Goal: Information Seeking & Learning: Learn about a topic

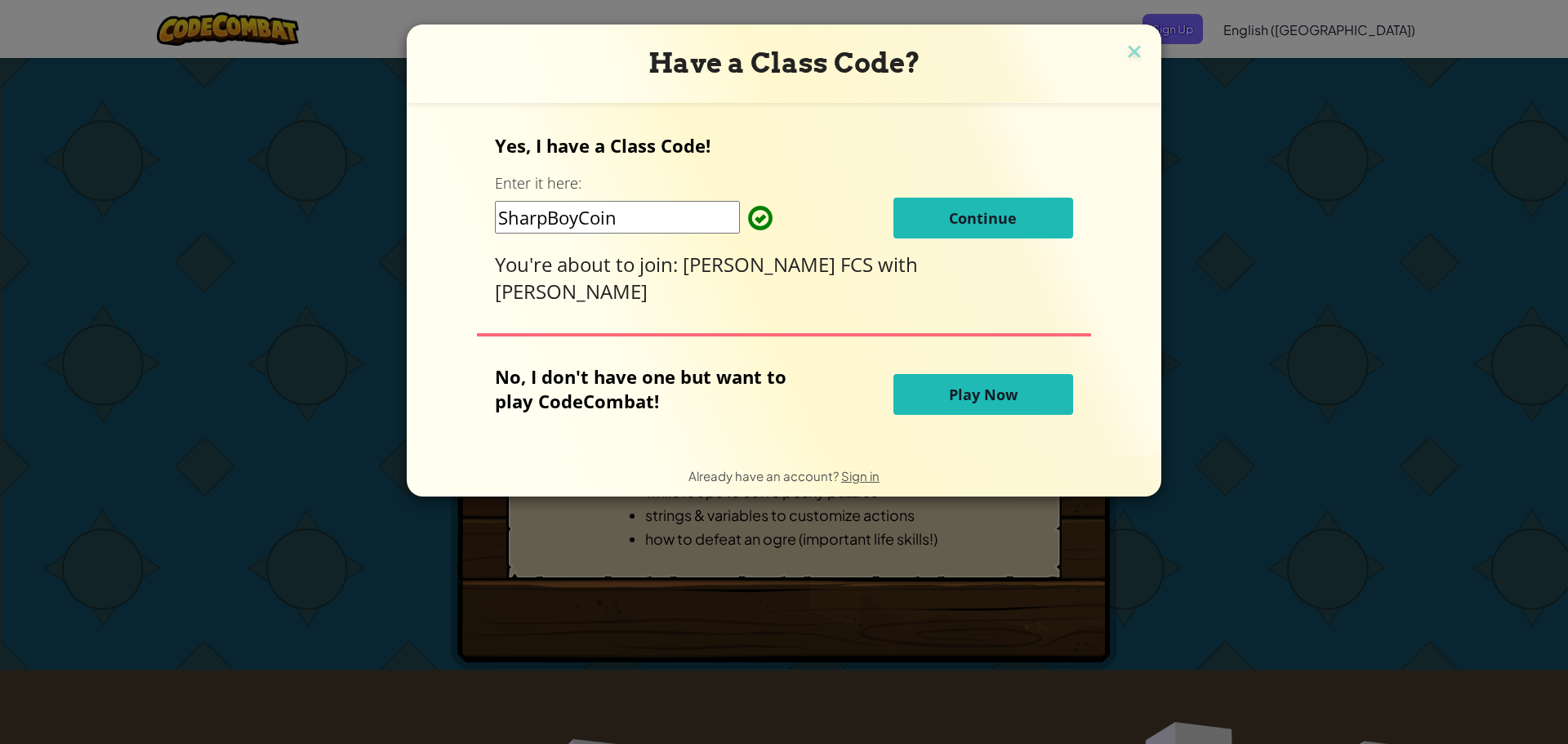
click at [954, 224] on span "Continue" at bounding box center [983, 218] width 68 height 20
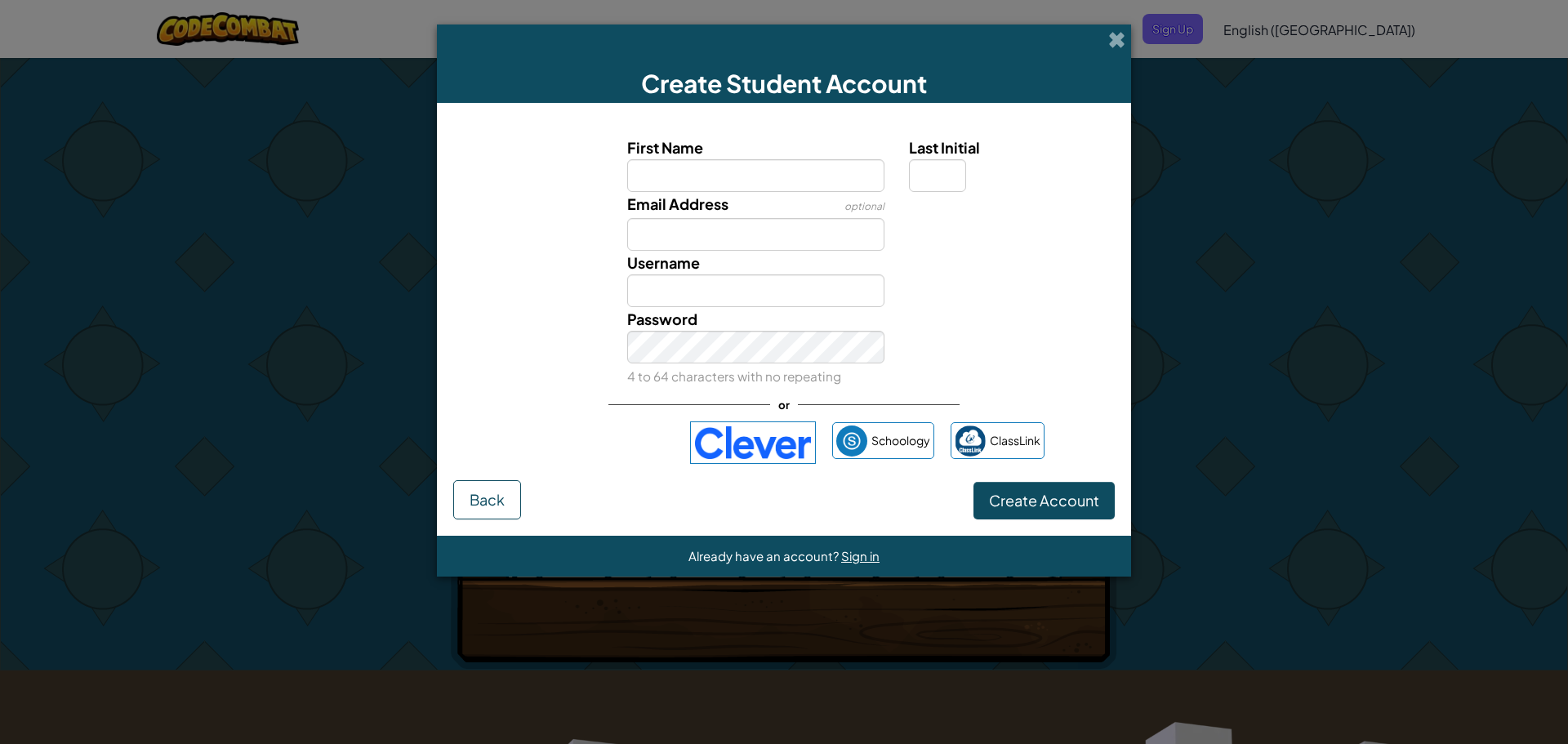
click at [782, 194] on div "Email Address optional" at bounding box center [755, 222] width 283 height 59
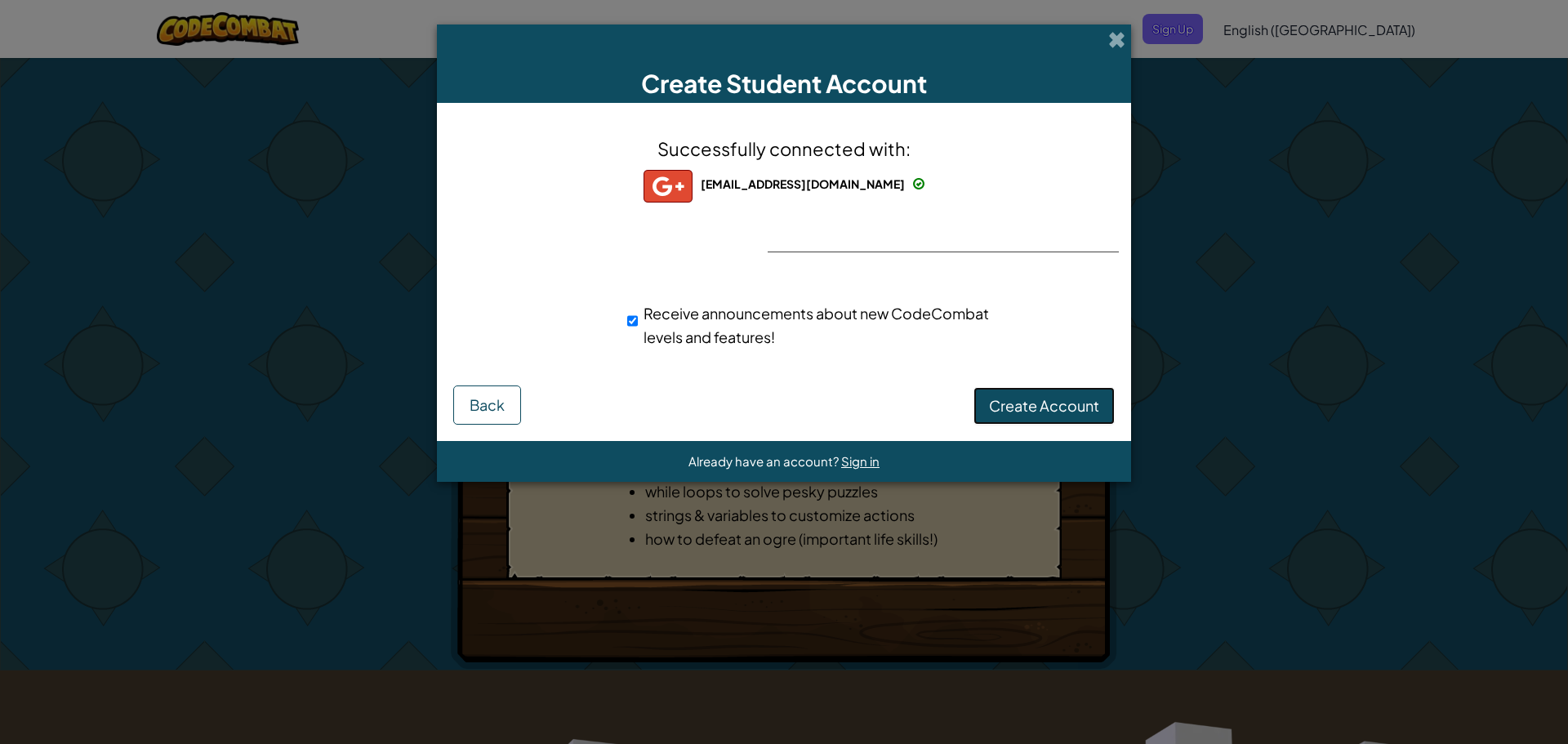
click at [1046, 401] on span "Create Account" at bounding box center [1044, 405] width 110 height 19
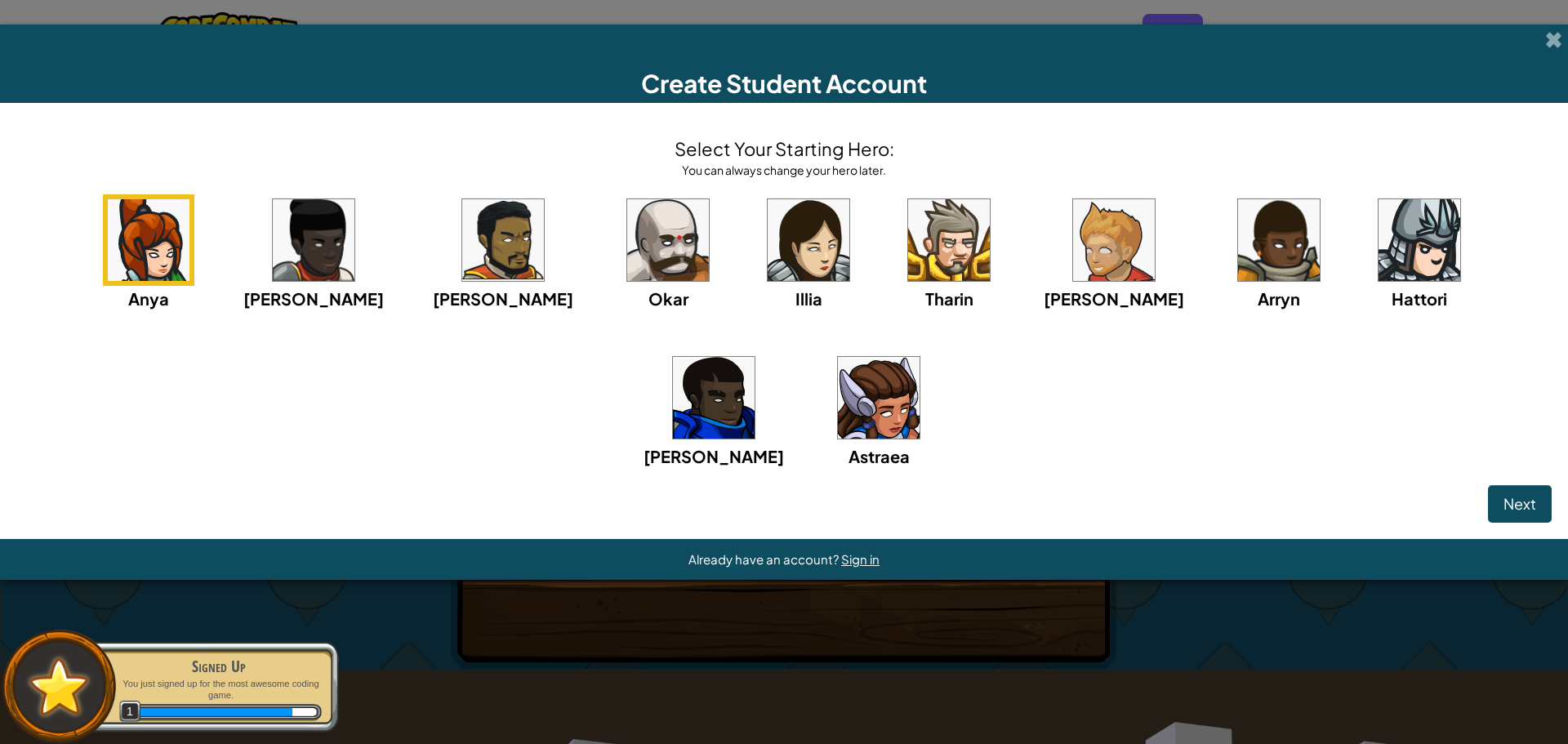
click at [627, 250] on img at bounding box center [668, 239] width 82 height 82
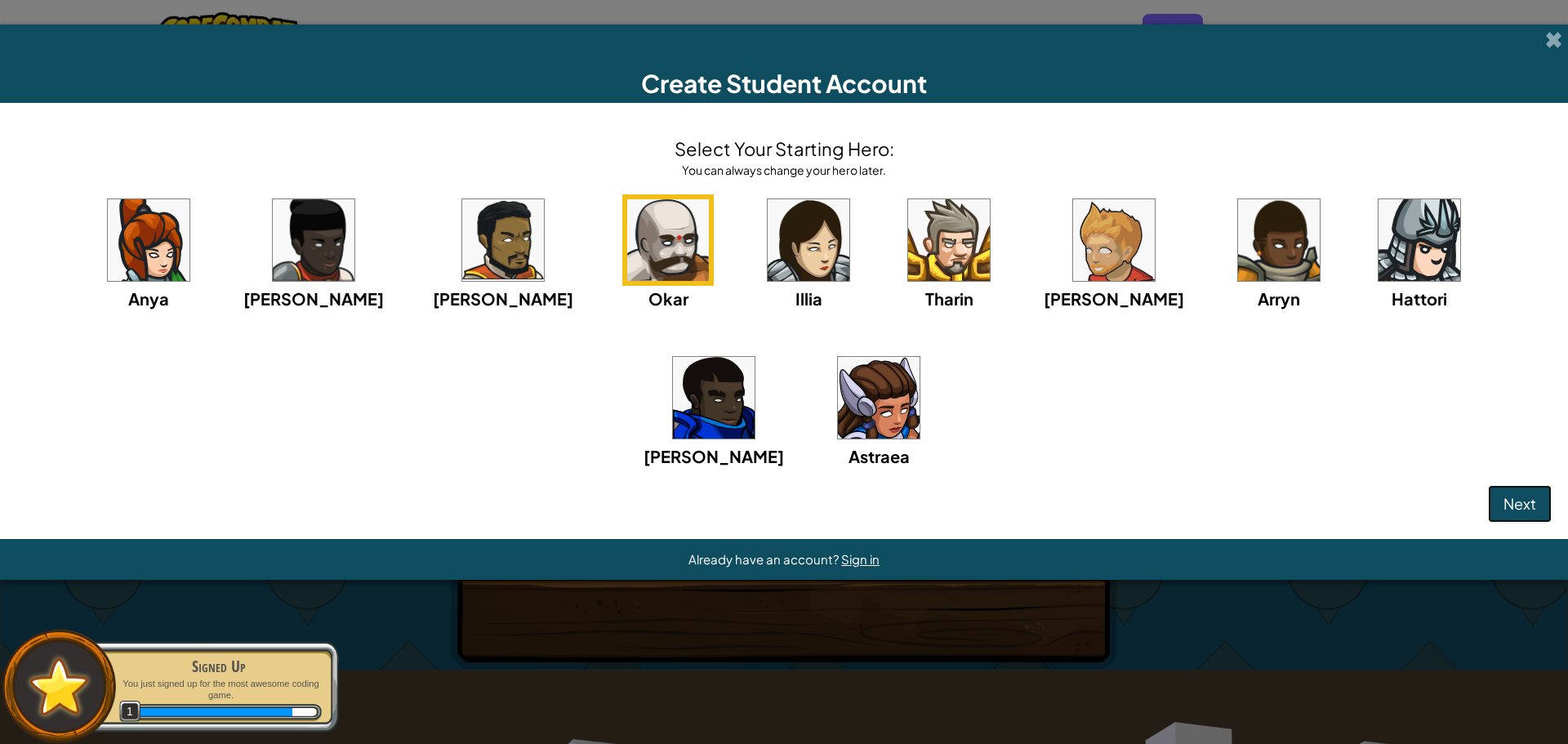
click at [1534, 521] on button "Next" at bounding box center [1520, 505] width 64 height 37
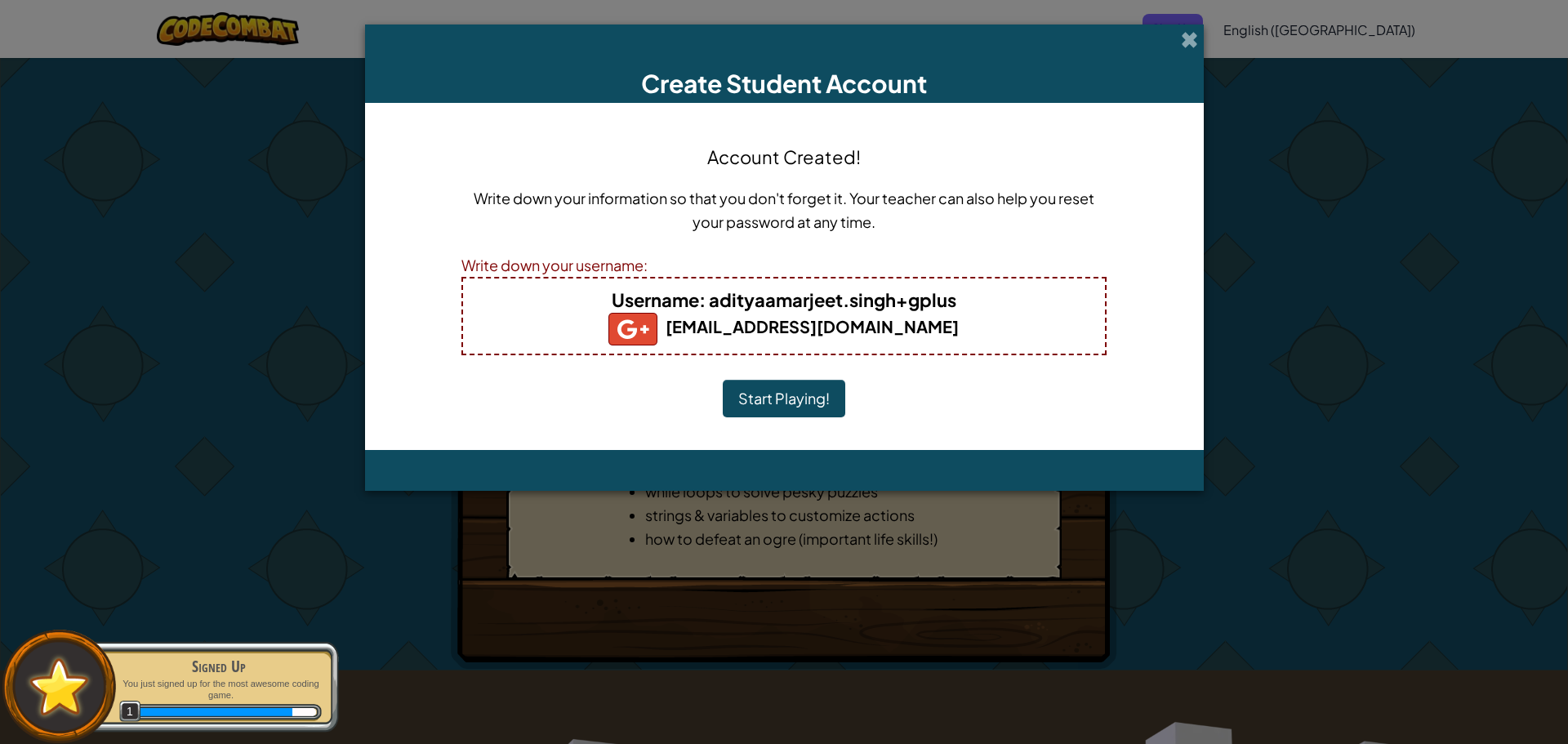
click at [768, 397] on button "Start Playing!" at bounding box center [784, 399] width 122 height 37
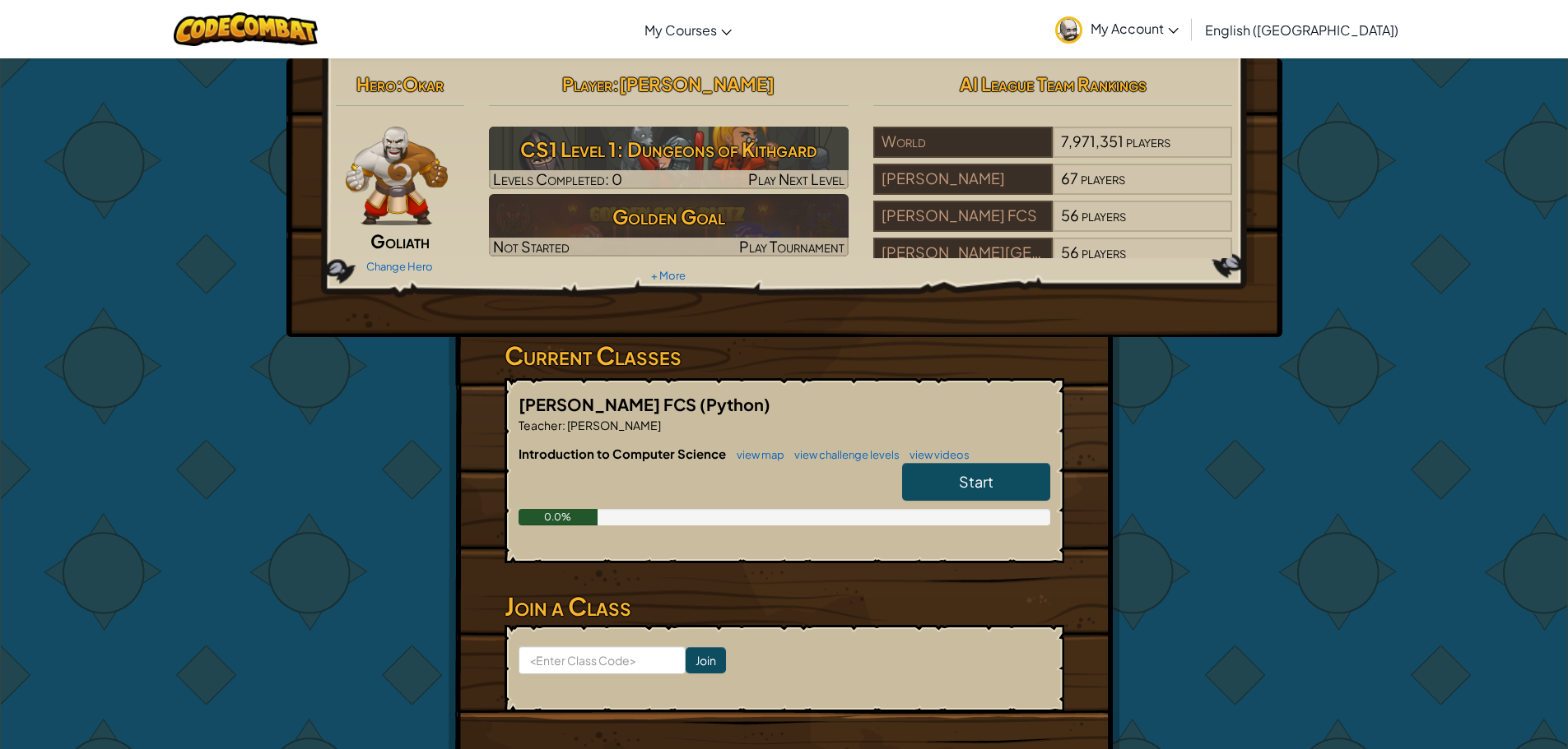
click at [981, 484] on span "Start" at bounding box center [976, 481] width 35 height 19
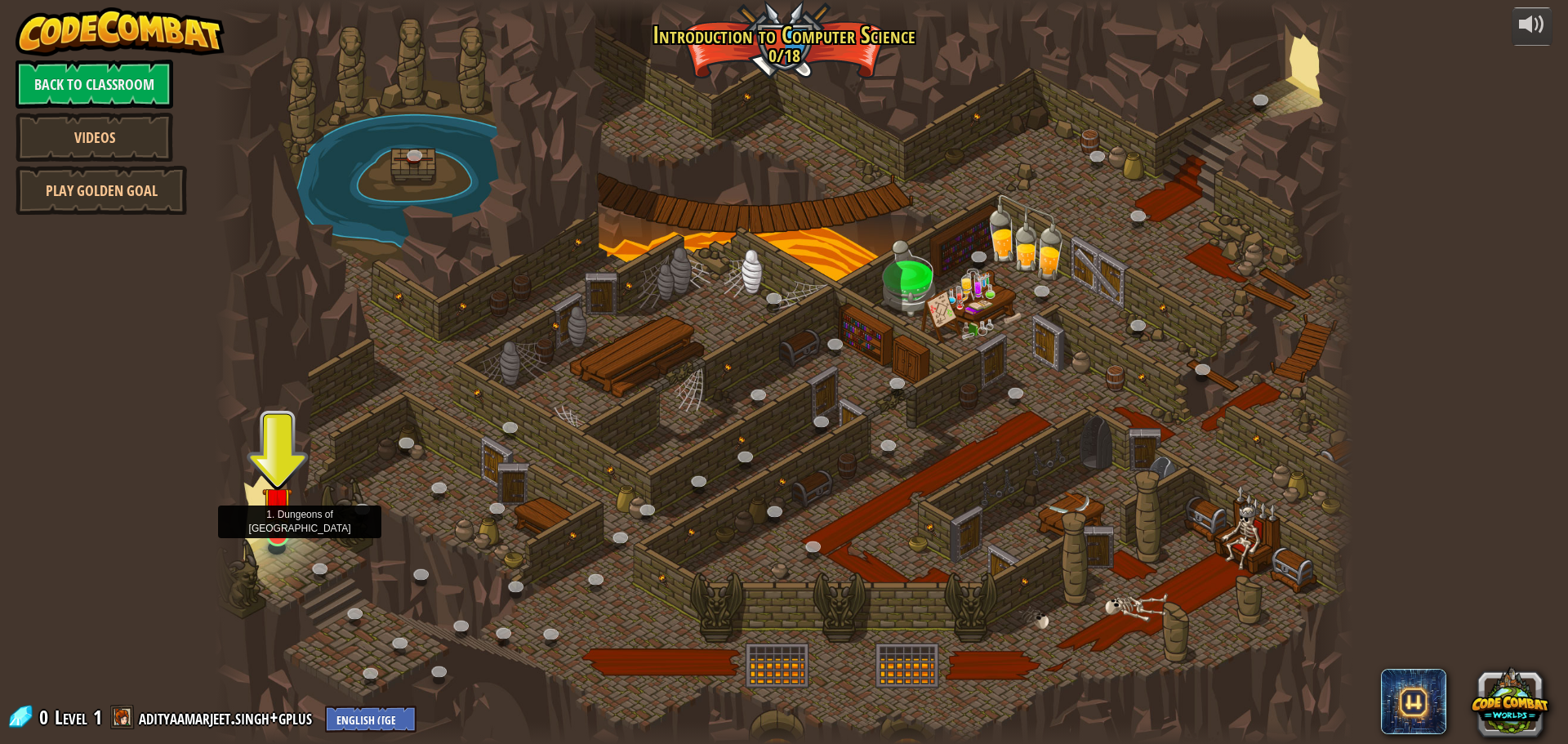
click at [280, 528] on img at bounding box center [277, 502] width 31 height 69
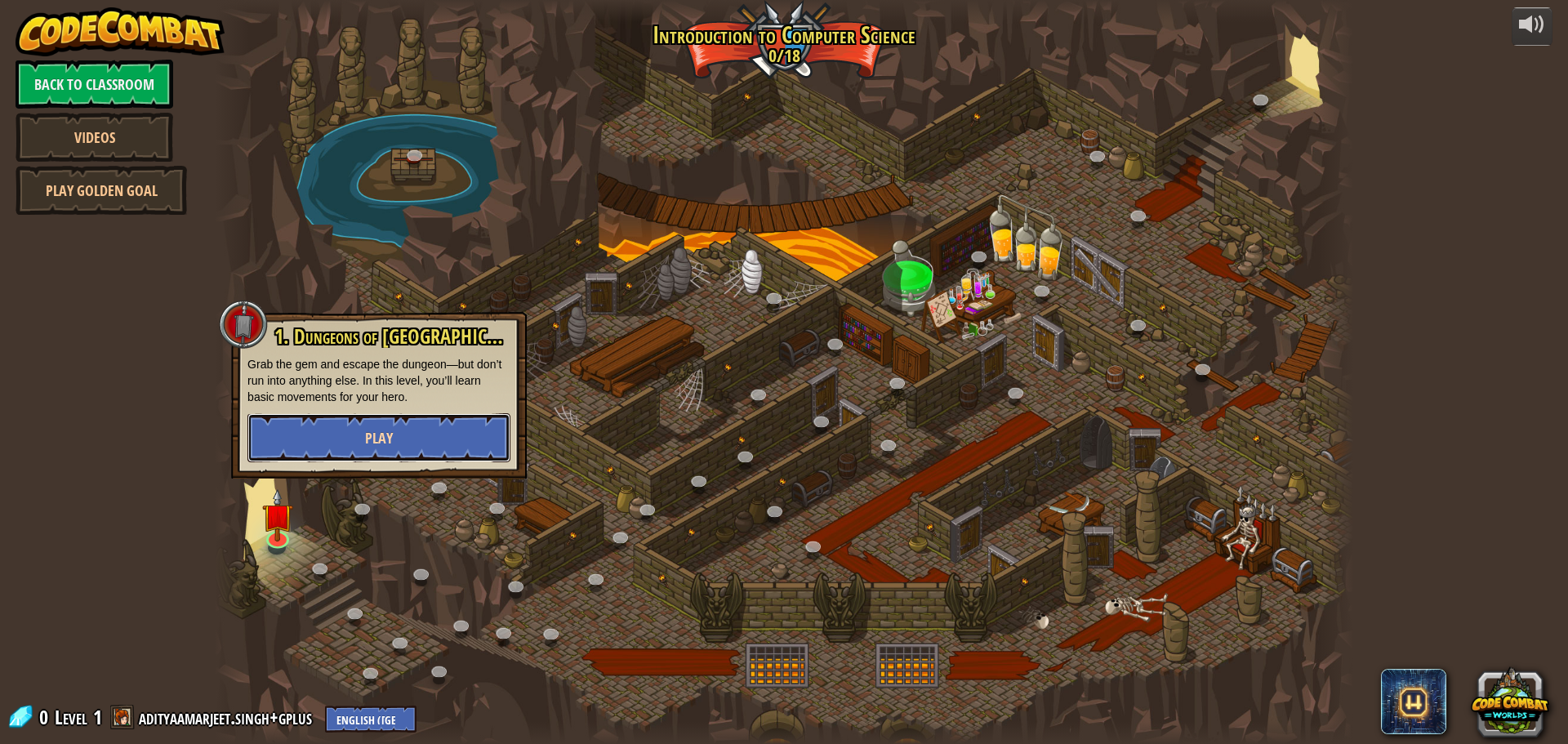
click at [328, 454] on button "Play" at bounding box center [378, 439] width 263 height 49
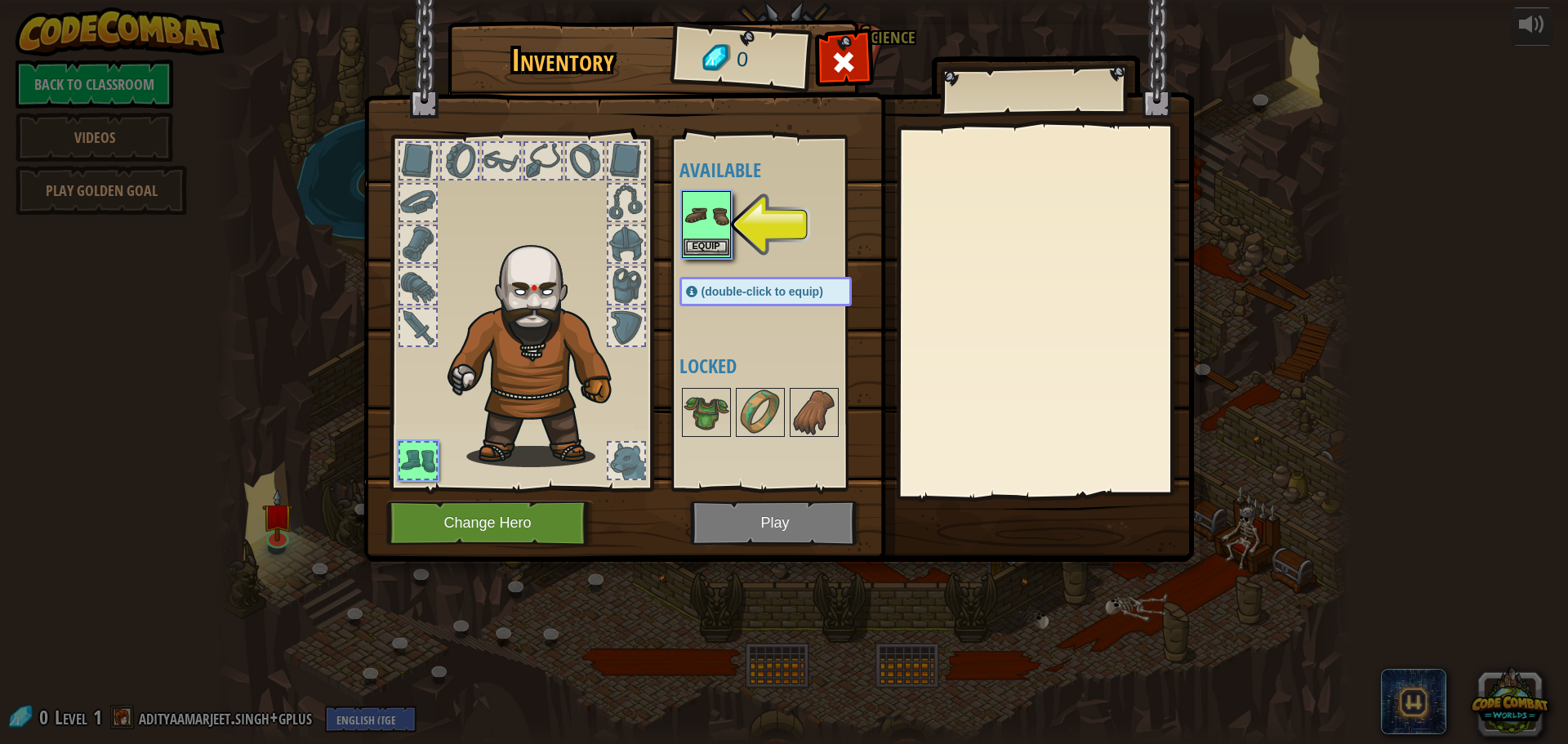
click at [715, 237] on img at bounding box center [706, 216] width 45 height 45
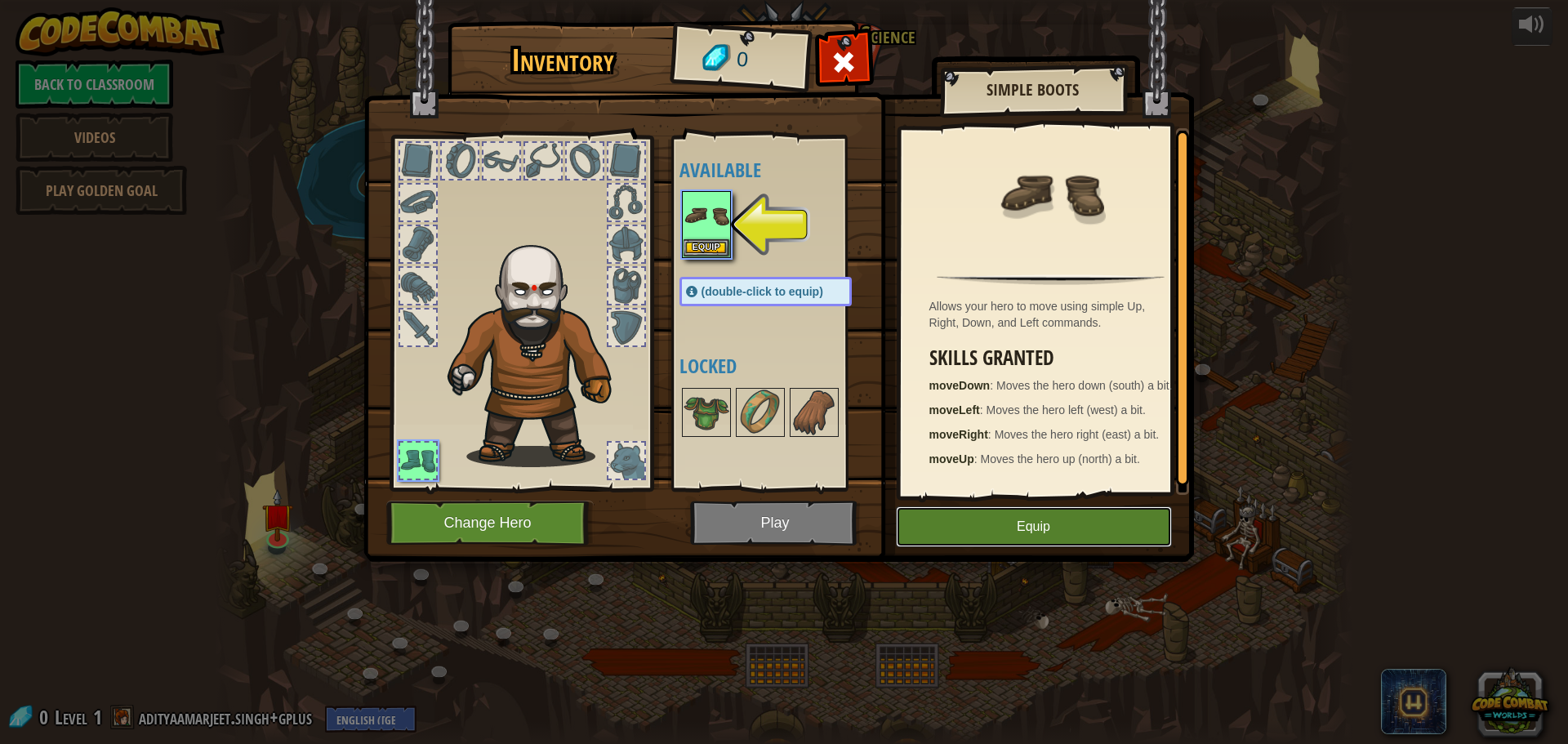
click at [949, 525] on button "Equip" at bounding box center [1034, 526] width 276 height 40
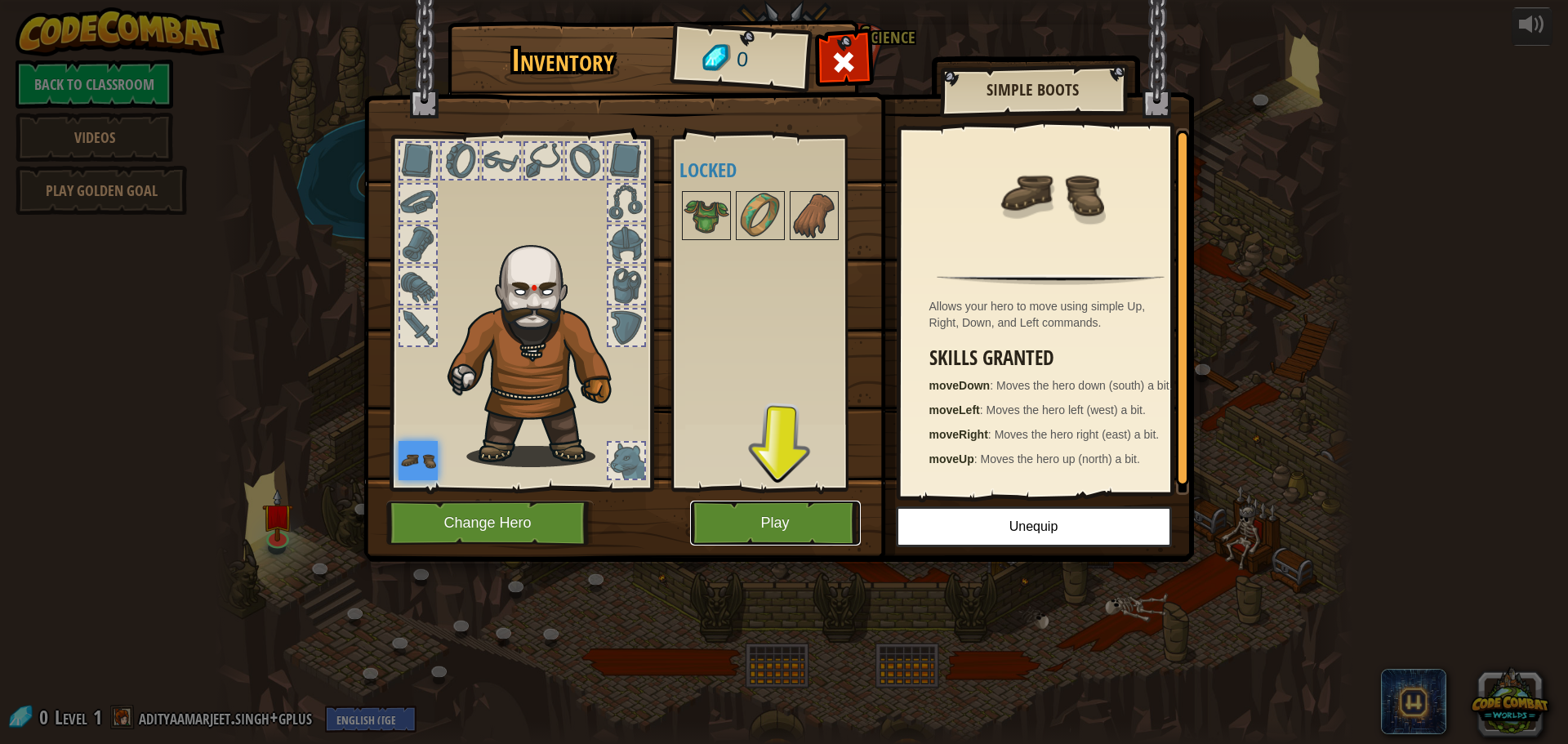
click at [817, 526] on button "Play" at bounding box center [775, 523] width 170 height 45
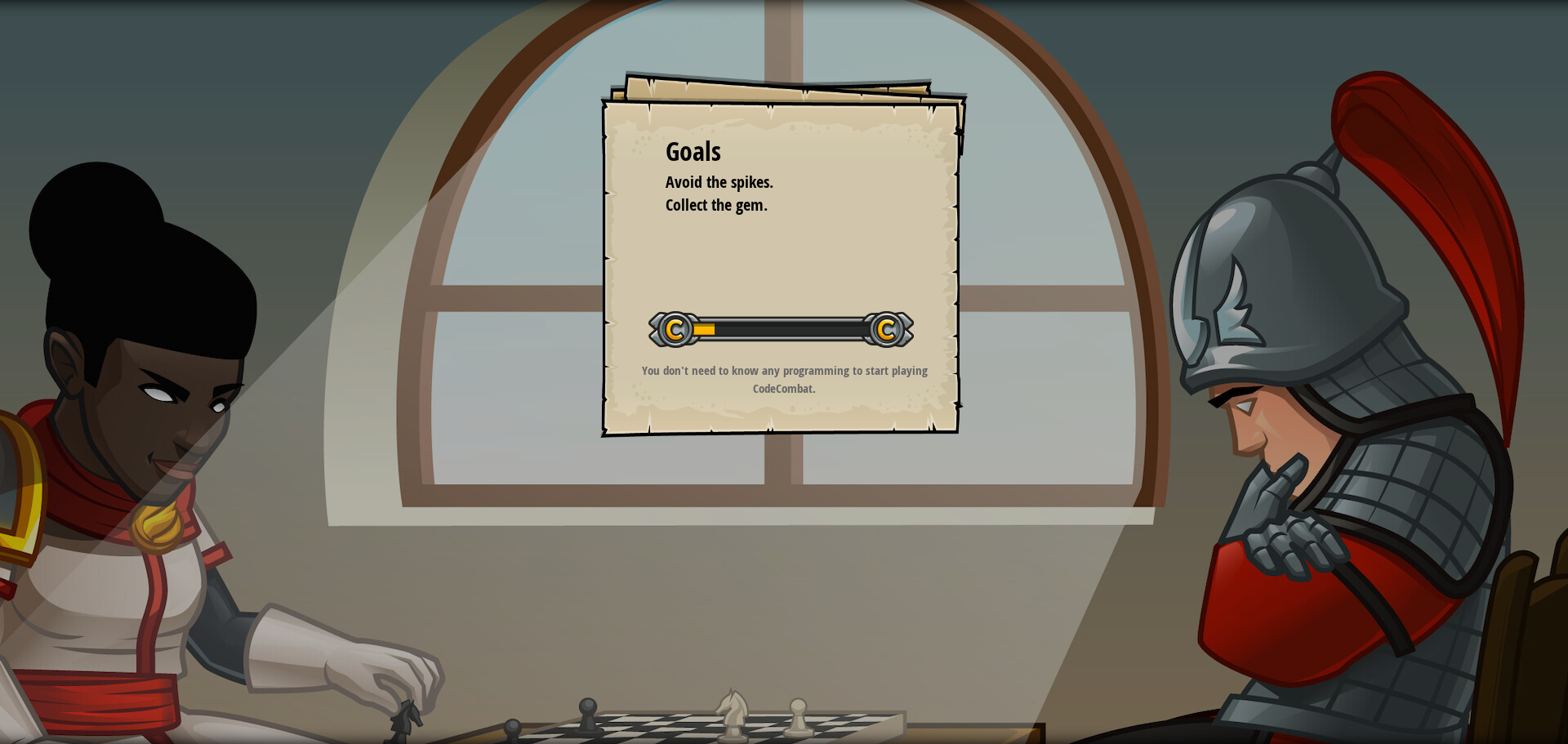
click at [773, 379] on p "You don't need to know any programming to start playing CodeCombat." at bounding box center [784, 379] width 328 height 35
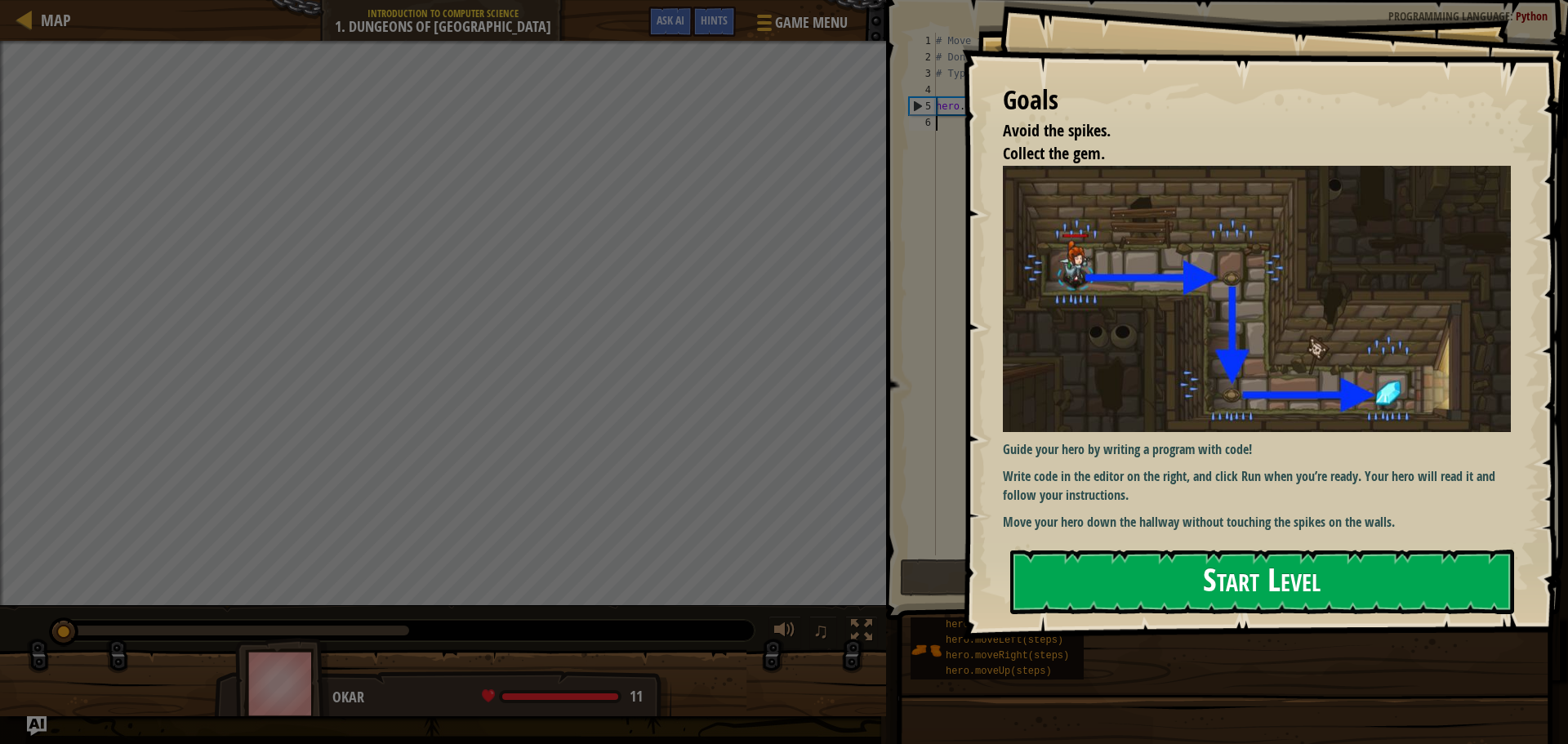
click at [1137, 575] on button "Start Level" at bounding box center [1263, 582] width 504 height 65
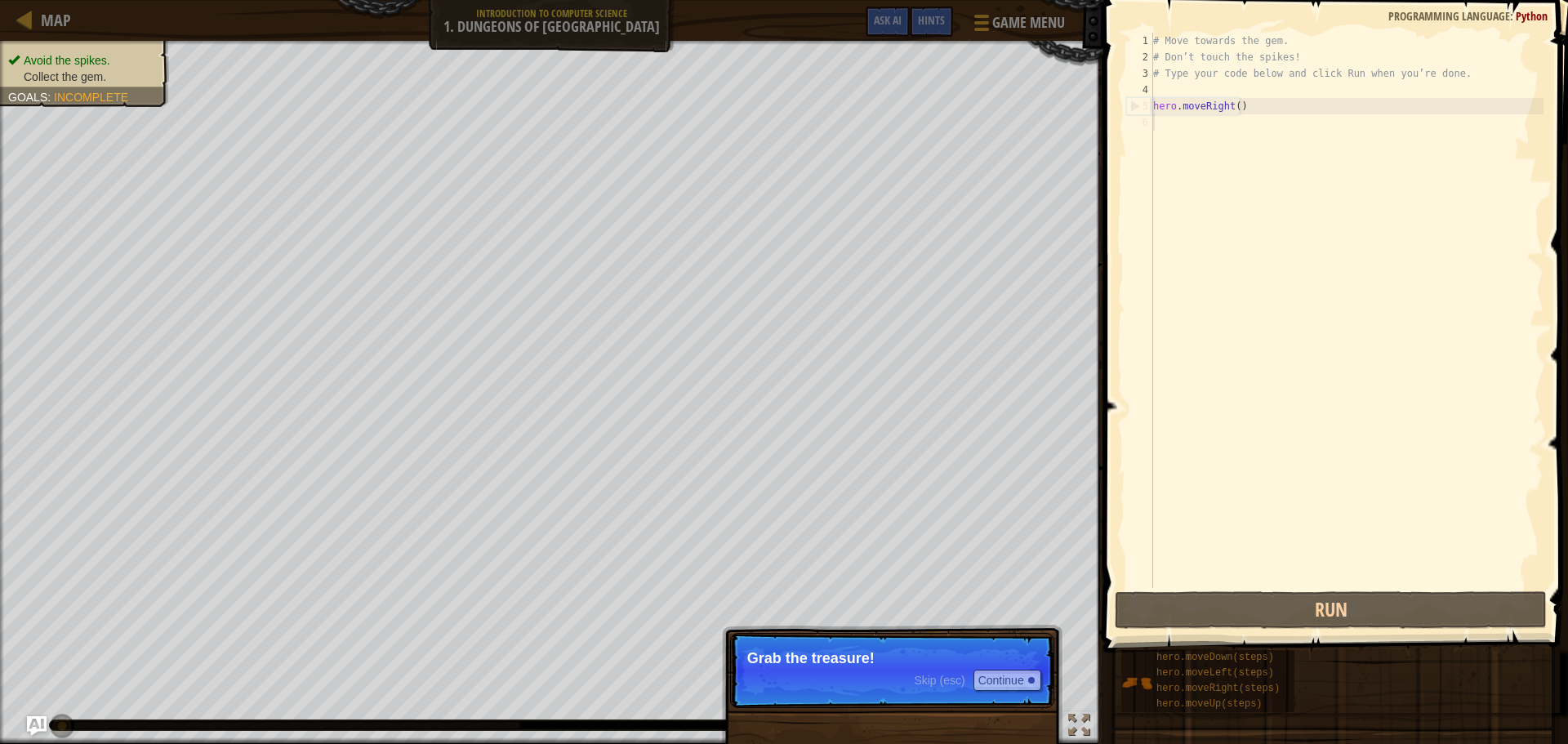
click at [869, 667] on p "Skip (esc) Continue Grab the treasure!" at bounding box center [891, 671] width 324 height 75
click at [1010, 670] on button "Continue" at bounding box center [1008, 681] width 68 height 22
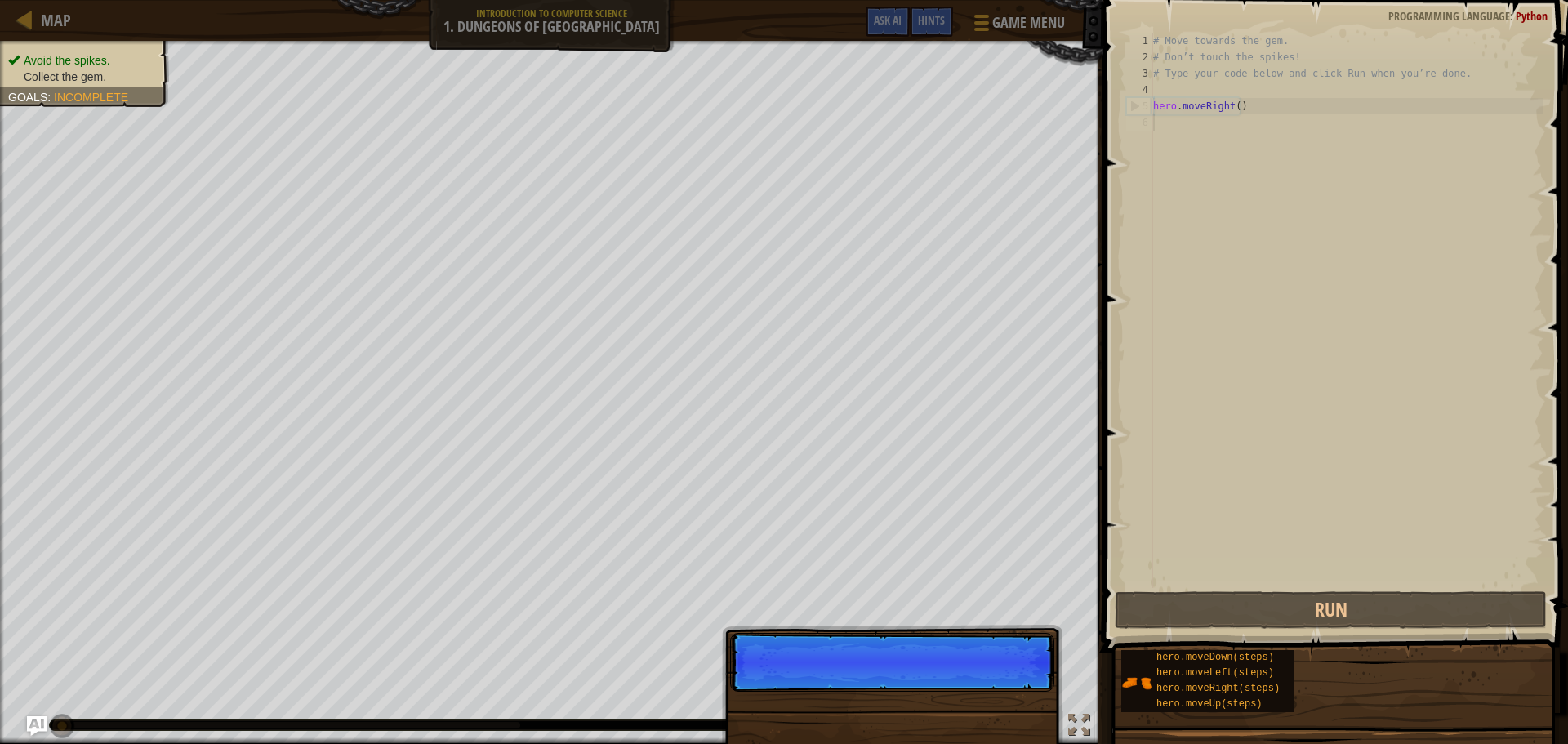
scroll to position [7, 0]
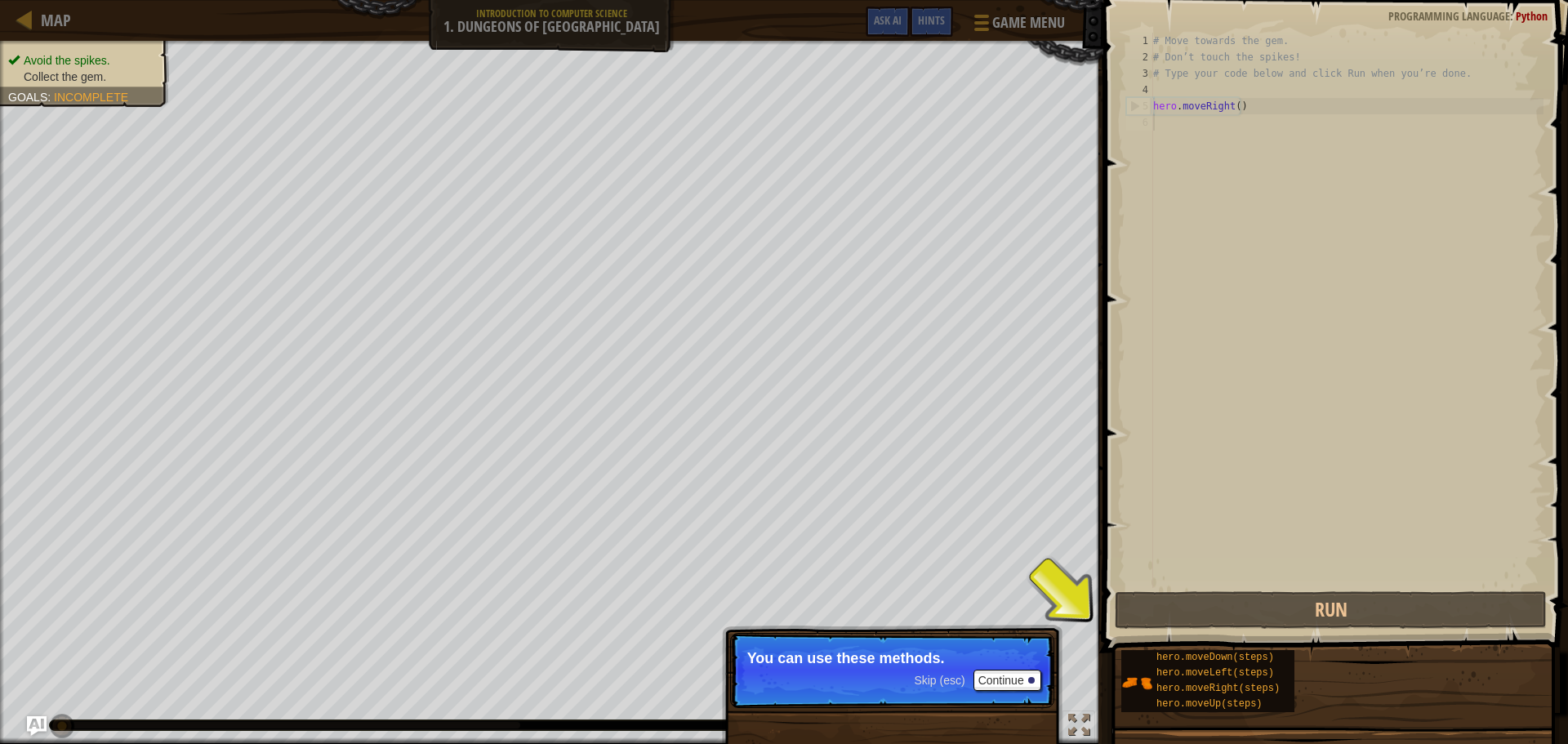
click at [1013, 669] on p "Skip (esc) Continue You can use these methods." at bounding box center [891, 671] width 324 height 75
click at [1017, 670] on button "Continue" at bounding box center [1008, 681] width 68 height 22
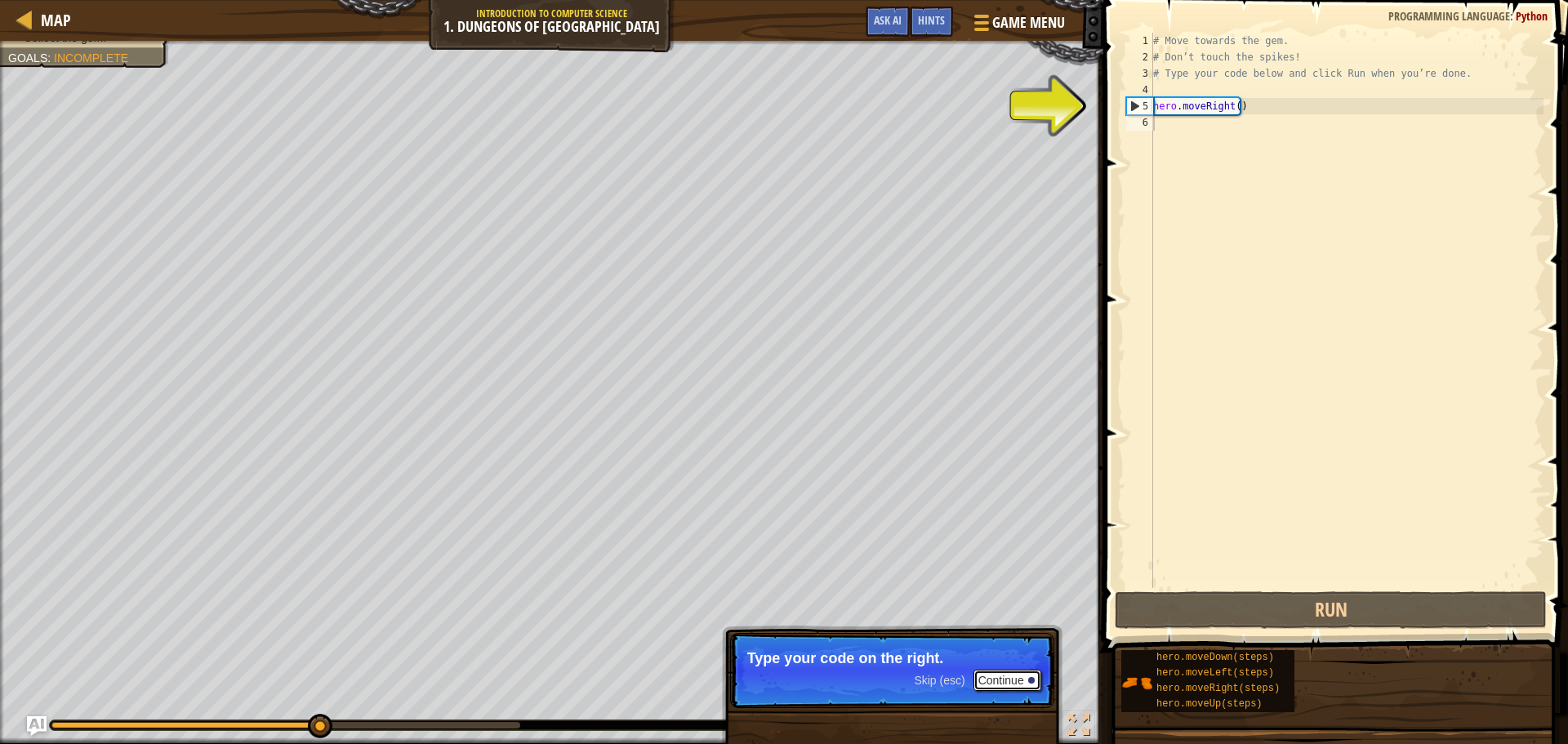
click at [1015, 685] on button "Continue" at bounding box center [1008, 681] width 68 height 22
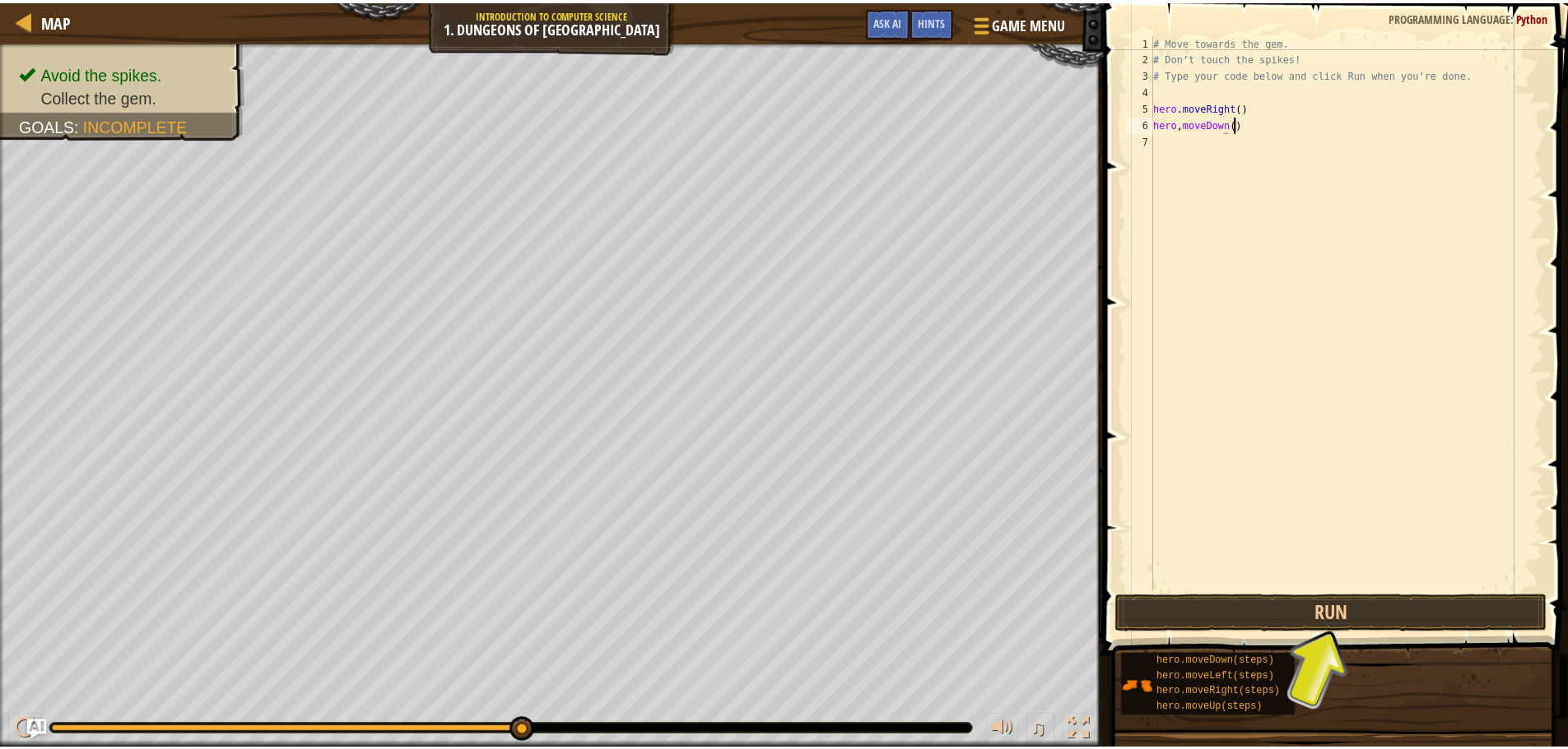
scroll to position [7, 6]
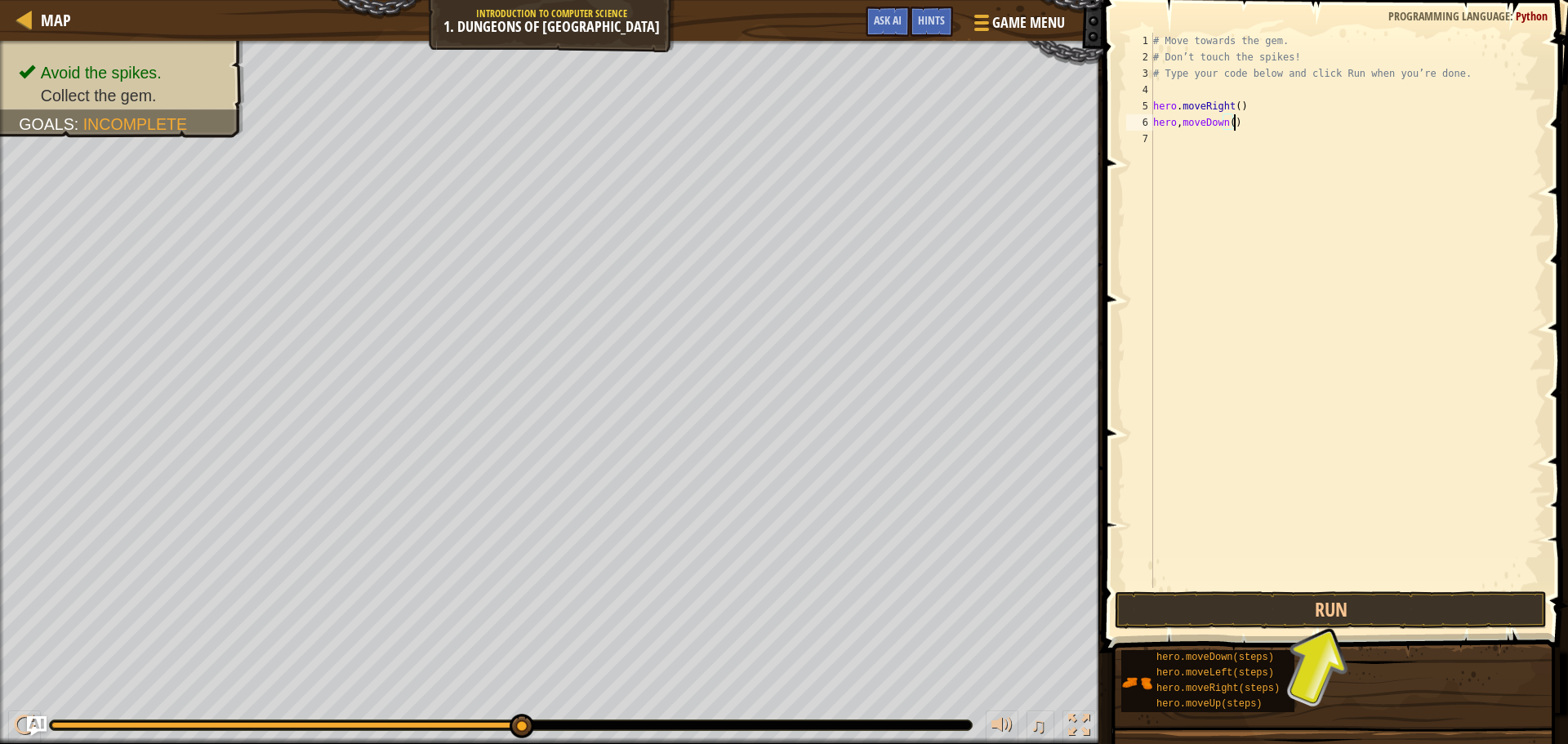
click at [1170, 120] on div "# Move towards the gem. # Don’t touch the spikes! # Type your code below and cl…" at bounding box center [1347, 326] width 394 height 588
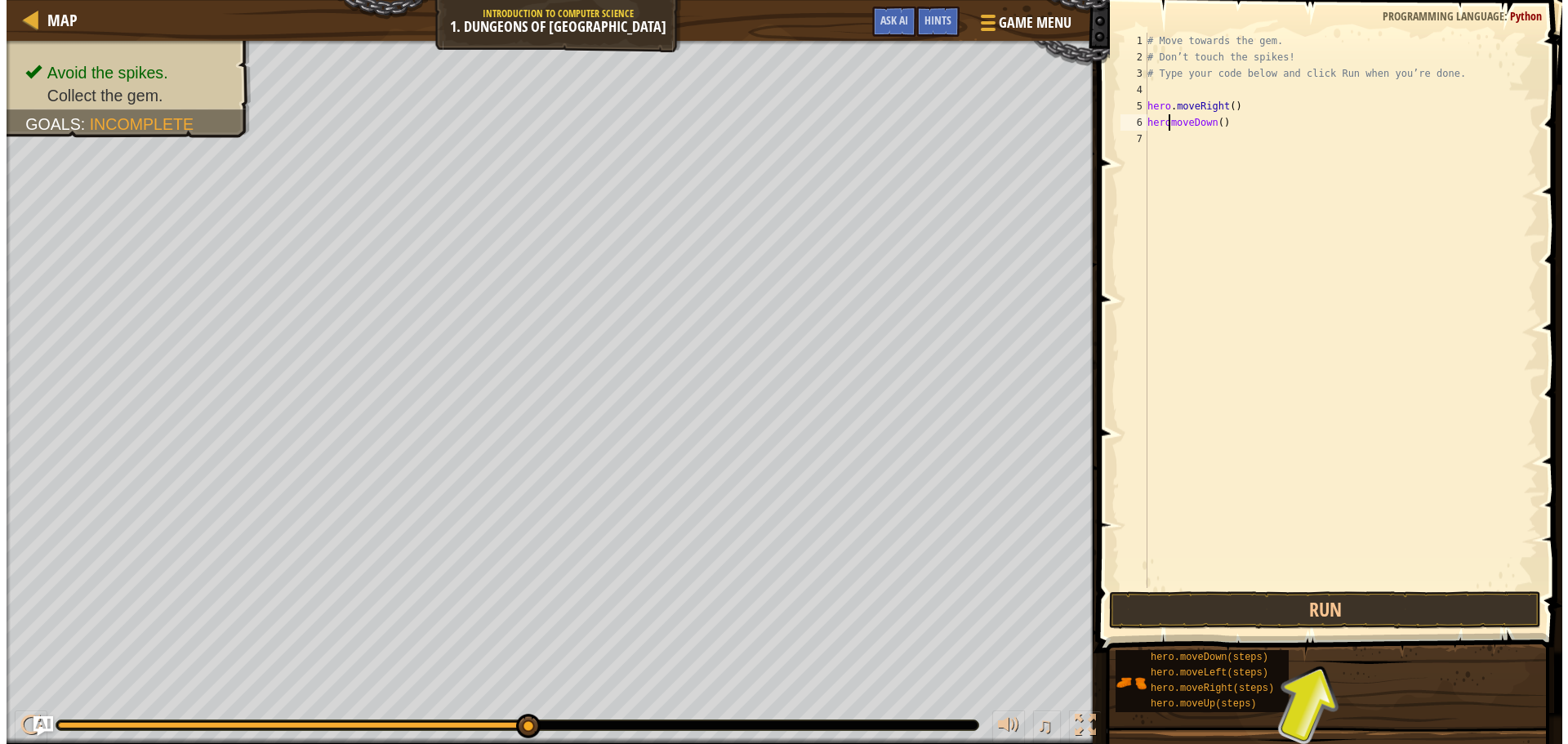
scroll to position [7, 2]
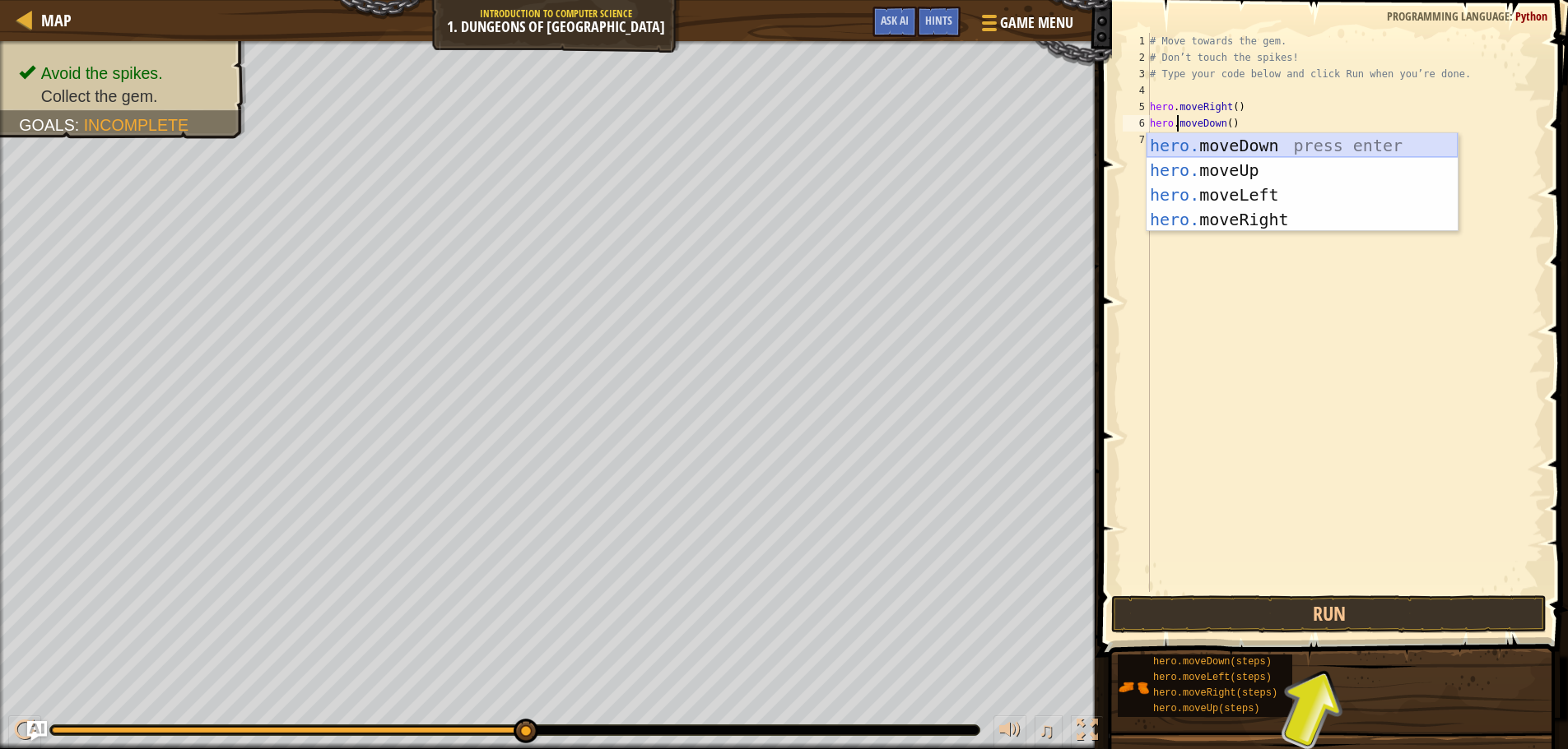
click at [1294, 137] on div "hero. moveDown press enter hero. moveUp press enter hero. moveLeft press enter …" at bounding box center [1301, 206] width 311 height 148
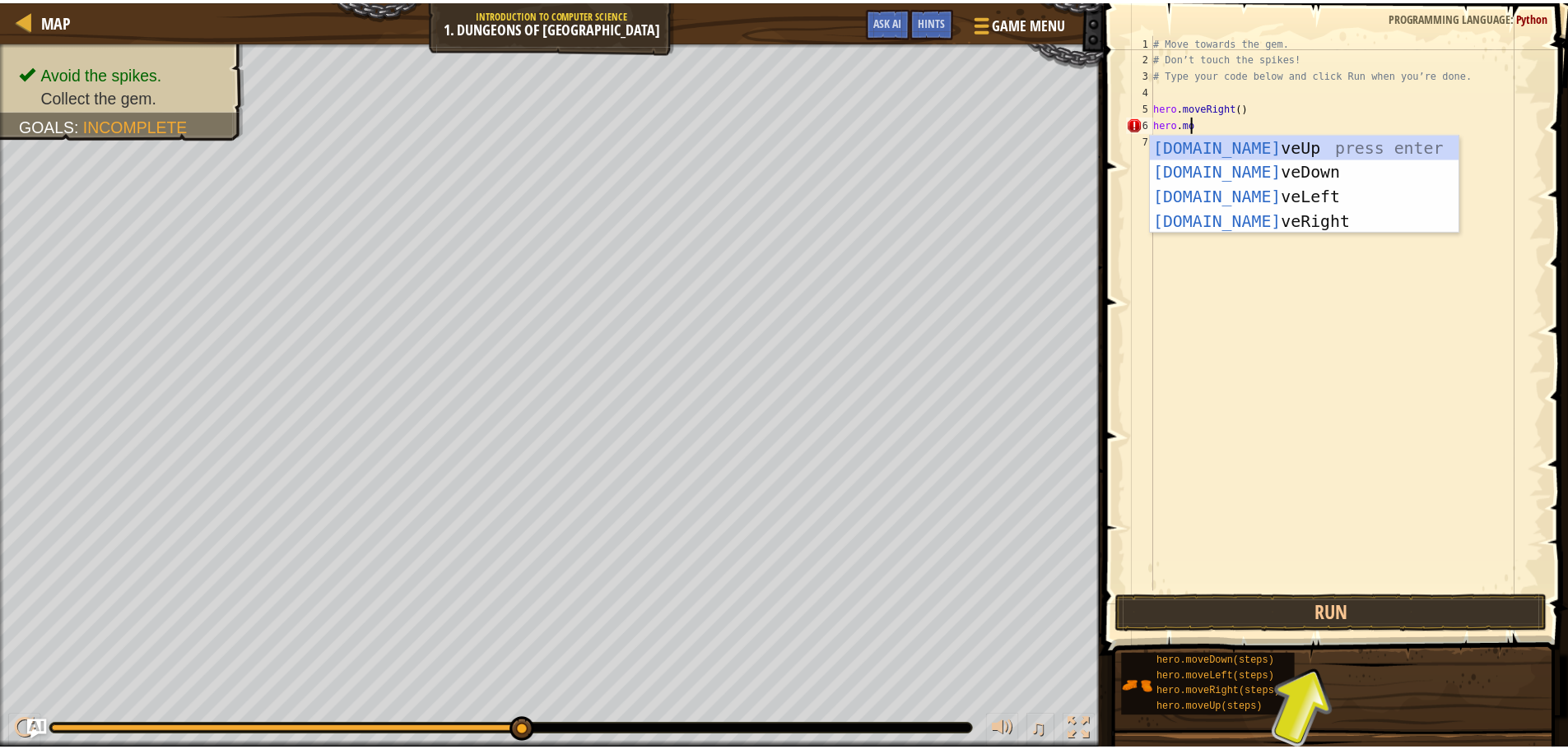
scroll to position [7, 2]
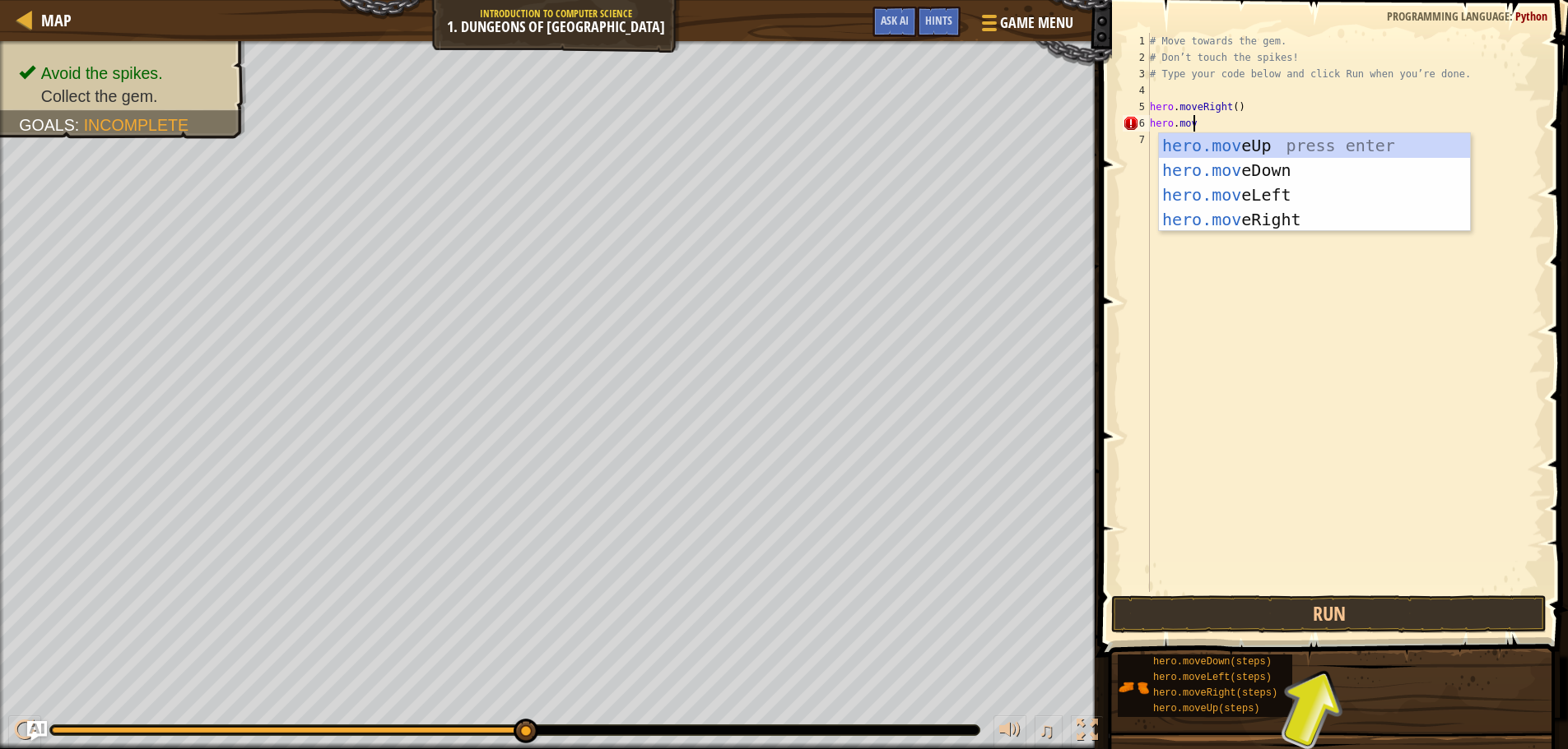
type textarea "hero.move"
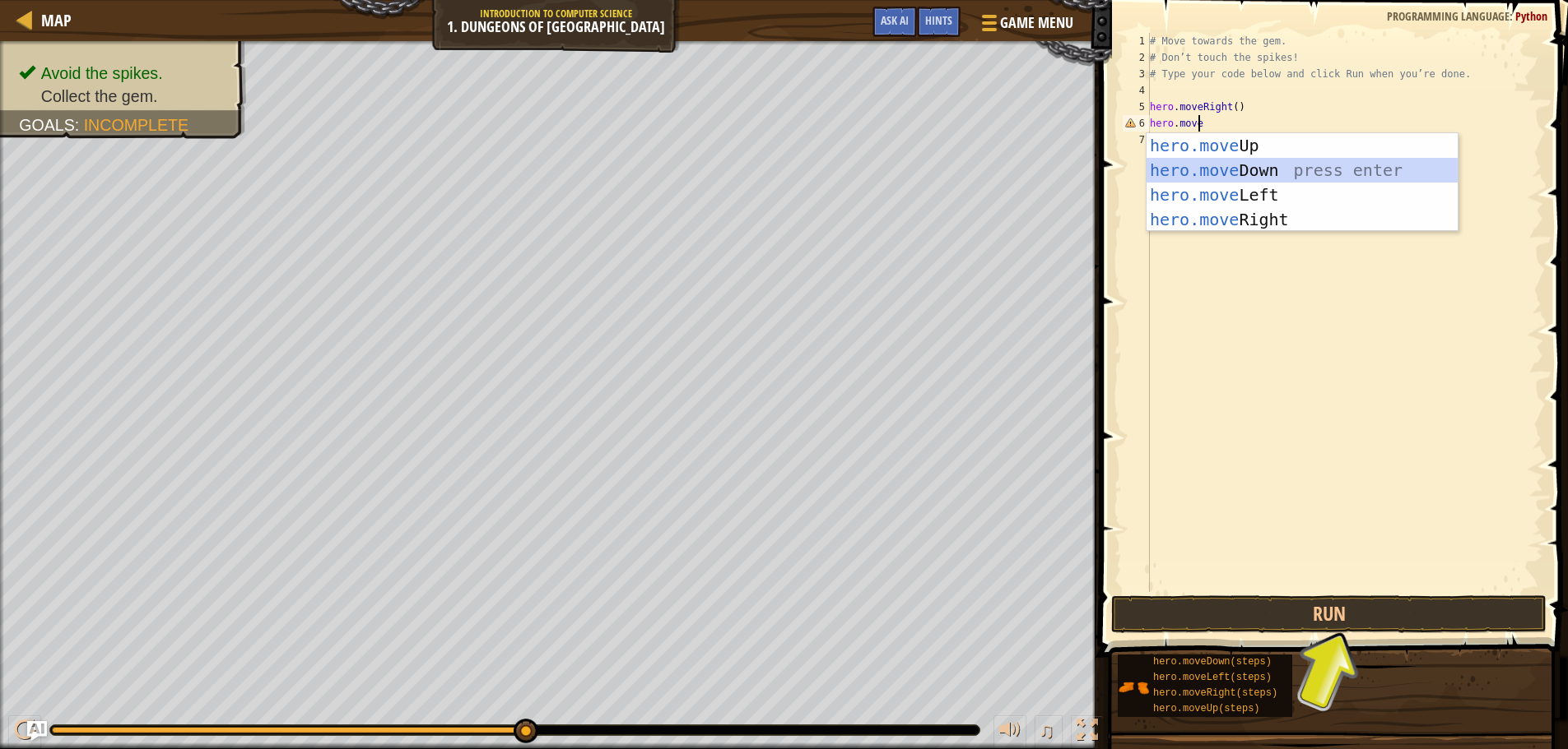
click at [1256, 158] on div "hero.move Up press enter hero.move Down press enter hero.move Left press enter …" at bounding box center [1301, 206] width 311 height 148
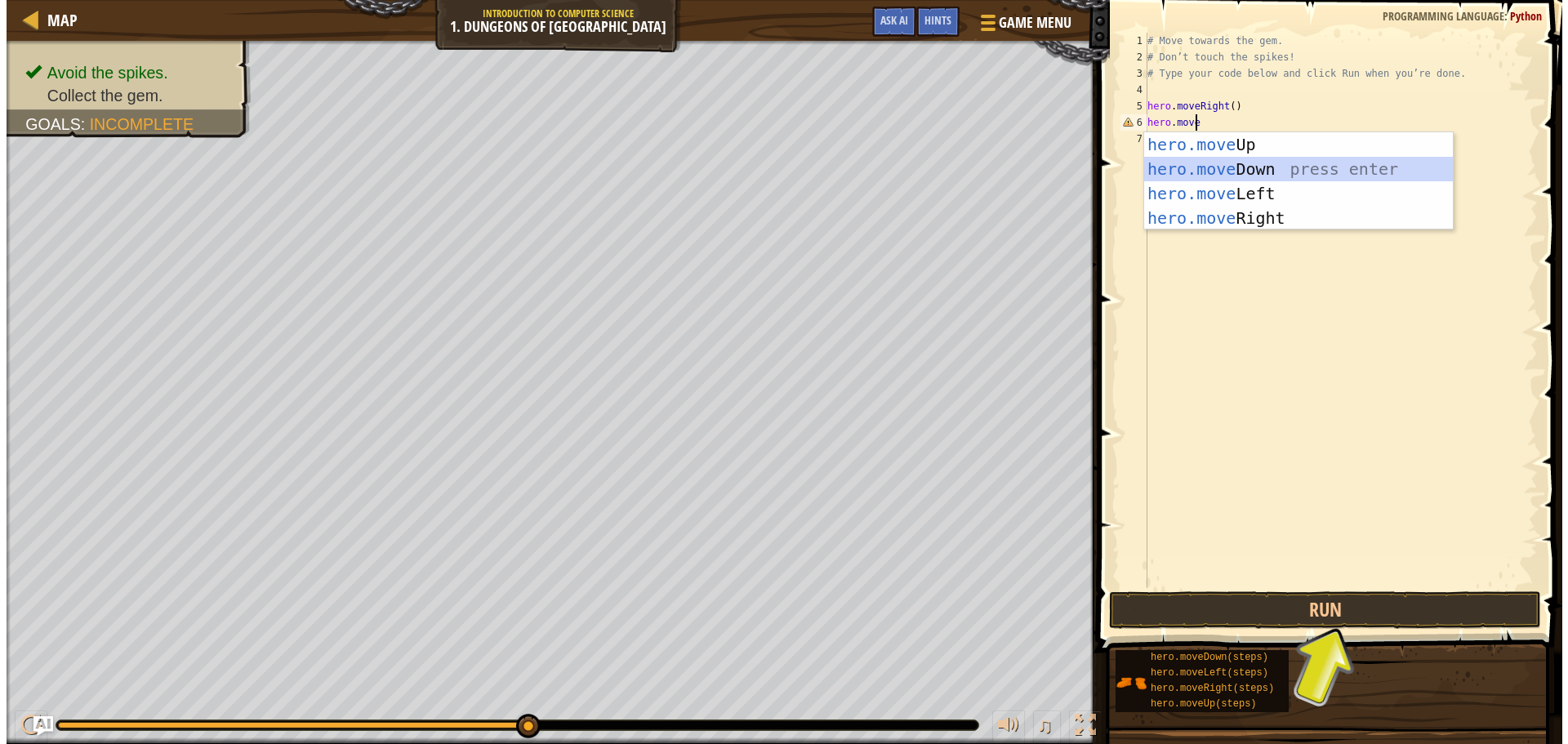
scroll to position [7, 0]
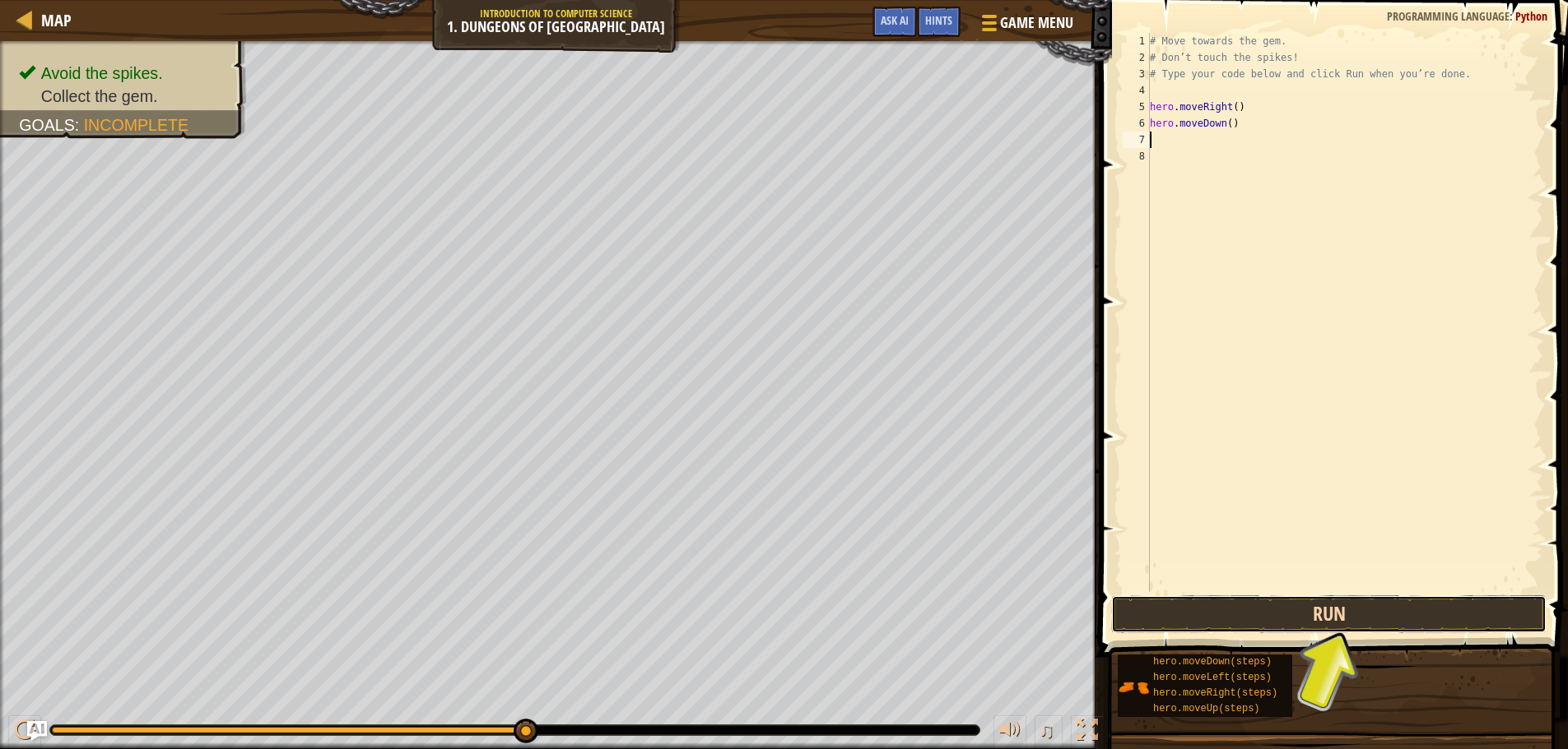
click at [1260, 618] on button "Run" at bounding box center [1329, 614] width 436 height 38
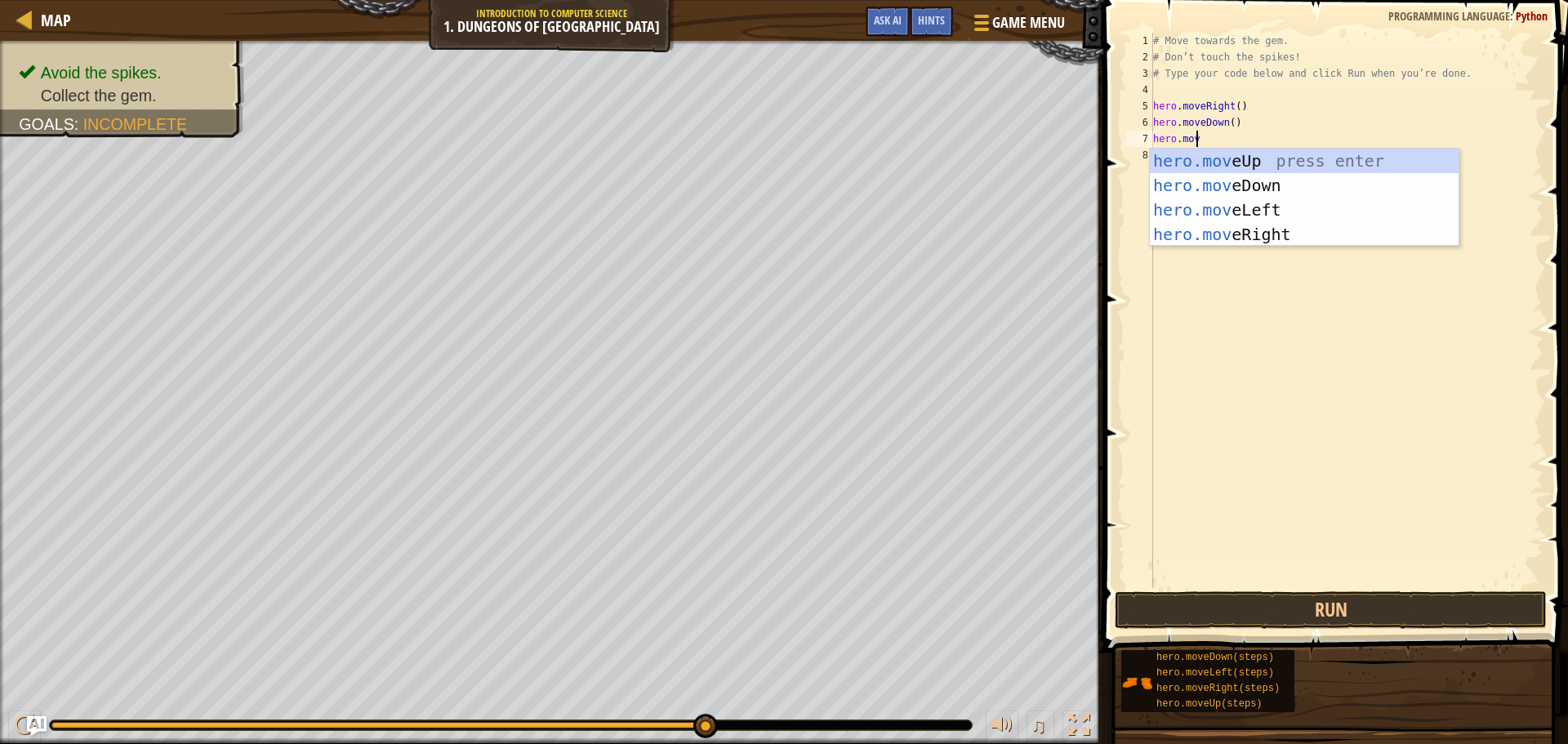
scroll to position [7, 2]
type textarea "hero.movel"
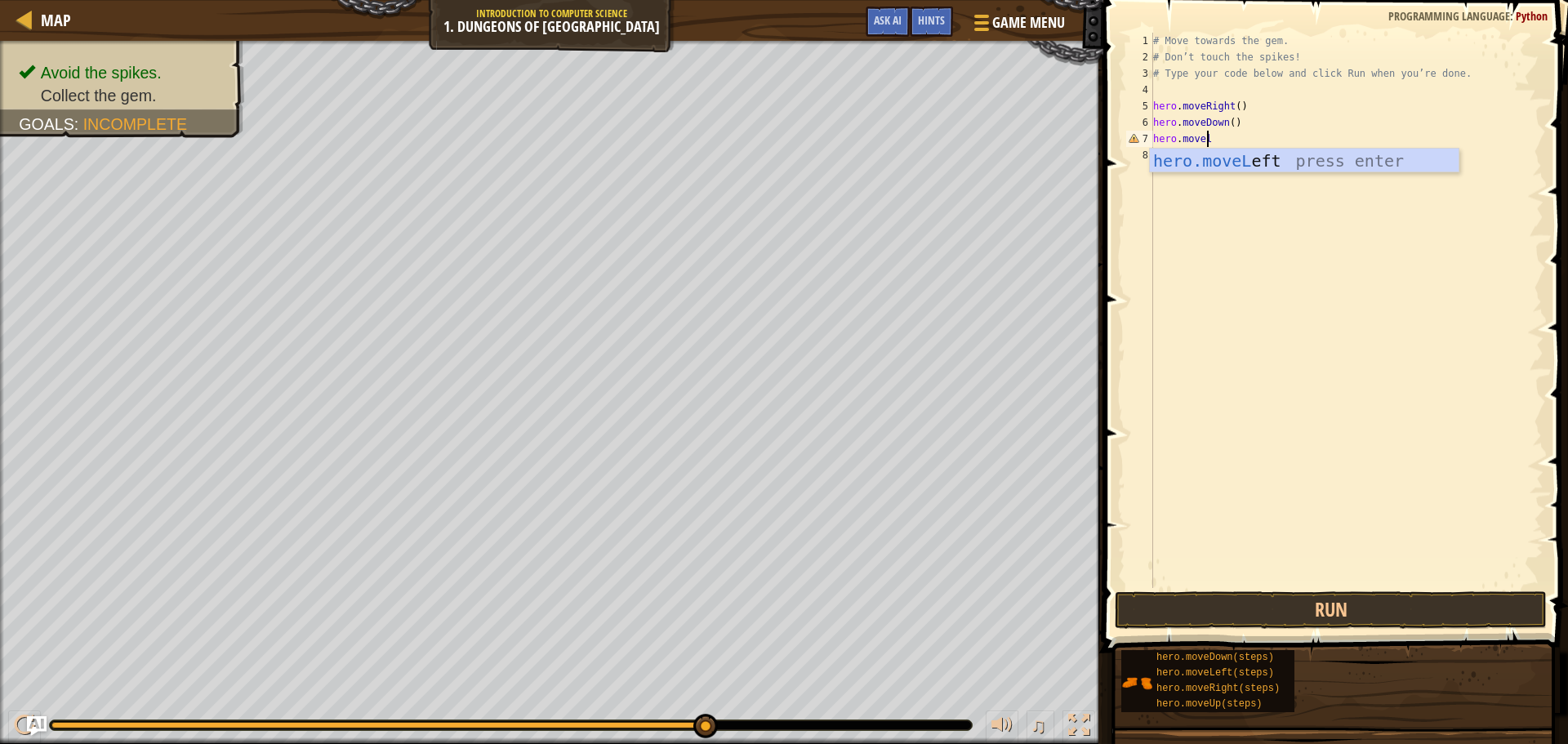
scroll to position [7, 0]
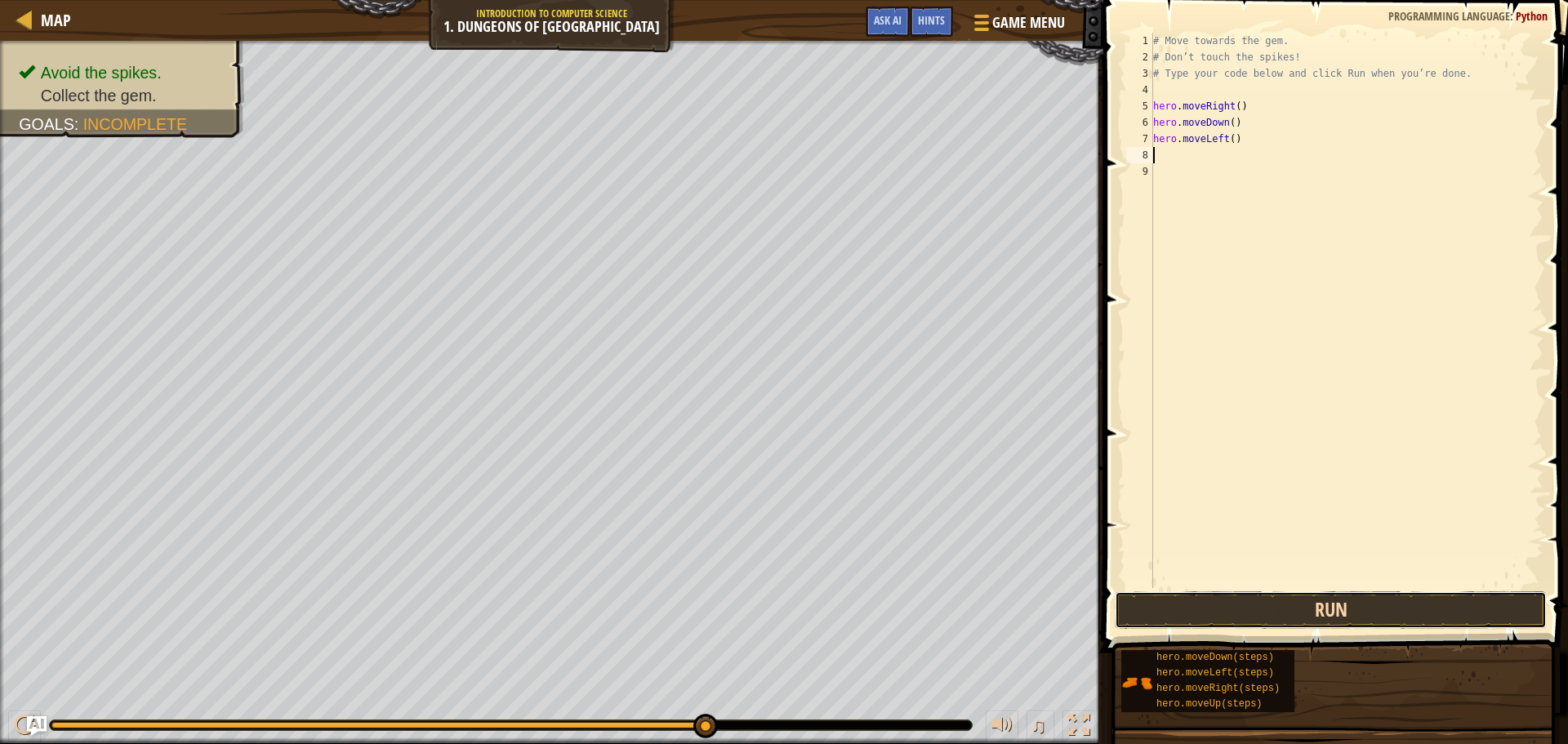
click at [1293, 596] on button "Run" at bounding box center [1331, 610] width 432 height 37
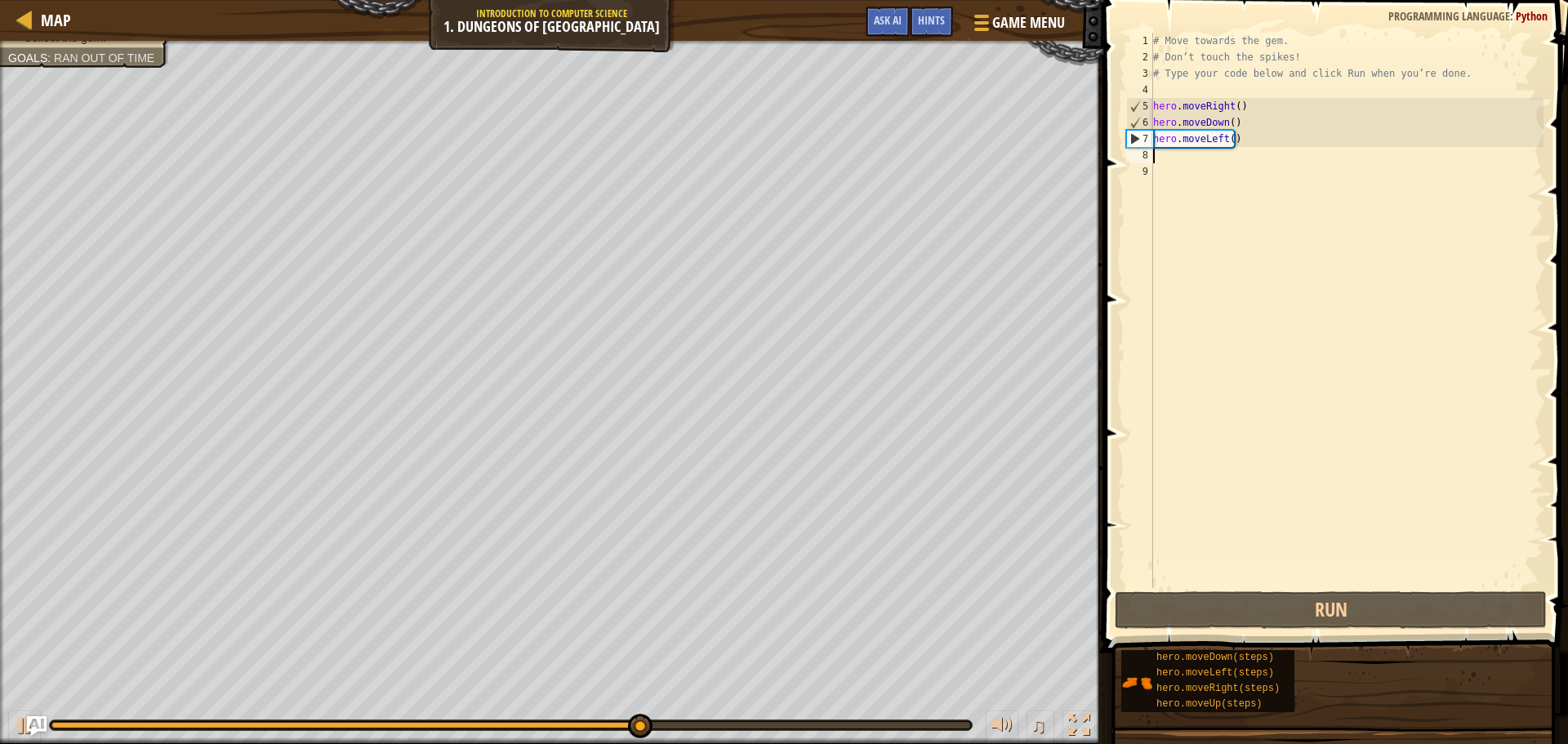
click at [1220, 138] on div "# Move towards the gem. # Don’t touch the spikes! # Type your code below and cl…" at bounding box center [1347, 326] width 394 height 588
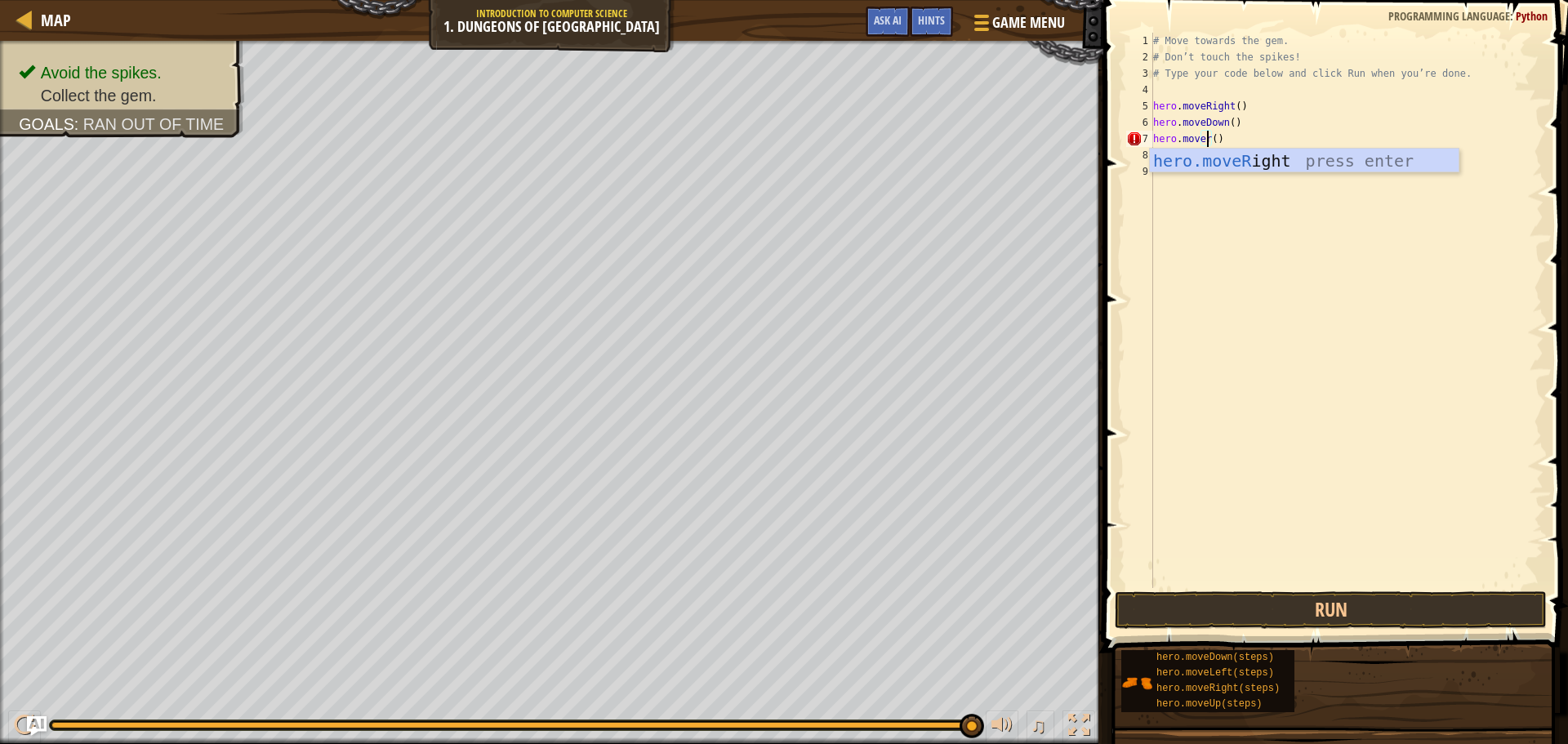
scroll to position [7, 4]
type textarea "hero.moveRight"
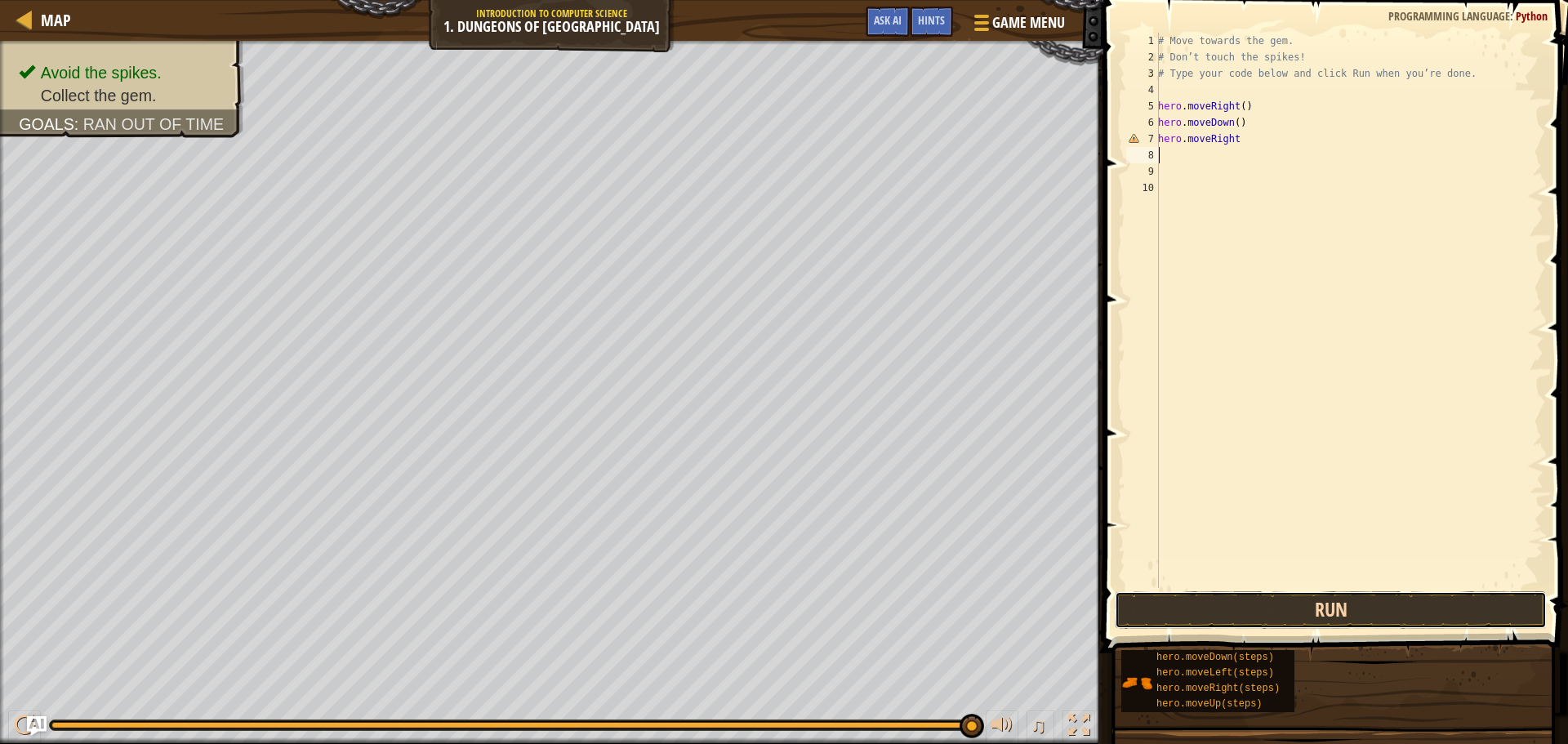
click at [1300, 624] on button "Run" at bounding box center [1331, 610] width 432 height 37
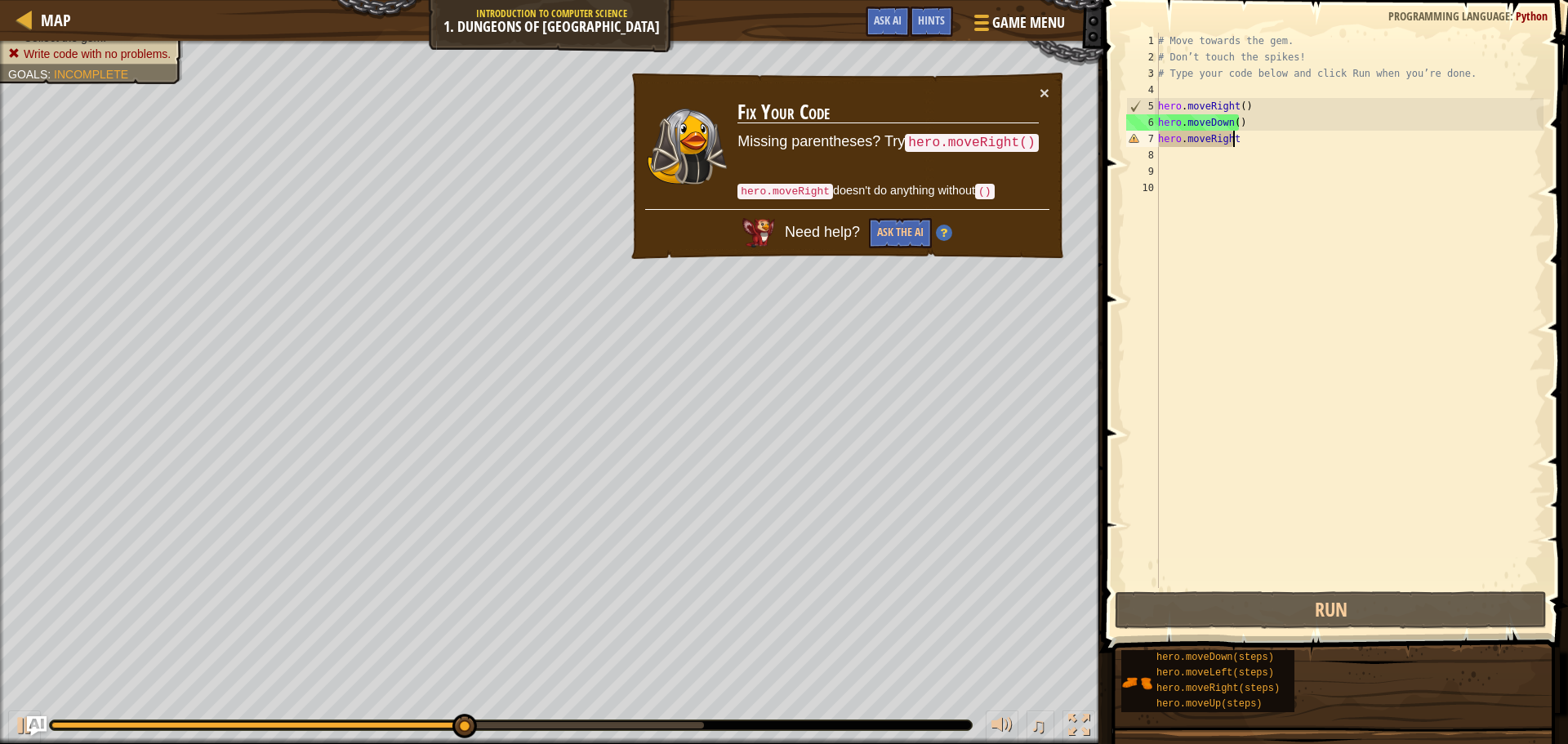
click at [1259, 146] on div "# Move towards the gem. # Don’t touch the spikes! # Type your code below and cl…" at bounding box center [1349, 326] width 389 height 588
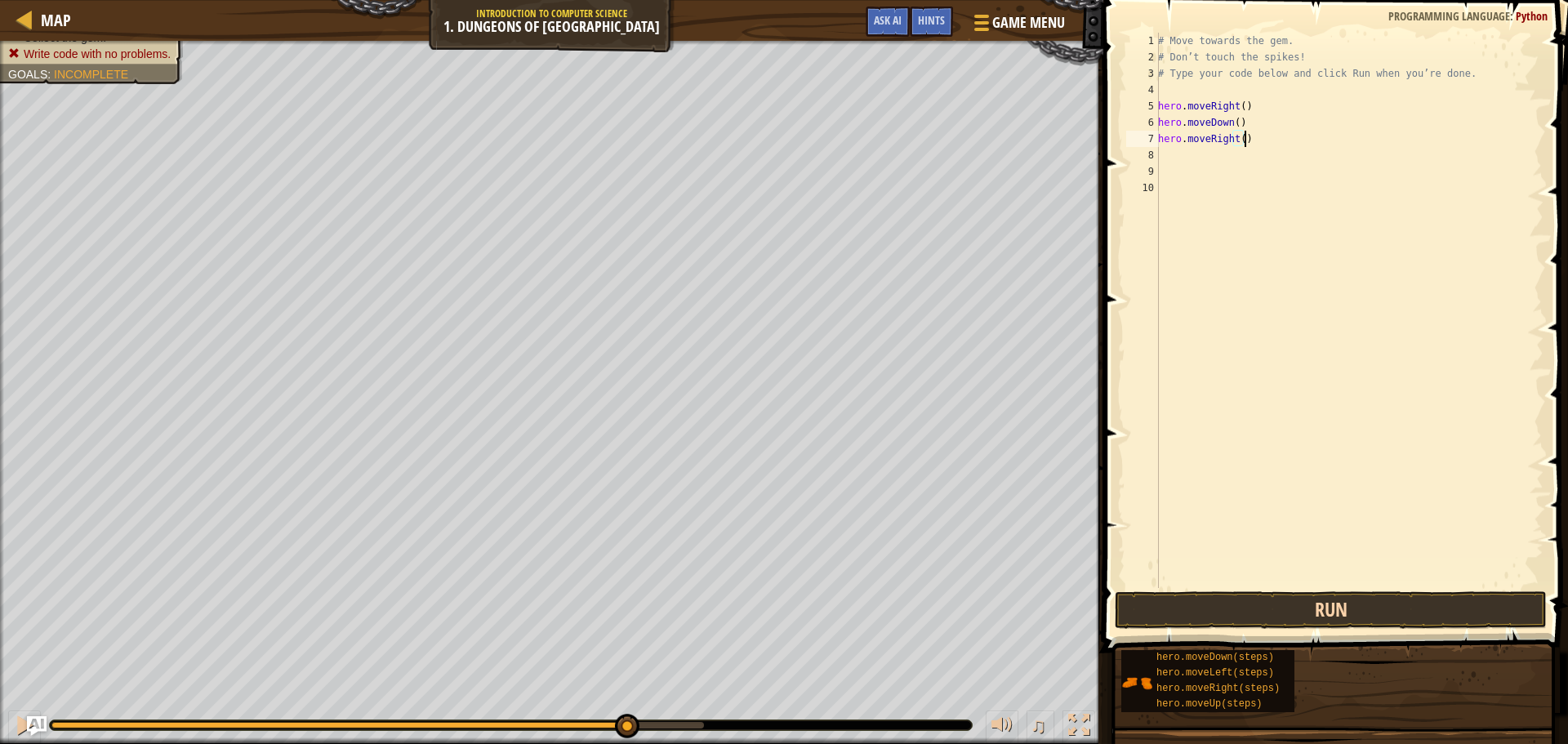
type textarea "hero.moveRight()"
click at [1275, 607] on button "Run" at bounding box center [1331, 610] width 432 height 37
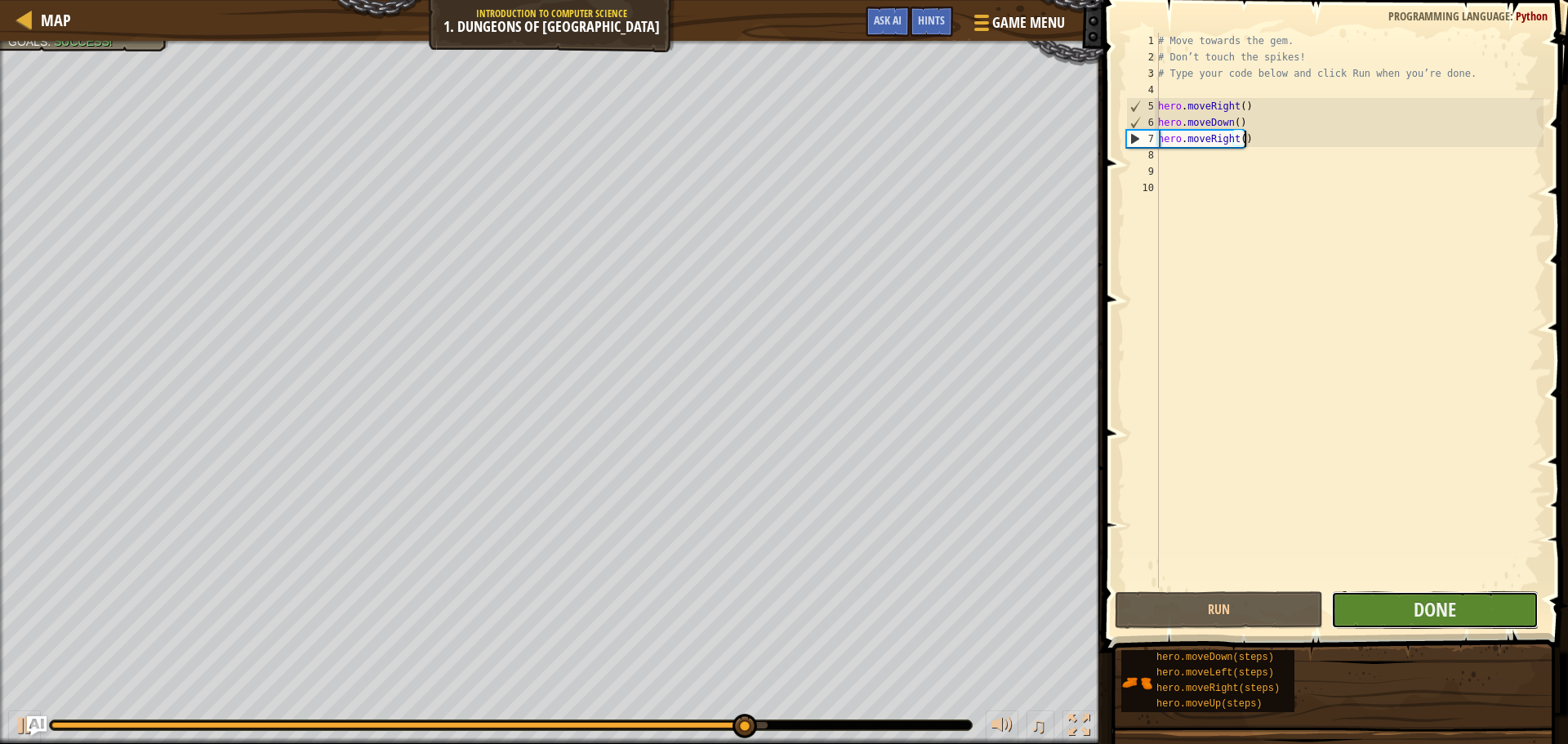
click at [1412, 608] on button "Done" at bounding box center [1435, 610] width 208 height 37
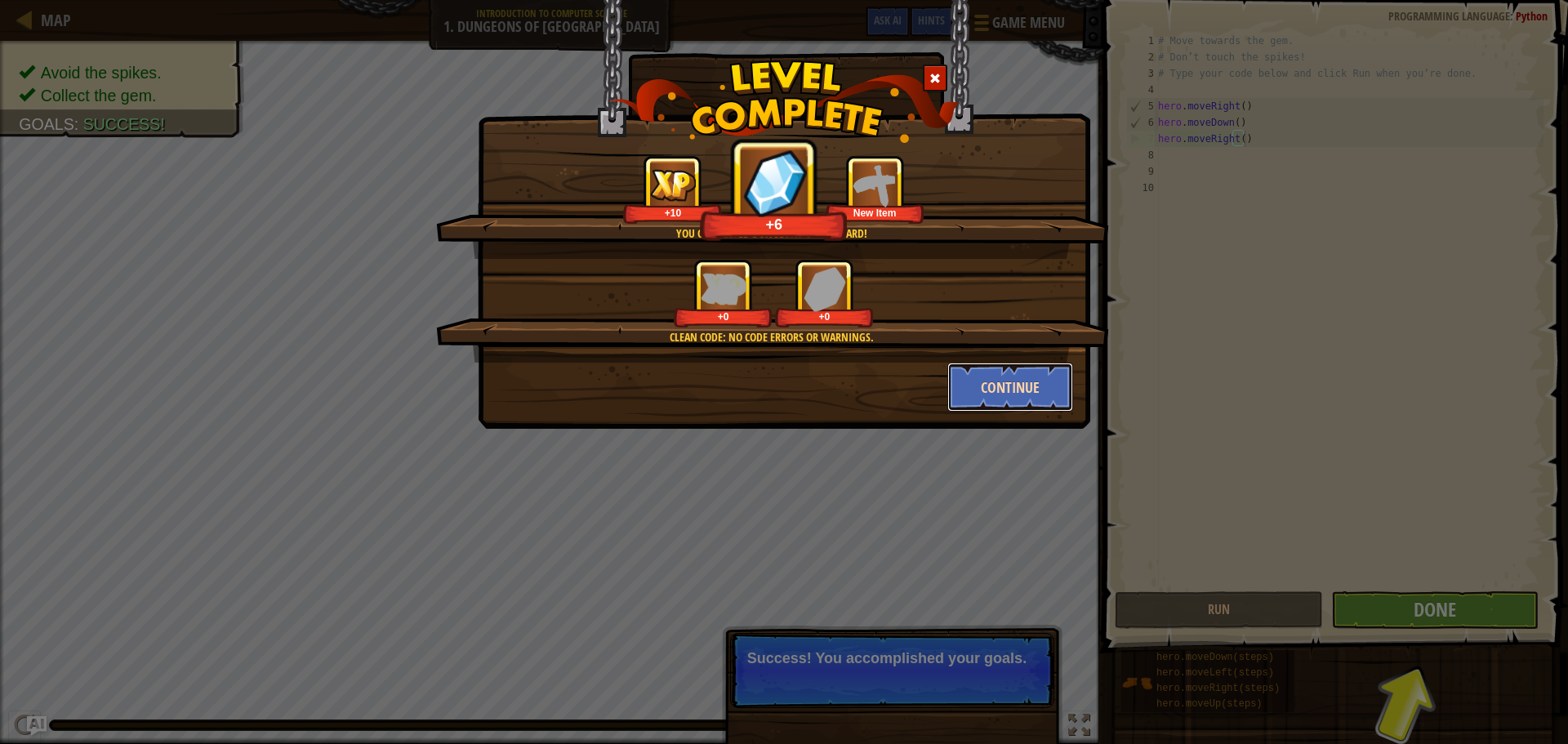
click at [1032, 385] on button "Continue" at bounding box center [1011, 387] width 127 height 49
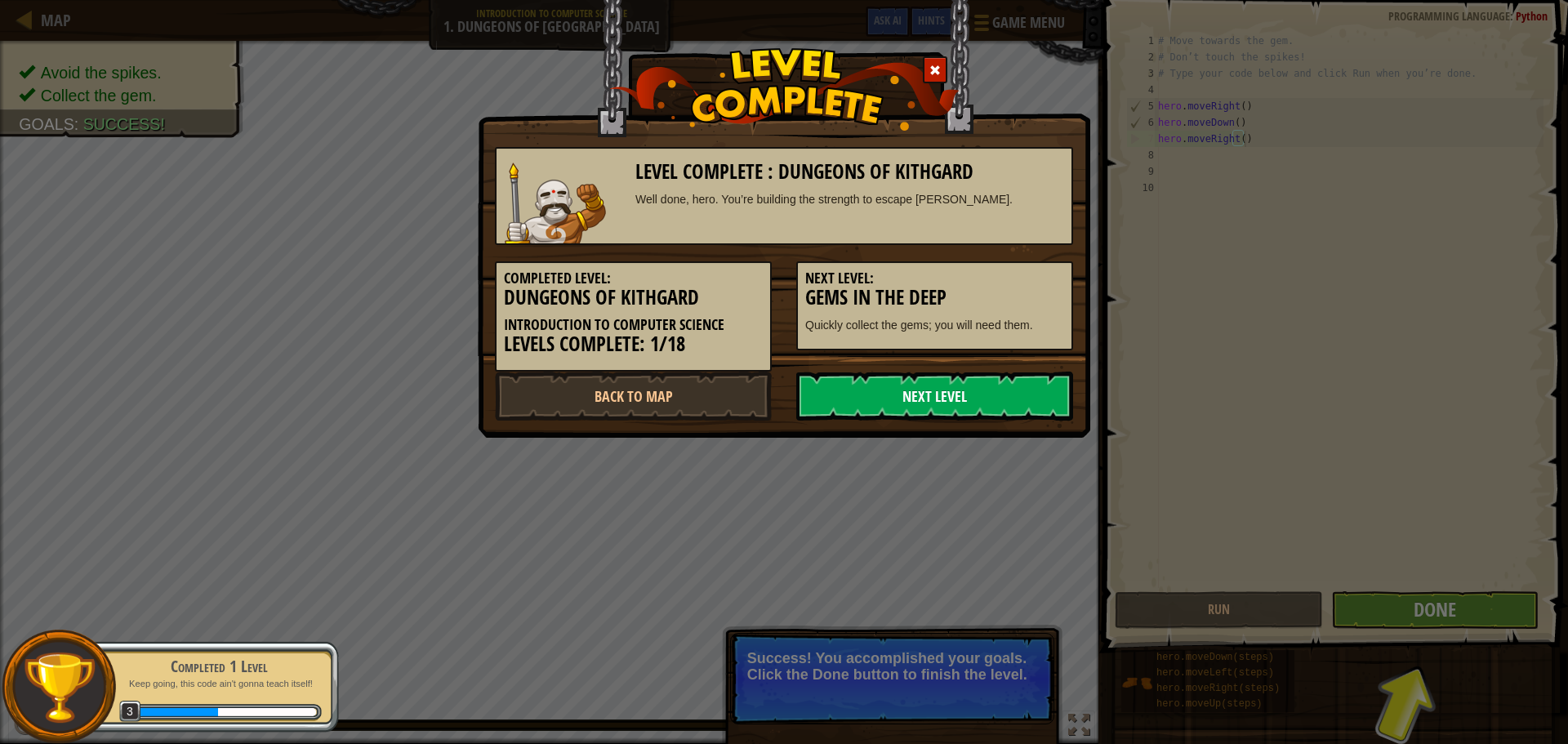
click at [954, 408] on link "Next Level" at bounding box center [935, 396] width 277 height 49
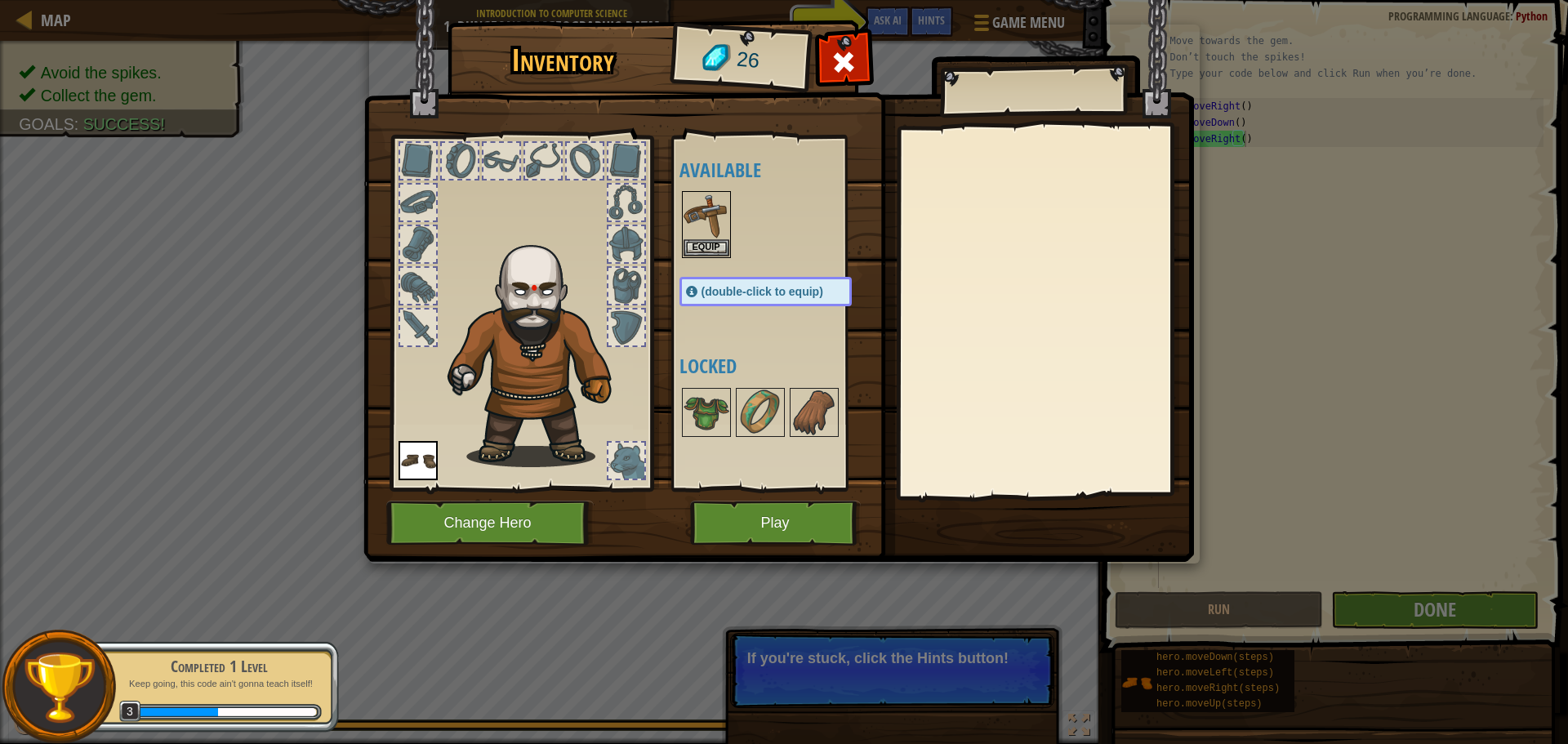
click at [787, 496] on img at bounding box center [778, 265] width 830 height 593
click at [784, 510] on button "Play" at bounding box center [775, 523] width 170 height 45
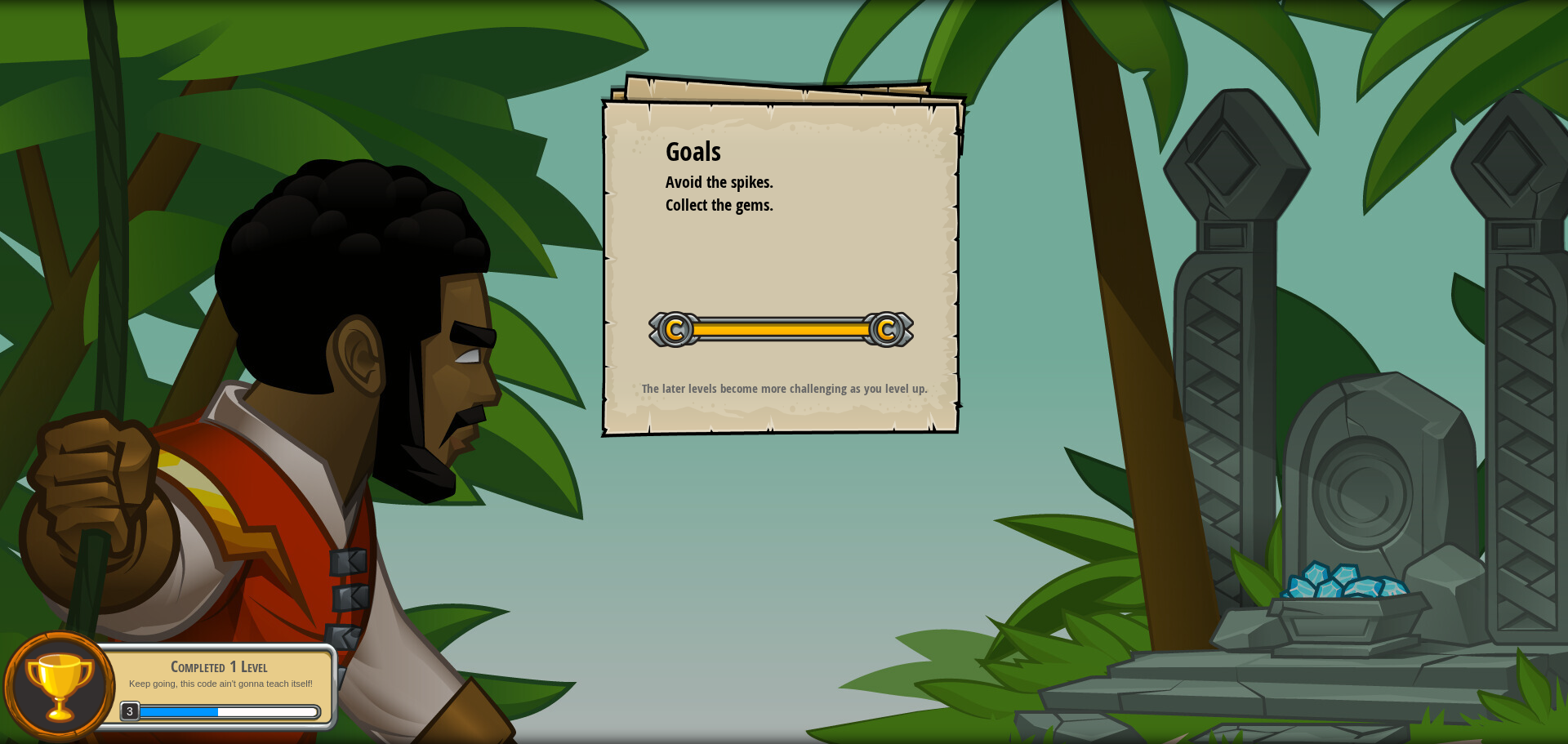
click at [774, 490] on div "Goals Avoid the spikes. Collect the gems. Start Level Error loading from server…" at bounding box center [784, 372] width 1568 height 744
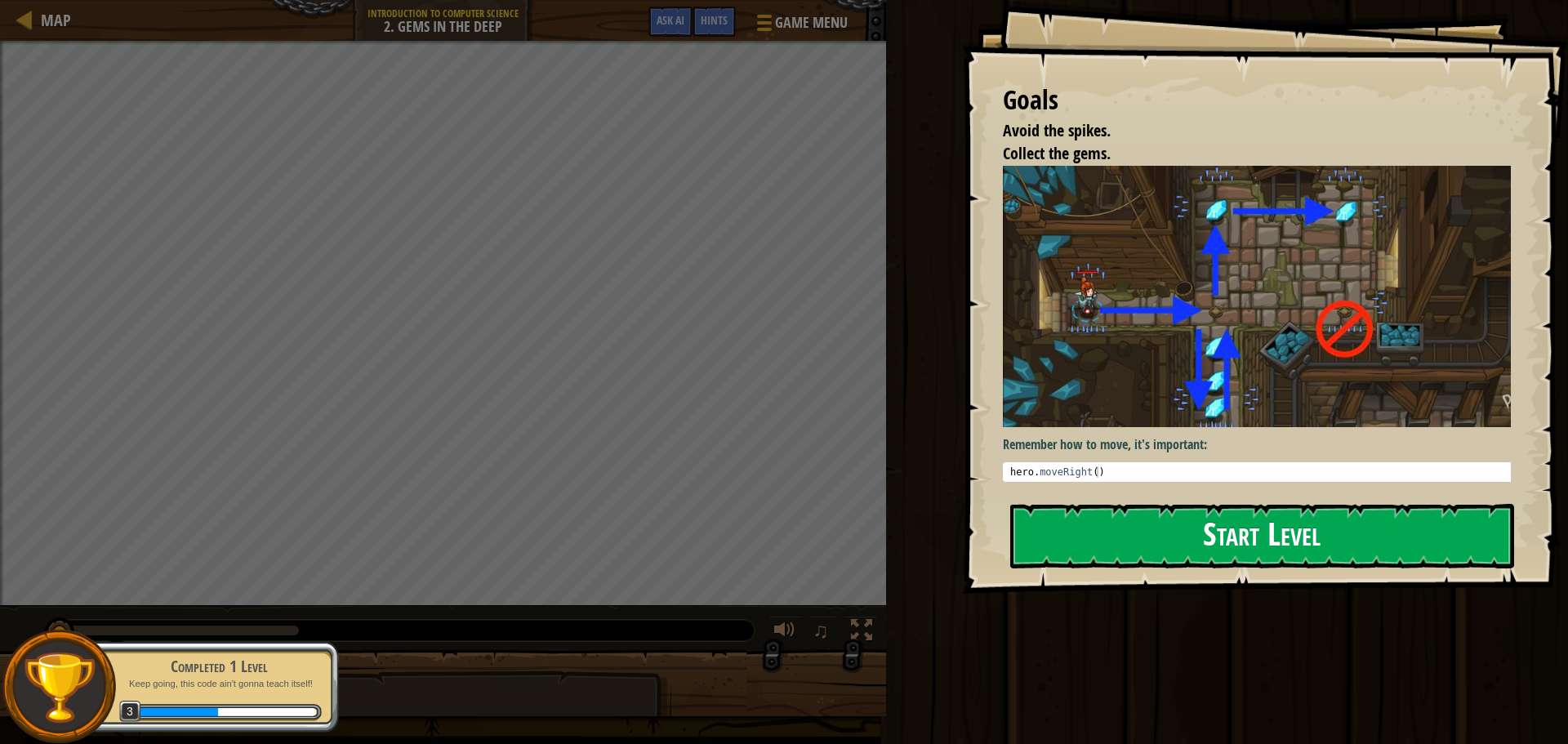
click at [1232, 505] on button "Start Level" at bounding box center [1263, 537] width 504 height 65
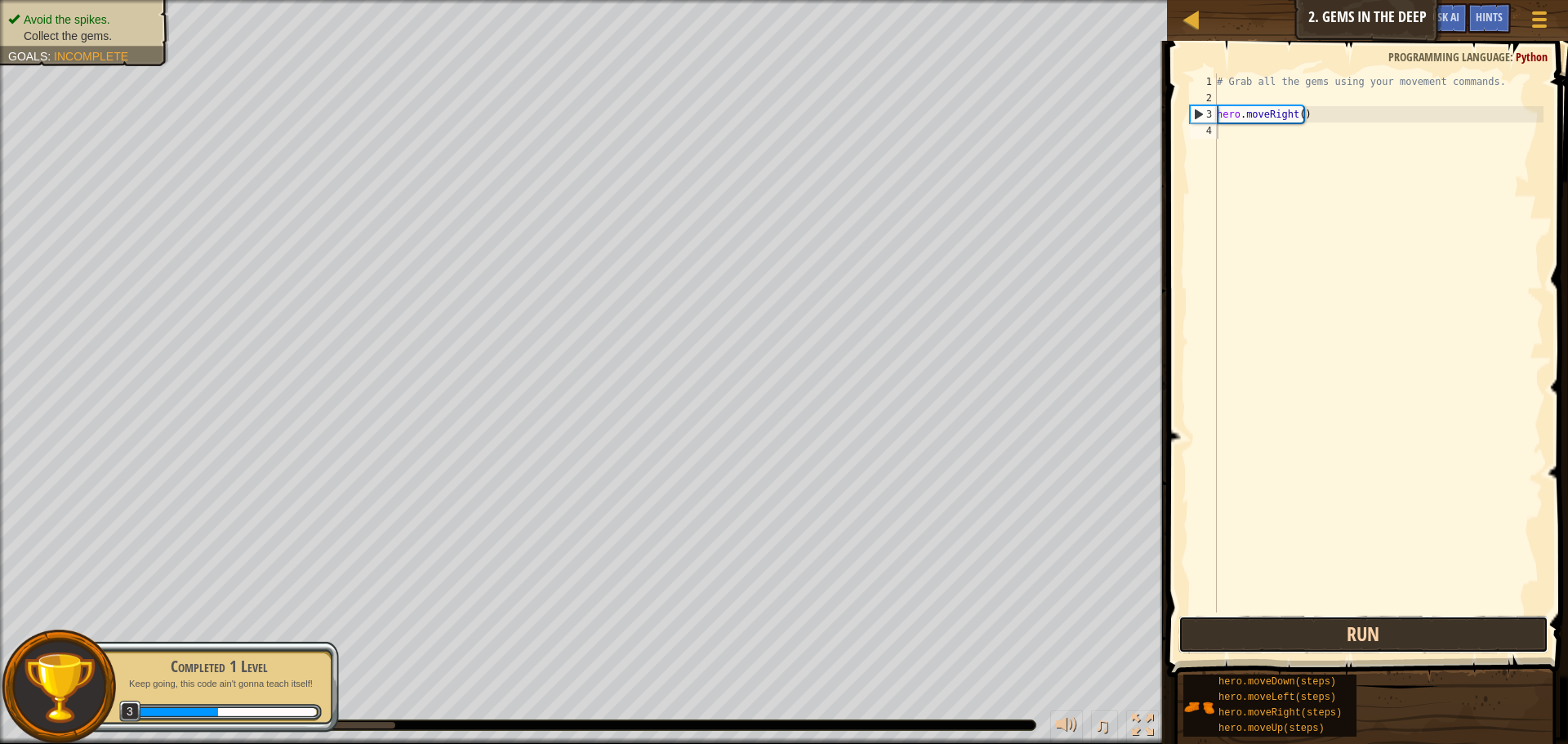
click at [1269, 632] on button "Run" at bounding box center [1364, 635] width 370 height 37
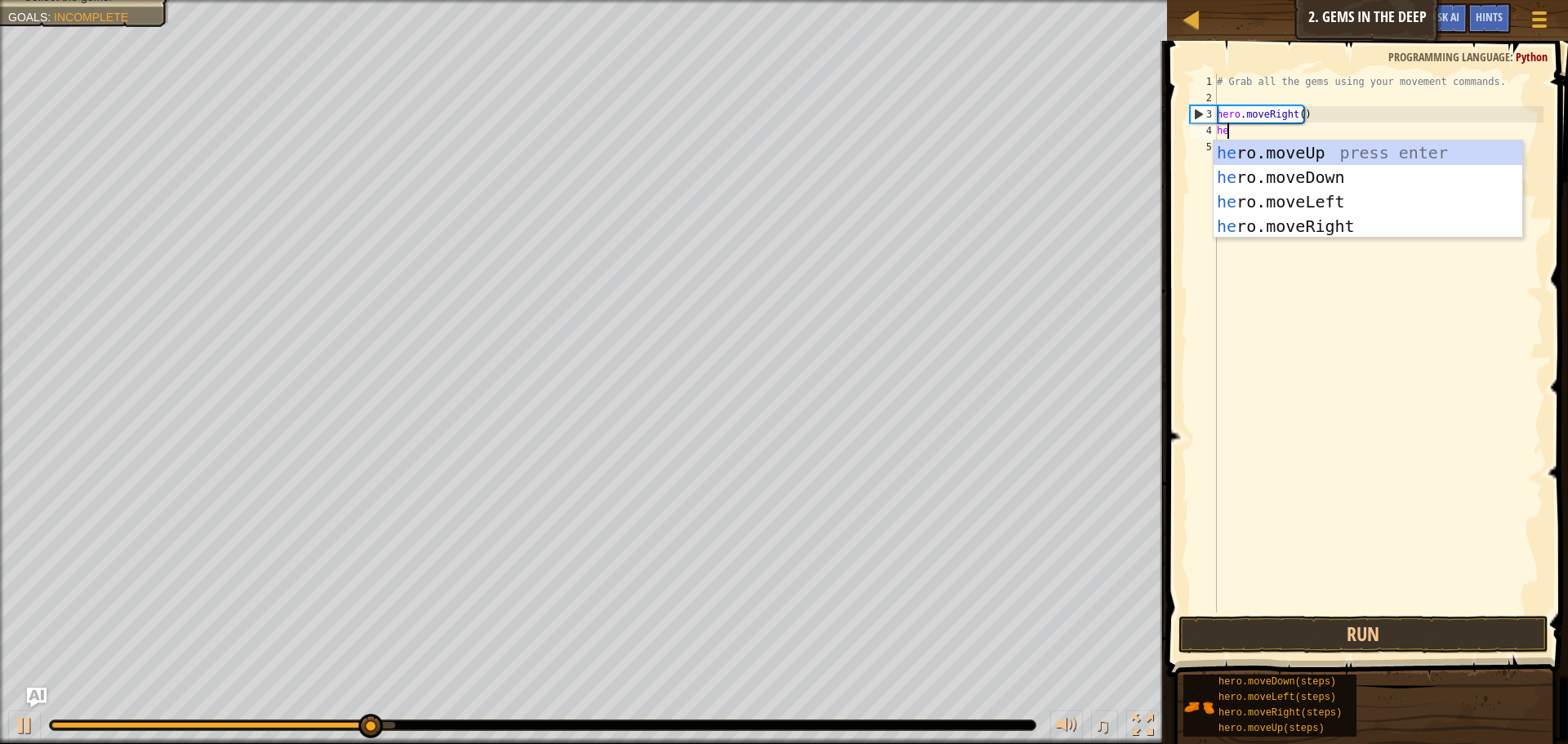
scroll to position [7, 1]
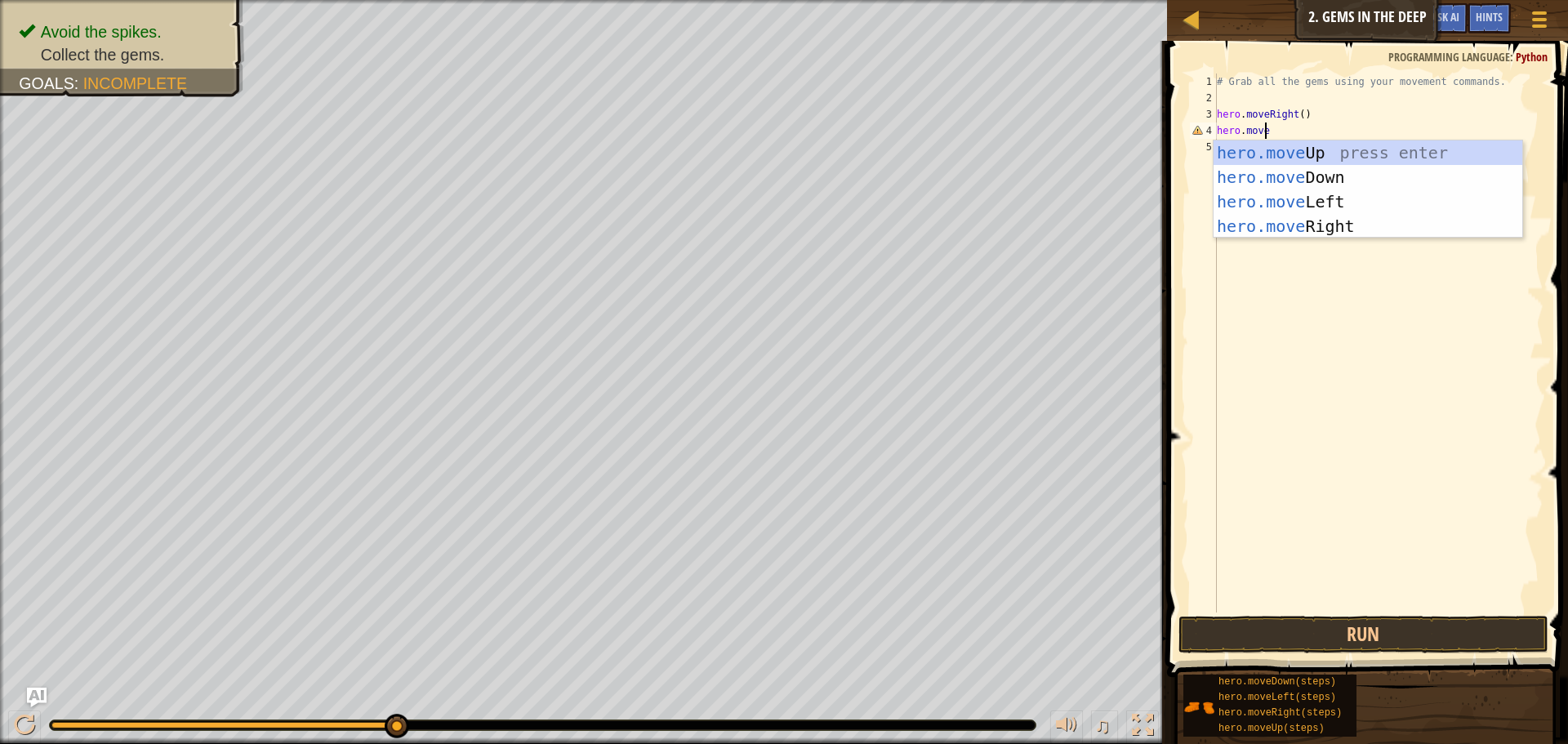
type textarea "hero.movedo"
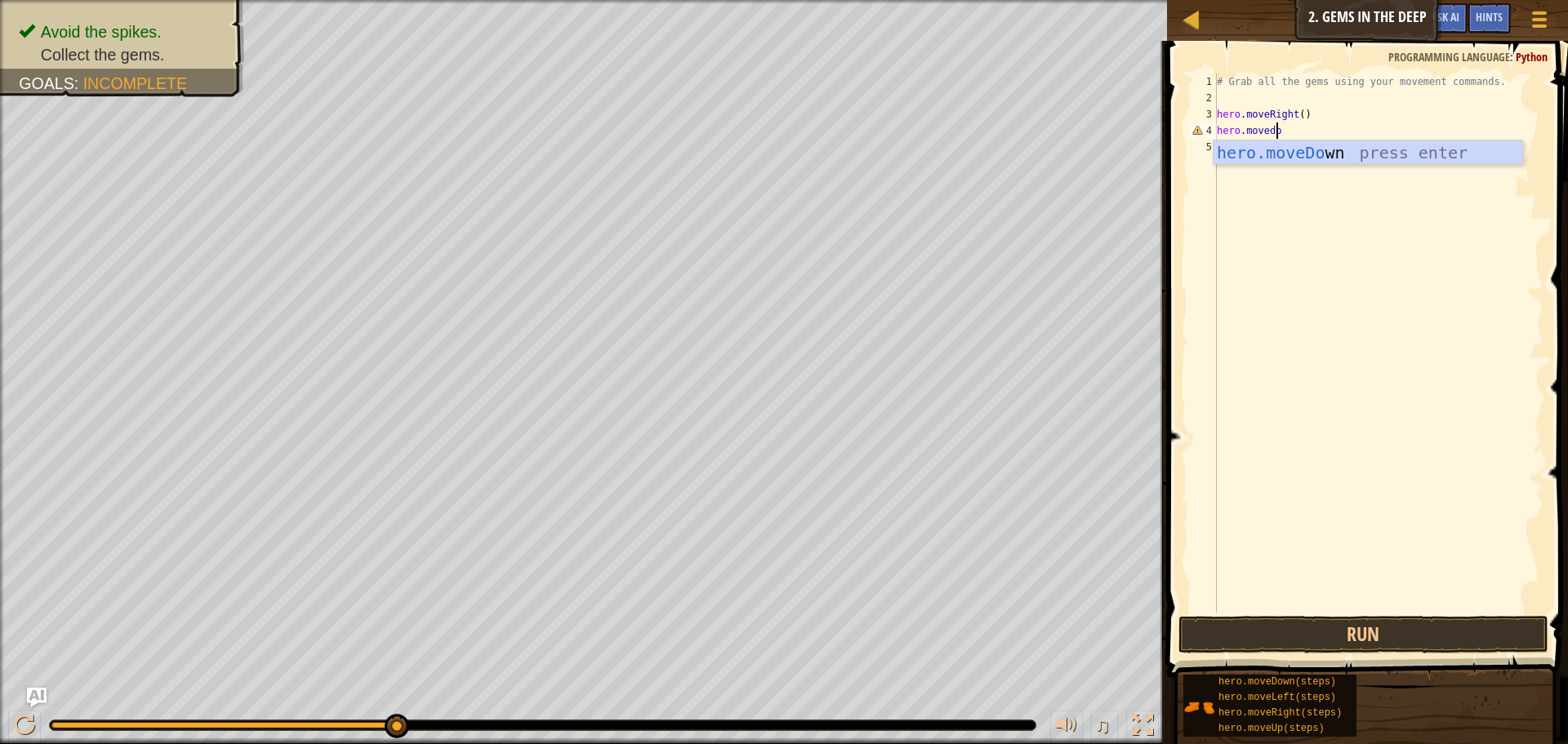
scroll to position [7, 0]
type textarea "hero.moveDown()"
click at [1322, 649] on button "Run" at bounding box center [1364, 635] width 370 height 37
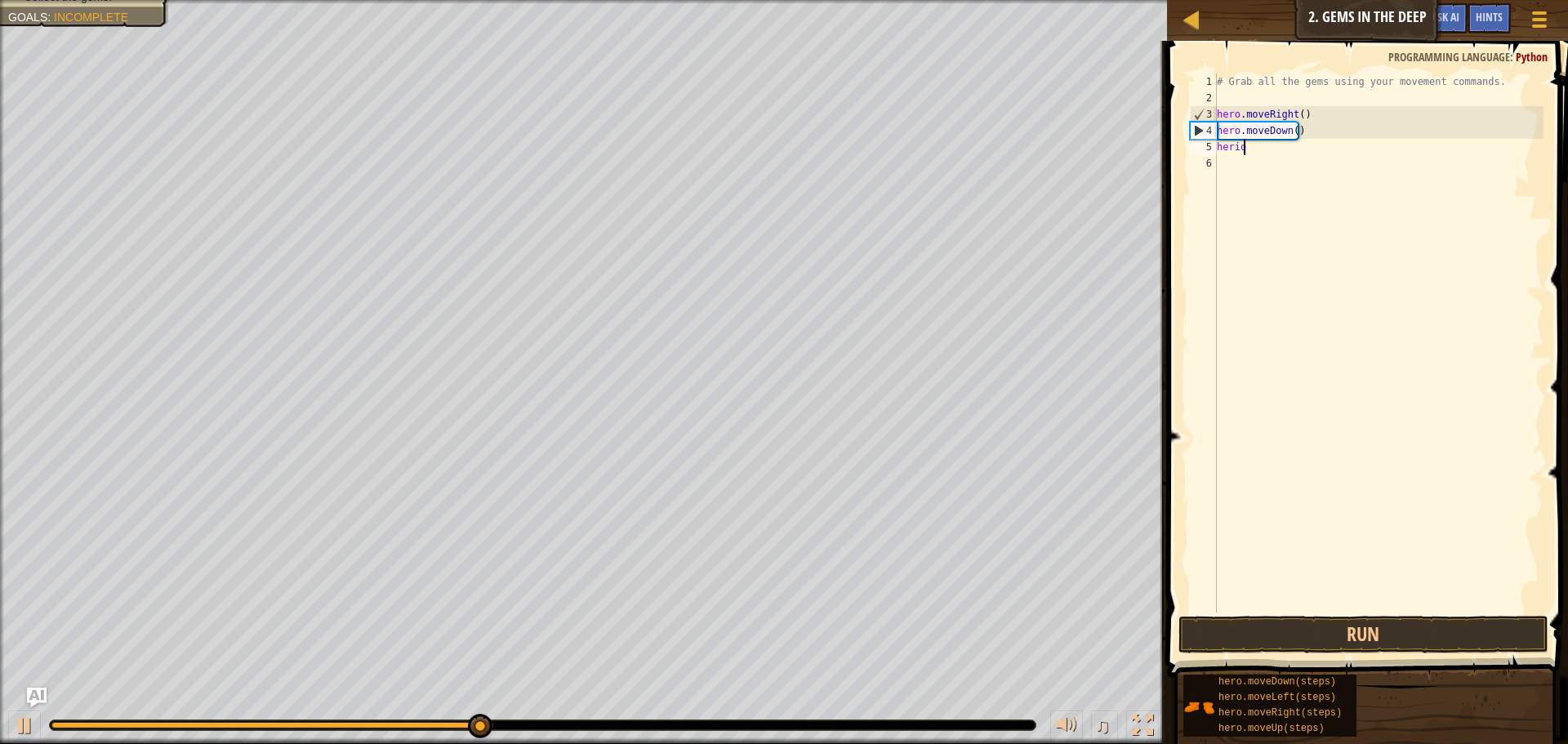
scroll to position [7, 1]
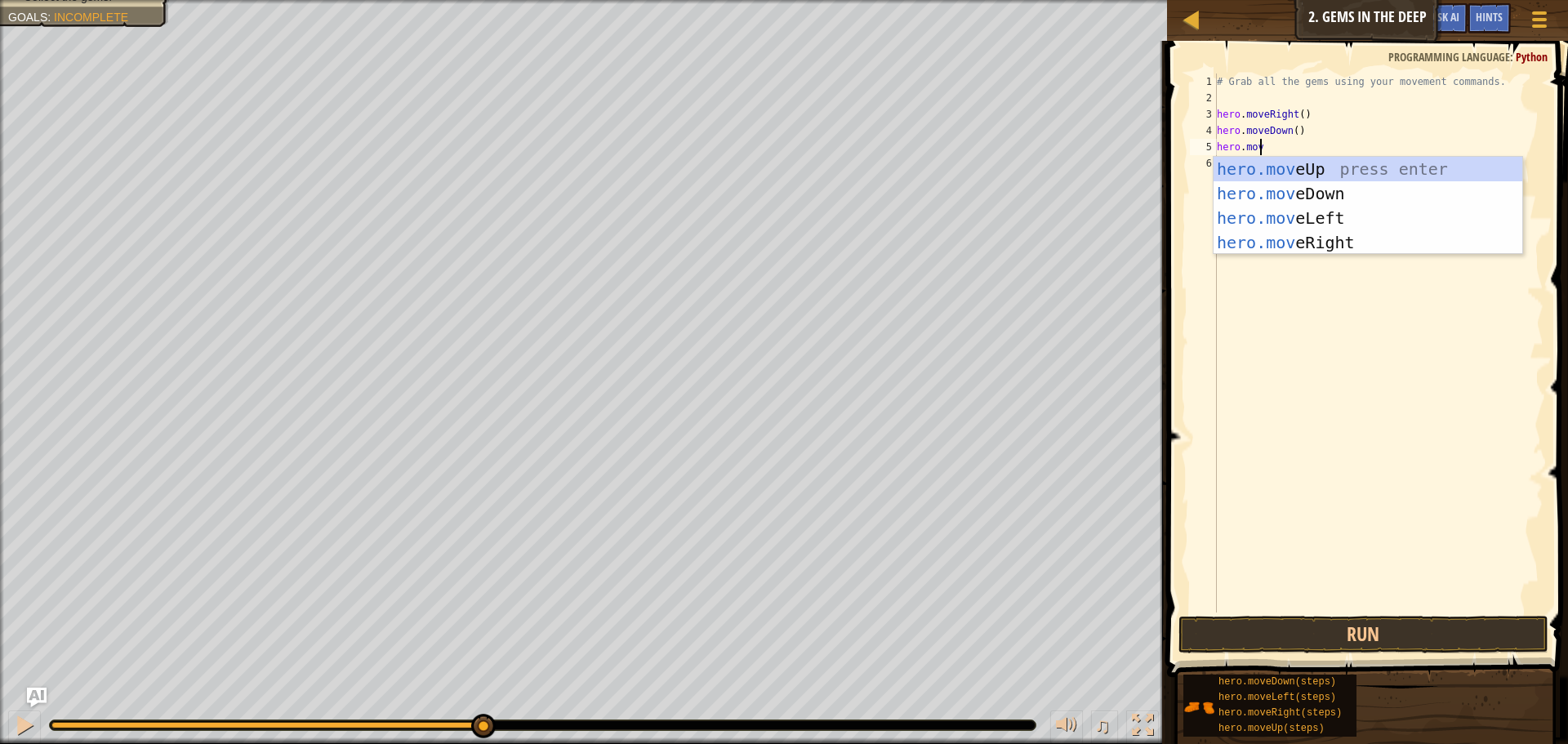
type textarea "hero.move"
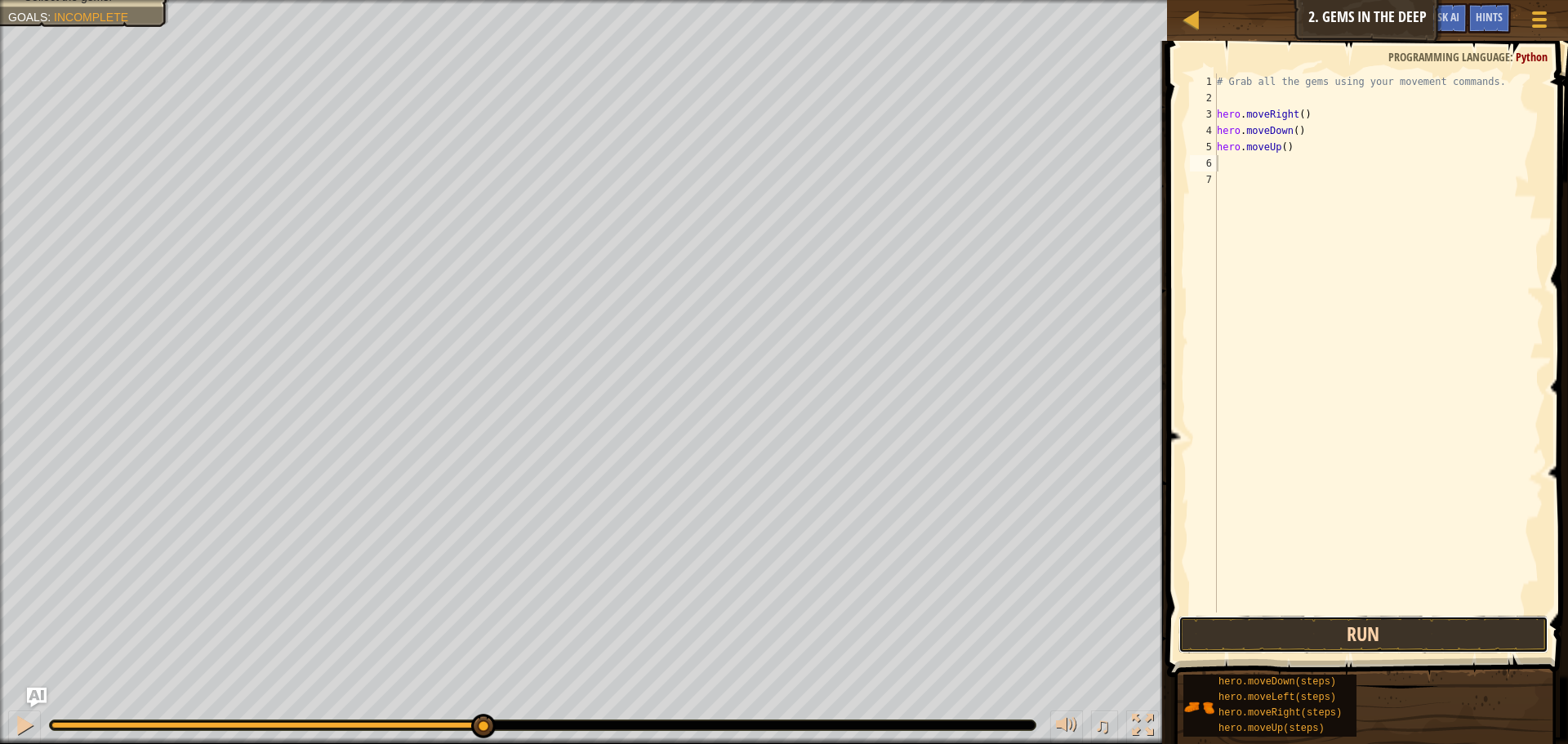
click at [1284, 631] on button "Run" at bounding box center [1364, 635] width 370 height 37
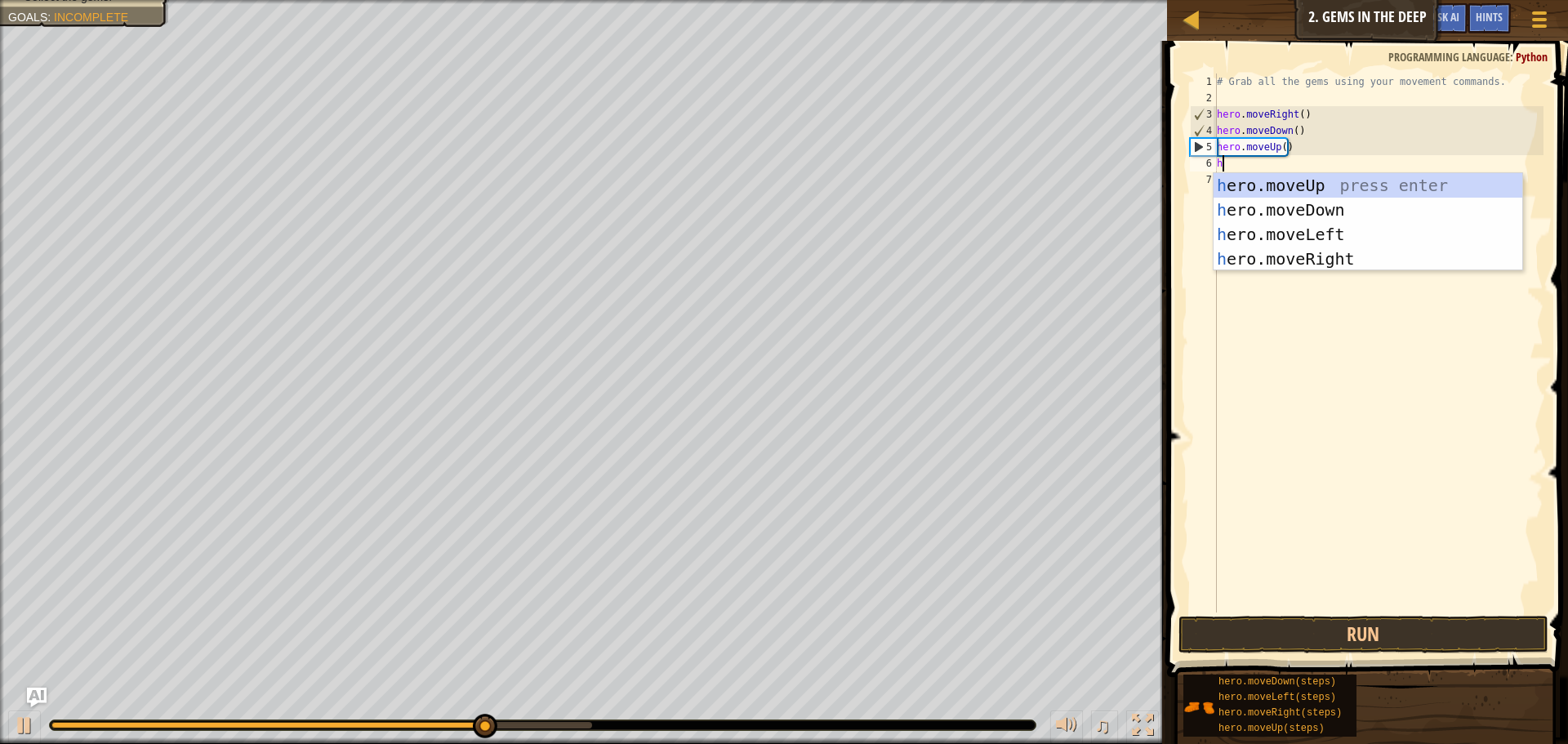
scroll to position [7, 1]
type textarea "hero"
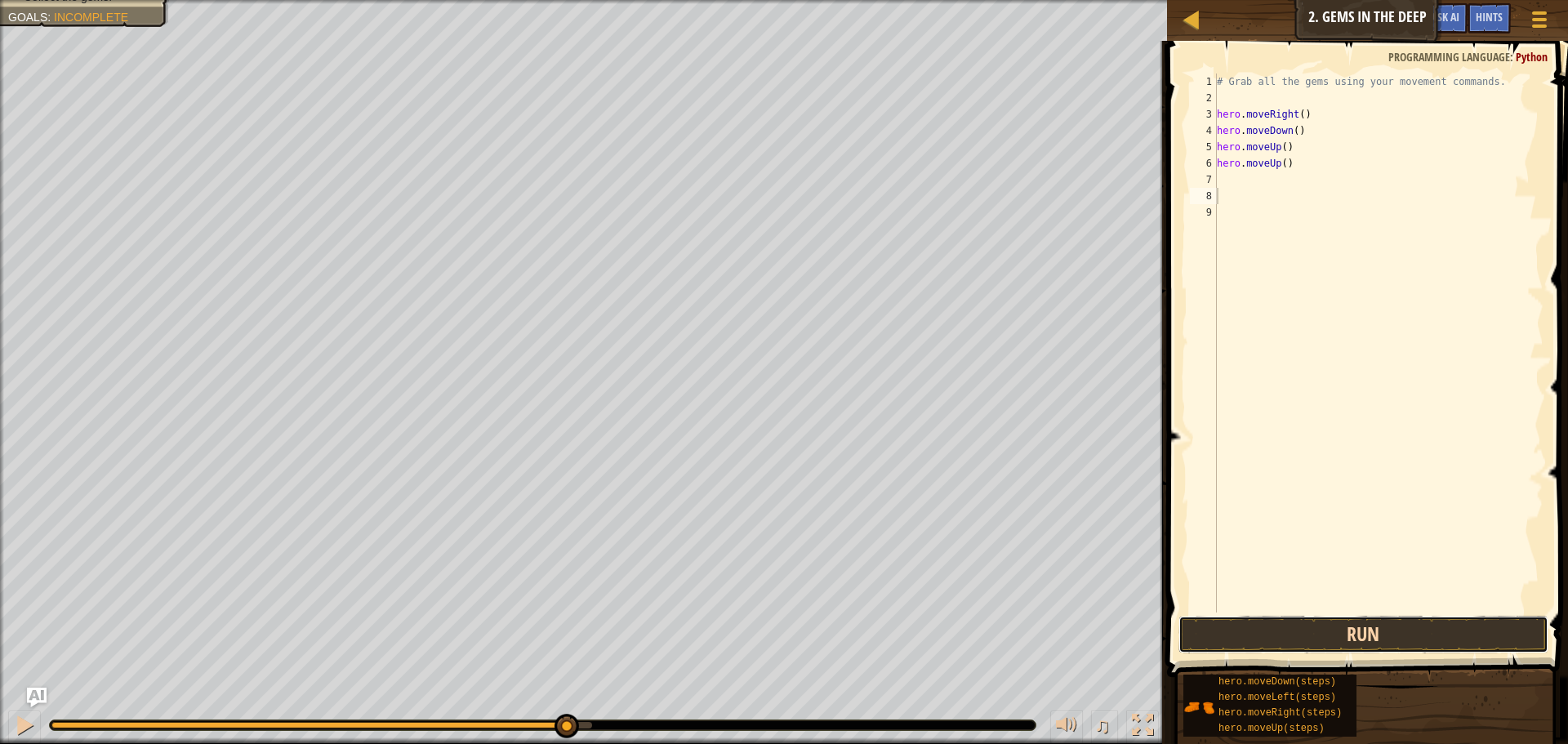
click at [1286, 624] on button "Run" at bounding box center [1364, 635] width 370 height 37
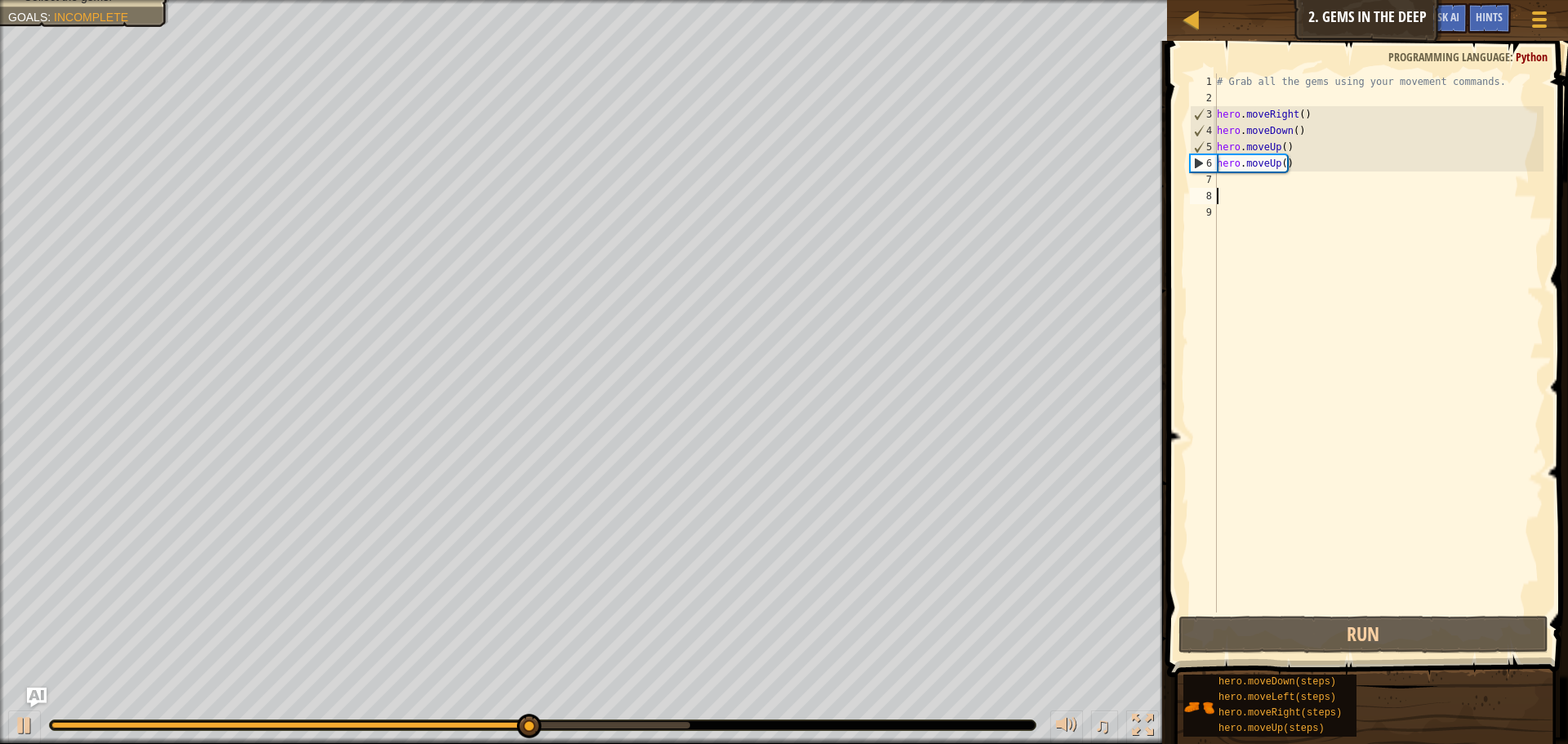
click at [1275, 187] on div "# Grab all the gems using your movement commands. hero . moveRight ( ) hero . m…" at bounding box center [1378, 360] width 330 height 573
click at [1276, 183] on div "# Grab all the gems using your movement commands. hero . moveRight ( ) hero . m…" at bounding box center [1378, 343] width 330 height 539
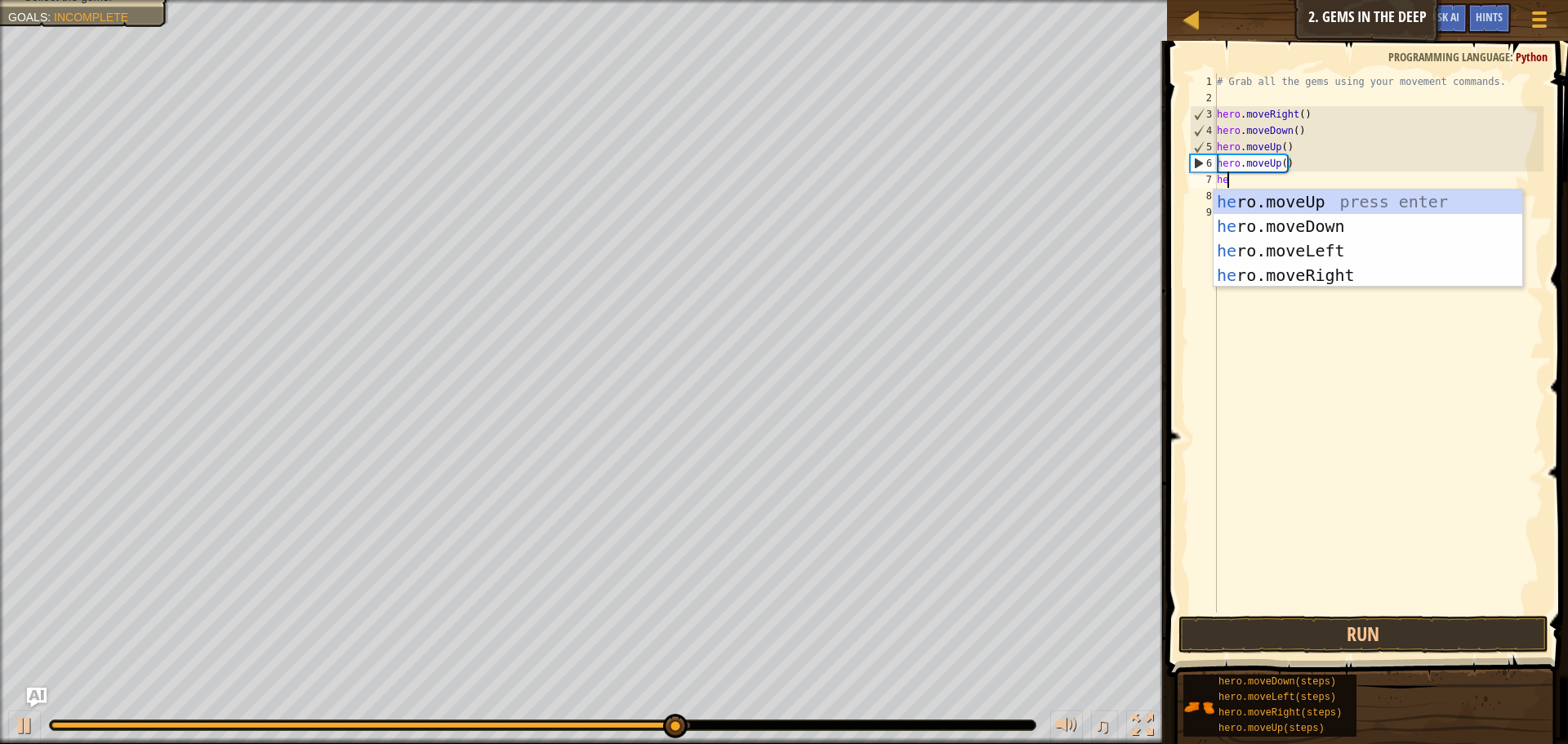
type textarea "her"
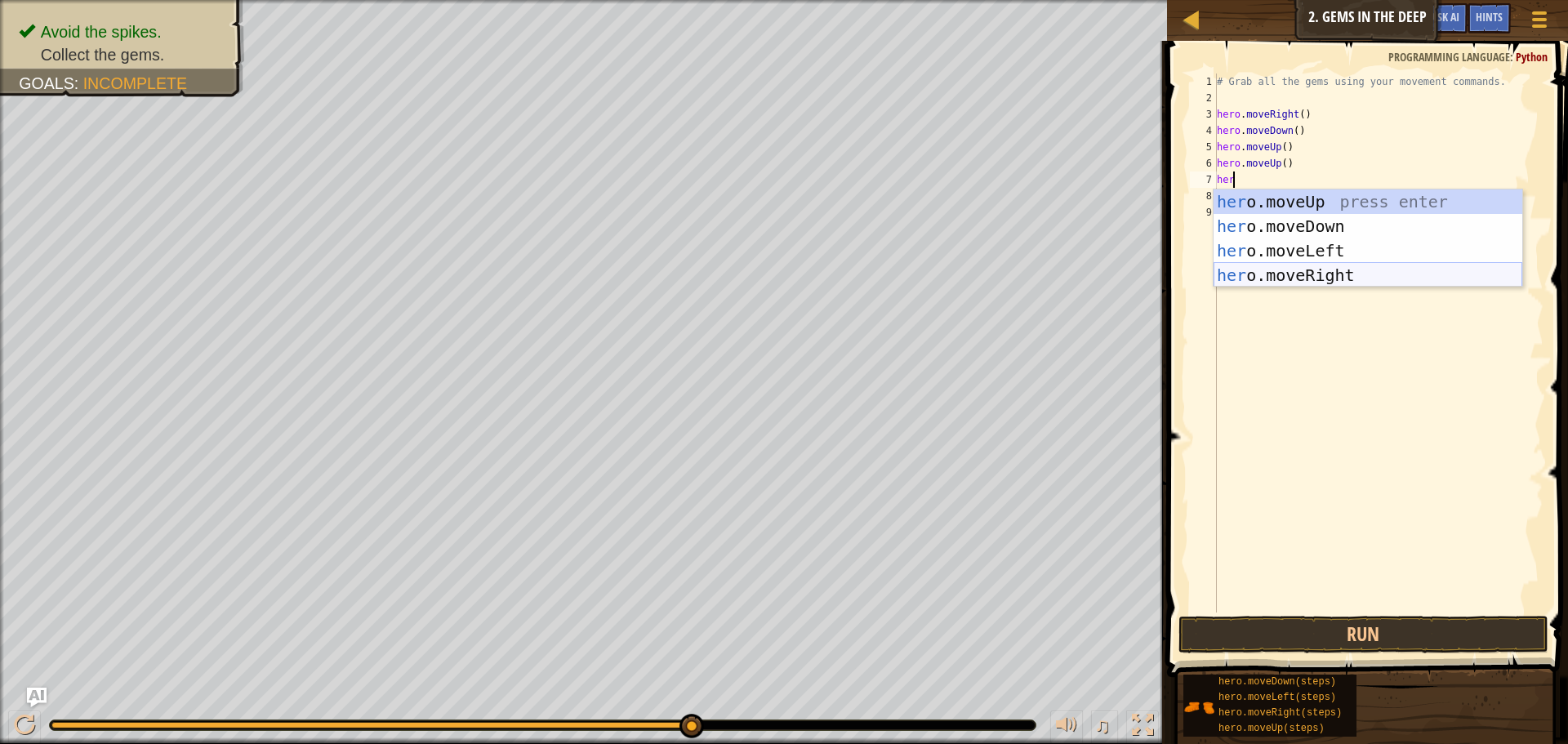
click at [1295, 267] on div "her o.moveUp press enter her o.moveDown press enter her o.moveLeft press enter …" at bounding box center [1367, 262] width 308 height 147
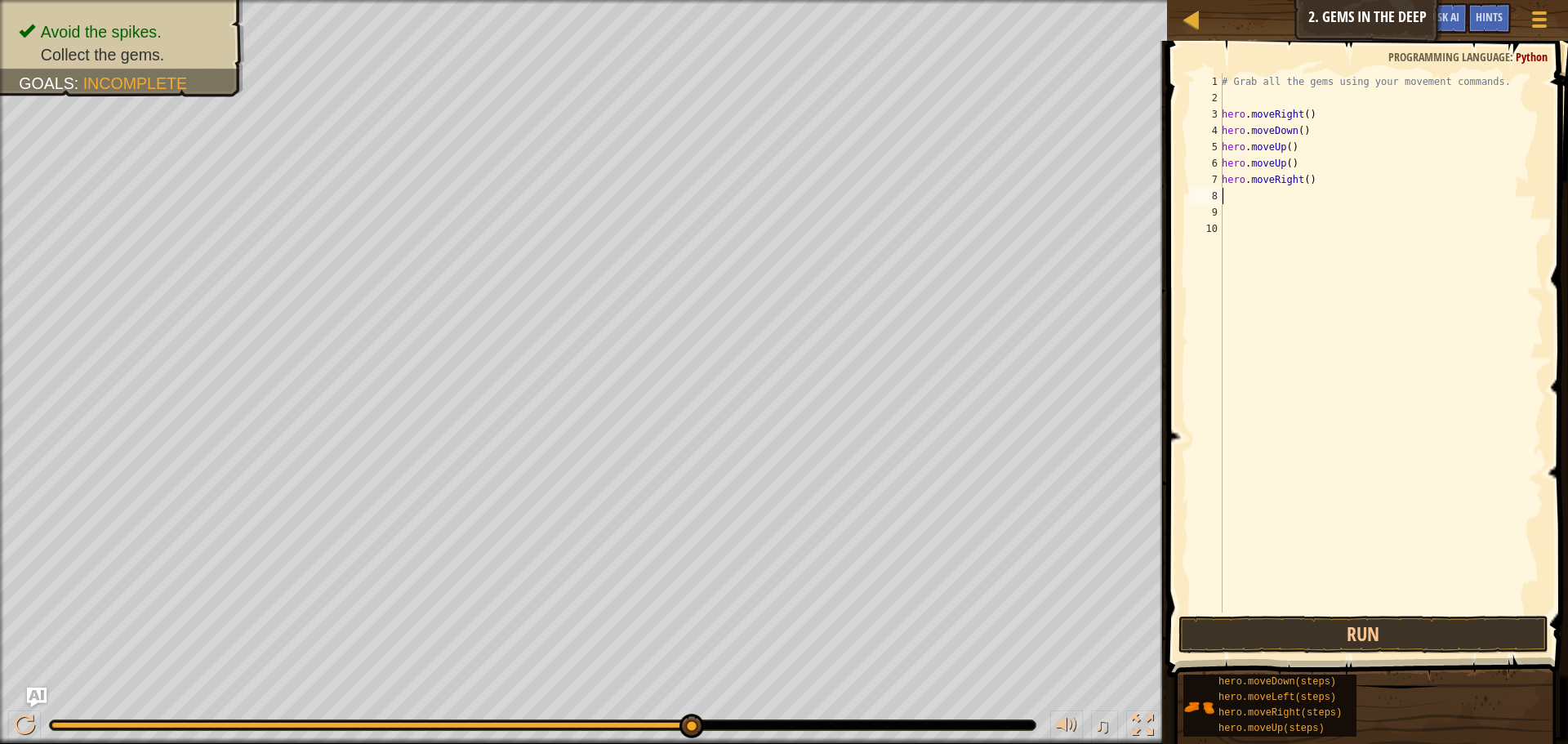
scroll to position [7, 0]
click at [1255, 643] on button "Run" at bounding box center [1364, 635] width 370 height 37
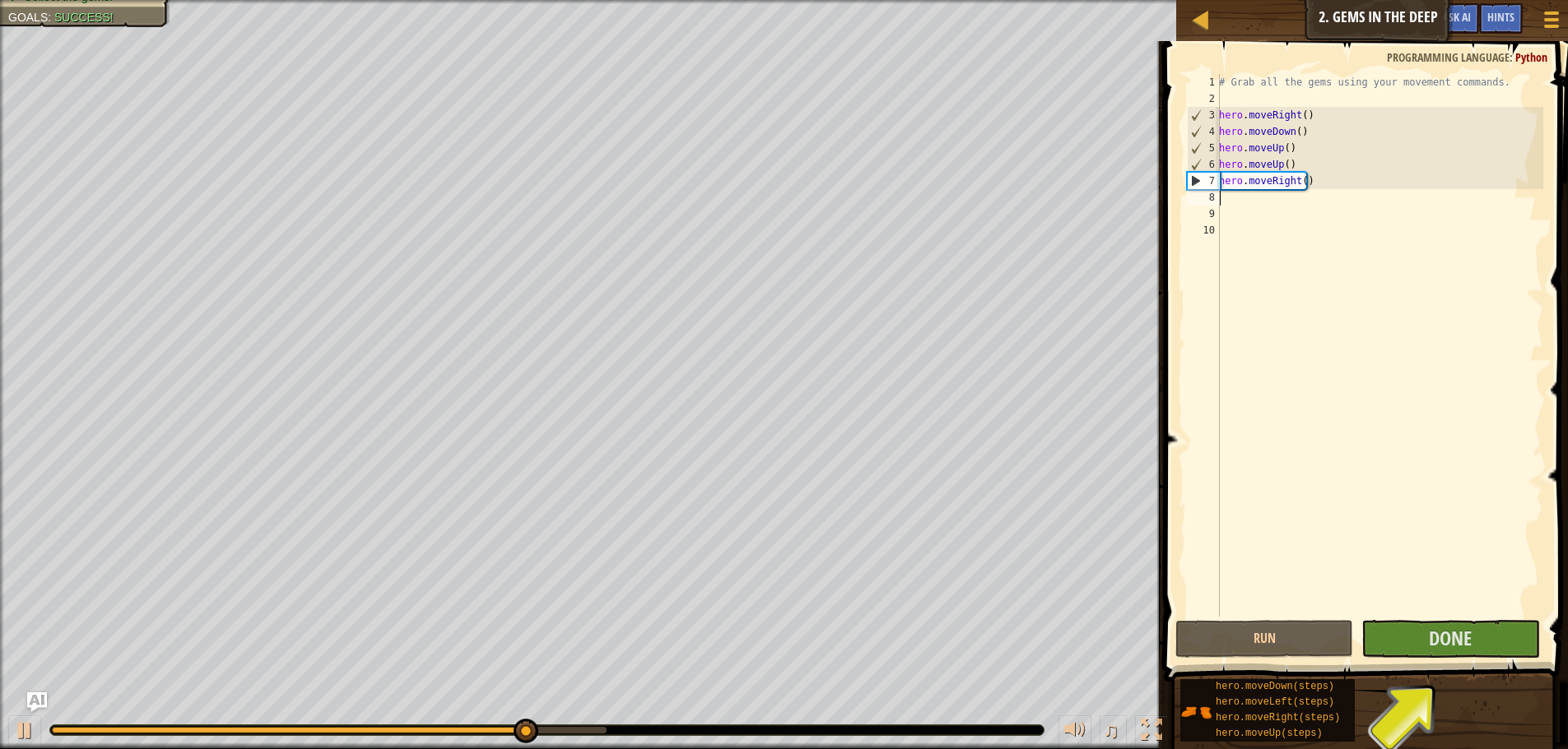
click at [1321, 482] on div "# Grab all the gems using your movement commands. hero . moveRight ( ) hero . m…" at bounding box center [1379, 362] width 327 height 576
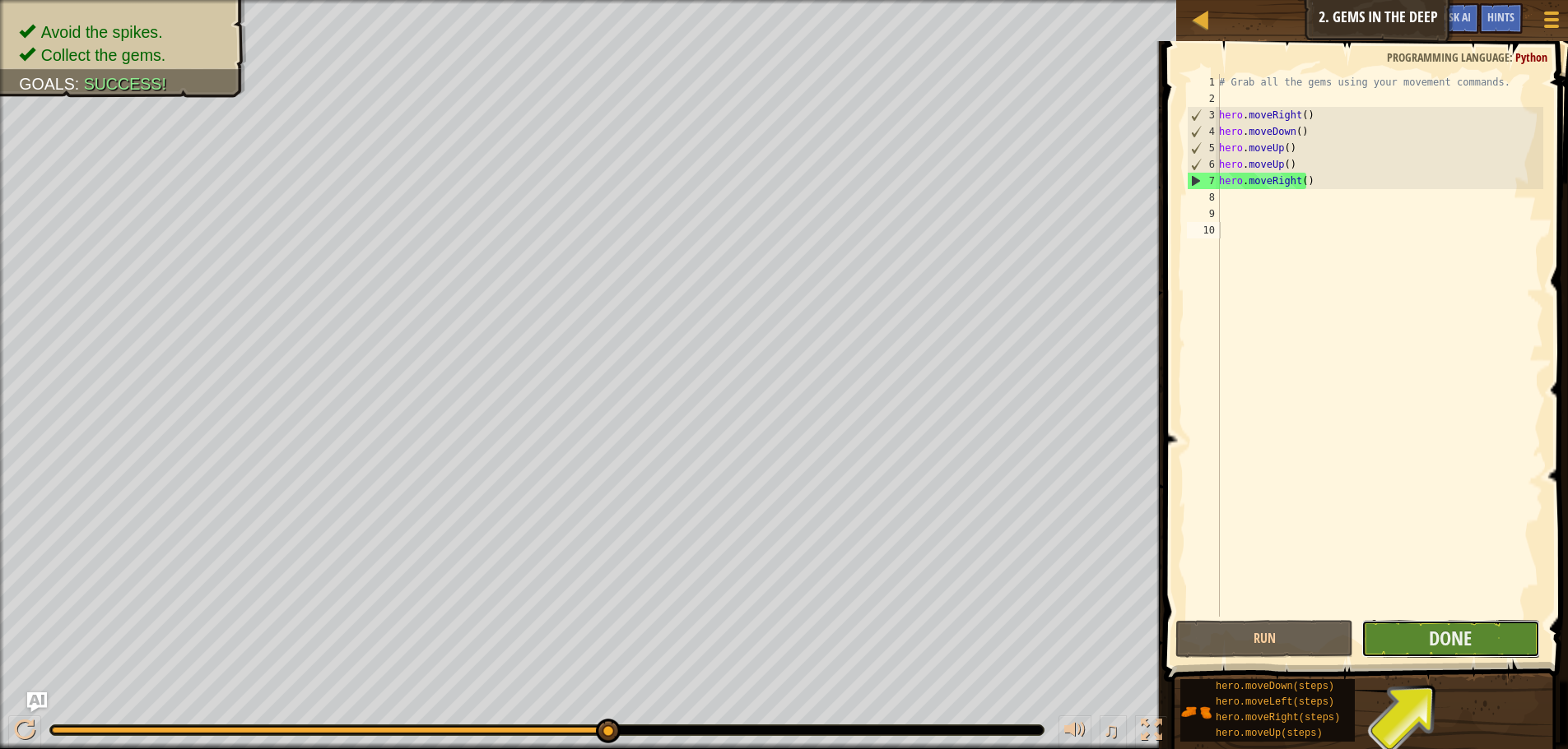
click at [1425, 633] on button "Done" at bounding box center [1450, 639] width 178 height 38
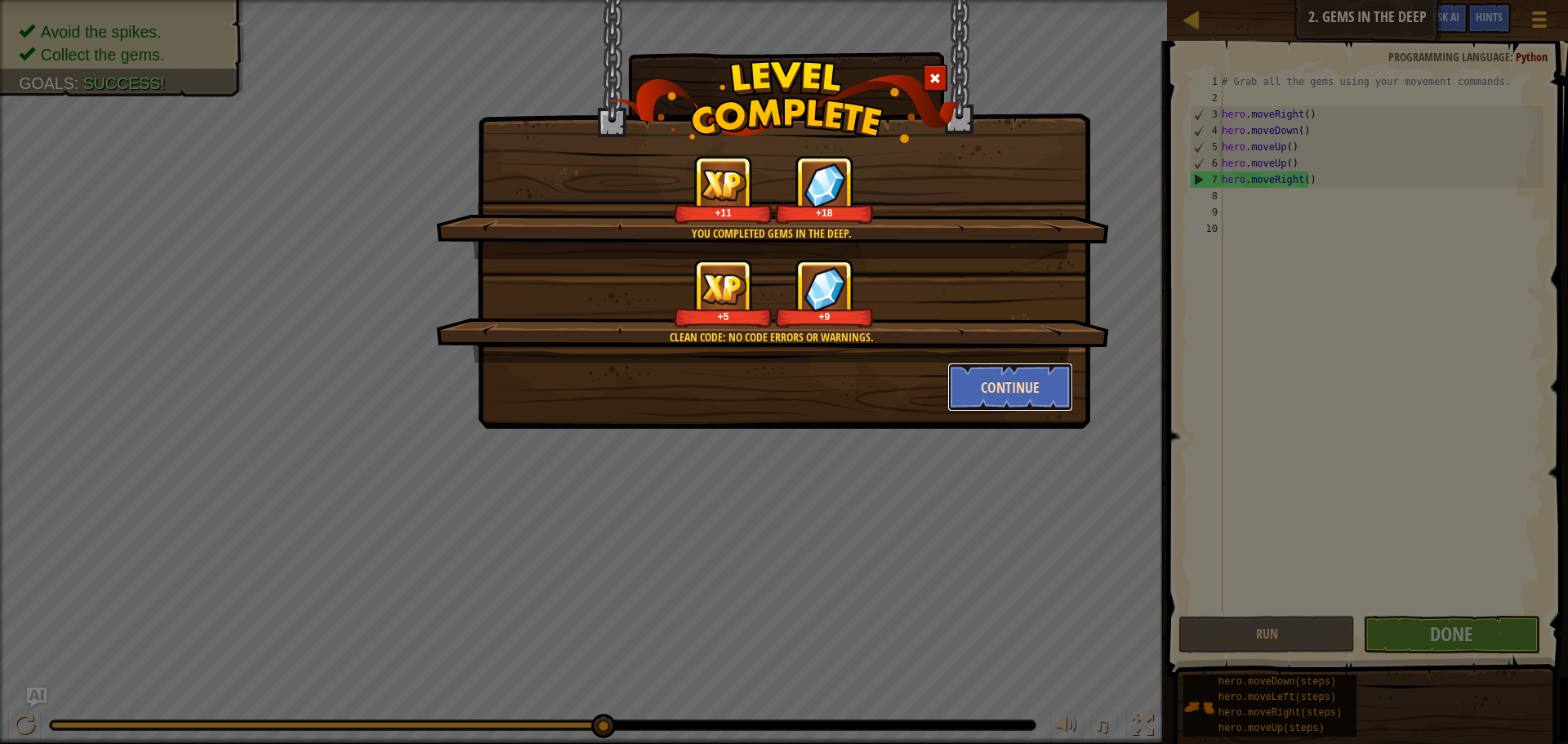
click at [1030, 393] on button "Continue" at bounding box center [1011, 387] width 127 height 49
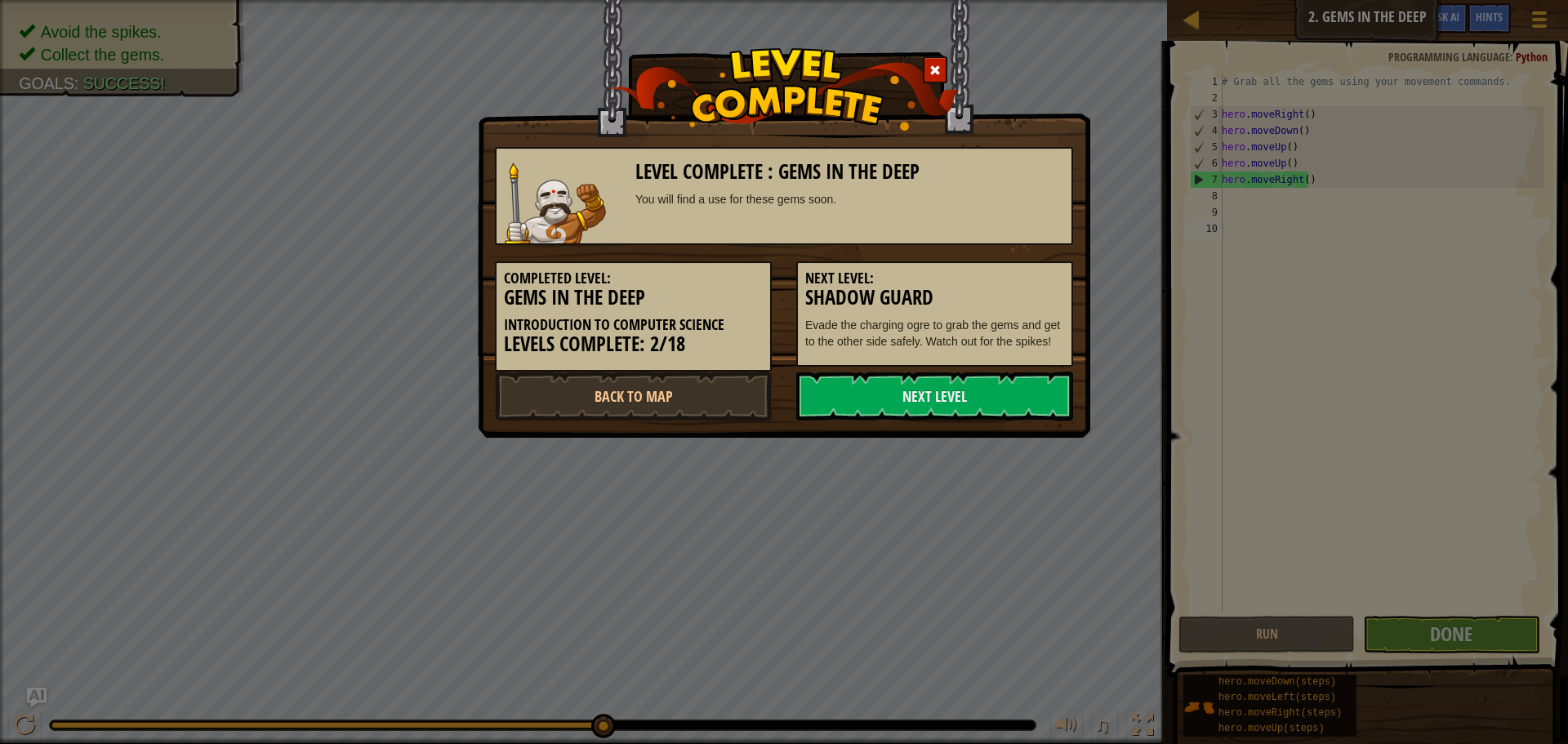
click at [789, 255] on div "Next Level: Shadow Guard Evade the charging ogre to grab the gems and get to th…" at bounding box center [935, 306] width 301 height 122
click at [867, 393] on link "Next Level" at bounding box center [935, 396] width 277 height 49
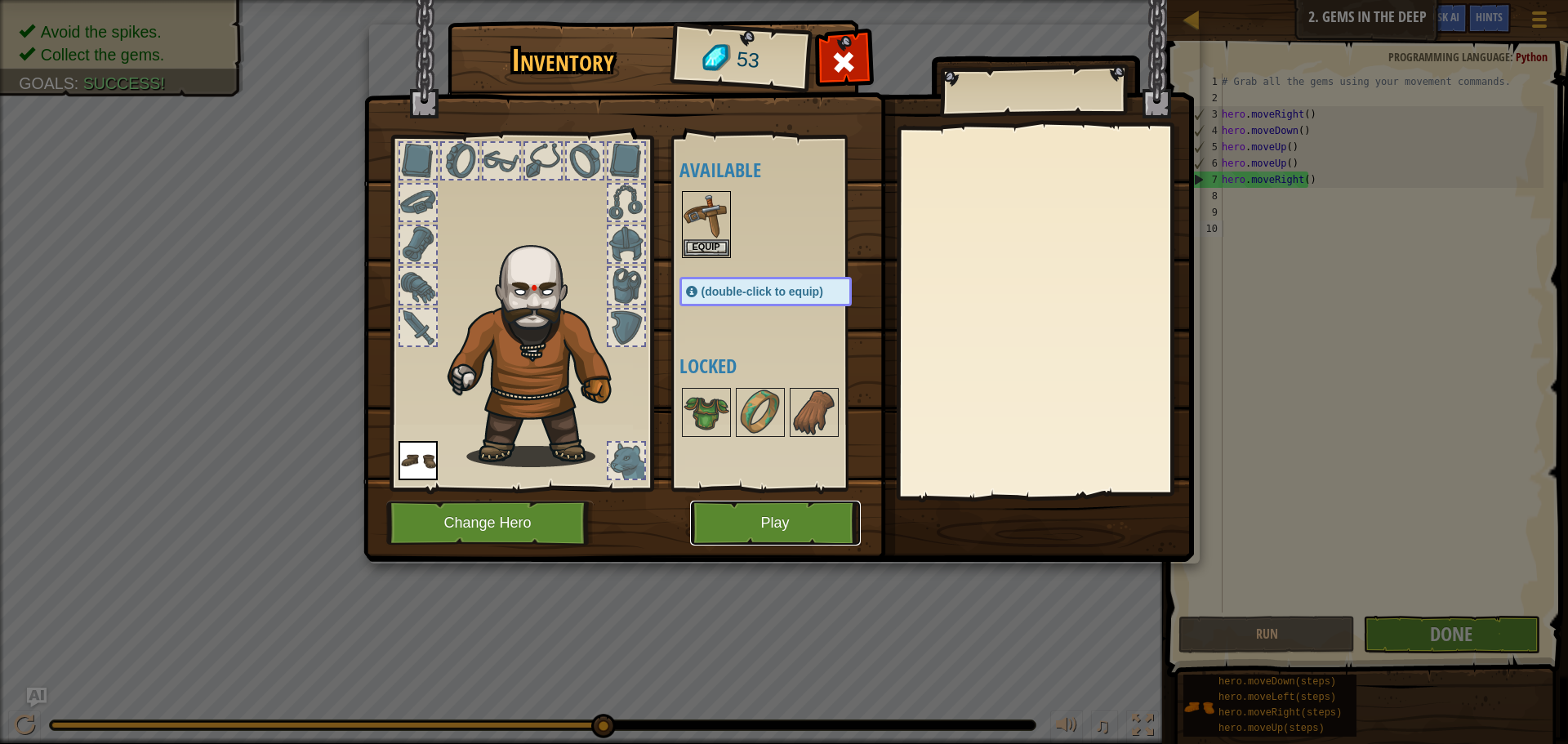
click at [766, 508] on button "Play" at bounding box center [775, 523] width 170 height 45
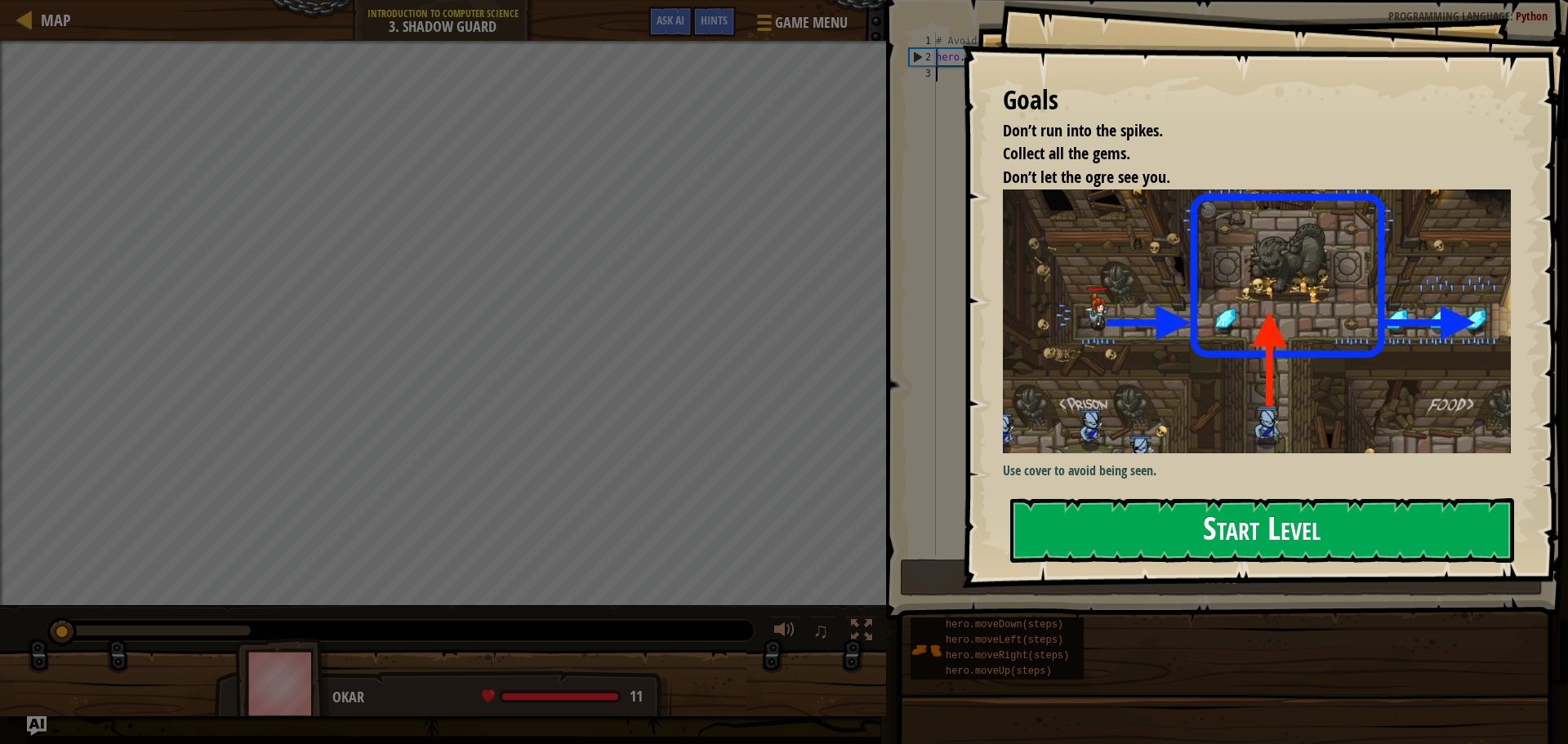
click at [1090, 509] on button "Start Level" at bounding box center [1263, 531] width 504 height 65
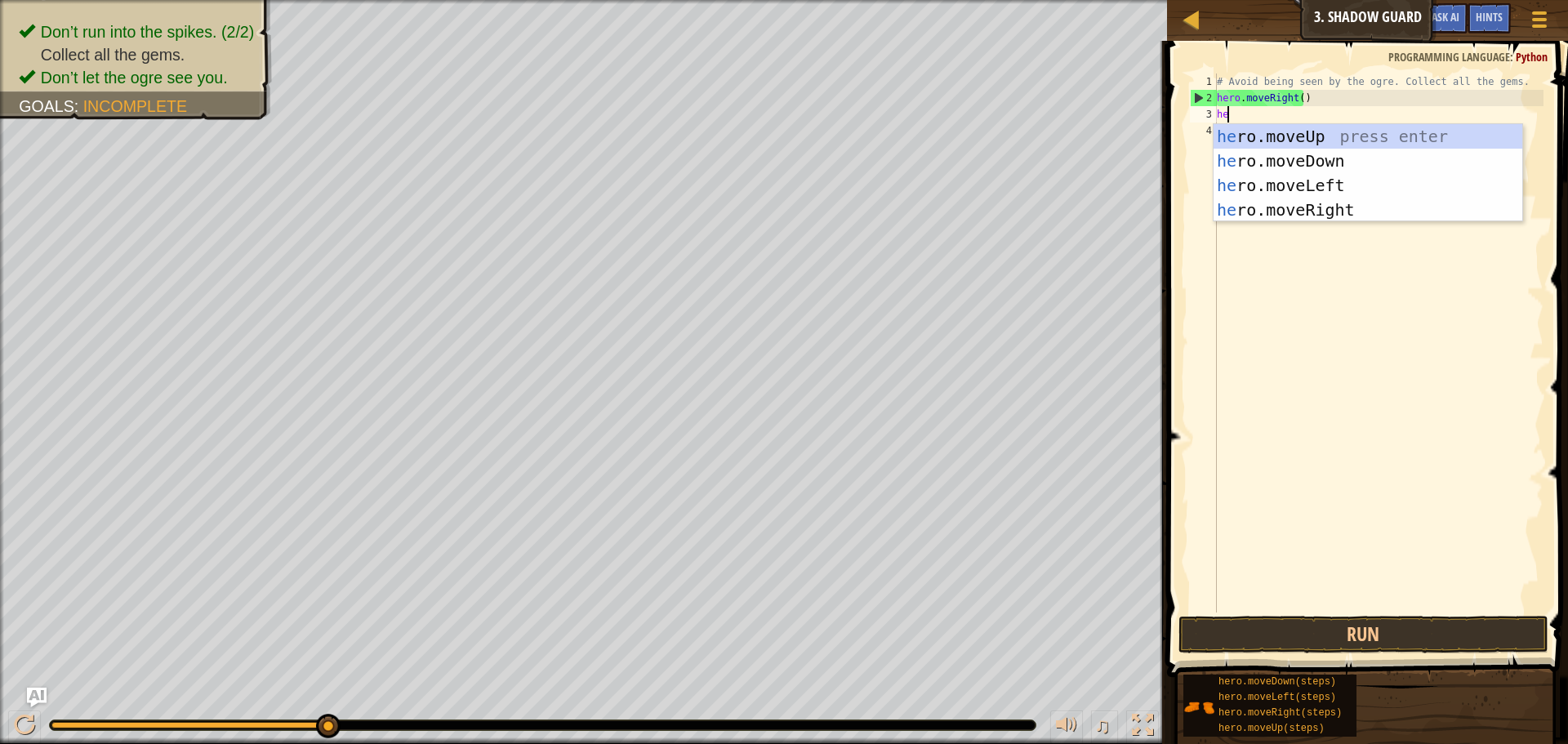
scroll to position [7, 1]
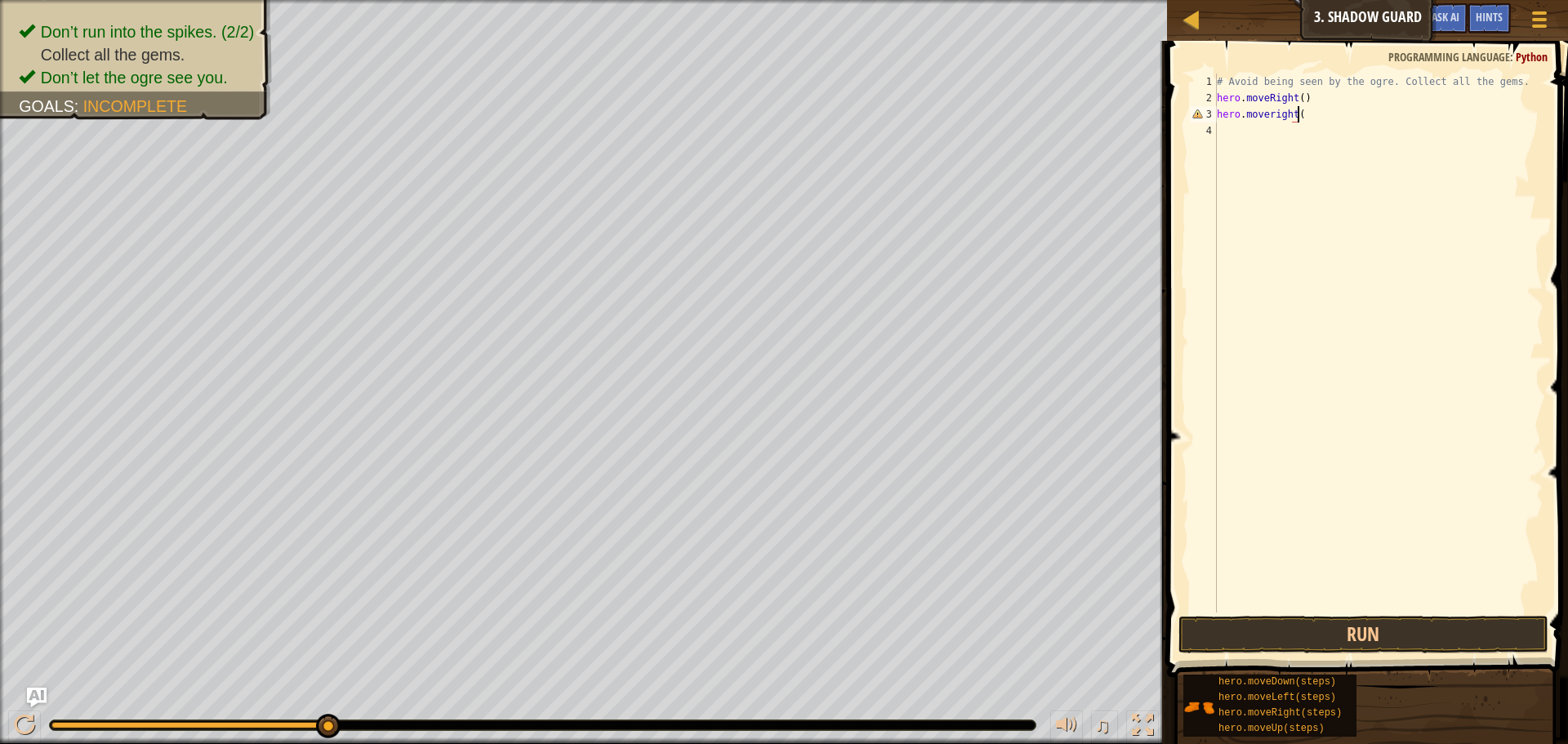
type textarea "hero.moveright()"
click at [1292, 640] on button "Run" at bounding box center [1364, 635] width 370 height 37
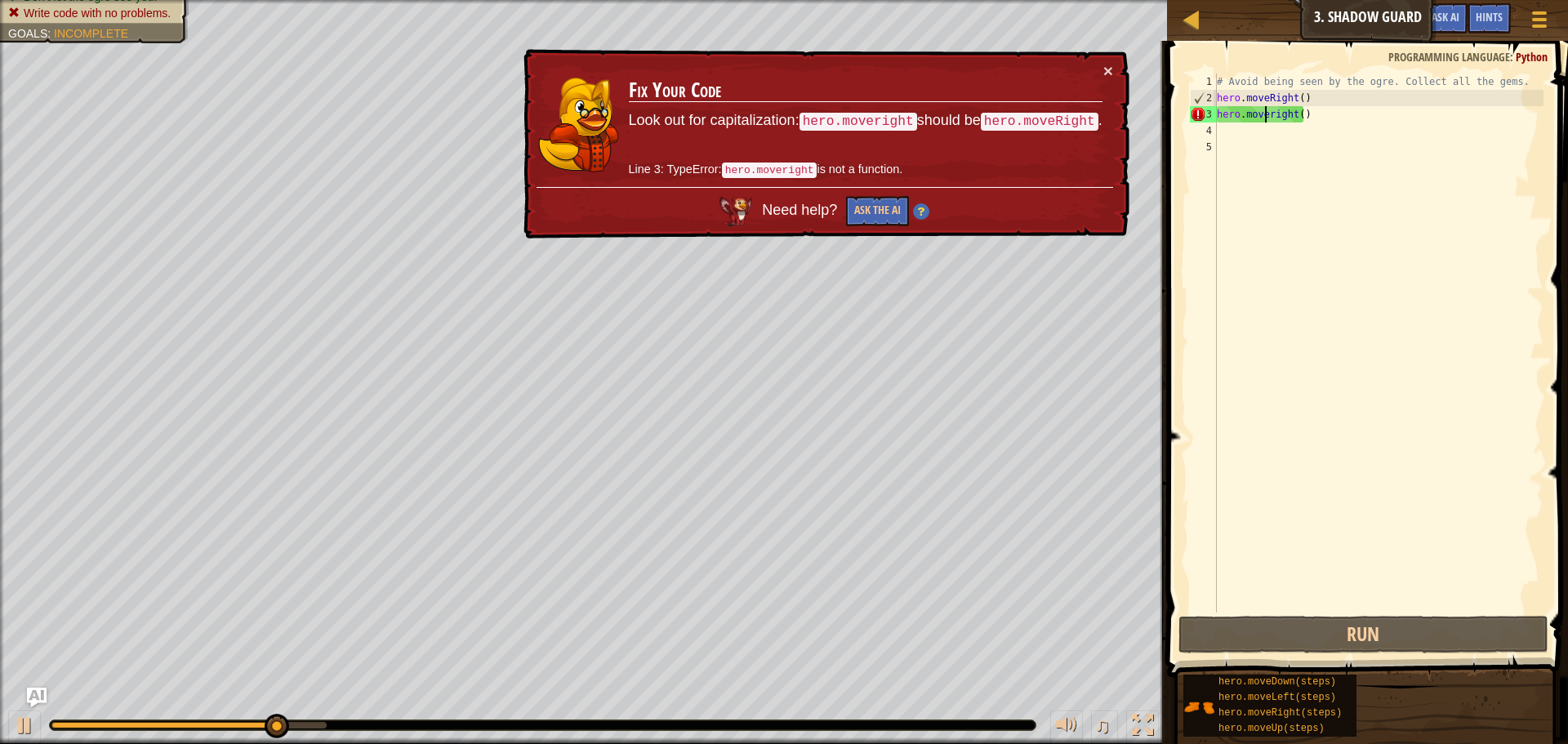
click at [1267, 111] on div "# Avoid being seen by the ogre. Collect all the gems. hero . moveRight ( ) hero…" at bounding box center [1378, 360] width 330 height 573
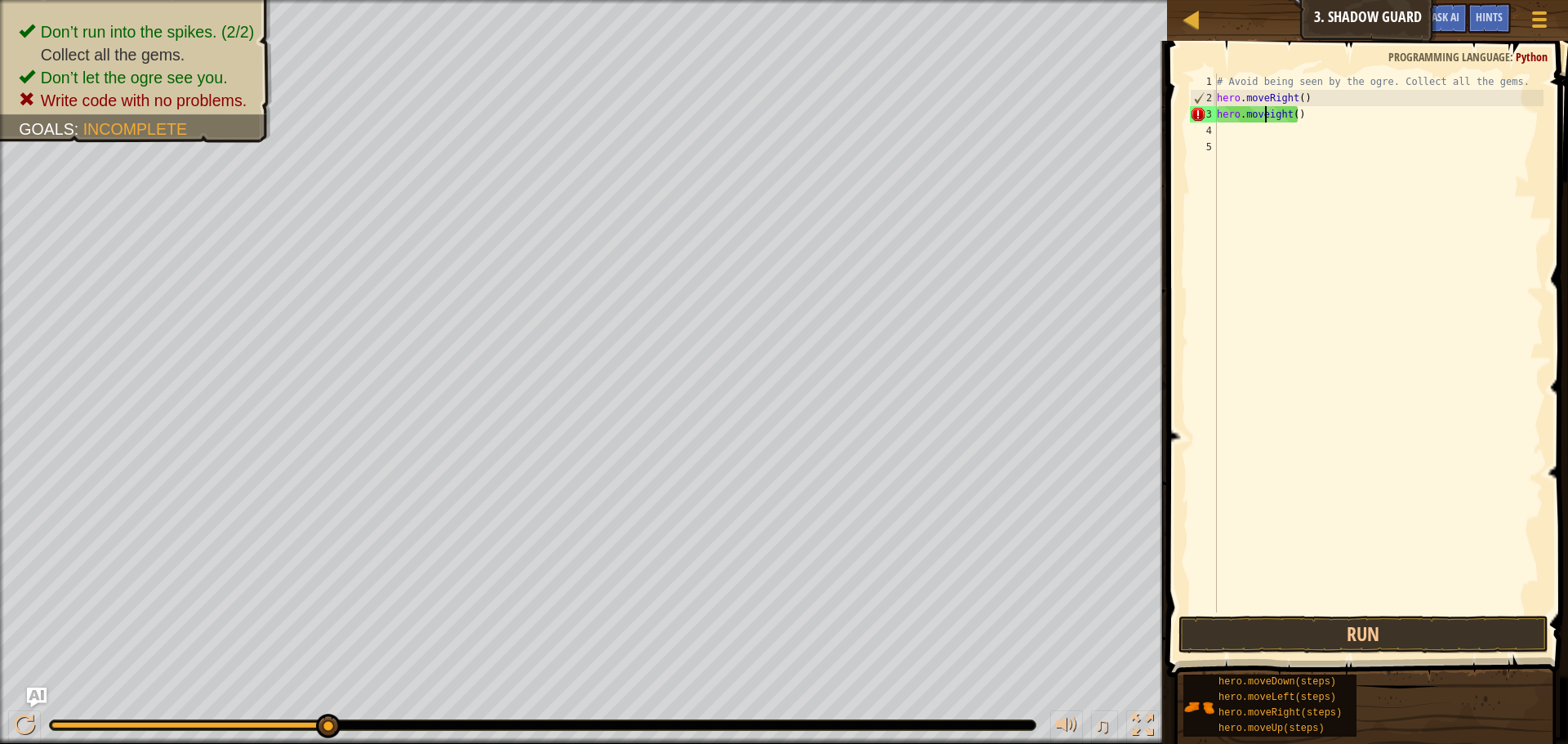
scroll to position [7, 5]
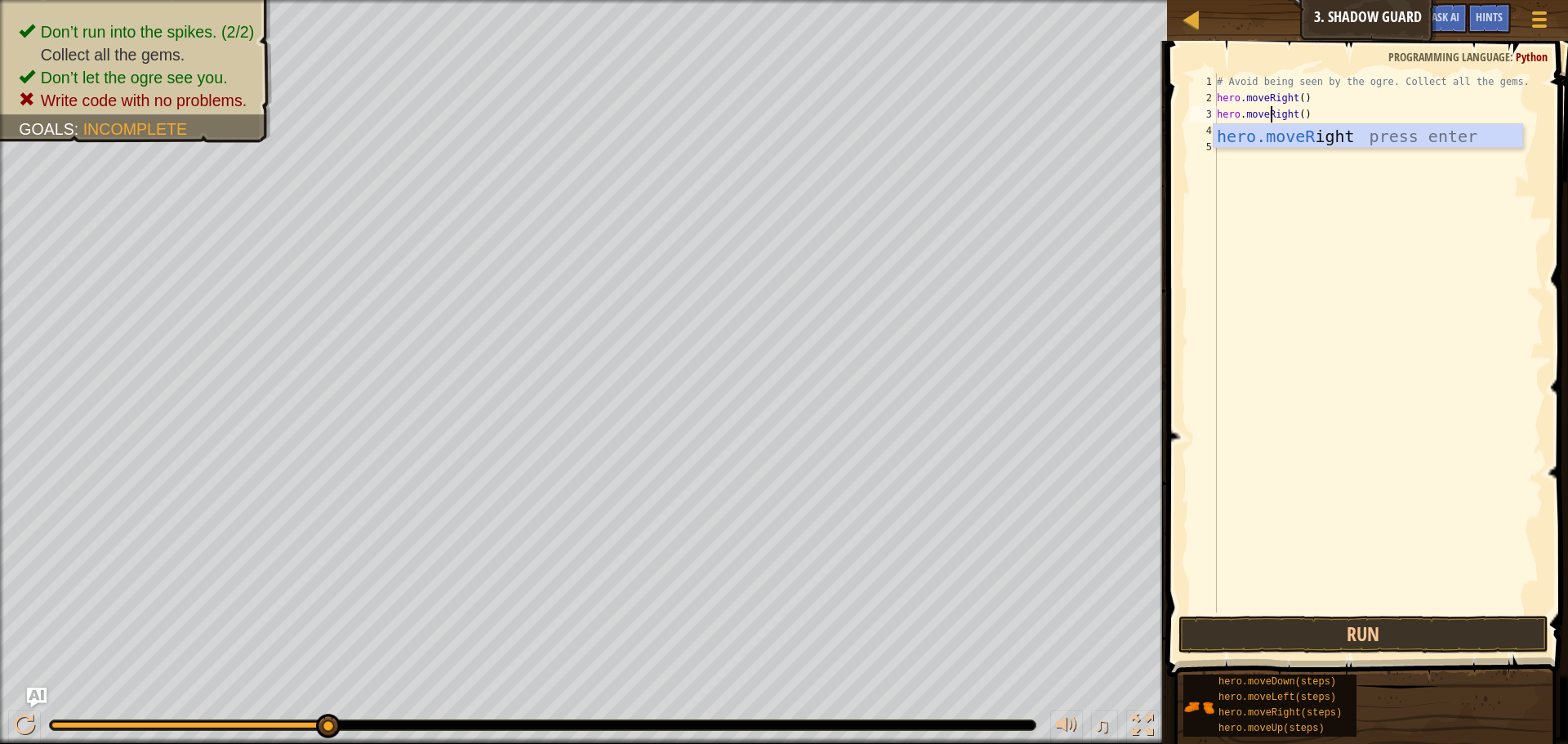
click at [1294, 127] on div "hero.moveR ight press enter" at bounding box center [1367, 161] width 308 height 74
type textarea "hero.moveRight()"
click at [1346, 623] on button "Run" at bounding box center [1364, 635] width 370 height 37
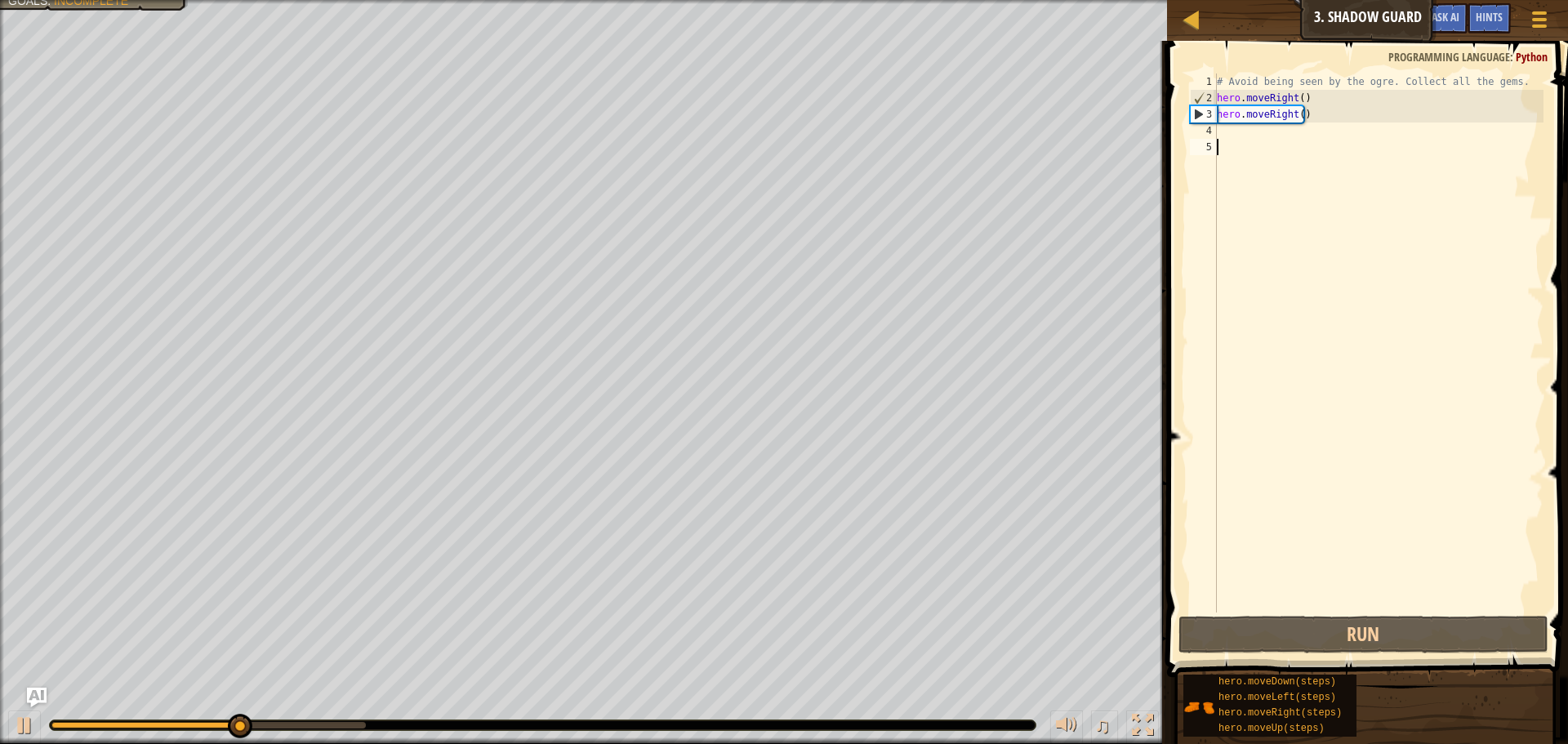
click at [1330, 140] on div "# Avoid being seen by the ogre. Collect all the gems. hero . moveRight ( ) hero…" at bounding box center [1378, 360] width 330 height 573
click at [1332, 128] on div "# Avoid being seen by the ogre. Collect all the gems. hero . moveRight ( ) hero…" at bounding box center [1378, 360] width 330 height 573
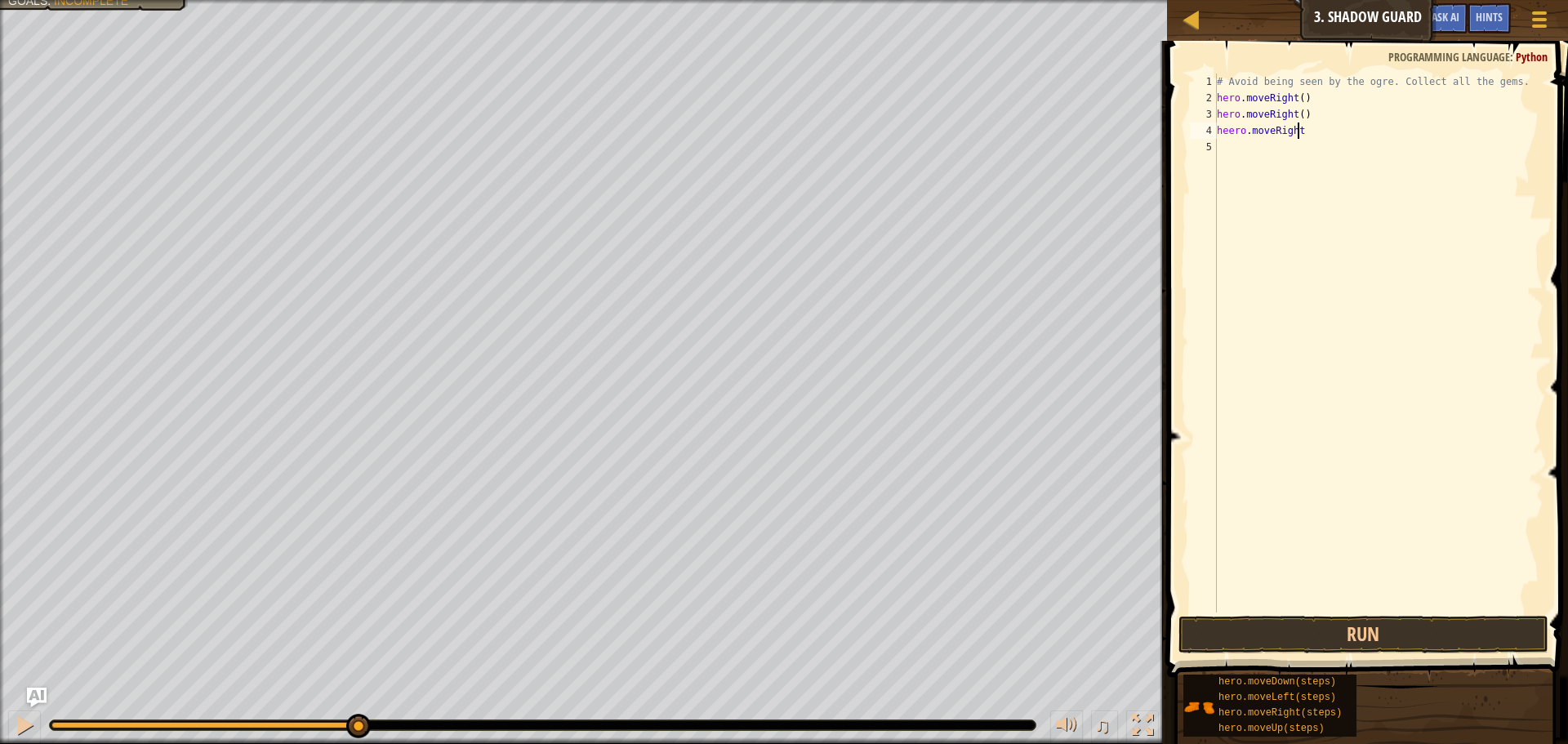
scroll to position [7, 7]
click at [1278, 629] on button "Run" at bounding box center [1364, 635] width 370 height 37
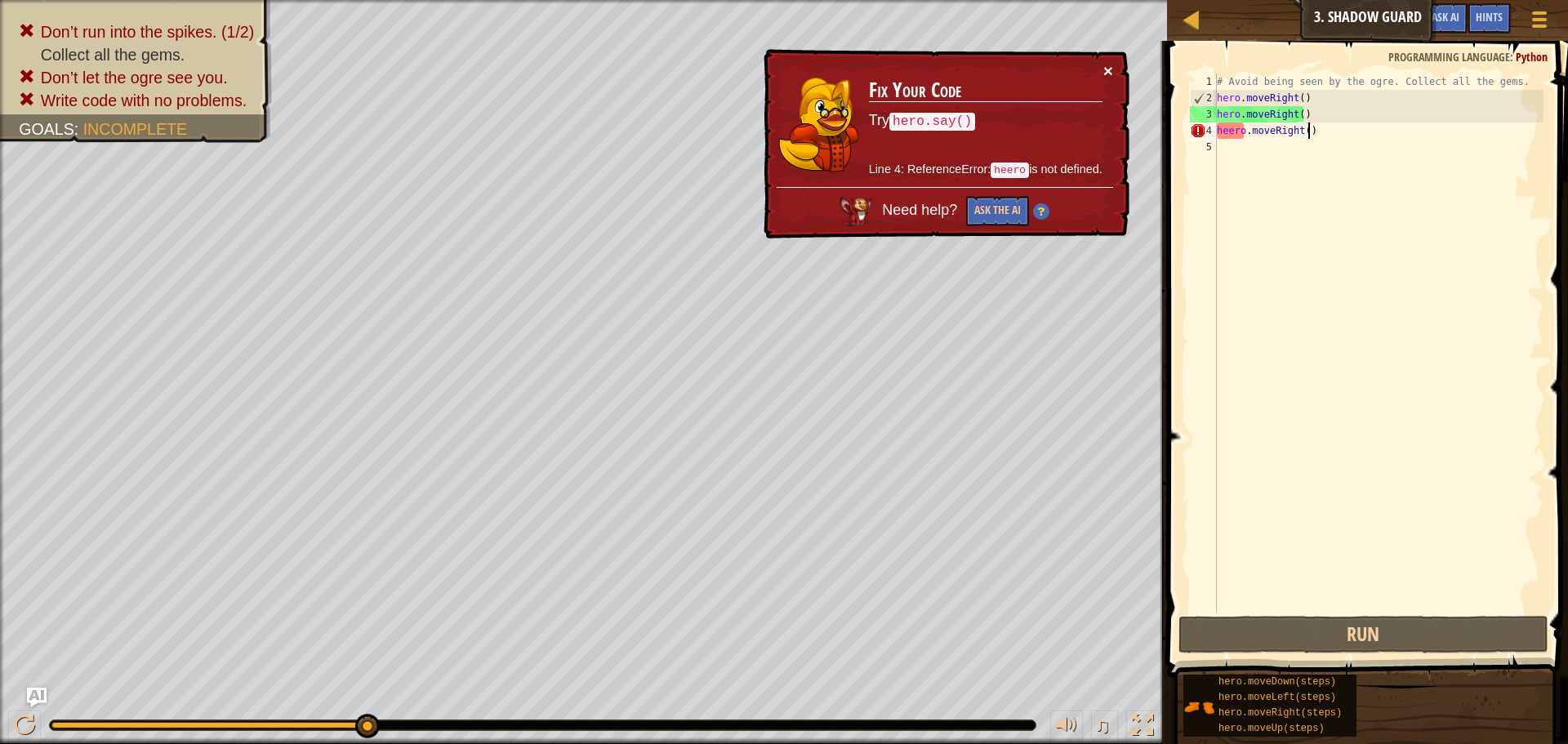
click at [1110, 65] on button "×" at bounding box center [1108, 70] width 10 height 17
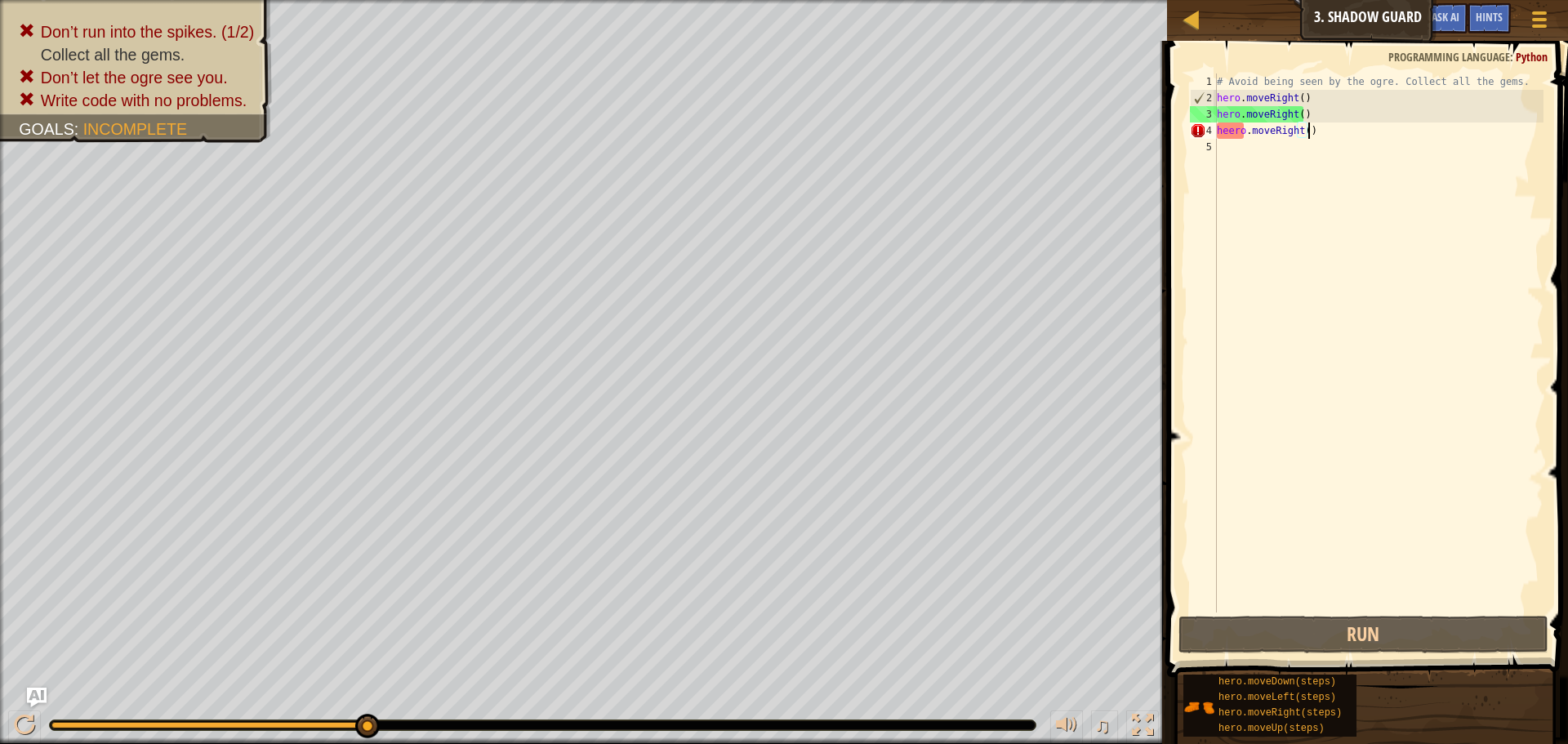
click at [1326, 130] on div "# Avoid being seen by the ogre. Collect all the gems. hero . moveRight ( ) hero…" at bounding box center [1378, 360] width 330 height 573
drag, startPoint x: 1232, startPoint y: 133, endPoint x: 1232, endPoint y: 141, distance: 8.0
click at [1232, 133] on div "# Avoid being seen by the ogre. Collect all the gems. hero . moveRight ( ) hero…" at bounding box center [1378, 360] width 330 height 573
type textarea "hero.moveRight()"
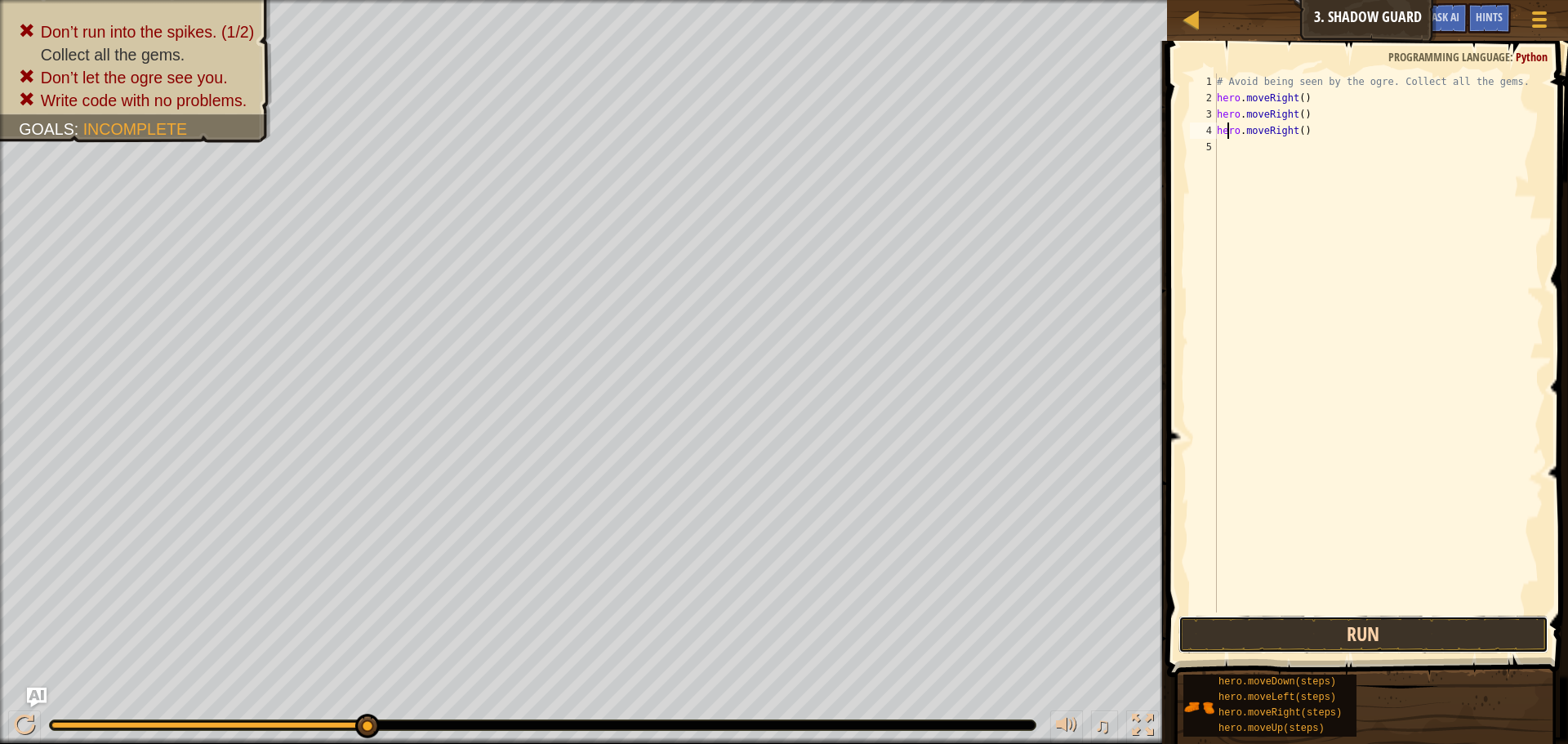
click at [1290, 645] on button "Run" at bounding box center [1364, 635] width 370 height 37
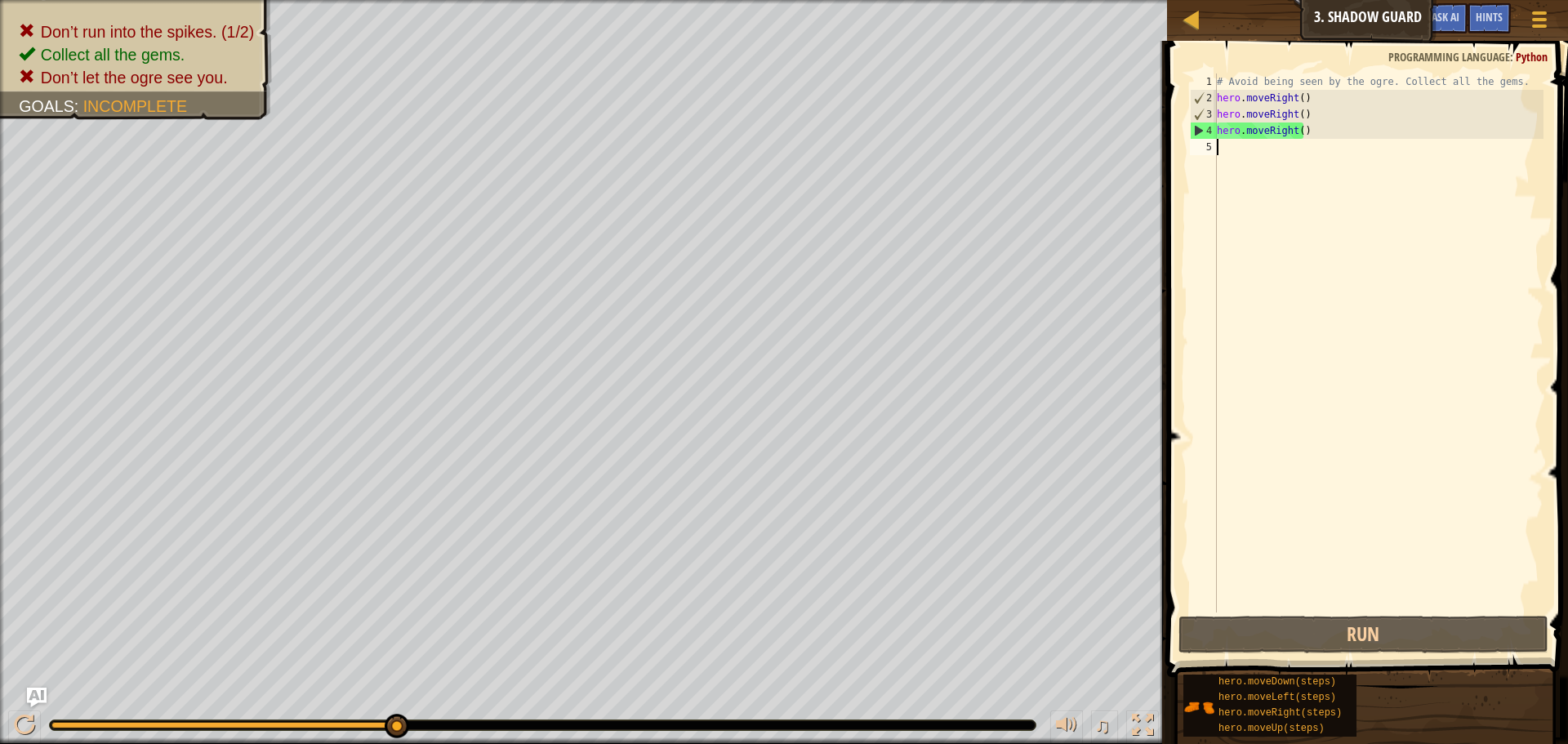
click at [1289, 150] on div "# Avoid being seen by the ogre. Collect all the gems. hero . moveRight ( ) hero…" at bounding box center [1378, 360] width 330 height 573
click at [1316, 613] on span at bounding box center [1369, 335] width 414 height 685
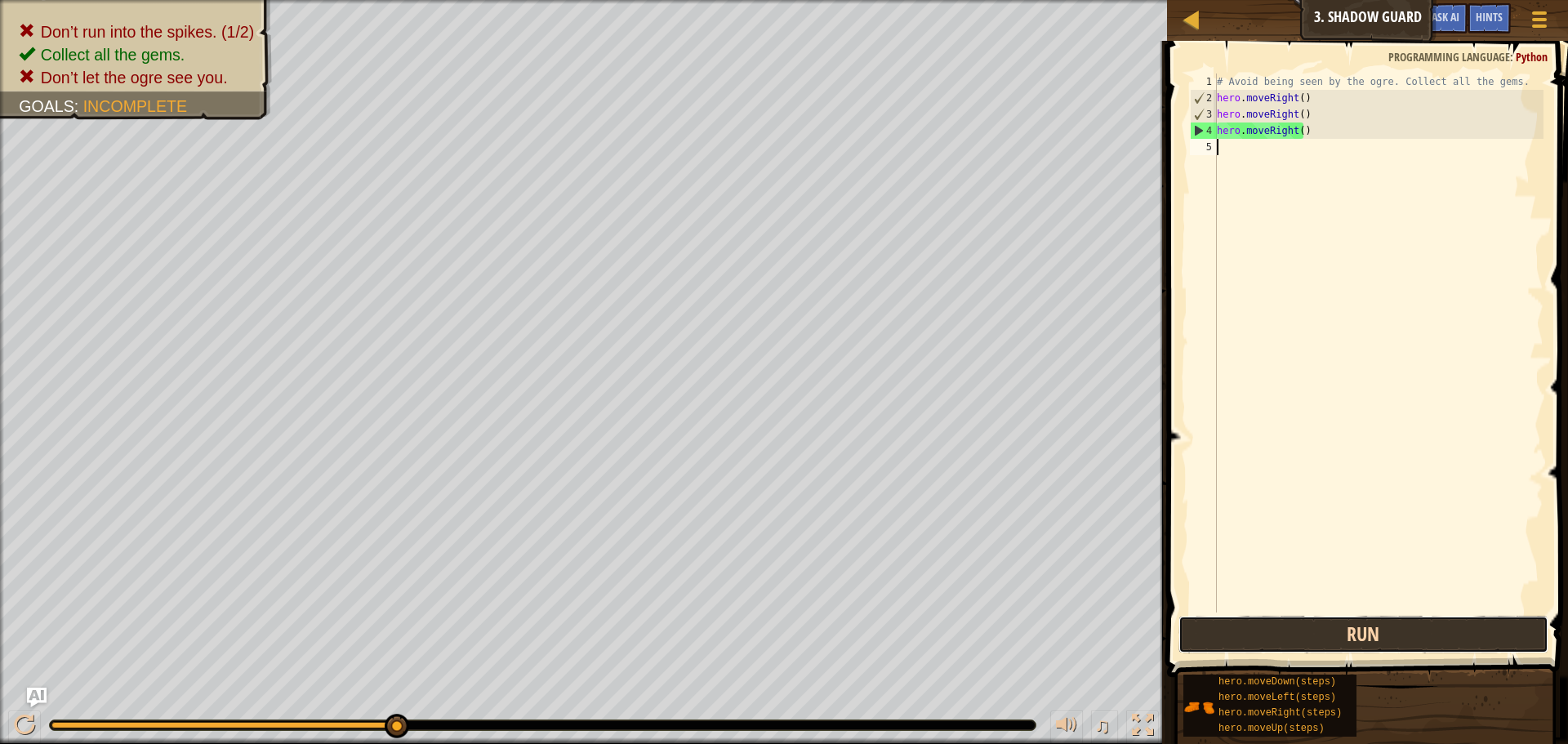
click at [1310, 632] on button "Run" at bounding box center [1364, 635] width 370 height 37
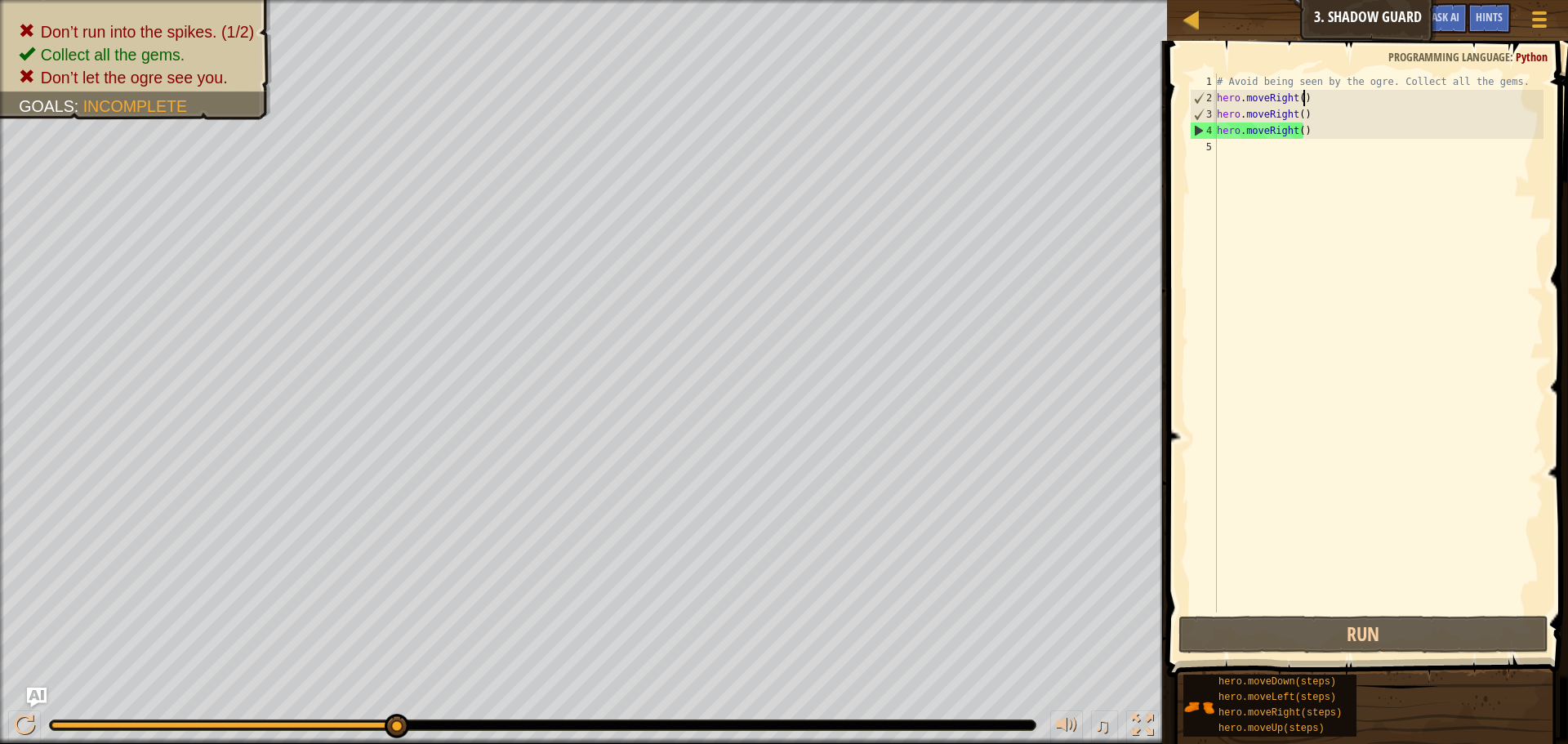
click at [1327, 104] on div "# Avoid being seen by the ogre. Collect all the gems. hero . moveRight ( ) hero…" at bounding box center [1378, 360] width 330 height 573
type textarea "hero.moveRight()"
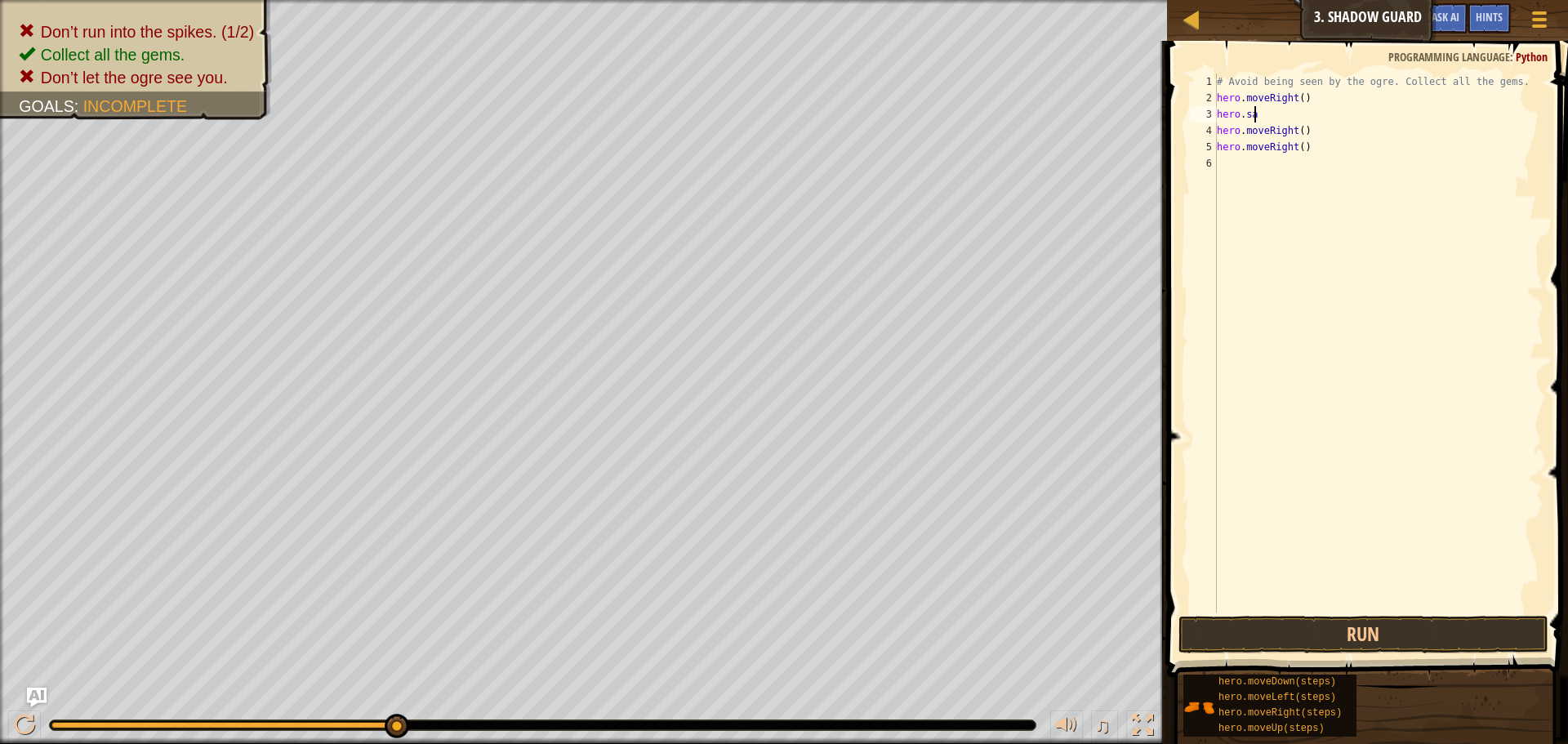
scroll to position [7, 2]
click at [1401, 645] on button "Run" at bounding box center [1364, 635] width 370 height 37
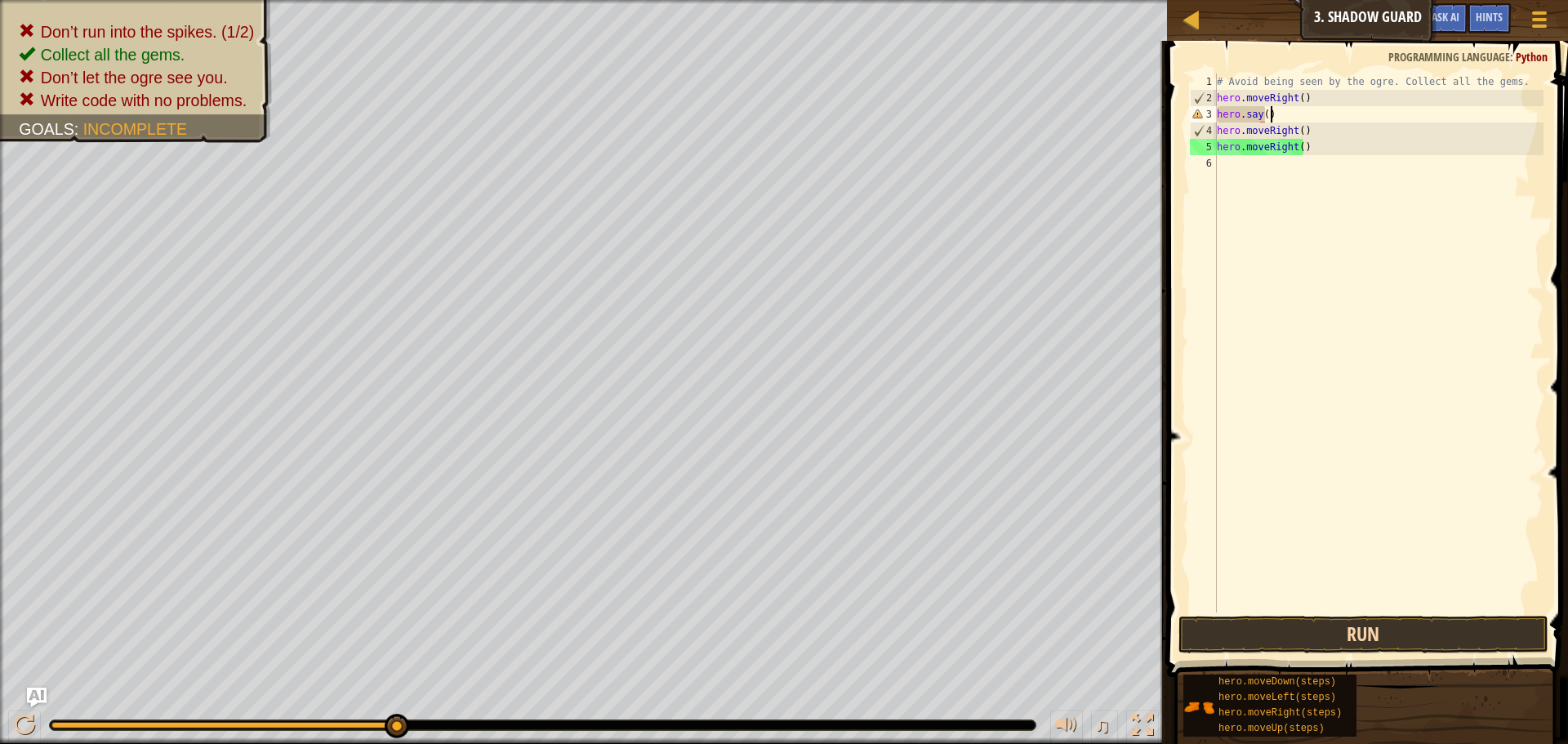
scroll to position [7, 4]
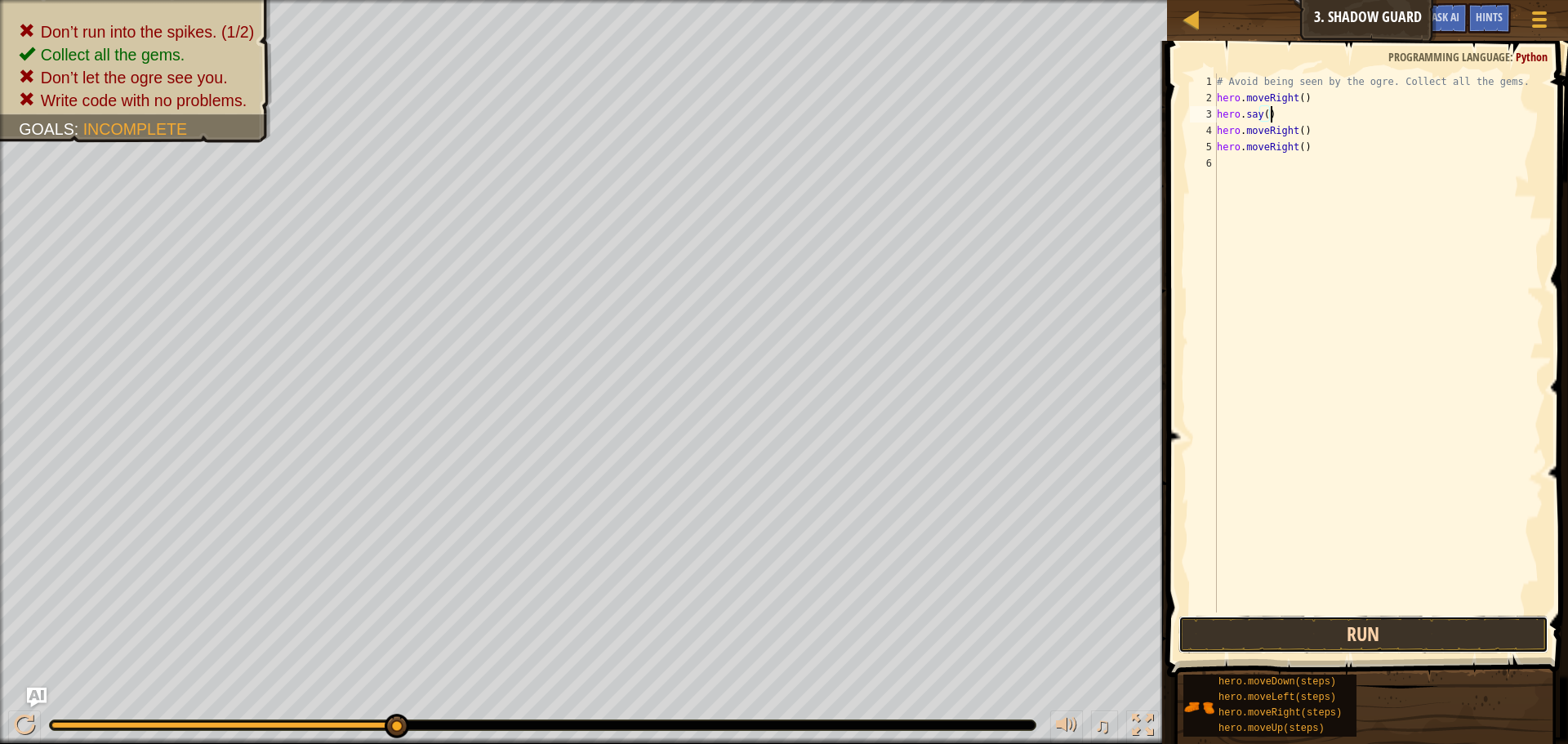
click at [1413, 630] on button "Run" at bounding box center [1364, 635] width 370 height 37
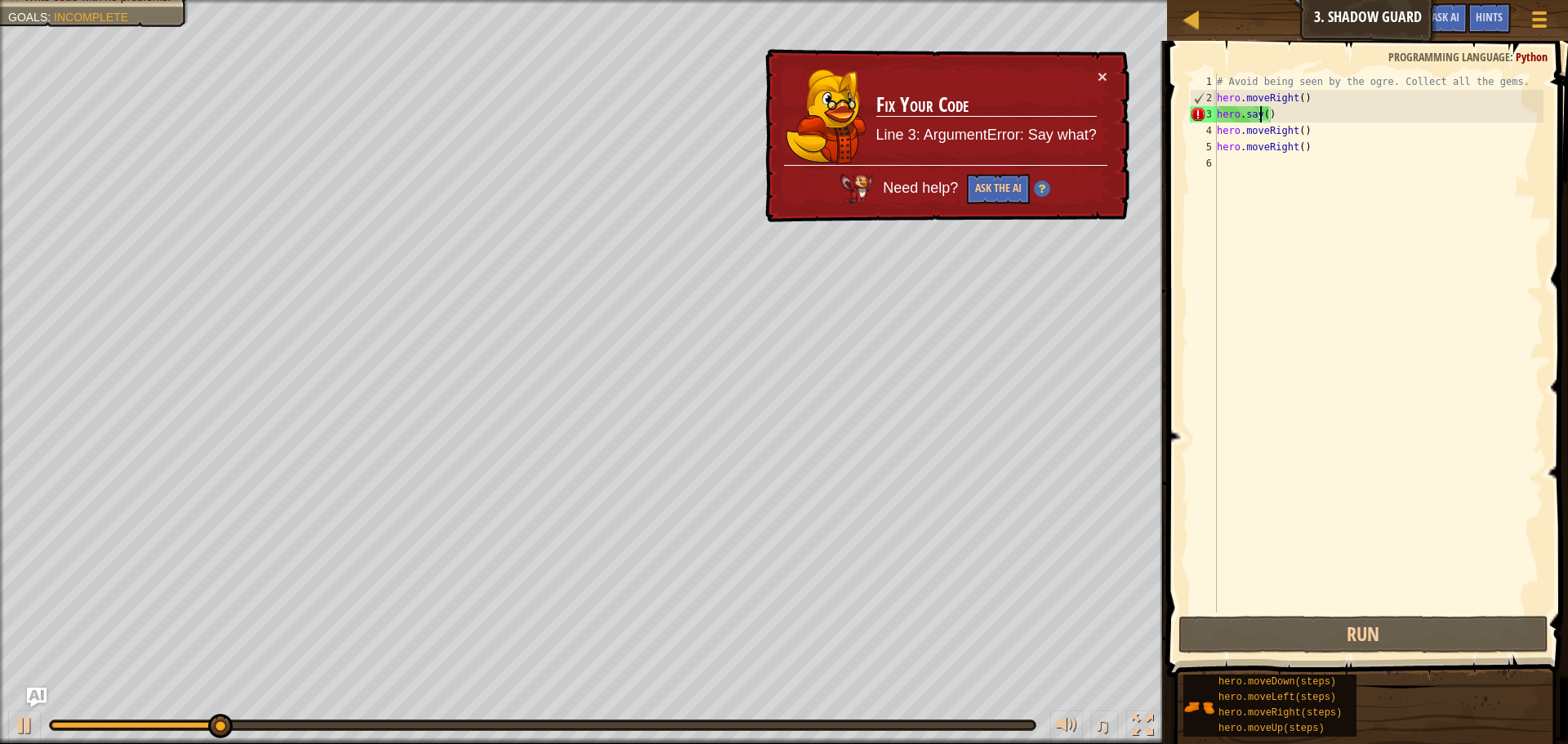
click at [1259, 113] on div "# Avoid being seen by the ogre. Collect all the gems. hero . moveRight ( ) hero…" at bounding box center [1378, 360] width 330 height 573
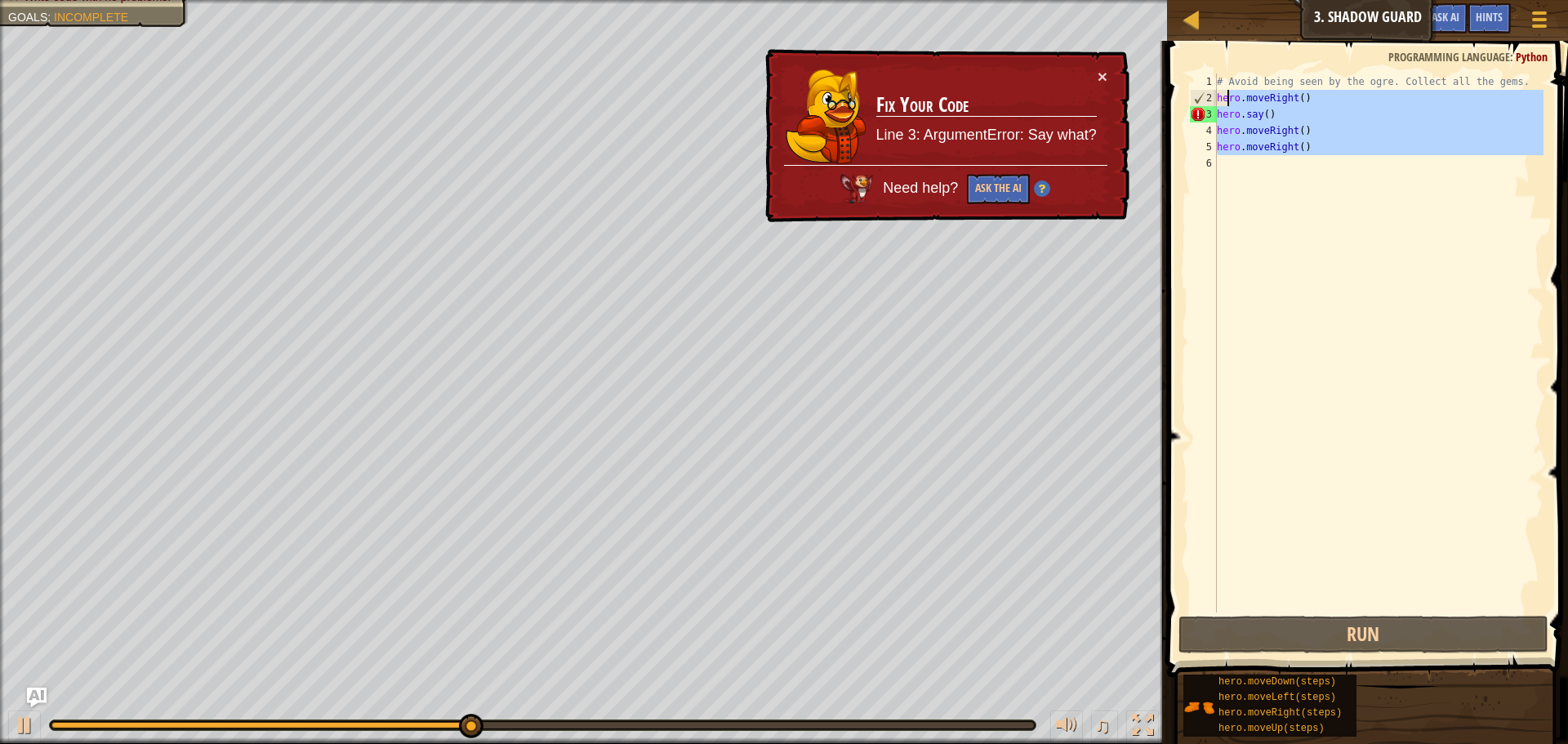
drag, startPoint x: 1320, startPoint y: 165, endPoint x: 1261, endPoint y: 121, distance: 73.6
click at [1261, 121] on div "# Avoid being seen by the ogre. Collect all the gems. hero . moveRight ( ) hero…" at bounding box center [1378, 360] width 330 height 573
click at [1275, 120] on div "# Avoid being seen by the ogre. Collect all the gems. hero . moveRight ( ) hero…" at bounding box center [1378, 343] width 330 height 539
type textarea "hero.say()"
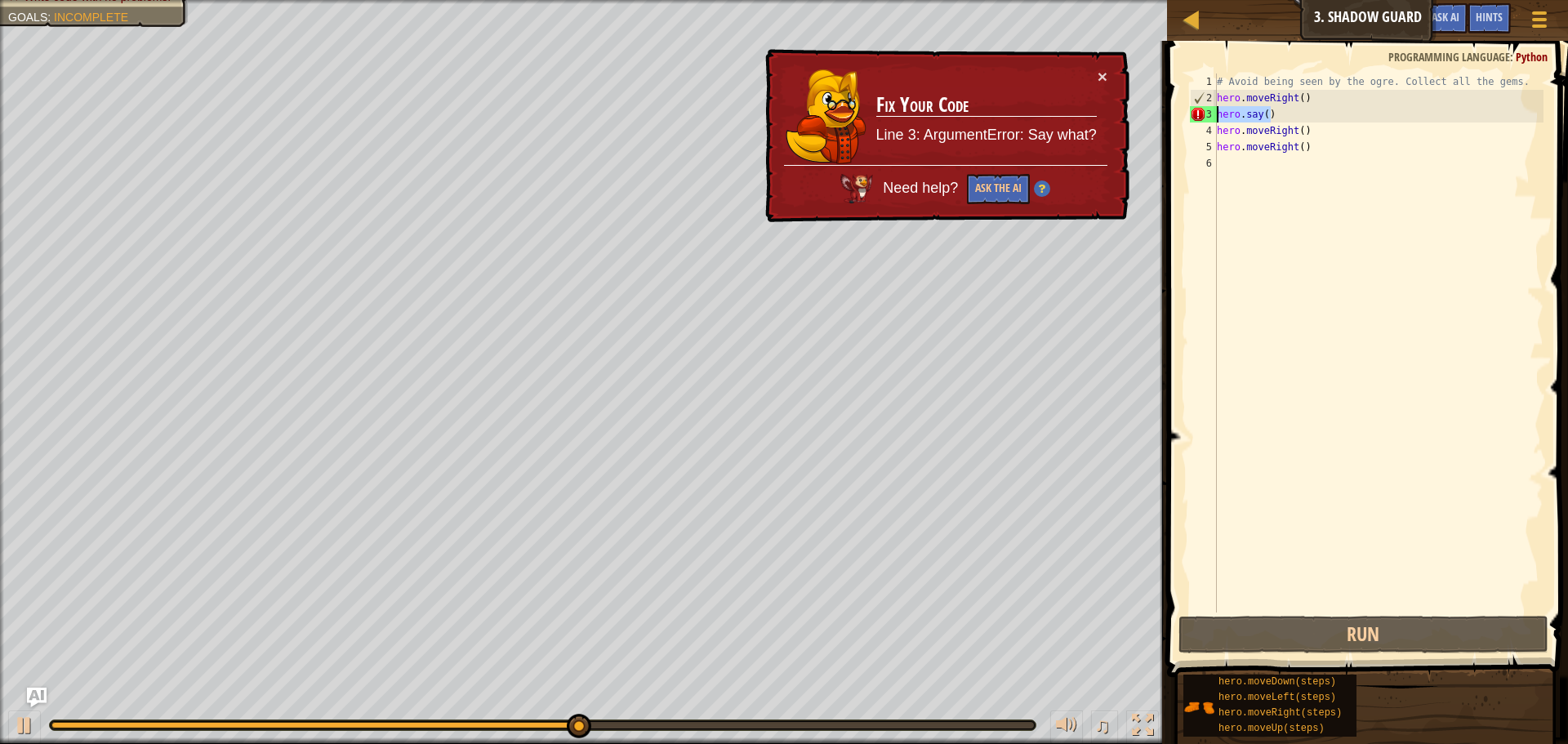
drag, startPoint x: 1279, startPoint y: 107, endPoint x: 1173, endPoint y: 118, distance: 106.6
click at [1173, 118] on div "hero.say() 1 2 3 4 5 6 # Avoid being seen by the ogre. Collect all the gems. he…" at bounding box center [1365, 391] width 406 height 685
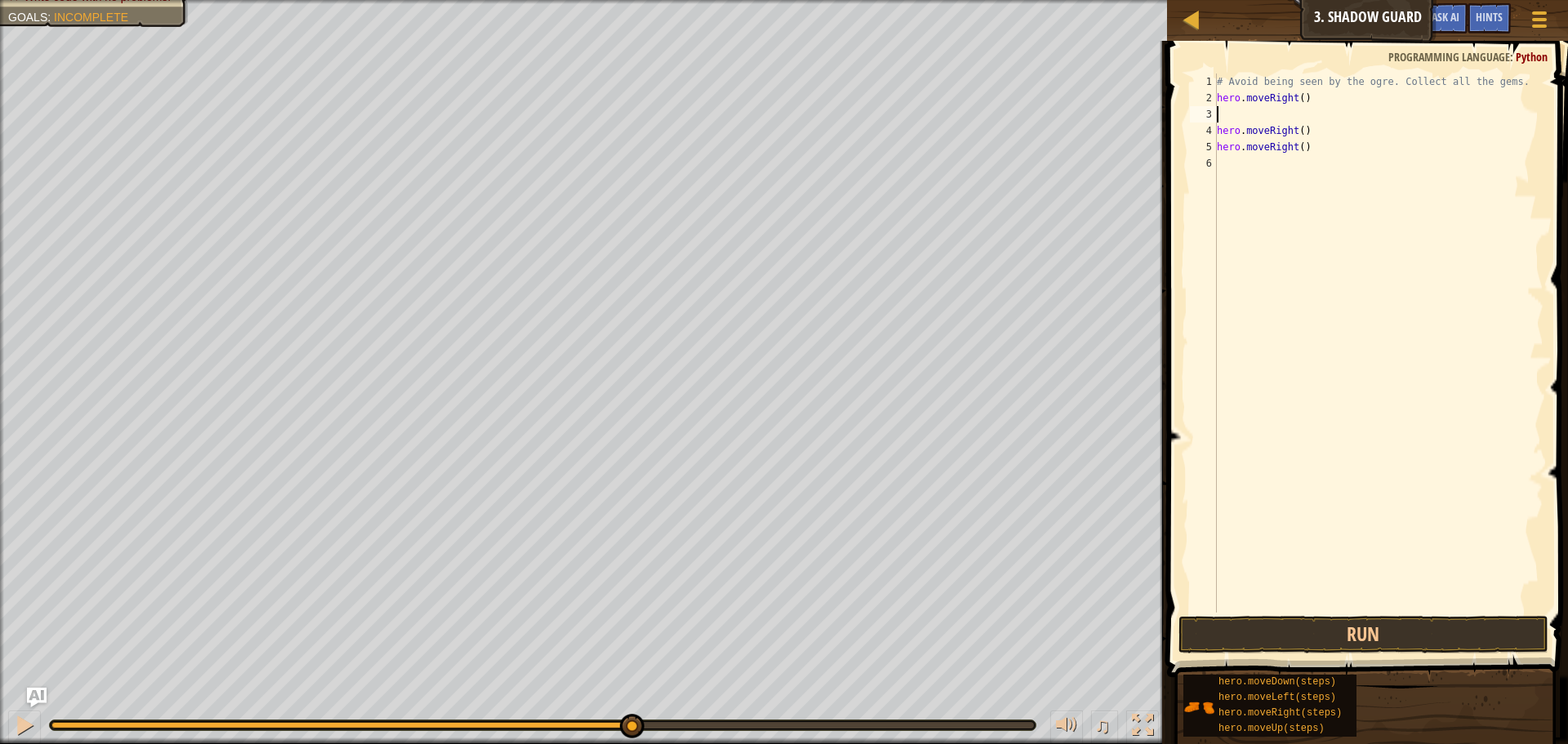
click at [1251, 117] on div "# Avoid being seen by the ogre. Collect all the gems. hero . moveRight ( ) hero…" at bounding box center [1378, 360] width 330 height 573
click at [1315, 641] on button "Run" at bounding box center [1364, 635] width 370 height 37
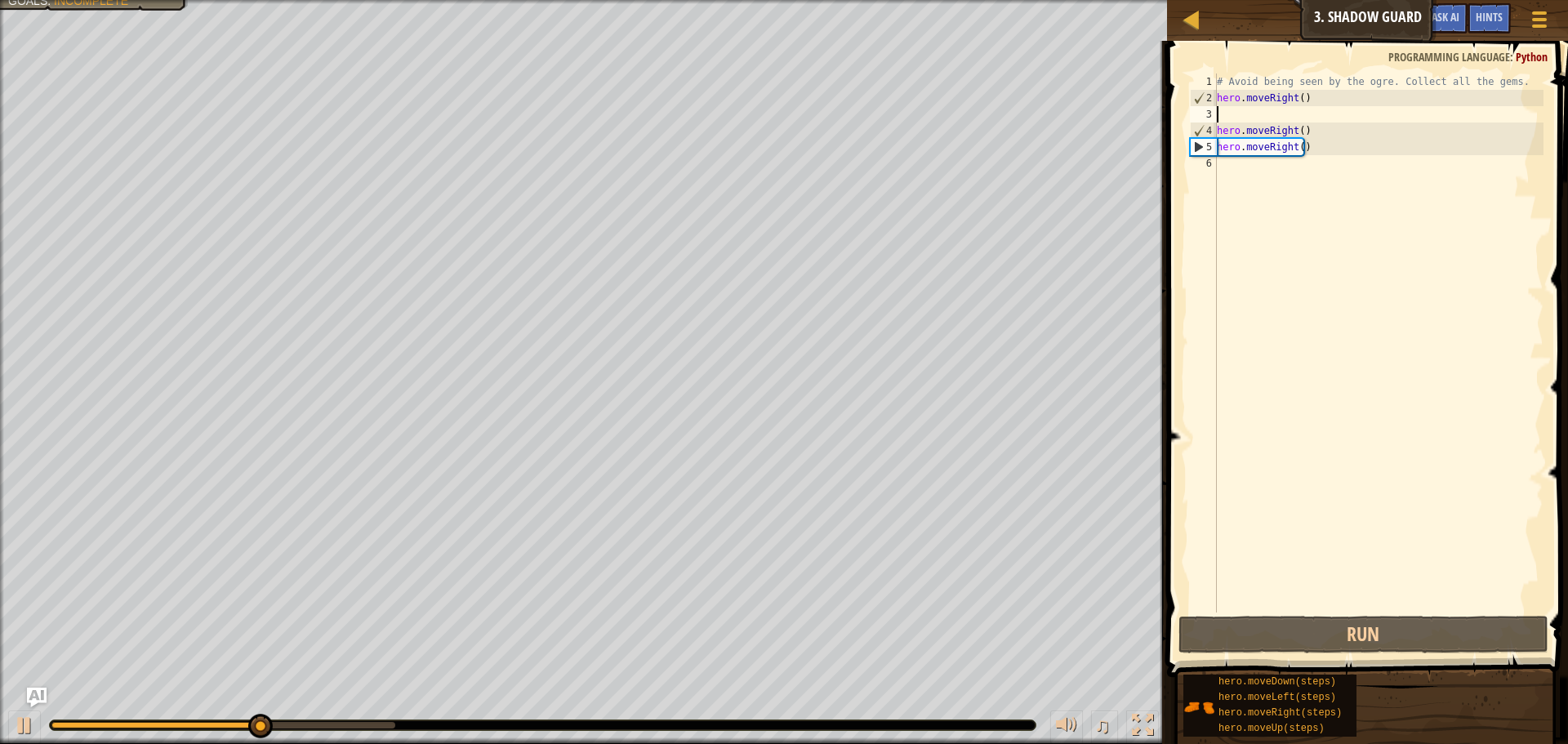
click at [1266, 117] on div "# Avoid being seen by the ogre. Collect all the gems. hero . moveRight ( ) hero…" at bounding box center [1378, 360] width 330 height 573
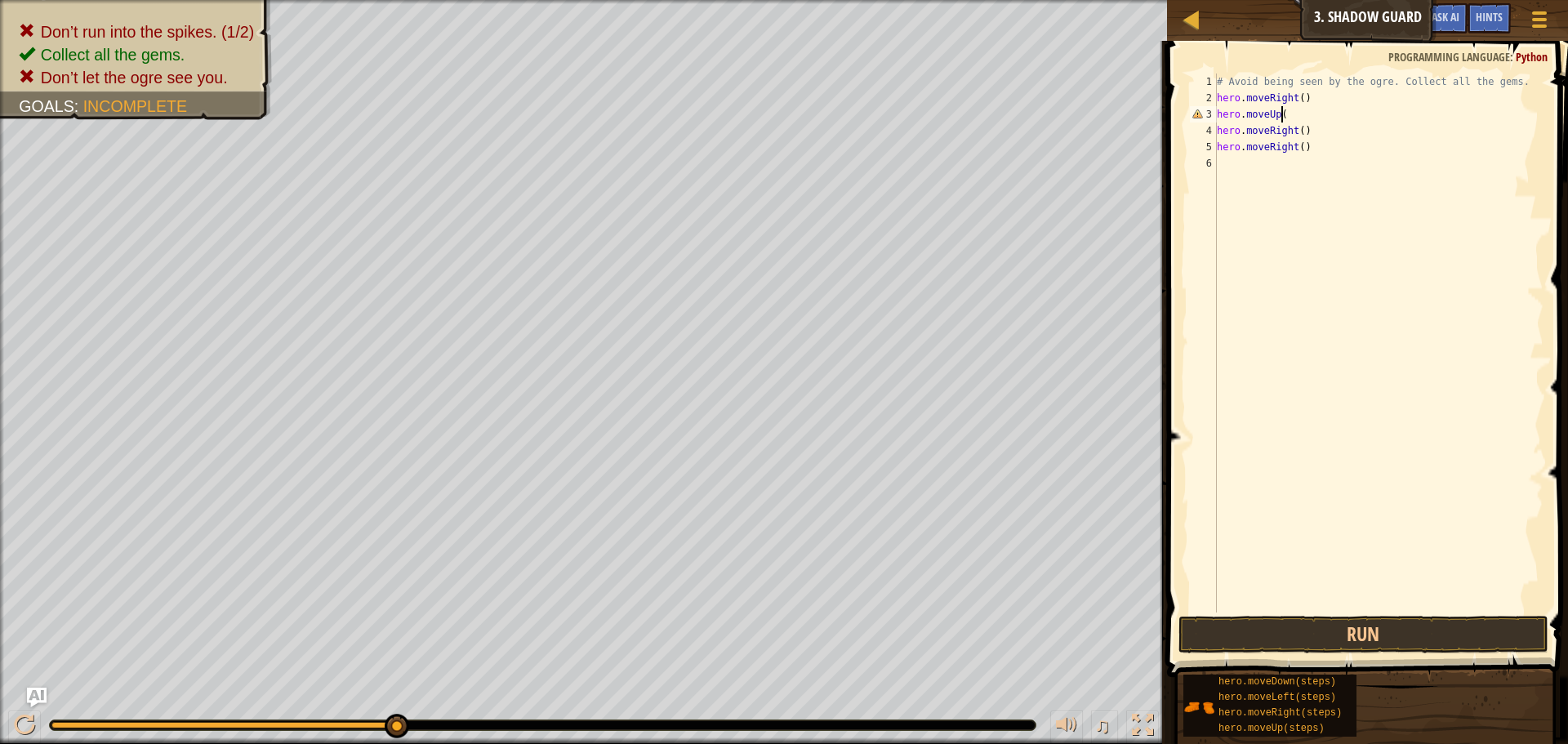
scroll to position [7, 5]
click at [1309, 132] on div "# Avoid being seen by the ogre. Collect all the gems. hero . moveRight ( ) hero…" at bounding box center [1378, 360] width 330 height 573
type textarea "hero.moveRight()"
type textarea "hero.moveDown()"
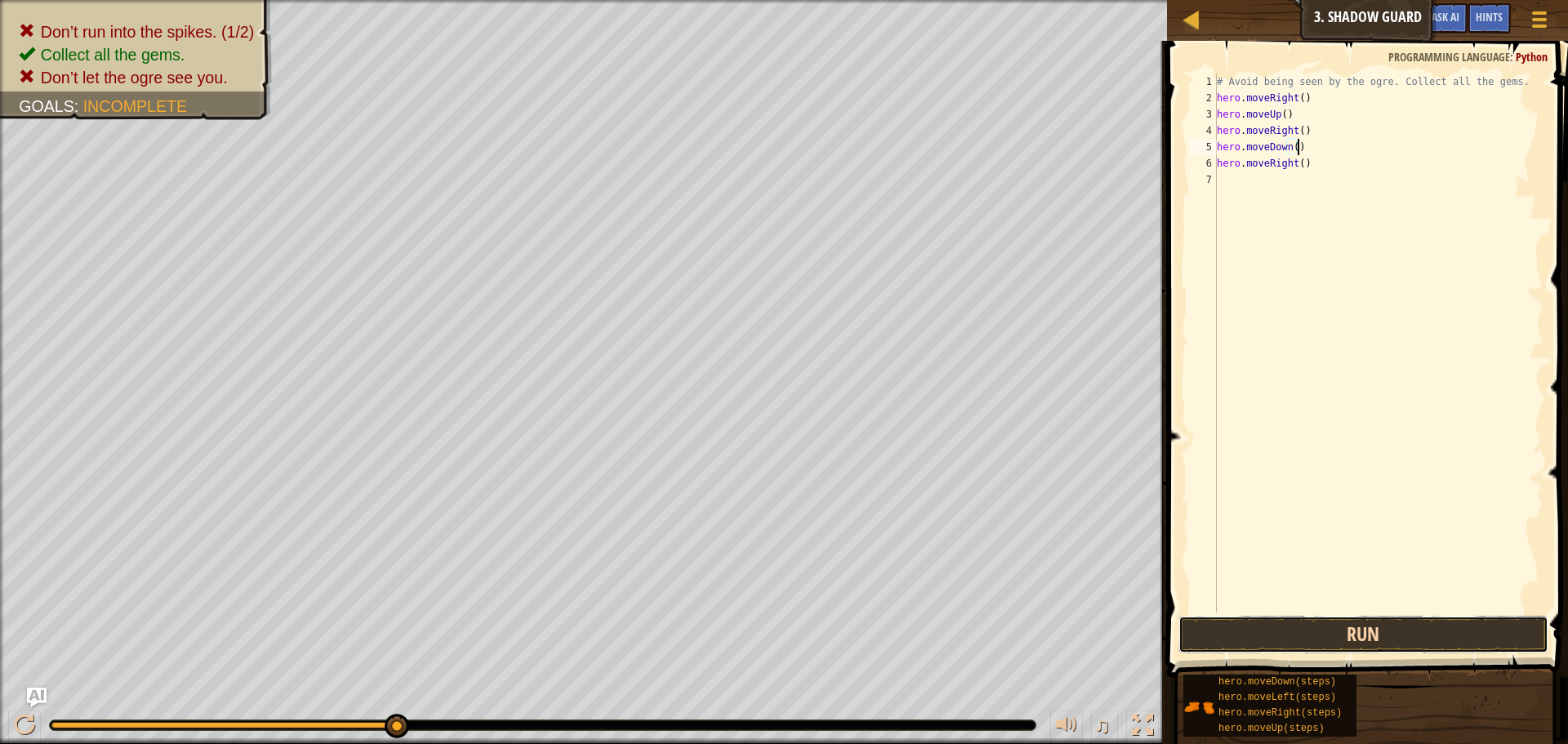
click at [1298, 641] on button "Run" at bounding box center [1364, 635] width 370 height 37
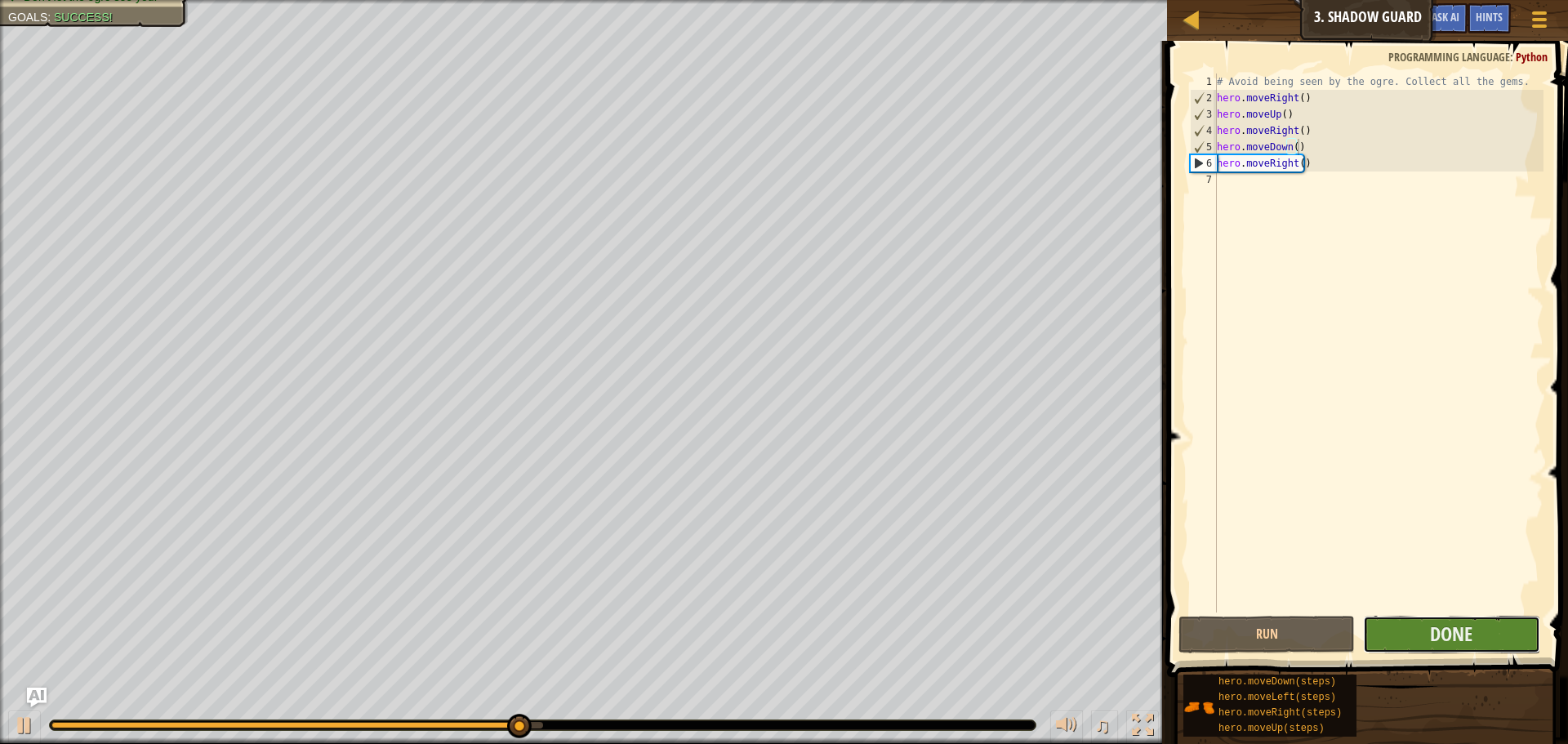
click at [1415, 630] on button "Done" at bounding box center [1451, 635] width 176 height 37
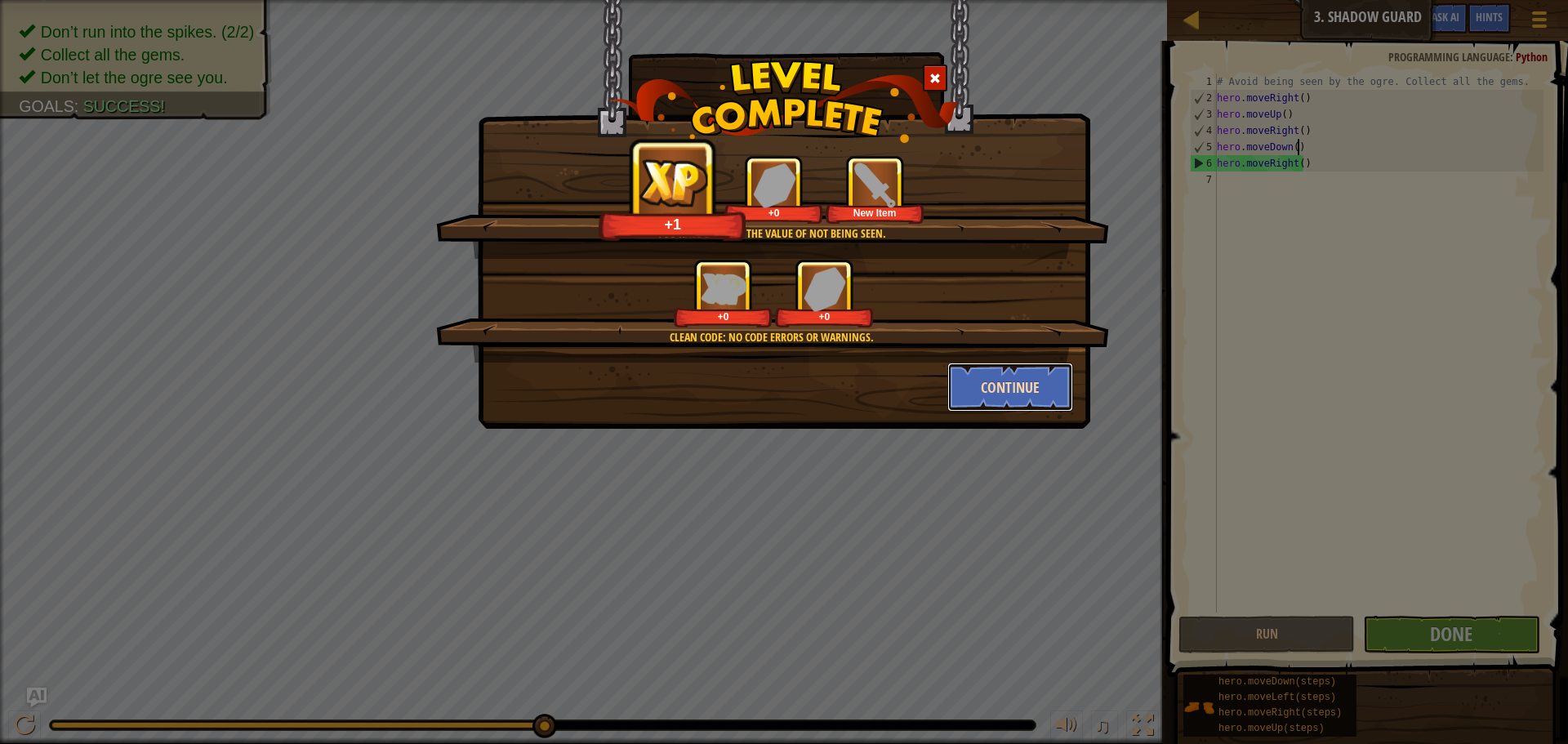
click at [1031, 390] on button "Continue" at bounding box center [1011, 387] width 127 height 49
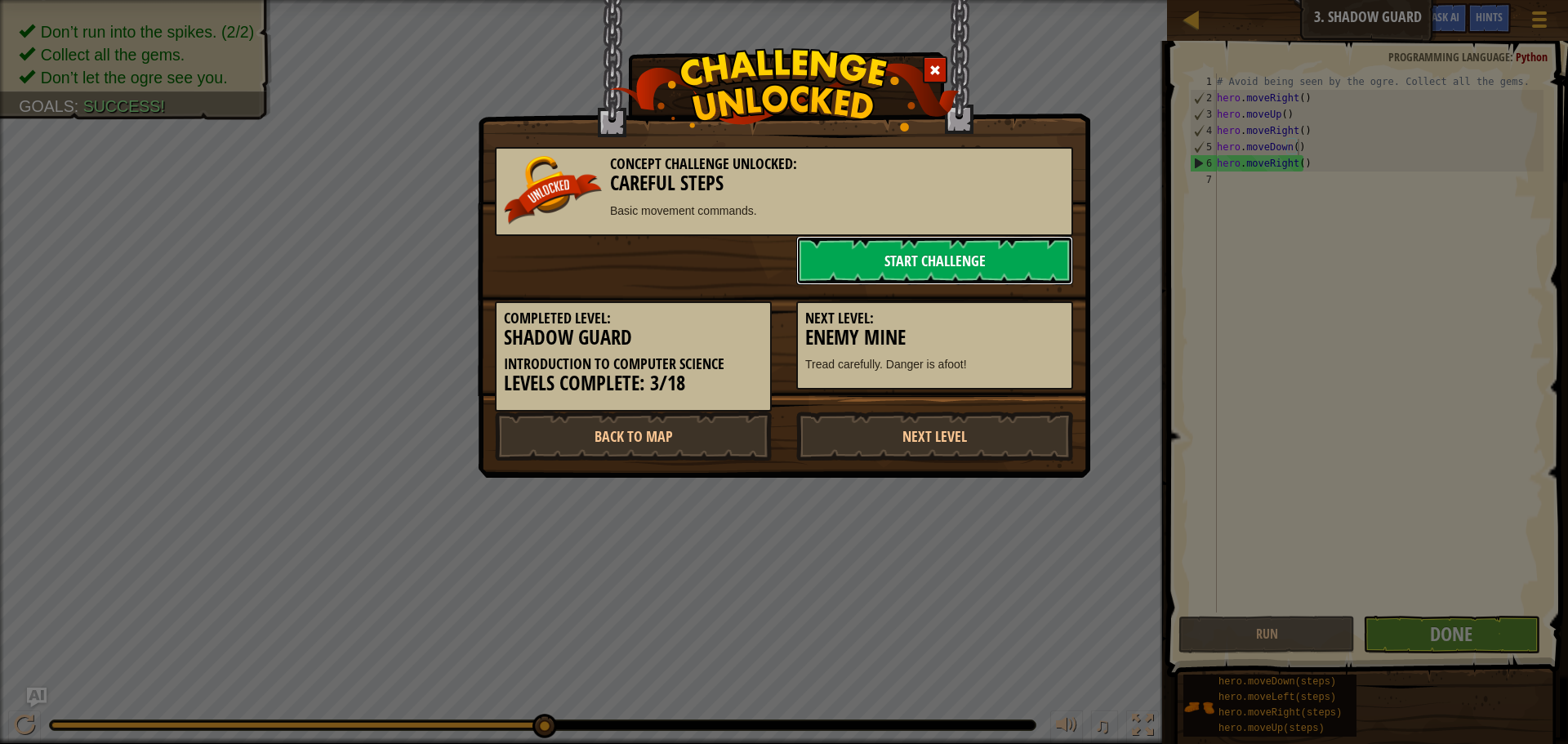
click at [964, 266] on link "Start Challenge" at bounding box center [935, 261] width 277 height 49
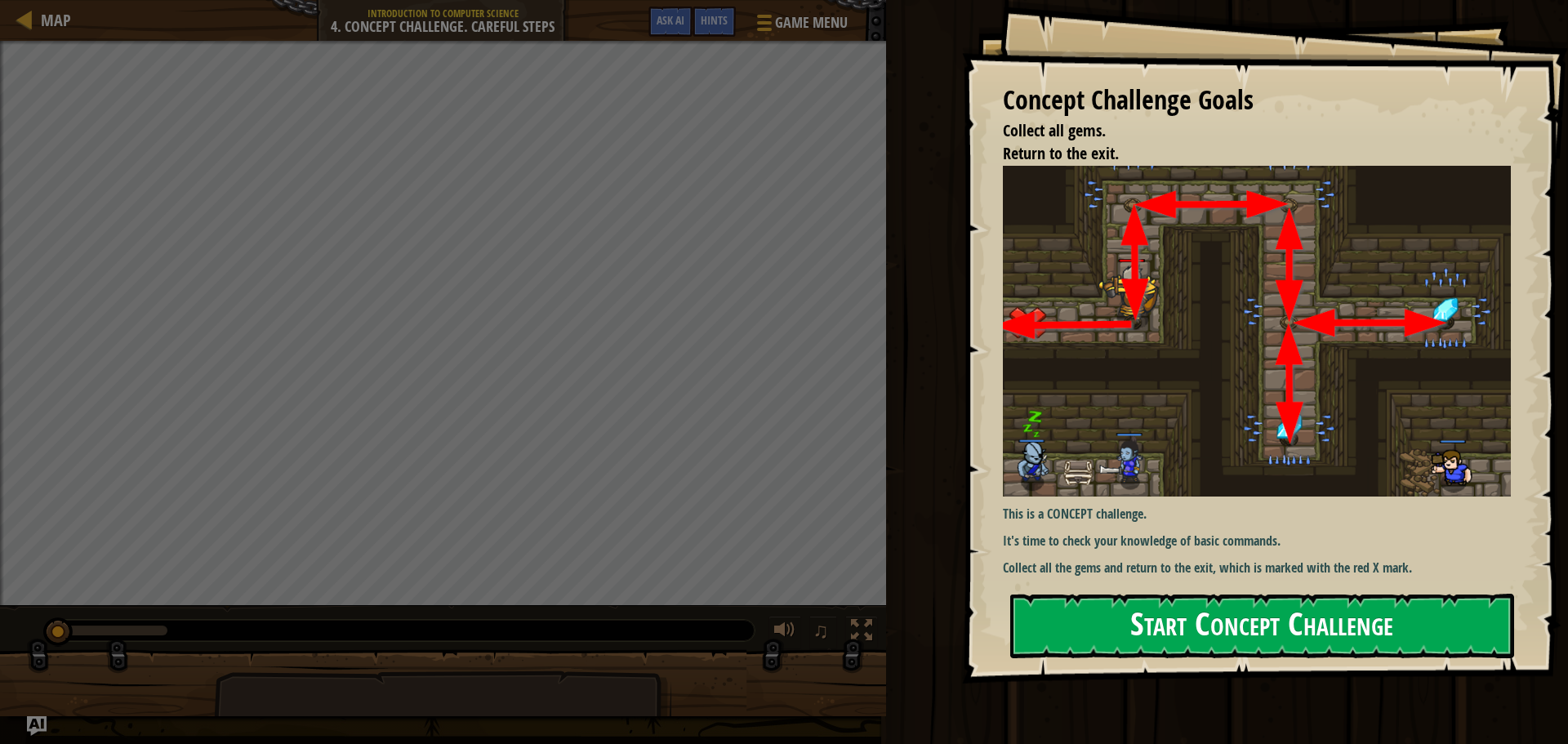
click at [1233, 316] on div "Concept Challenge Goals Collect all gems. Return to the exit. This is a CONCEPT…" at bounding box center [1265, 342] width 606 height 684
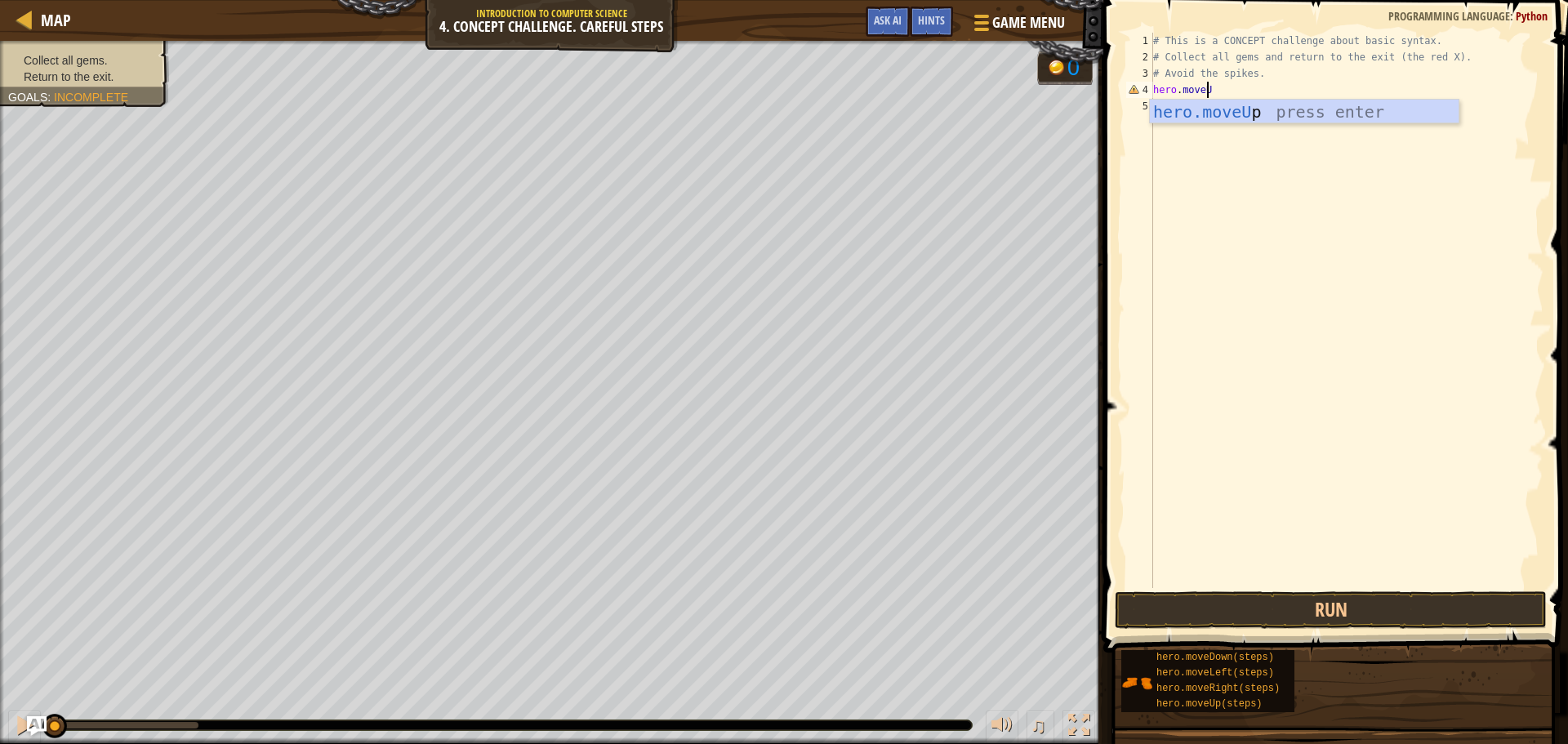
scroll to position [7, 4]
type textarea "hero.moveUp"
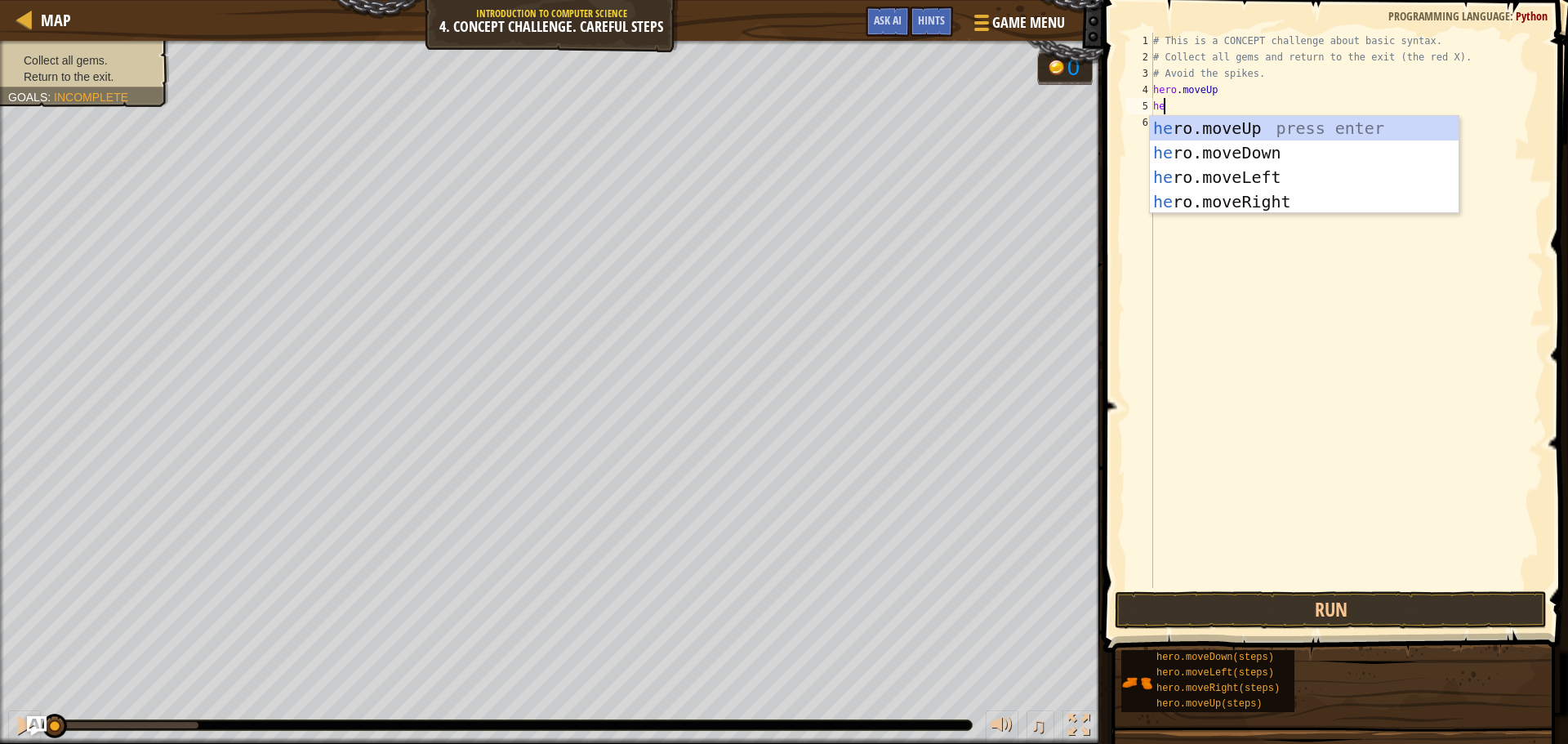
type textarea "heor"
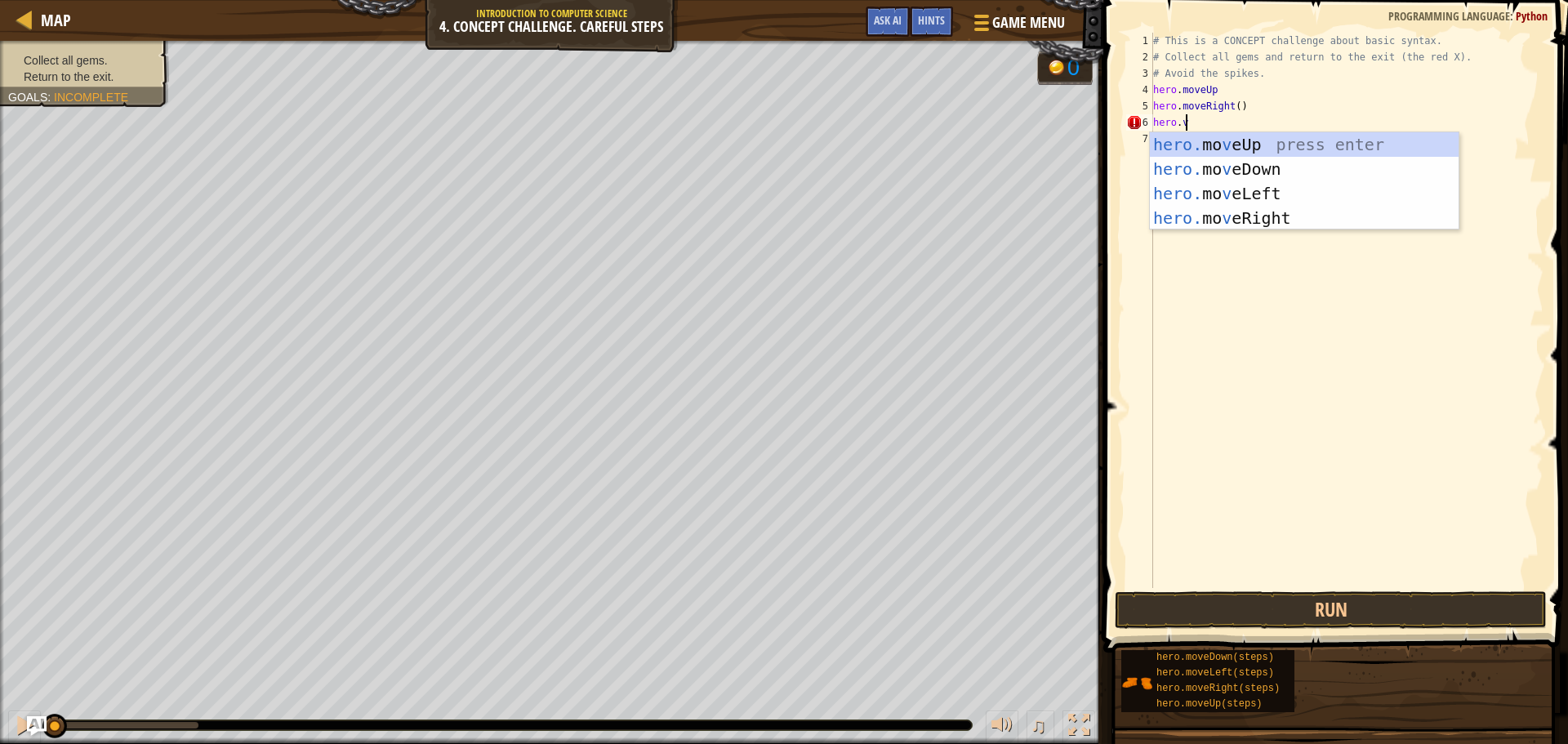
scroll to position [7, 2]
type textarea "hero.movedo"
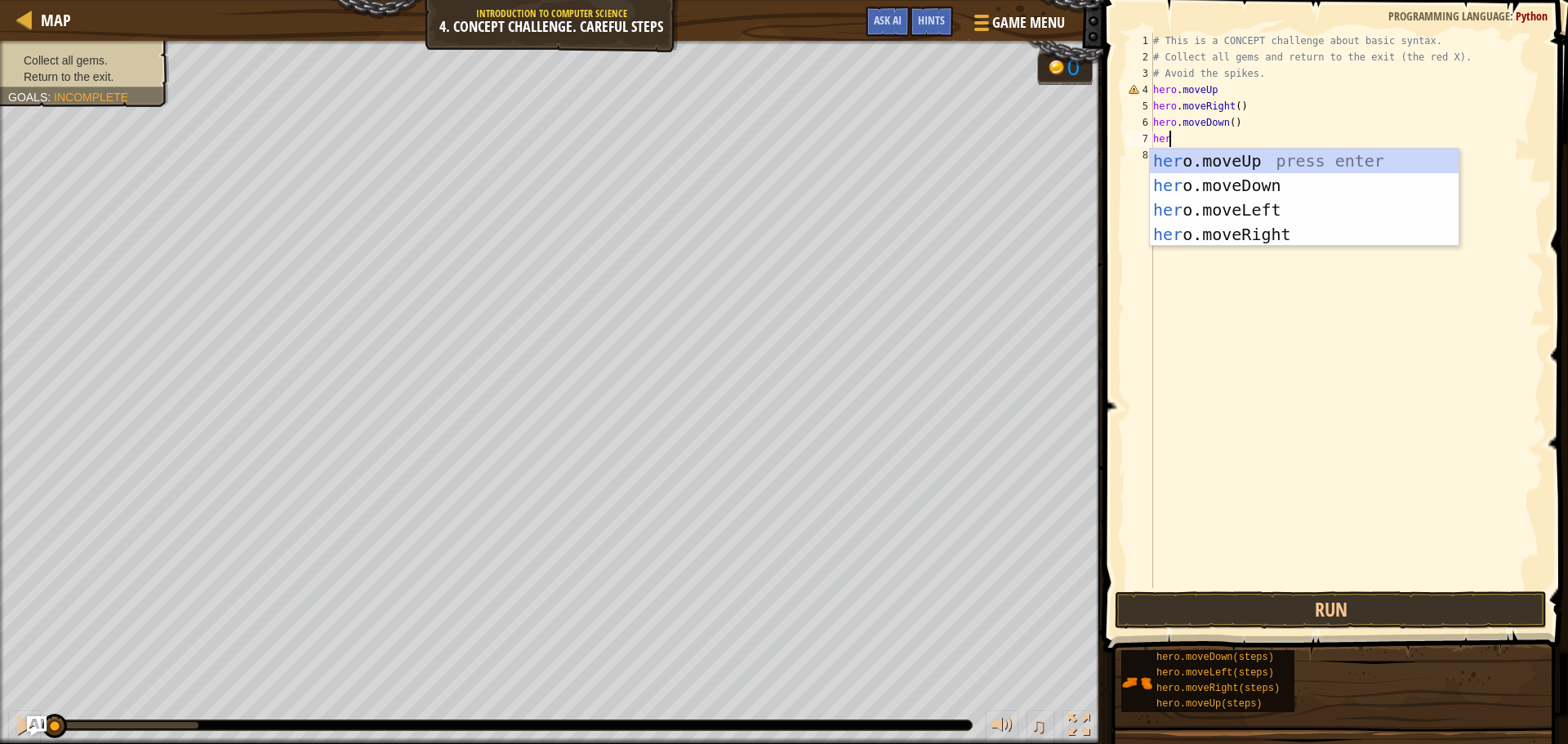
scroll to position [7, 1]
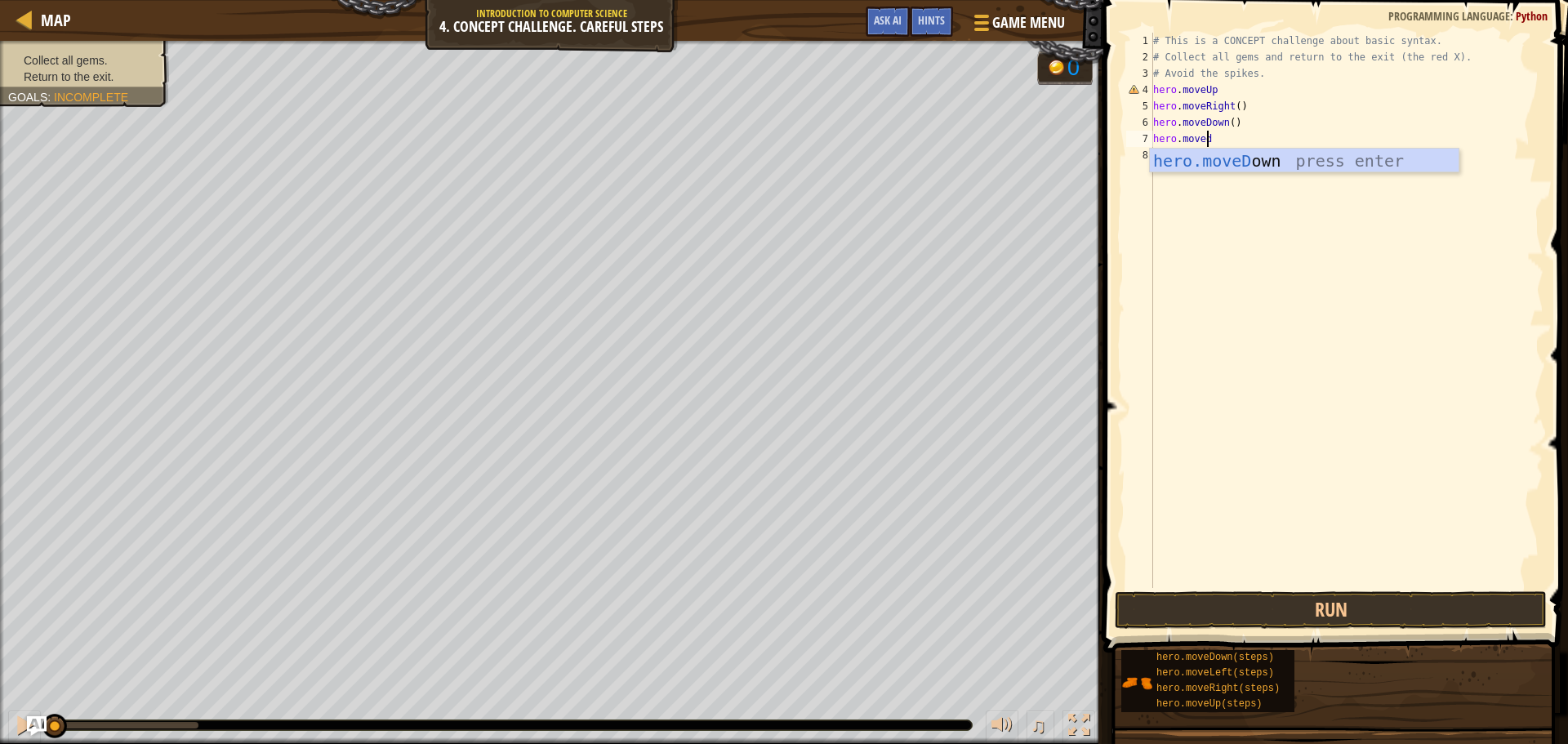
type textarea "hero.movedo"
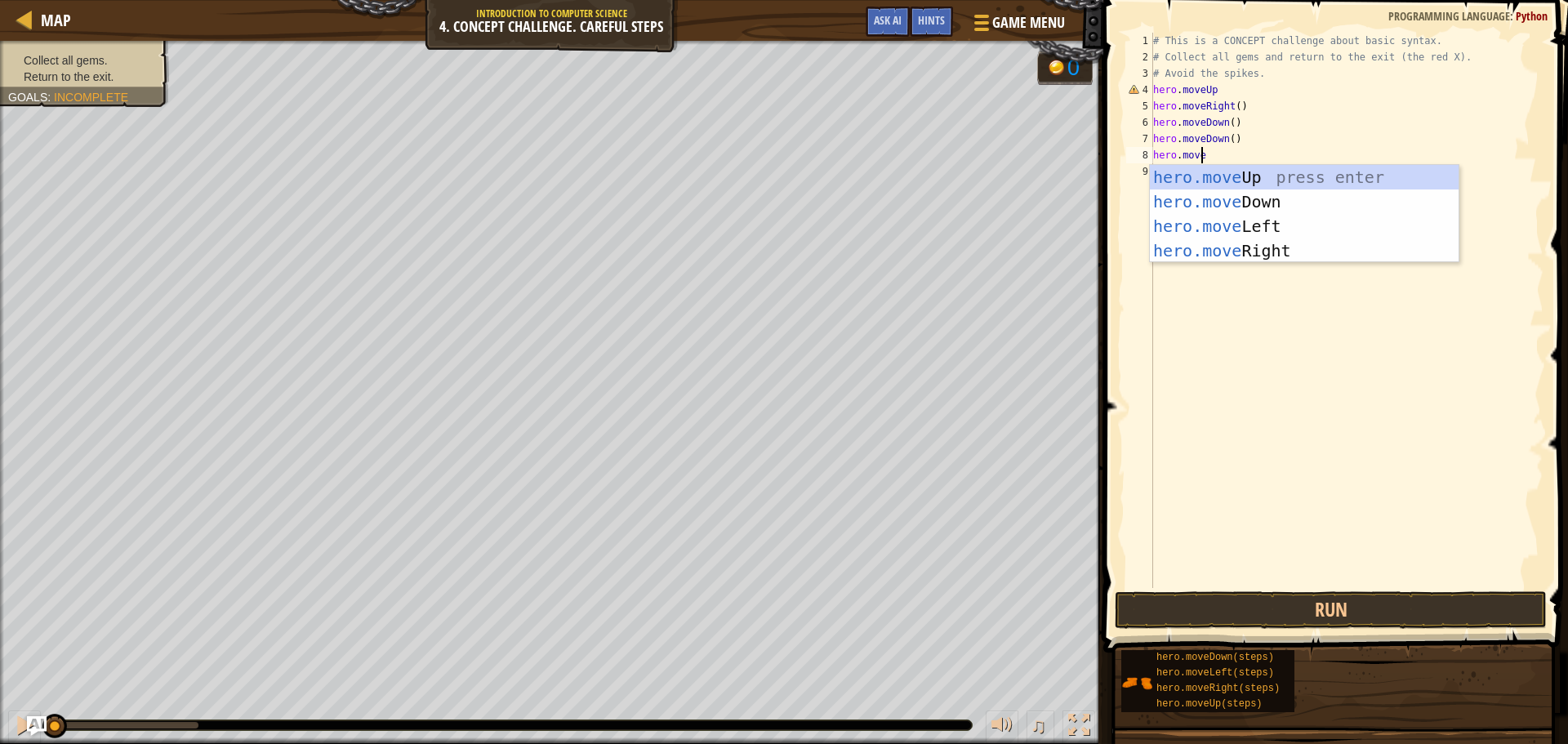
type textarea "hero.moveu"
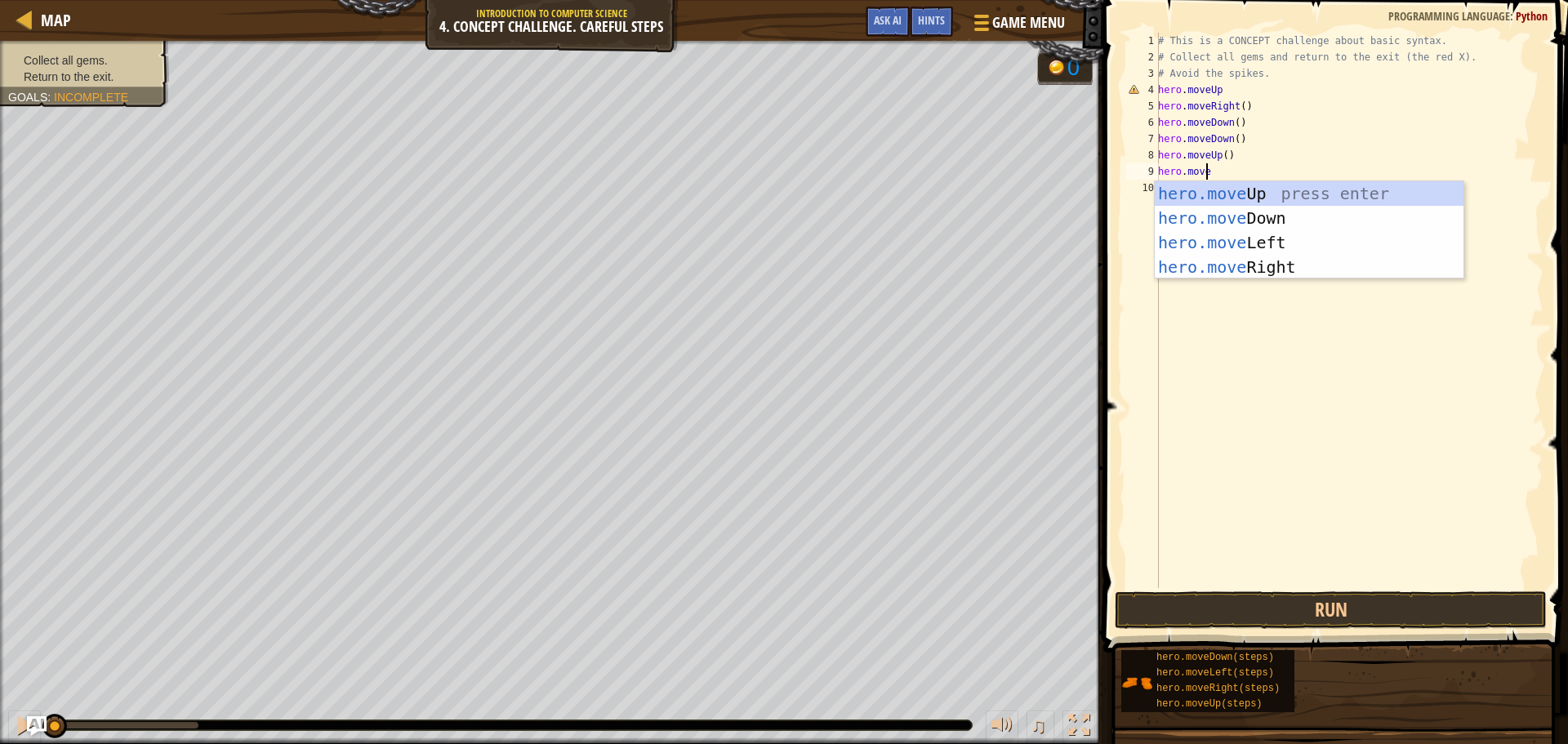
scroll to position [7, 3]
type textarea "hero.mover"
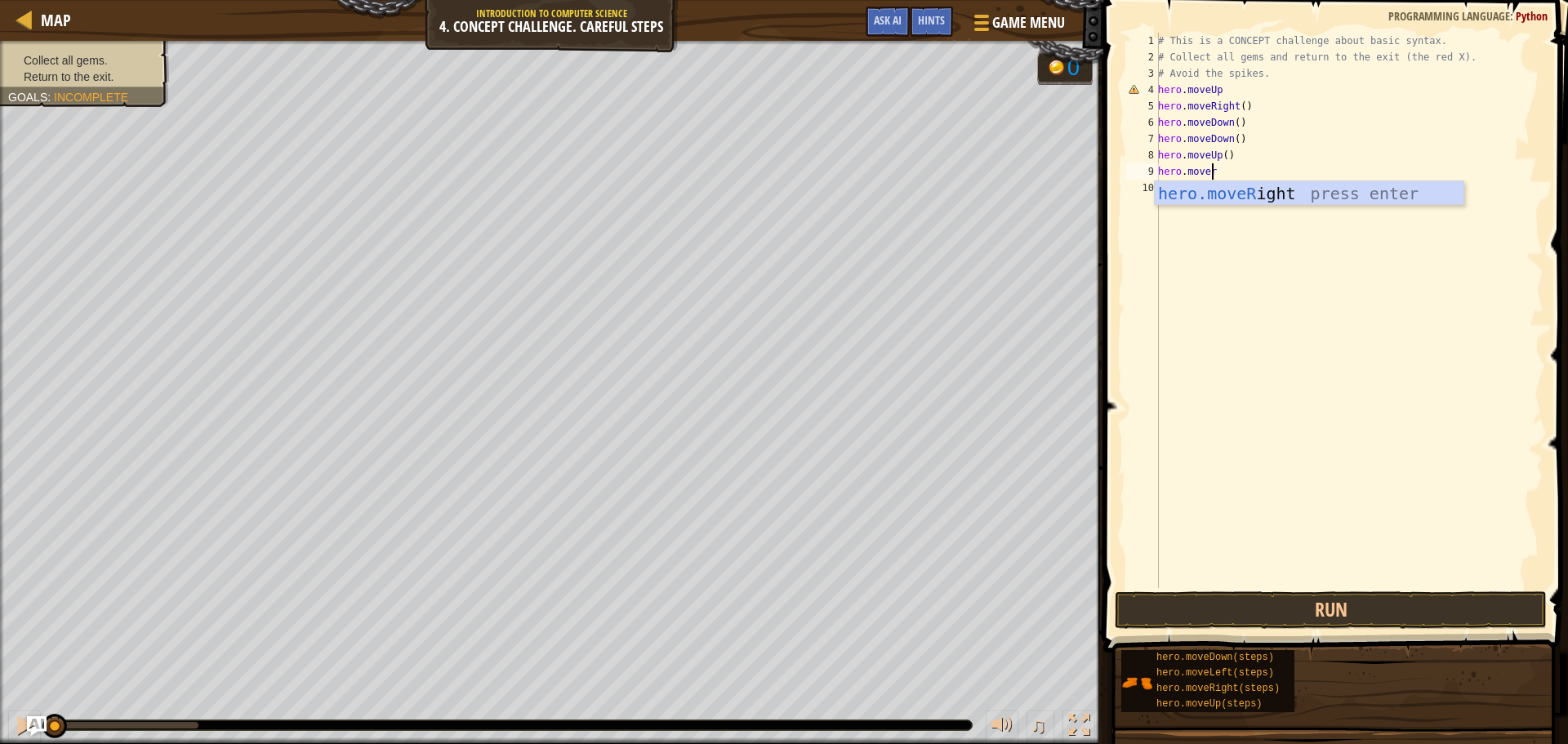
scroll to position [7, 0]
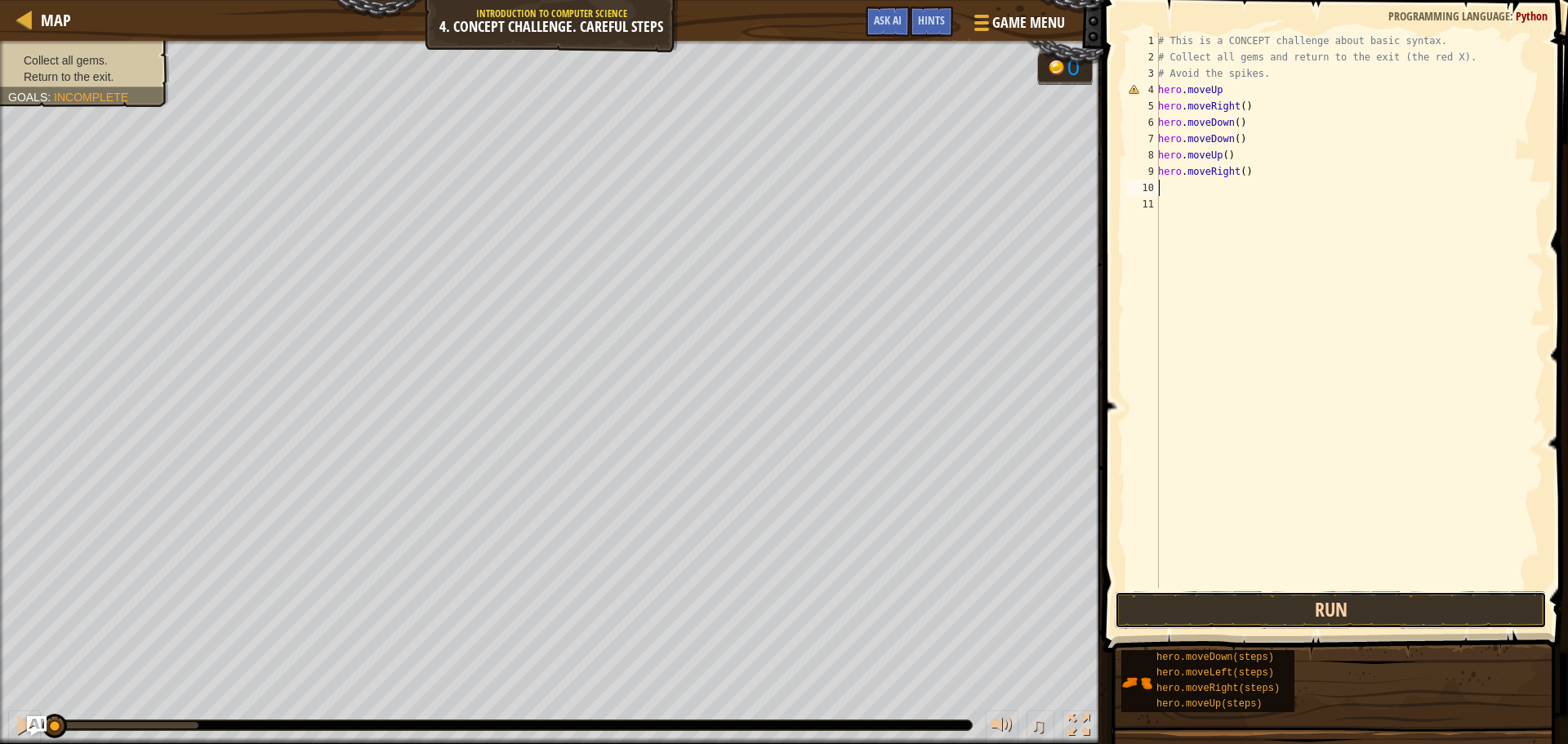
click at [1243, 615] on button "Run" at bounding box center [1331, 610] width 432 height 37
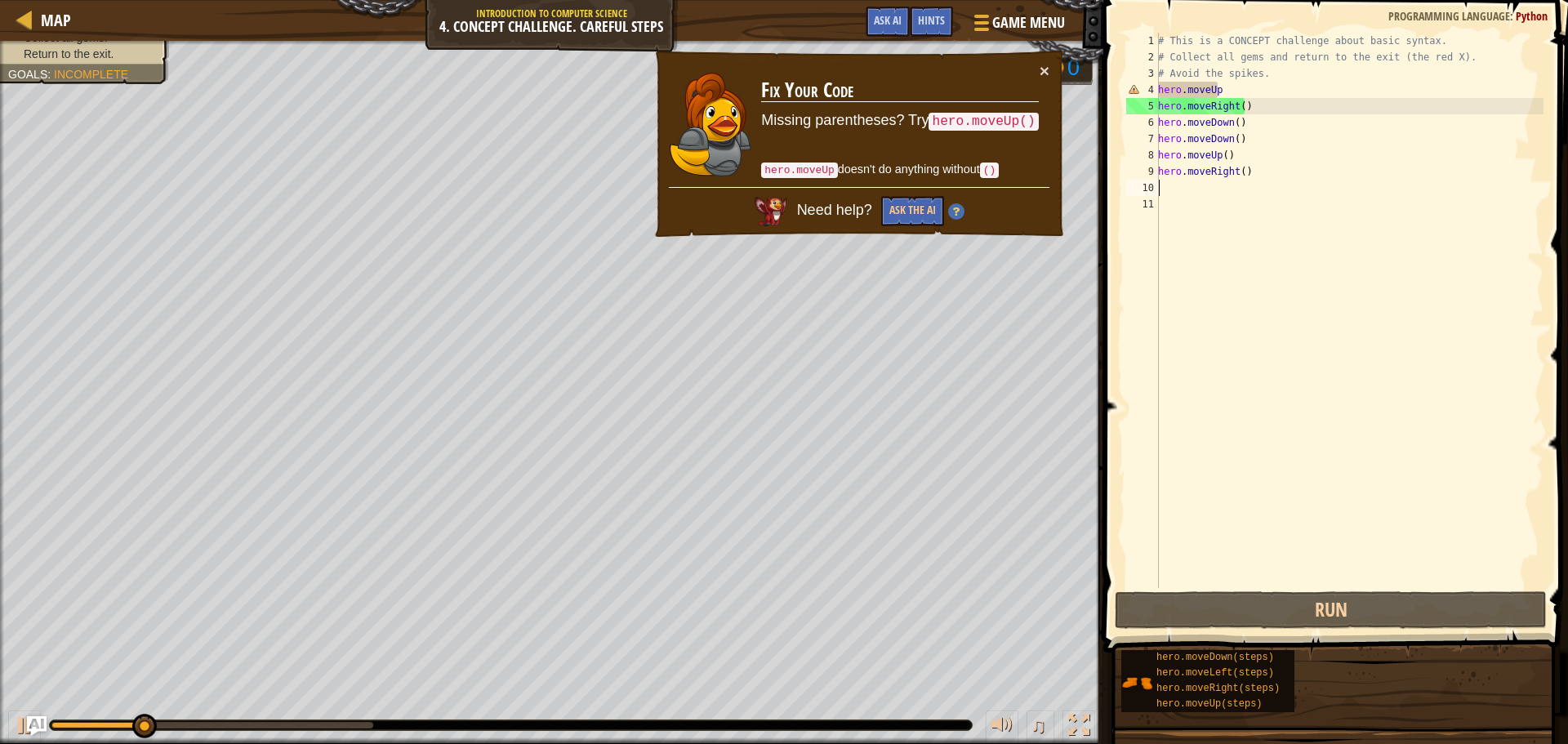
click at [1311, 88] on div "# This is a CONCEPT challenge about basic syntax. # Collect all gems and return…" at bounding box center [1349, 326] width 389 height 588
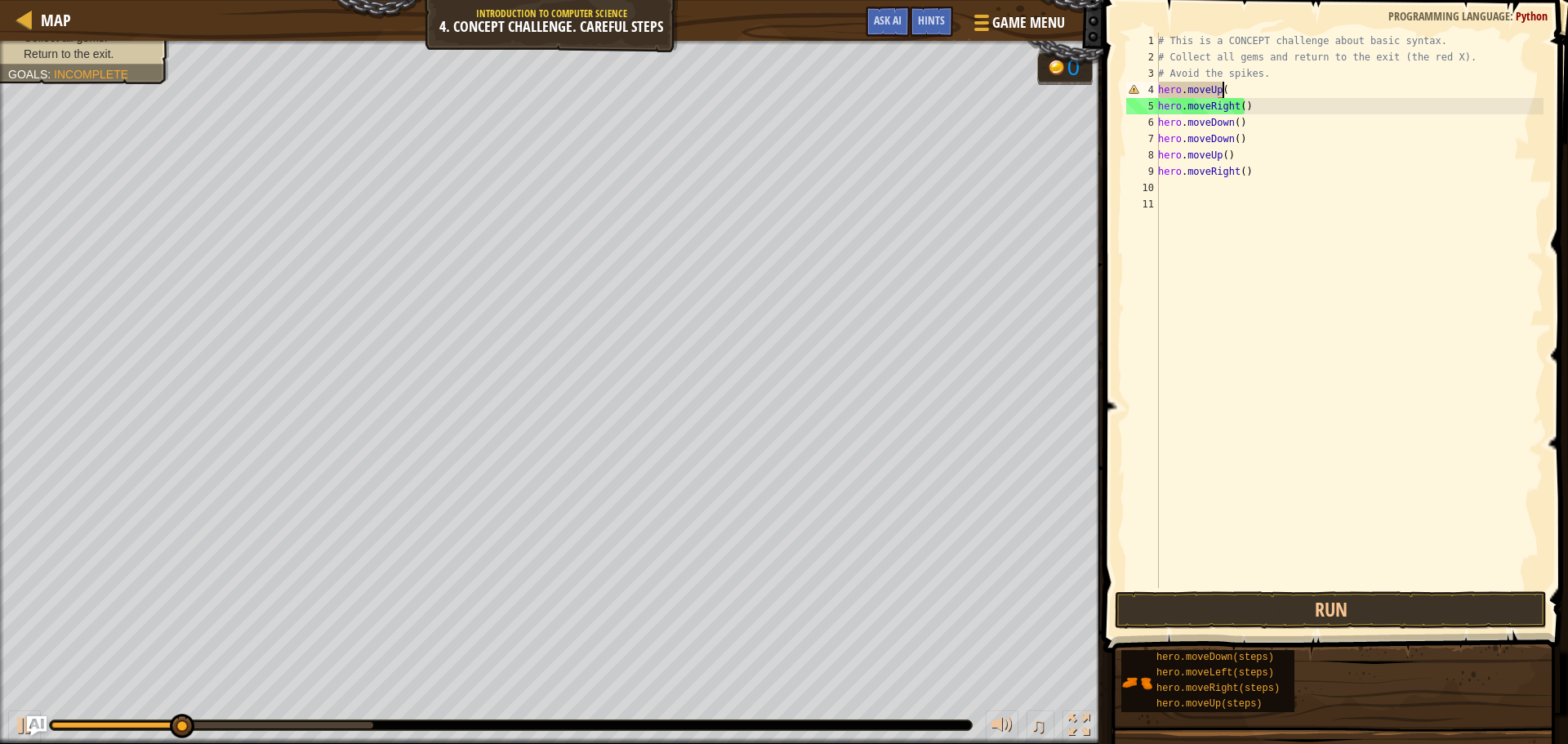
scroll to position [7, 5]
type textarea "hero.moveUp()"
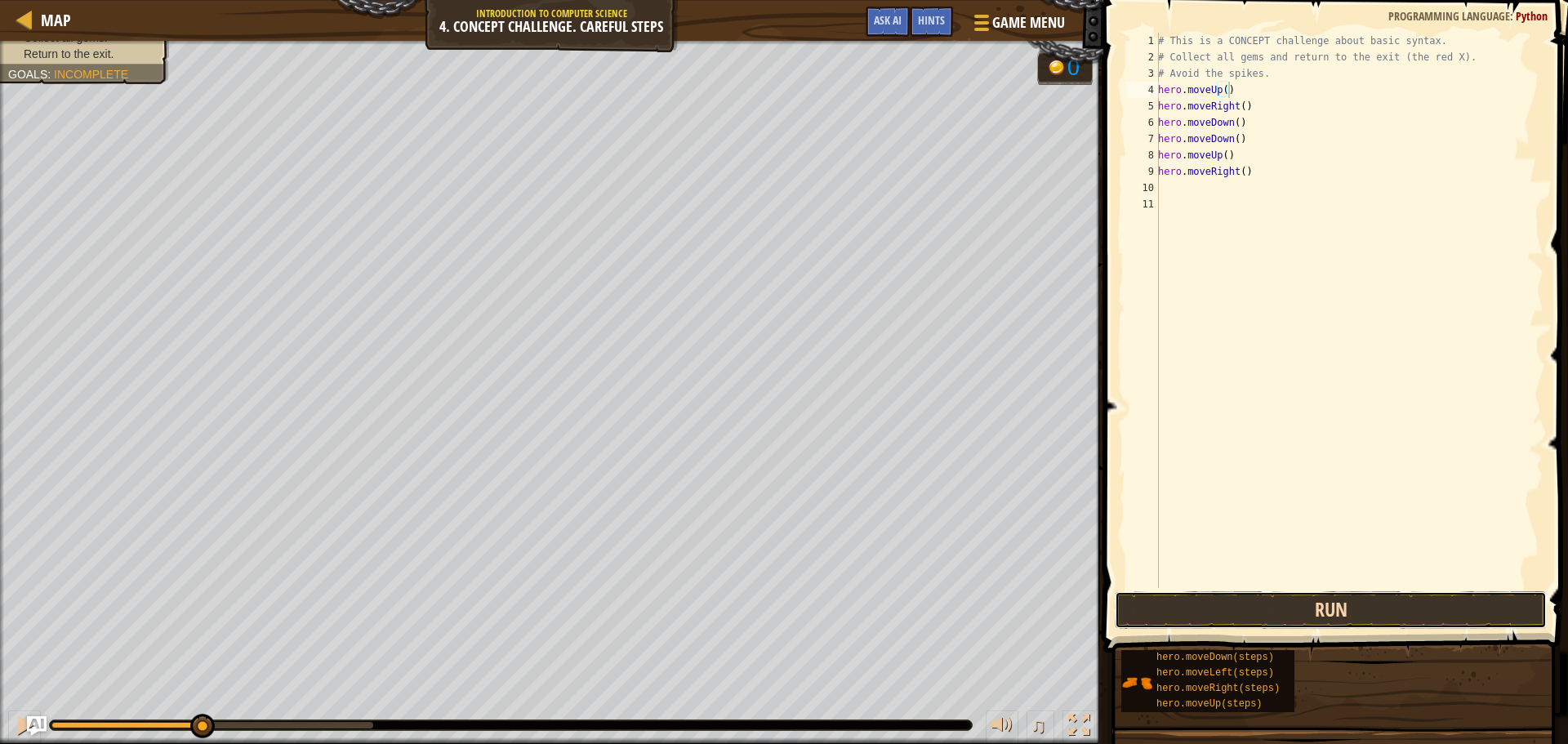
click at [1321, 610] on button "Run" at bounding box center [1331, 610] width 432 height 37
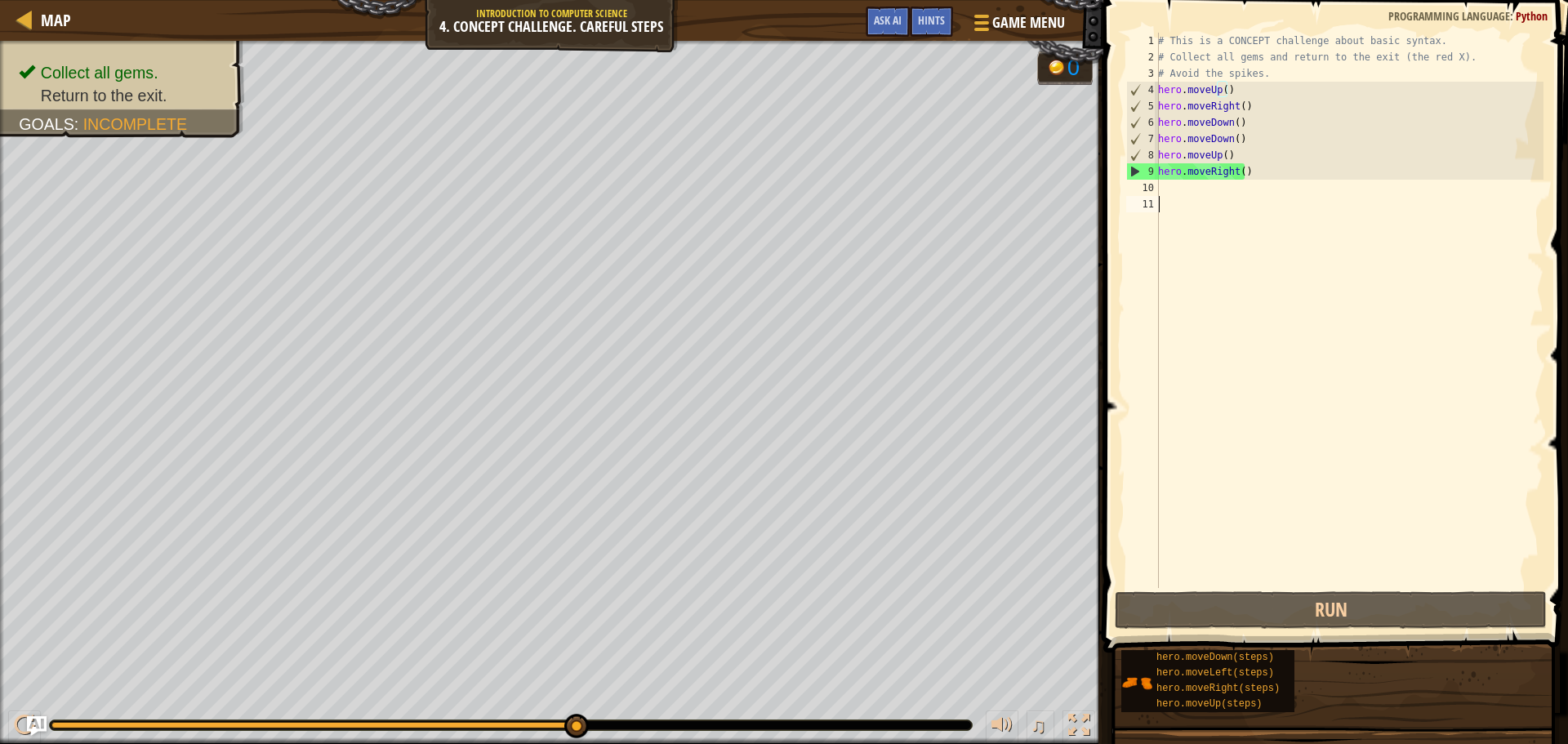
click at [1269, 218] on div "# This is a CONCEPT challenge about basic syntax. # Collect all gems and return…" at bounding box center [1349, 326] width 389 height 588
click at [1273, 203] on div "# This is a CONCEPT challenge about basic syntax. # Collect all gems and return…" at bounding box center [1349, 326] width 389 height 588
click at [1275, 188] on div "# This is a CONCEPT challenge about basic syntax. # Collect all gems and return…" at bounding box center [1349, 326] width 389 height 588
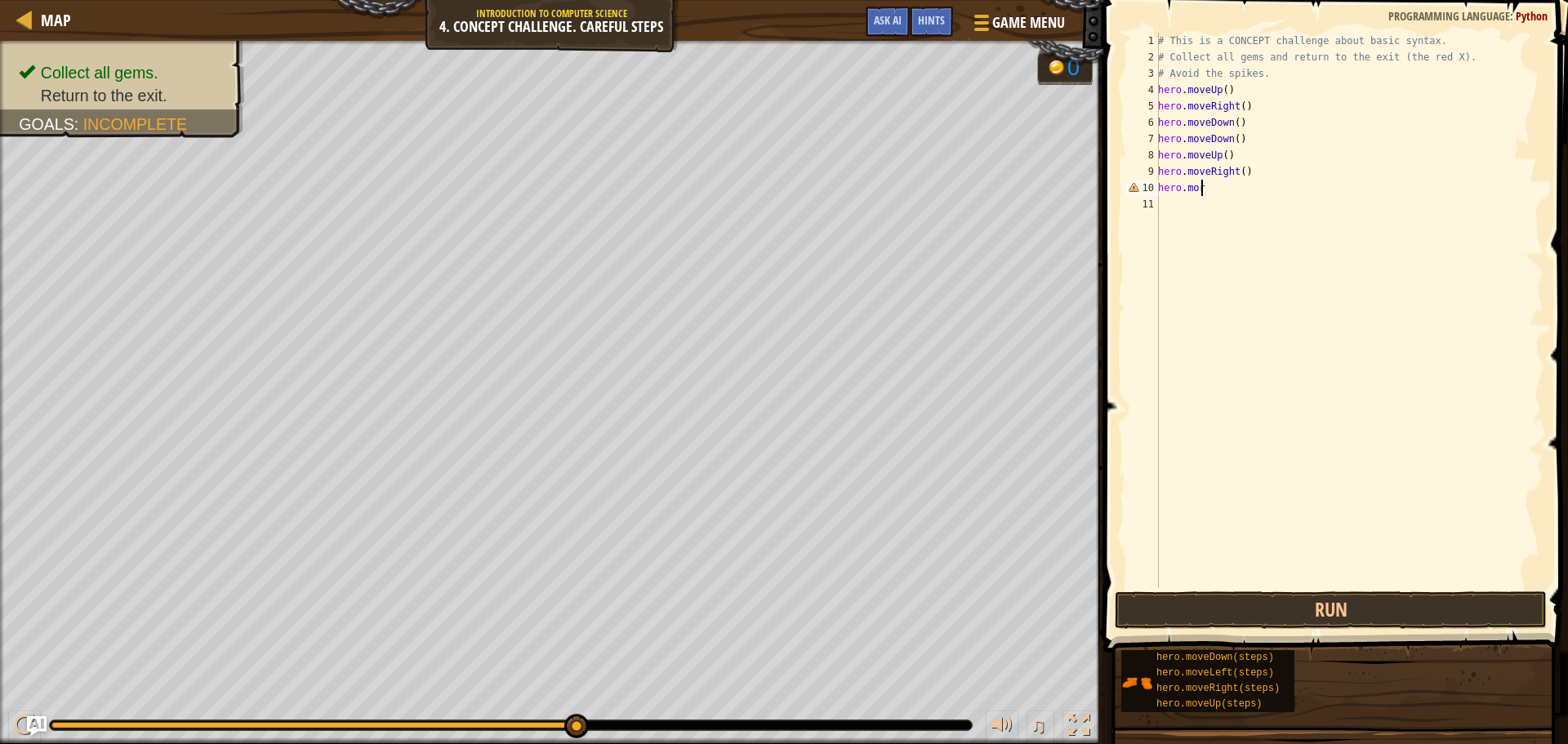
scroll to position [7, 2]
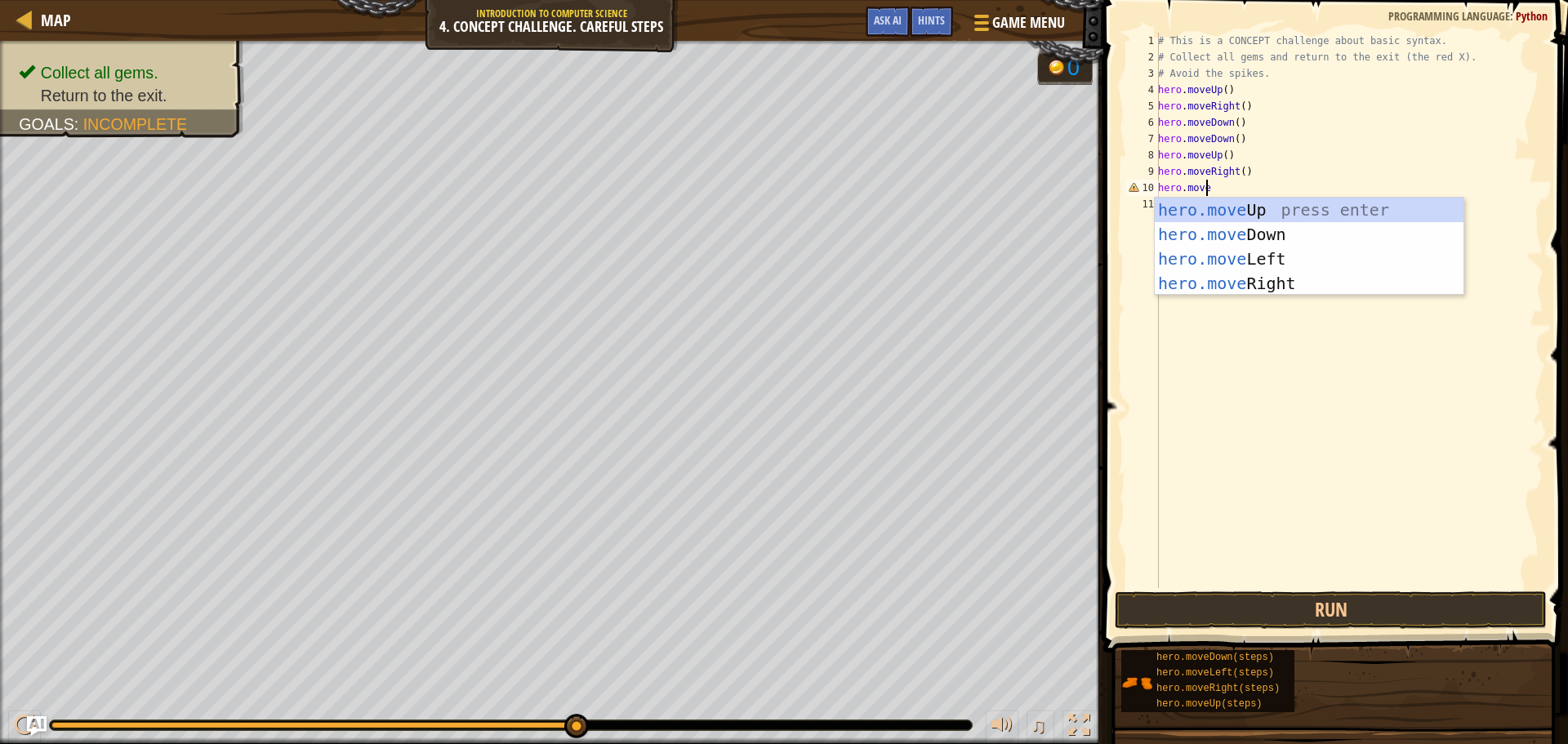
type textarea "hero.movel"
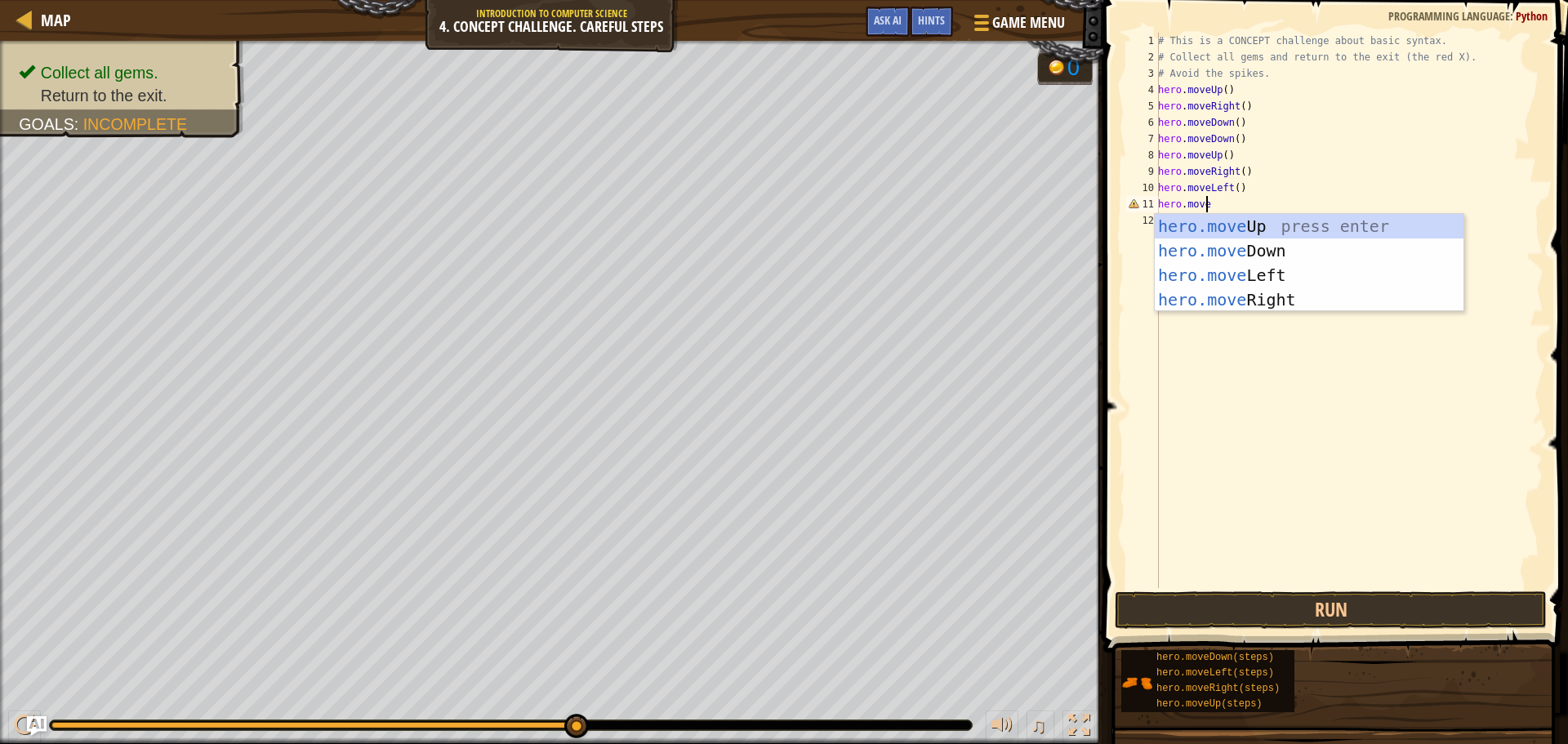
type textarea "hero.moveu"
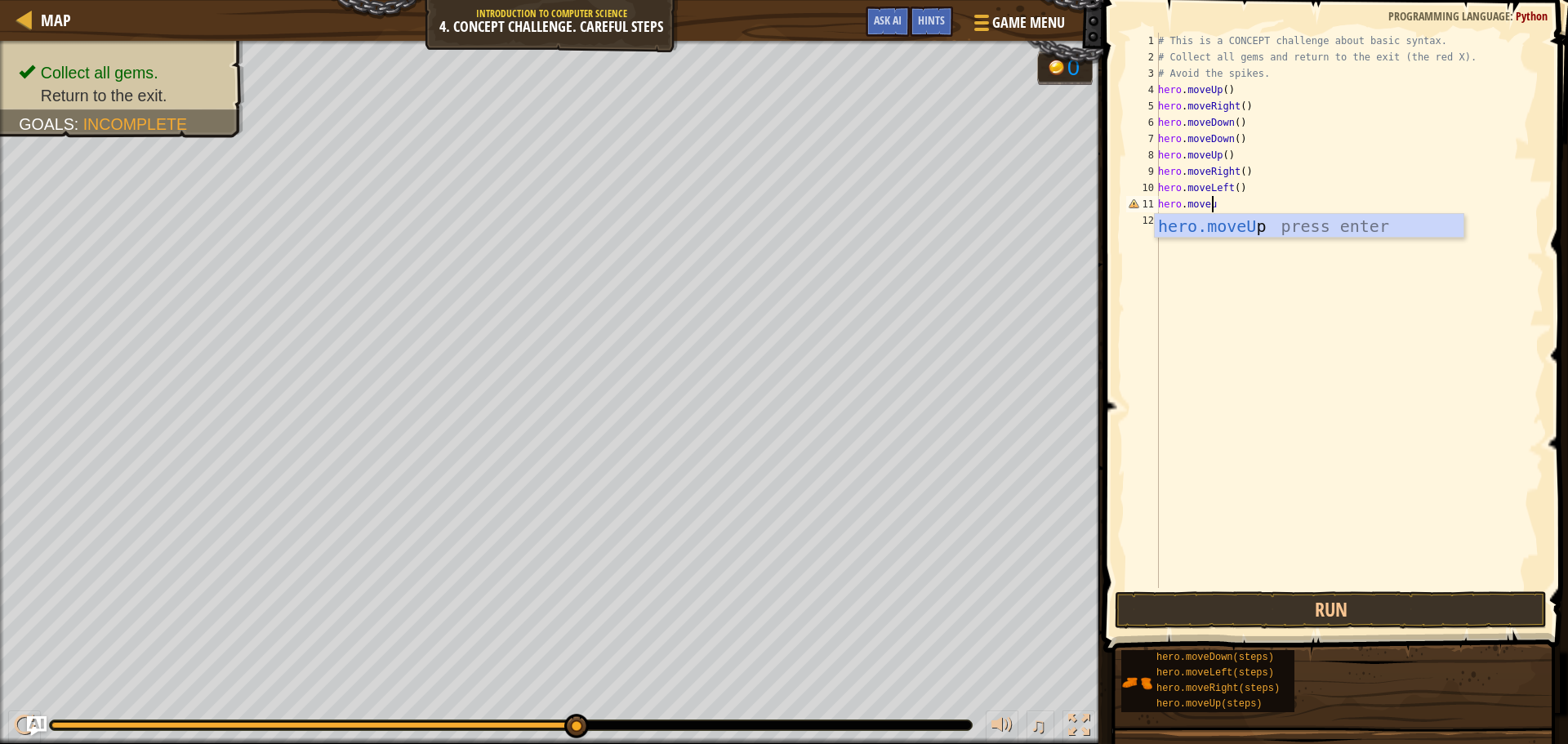
scroll to position [7, 0]
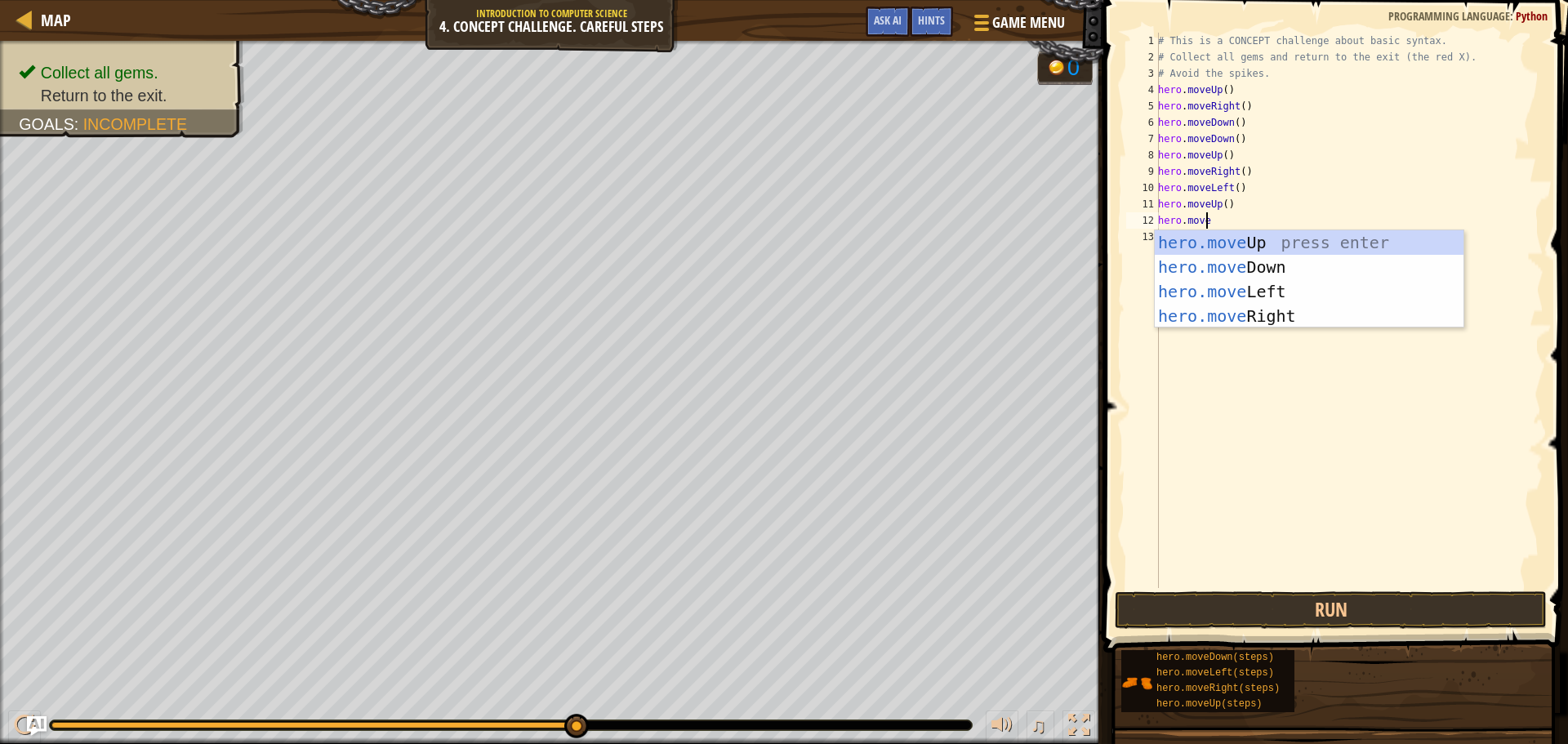
type textarea "hero.movel"
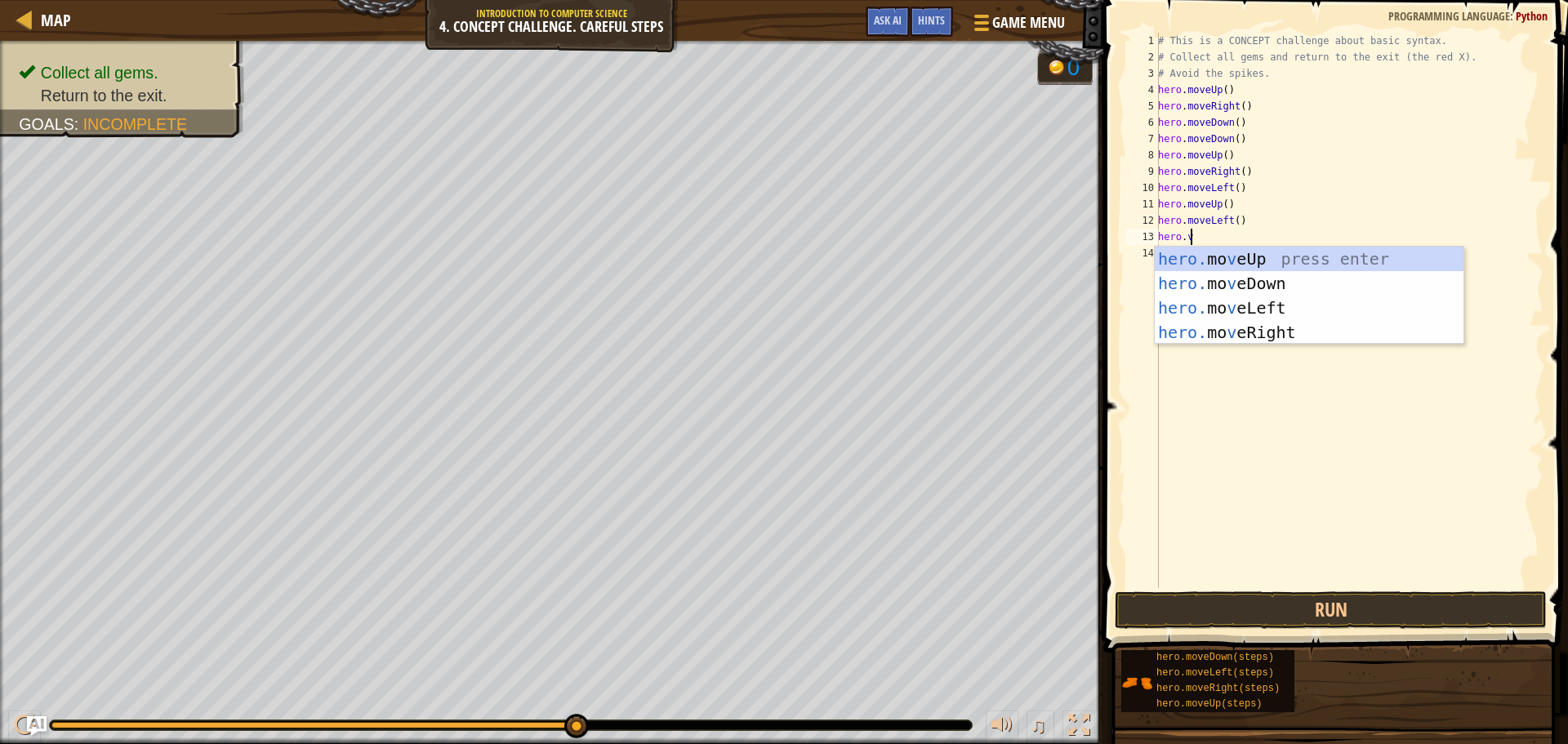
scroll to position [7, 2]
type textarea "hero.moved"
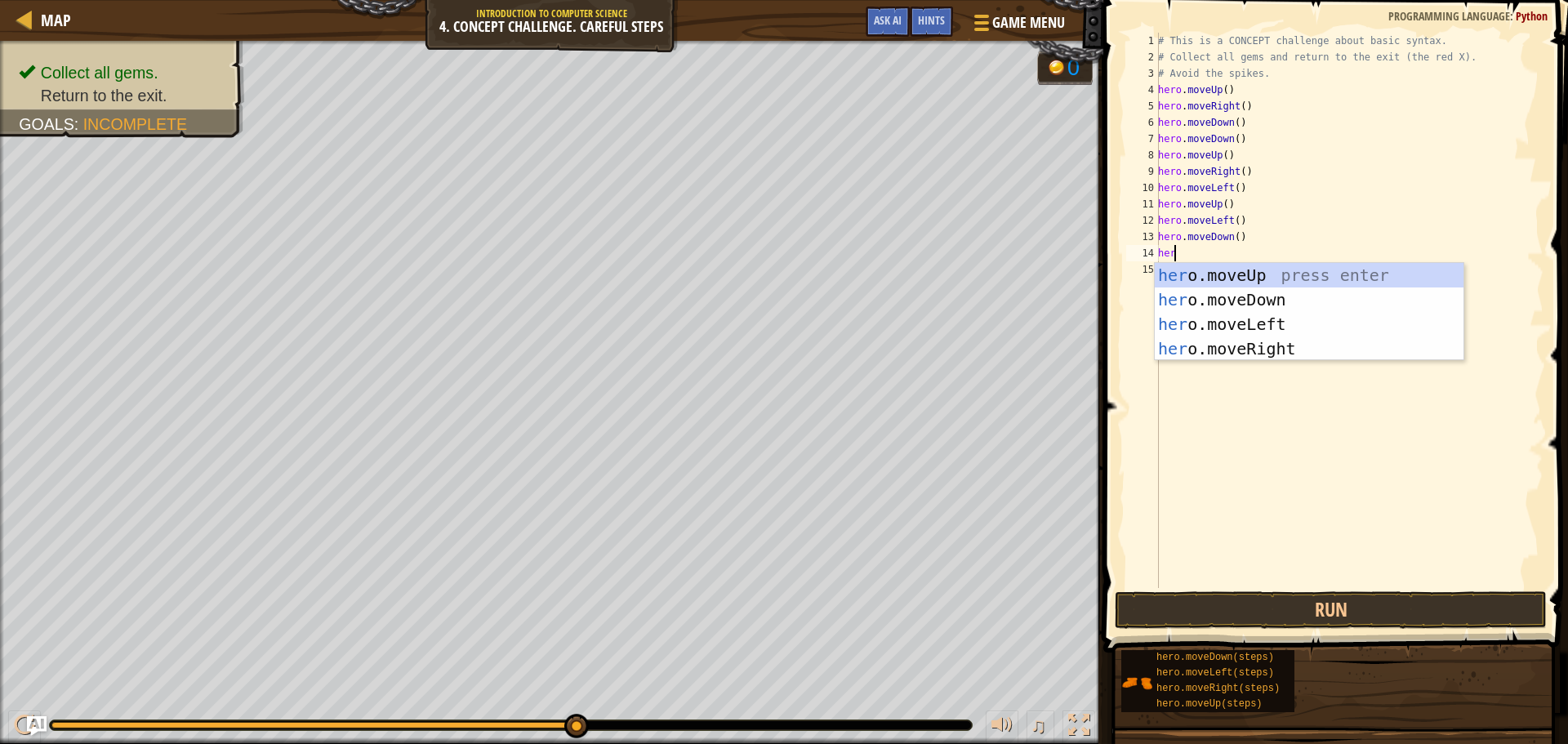
scroll to position [7, 1]
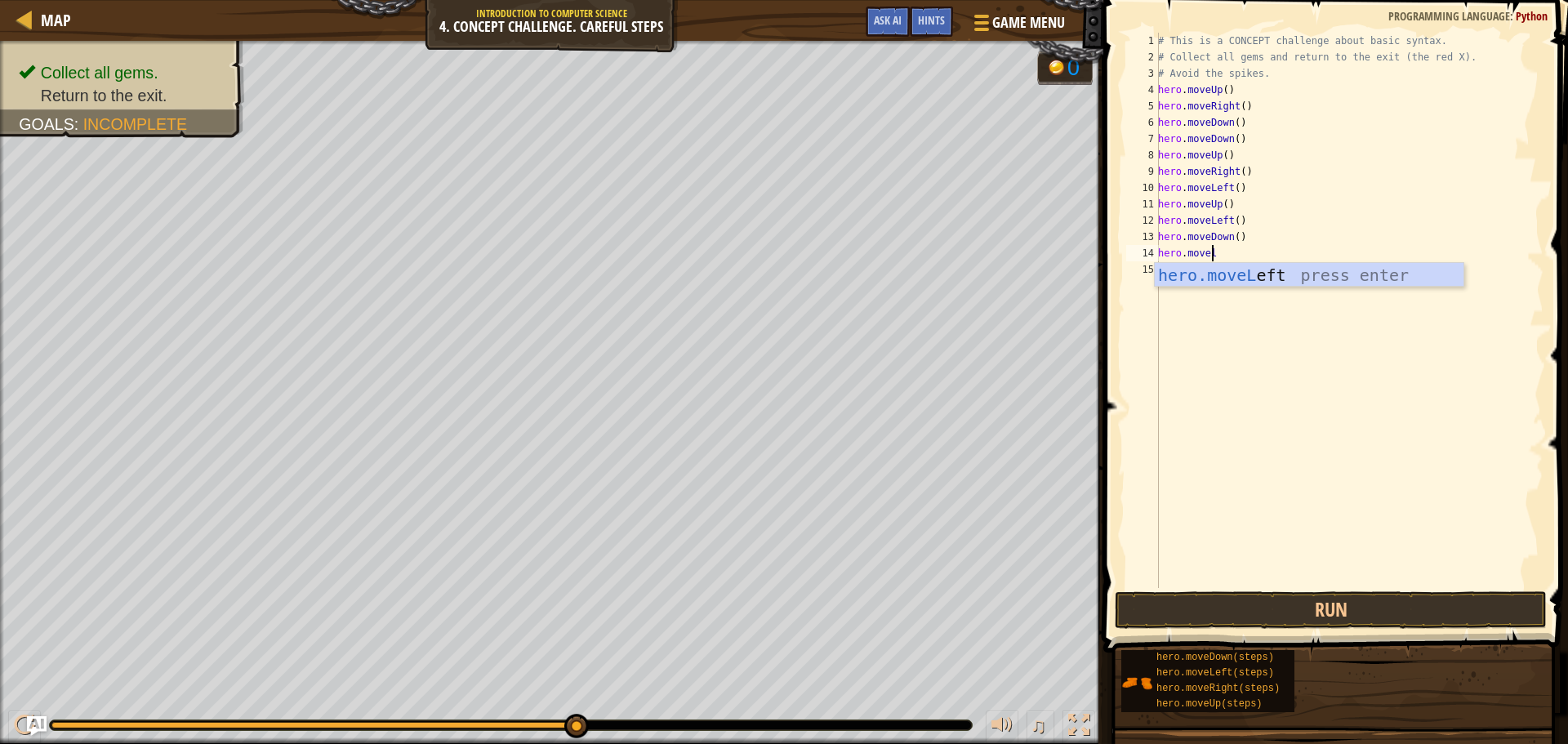
type textarea "hero.movele"
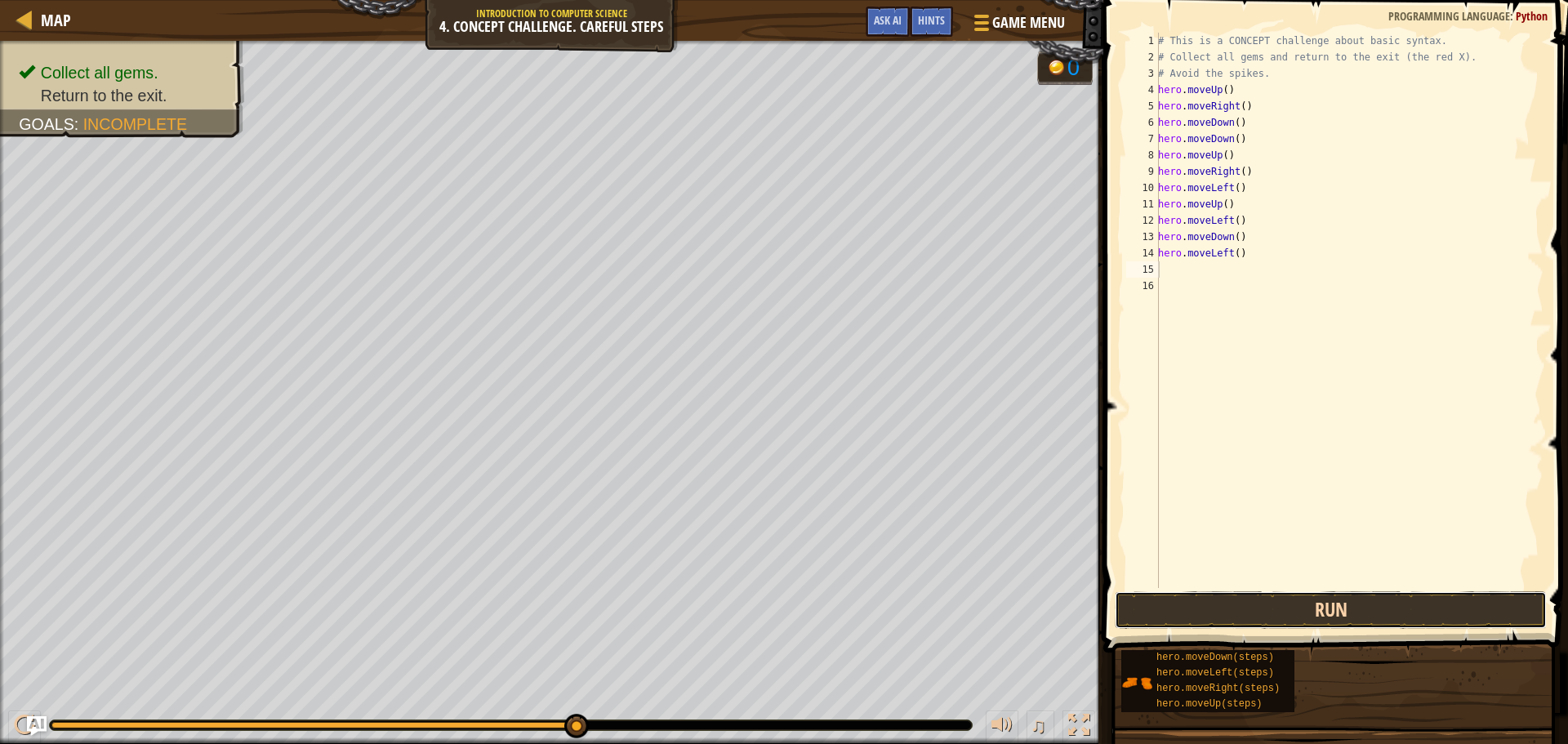
drag, startPoint x: 1227, startPoint y: 596, endPoint x: 1222, endPoint y: 605, distance: 10.3
click at [1225, 598] on button "Run" at bounding box center [1331, 610] width 432 height 37
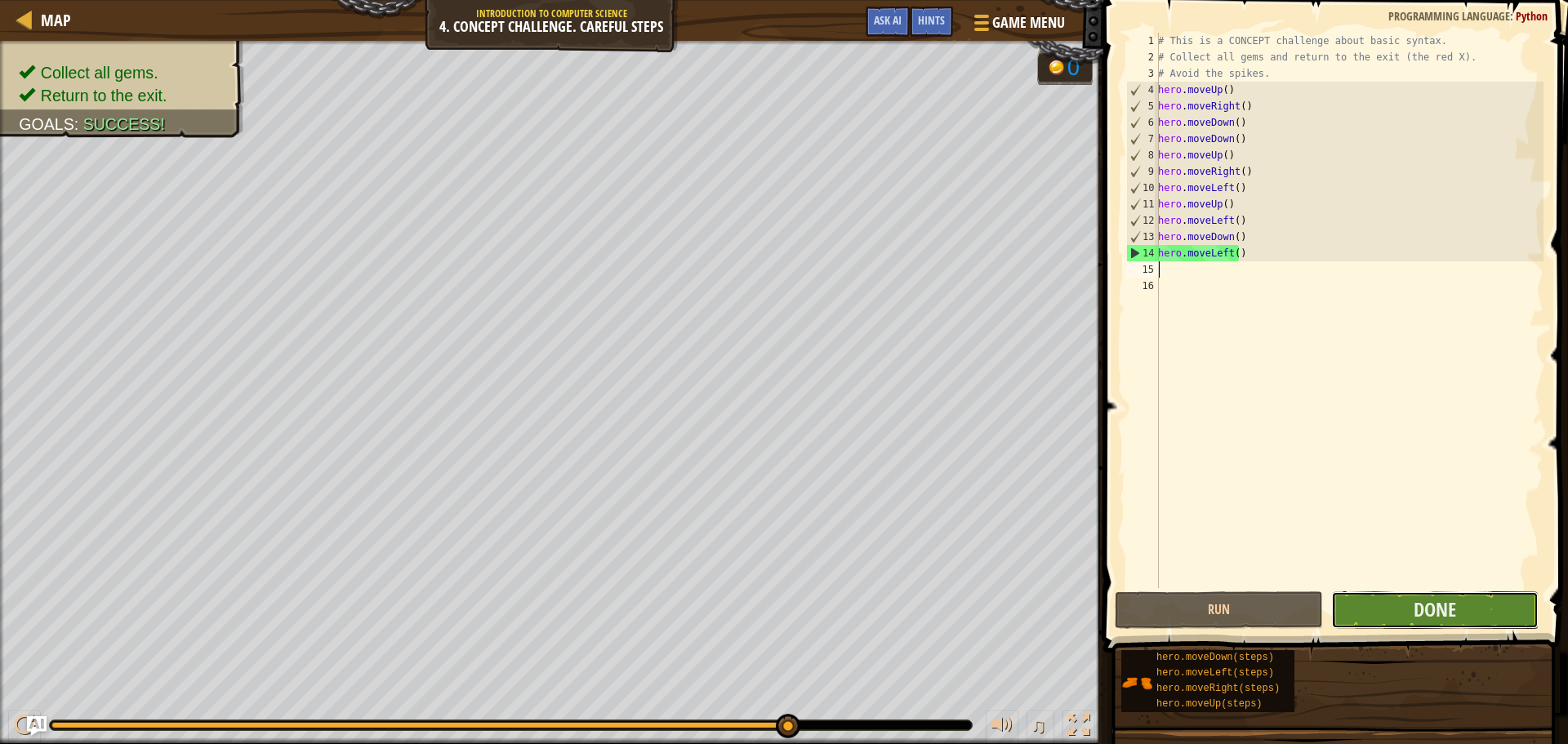
click at [1487, 604] on button "Done" at bounding box center [1435, 610] width 208 height 37
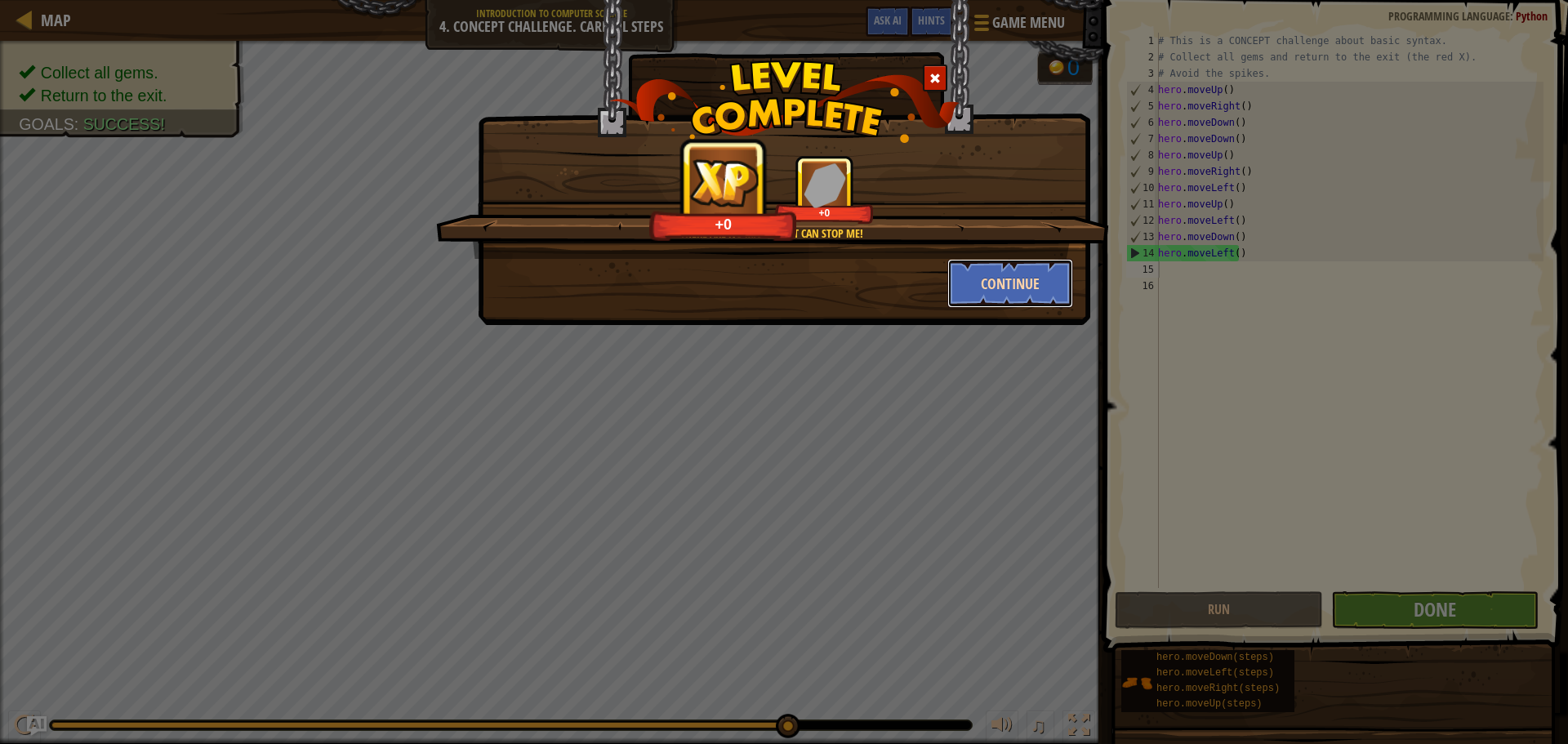
click at [1021, 296] on button "Continue" at bounding box center [1011, 284] width 127 height 49
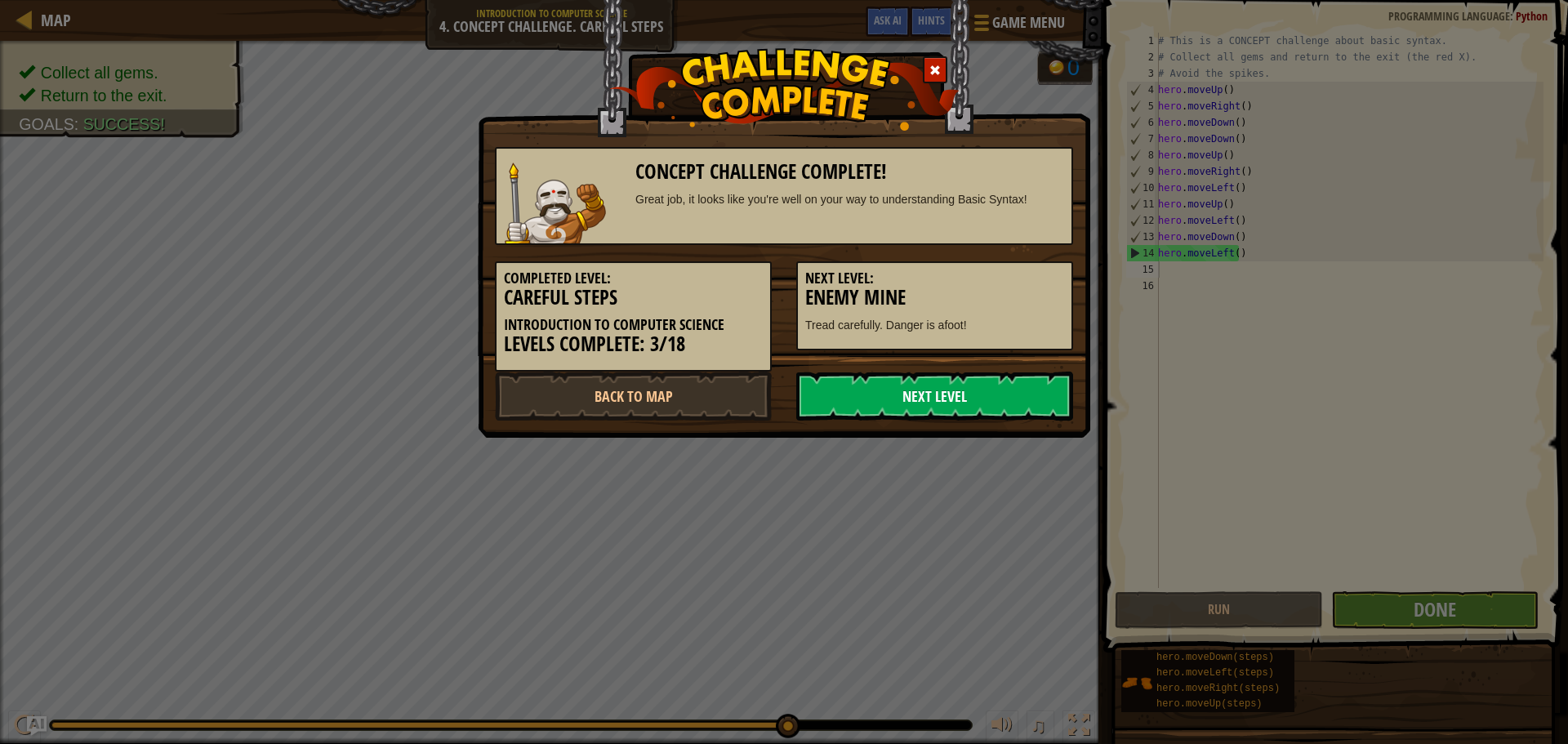
click at [965, 401] on link "Next Level" at bounding box center [935, 396] width 277 height 49
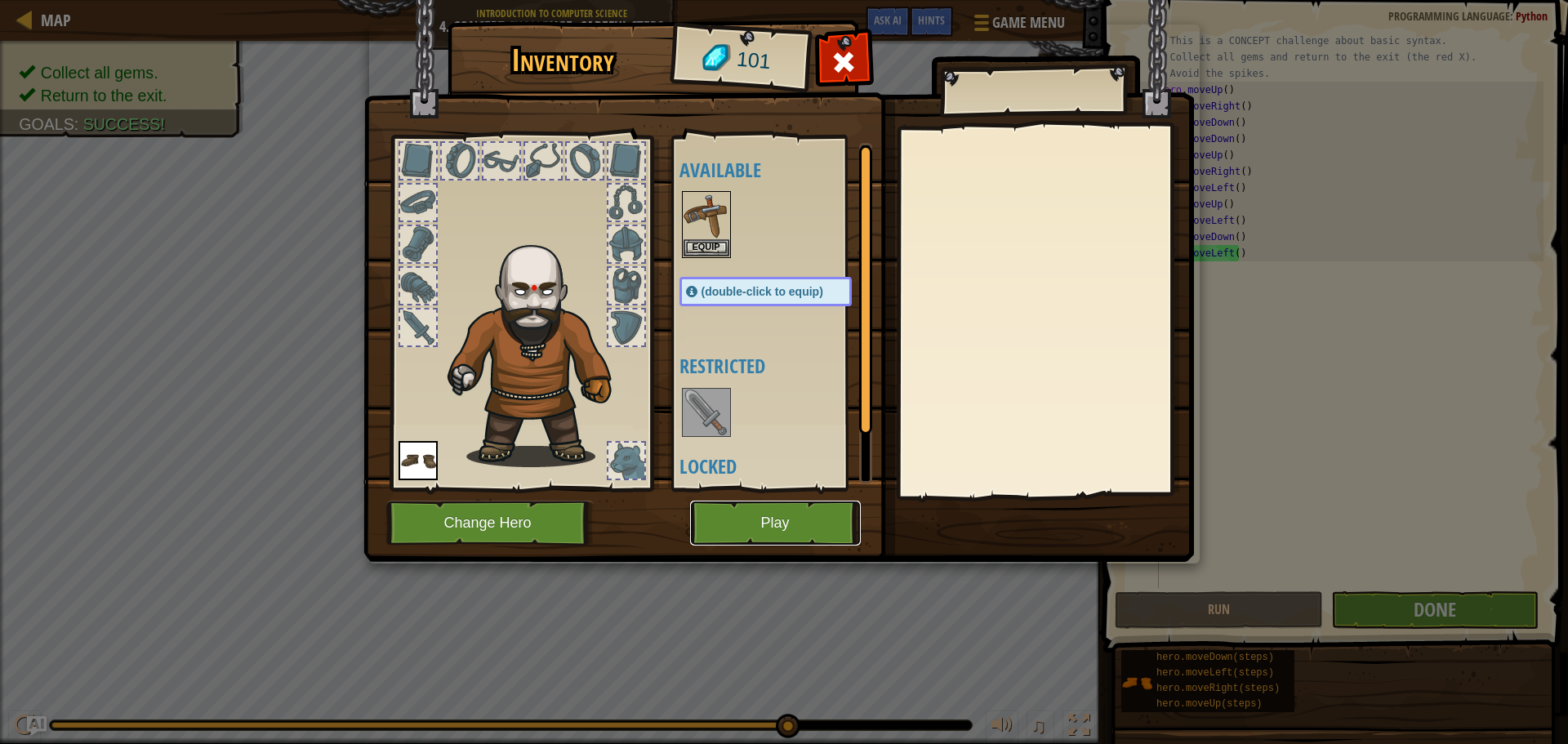
click at [775, 536] on button "Play" at bounding box center [775, 523] width 170 height 45
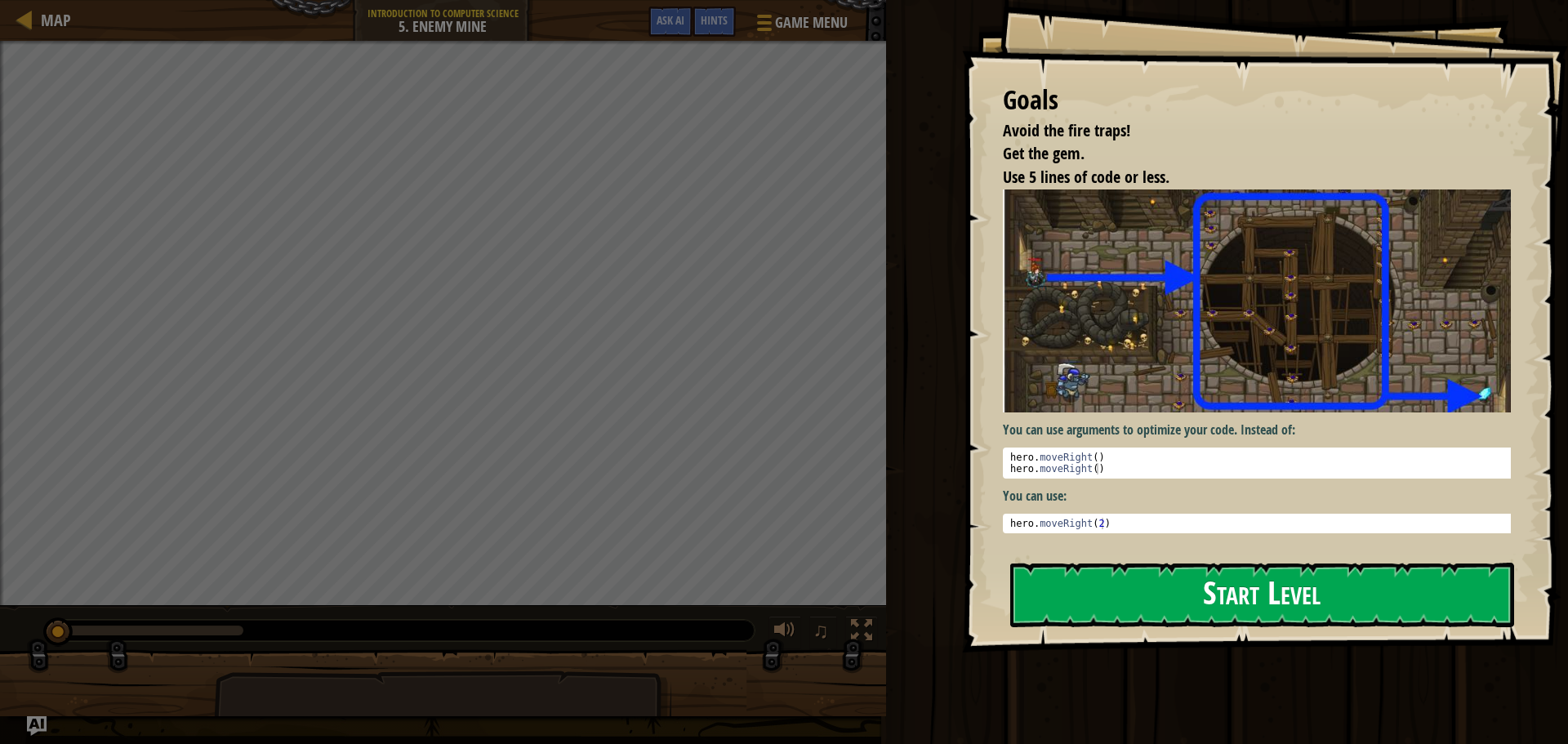
click at [1143, 603] on button "Start Level" at bounding box center [1263, 595] width 504 height 65
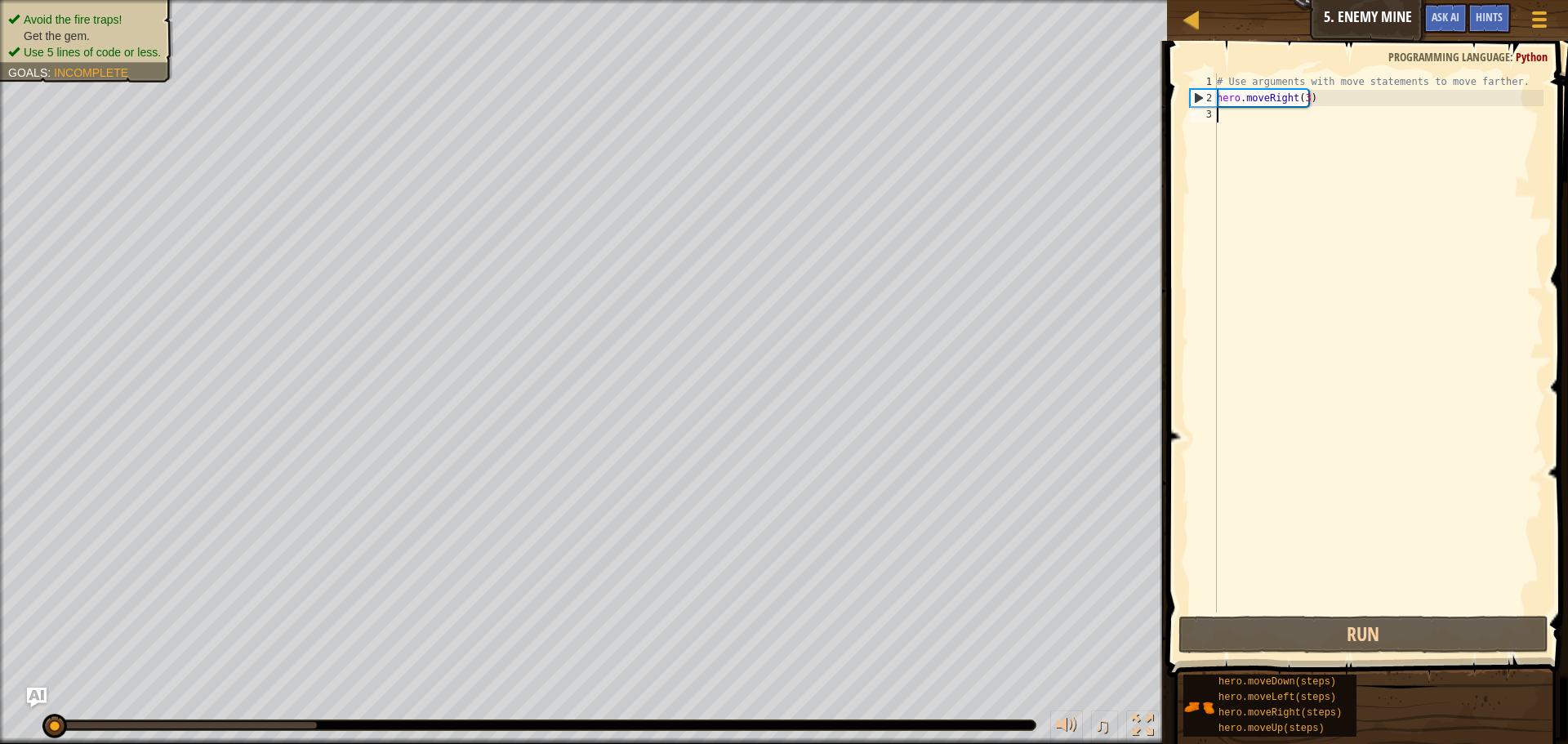
click at [1250, 115] on div "# Use arguments with move statements to move farther. hero . moveRight ( 3 )" at bounding box center [1378, 360] width 330 height 573
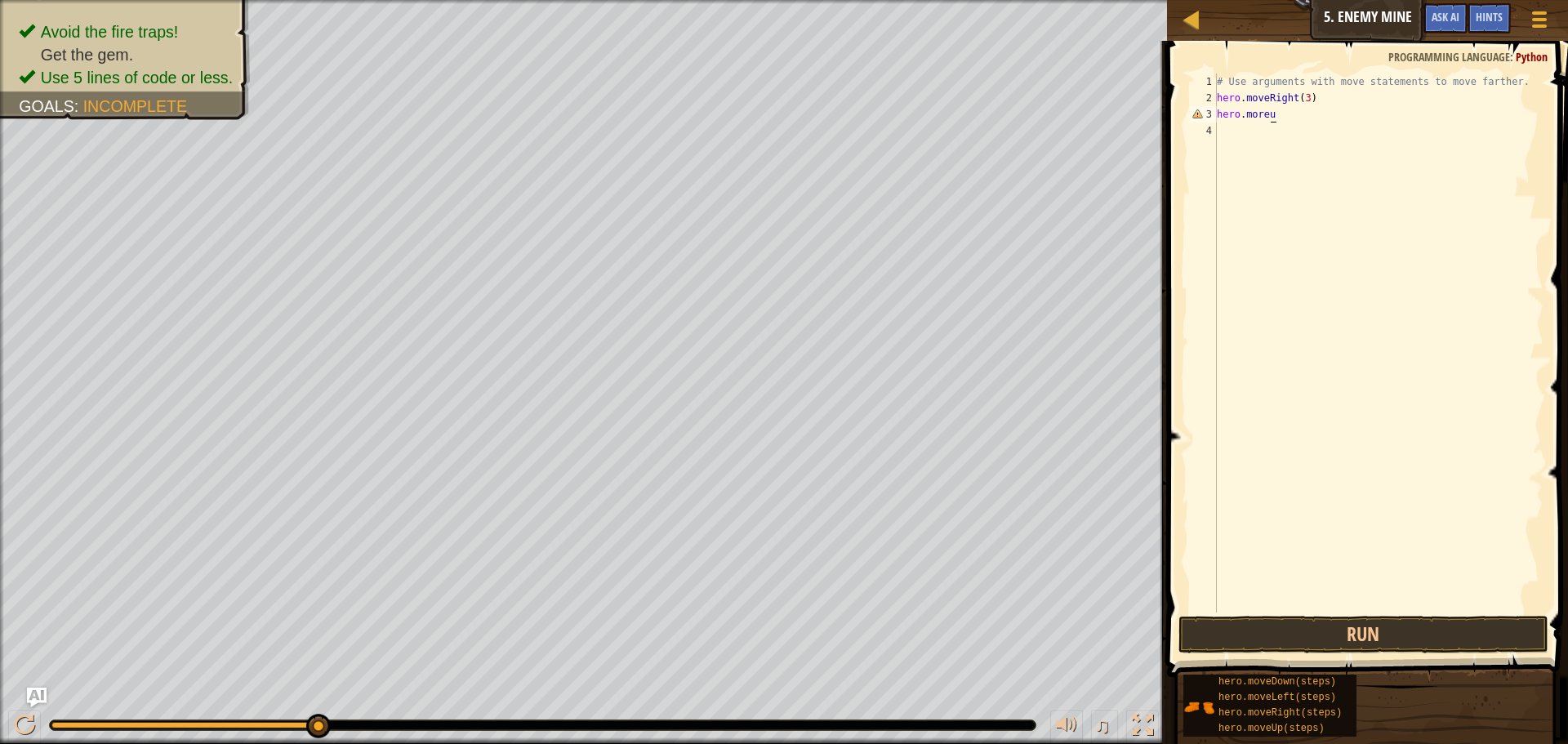
scroll to position [7, 3]
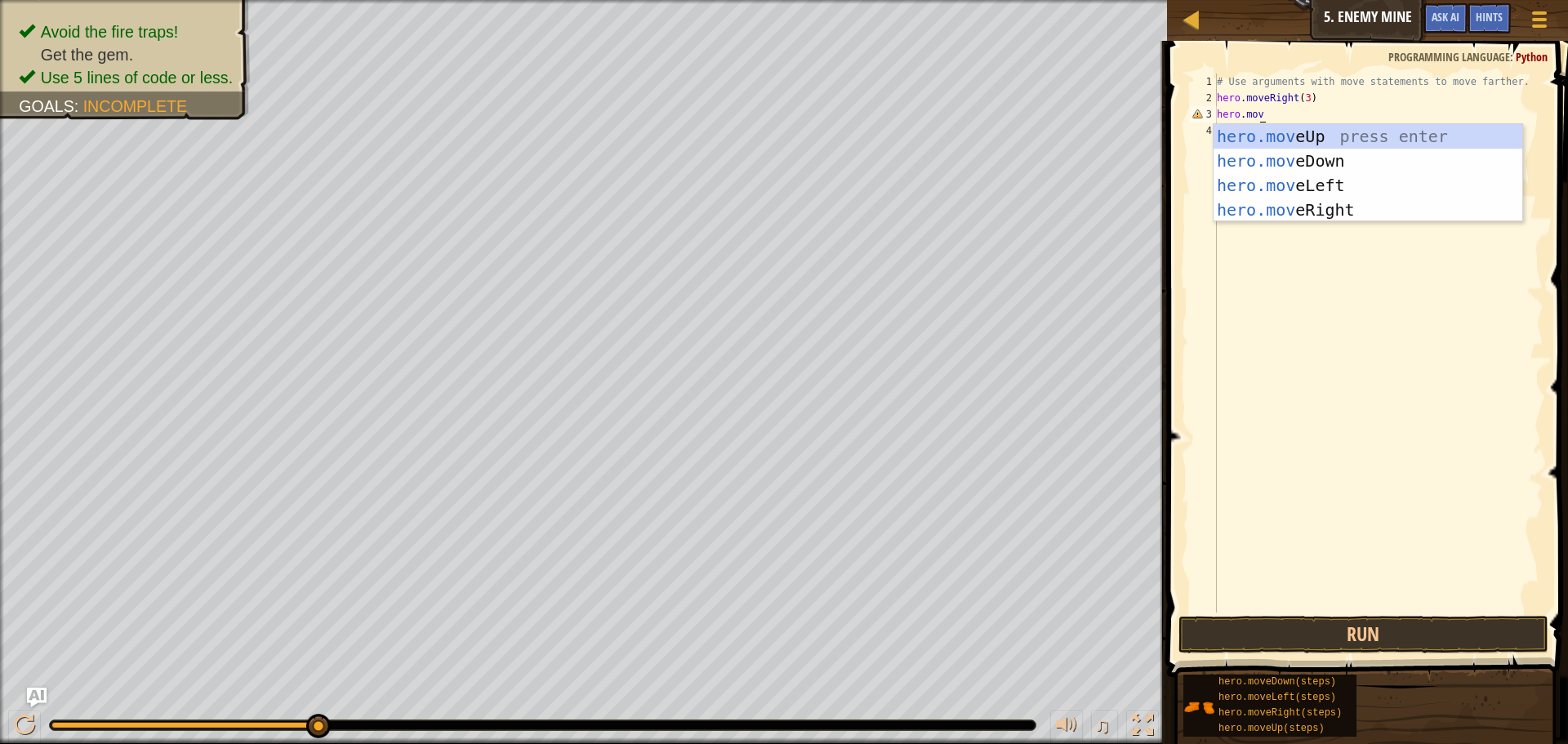
type textarea "hero.move"
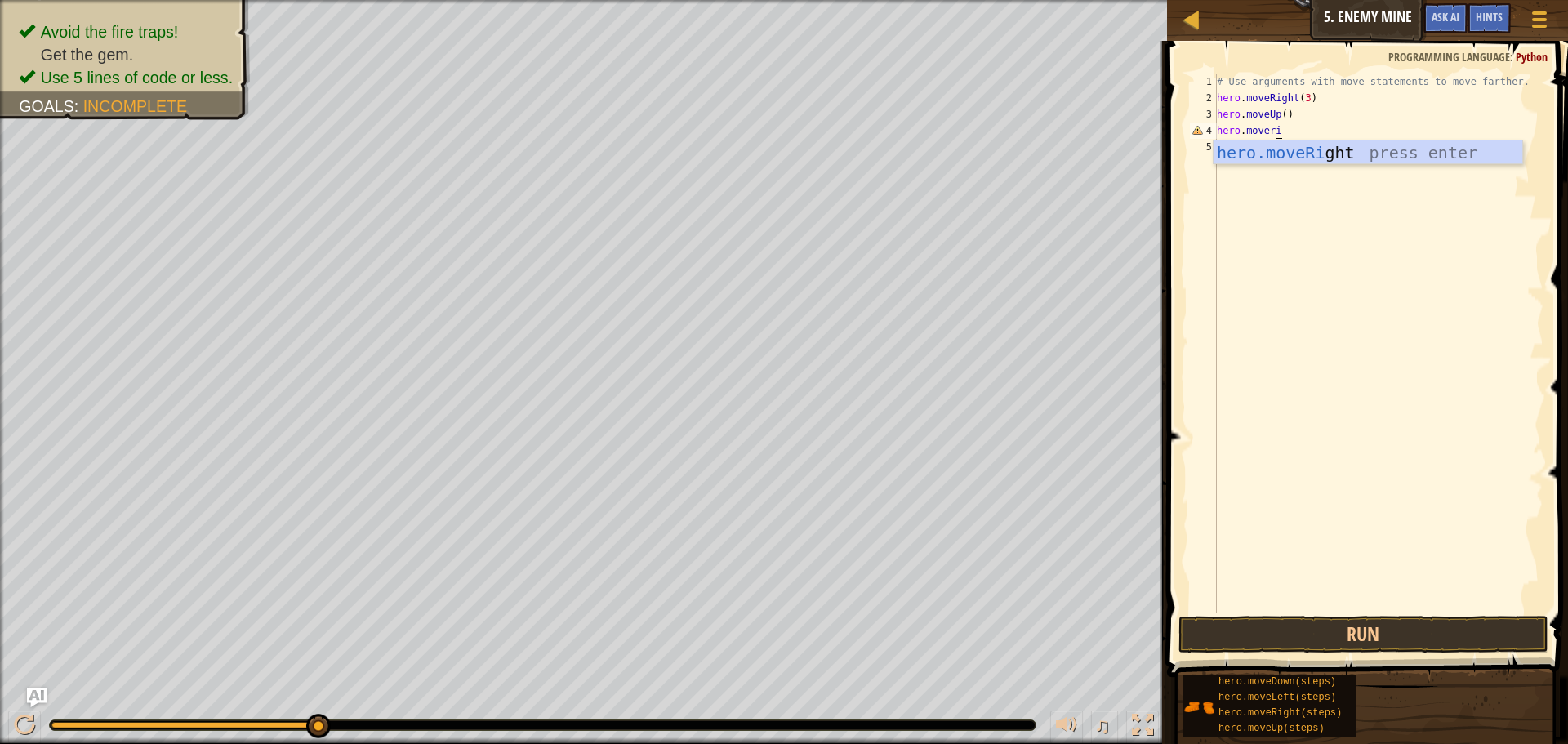
type textarea "hero.moverig"
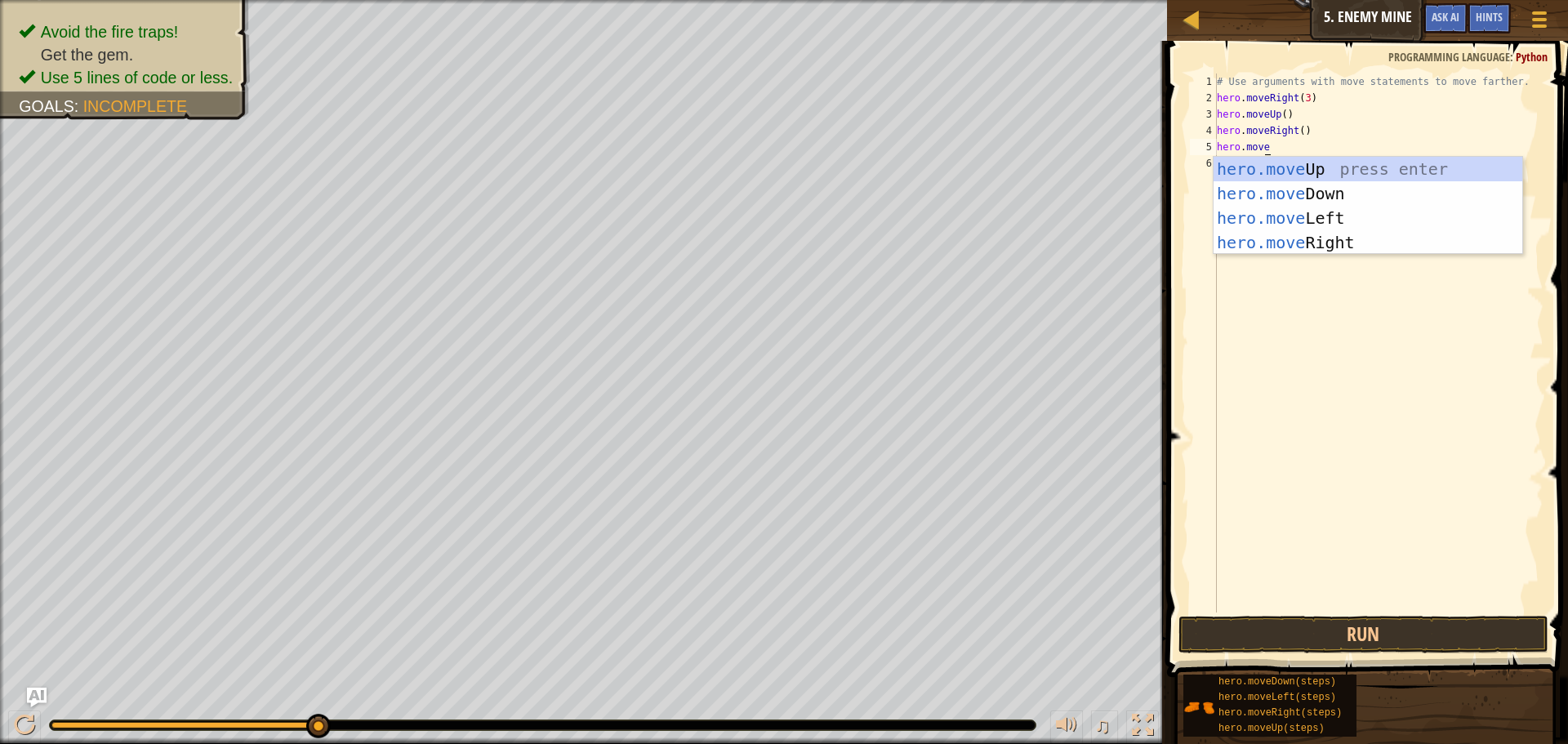
scroll to position [7, 4]
type textarea "hero.movedo"
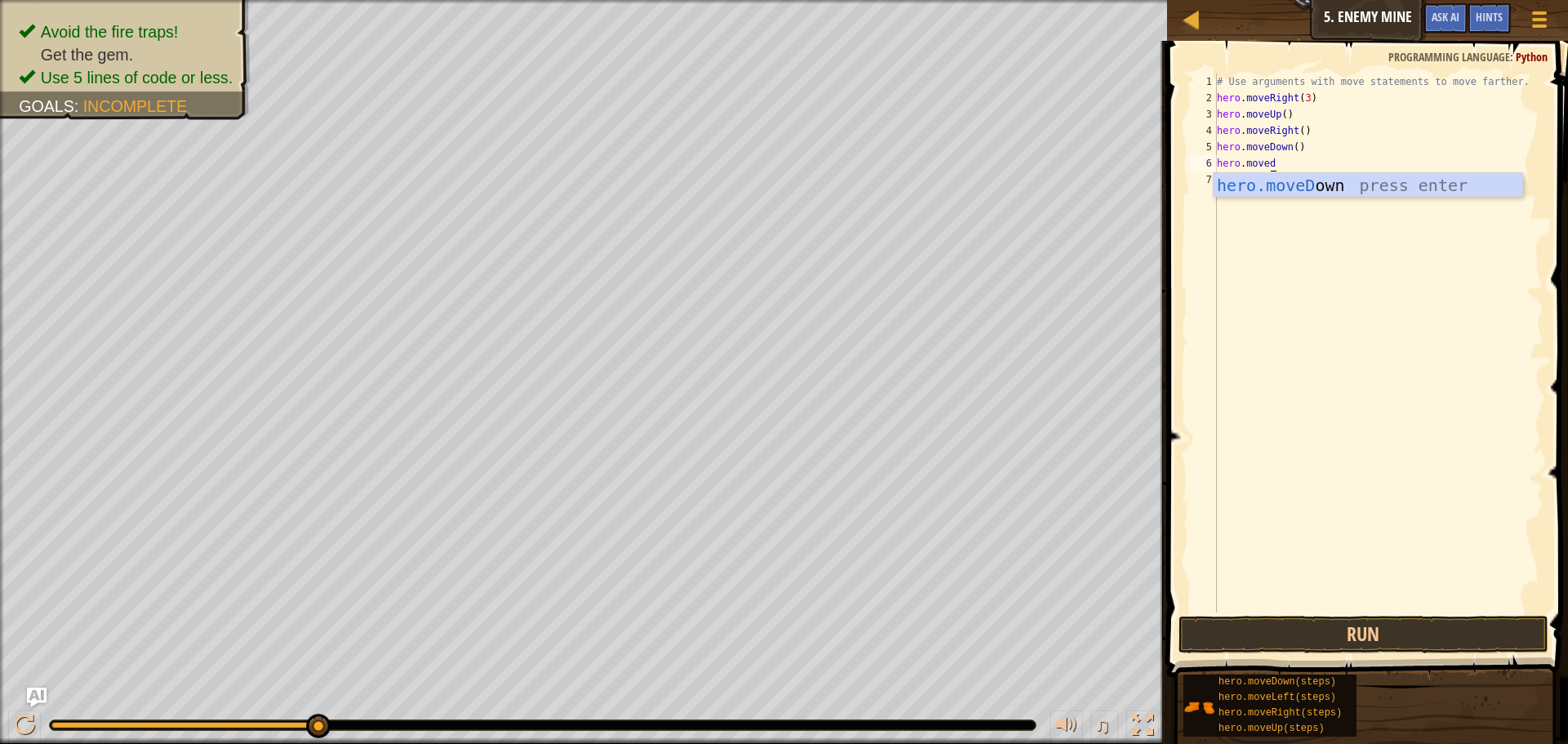
type textarea "hero.movedo"
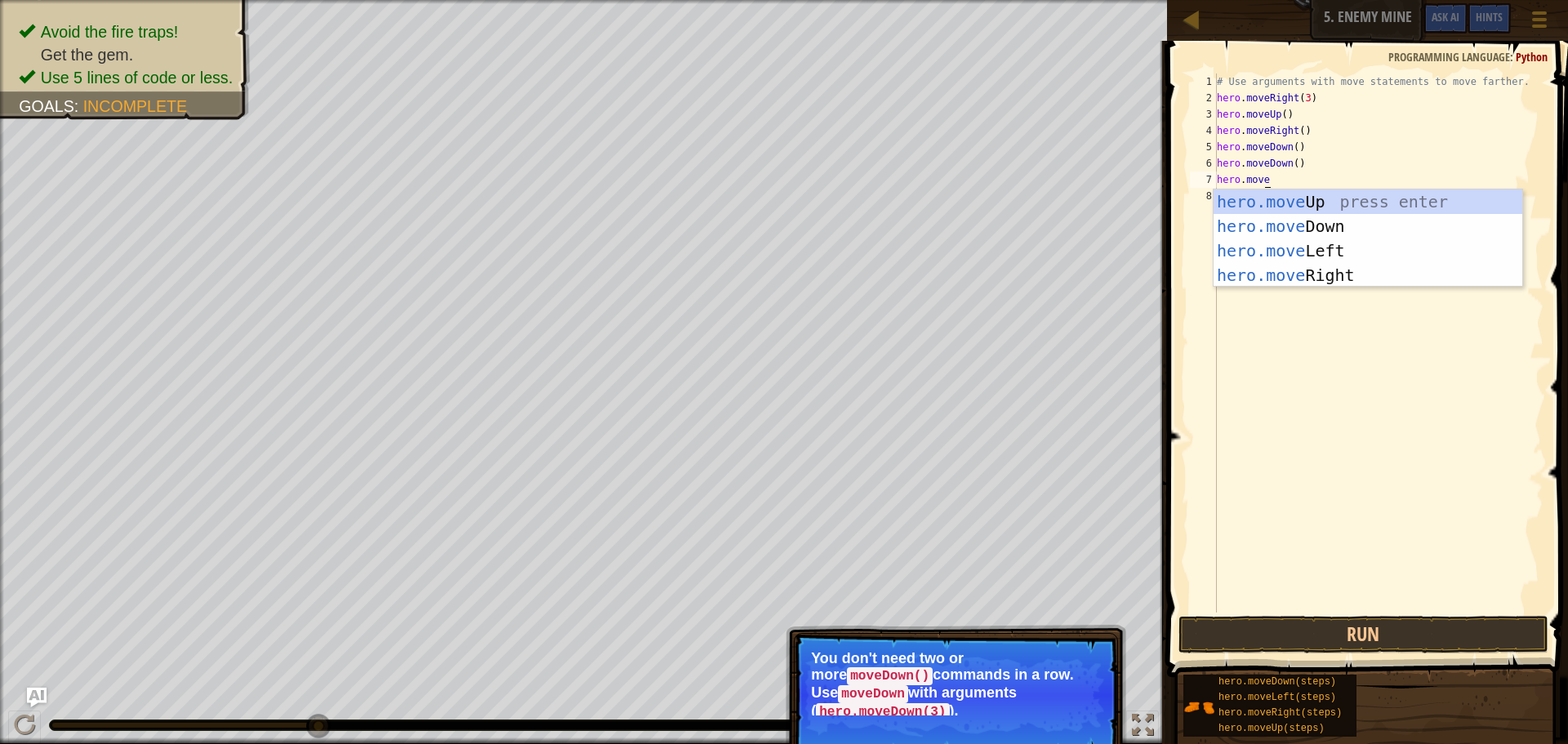
type textarea "hero.moved"
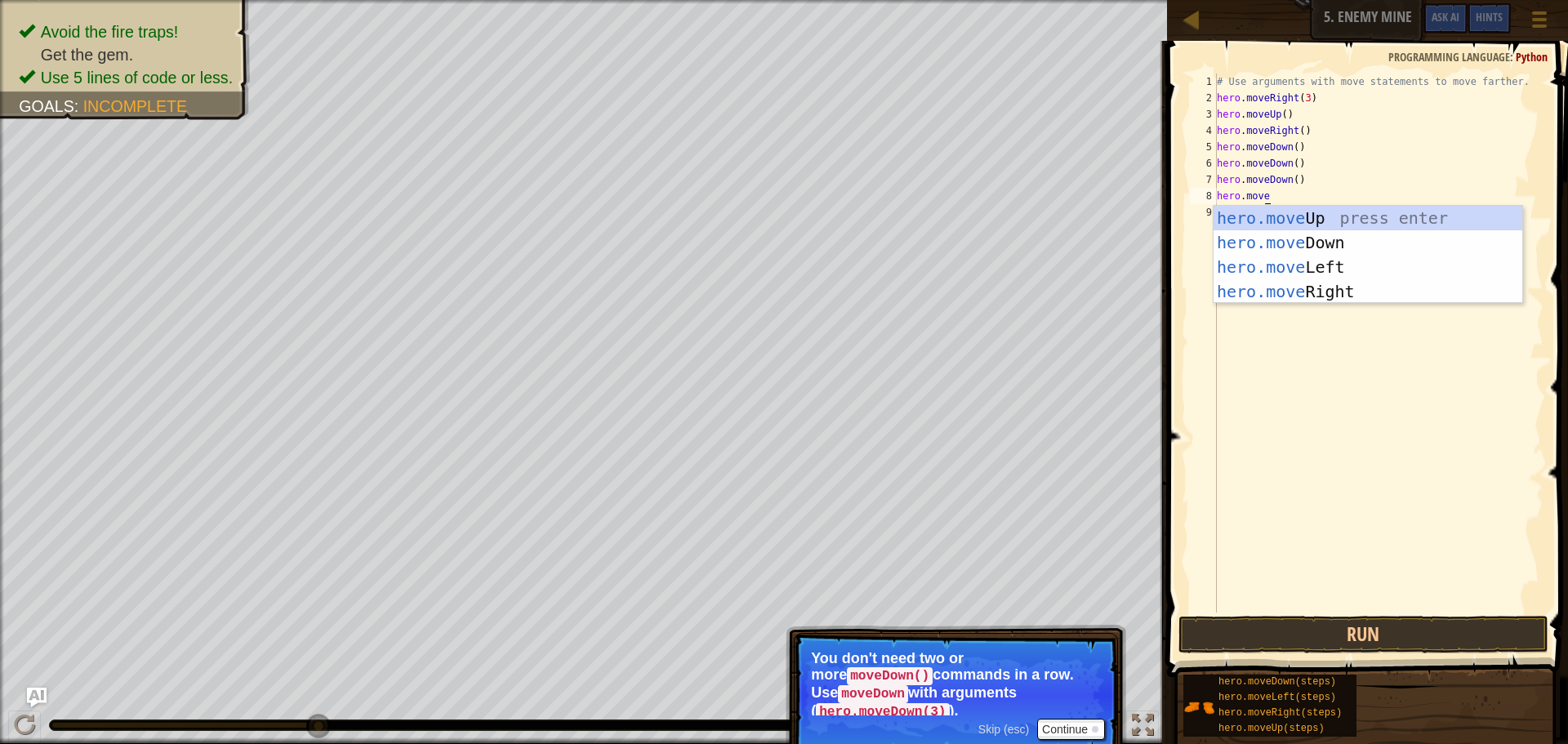
scroll to position [7, 4]
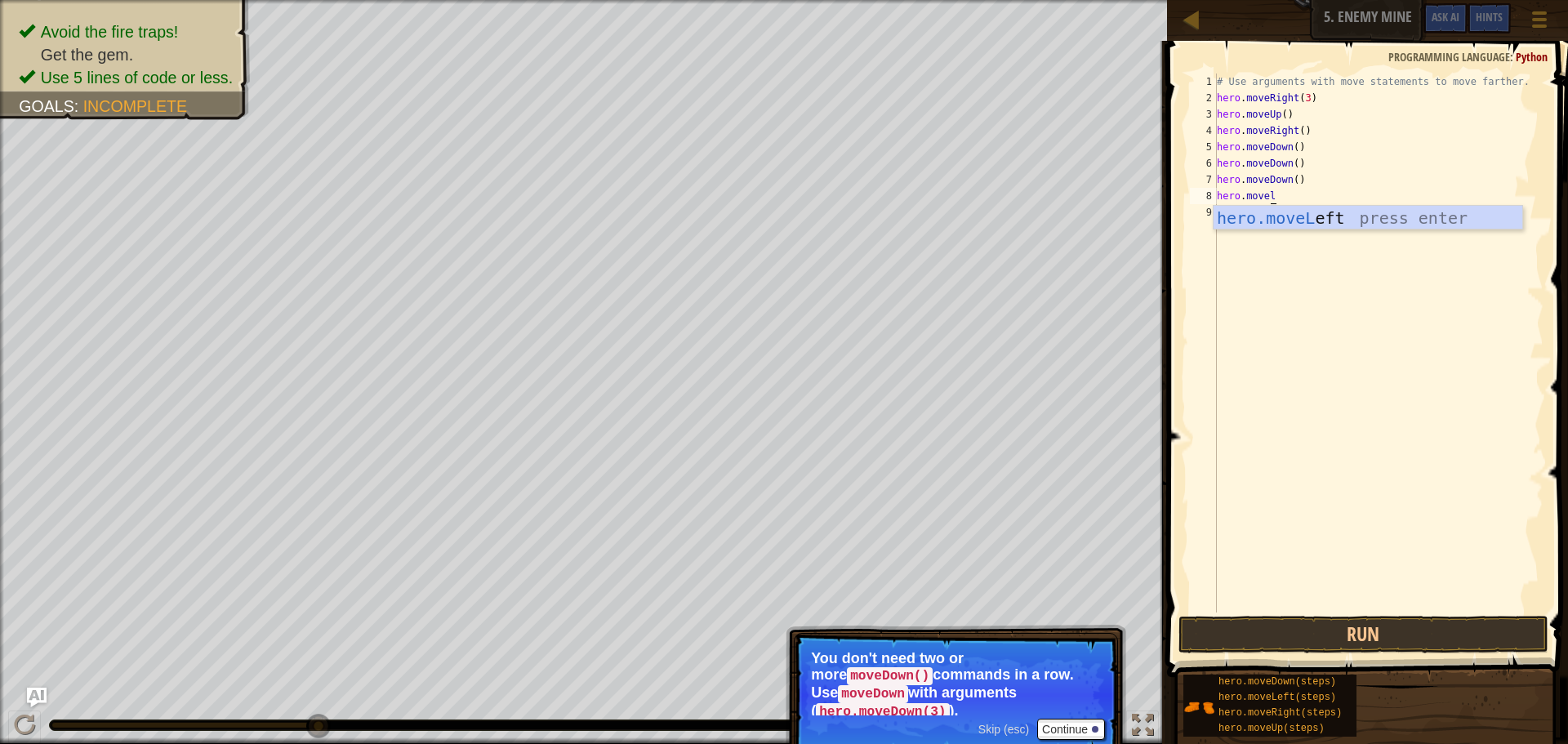
type textarea "hero.movele"
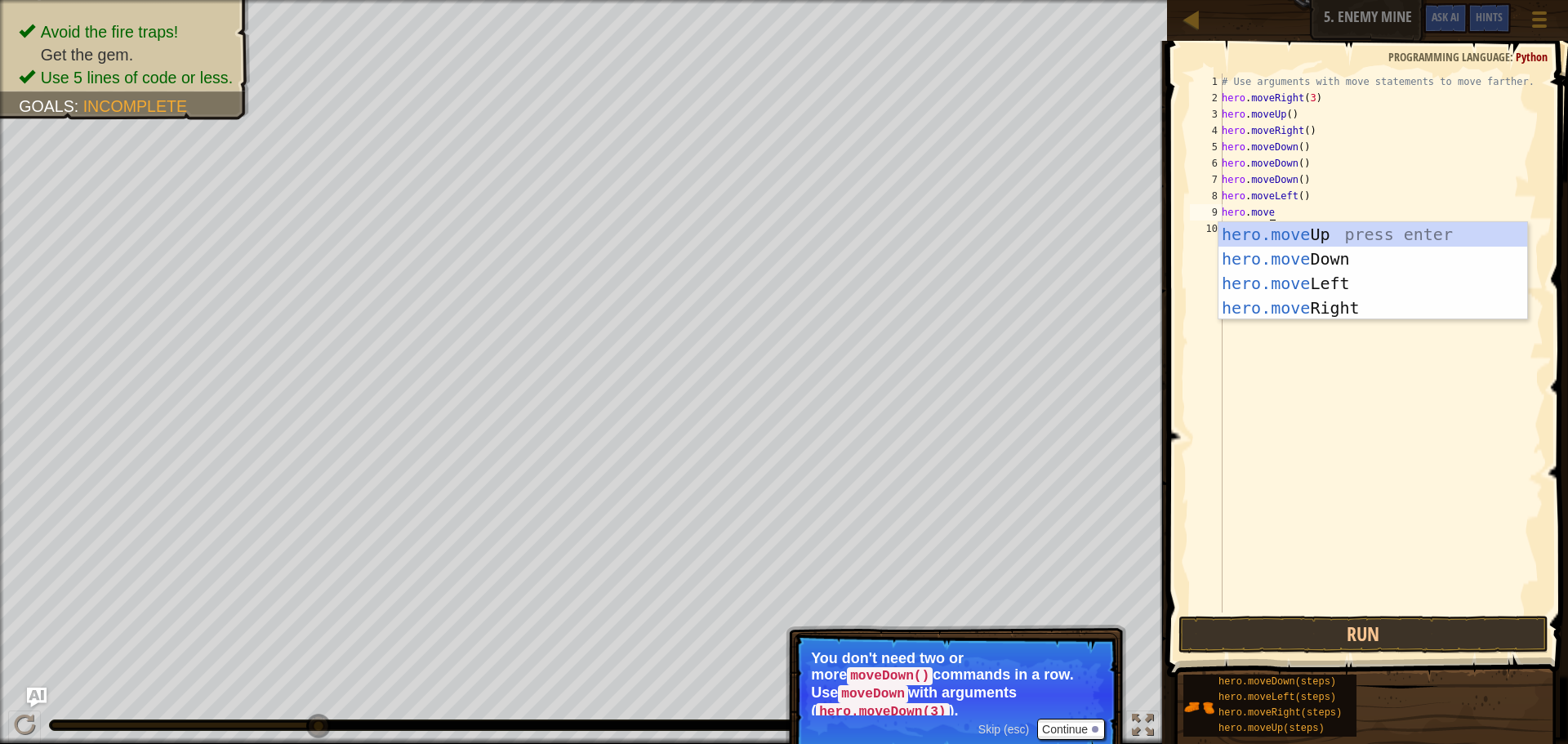
type textarea "hero.movele"
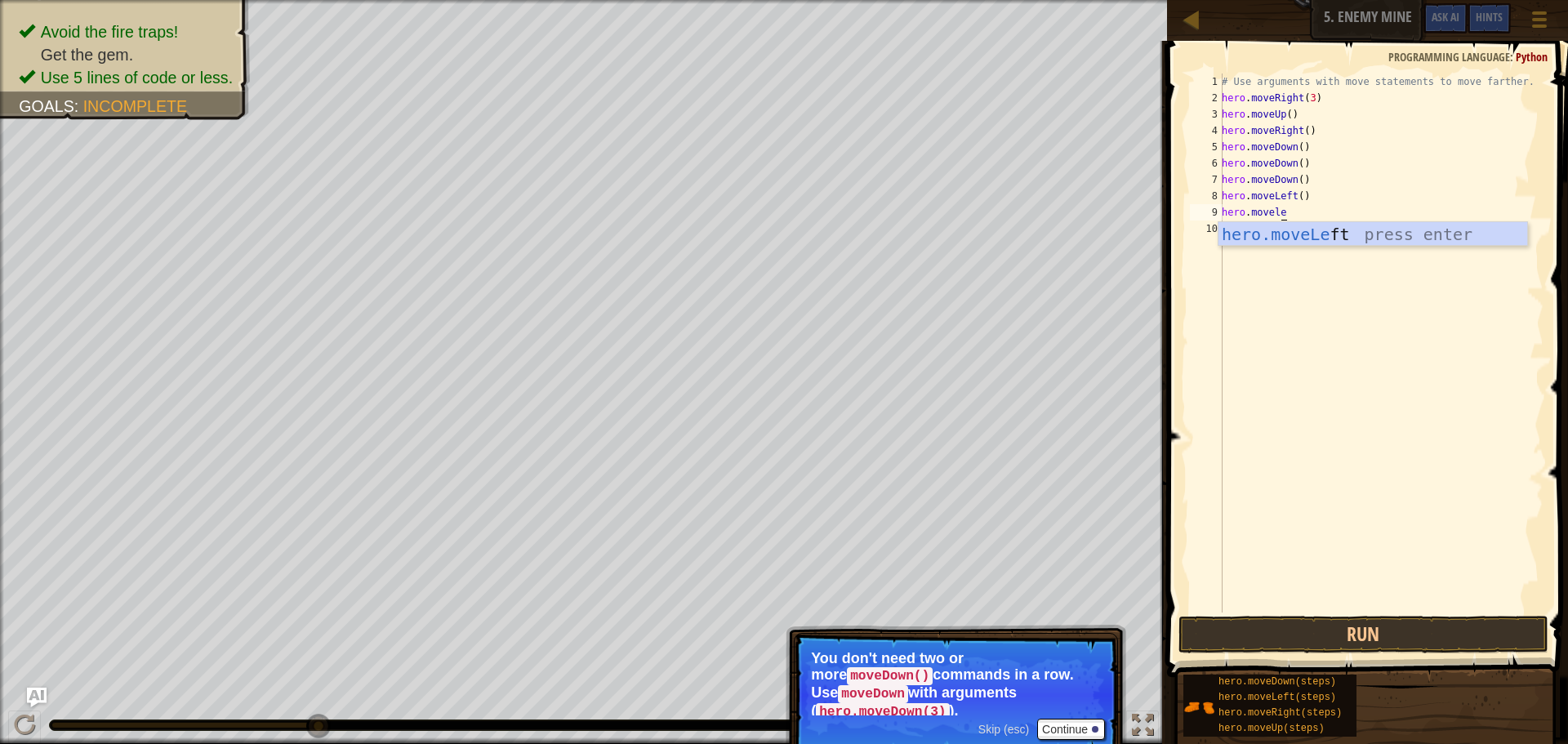
scroll to position [7, 0]
click at [1346, 620] on button "Run" at bounding box center [1364, 635] width 370 height 37
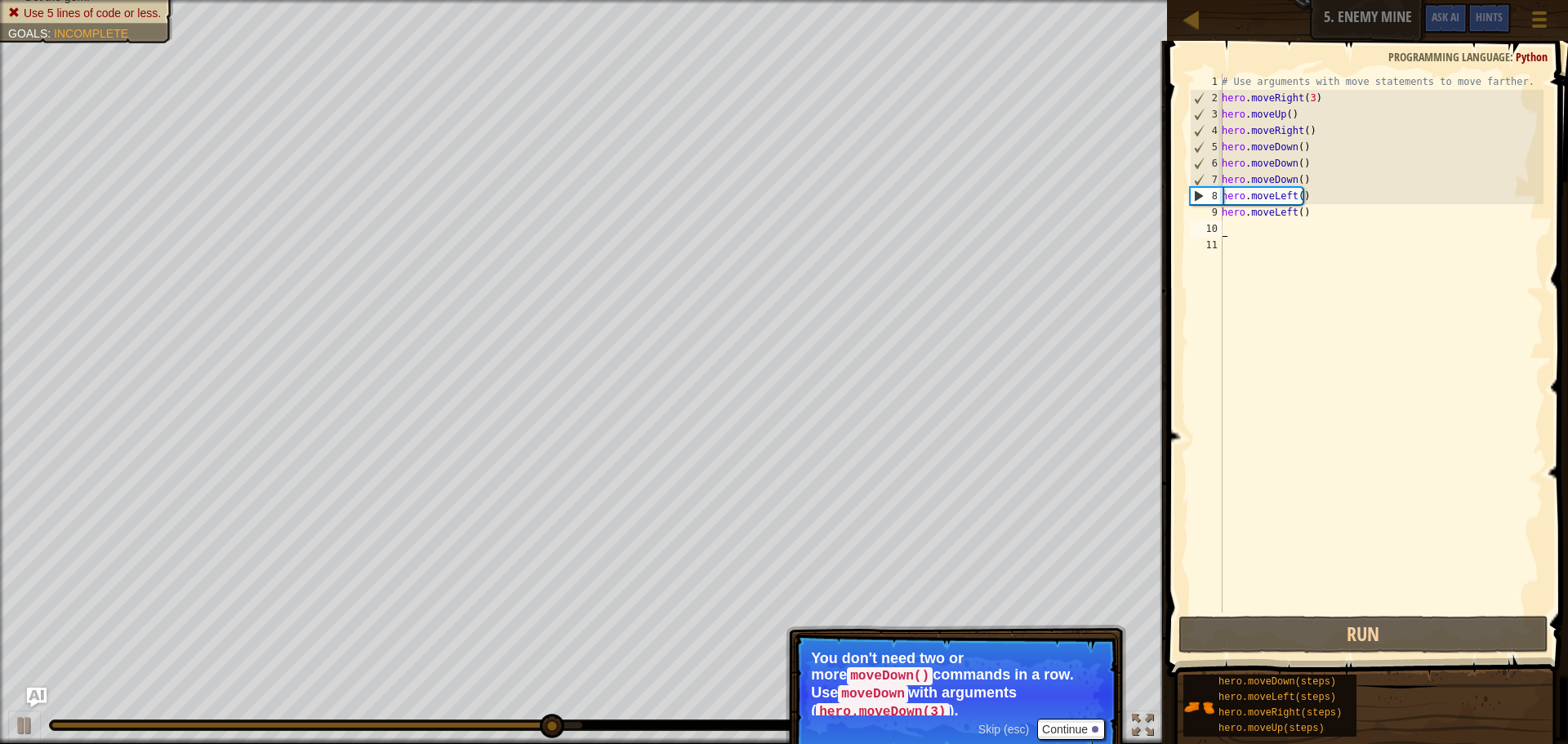
click at [1294, 147] on div "# Use arguments with move statements to move farther. hero . moveRight ( 3 ) he…" at bounding box center [1381, 360] width 325 height 573
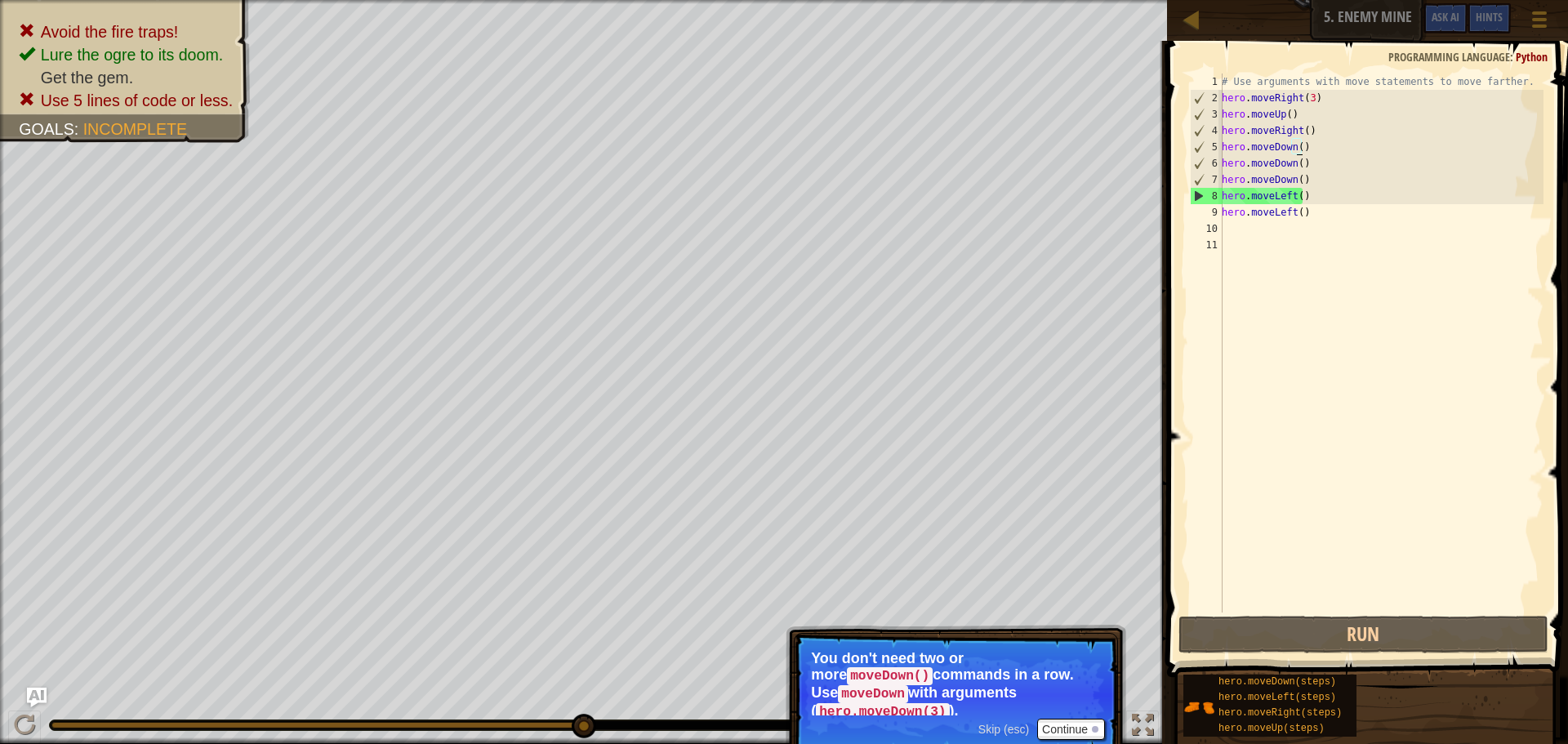
click at [1298, 148] on div "# Use arguments with move statements to move farther. hero . moveRight ( 3 ) he…" at bounding box center [1381, 360] width 325 height 573
click at [1295, 146] on div "# Use arguments with move statements to move farther. hero . moveRight ( 3 ) he…" at bounding box center [1381, 360] width 325 height 573
click at [1294, 144] on div "# Use arguments with move statements to move farther. hero . moveRight ( 3 ) he…" at bounding box center [1381, 360] width 325 height 573
click at [1296, 148] on div "# Use arguments with move statements to move farther. hero . moveRight ( 3 ) he…" at bounding box center [1381, 360] width 325 height 573
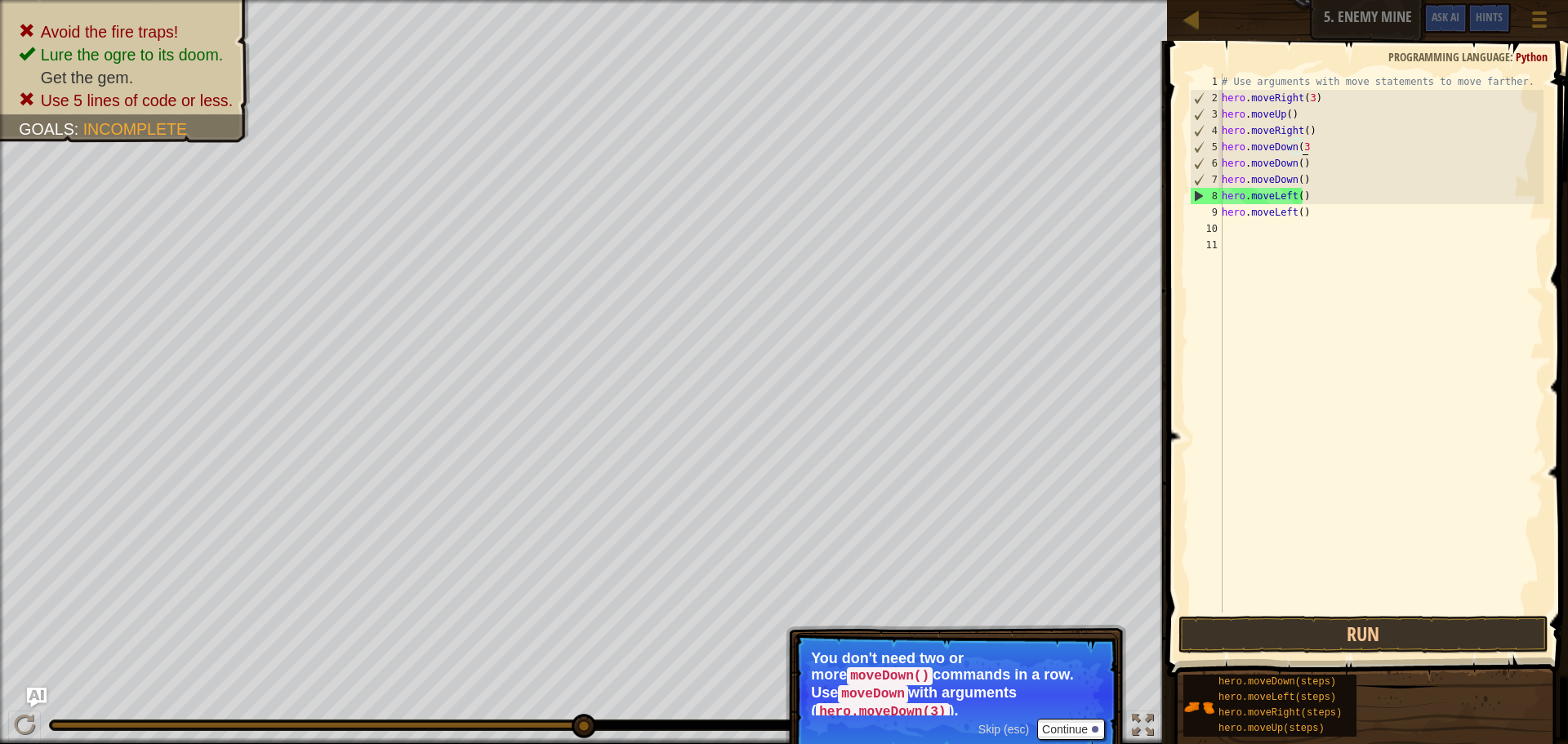
scroll to position [7, 7]
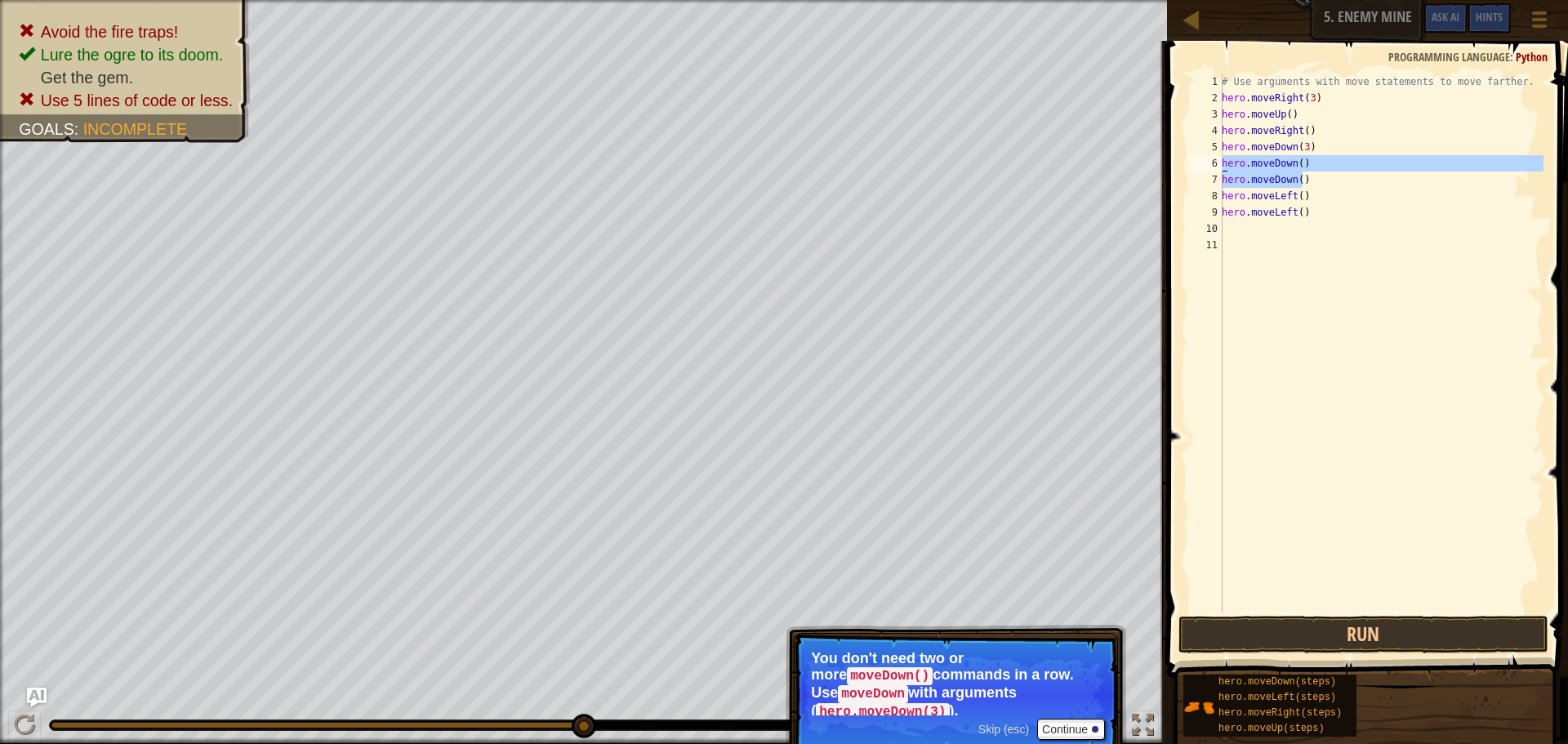
drag, startPoint x: 1310, startPoint y: 180, endPoint x: 1216, endPoint y: 166, distance: 95.0
click at [1216, 166] on div "hero.moveDown(3)) 1 2 3 4 5 6 7 8 9 10 11 # Use arguments with move statements …" at bounding box center [1365, 343] width 357 height 539
type textarea "hero.moveDown() hero.moveDown()"
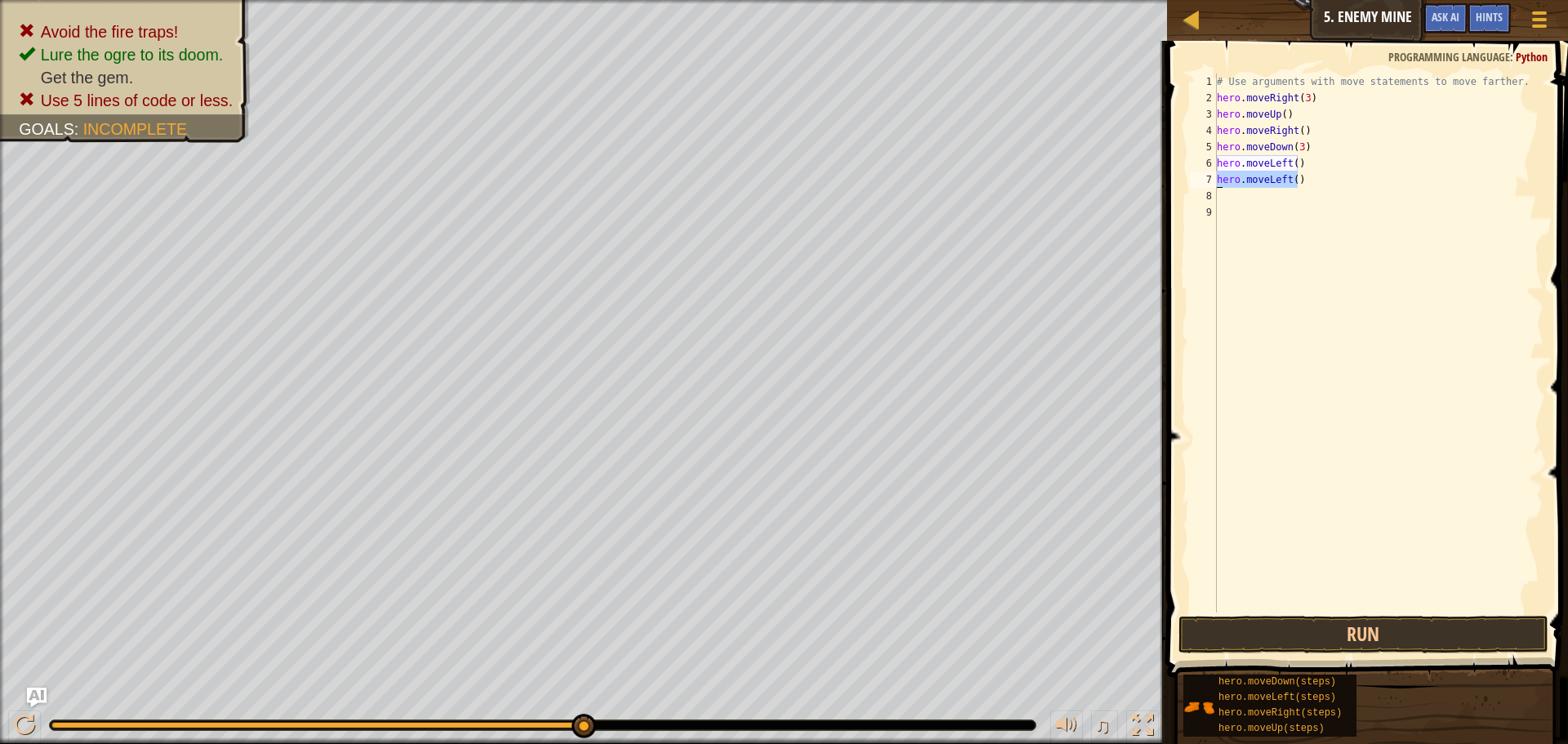
drag, startPoint x: 1311, startPoint y: 179, endPoint x: 1206, endPoint y: 177, distance: 105.0
click at [1206, 177] on div "hero.moveDown(3) 1 2 3 4 5 6 7 8 9 # Use arguments with move statements to move…" at bounding box center [1365, 343] width 357 height 539
type textarea "hero.moveLeft()"
click at [1299, 170] on div "# Use arguments with move statements to move farther. hero . moveRight ( 3 ) he…" at bounding box center [1378, 360] width 330 height 573
click at [1299, 163] on div "# Use arguments with move statements to move farther. hero . moveRight ( 3 ) he…" at bounding box center [1378, 360] width 330 height 573
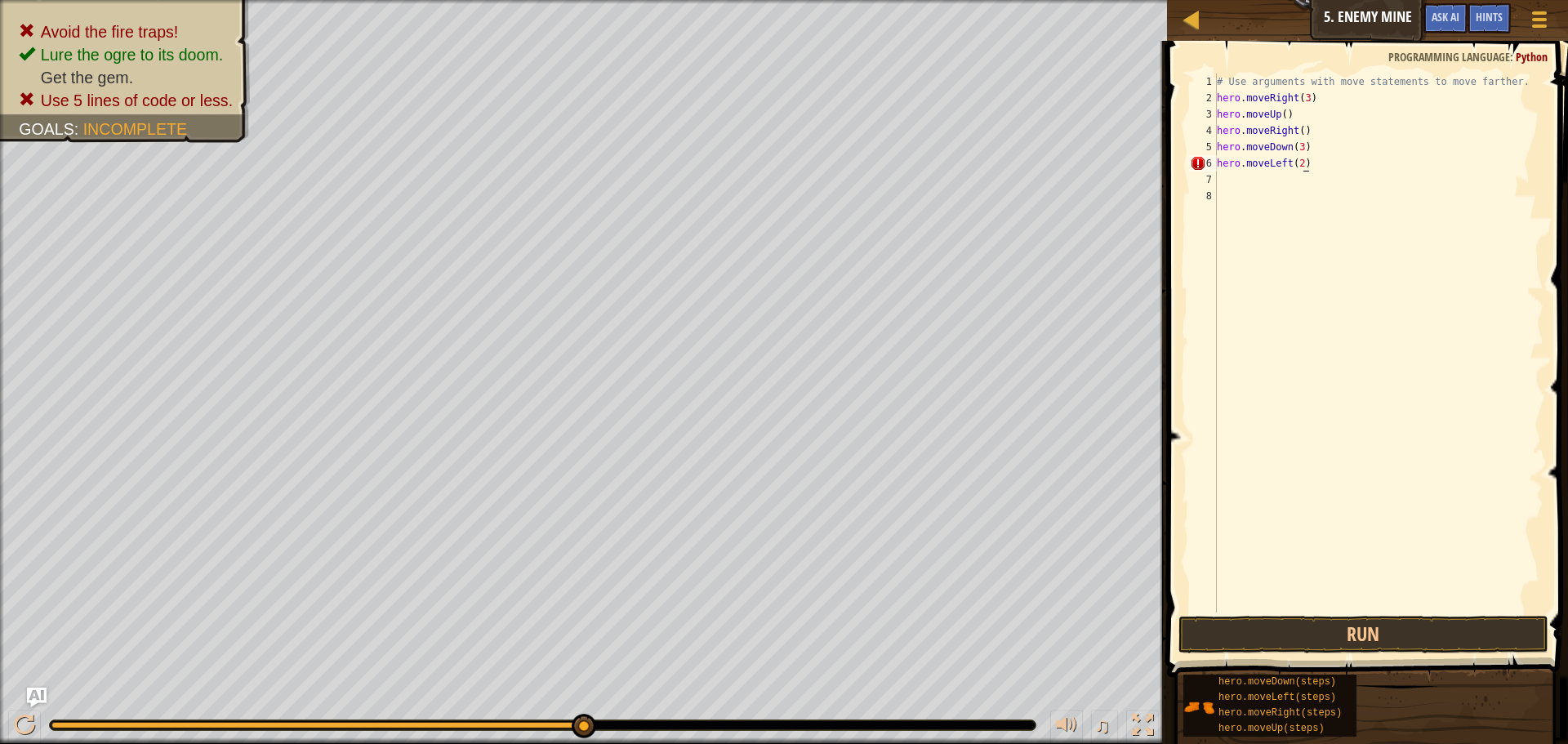
scroll to position [7, 7]
click at [1365, 633] on button "Run" at bounding box center [1364, 635] width 370 height 37
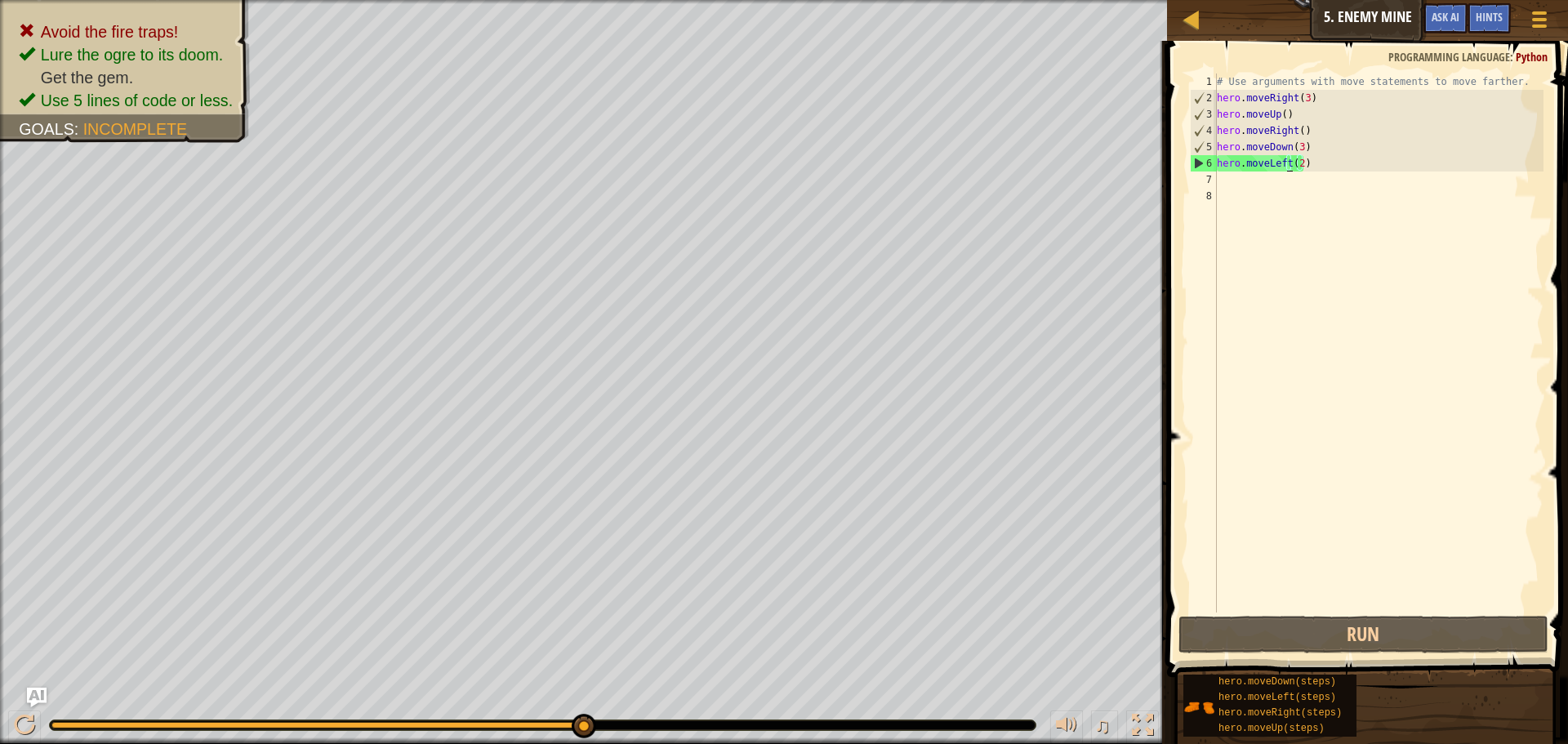
click at [1286, 164] on div "# Use arguments with move statements to move farther. hero . moveRight ( 3 ) he…" at bounding box center [1378, 360] width 330 height 573
click at [1282, 161] on div "# Use arguments with move statements to move farther. hero . moveRight ( 3 ) he…" at bounding box center [1378, 360] width 330 height 573
click at [1284, 162] on div "# Use arguments with move statements to move farther. hero . moveRight ( 3 ) he…" at bounding box center [1378, 360] width 330 height 573
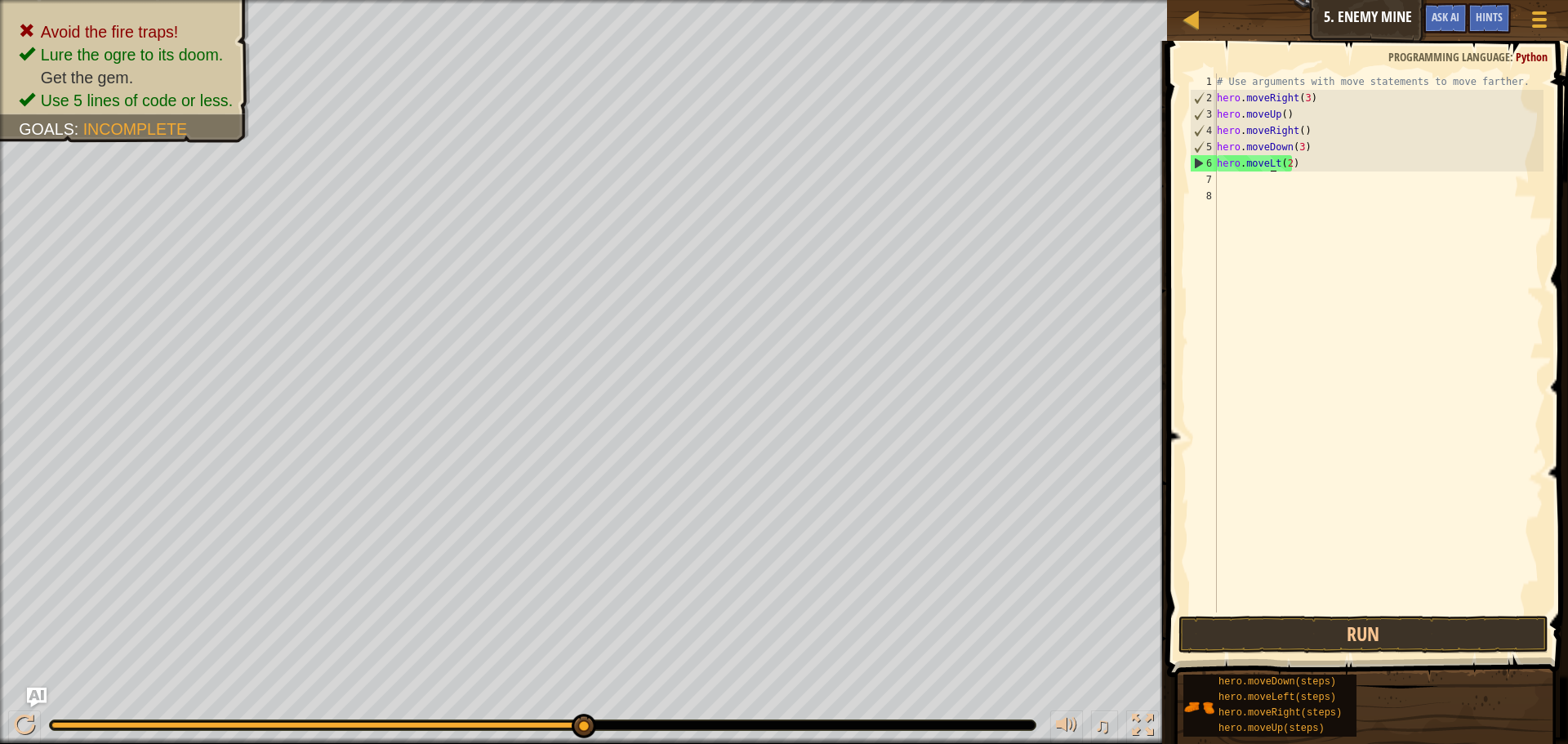
scroll to position [7, 5]
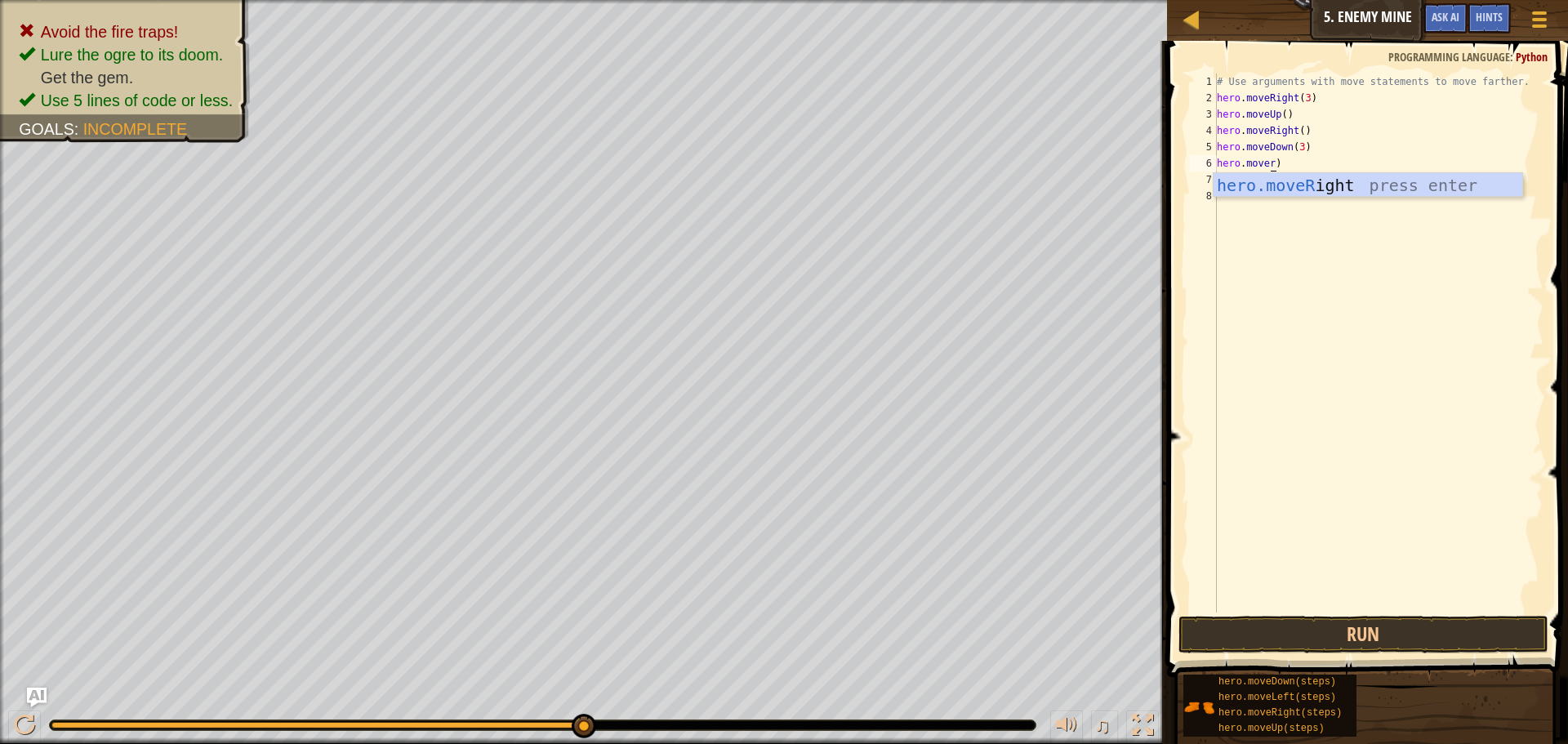
type textarea "hero.moveri(2)"
click at [1294, 164] on div "# Use arguments with move statements to move farther. hero . moveRight ( 3 ) he…" at bounding box center [1378, 360] width 330 height 573
click at [1298, 164] on div "# Use arguments with move statements to move farther. hero . moveRight ( 3 ) he…" at bounding box center [1378, 360] width 330 height 573
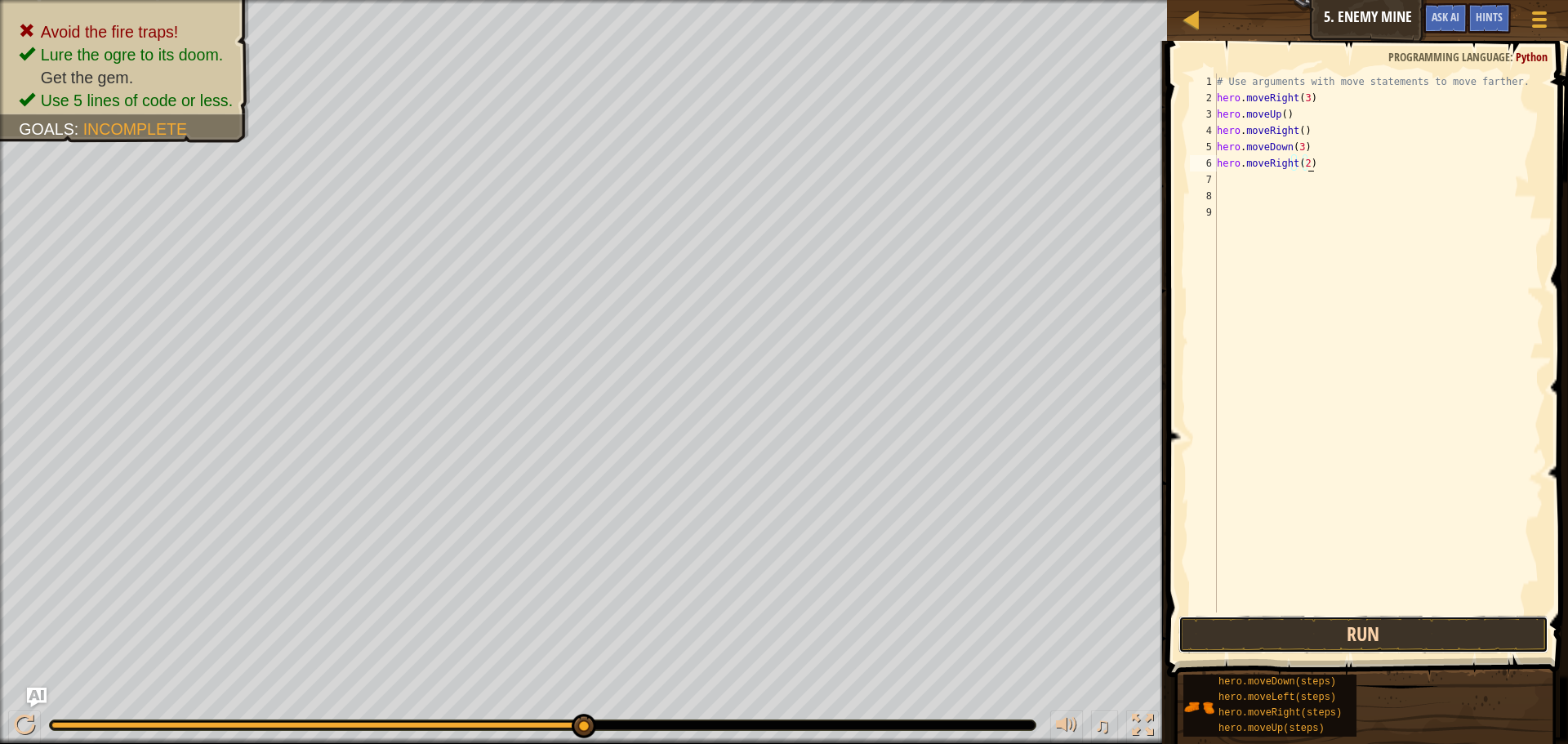
click at [1347, 636] on button "Run" at bounding box center [1364, 635] width 370 height 37
type textarea "hero.moveRight(2)"
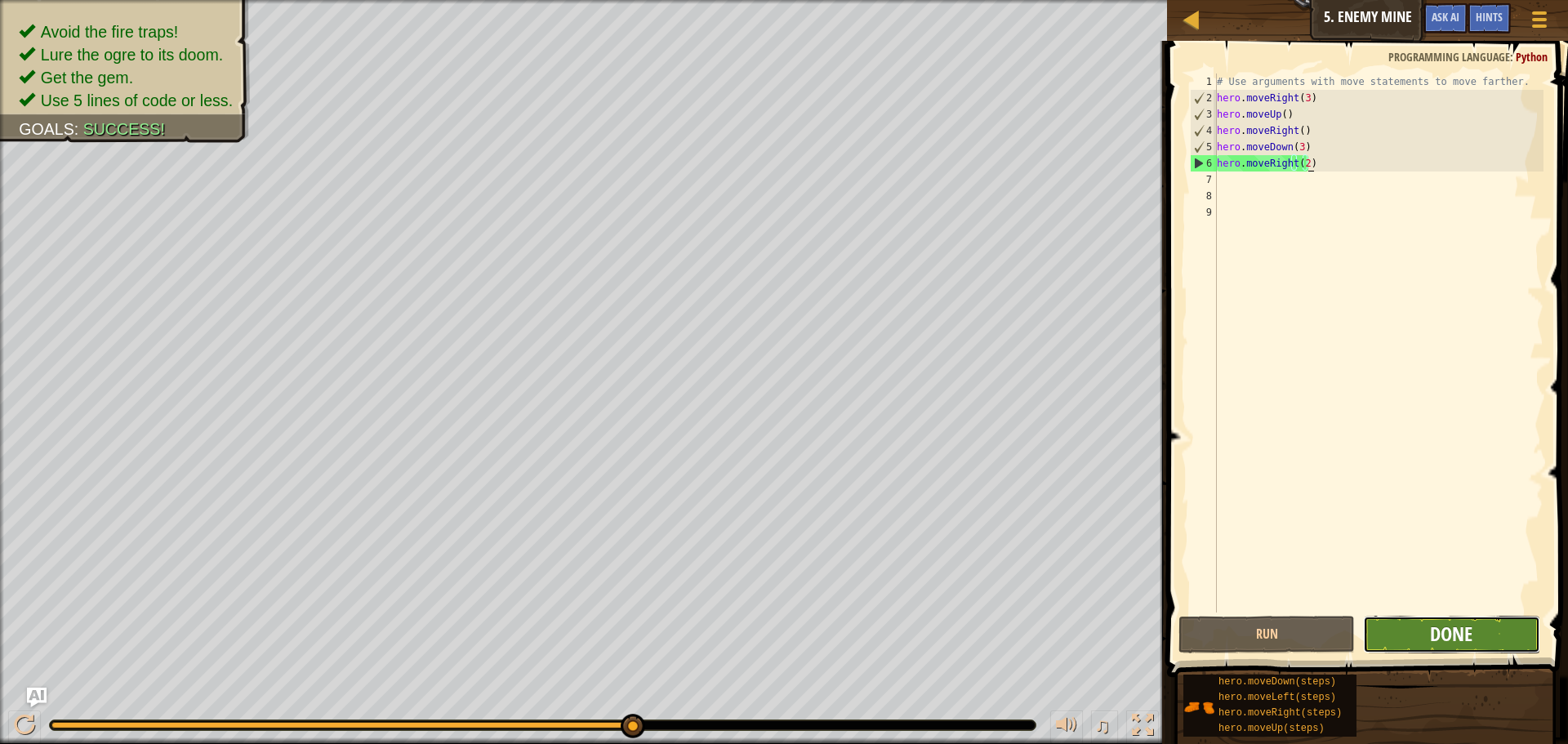
click at [1444, 645] on span "Done" at bounding box center [1451, 634] width 42 height 27
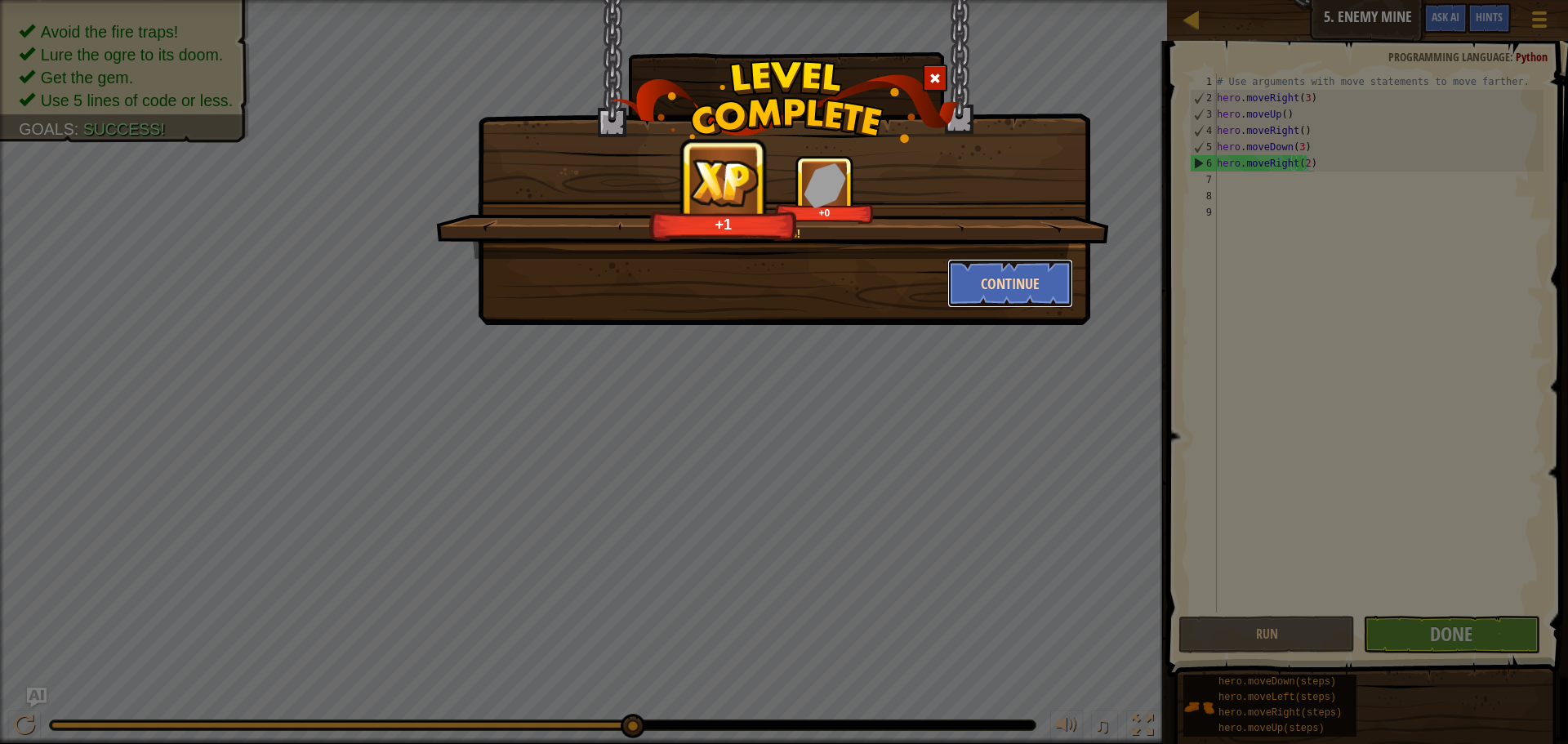
click at [985, 297] on button "Continue" at bounding box center [1011, 284] width 127 height 49
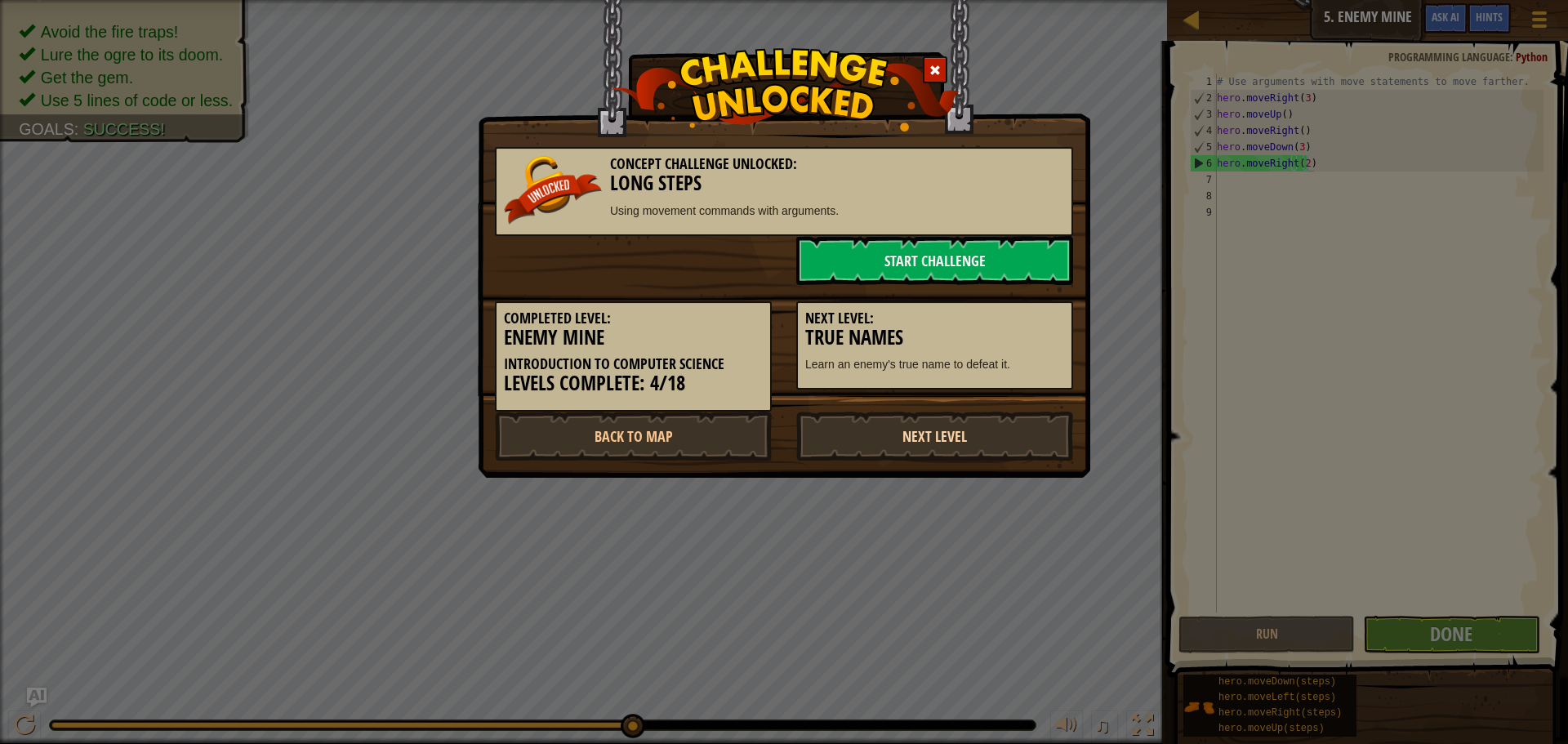
click at [899, 440] on link "Next Level" at bounding box center [935, 437] width 277 height 49
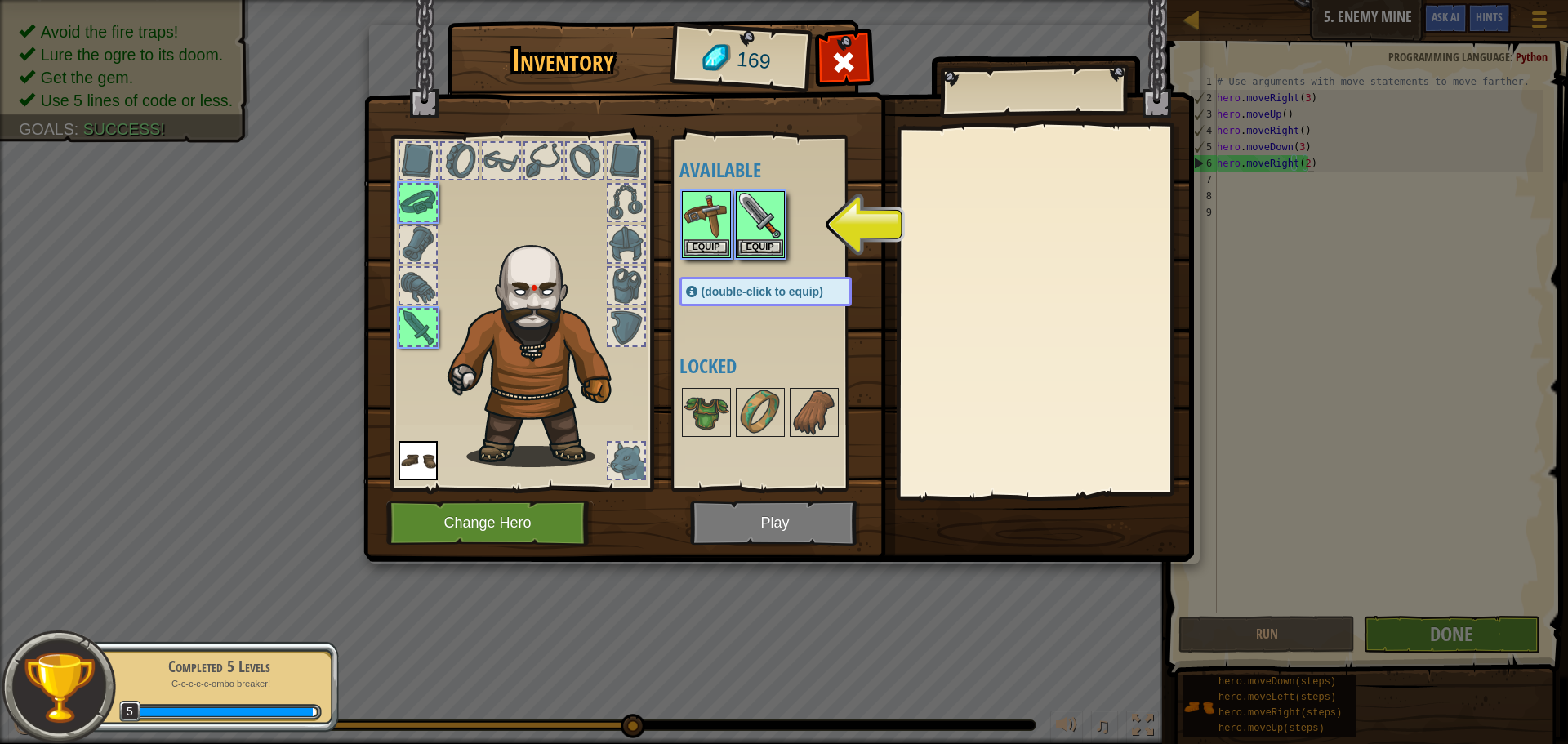
click at [766, 508] on img at bounding box center [778, 265] width 830 height 593
click at [766, 522] on img at bounding box center [778, 265] width 830 height 593
click at [756, 200] on img at bounding box center [760, 216] width 45 height 45
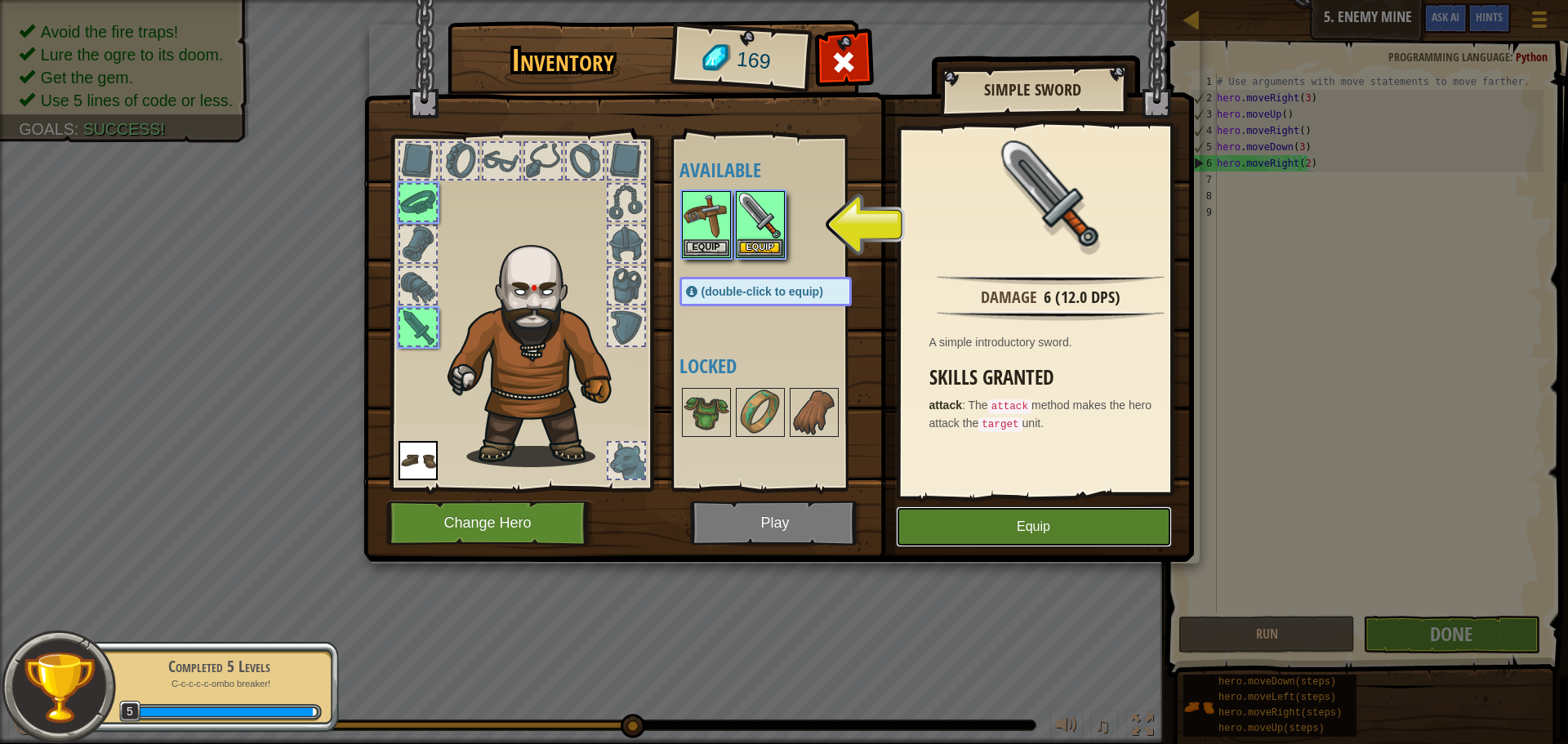
click at [1086, 521] on button "Equip" at bounding box center [1034, 526] width 276 height 40
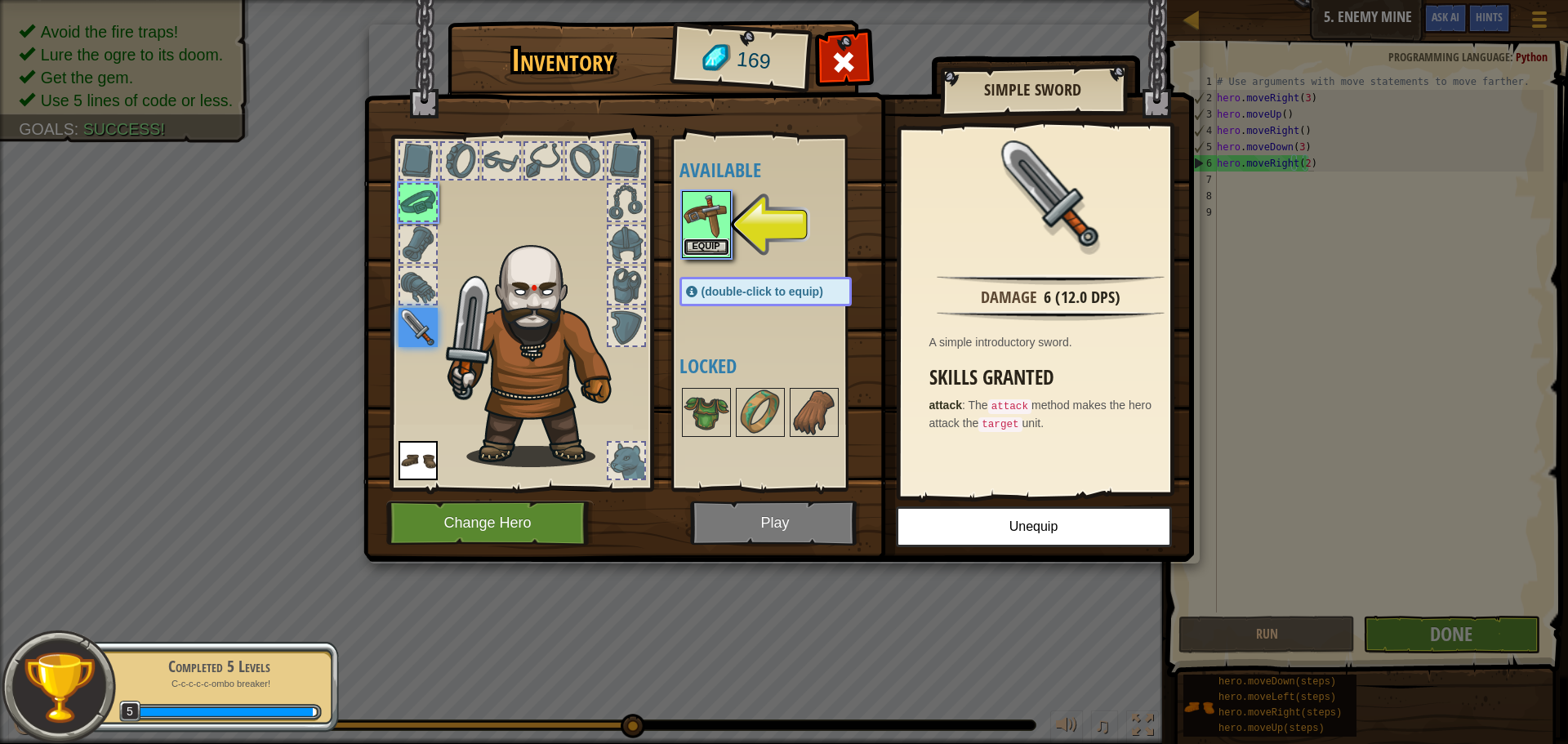
click at [701, 238] on button "Equip" at bounding box center [706, 246] width 45 height 17
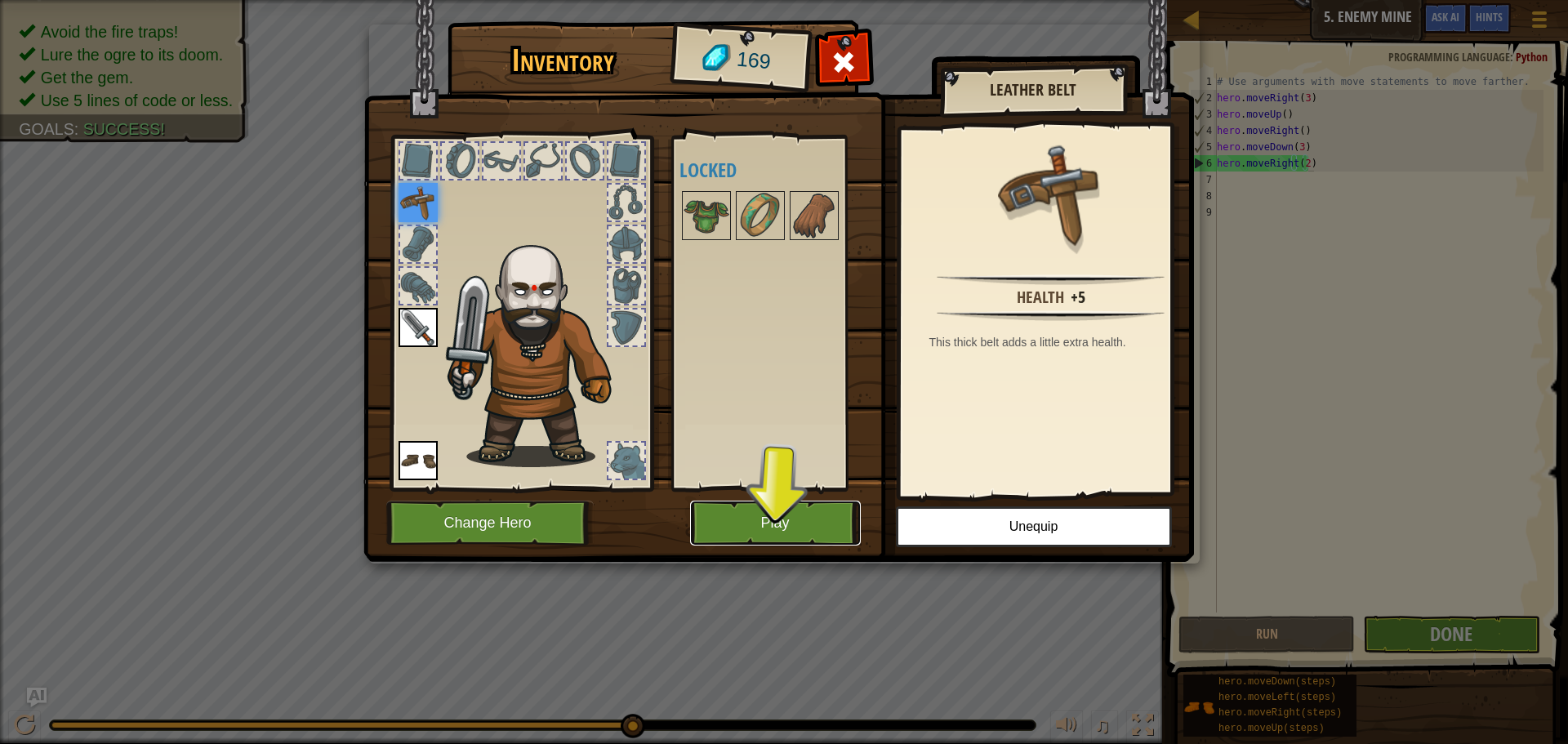
click at [786, 519] on button "Play" at bounding box center [775, 523] width 170 height 45
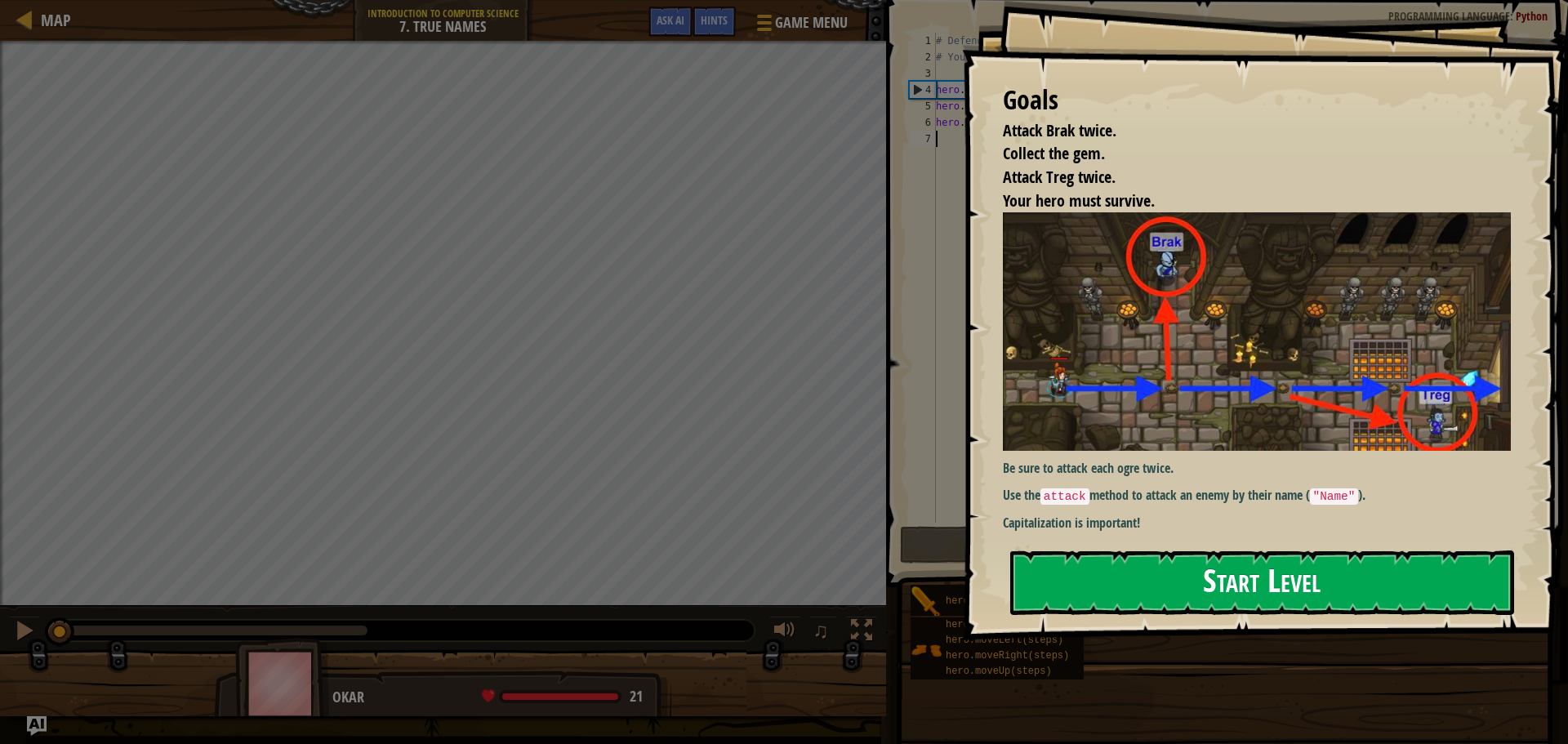
click at [1248, 348] on div "Goals Attack Brak twice. Collect the gem. Attack Treg twice. Your hero must sur…" at bounding box center [1265, 320] width 606 height 641
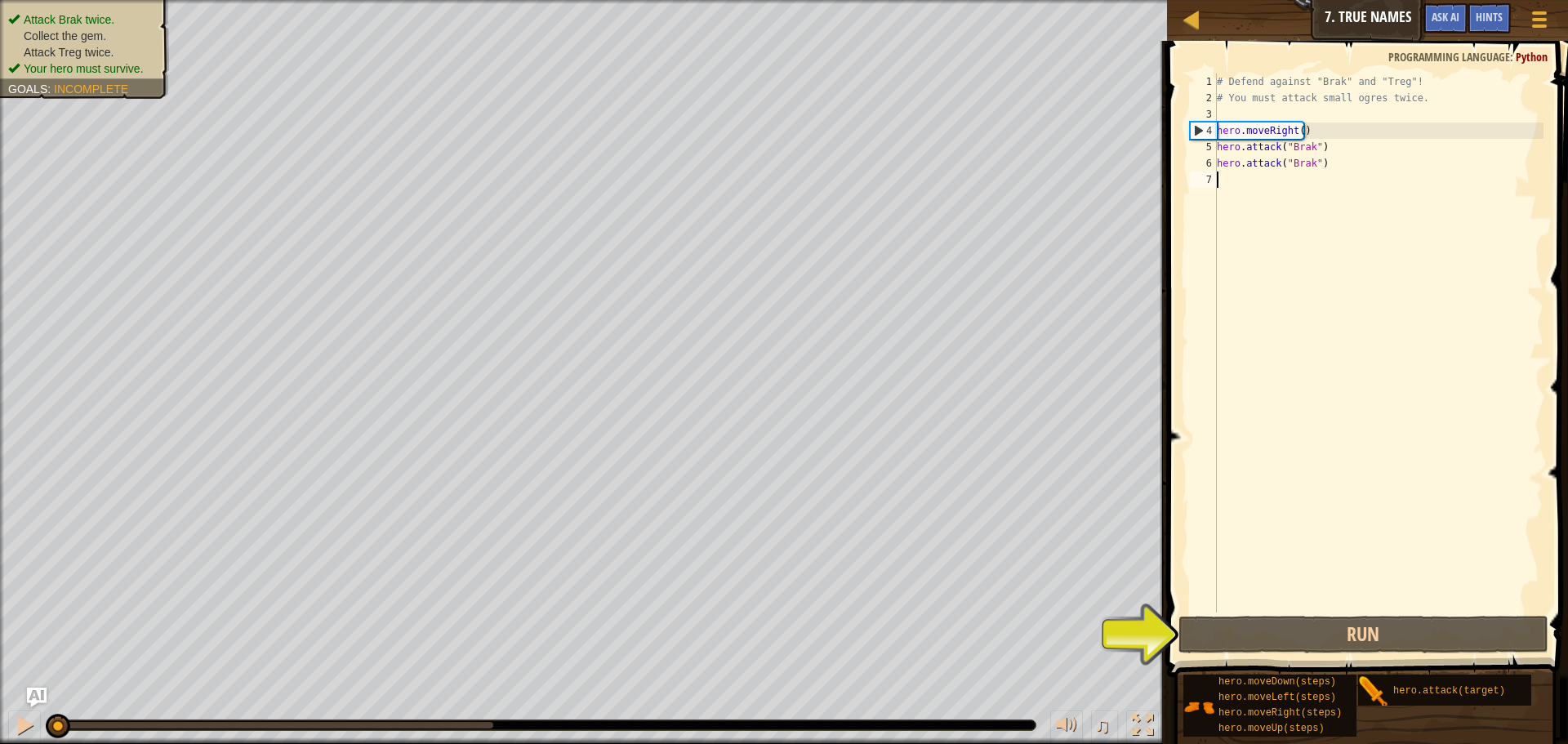
click at [1346, 17] on div "Map Introduction to Computer Science 7. True Names Game Menu Done Hints Ask AI" at bounding box center [1367, 20] width 401 height 40
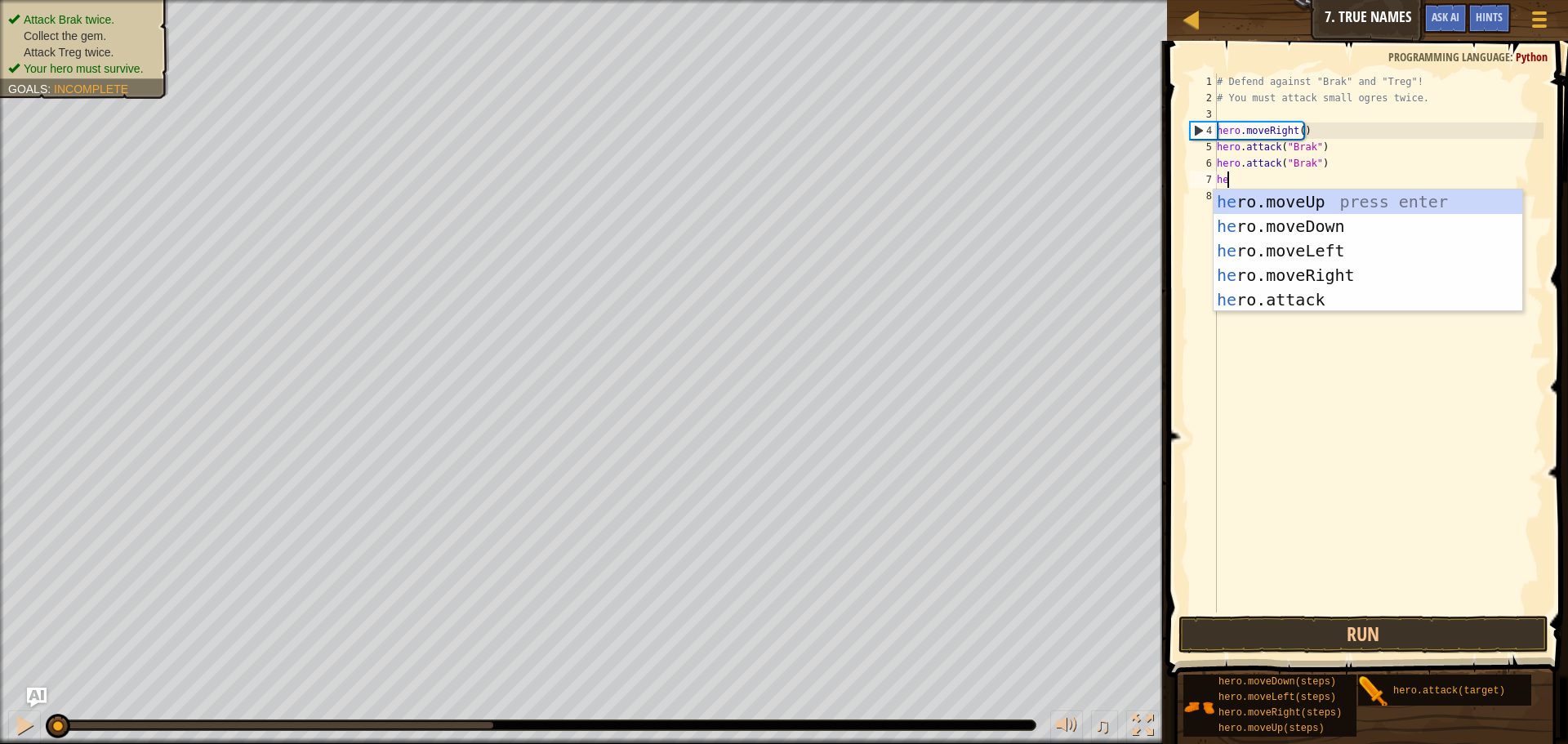
type textarea "hero"
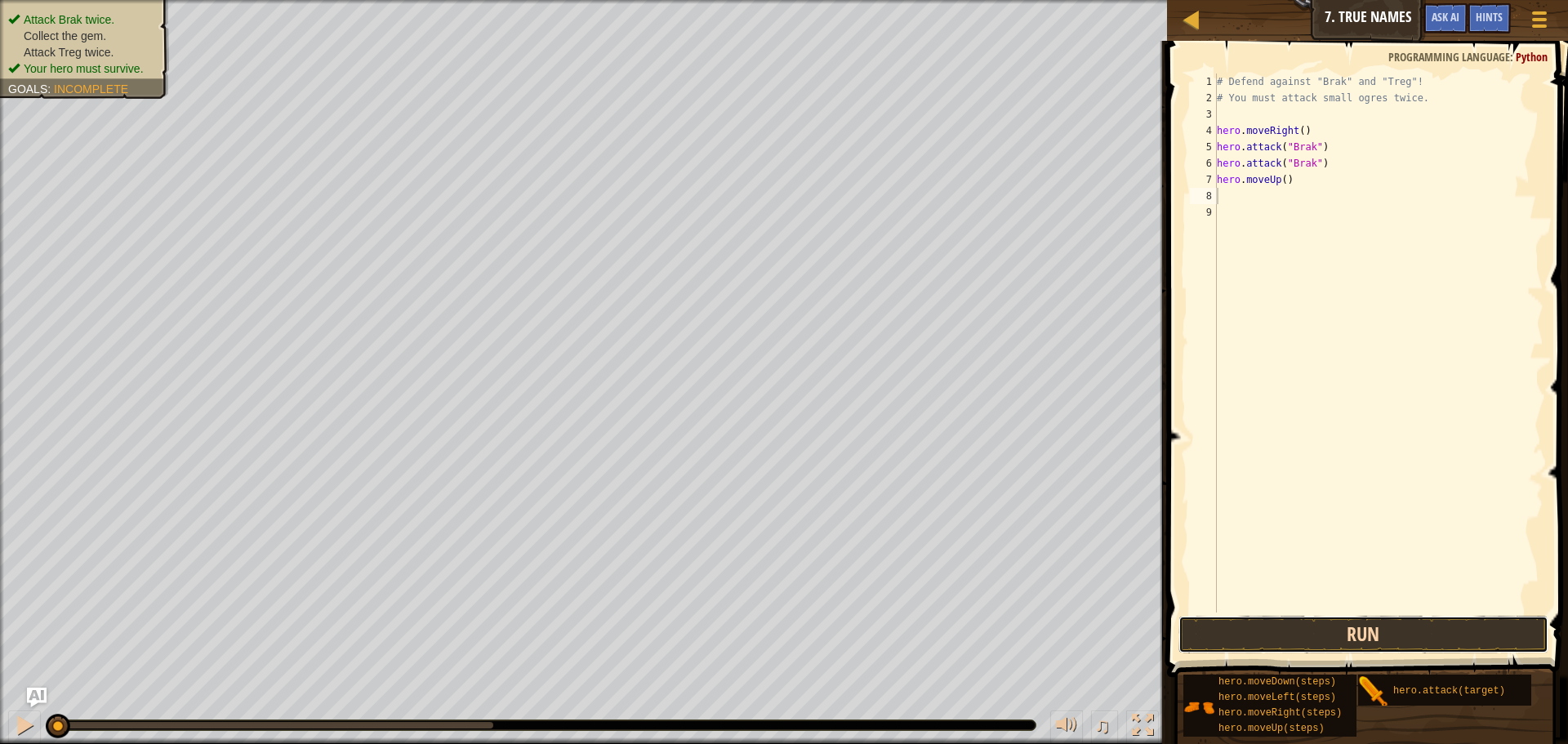
click at [1296, 629] on button "Run" at bounding box center [1364, 635] width 370 height 37
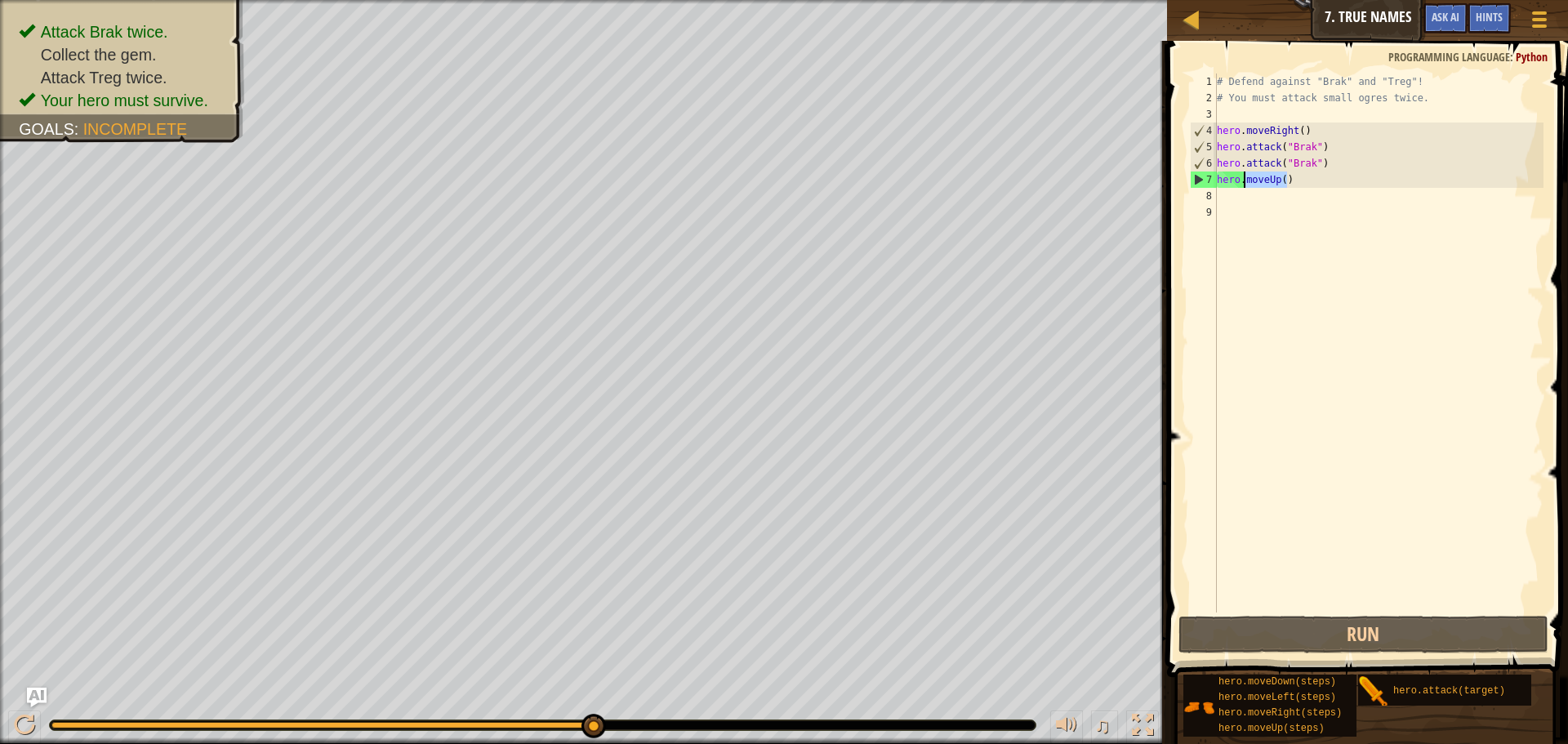
drag, startPoint x: 1351, startPoint y: 176, endPoint x: 1246, endPoint y: 184, distance: 105.3
click at [1246, 184] on div "# Defend against "Brak" and "Treg"! # You must attack small ogres twice. hero .…" at bounding box center [1378, 360] width 330 height 573
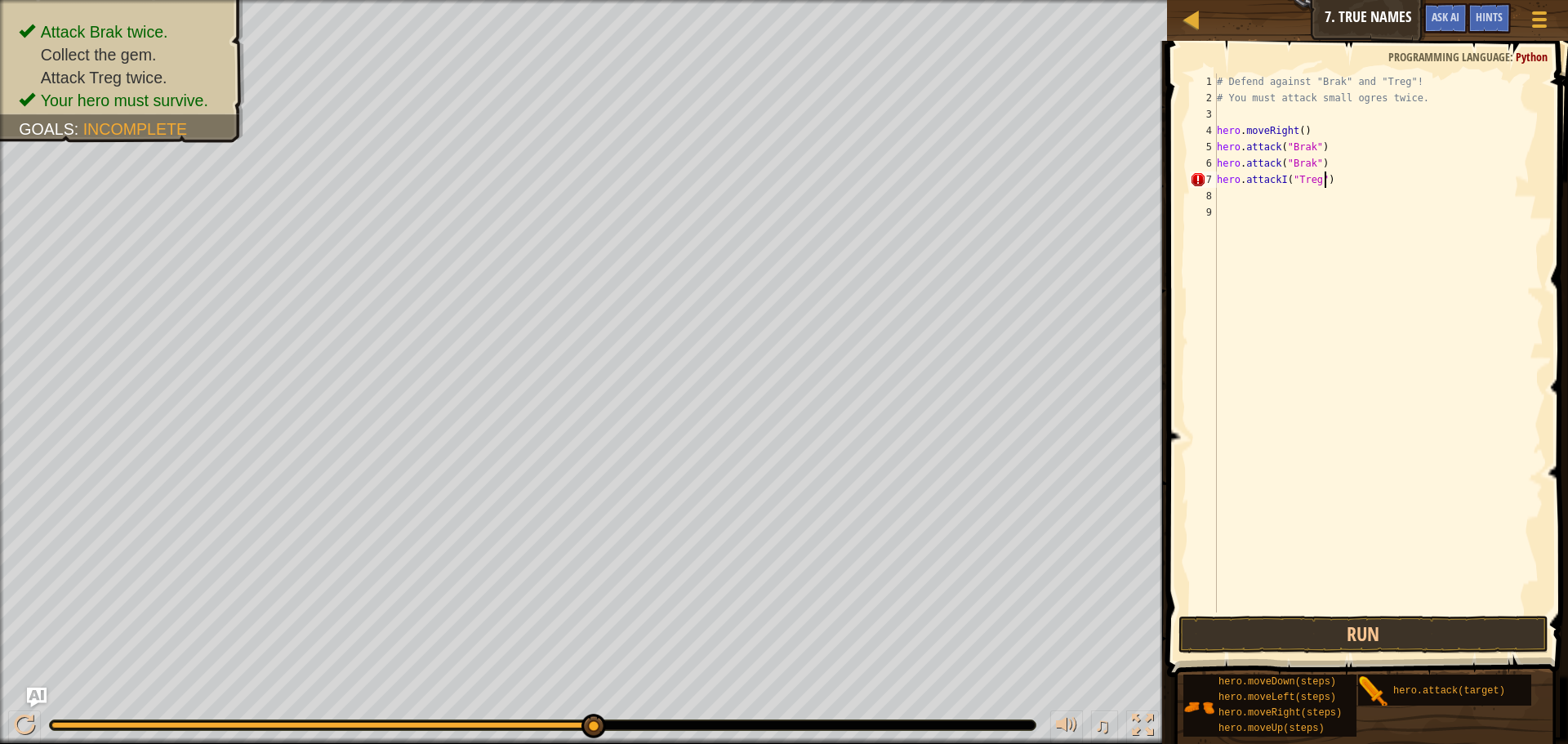
scroll to position [7, 8]
click at [1274, 180] on div "# Defend against "Brak" and "Treg"! # You must attack small ogres twice. hero .…" at bounding box center [1378, 360] width 330 height 573
click at [1279, 180] on div "# Defend against "Brak" and "Treg"! # You must attack small ogres twice. hero .…" at bounding box center [1378, 360] width 330 height 573
click at [1361, 633] on button "Run" at bounding box center [1364, 635] width 370 height 37
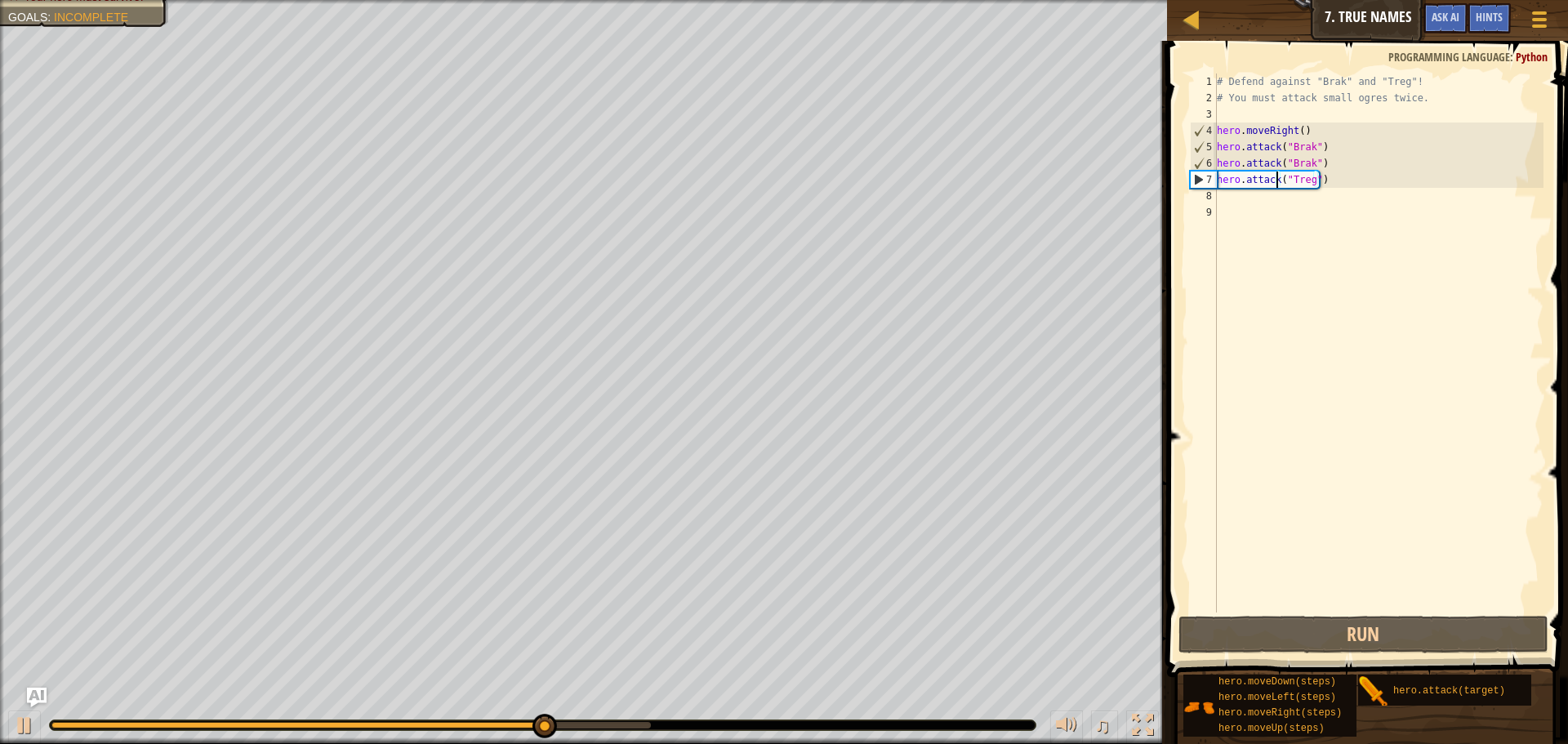
click at [1409, 170] on div "# Defend against "Brak" and "Treg"! # You must attack small ogres twice. hero .…" at bounding box center [1378, 360] width 330 height 573
click at [1399, 178] on div "# Defend against "Brak" and "Treg"! # You must attack small ogres twice. hero .…" at bounding box center [1378, 360] width 330 height 573
type textarea "hero.attack("Treg")"
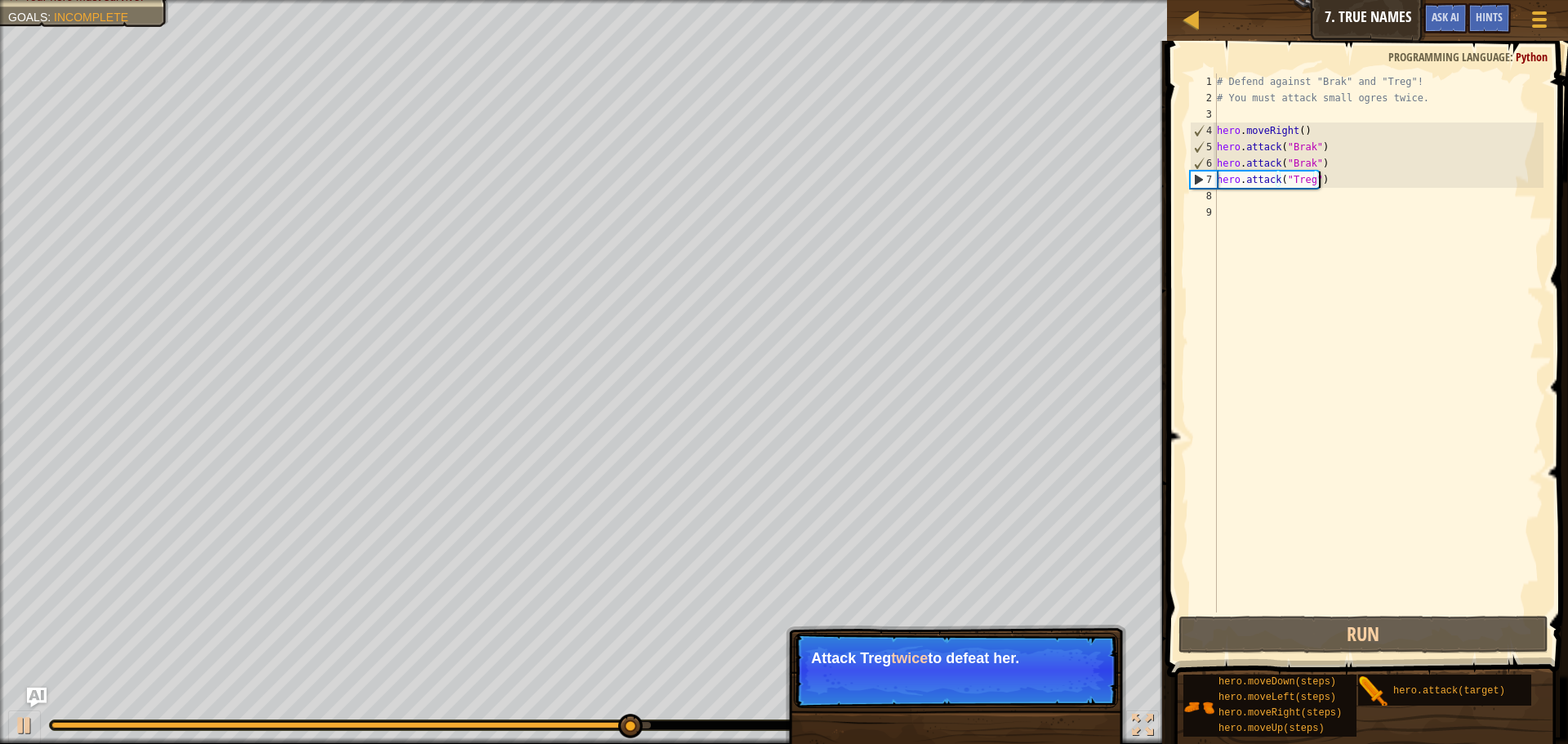
click at [1368, 187] on div "# Defend against "Brak" and "Treg"! # You must attack small ogres twice. hero .…" at bounding box center [1378, 360] width 330 height 573
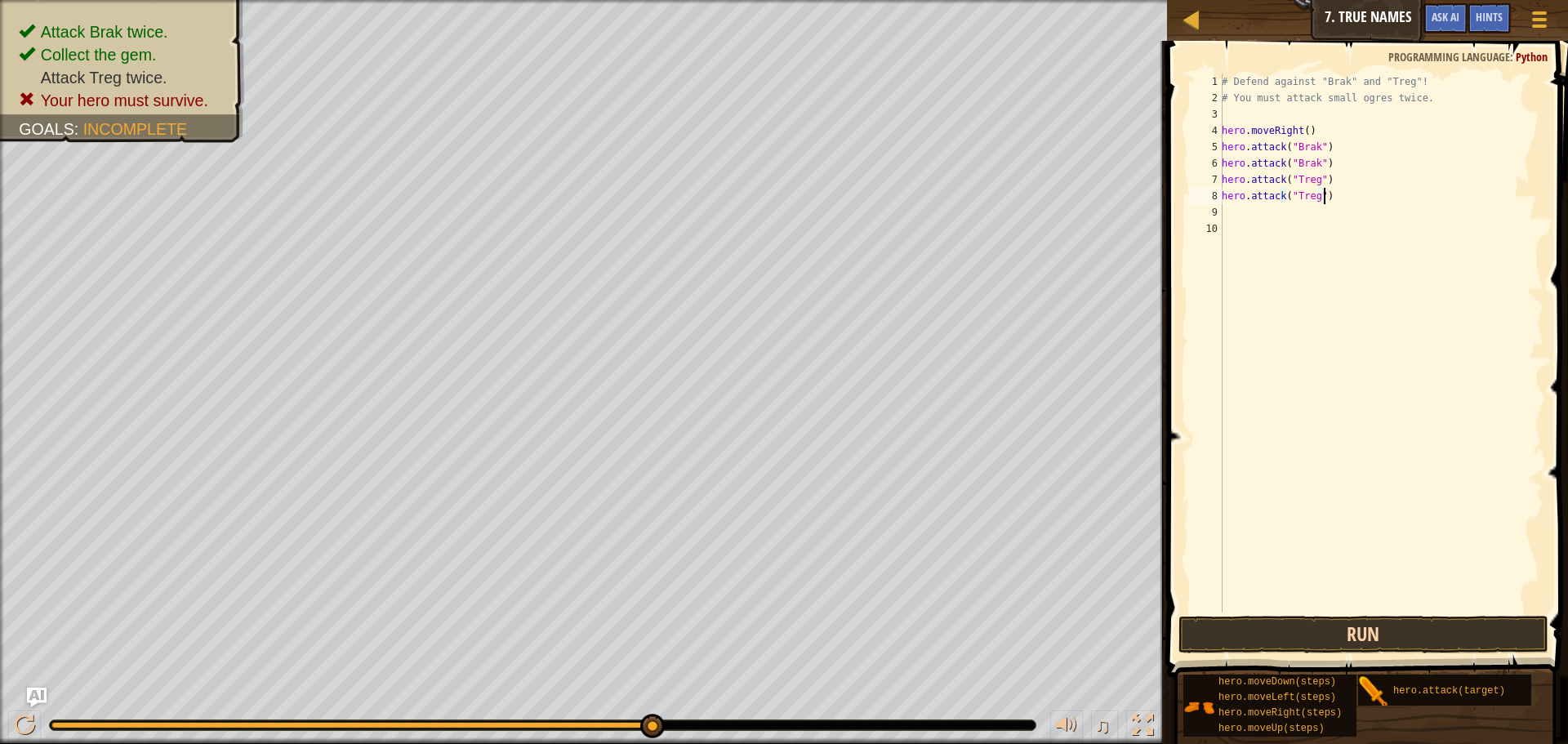
type textarea "hero.attack("Treg")"
click at [1331, 620] on button "Run" at bounding box center [1364, 635] width 370 height 37
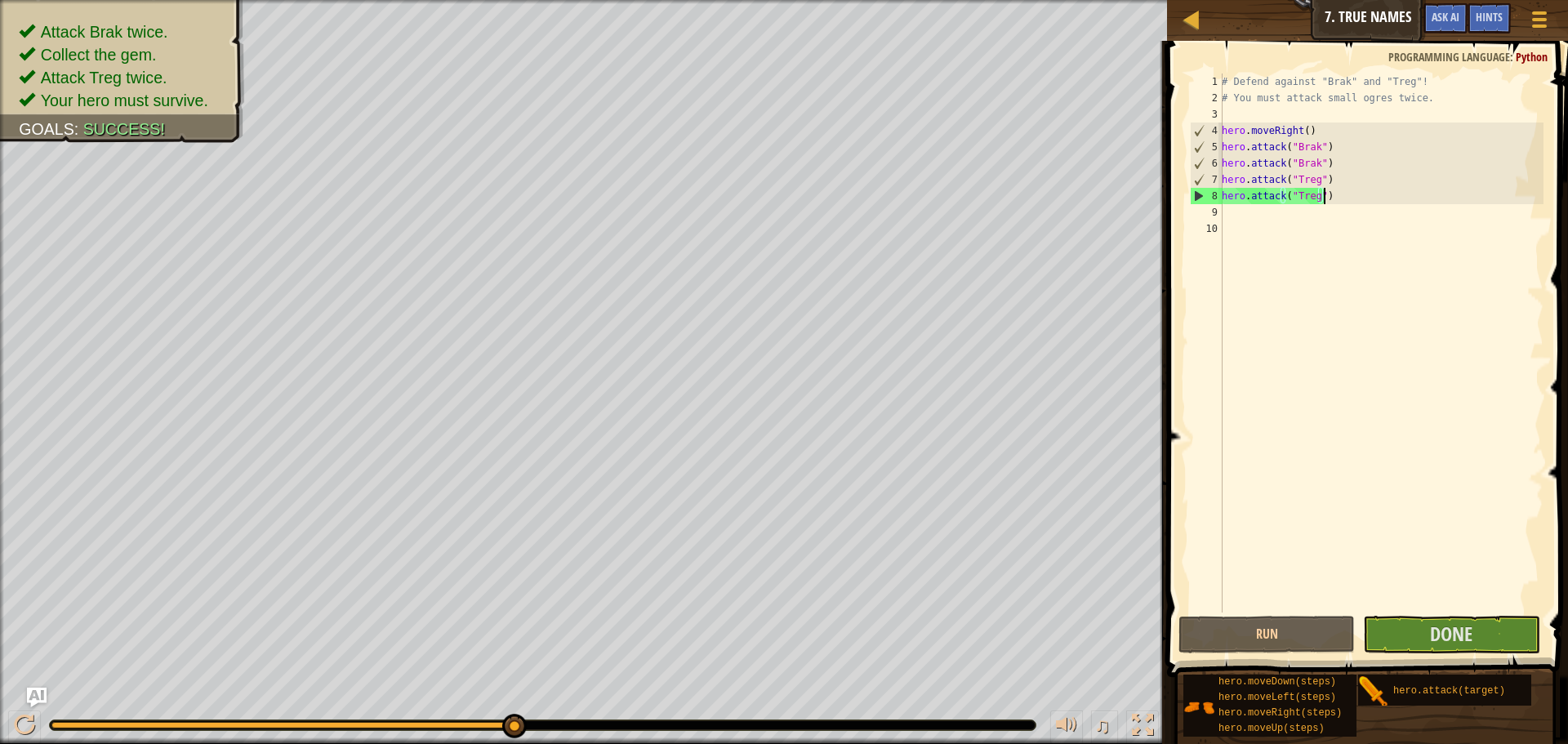
scroll to position [7, 0]
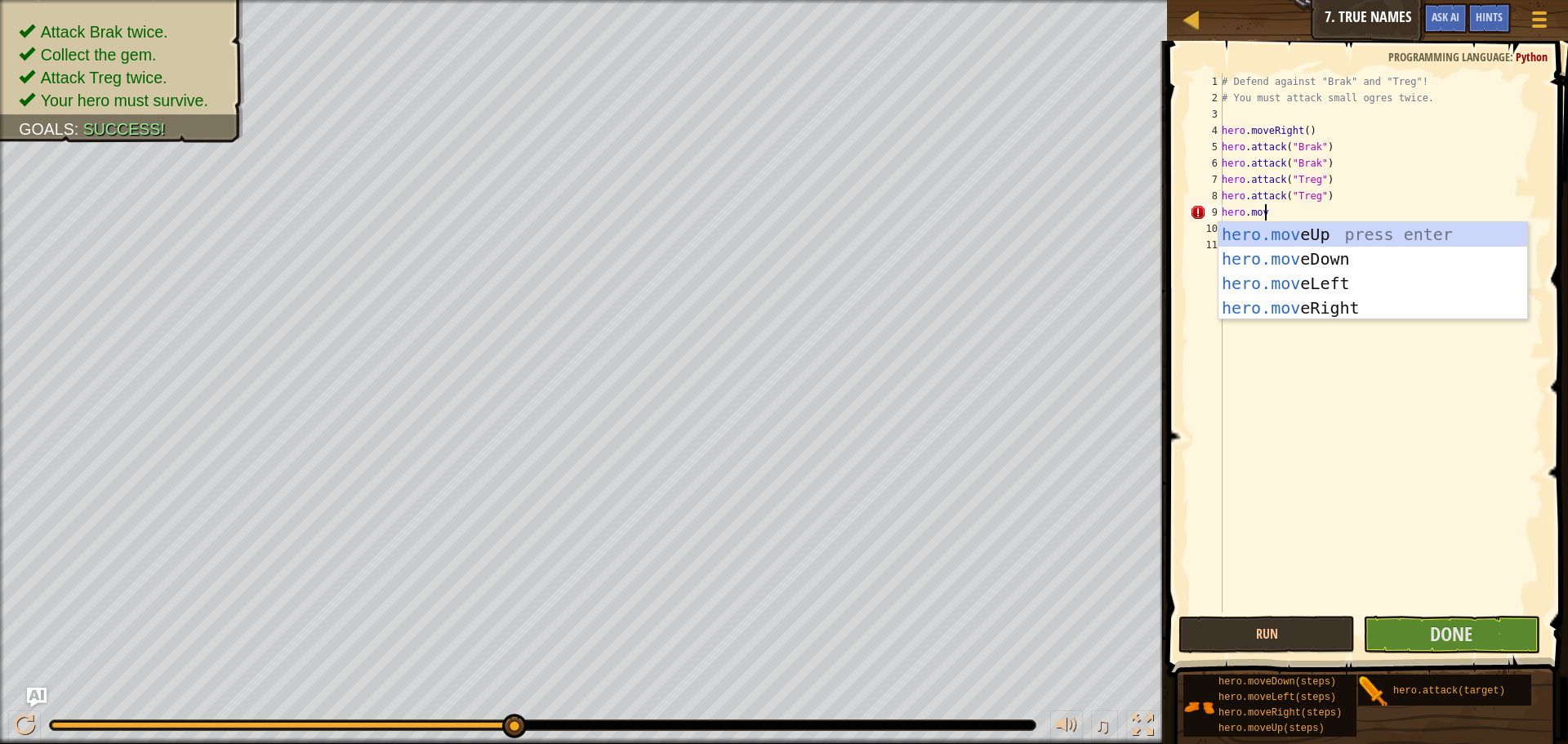
type textarea "hero.mover"
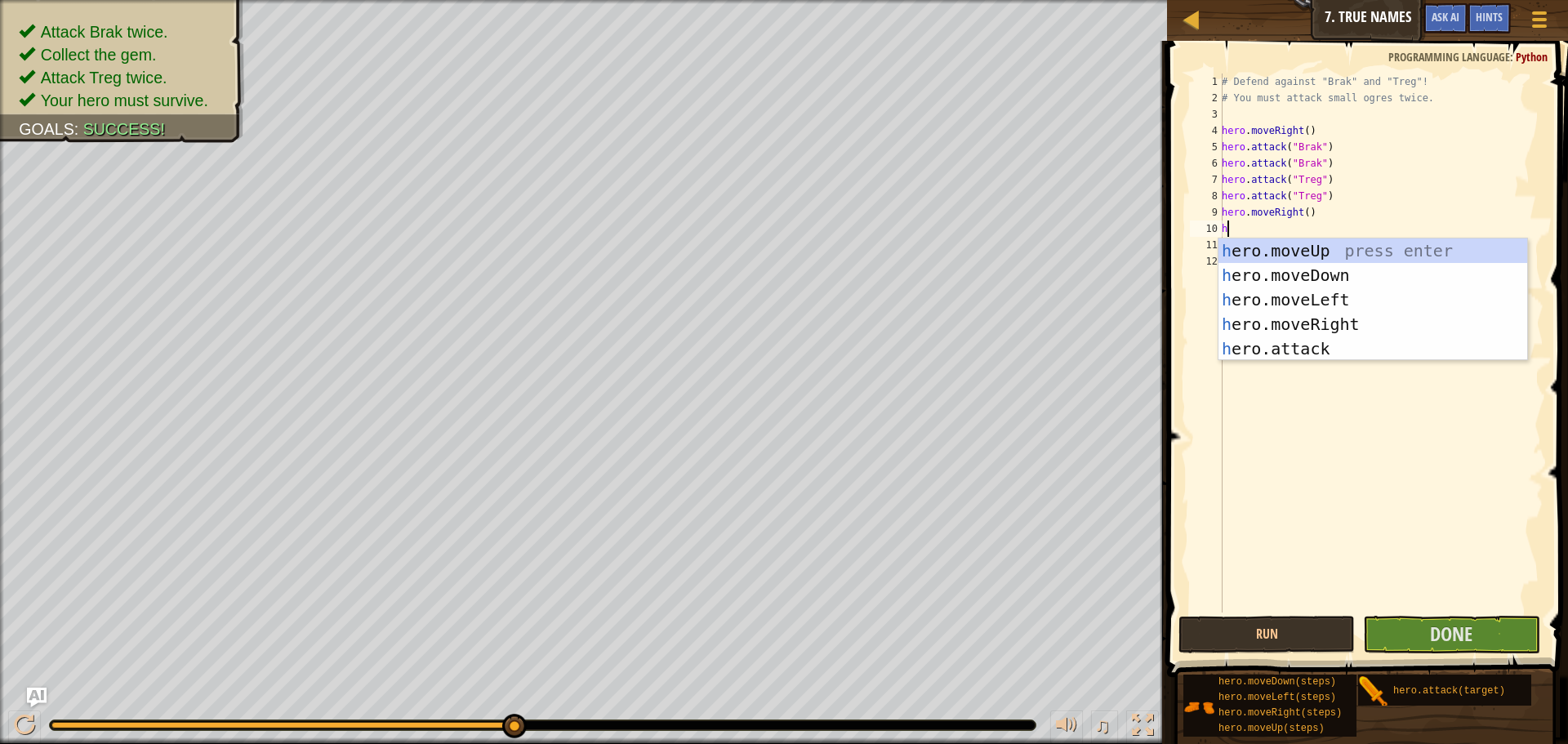
scroll to position [7, 1]
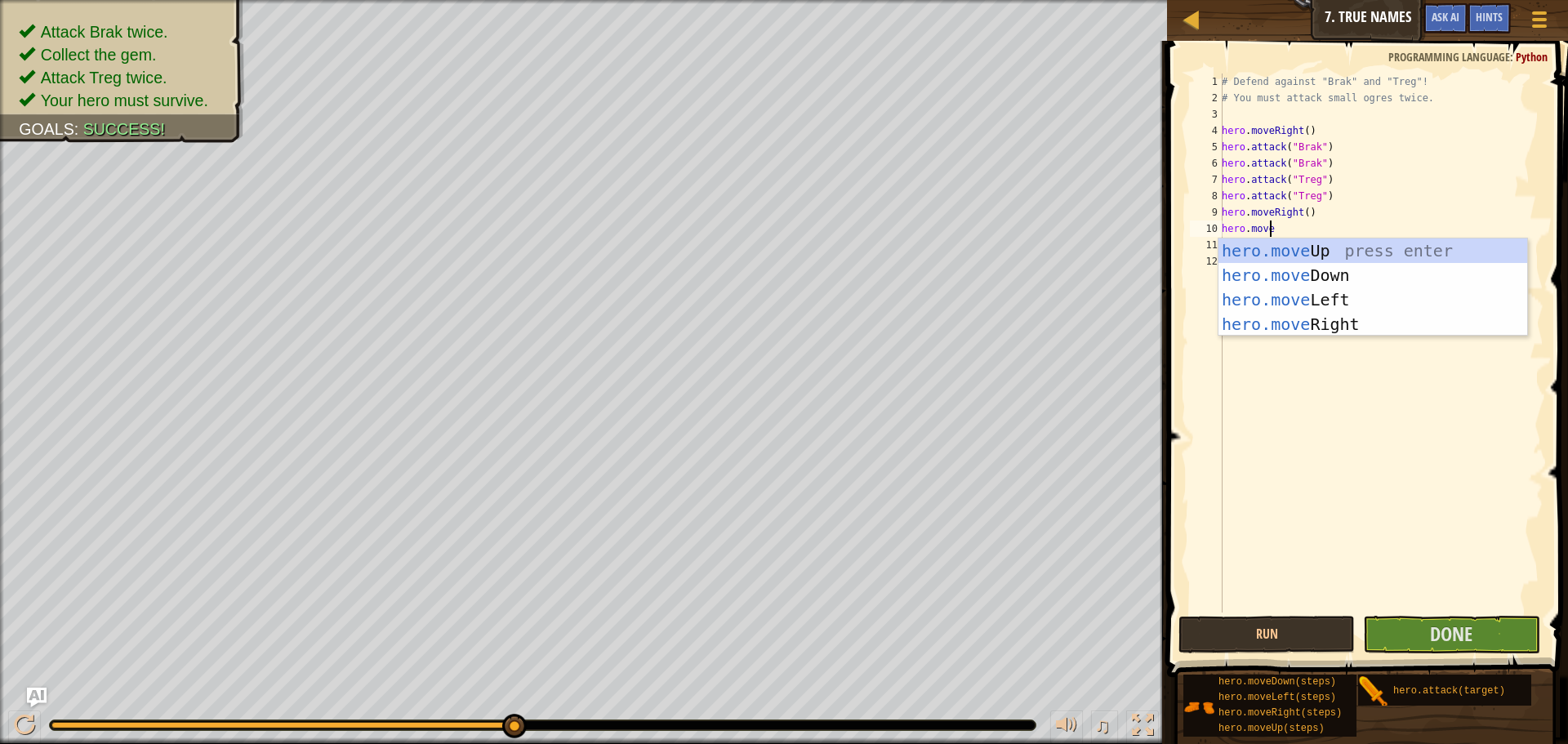
type textarea "hero.moved"
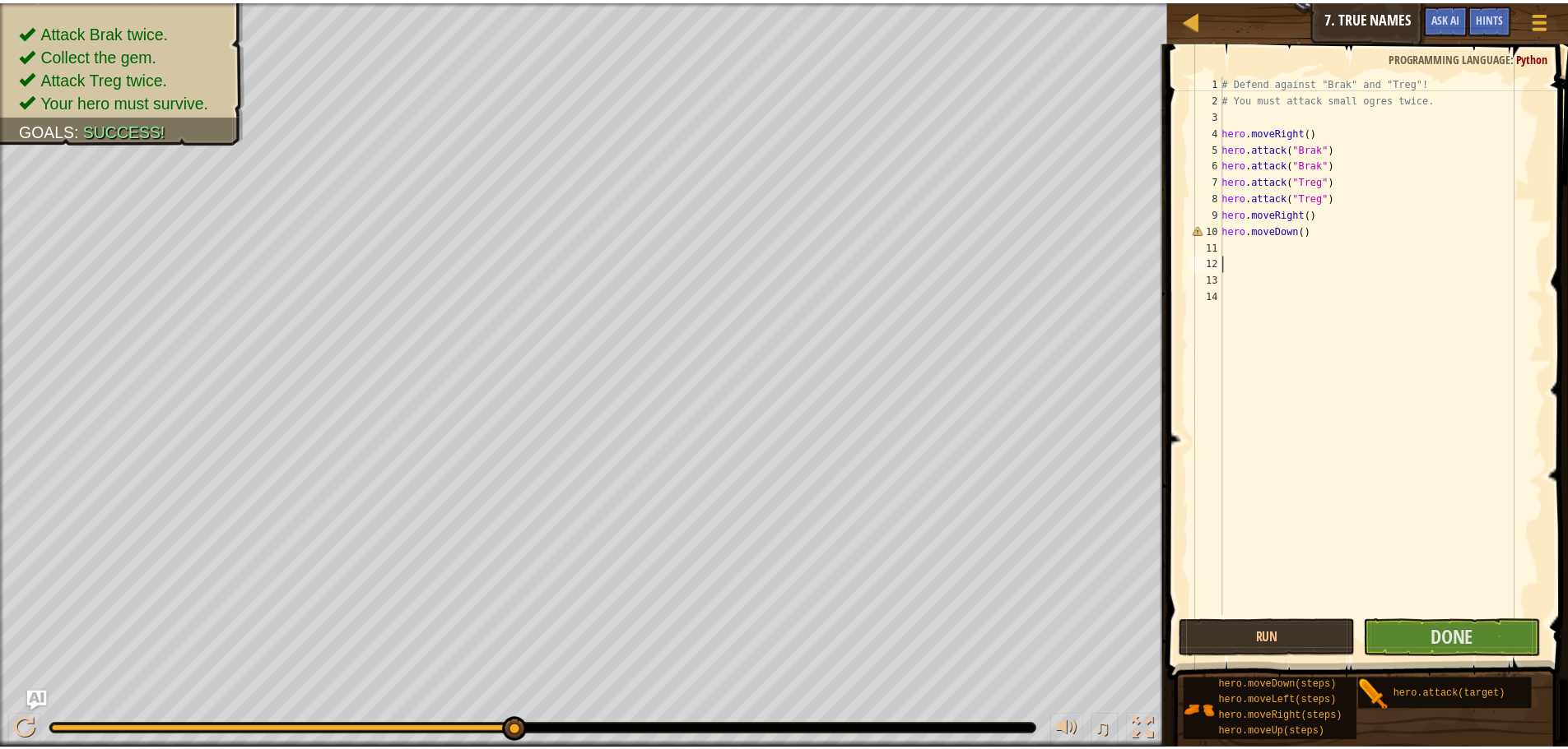
scroll to position [7, 0]
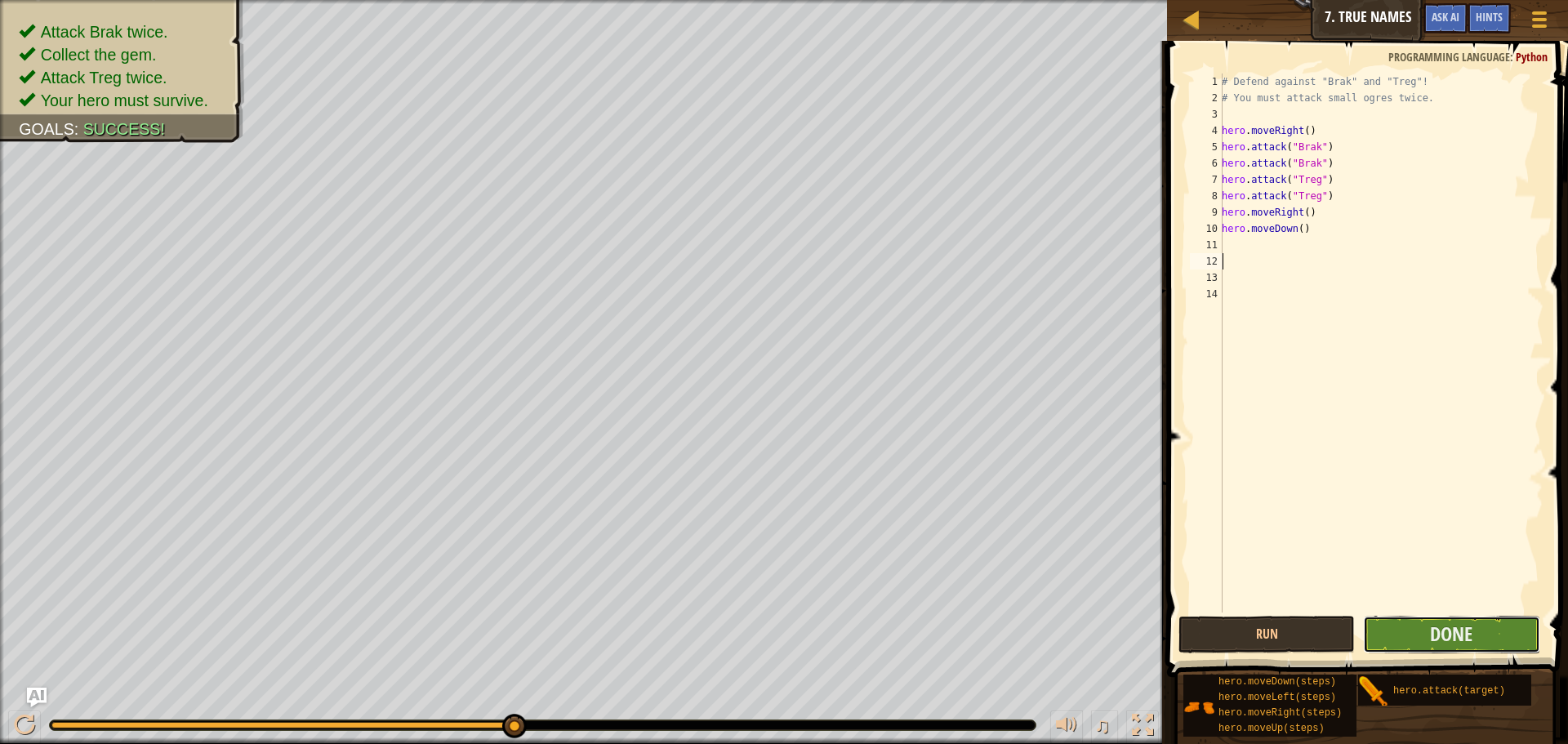
click at [1423, 638] on button "Done" at bounding box center [1451, 635] width 176 height 37
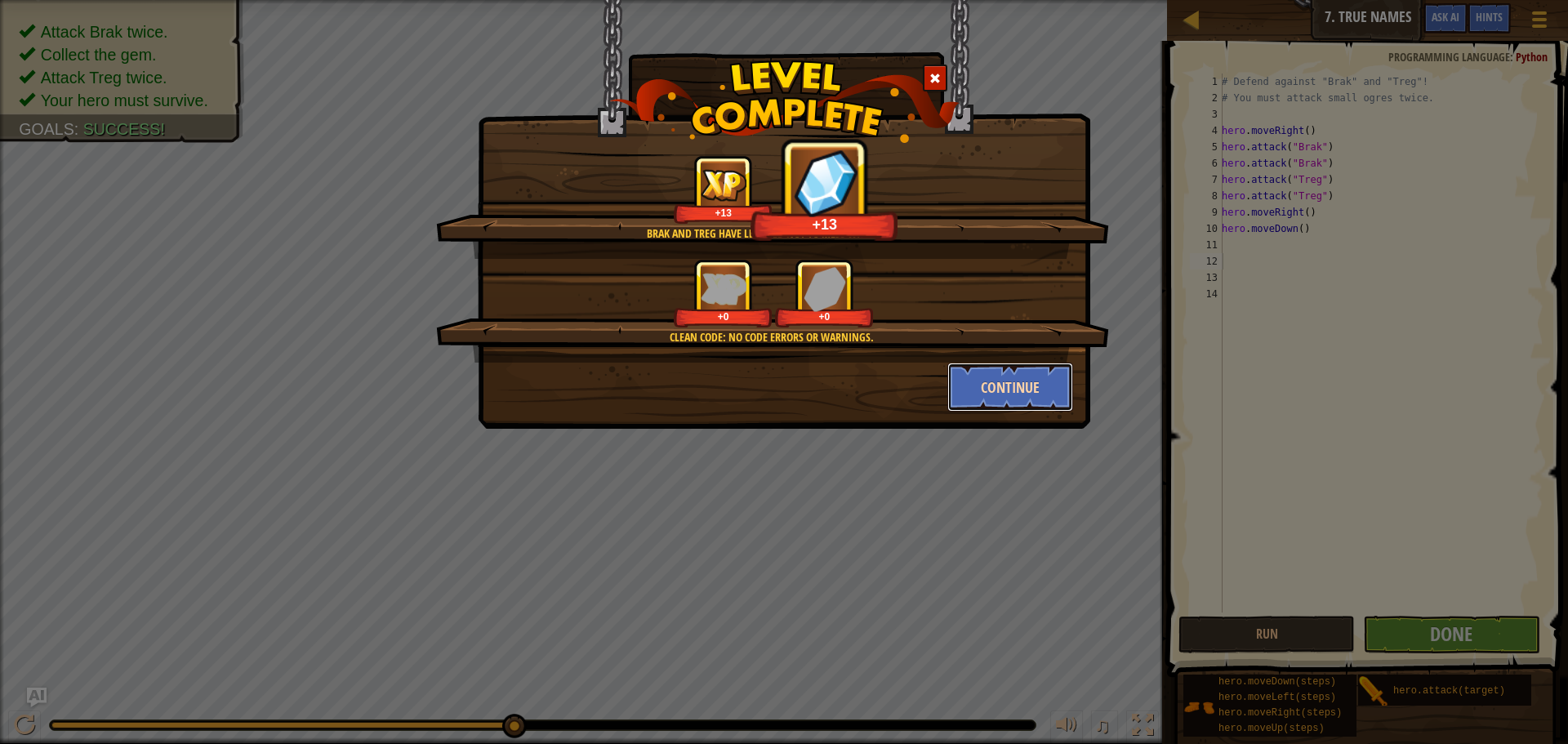
click at [1010, 388] on button "Continue" at bounding box center [1011, 387] width 127 height 49
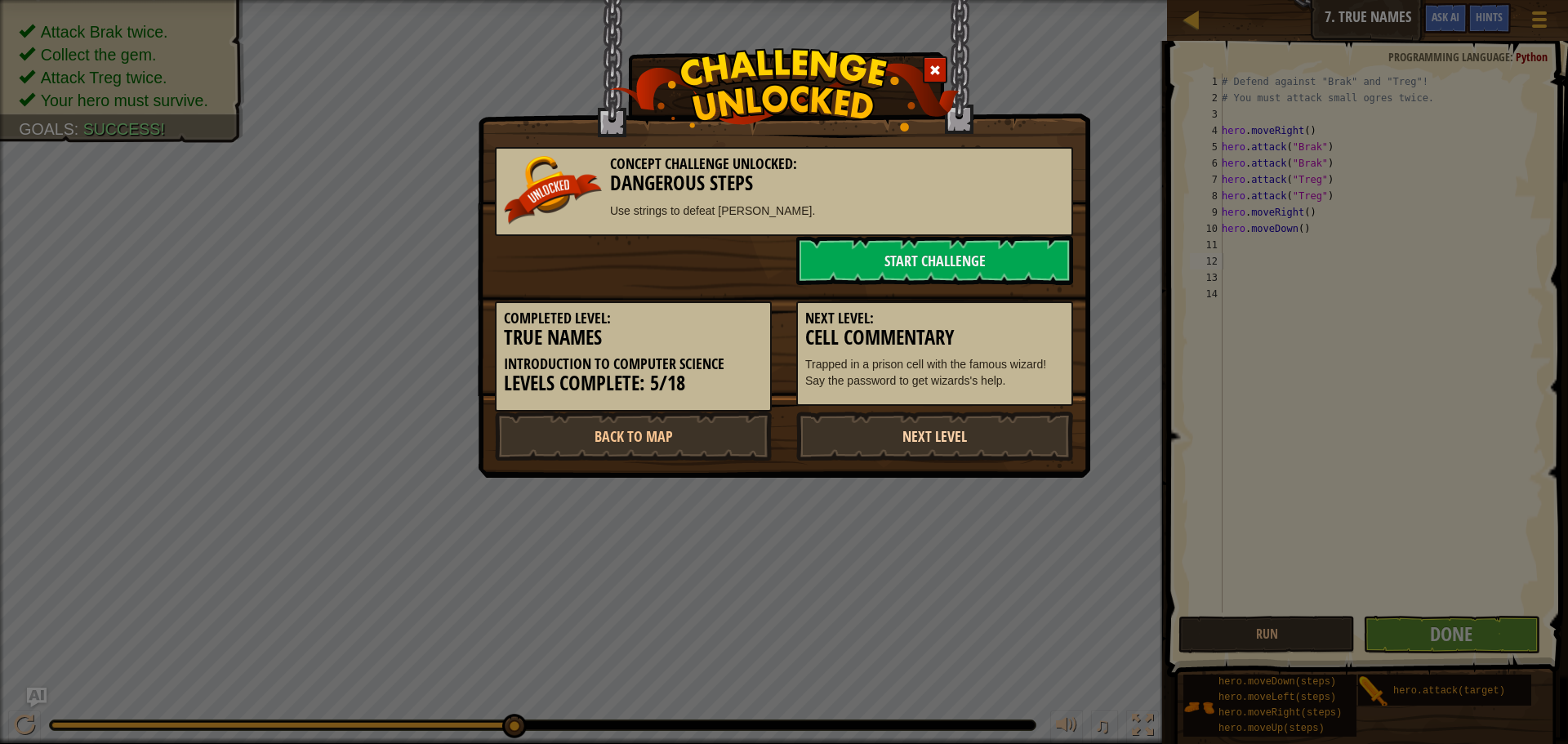
click at [919, 439] on link "Next Level" at bounding box center [935, 437] width 277 height 49
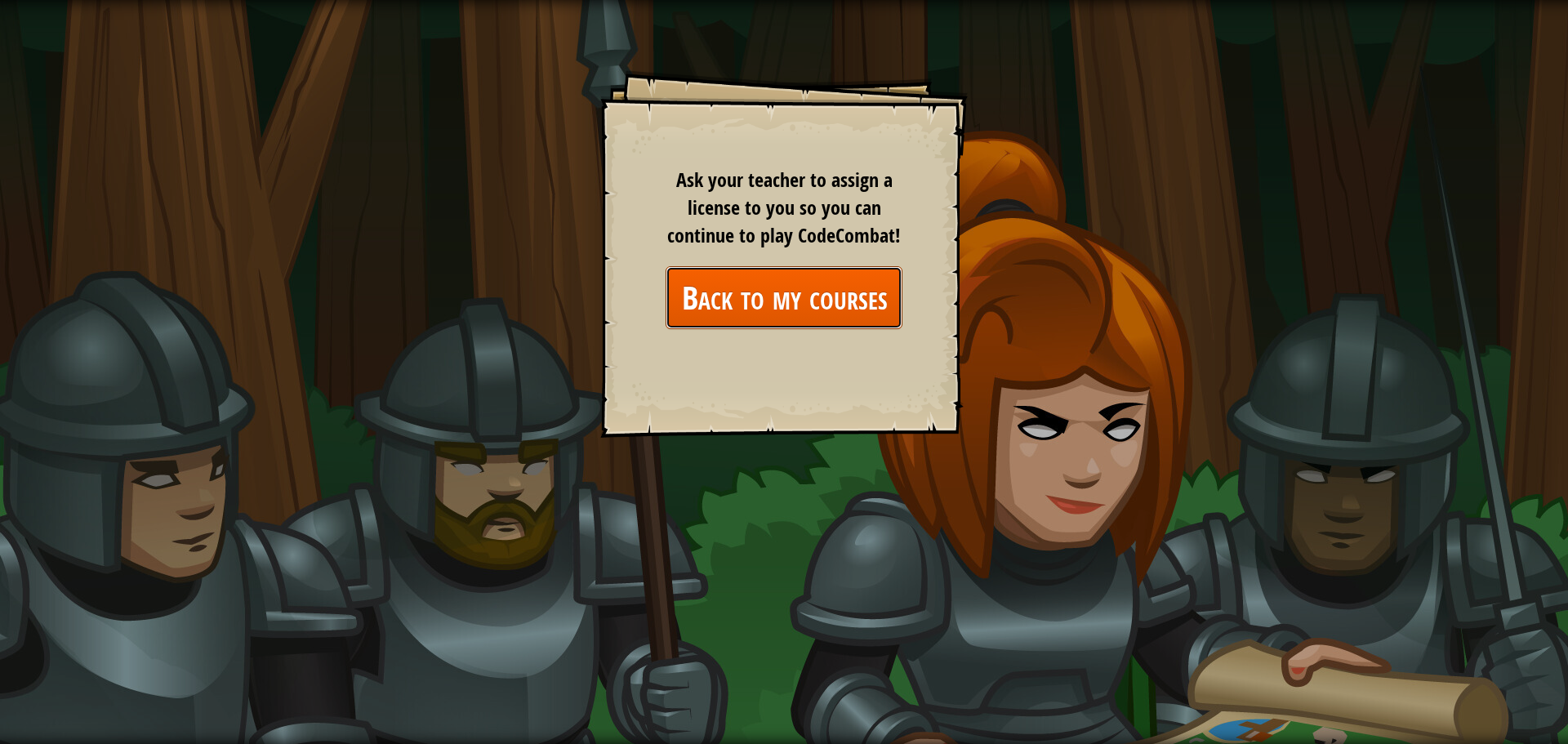
click at [790, 294] on link "Back to my courses" at bounding box center [784, 298] width 236 height 63
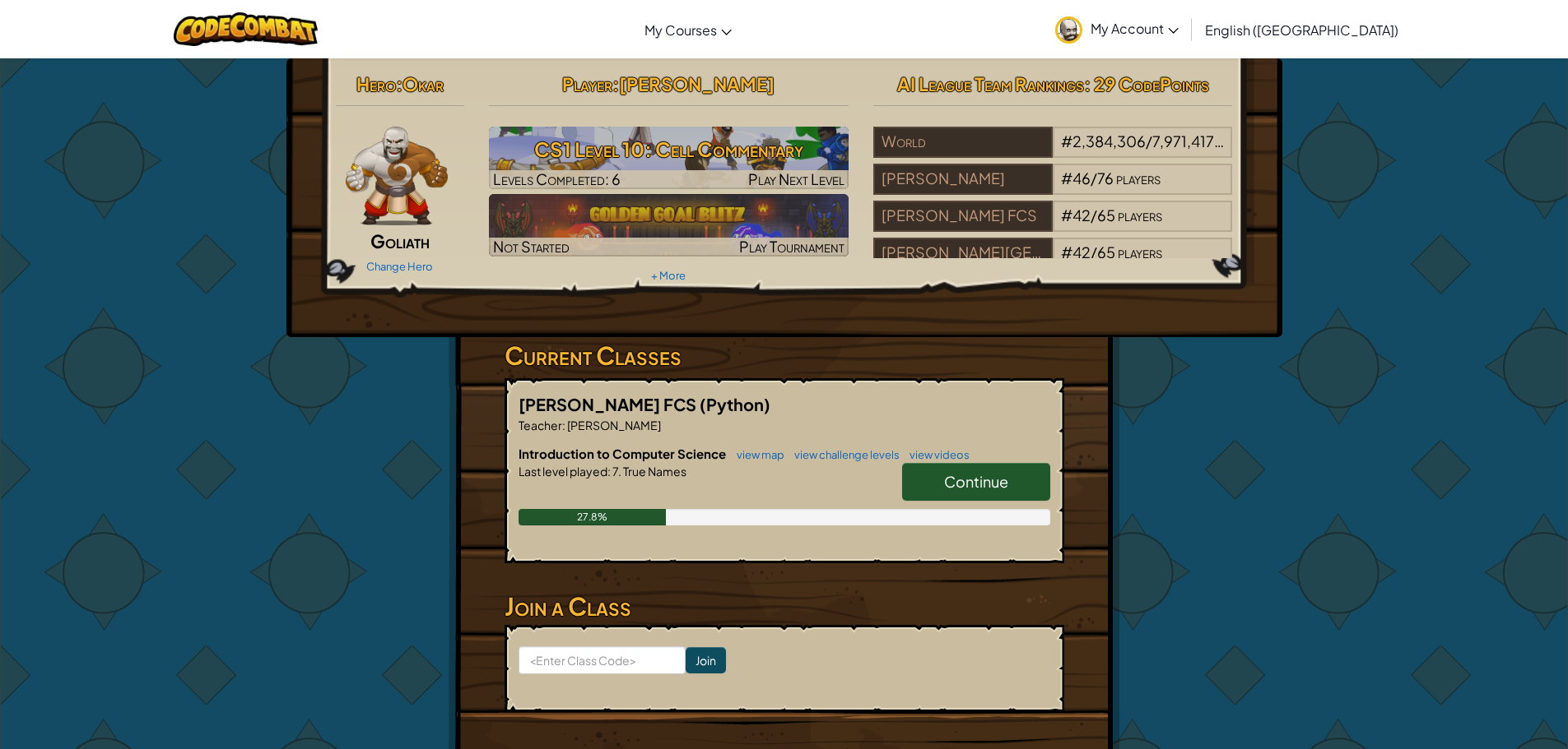
click at [938, 474] on link "Continue" at bounding box center [976, 482] width 148 height 38
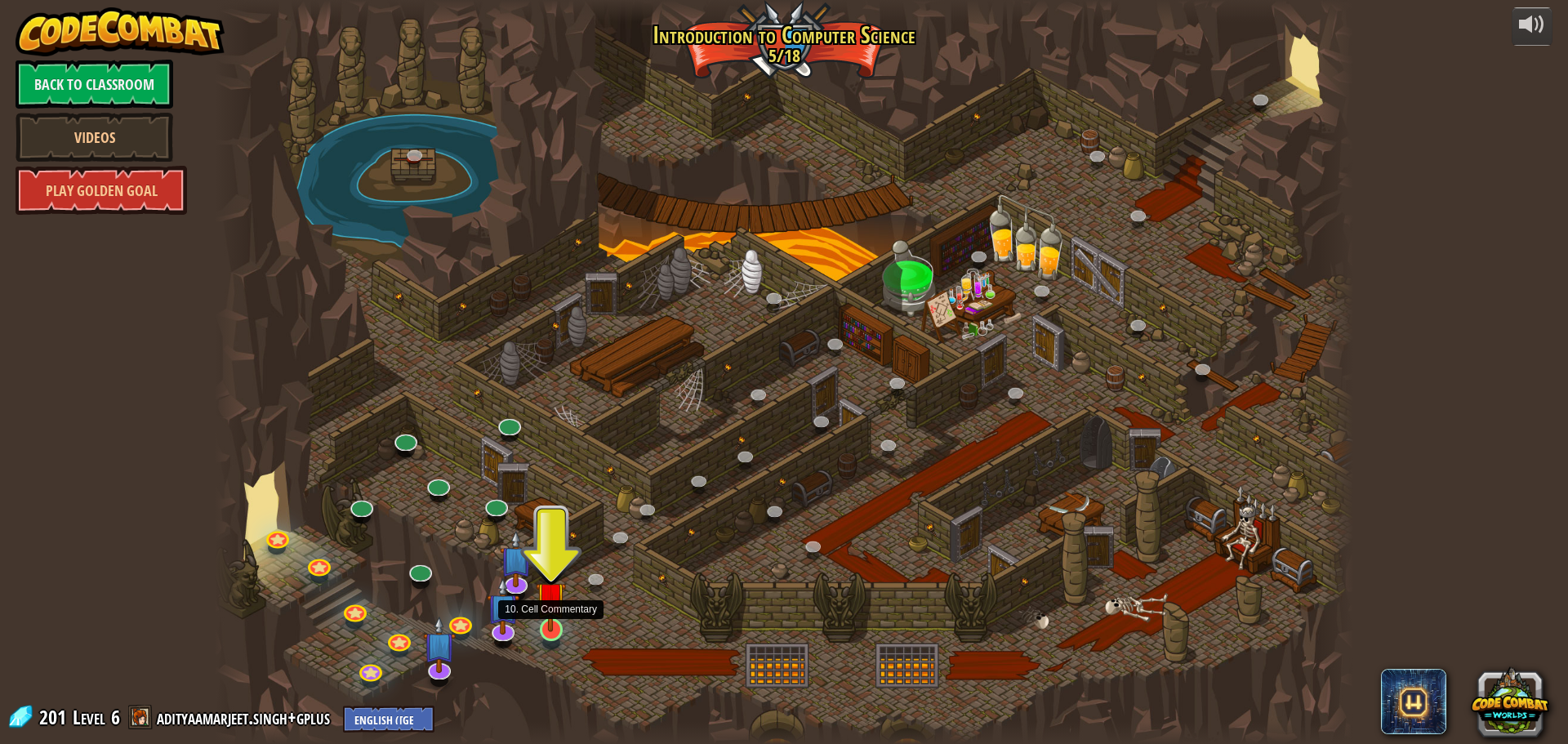
click at [543, 622] on img at bounding box center [551, 597] width 31 height 69
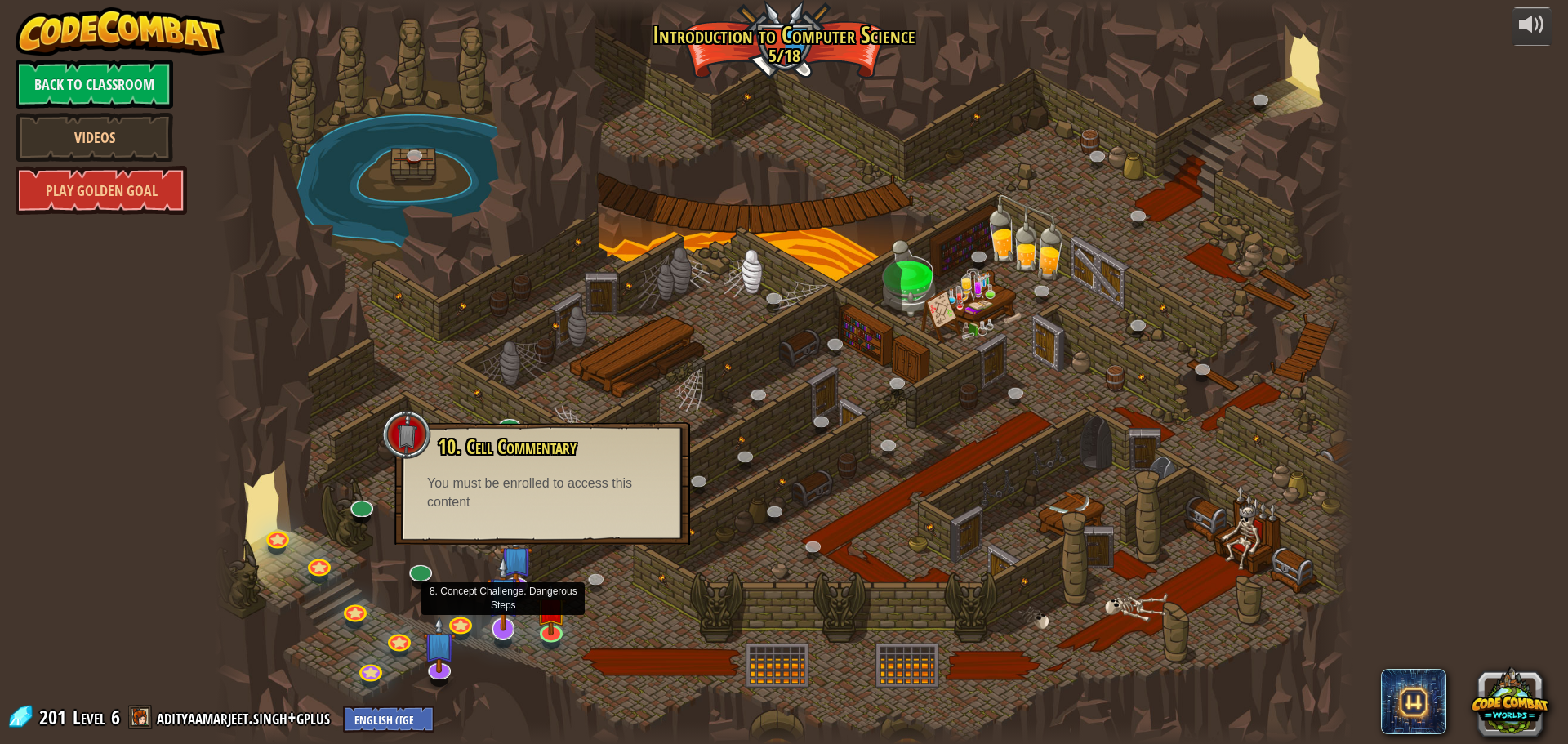
click at [505, 642] on div "25. Kithgard Gates (Locked) Escape the Kithgard dungeons, and don't let the gua…" at bounding box center [784, 372] width 1139 height 744
click at [505, 636] on link at bounding box center [501, 627] width 33 height 33
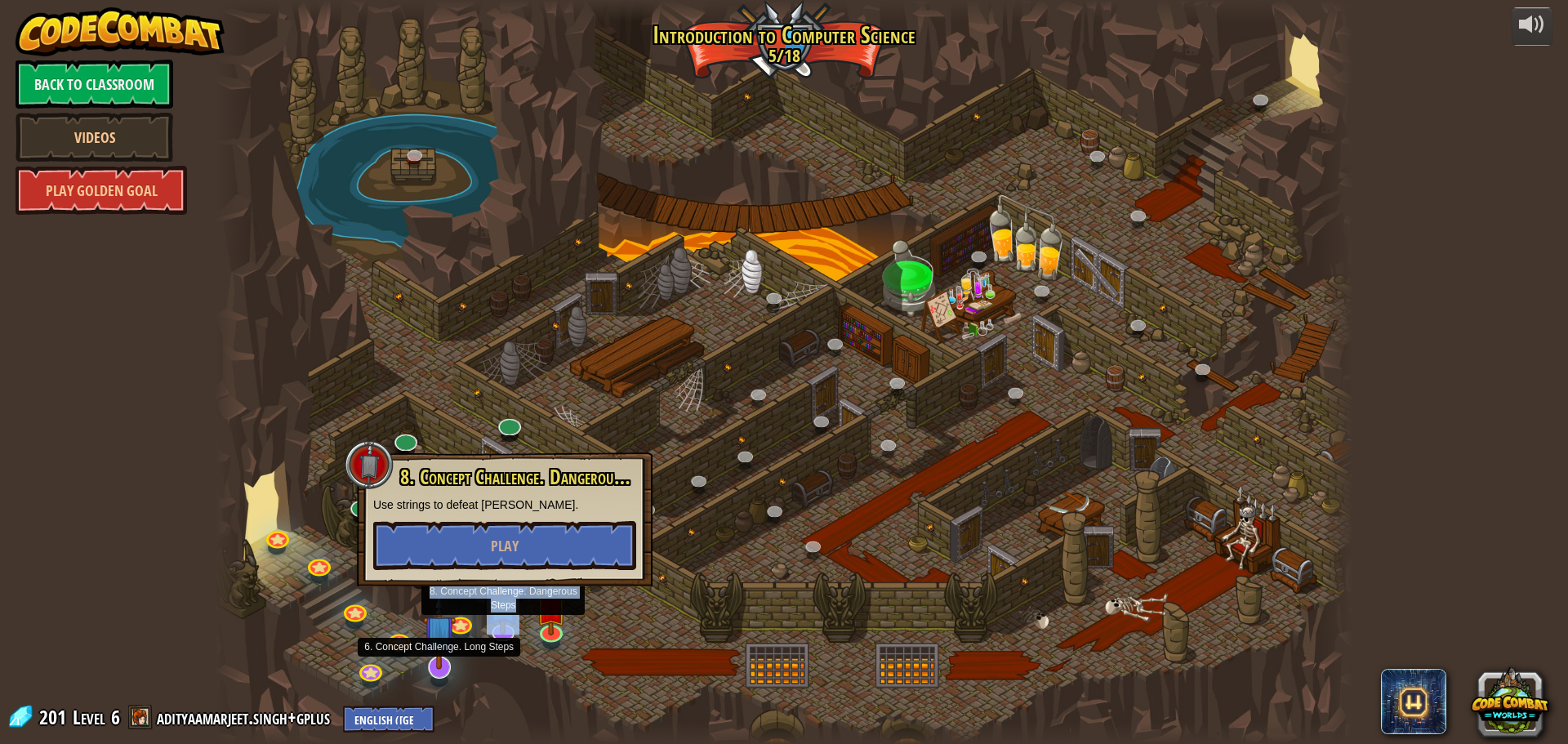
click at [437, 664] on img at bounding box center [440, 632] width 33 height 76
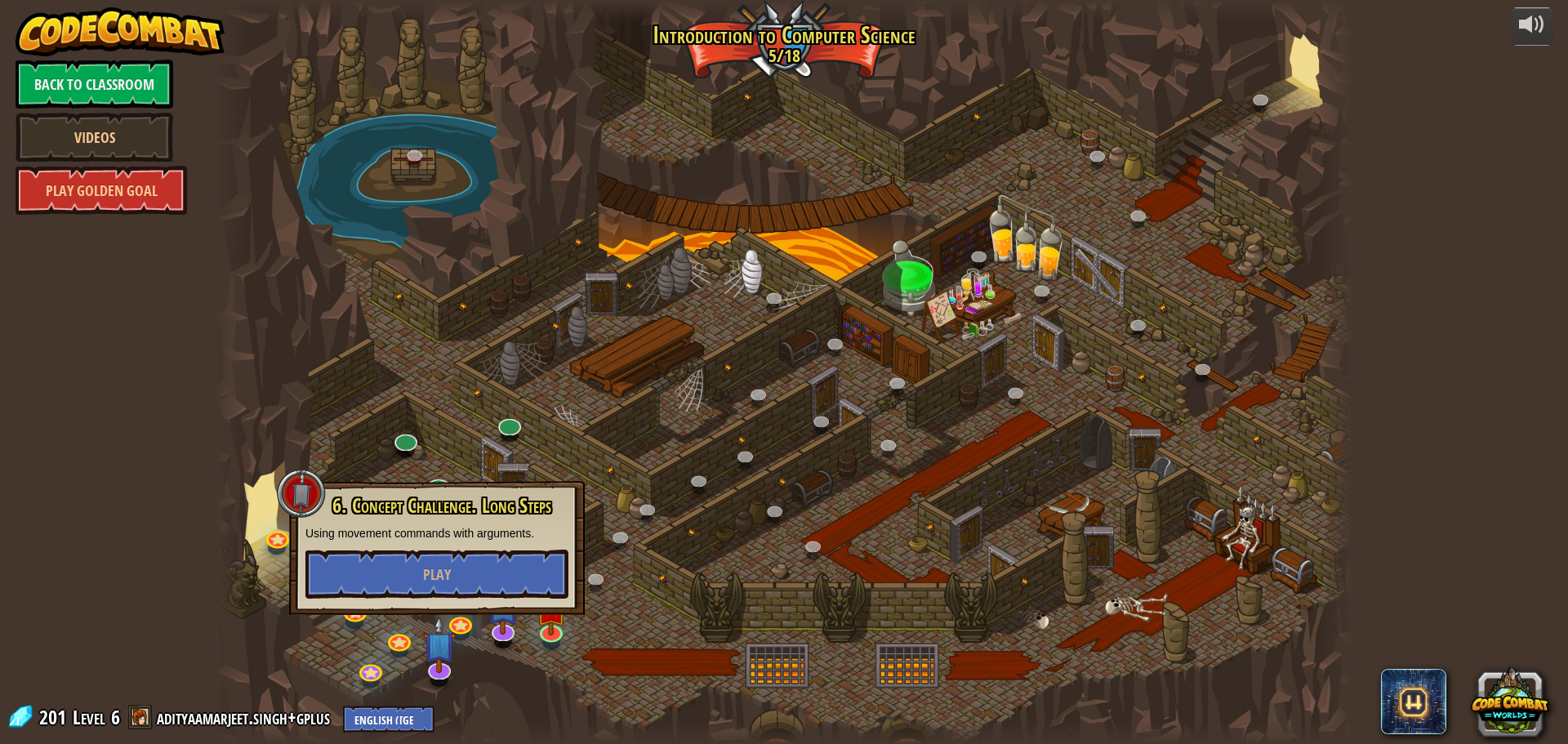
click at [577, 544] on div "6. Concept Challenge. Long Steps Using movement commands with arguments. Play" at bounding box center [437, 548] width 295 height 134
click at [611, 528] on div at bounding box center [784, 372] width 1139 height 744
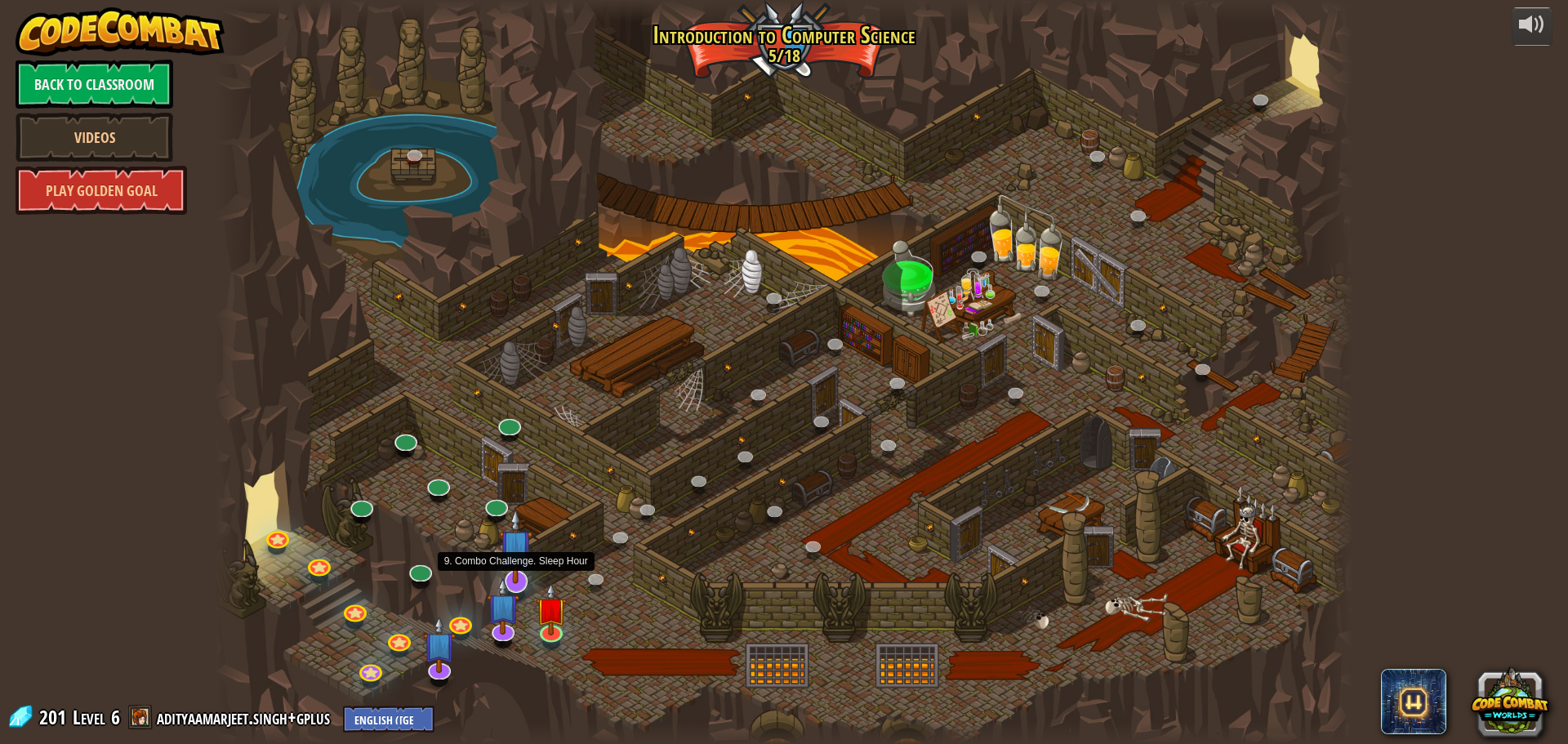
click at [521, 567] on img at bounding box center [516, 546] width 33 height 76
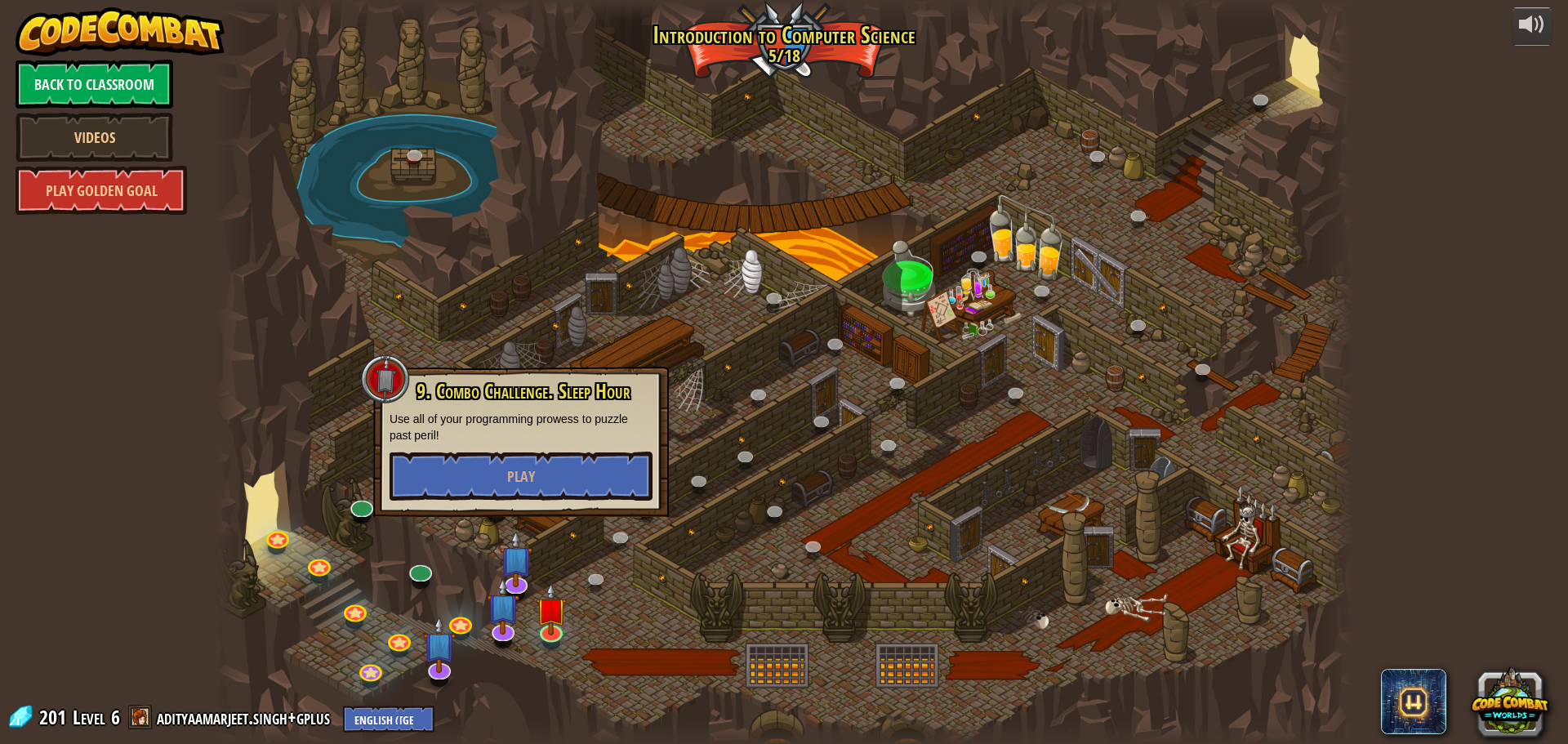
click at [609, 527] on div at bounding box center [784, 372] width 1139 height 744
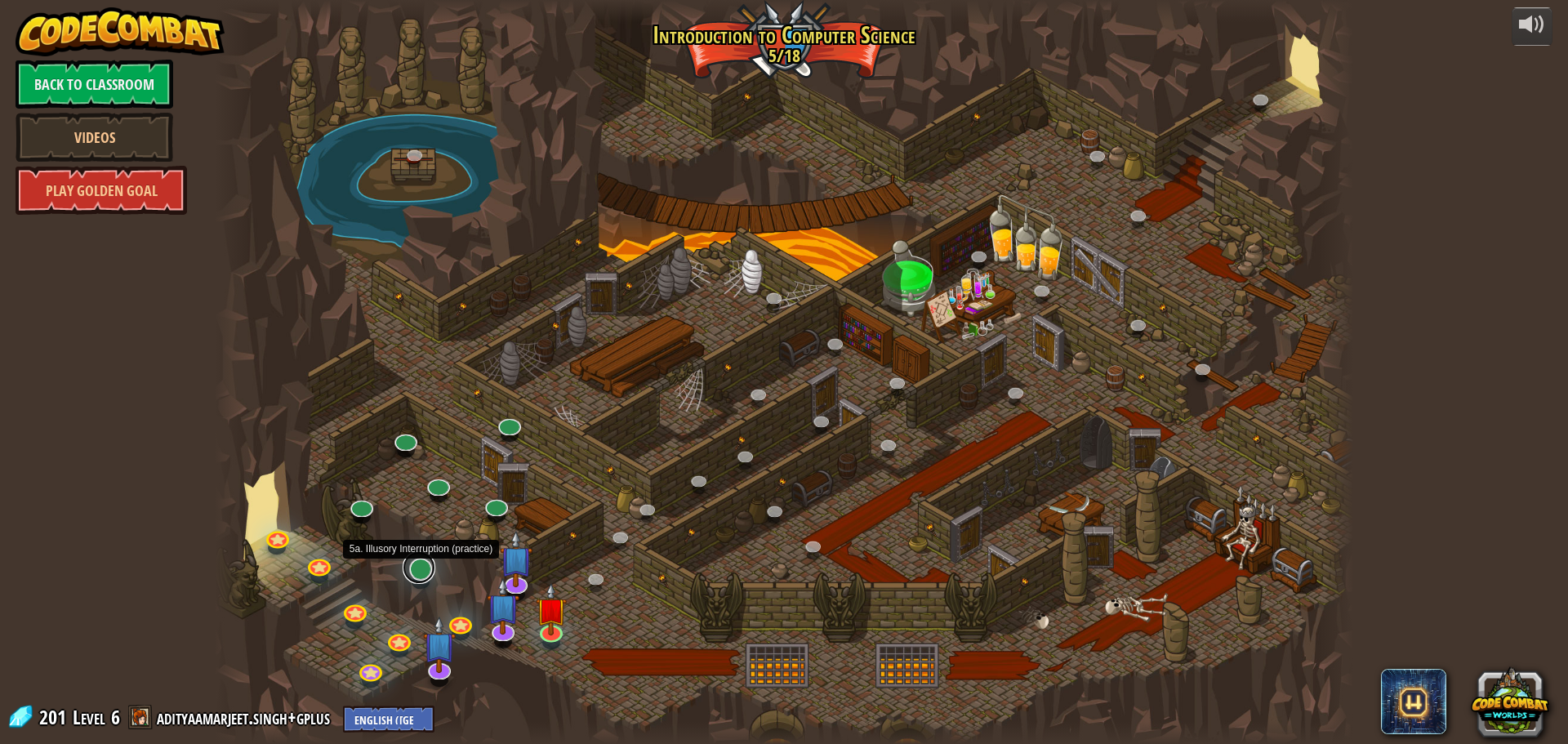
click at [426, 563] on link at bounding box center [419, 568] width 33 height 33
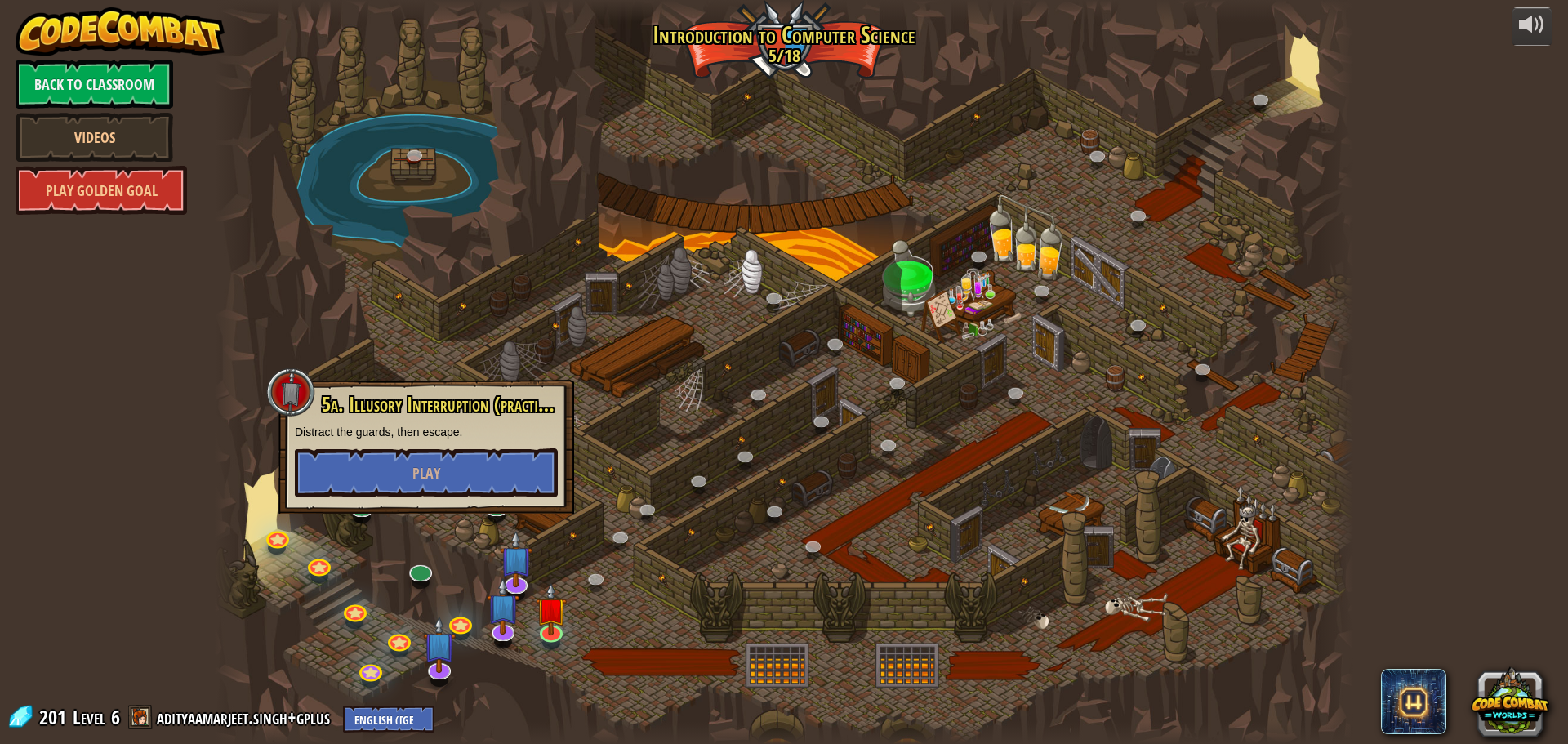
click at [613, 496] on div at bounding box center [784, 372] width 1139 height 744
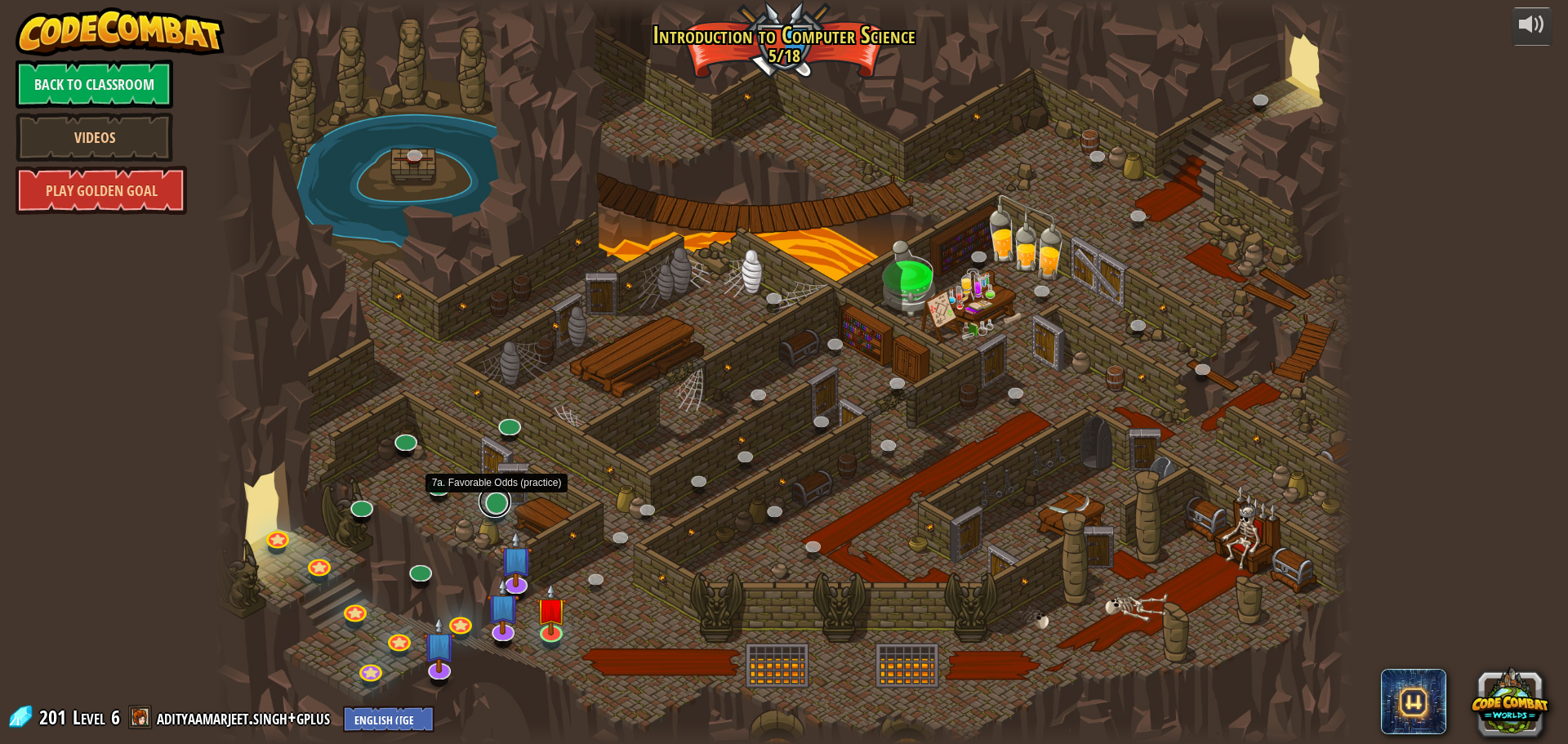
click at [500, 509] on link at bounding box center [494, 502] width 33 height 33
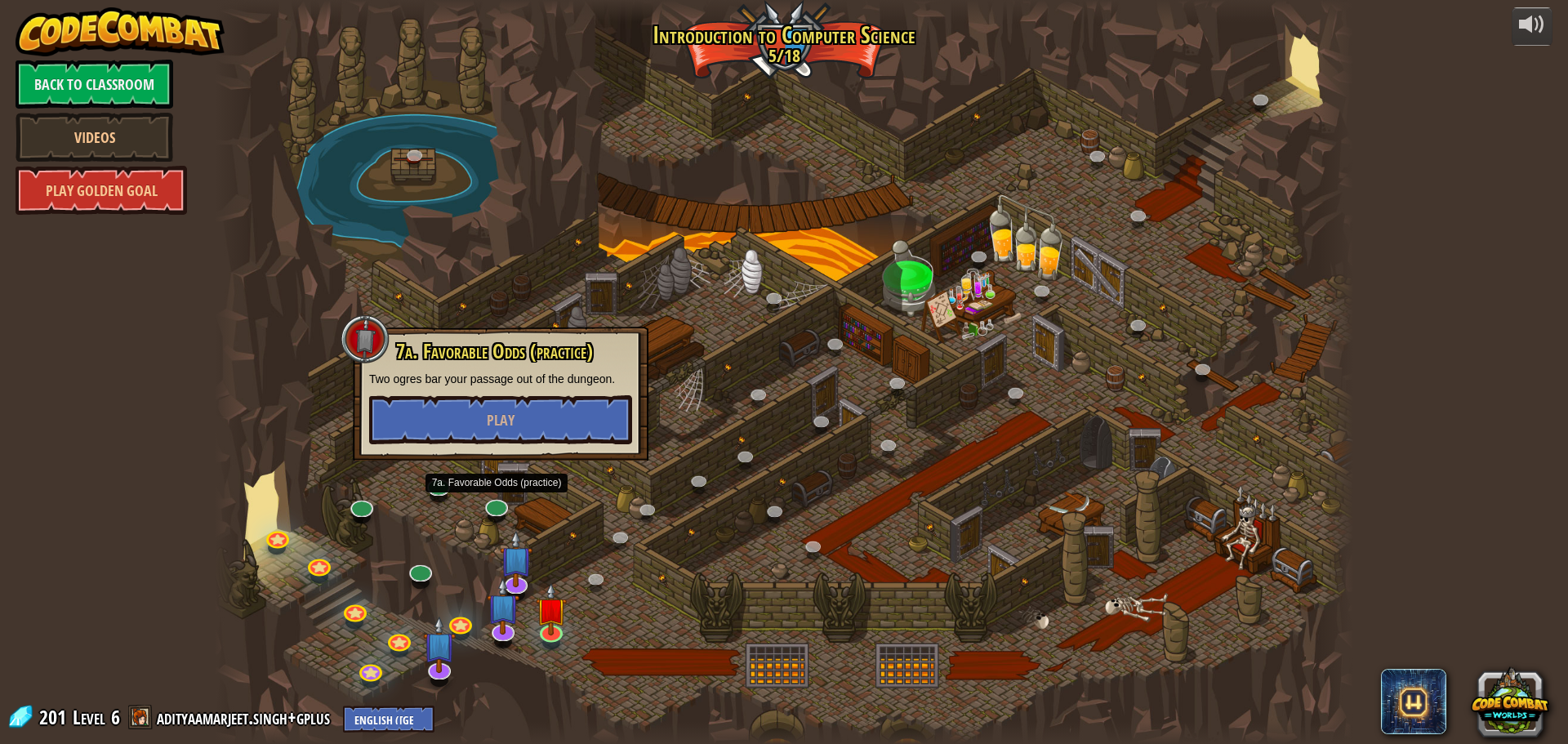
click at [629, 506] on div at bounding box center [784, 372] width 1139 height 744
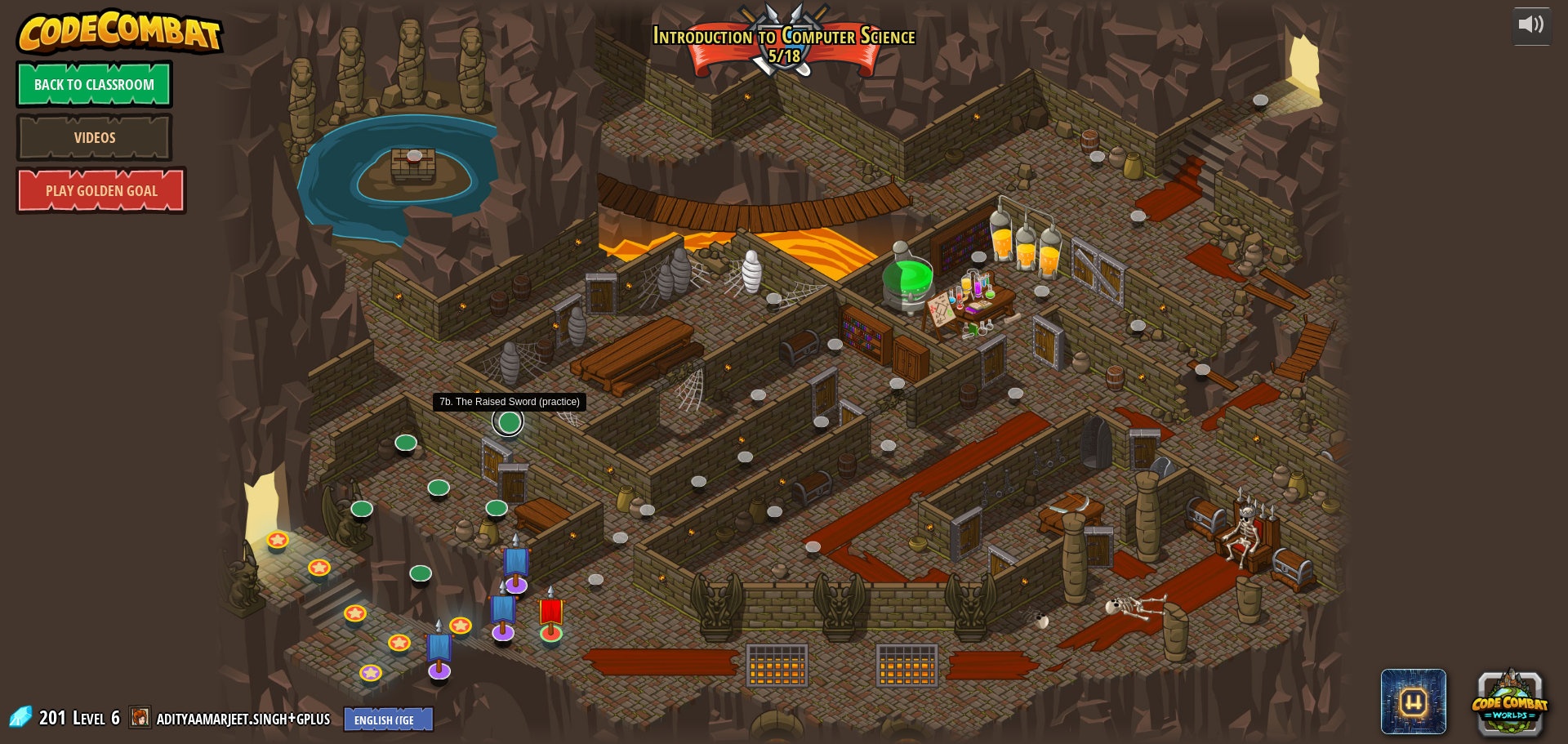
click at [509, 433] on link at bounding box center [507, 420] width 33 height 33
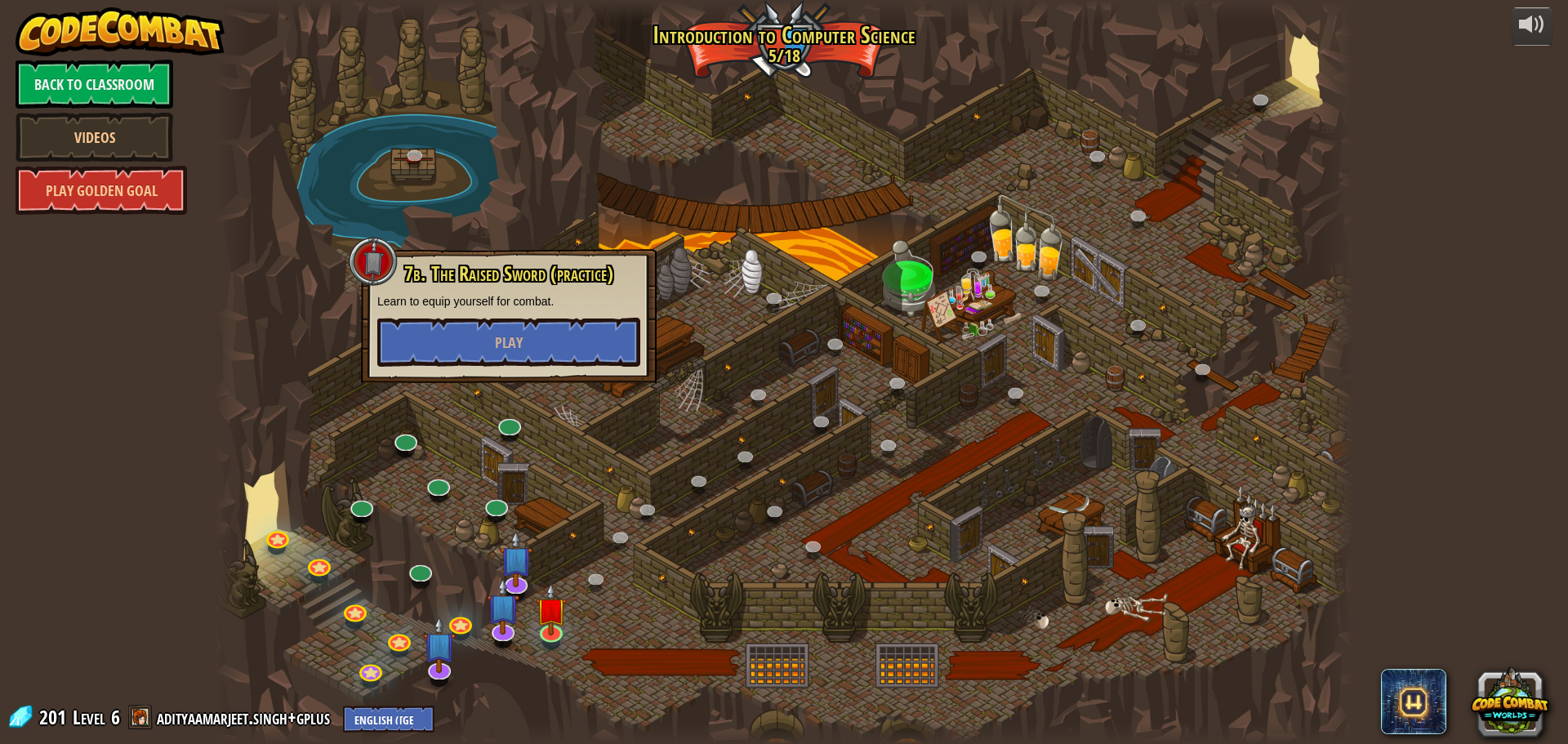
click at [557, 467] on div at bounding box center [784, 372] width 1139 height 744
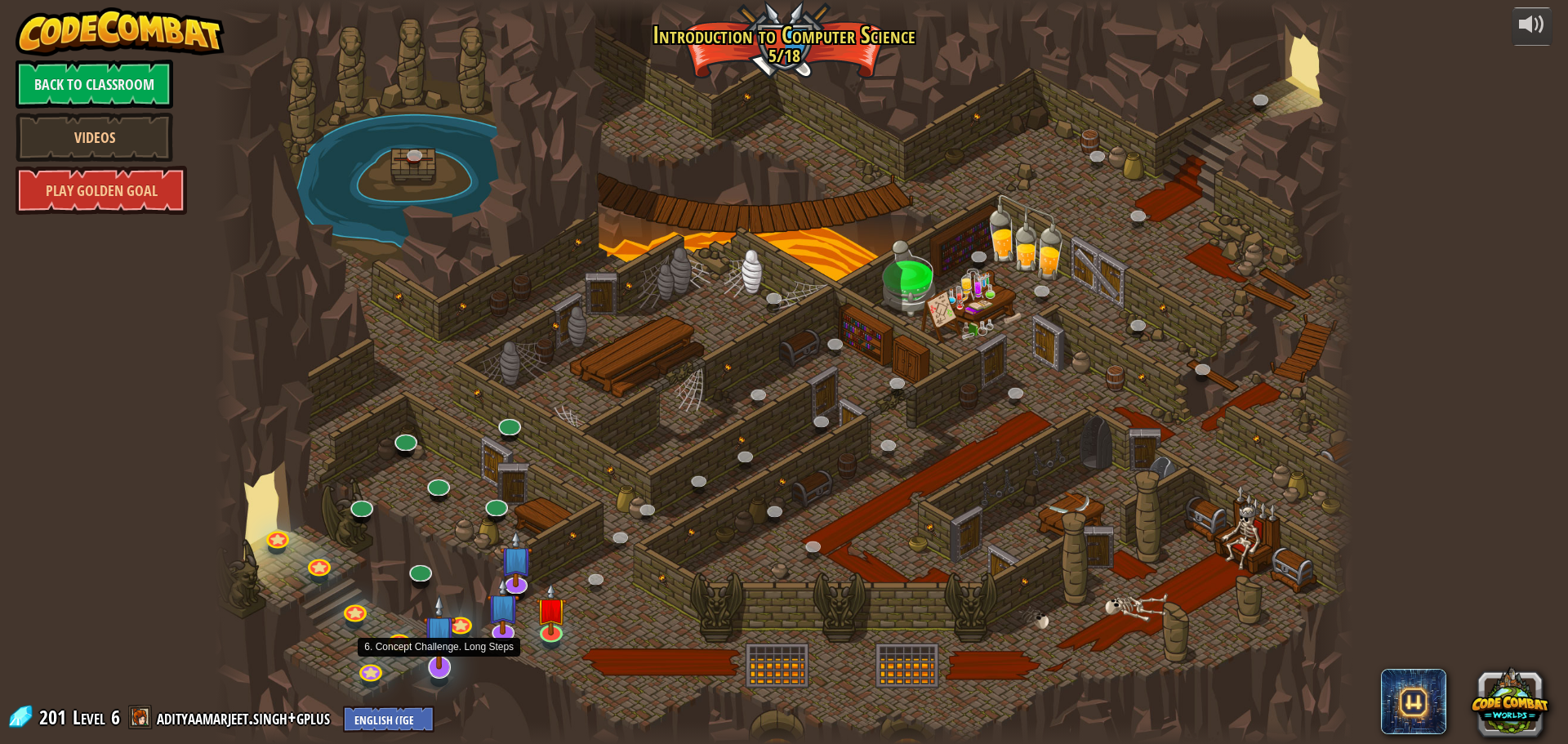
click at [437, 661] on img at bounding box center [440, 632] width 33 height 76
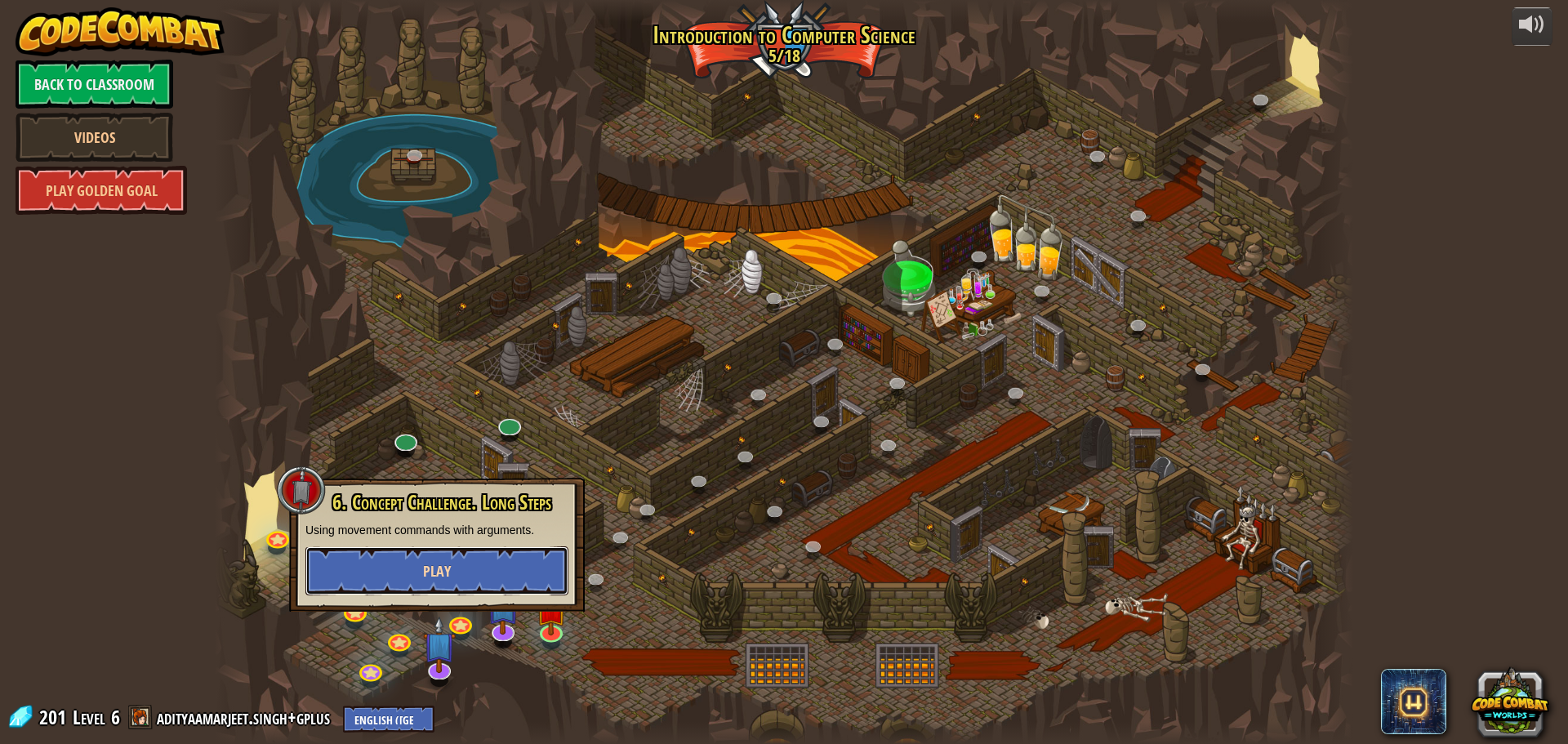
click at [437, 566] on span "Play" at bounding box center [437, 572] width 28 height 21
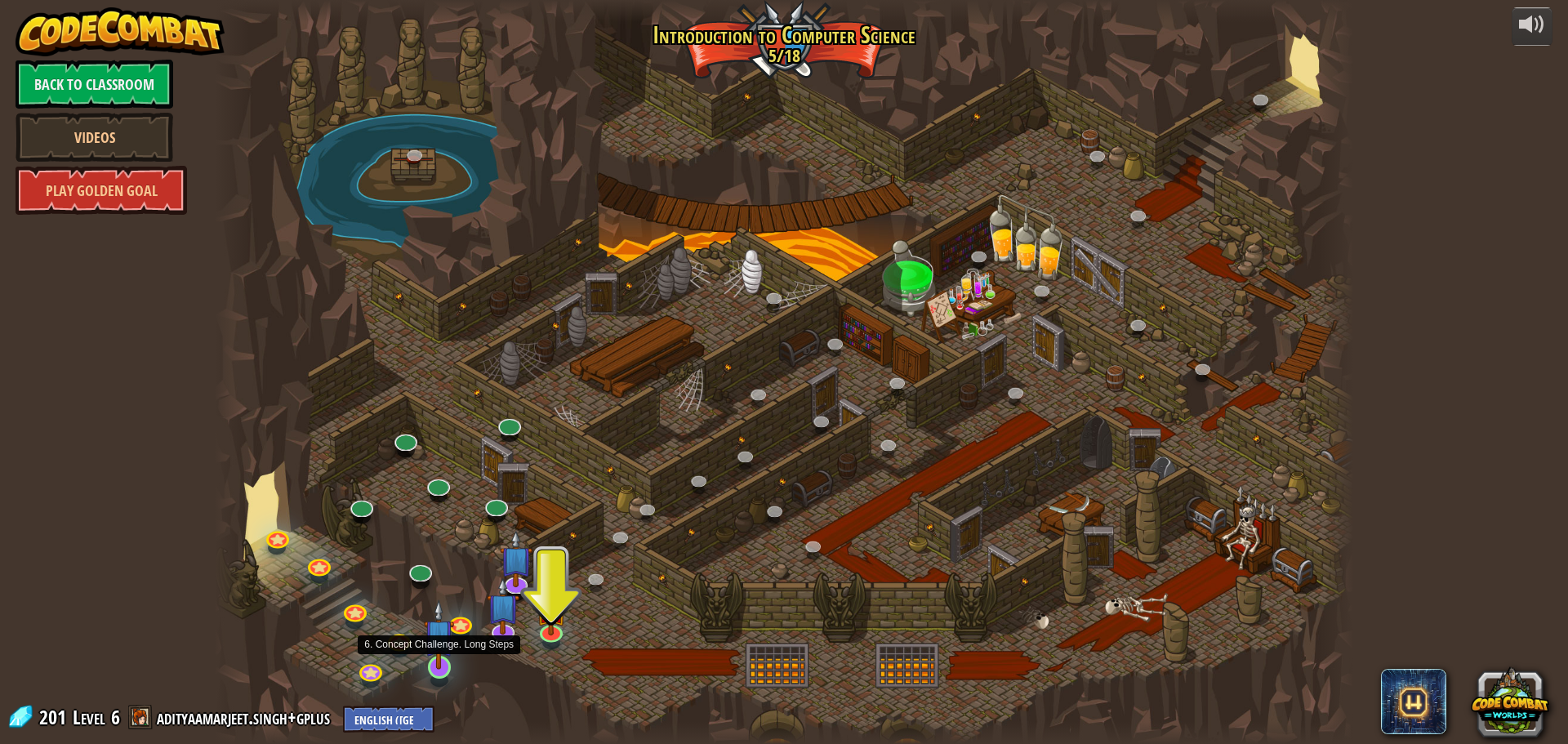
click at [437, 662] on img at bounding box center [438, 635] width 31 height 69
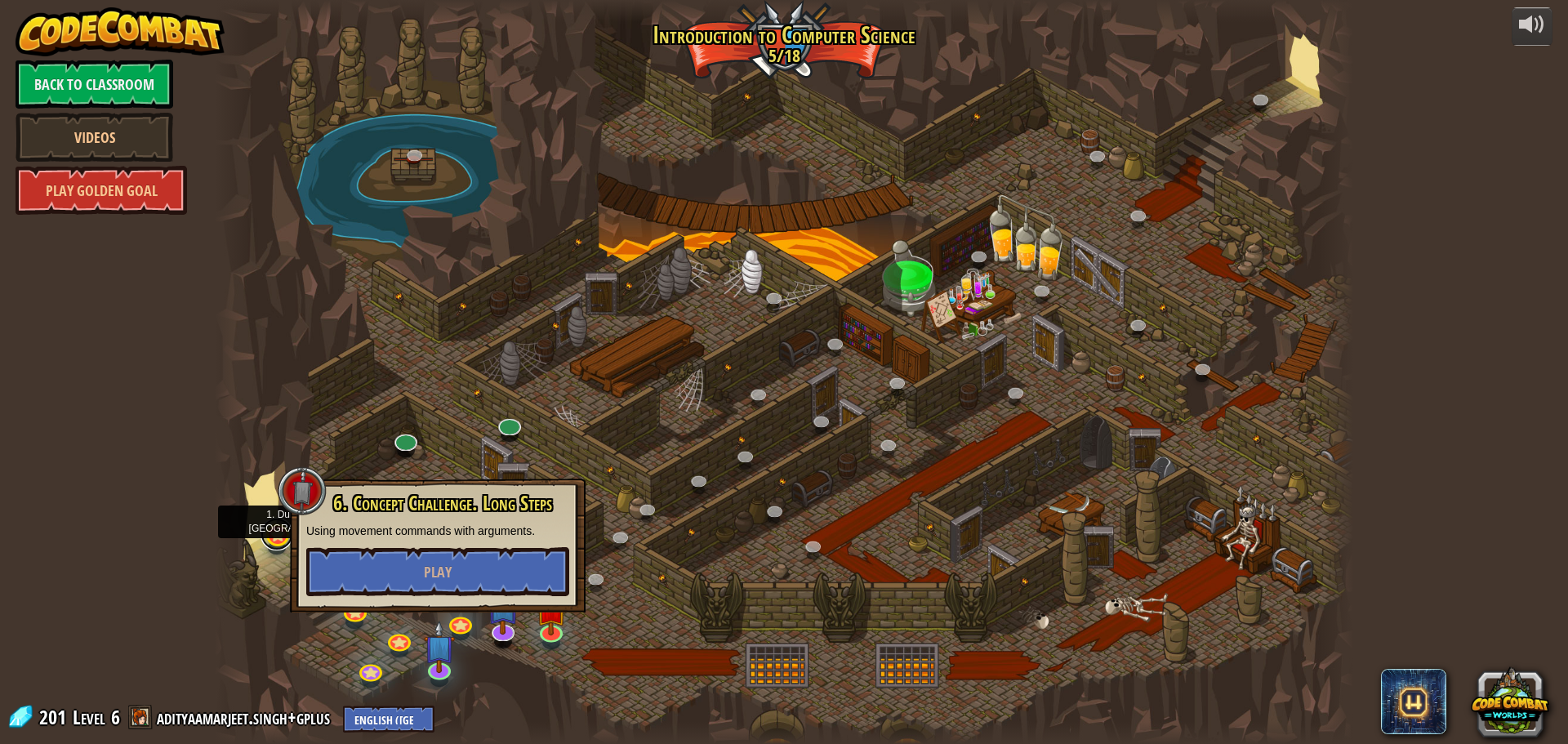
click at [263, 537] on link at bounding box center [277, 534] width 33 height 33
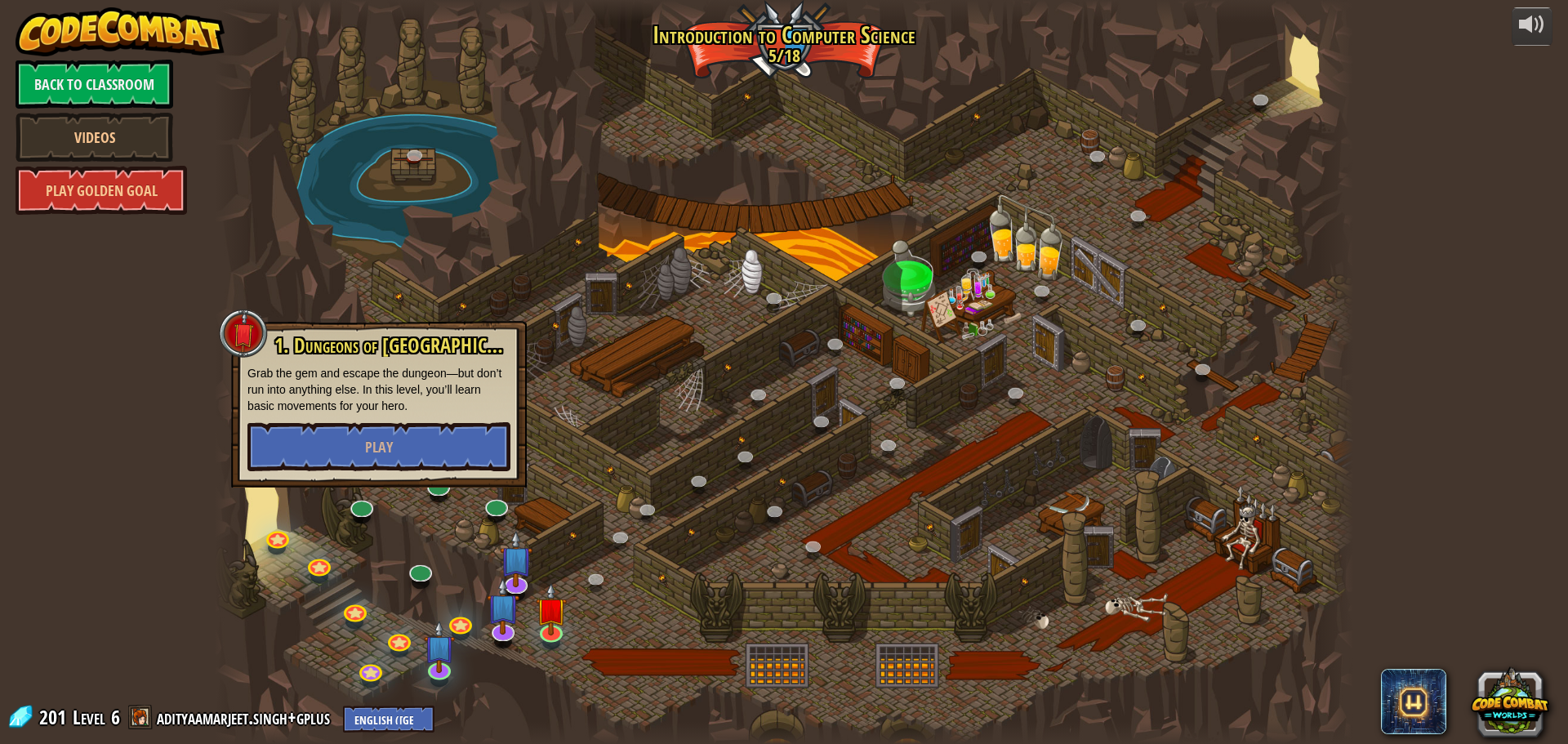
click at [313, 553] on div at bounding box center [784, 372] width 1139 height 744
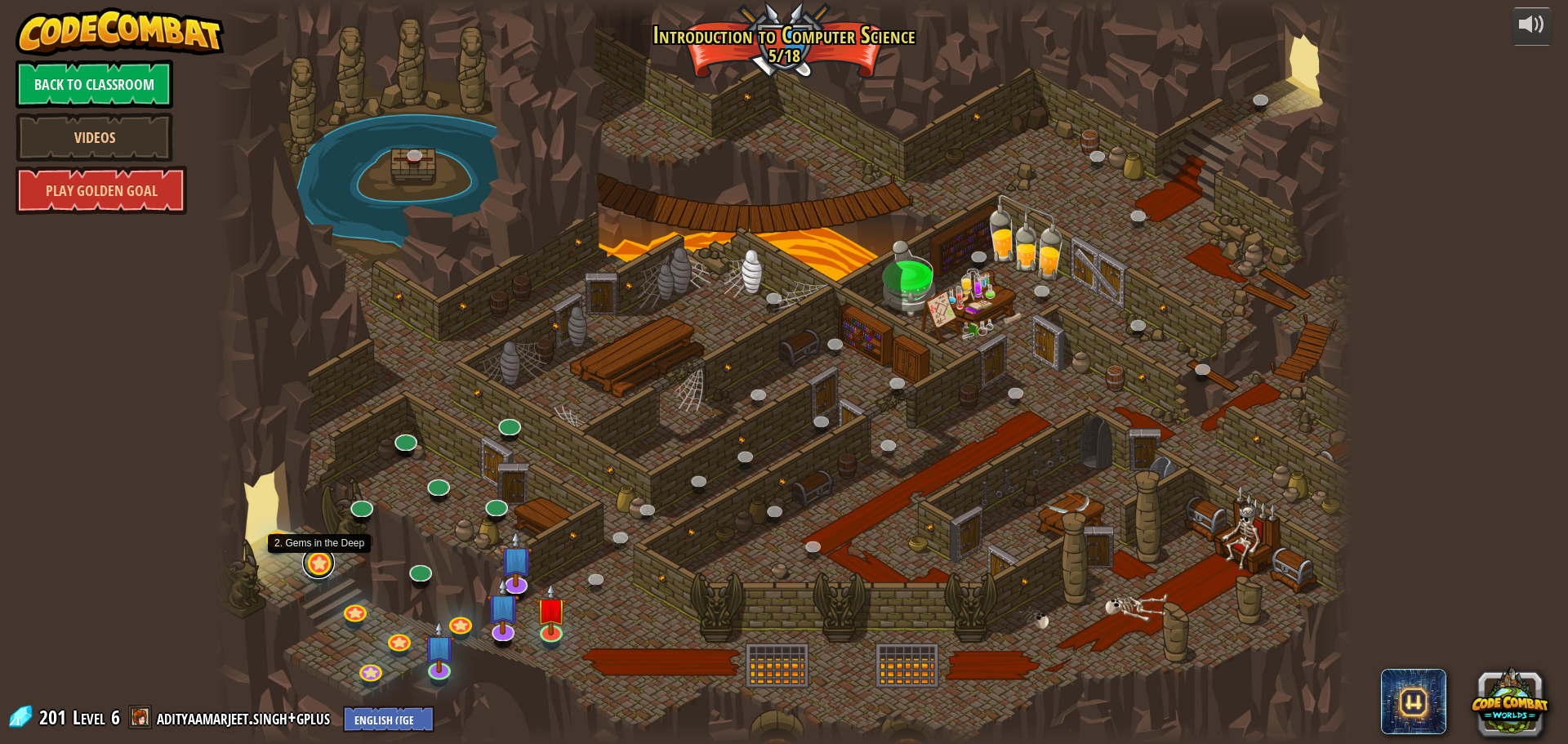
click at [320, 566] on link at bounding box center [318, 563] width 33 height 33
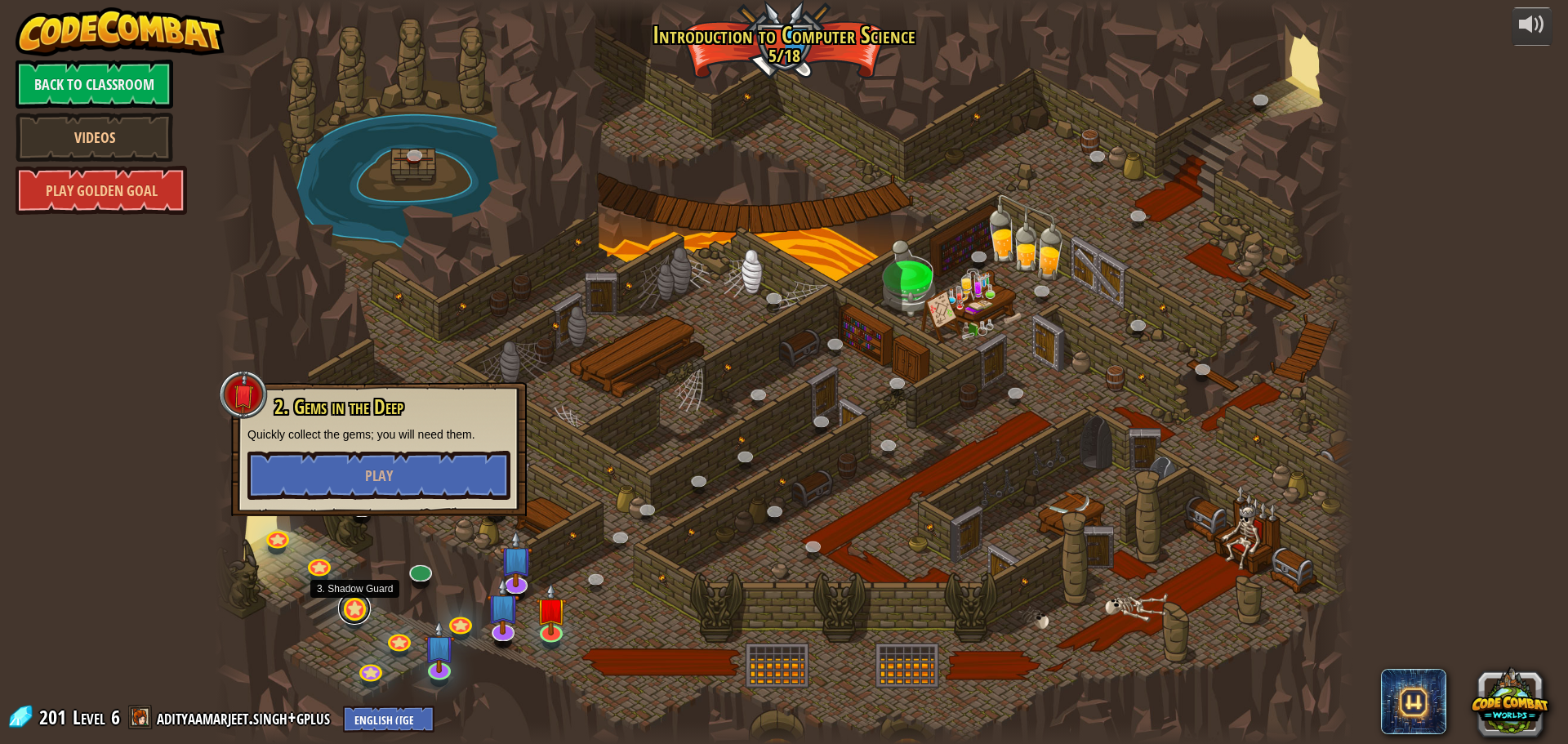
click at [357, 607] on link at bounding box center [354, 608] width 33 height 33
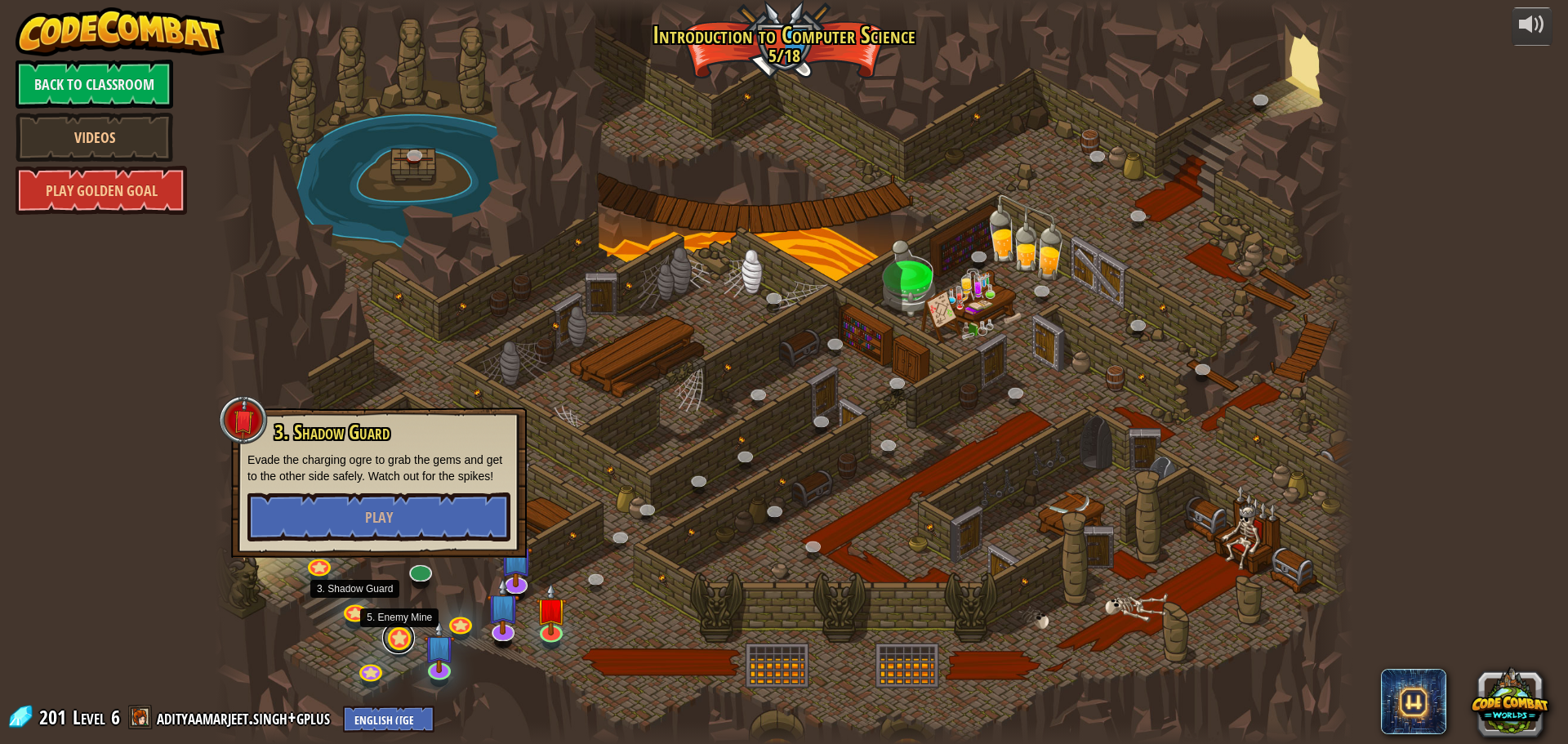
click at [392, 640] on link at bounding box center [398, 638] width 33 height 33
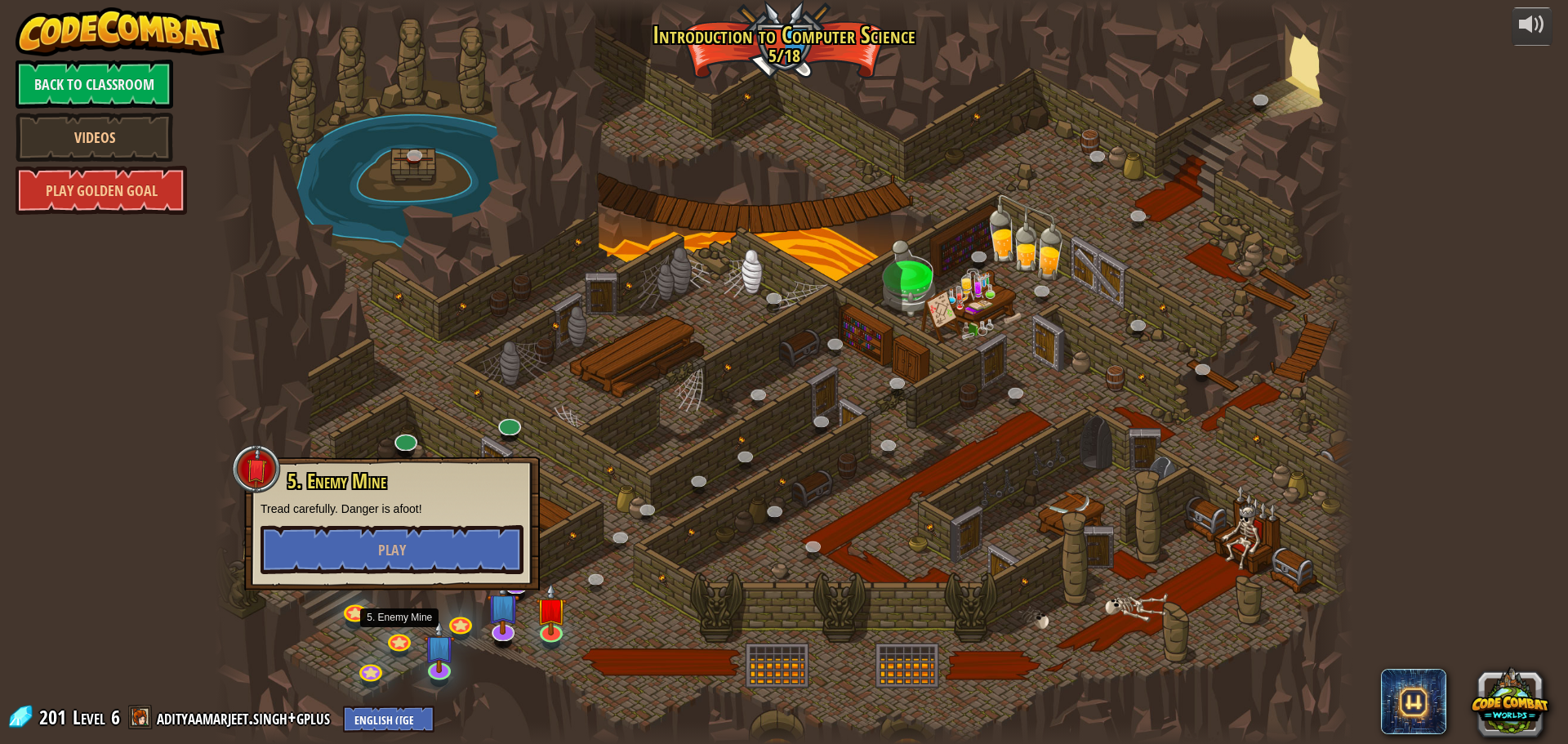
click at [348, 599] on div at bounding box center [784, 372] width 1139 height 744
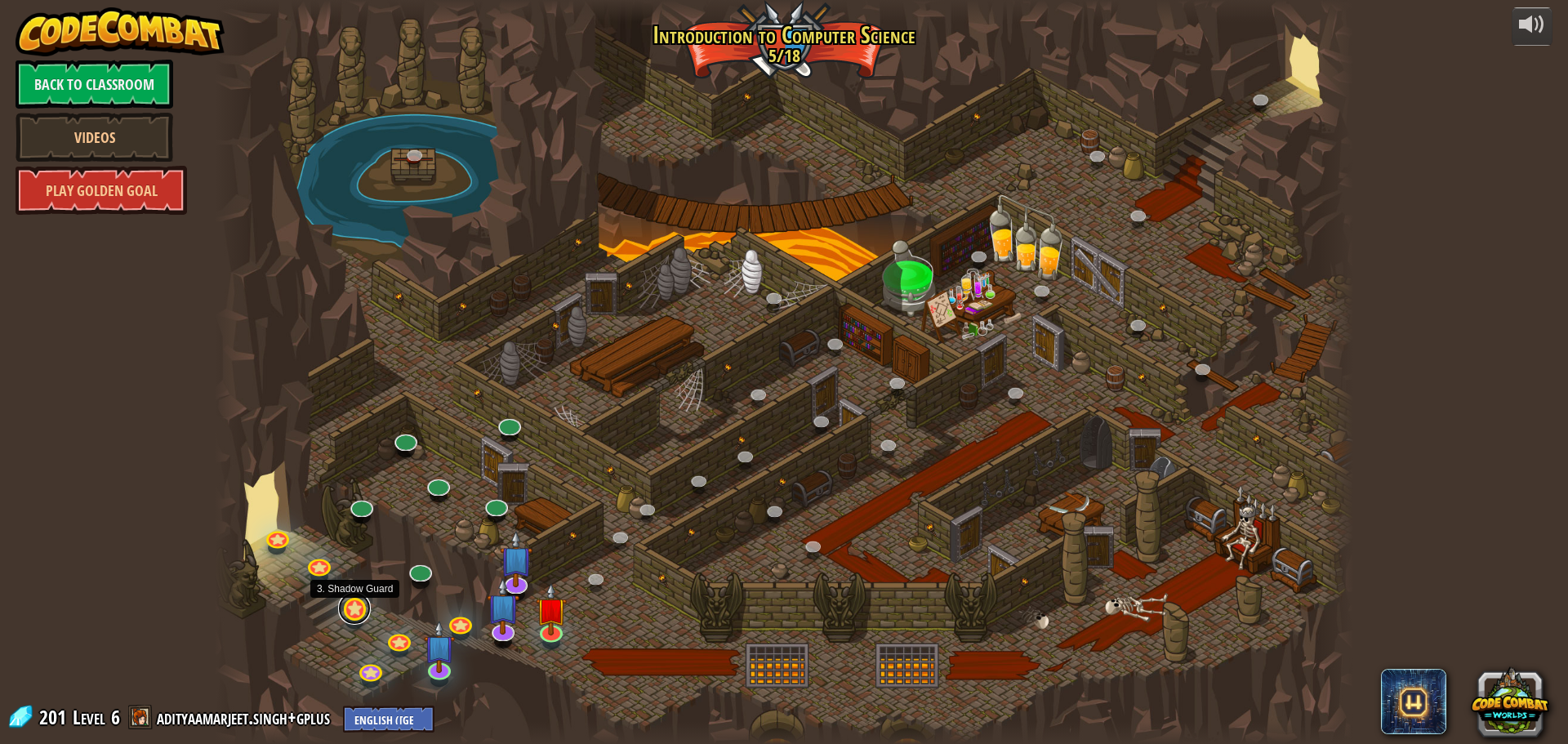
click at [362, 612] on link at bounding box center [354, 608] width 33 height 33
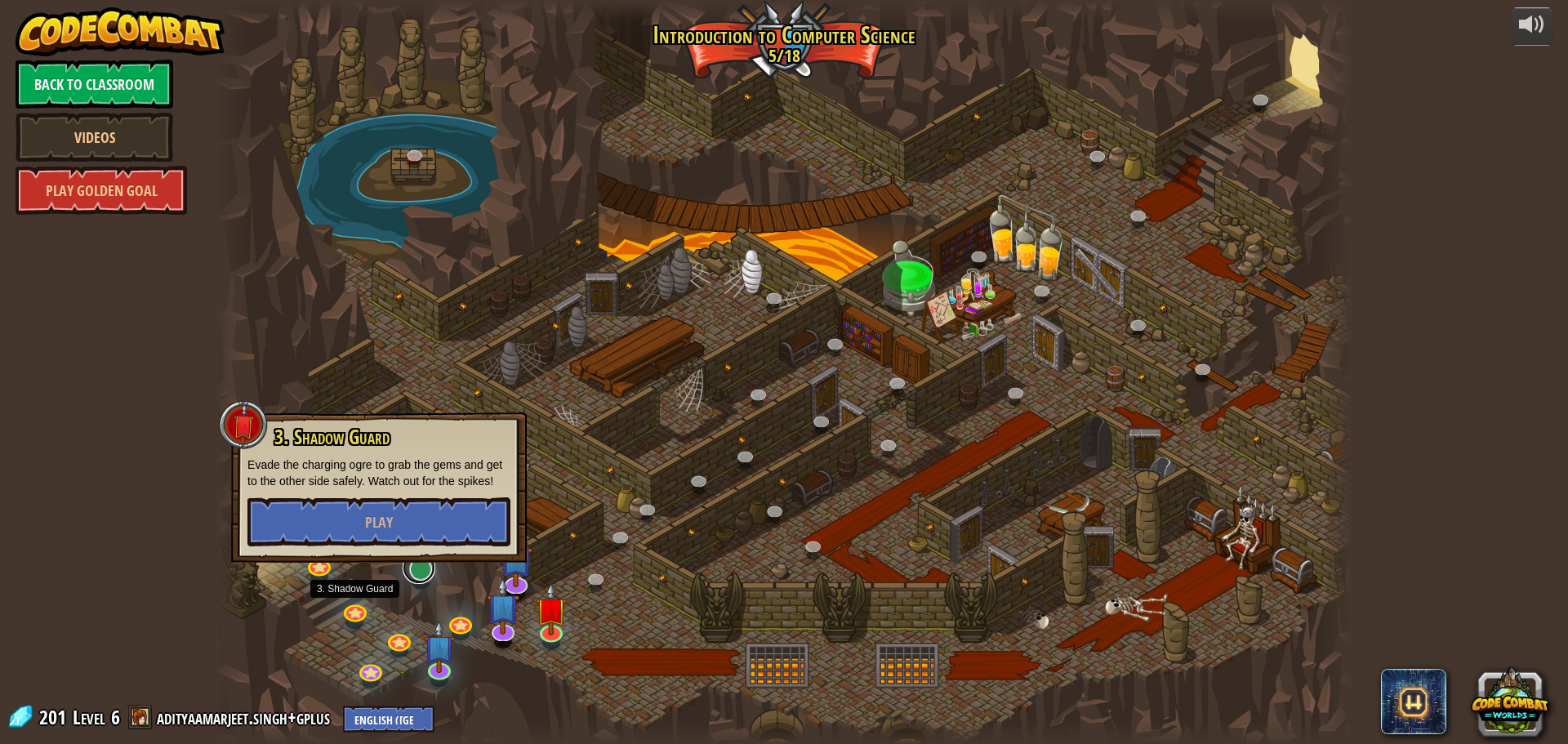
click at [411, 581] on link at bounding box center [419, 568] width 33 height 33
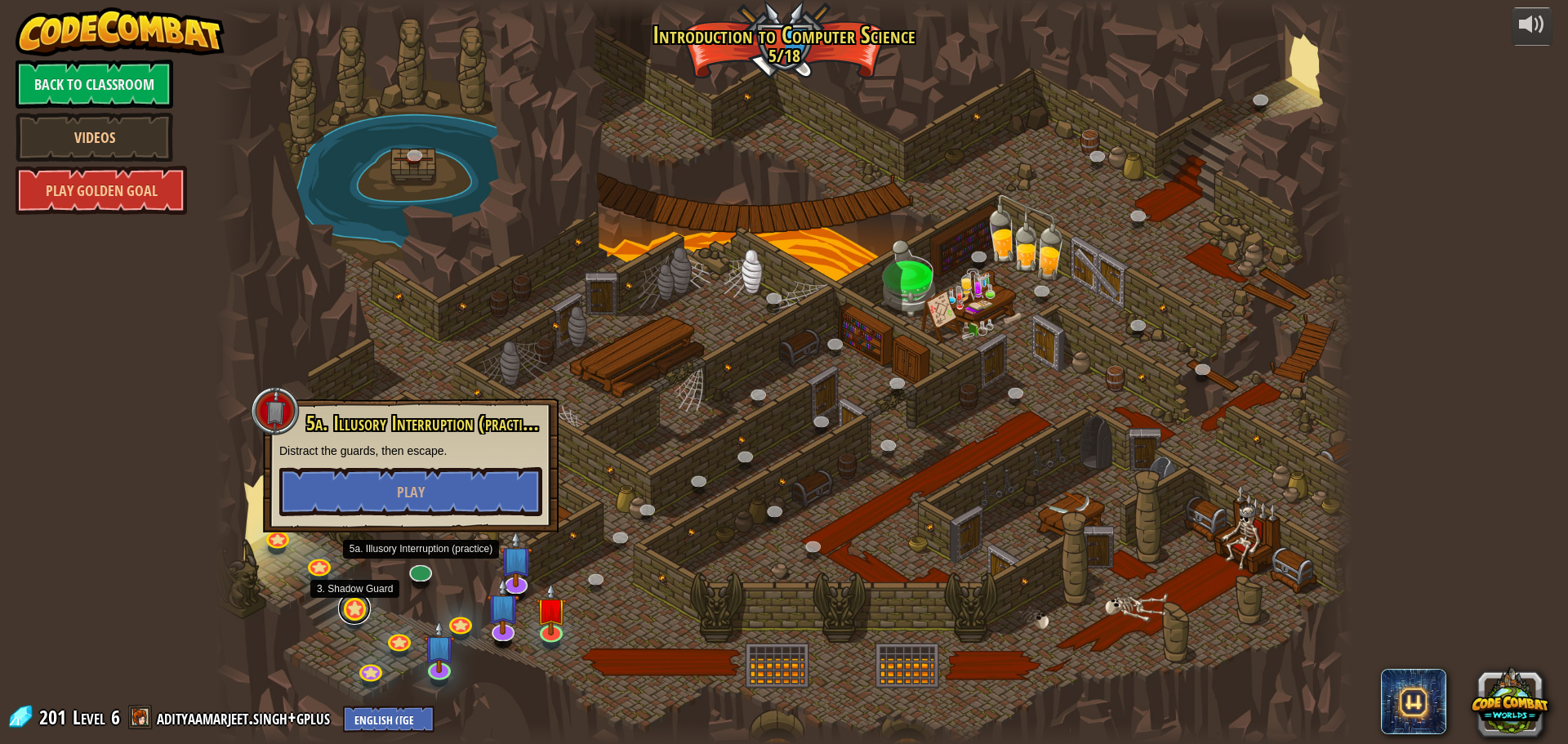
click at [356, 604] on link at bounding box center [354, 608] width 33 height 33
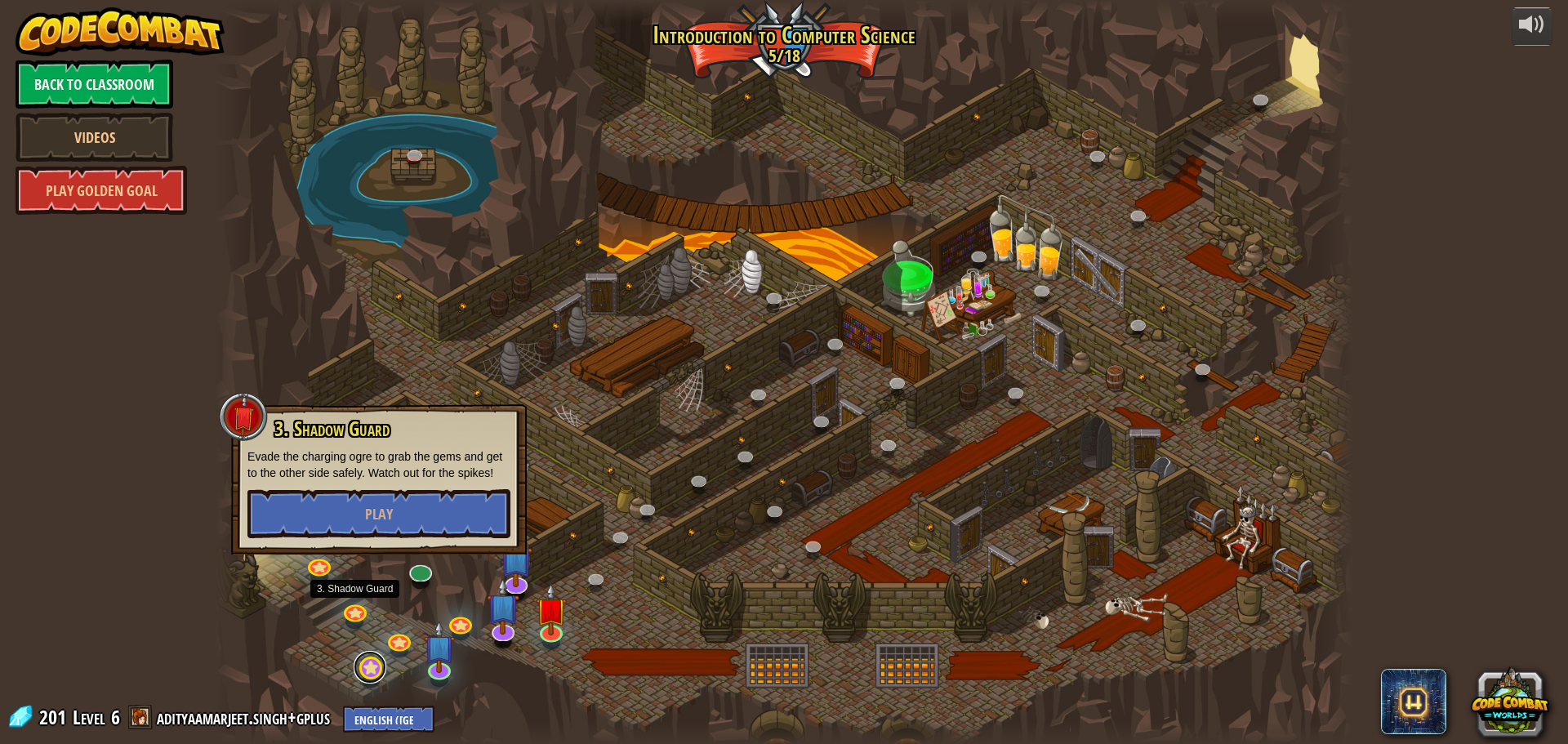
click at [369, 661] on link at bounding box center [369, 667] width 33 height 33
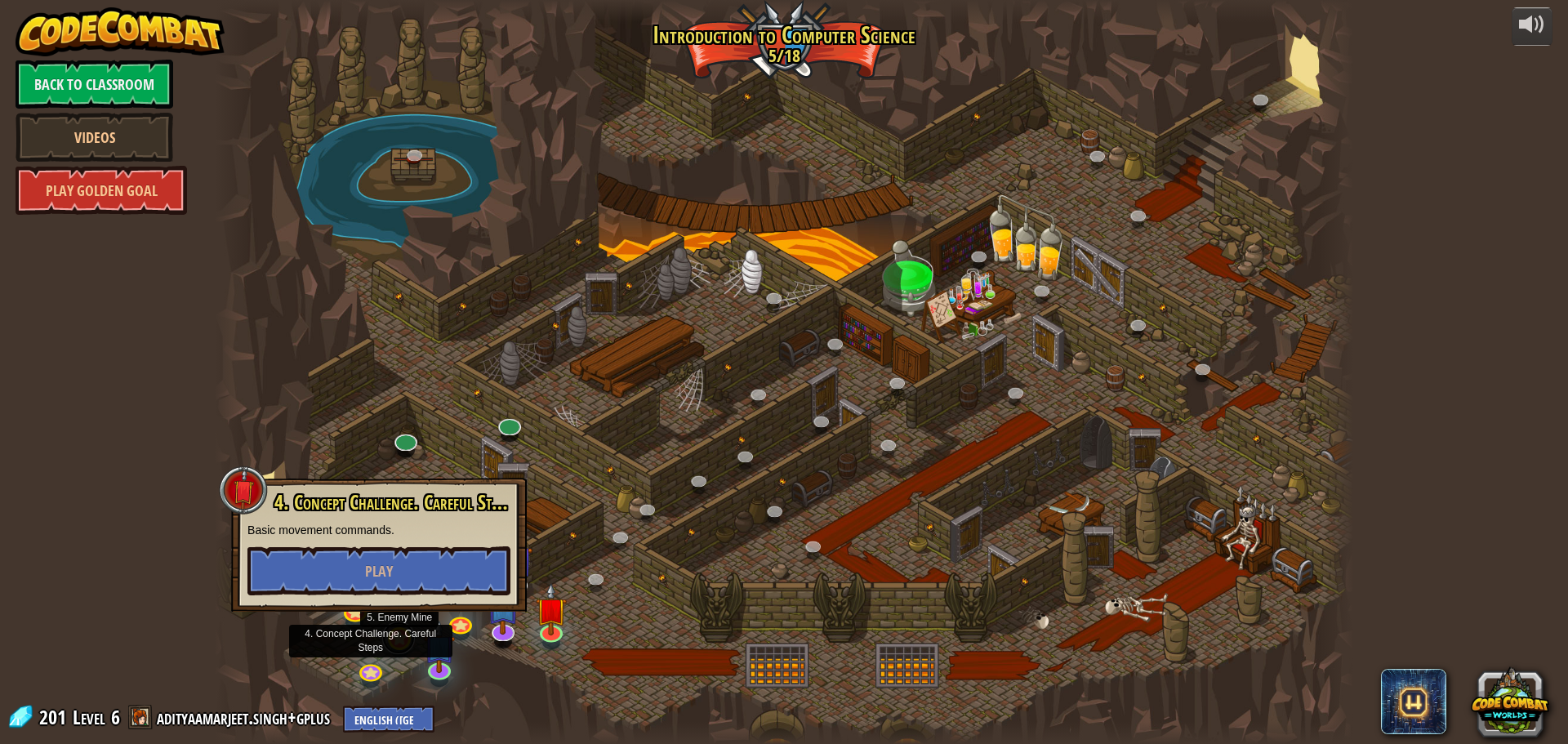
click at [404, 637] on link at bounding box center [398, 638] width 33 height 33
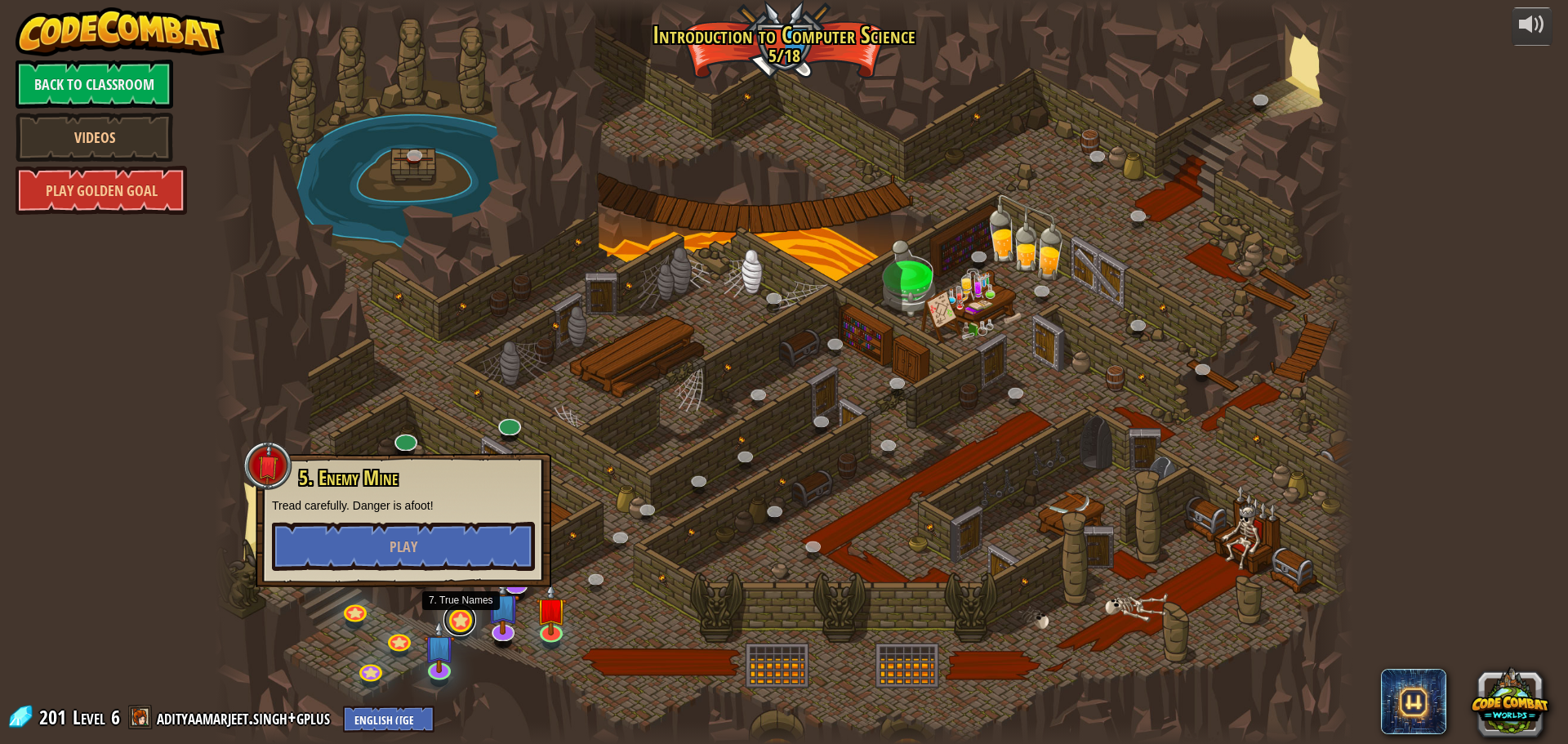
click at [461, 621] on link at bounding box center [459, 620] width 33 height 33
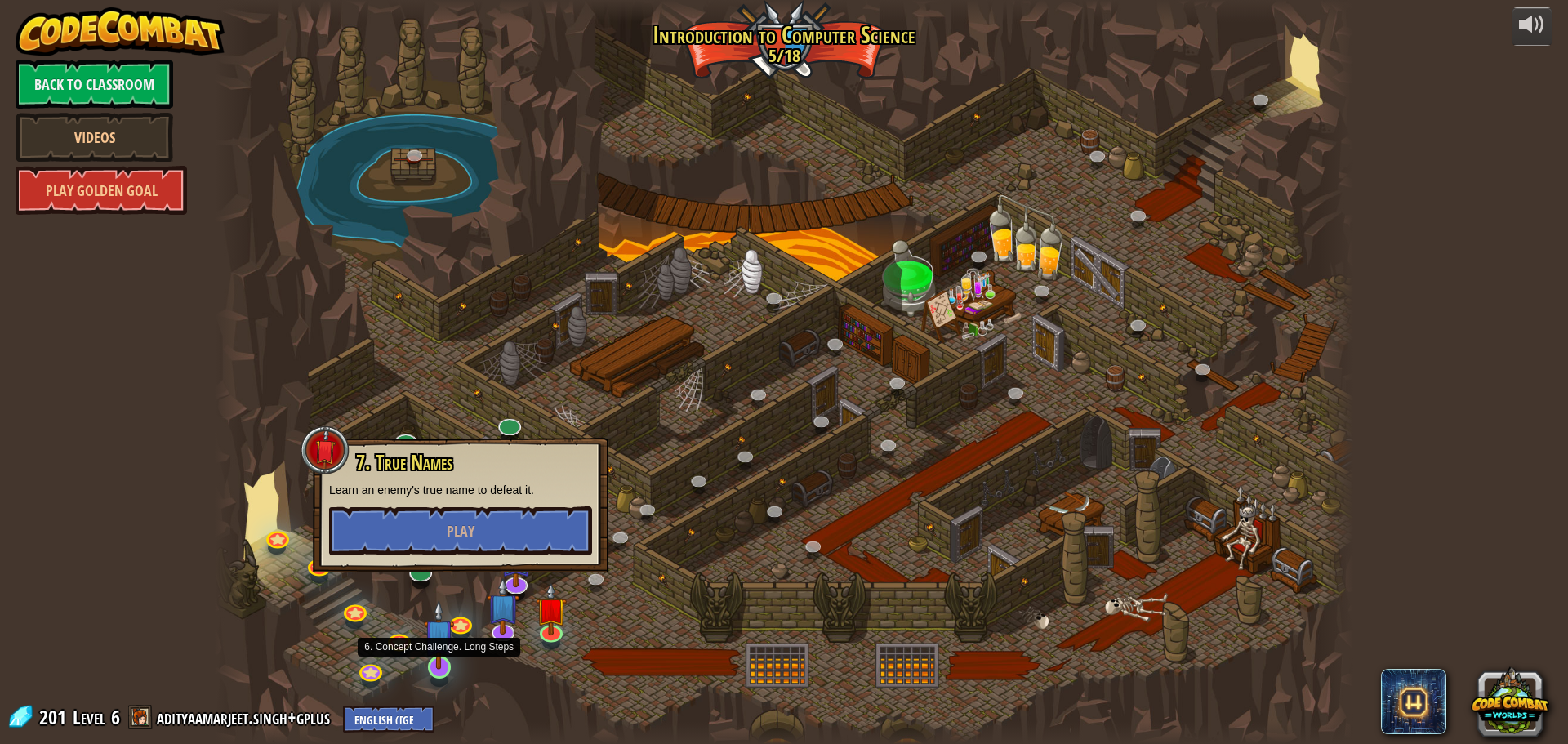
click at [441, 657] on img at bounding box center [438, 635] width 31 height 69
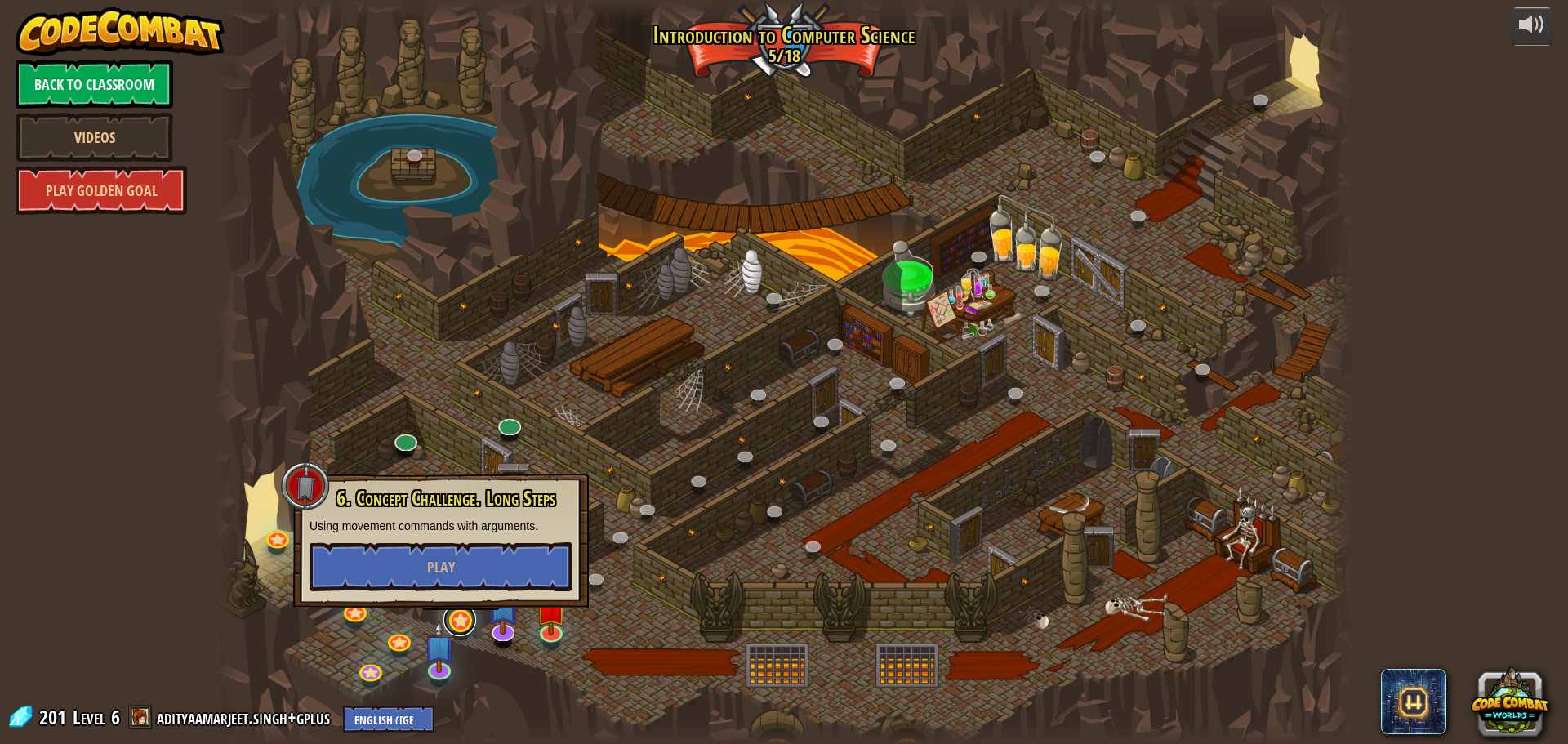
click at [454, 614] on link at bounding box center [459, 620] width 33 height 33
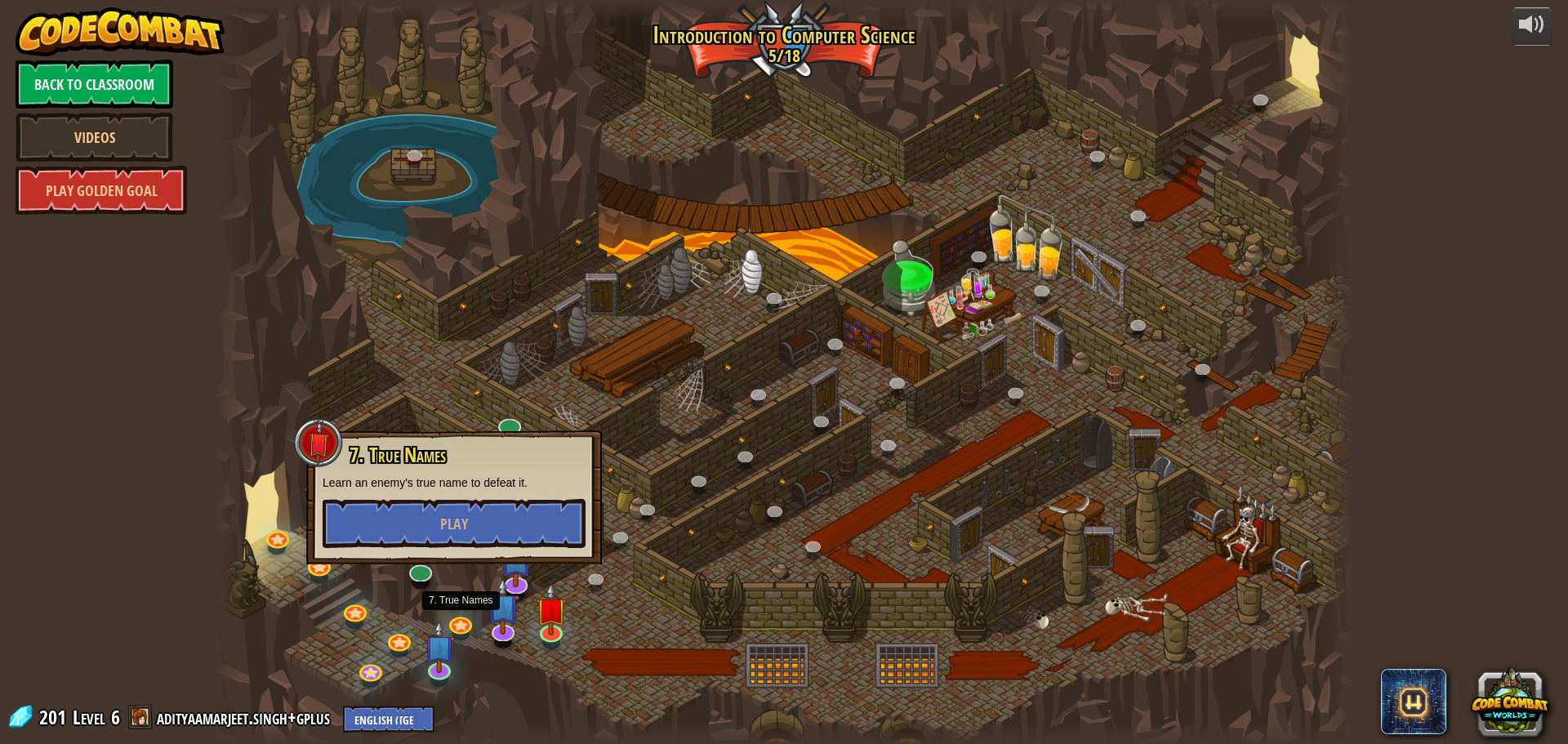
click at [860, 553] on div at bounding box center [784, 372] width 1139 height 744
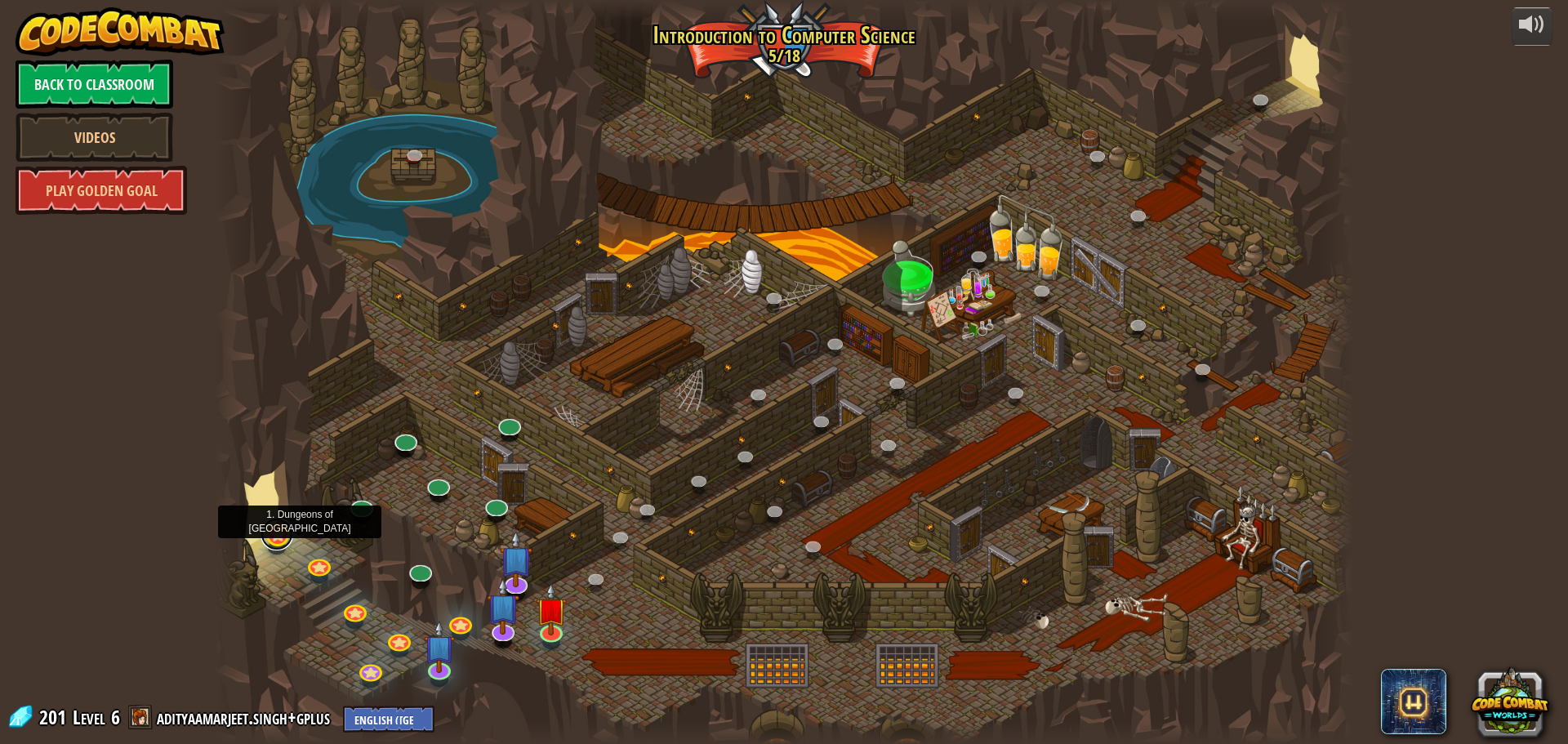
click at [271, 539] on link at bounding box center [277, 534] width 33 height 33
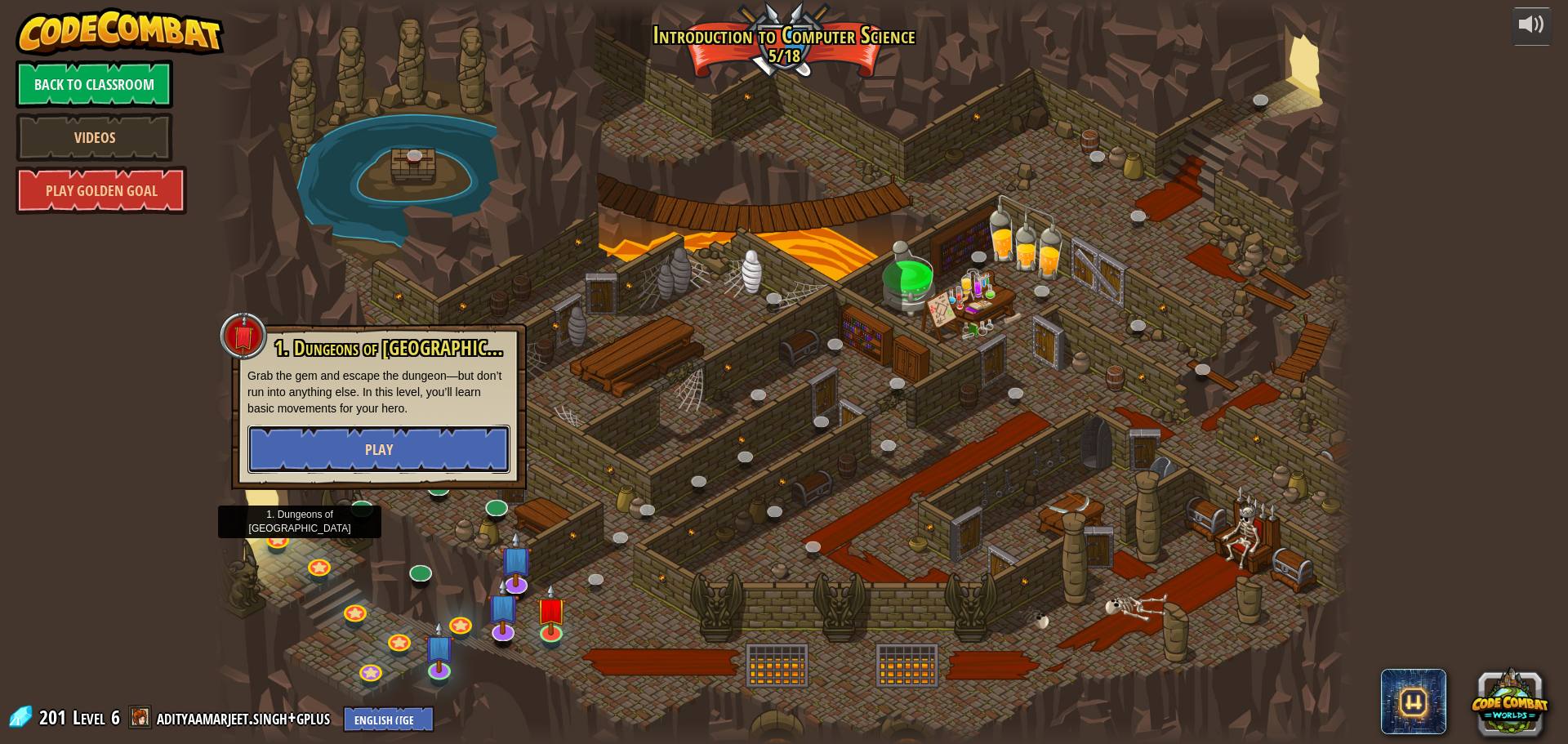
click at [352, 442] on button "Play" at bounding box center [378, 449] width 263 height 49
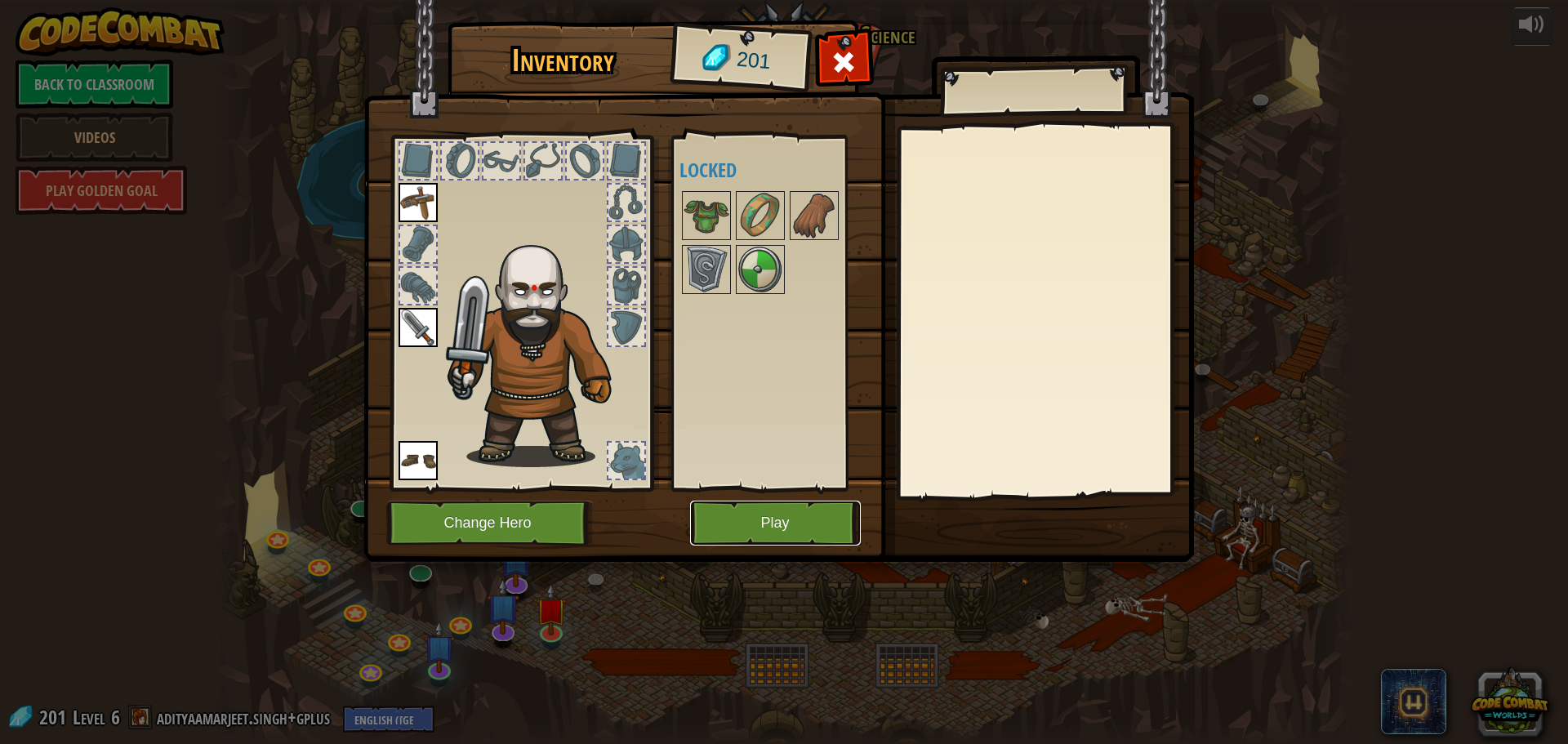
click at [787, 536] on button "Play" at bounding box center [775, 523] width 170 height 45
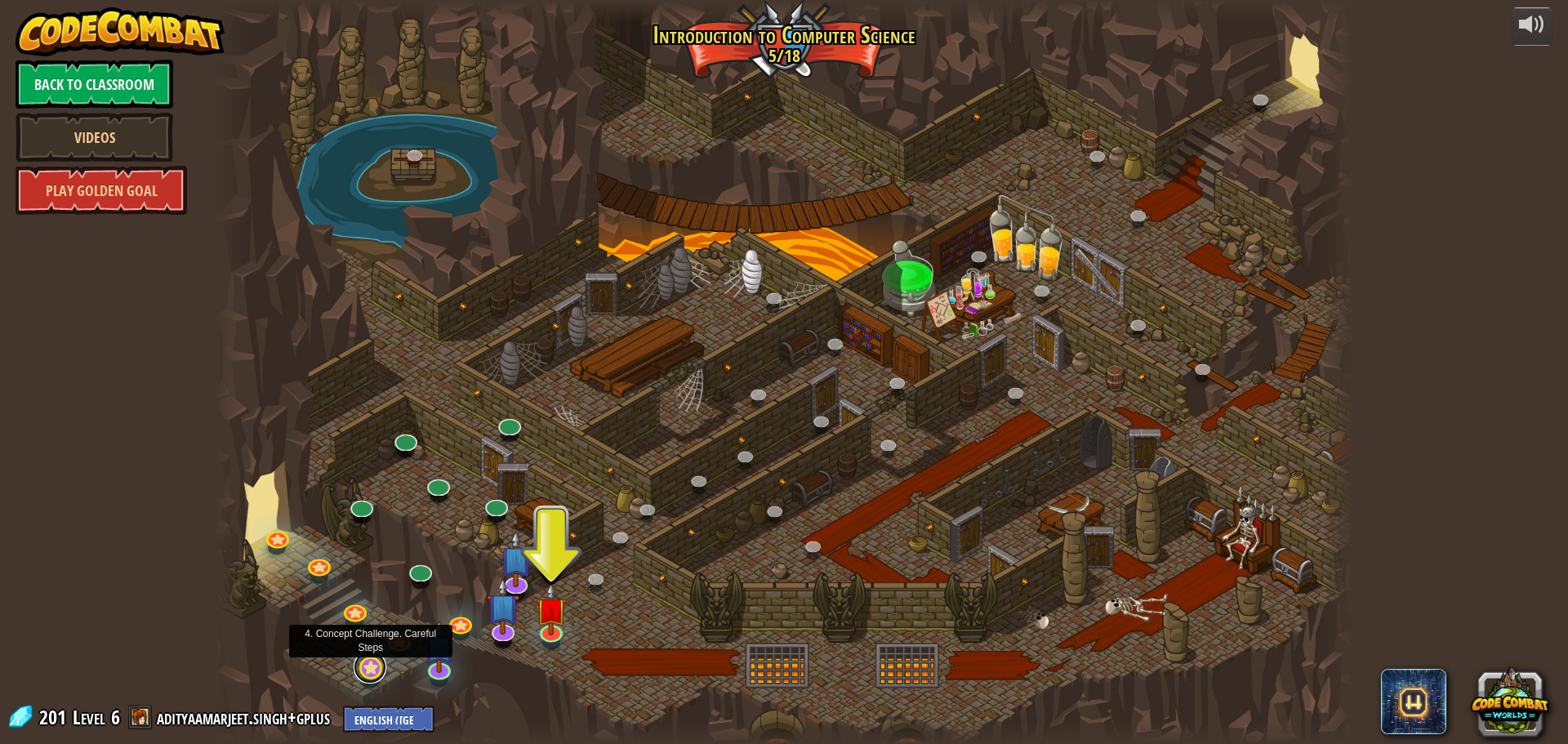
click at [369, 668] on link at bounding box center [369, 667] width 33 height 33
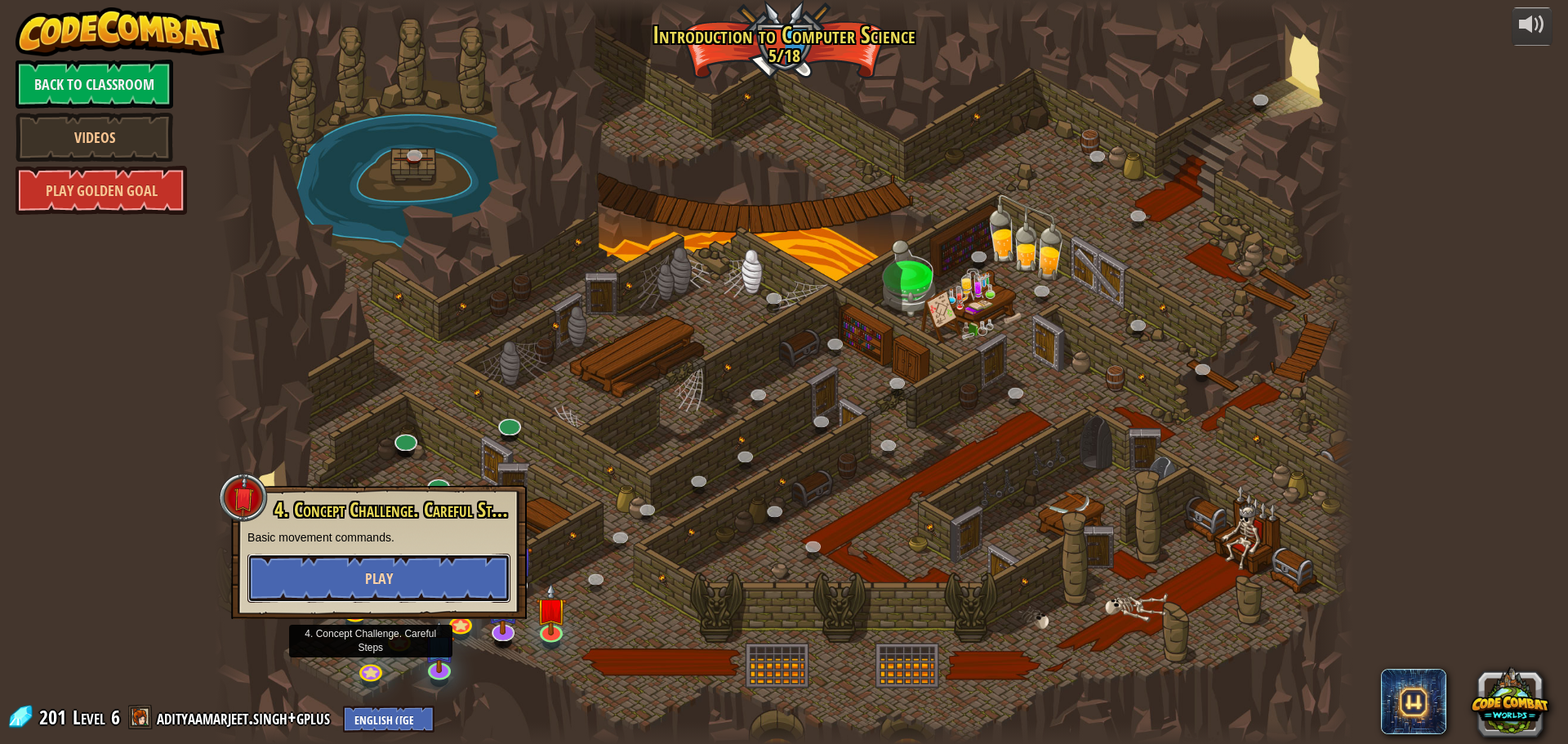
click at [386, 560] on button "Play" at bounding box center [378, 578] width 263 height 49
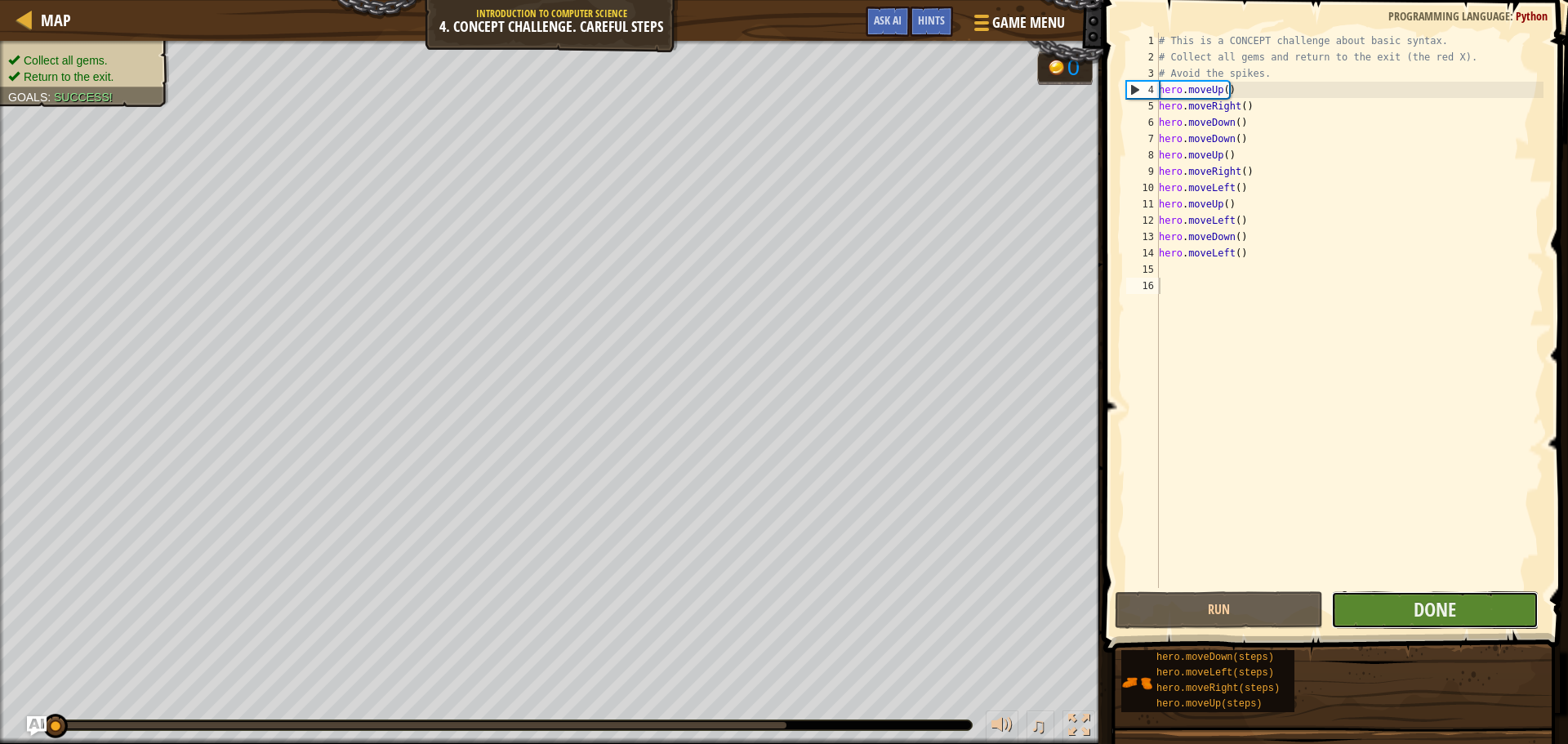
click at [1471, 609] on button "Done" at bounding box center [1435, 610] width 208 height 37
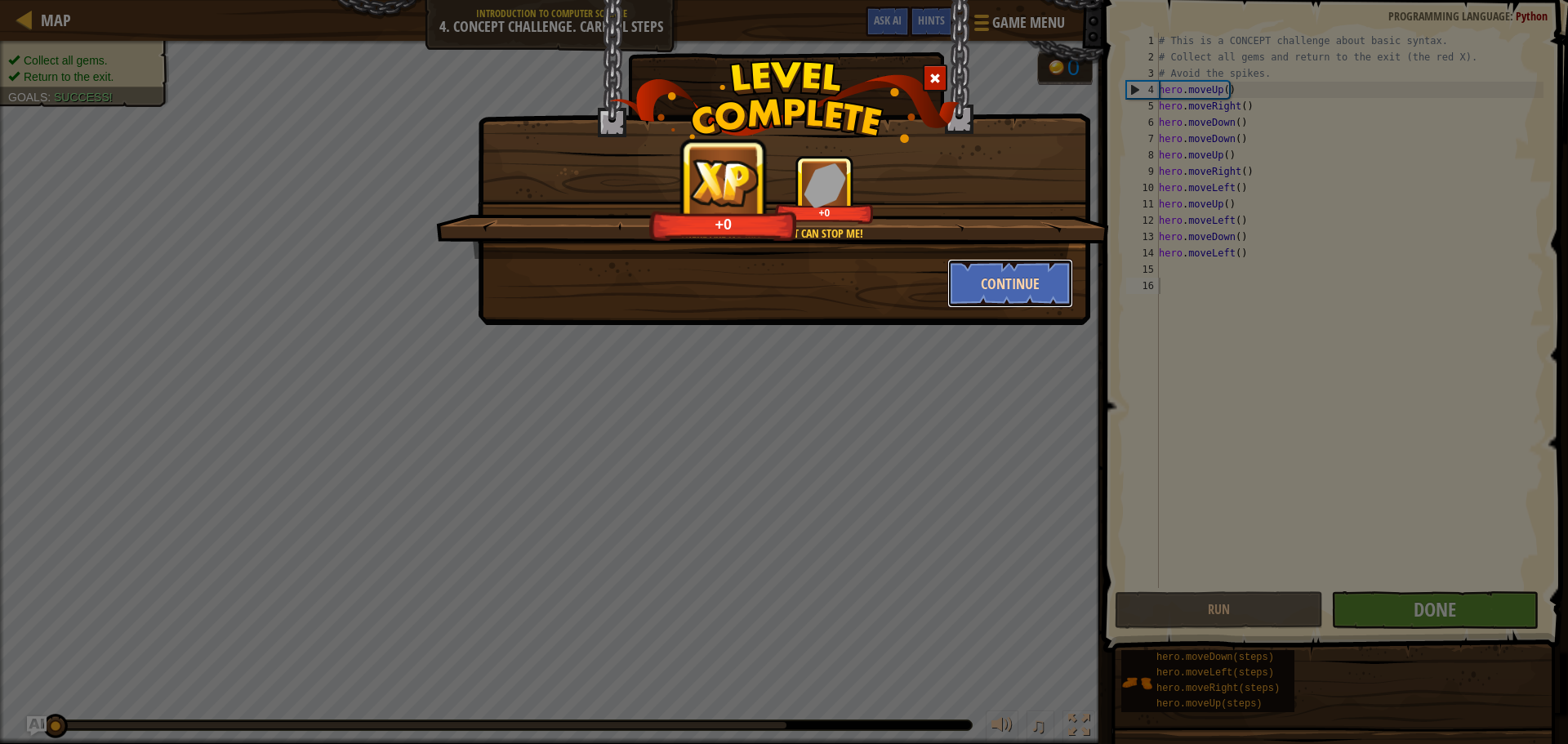
click at [988, 276] on button "Continue" at bounding box center [1011, 284] width 127 height 49
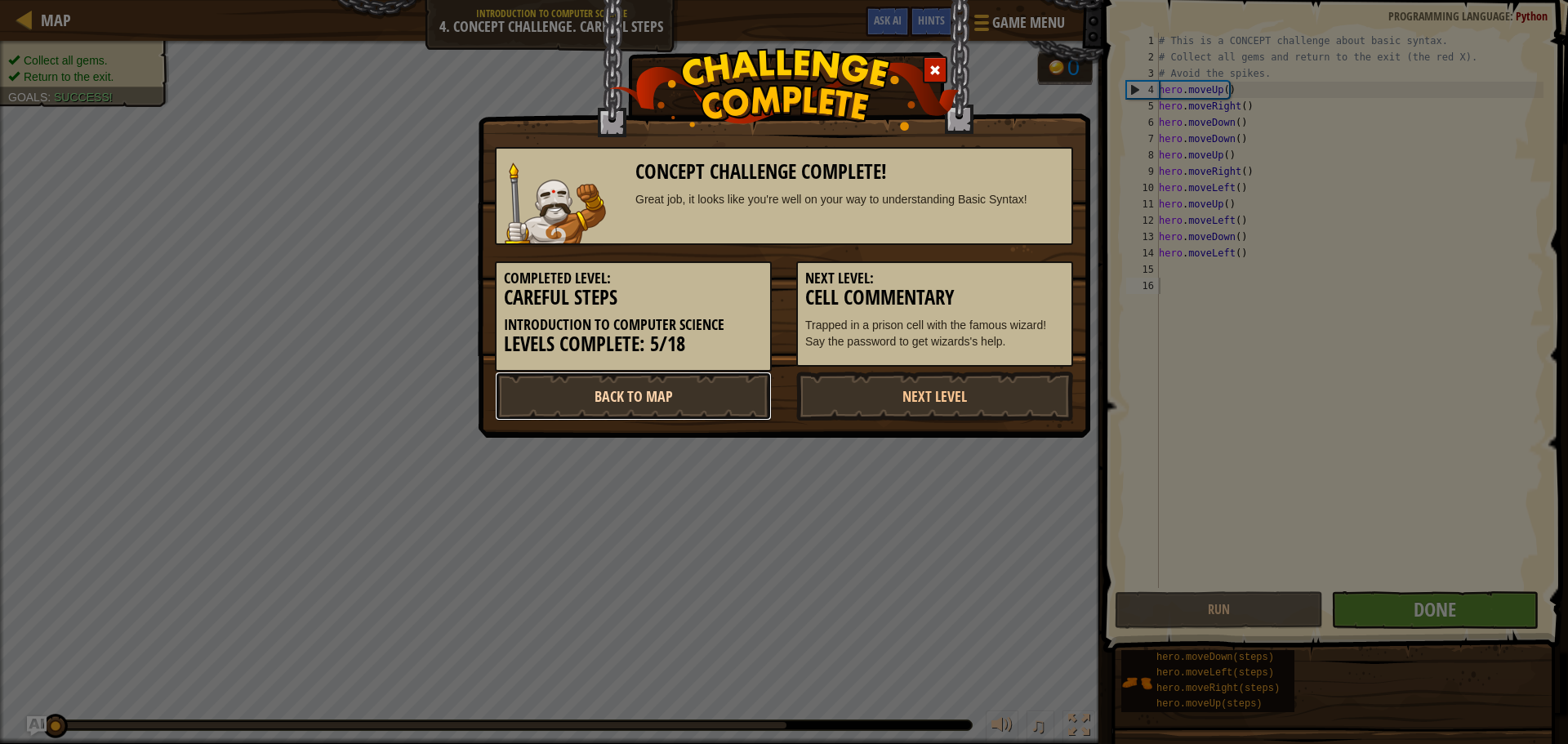
click at [689, 408] on link "Back to Map" at bounding box center [633, 396] width 277 height 49
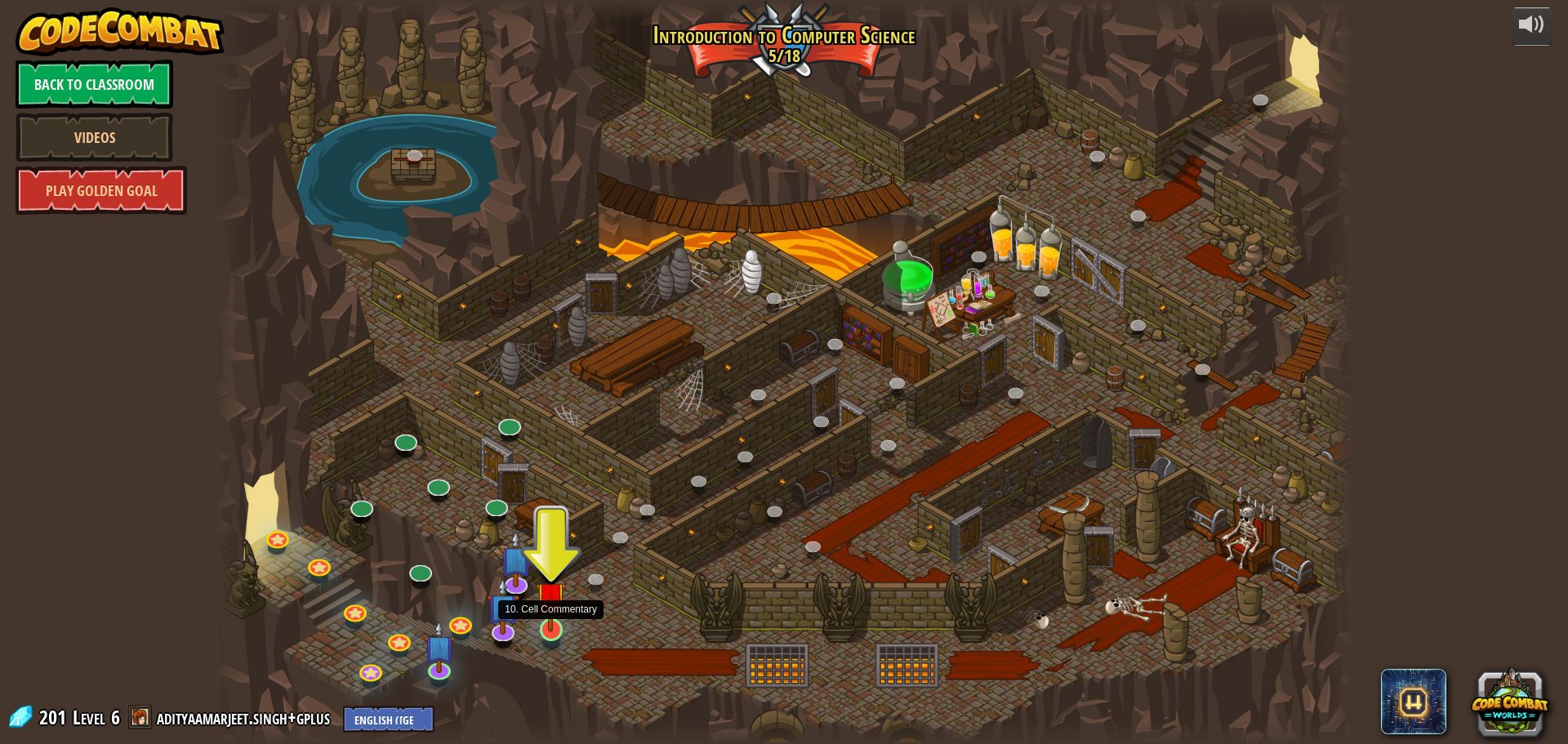
click at [543, 626] on img at bounding box center [551, 597] width 31 height 69
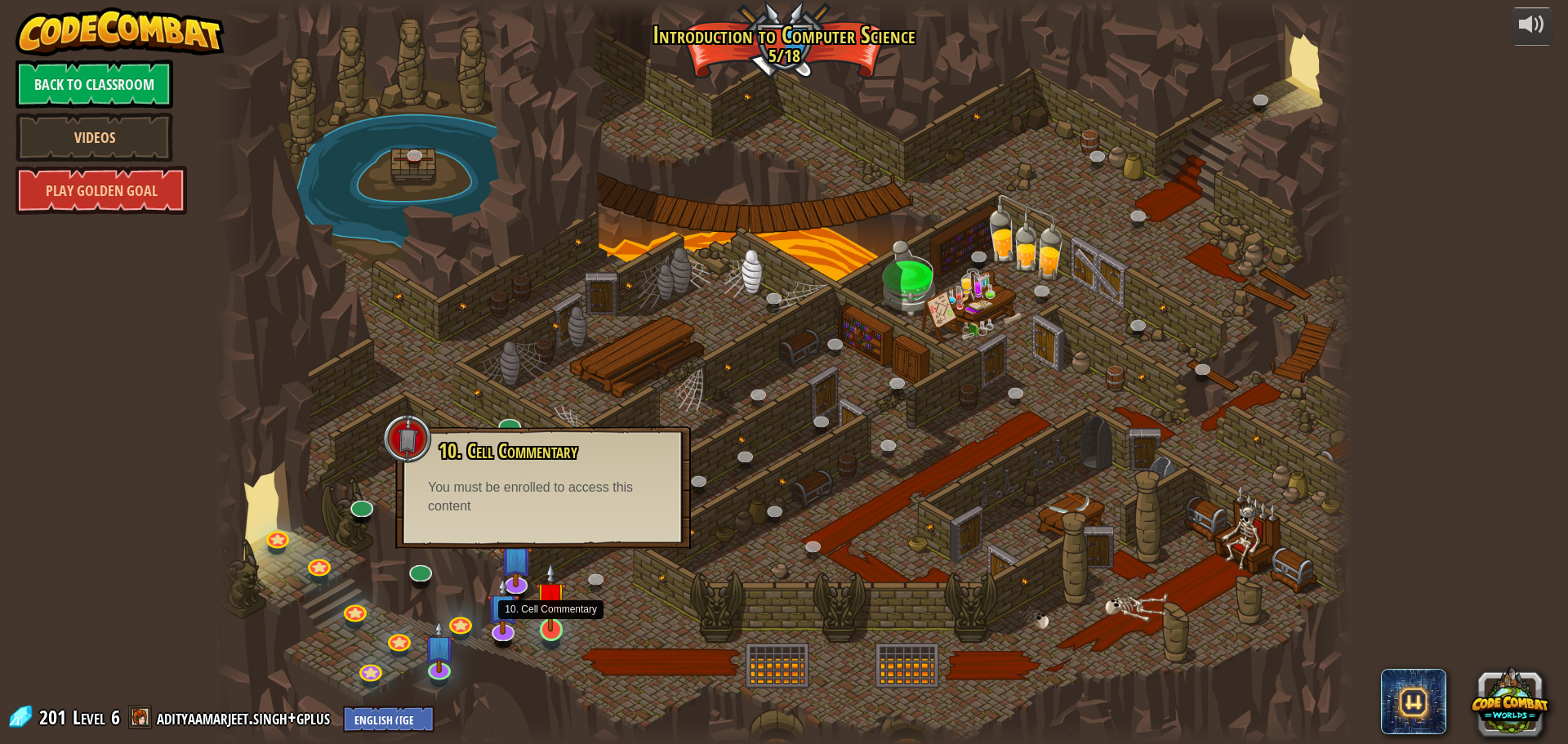
click at [549, 624] on img at bounding box center [551, 597] width 31 height 69
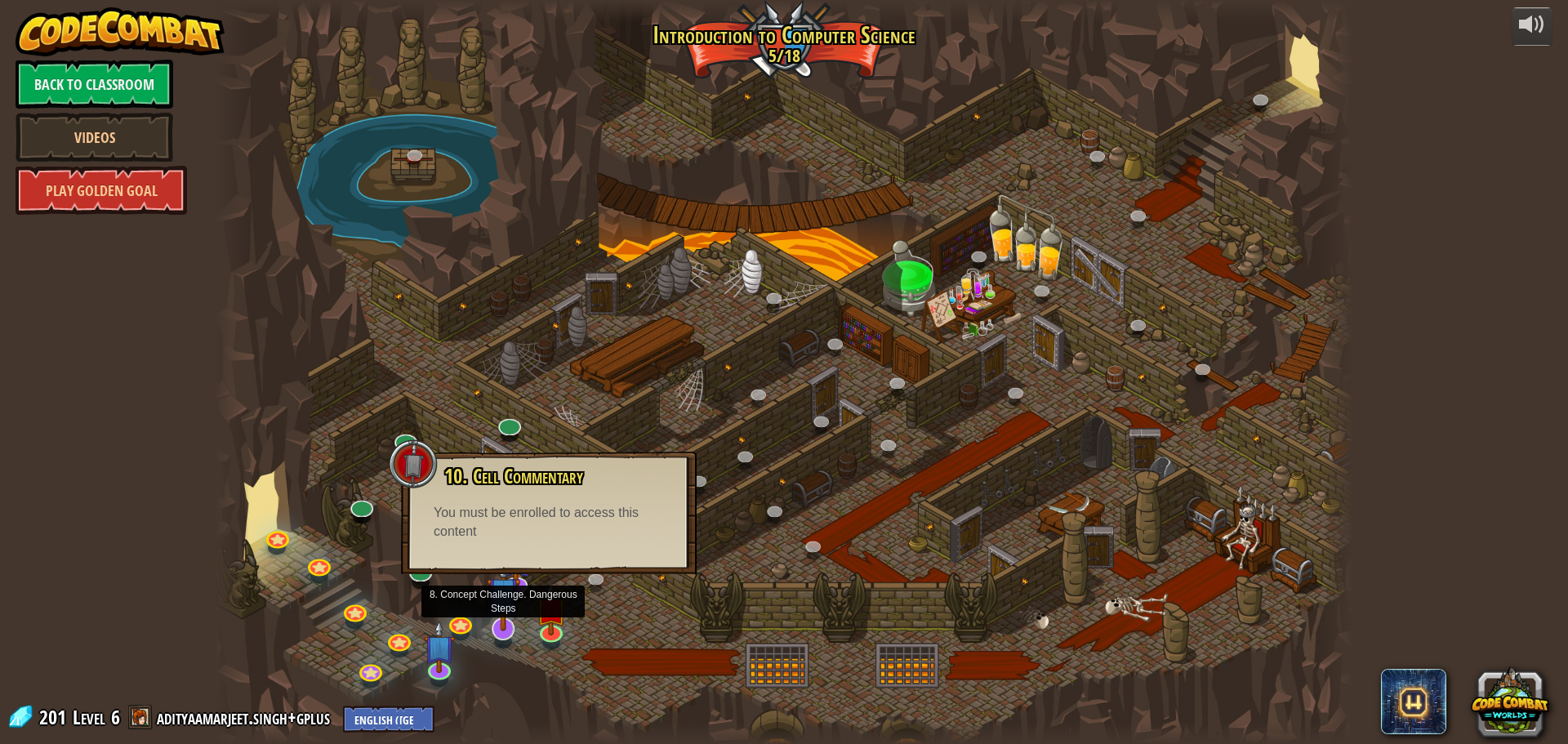
click at [509, 628] on img at bounding box center [503, 593] width 33 height 76
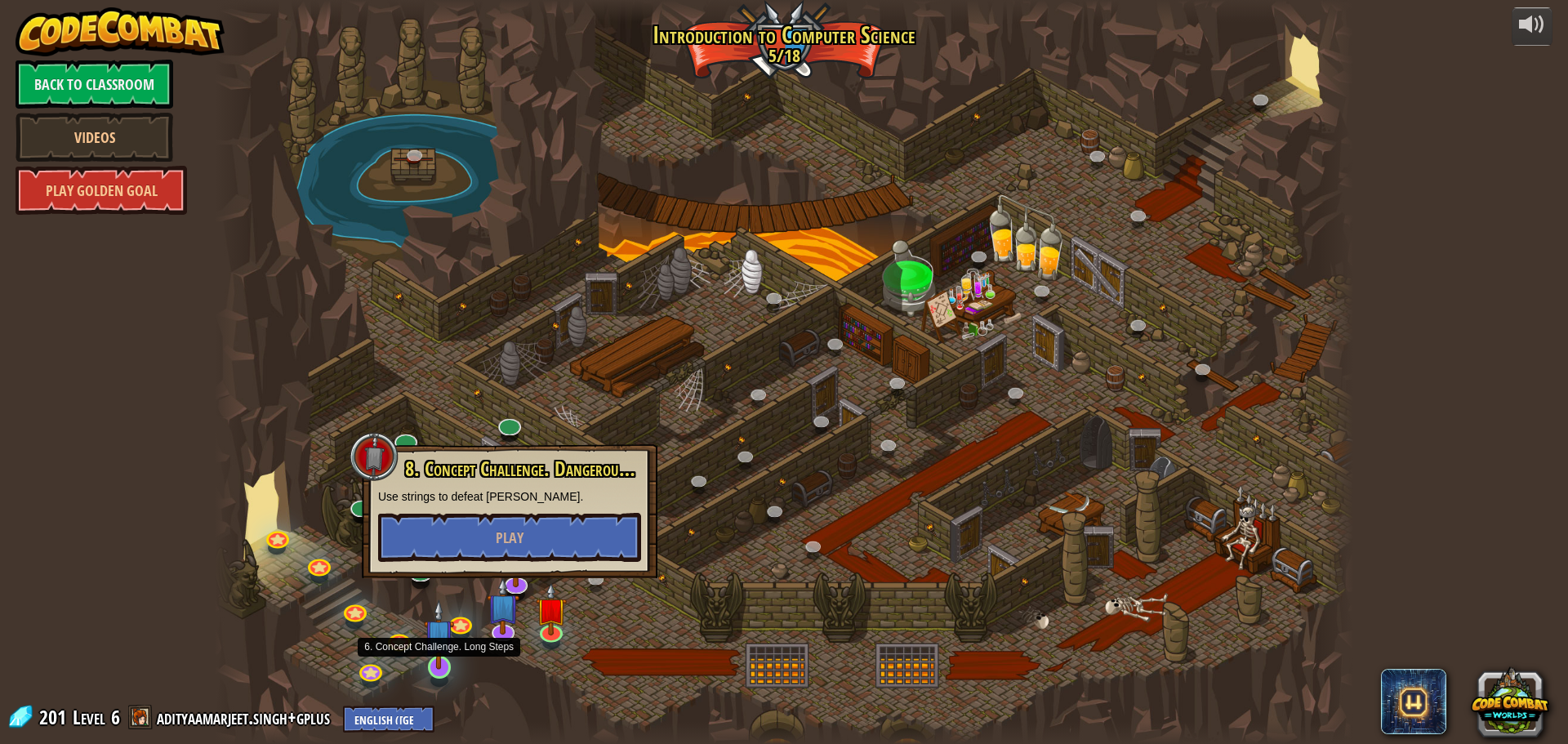
click at [442, 663] on img at bounding box center [438, 635] width 31 height 69
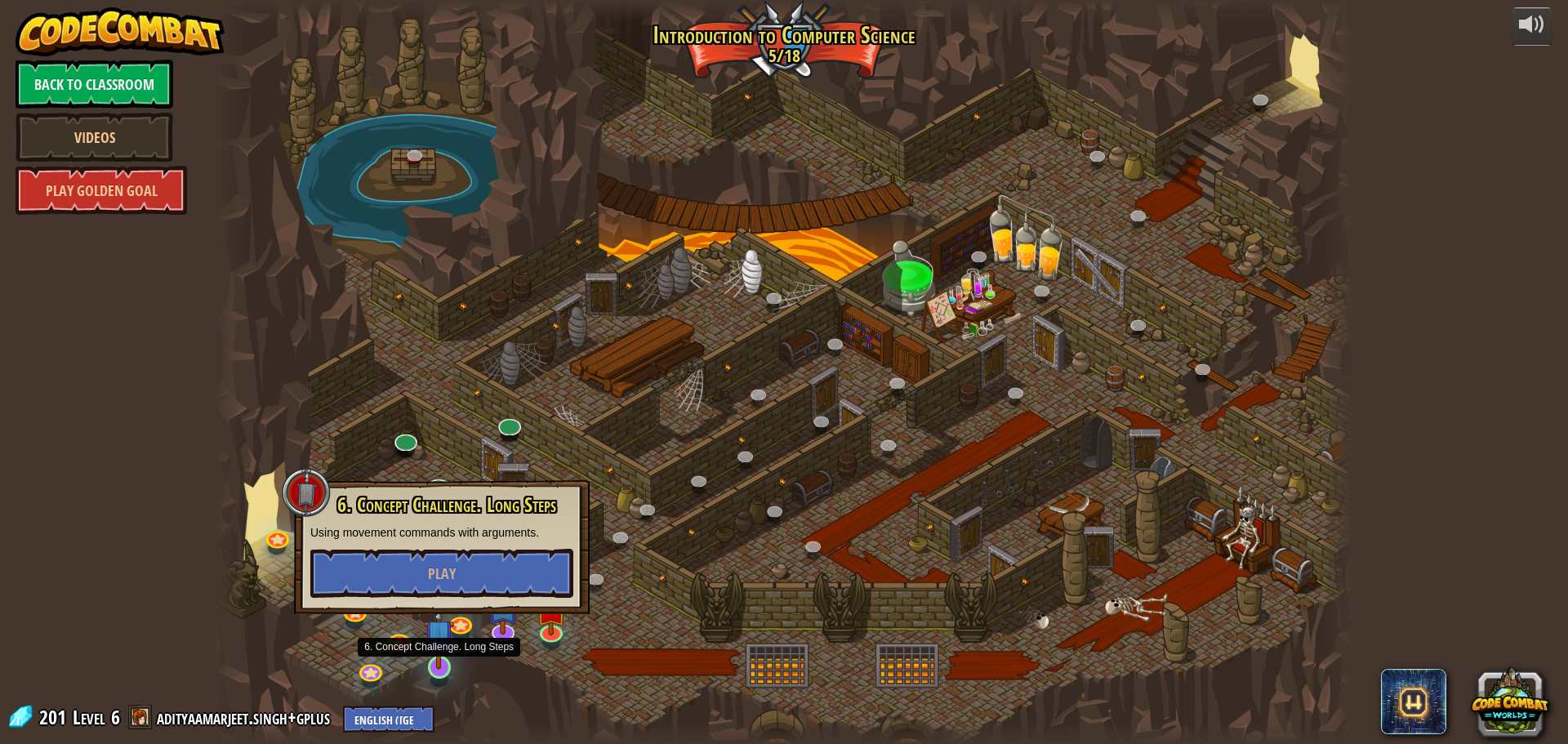
click at [433, 663] on img at bounding box center [438, 635] width 31 height 69
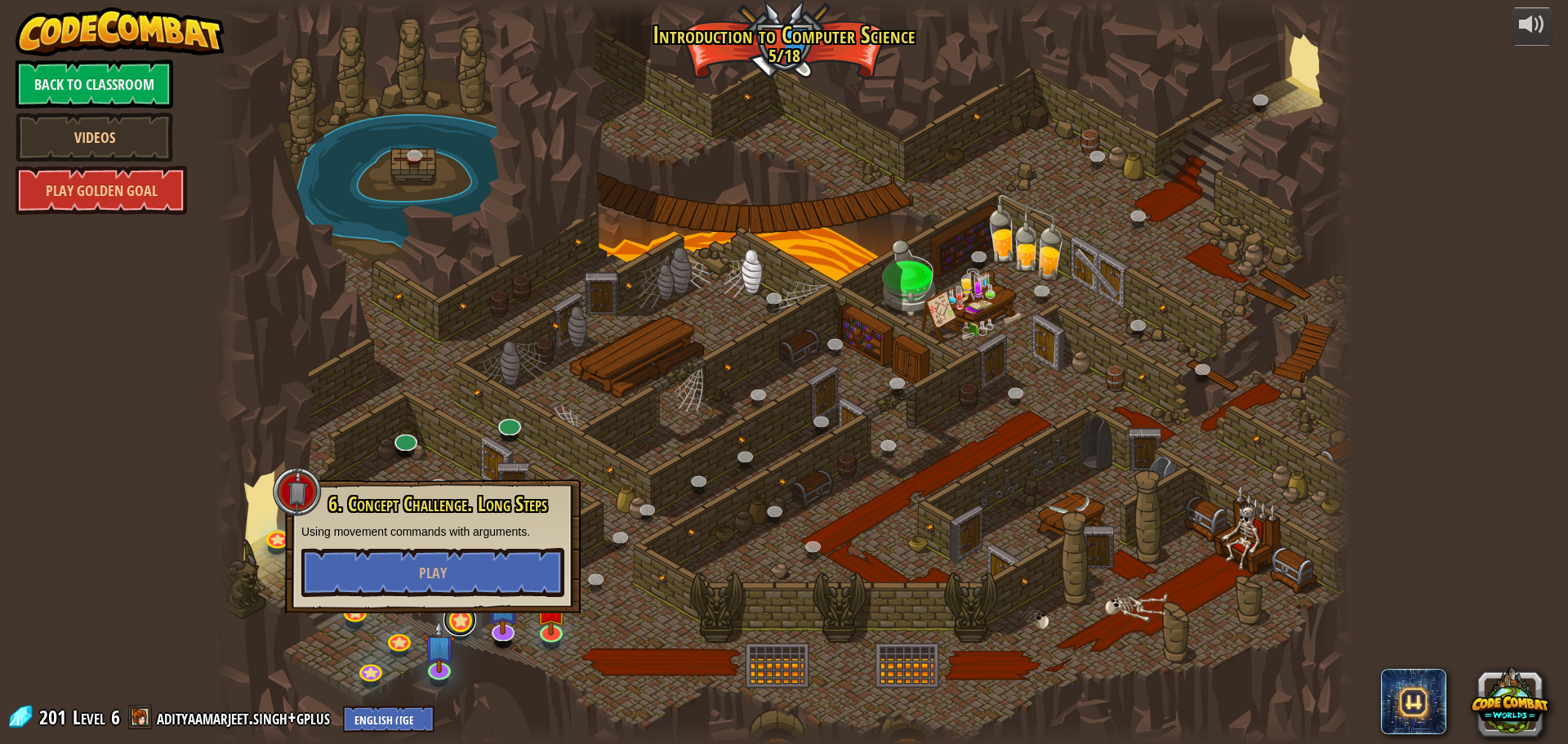
click at [460, 630] on link at bounding box center [459, 620] width 33 height 33
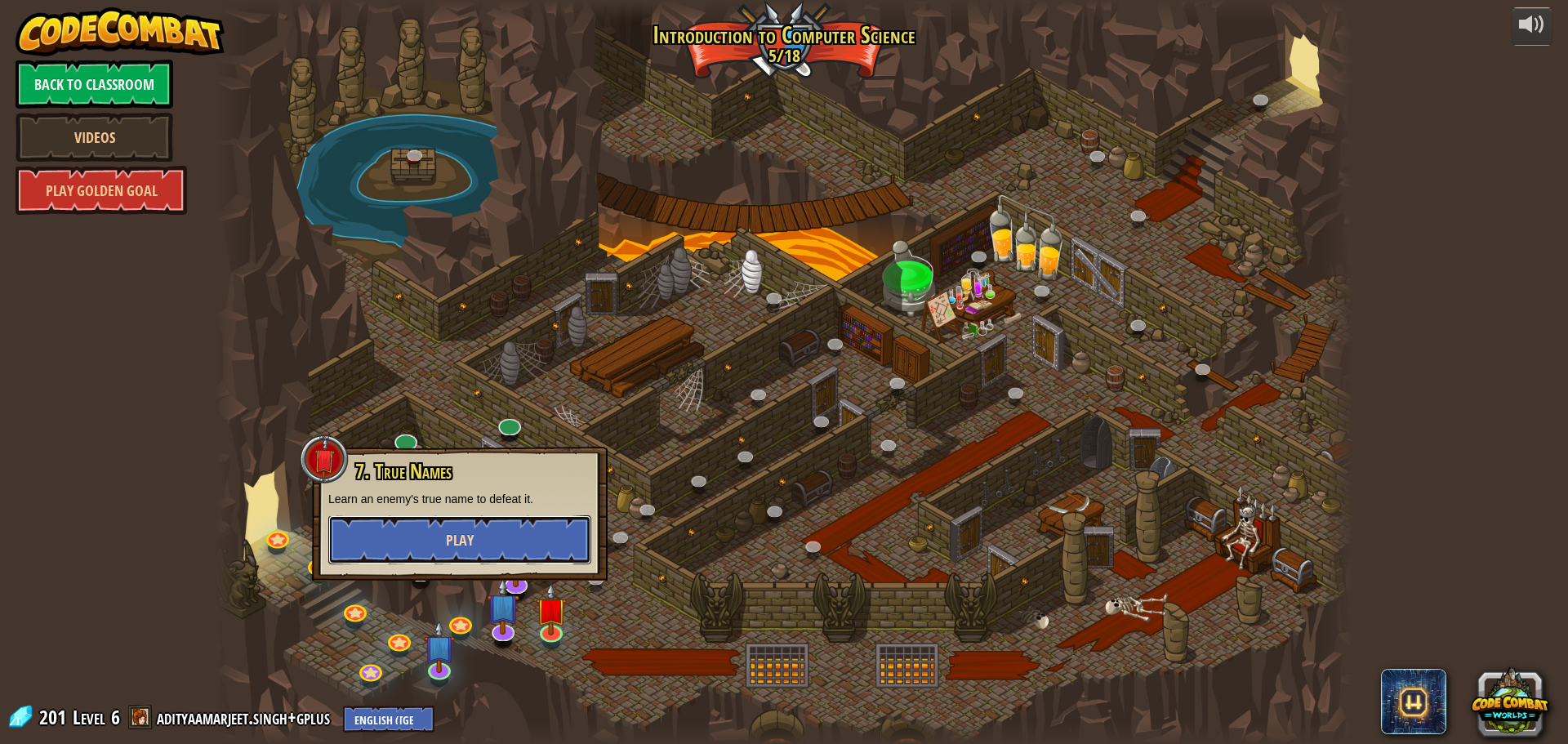
click at [479, 539] on button "Play" at bounding box center [459, 540] width 263 height 49
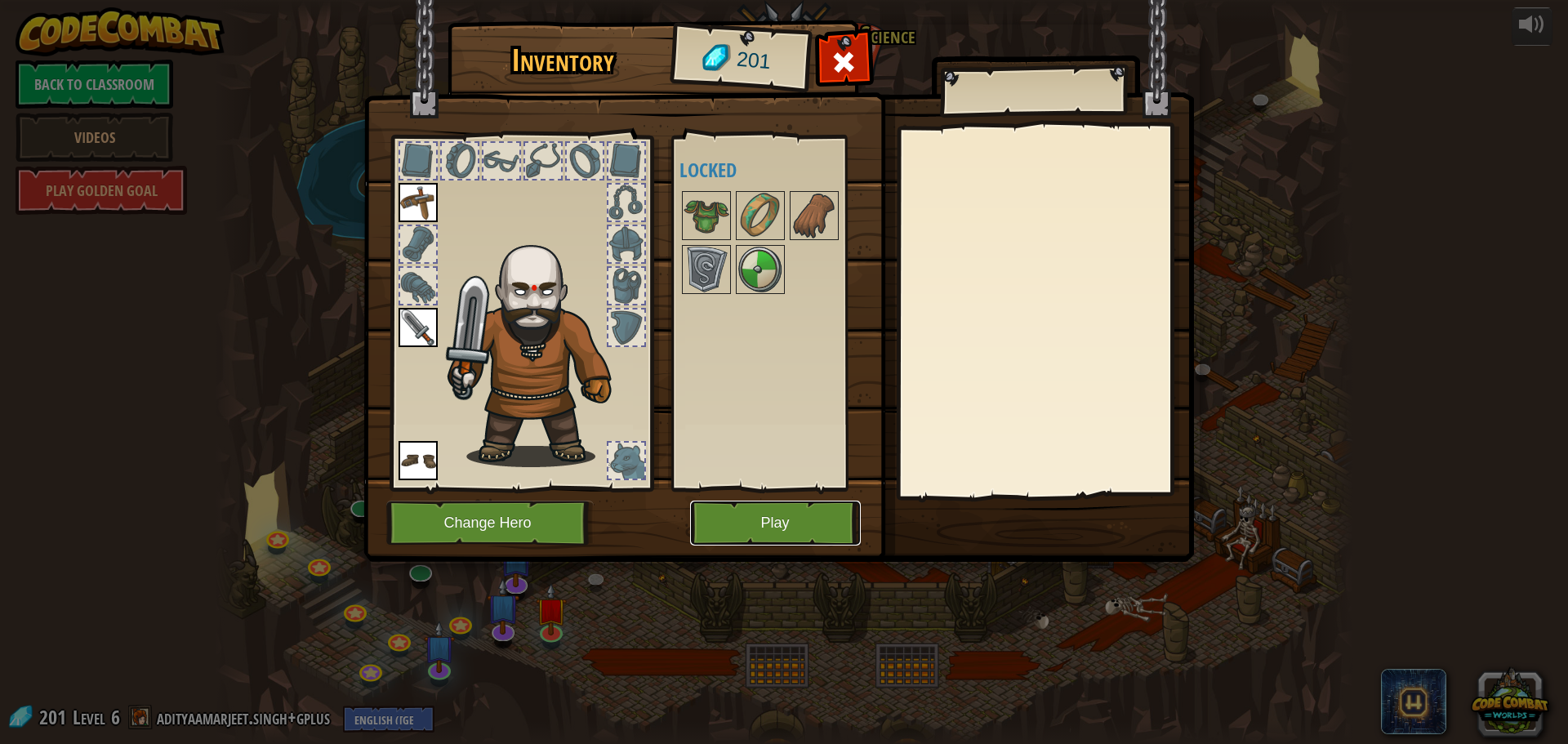
click at [697, 530] on button "Play" at bounding box center [775, 523] width 170 height 45
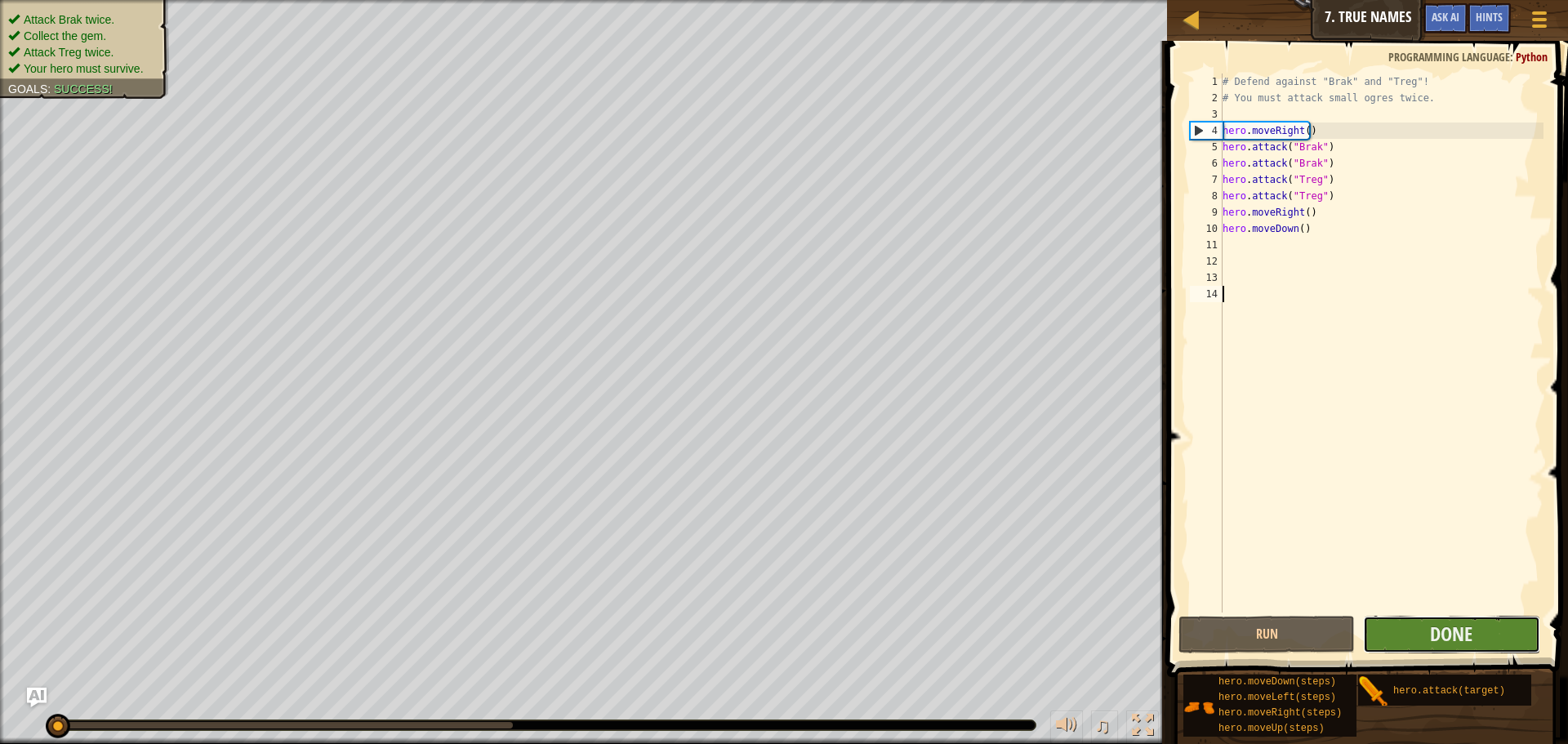
click at [1414, 652] on button "Done" at bounding box center [1451, 635] width 176 height 37
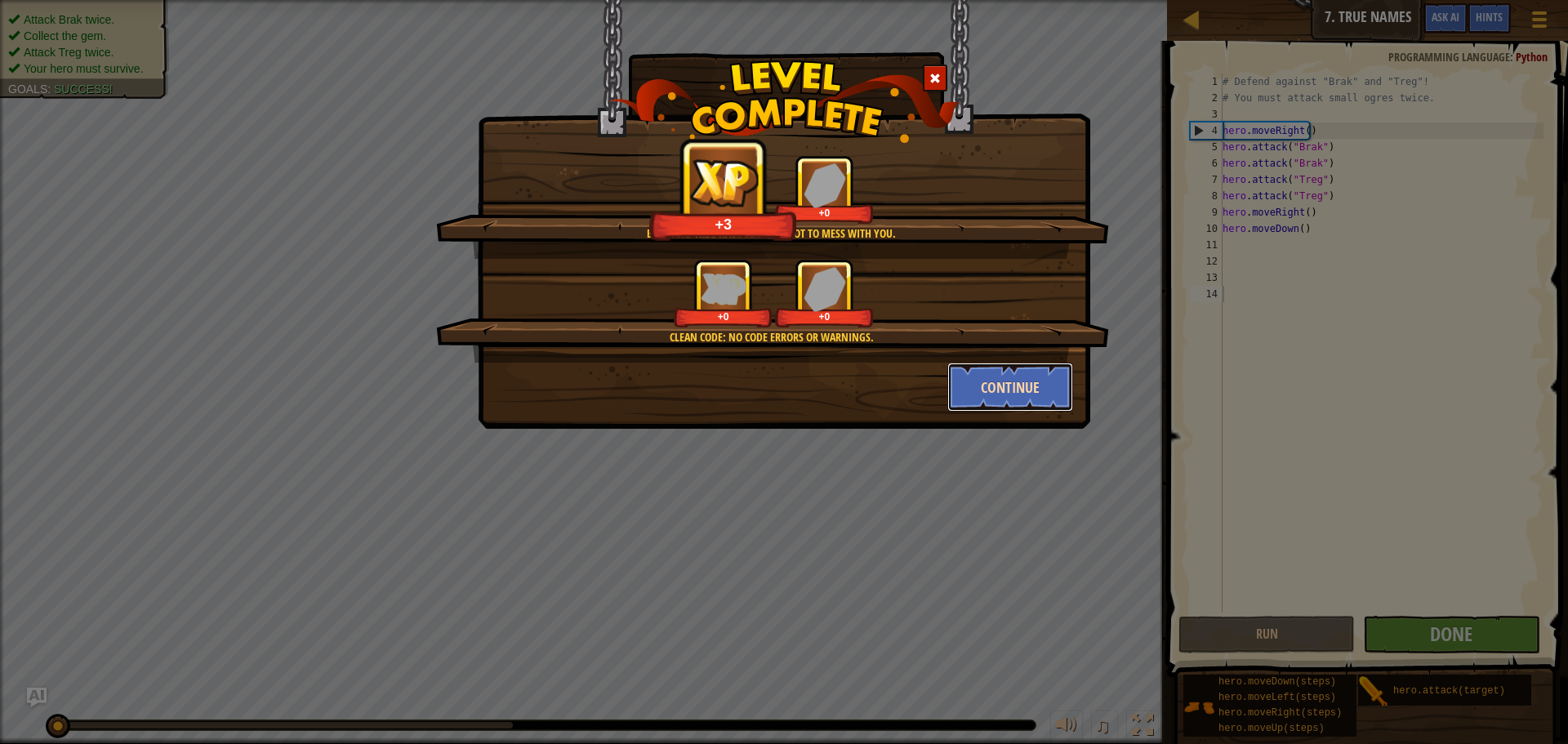
click at [1022, 387] on button "Continue" at bounding box center [1011, 387] width 127 height 49
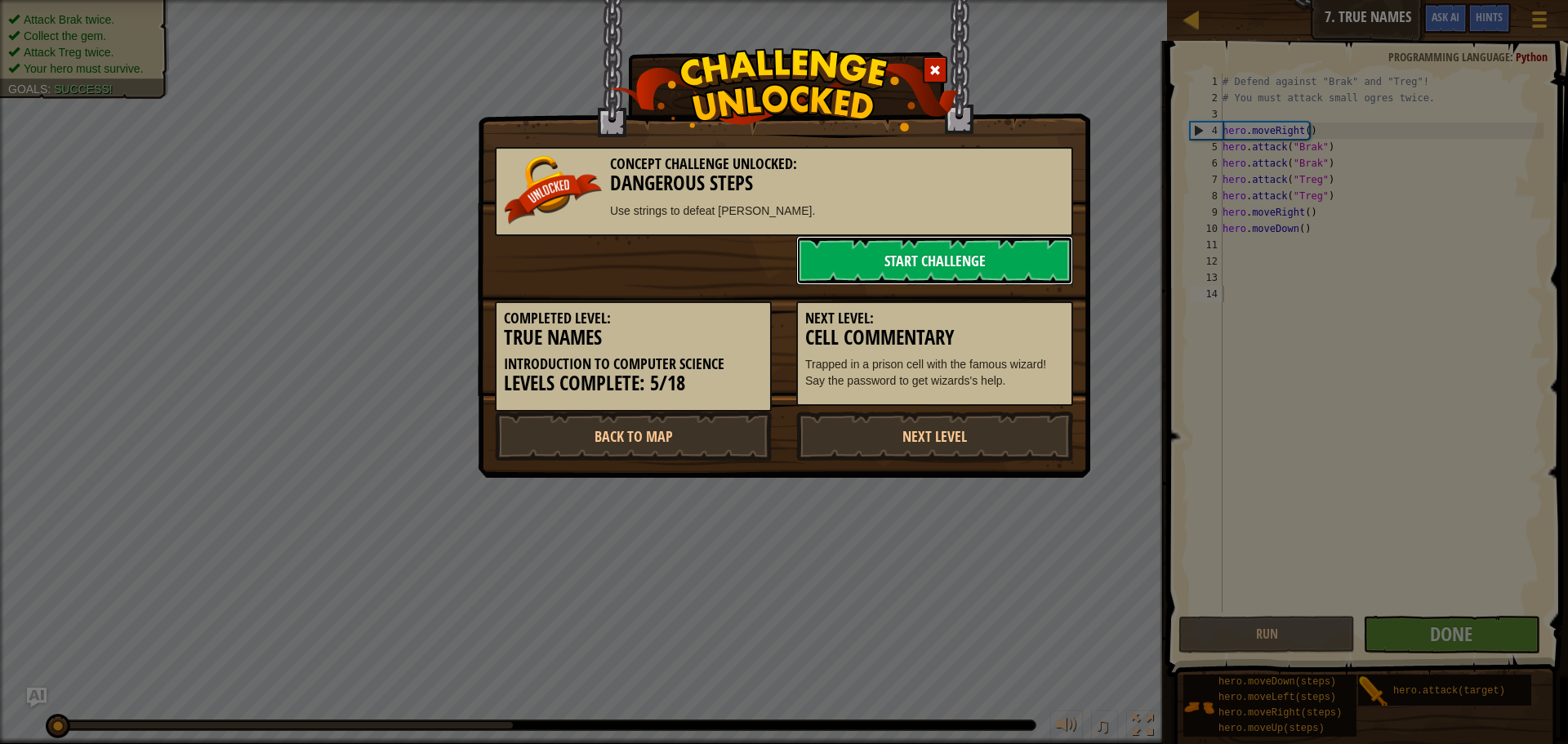
click at [897, 257] on link "Start Challenge" at bounding box center [935, 261] width 277 height 49
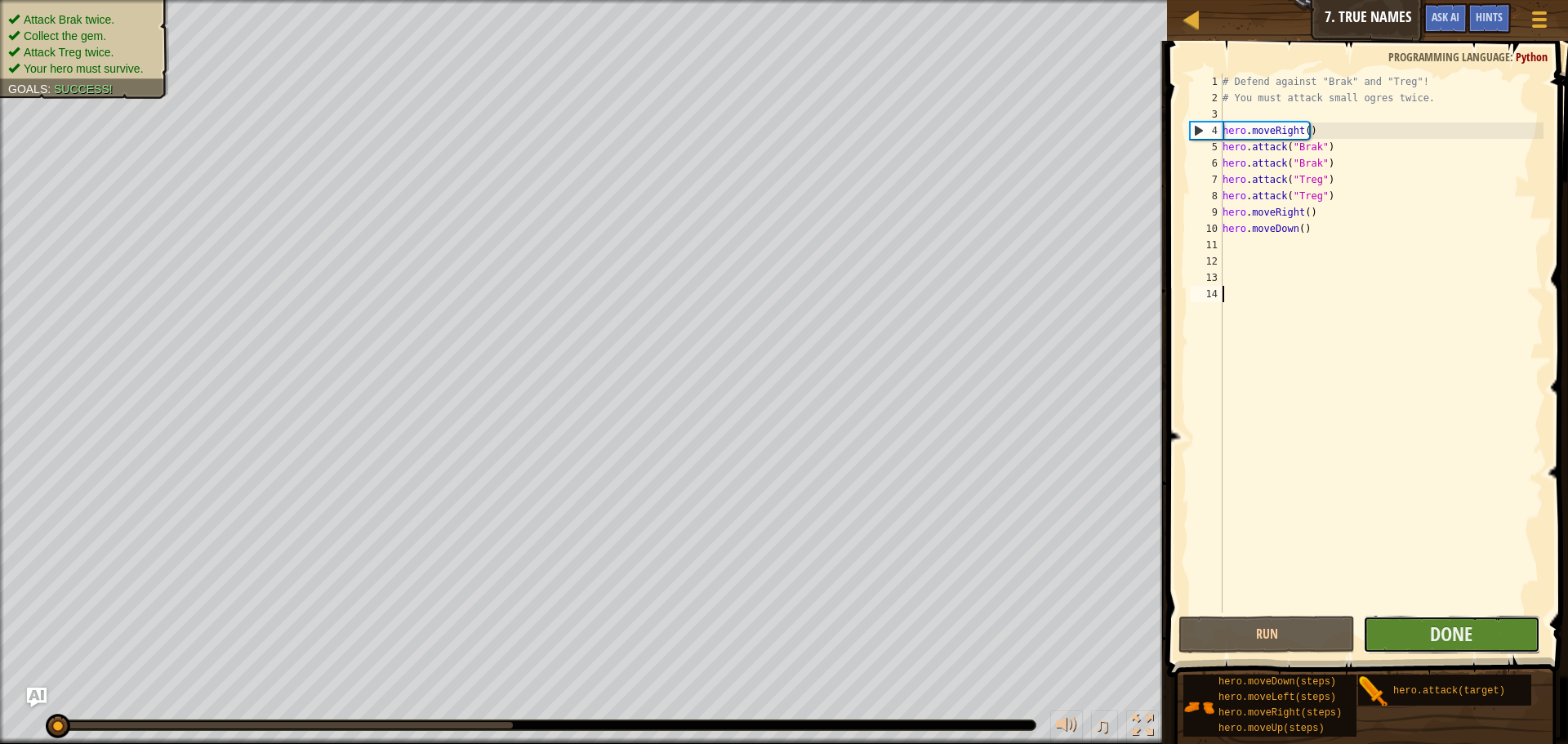
click at [1409, 621] on button "Done" at bounding box center [1451, 635] width 176 height 37
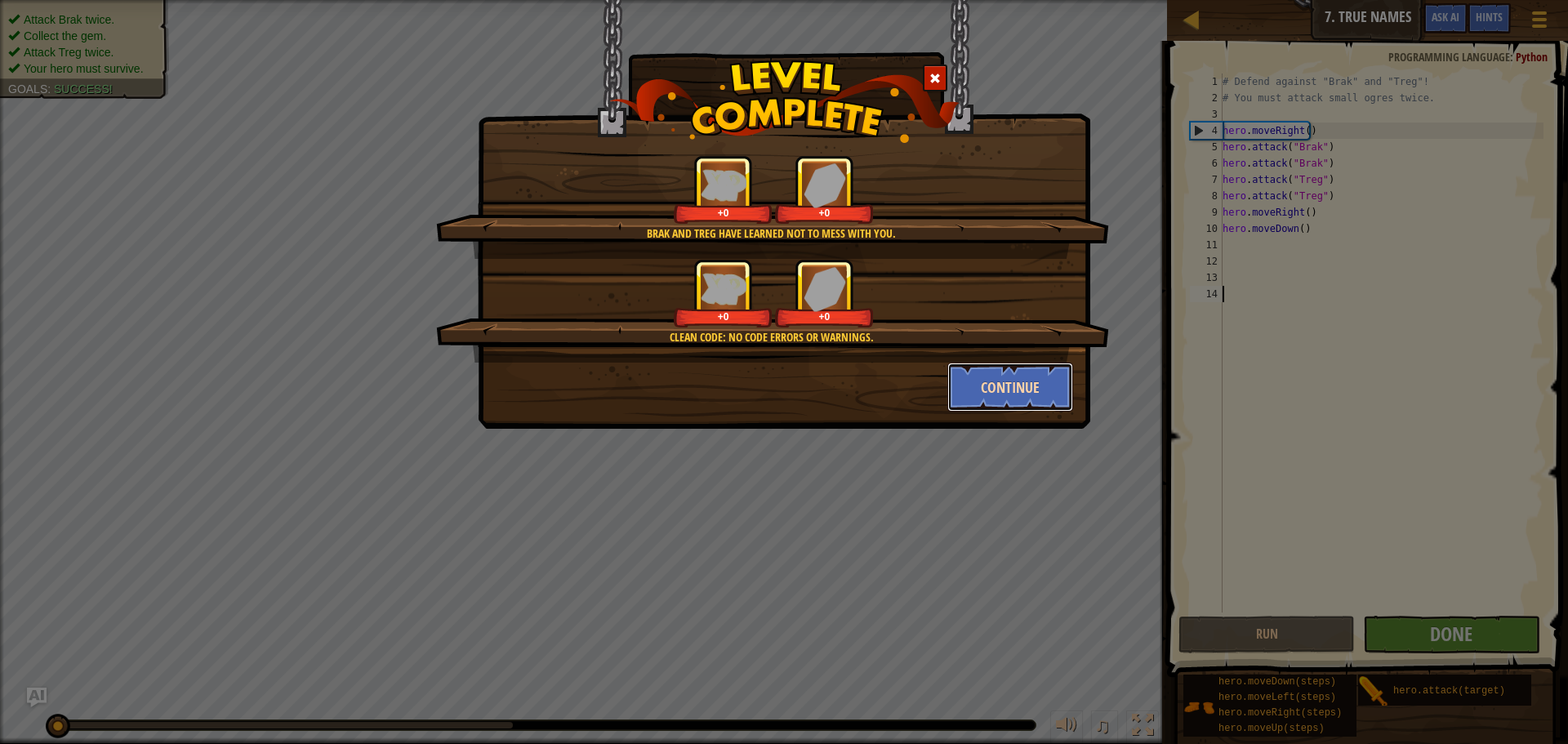
click at [1028, 400] on button "Continue" at bounding box center [1011, 387] width 127 height 49
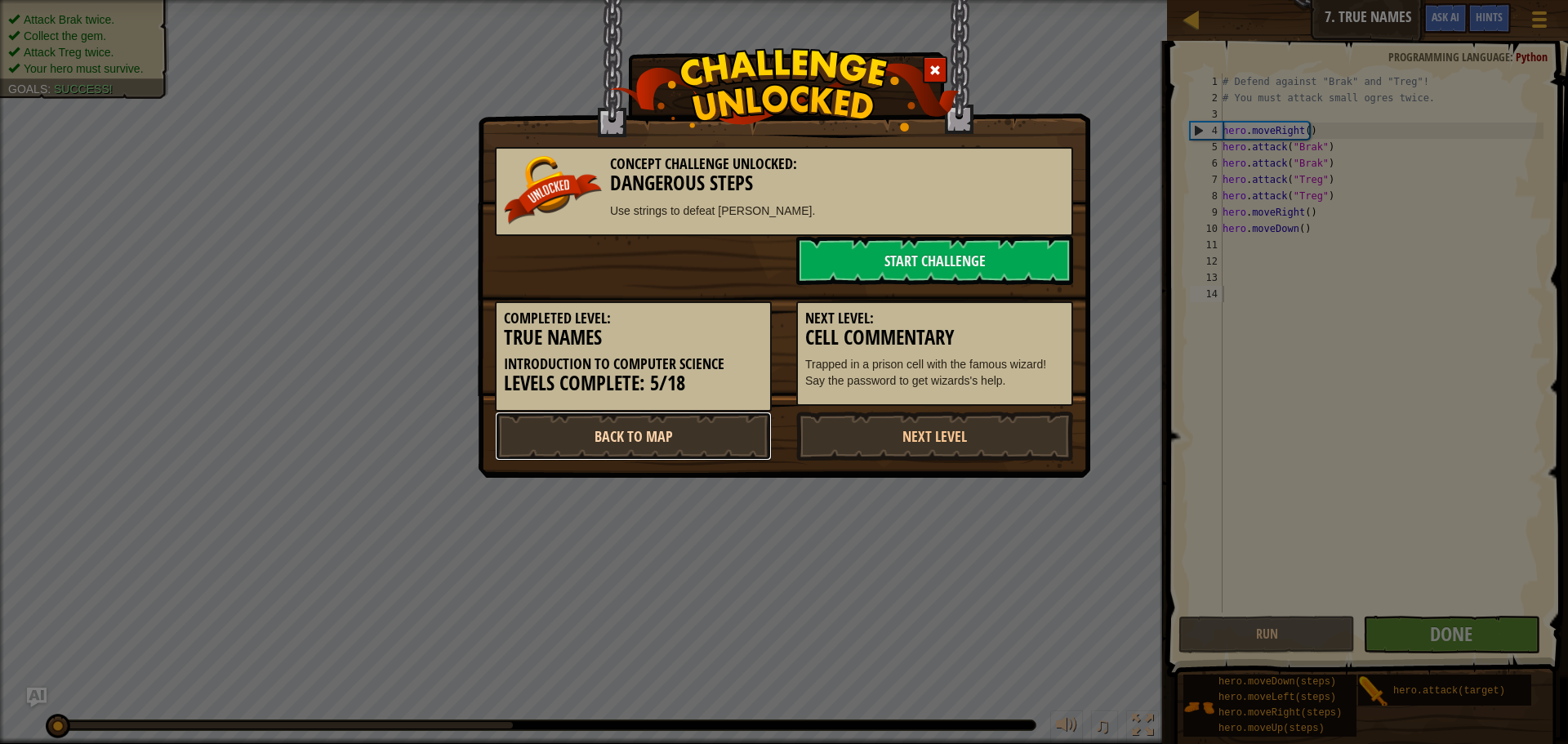
click at [638, 440] on link "Back to Map" at bounding box center [633, 437] width 277 height 49
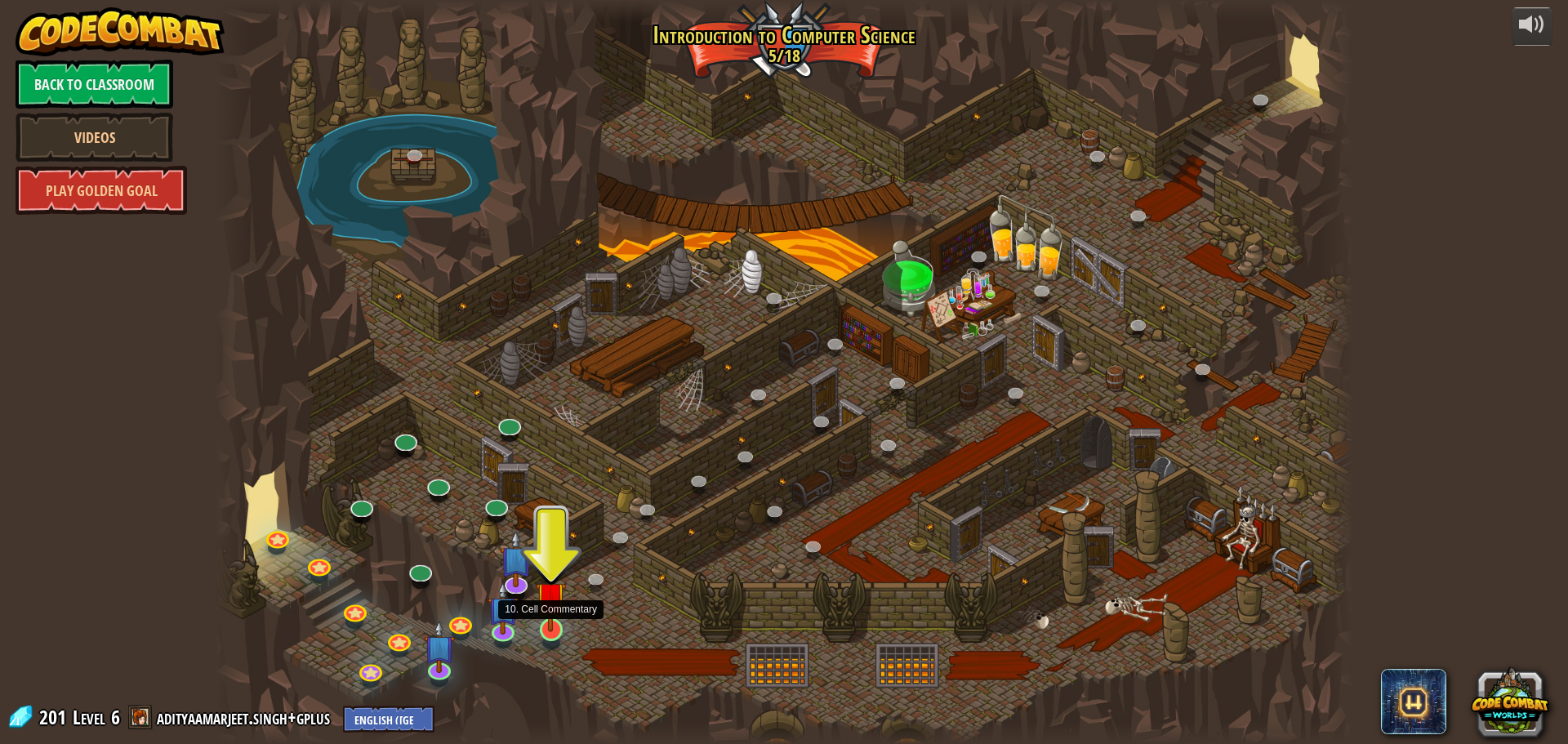
click at [557, 627] on img at bounding box center [551, 597] width 31 height 69
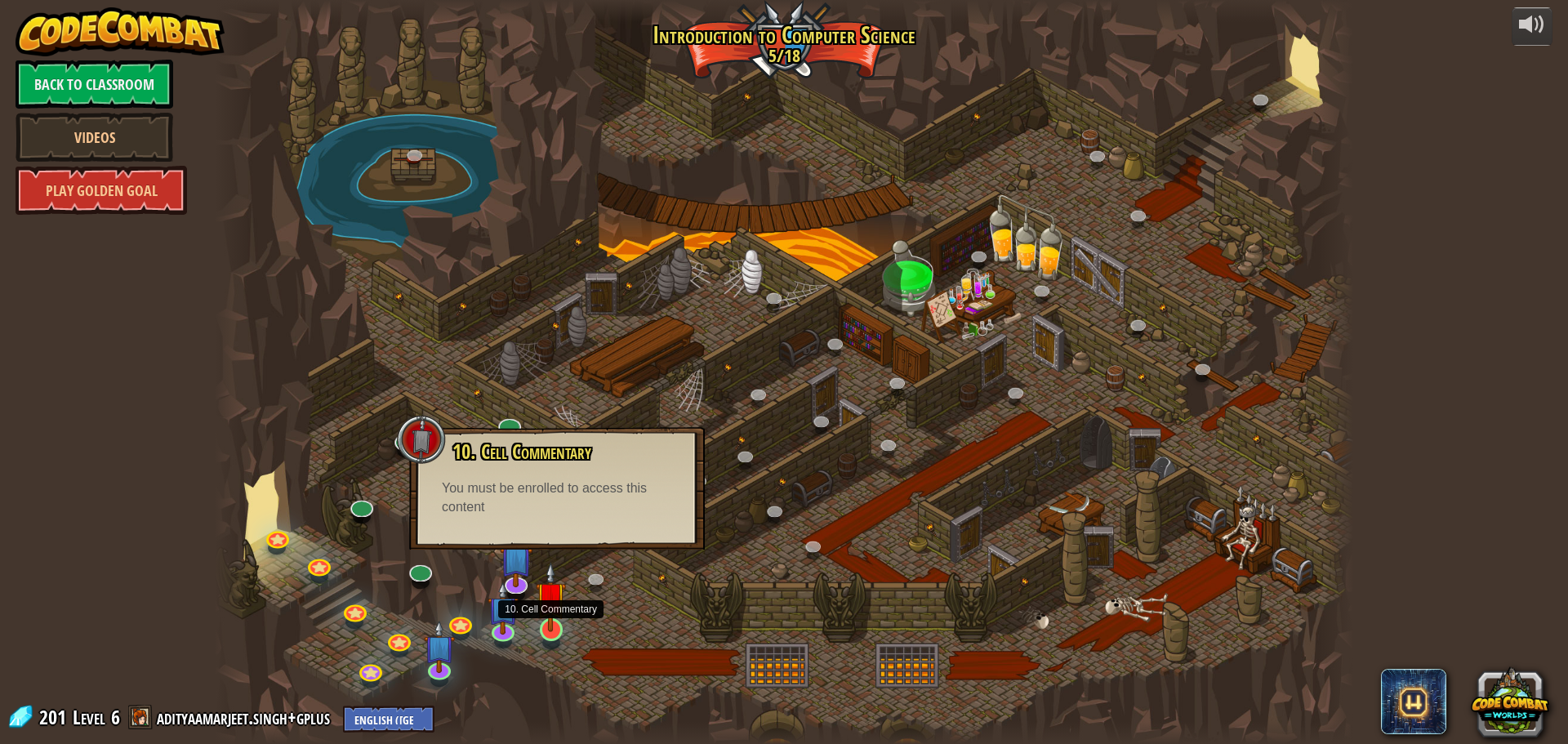
click at [555, 615] on img at bounding box center [551, 597] width 31 height 69
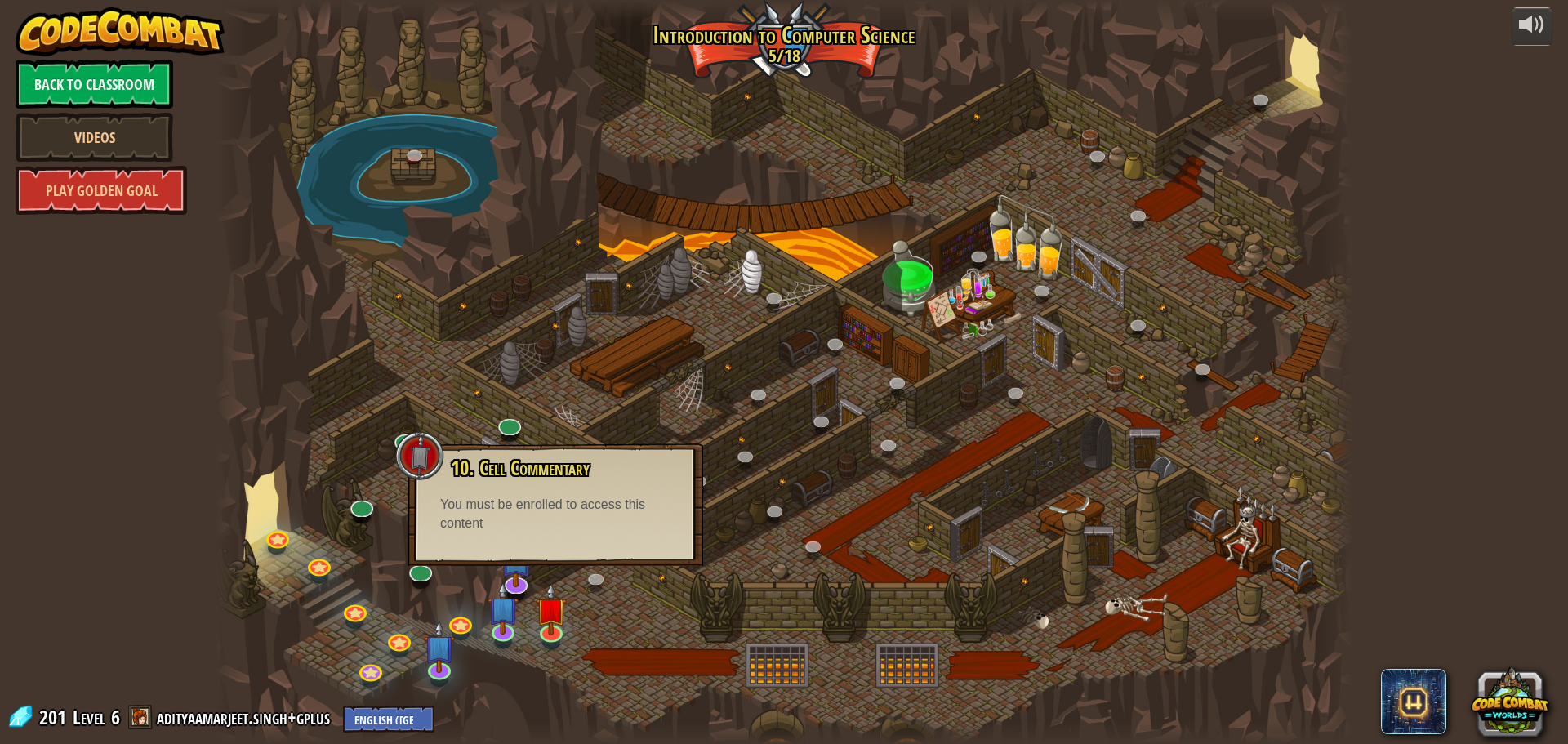
click at [573, 581] on div at bounding box center [784, 372] width 1139 height 744
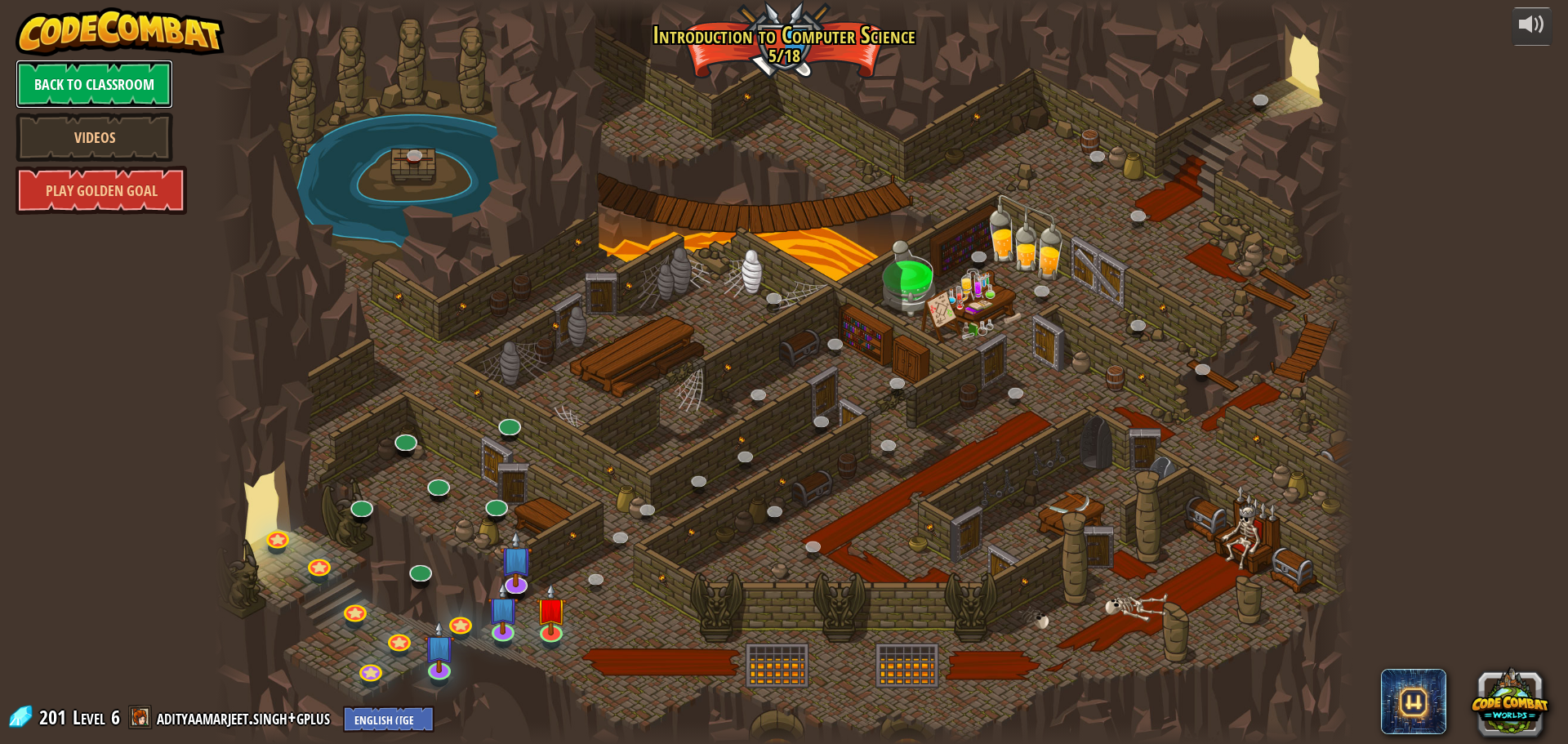
click at [112, 102] on link "Back to Classroom" at bounding box center [95, 85] width 158 height 49
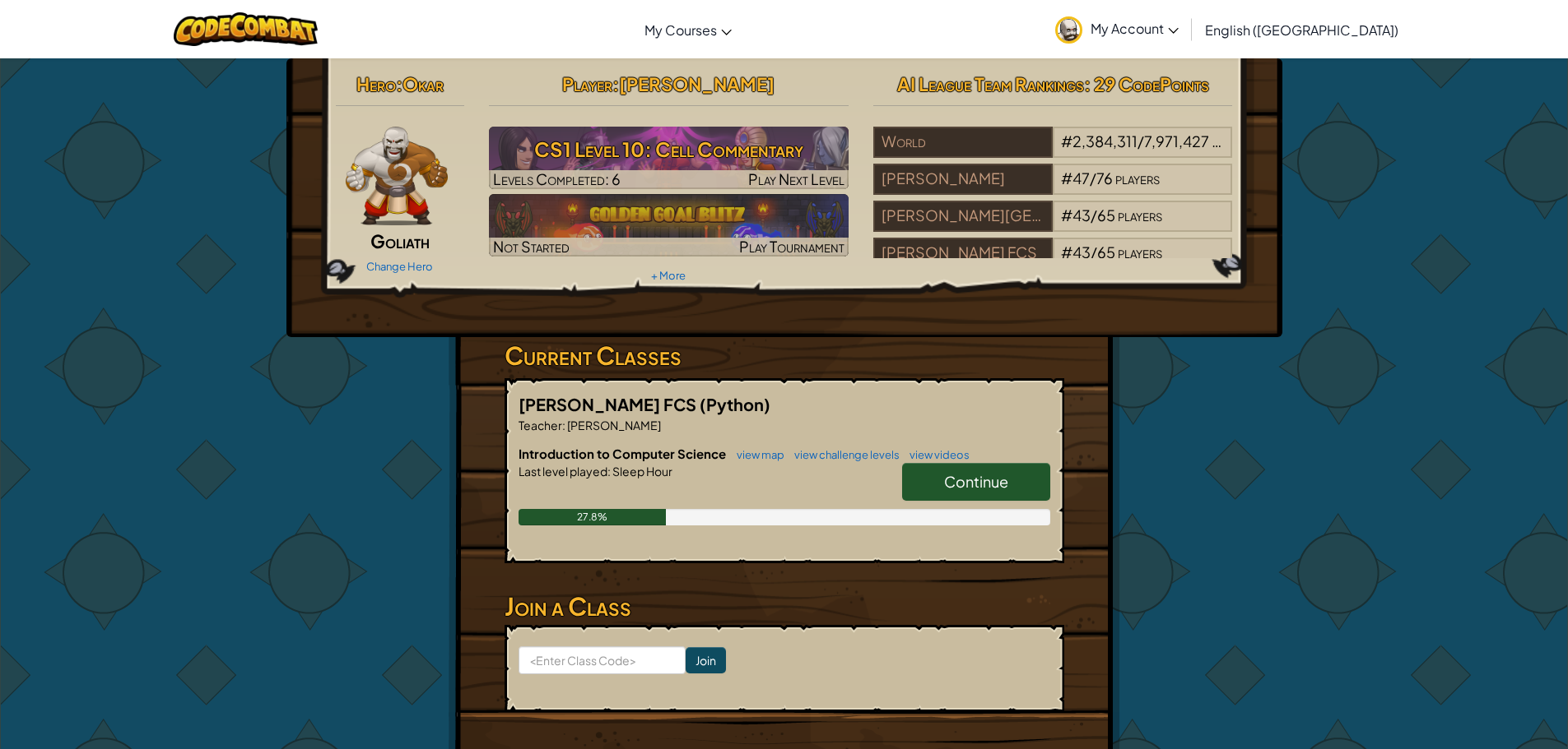
click at [861, 332] on div "Hero : [PERSON_NAME] Change Hero Player : [PERSON_NAME] CS1 Level 10: Cell Comm…" at bounding box center [784, 197] width 995 height 279
click at [914, 468] on link "Continue" at bounding box center [976, 482] width 148 height 38
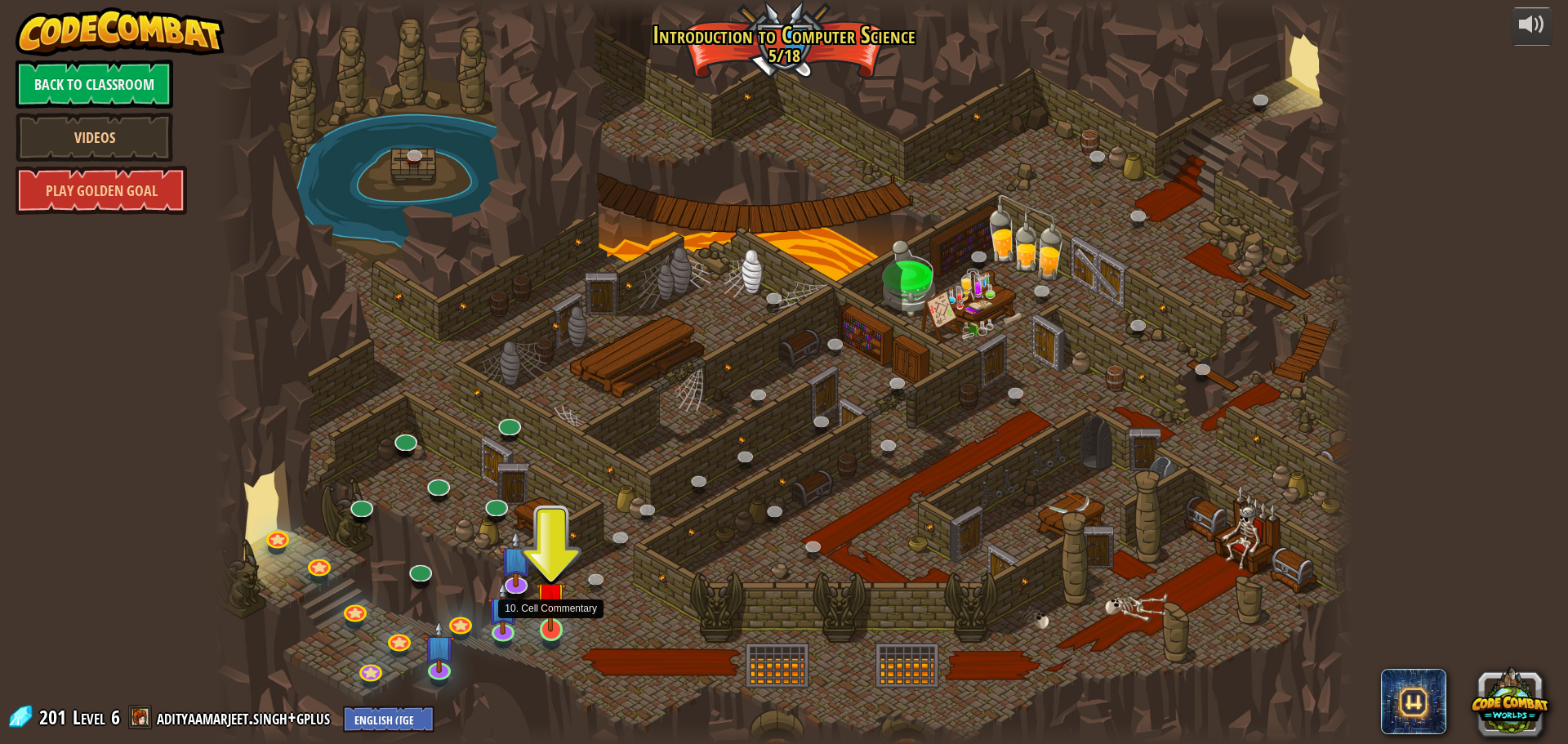
click at [555, 625] on img at bounding box center [551, 597] width 31 height 69
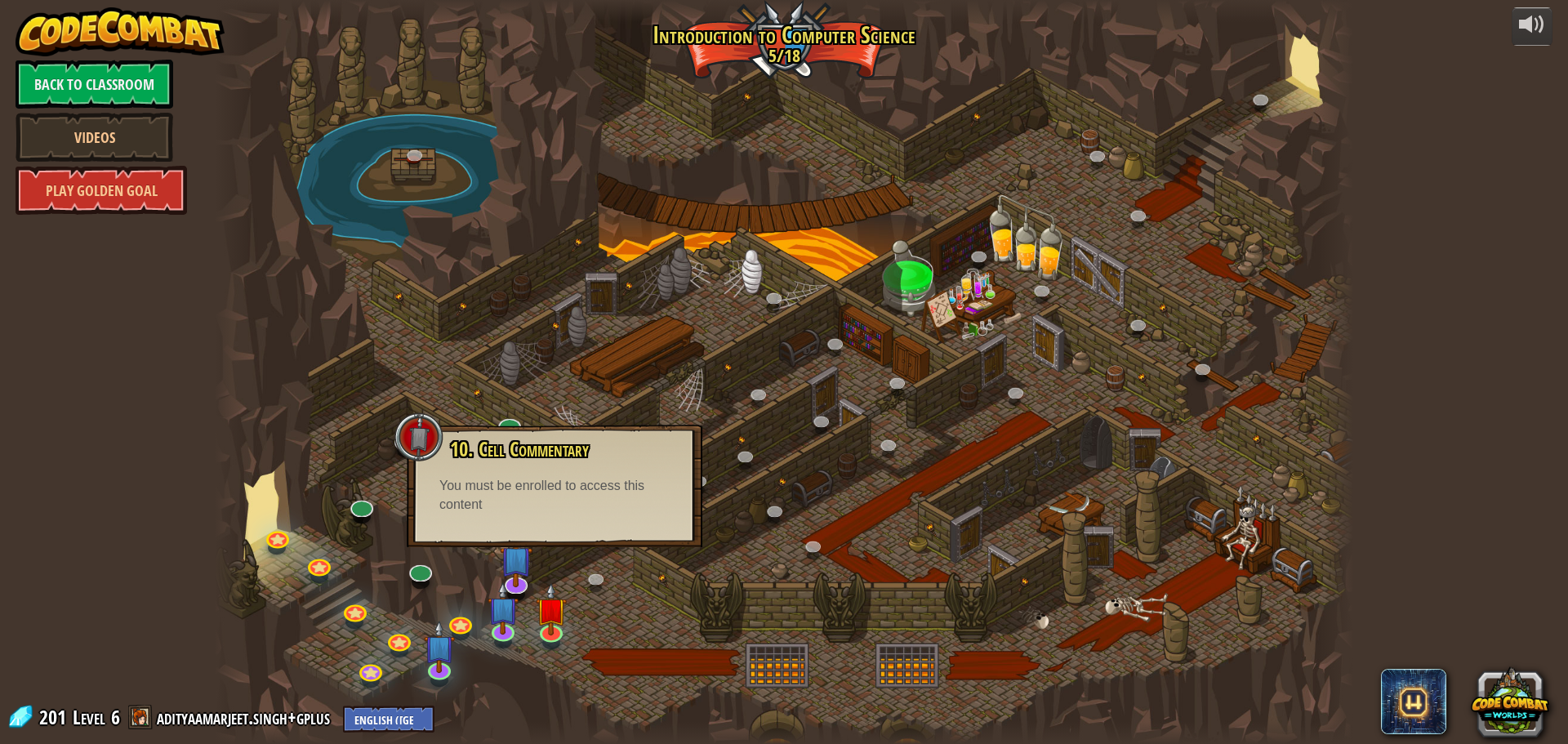
click at [571, 513] on div "You must be enrolled to access this content" at bounding box center [555, 496] width 230 height 37
click at [552, 624] on img at bounding box center [551, 597] width 31 height 69
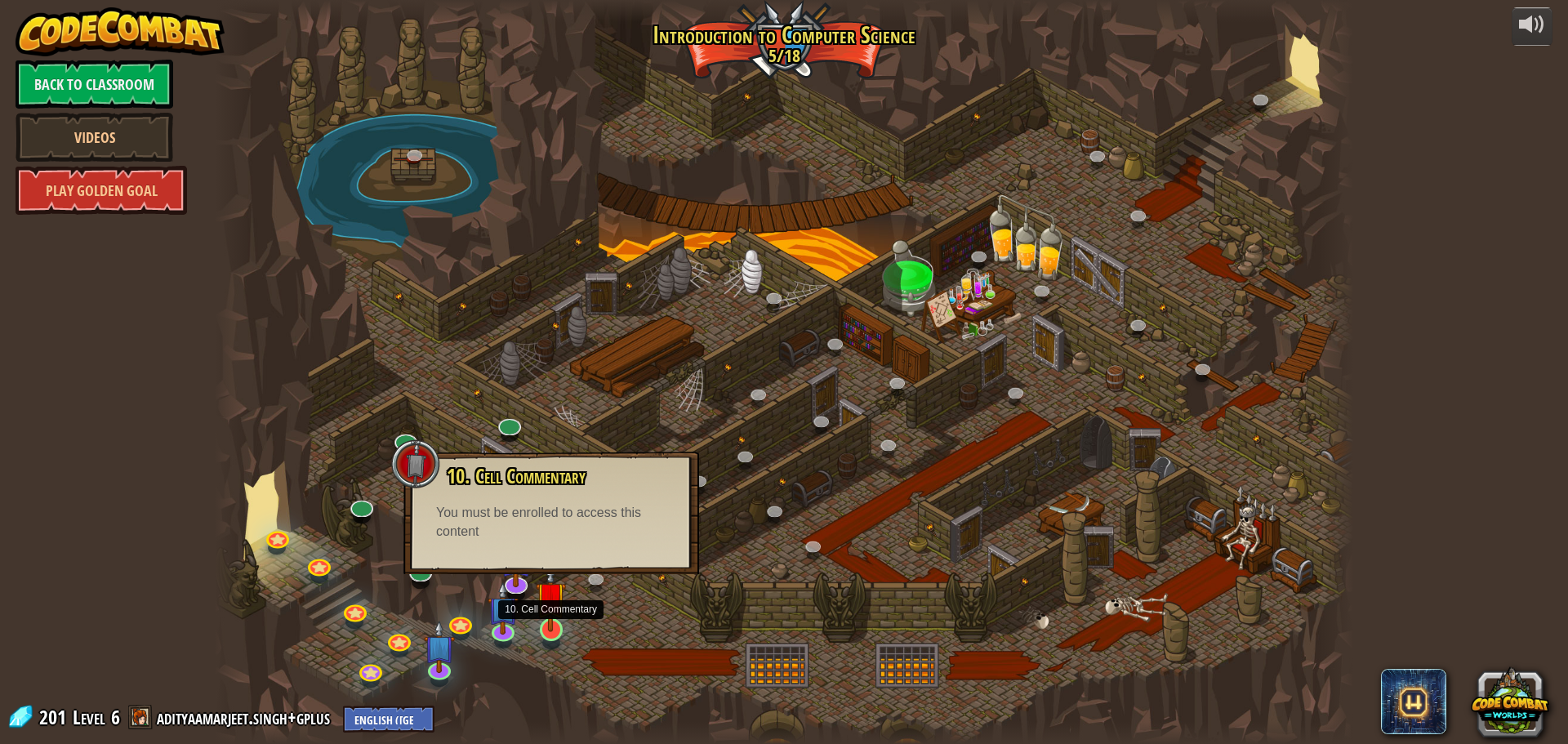
click at [551, 625] on img at bounding box center [551, 597] width 31 height 69
click at [412, 459] on div at bounding box center [415, 465] width 49 height 49
click at [453, 494] on div "10. Cell Commentary Trapped in a prison cell with the famous wizard! Say the pa…" at bounding box center [550, 505] width 263 height 76
drag, startPoint x: 715, startPoint y: 608, endPoint x: 739, endPoint y: 610, distance: 24.1
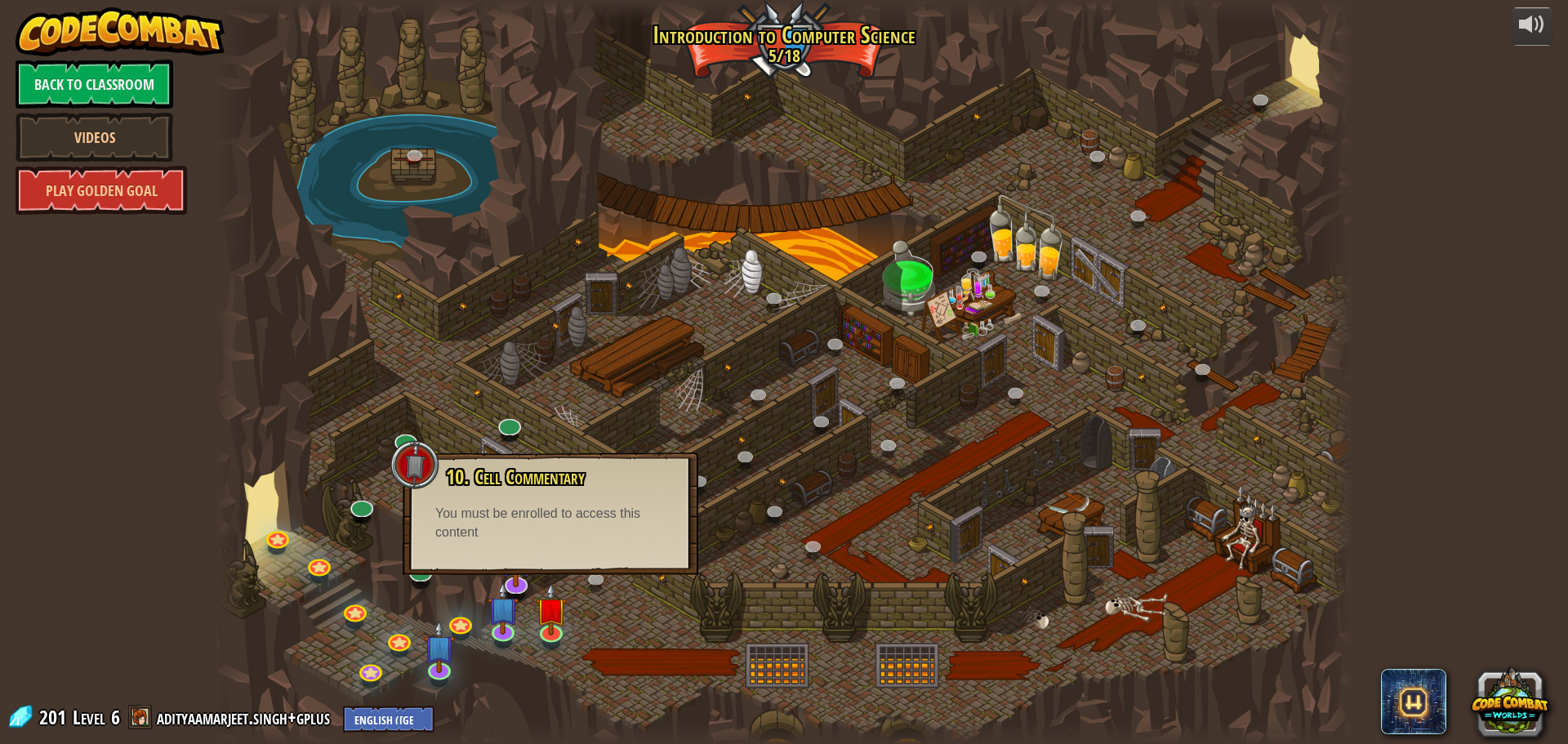
click at [736, 610] on div at bounding box center [784, 372] width 1139 height 744
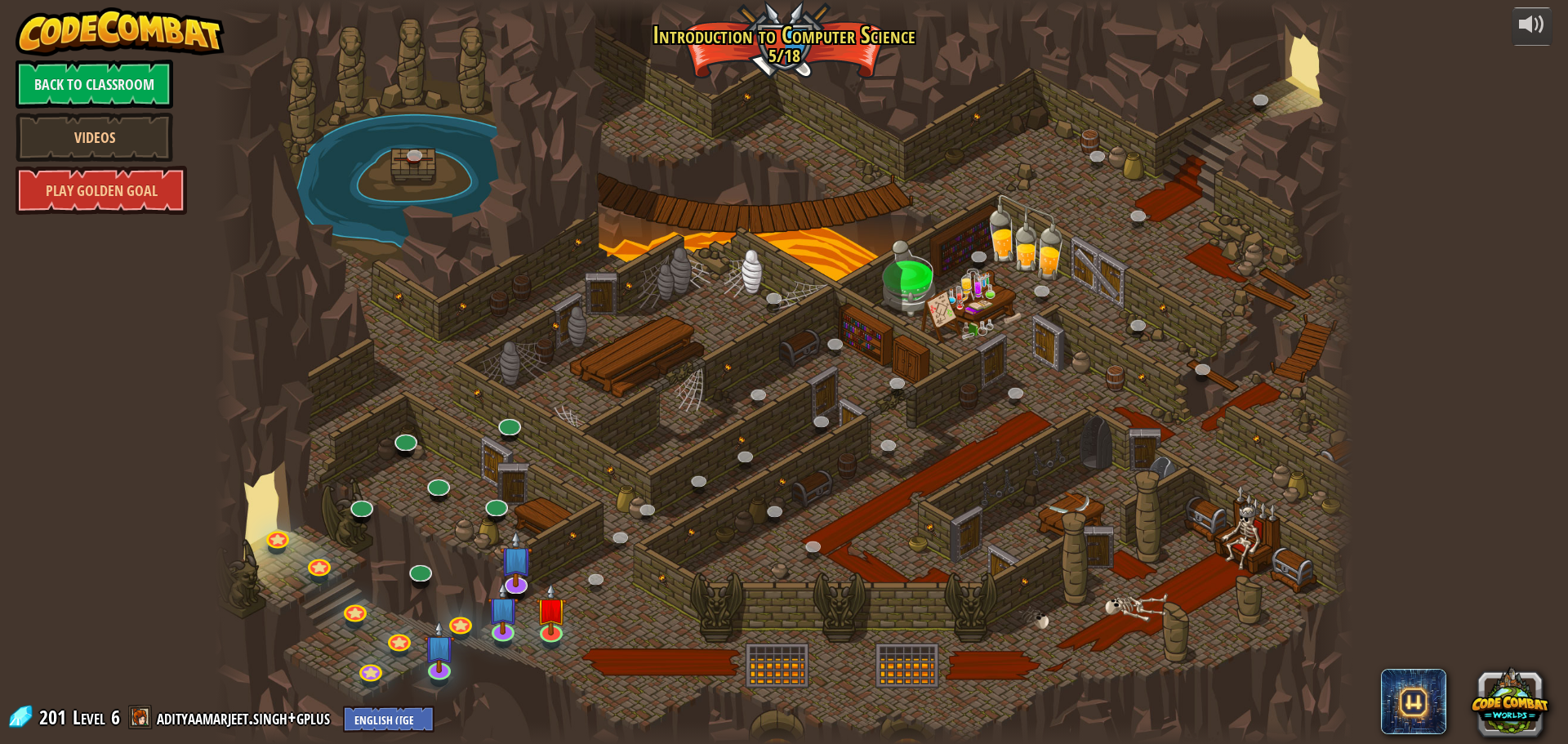
click at [909, 279] on div at bounding box center [784, 372] width 1139 height 744
click at [781, 57] on div at bounding box center [784, 372] width 1139 height 744
click at [508, 629] on img at bounding box center [503, 596] width 31 height 69
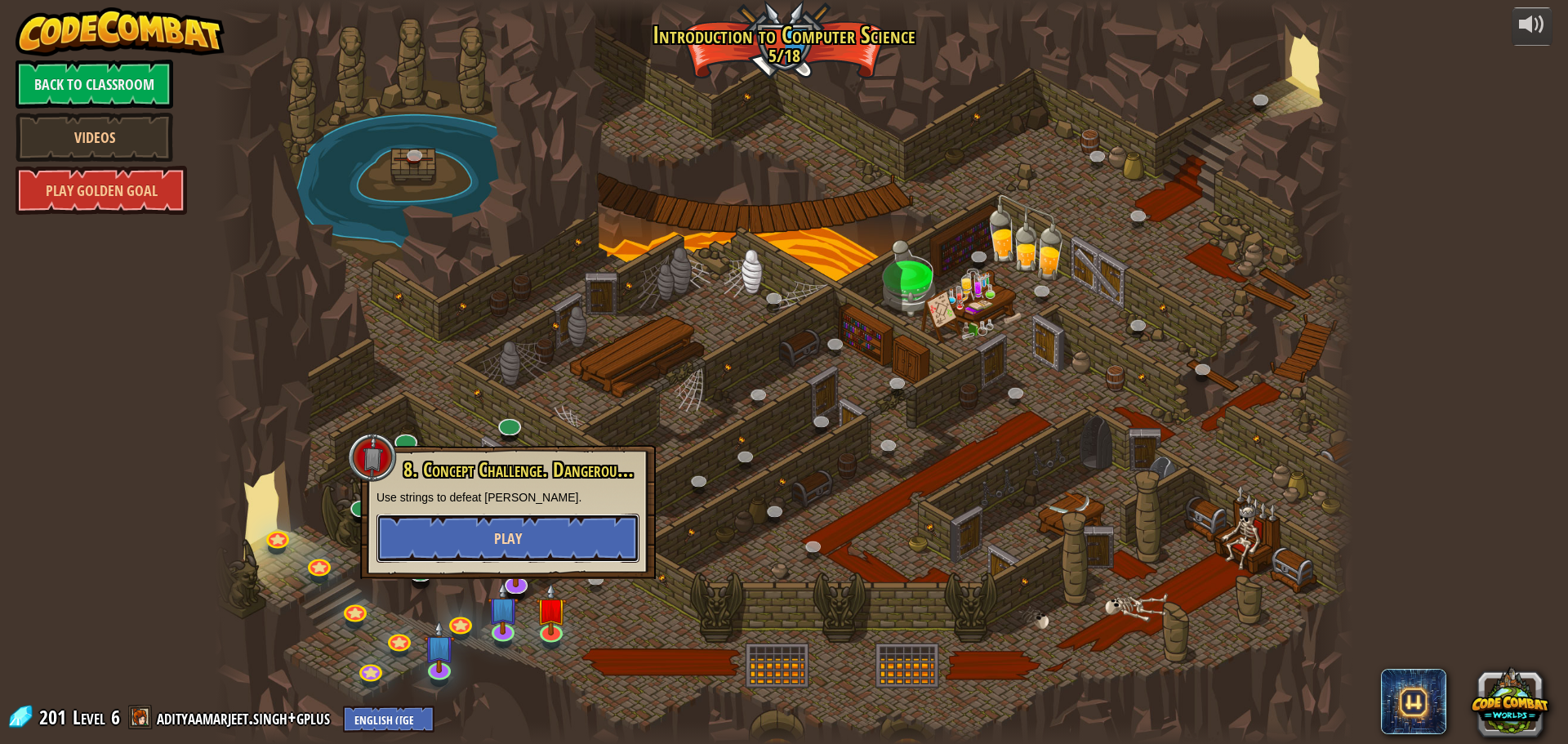
click at [544, 533] on button "Play" at bounding box center [507, 539] width 263 height 49
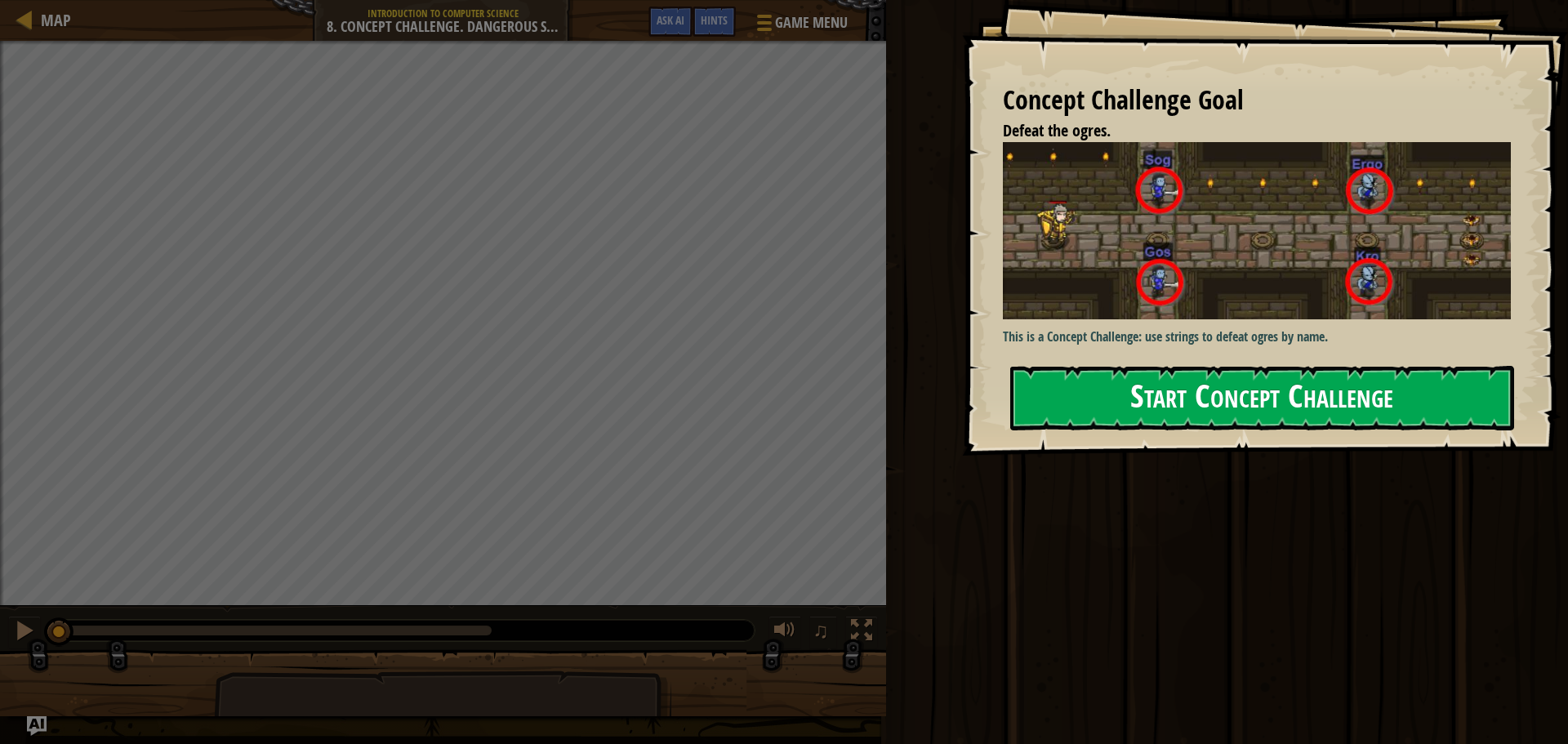
click at [1131, 369] on button "Start Concept Challenge" at bounding box center [1263, 399] width 504 height 65
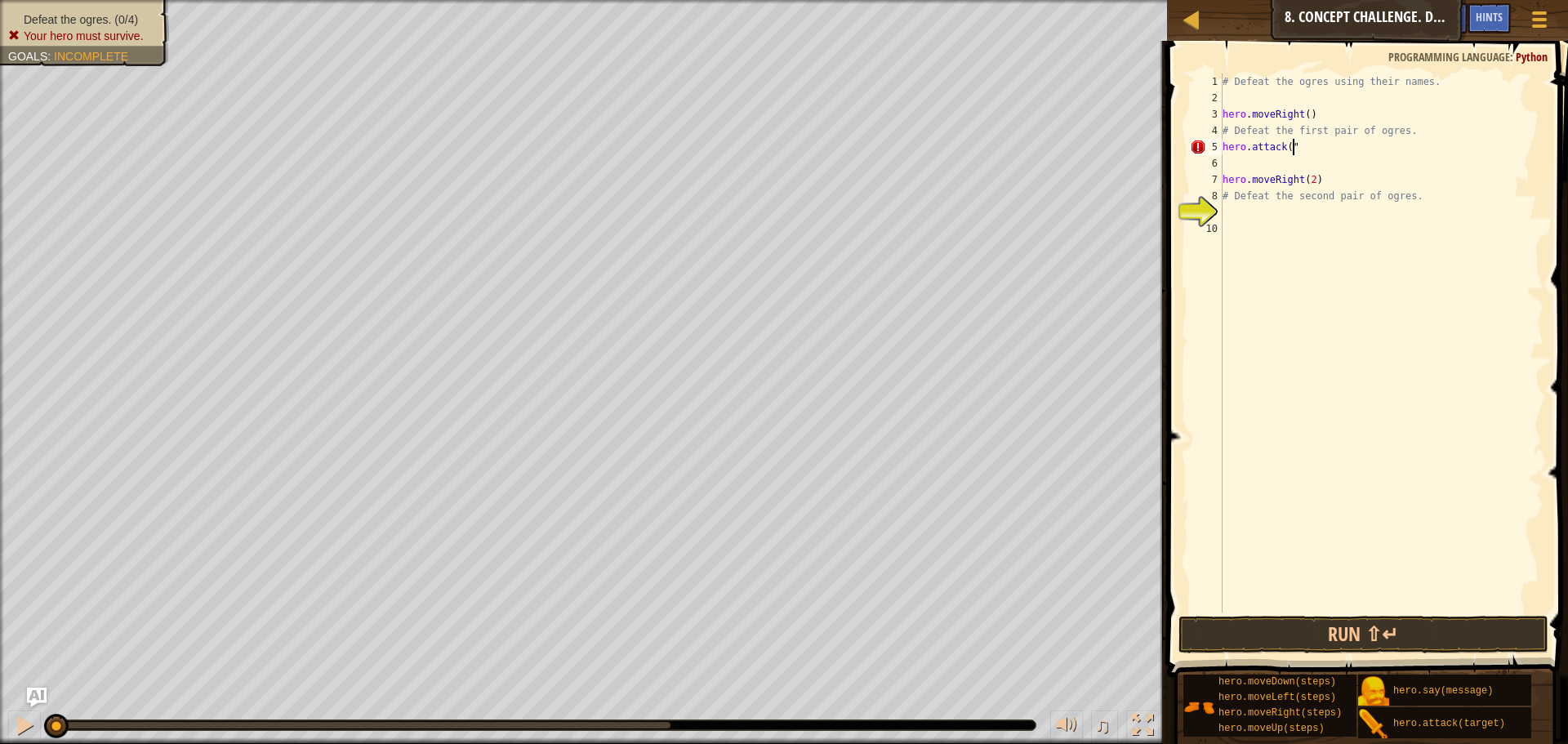
scroll to position [7, 6]
type textarea "hero.attack("Sog")"
type textarea "hero.attack("Gos")"
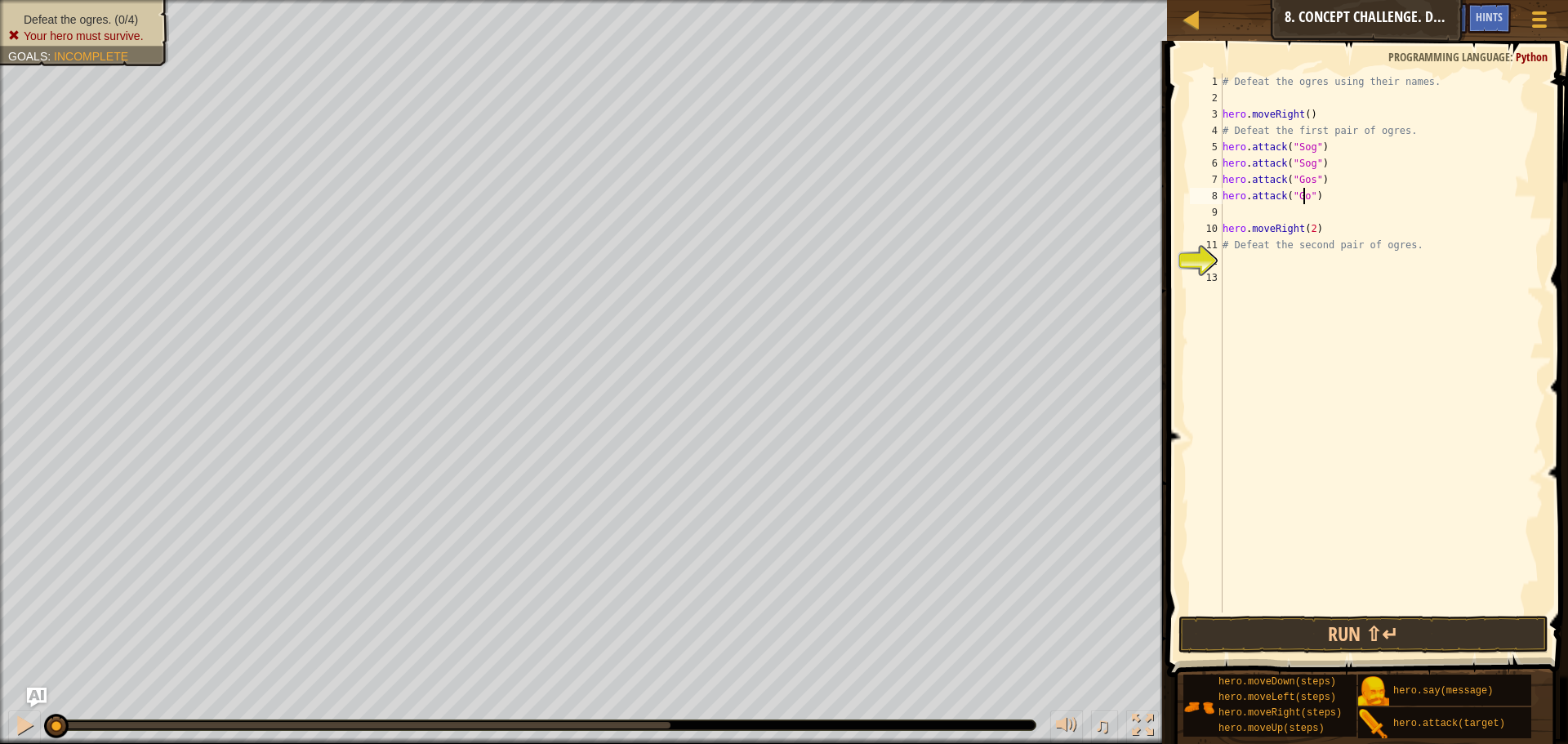
type textarea "hero.attack("Gos")"
click at [1330, 296] on div "# Defeat the ogres using their names. hero . moveRight ( ) # Defeat the first p…" at bounding box center [1381, 360] width 324 height 573
click at [1206, 637] on button "Run ⇧↵" at bounding box center [1364, 635] width 370 height 37
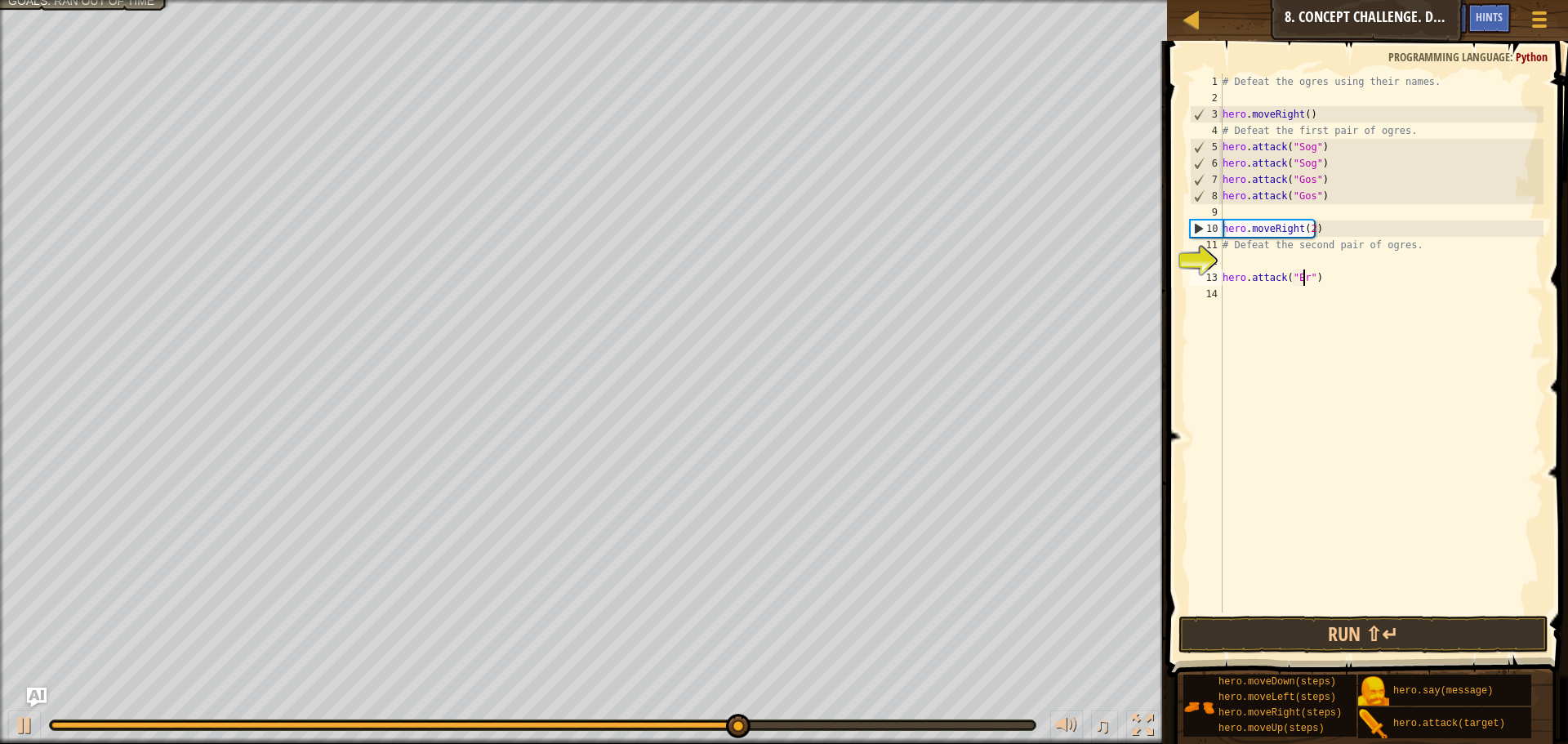
scroll to position [7, 7]
type textarea "hero.attack("Ergo")"
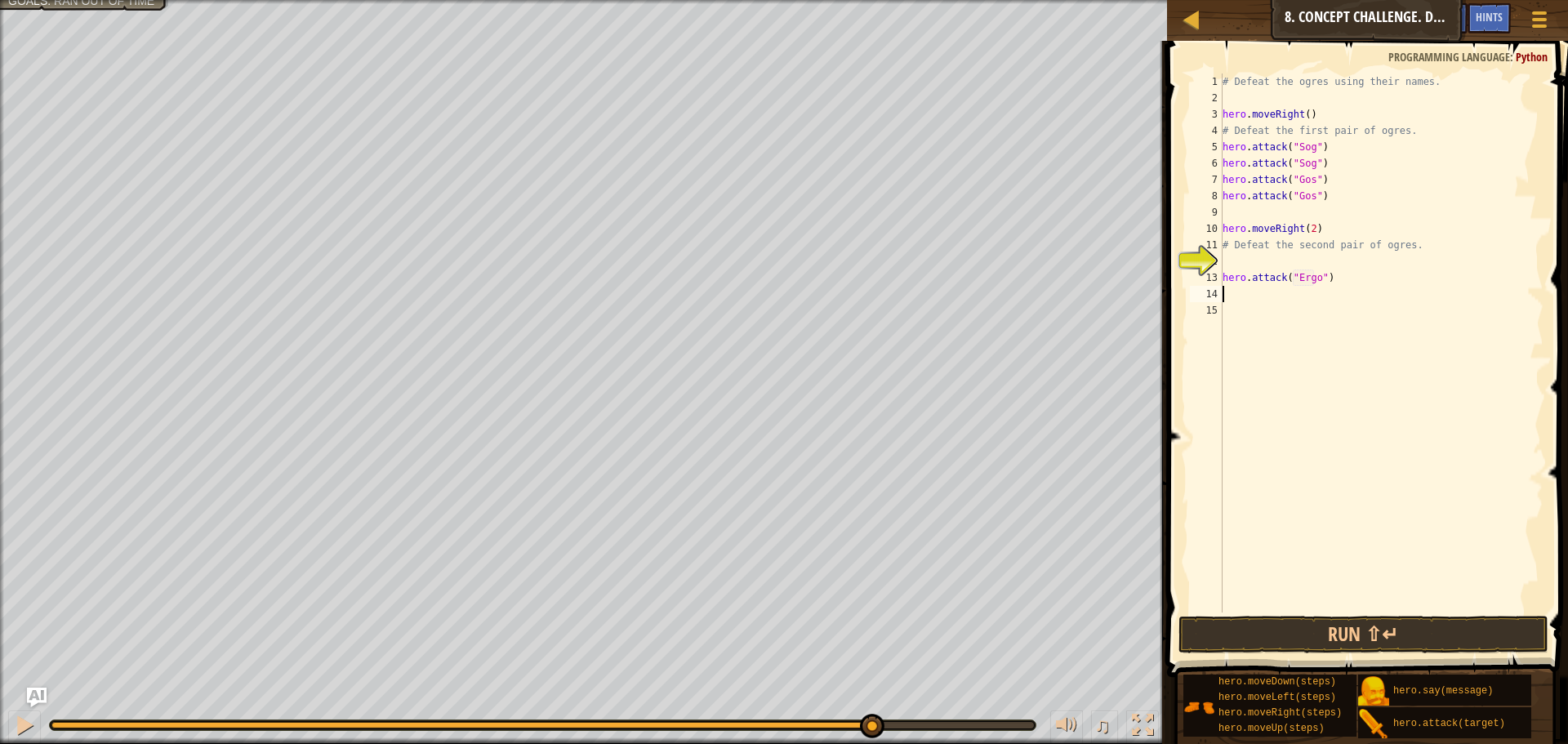
type textarea "j"
type textarea "hero.attack("Ergo")"
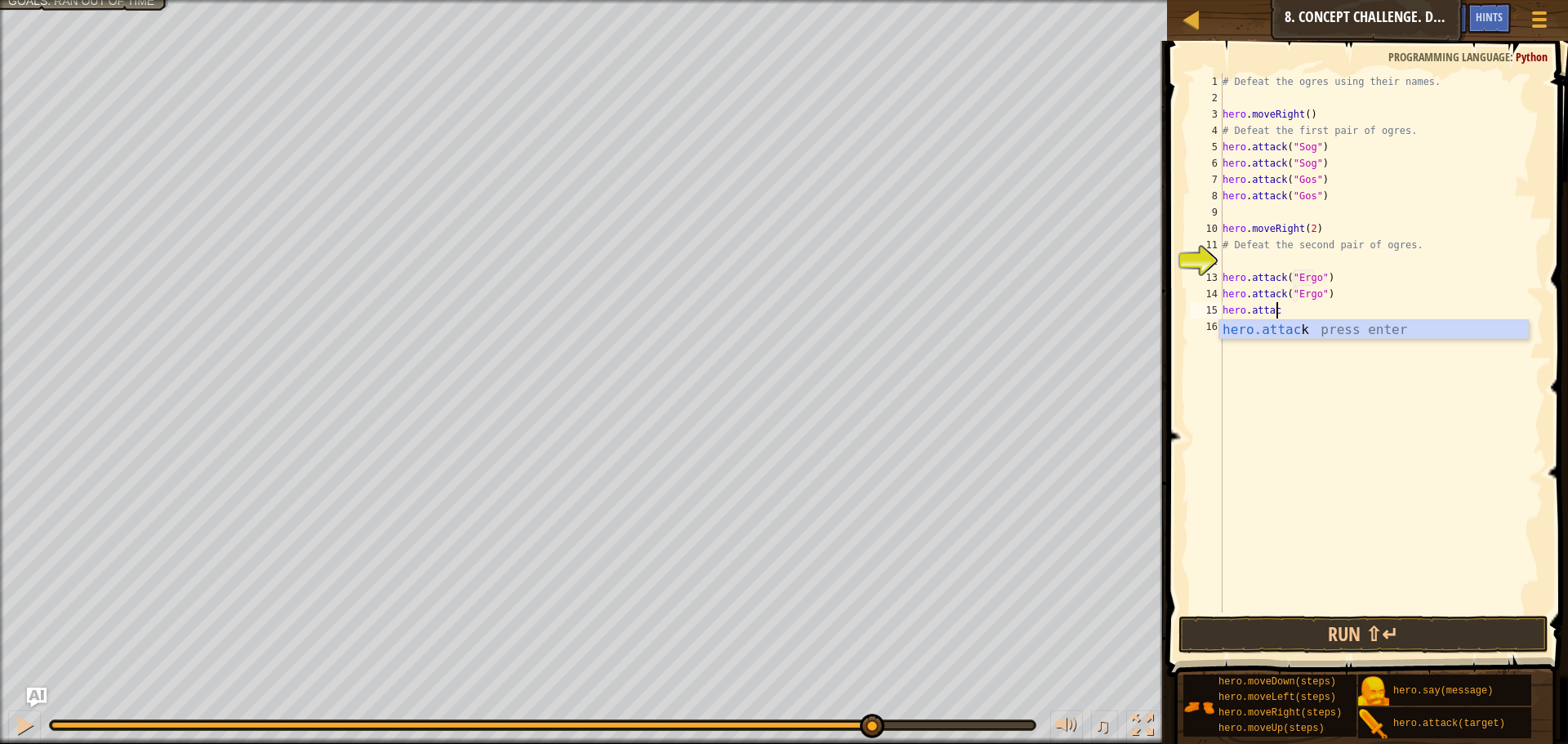
scroll to position [7, 4]
type textarea "hero.attack("Kro")"
click at [1341, 632] on button "Run ⇧↵" at bounding box center [1364, 635] width 370 height 37
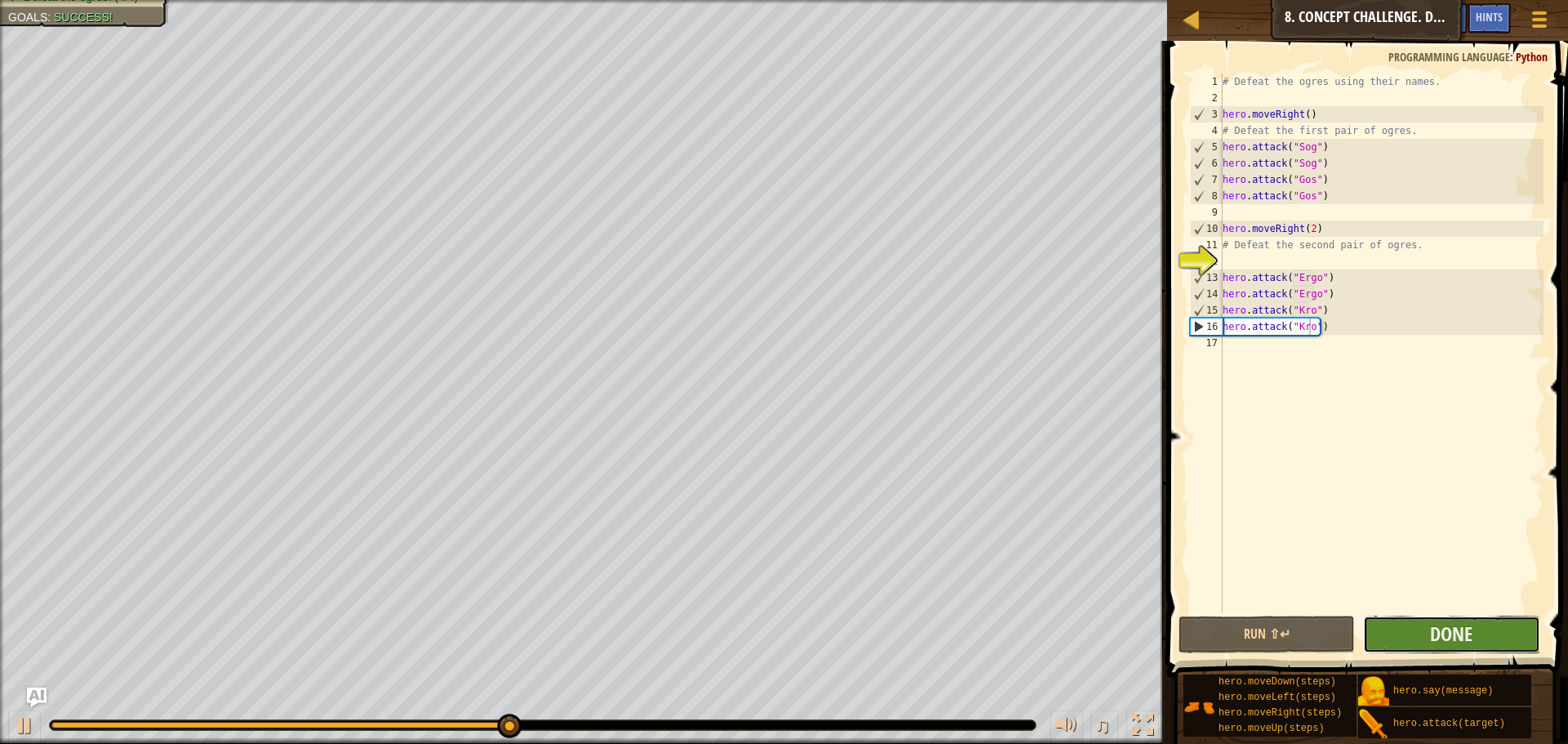
click at [1421, 630] on button "Done" at bounding box center [1451, 635] width 176 height 37
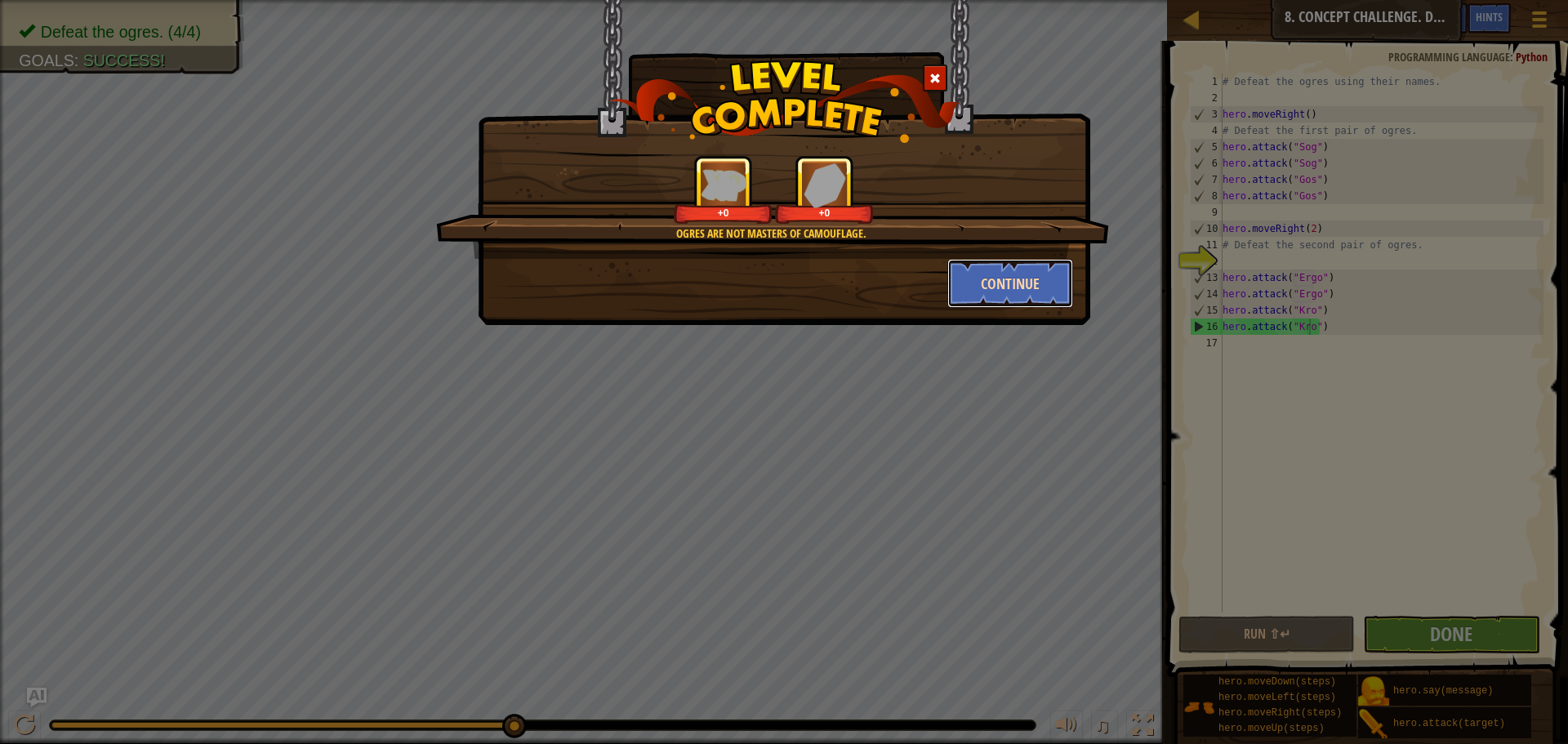
click at [1046, 292] on button "Continue" at bounding box center [1011, 284] width 127 height 49
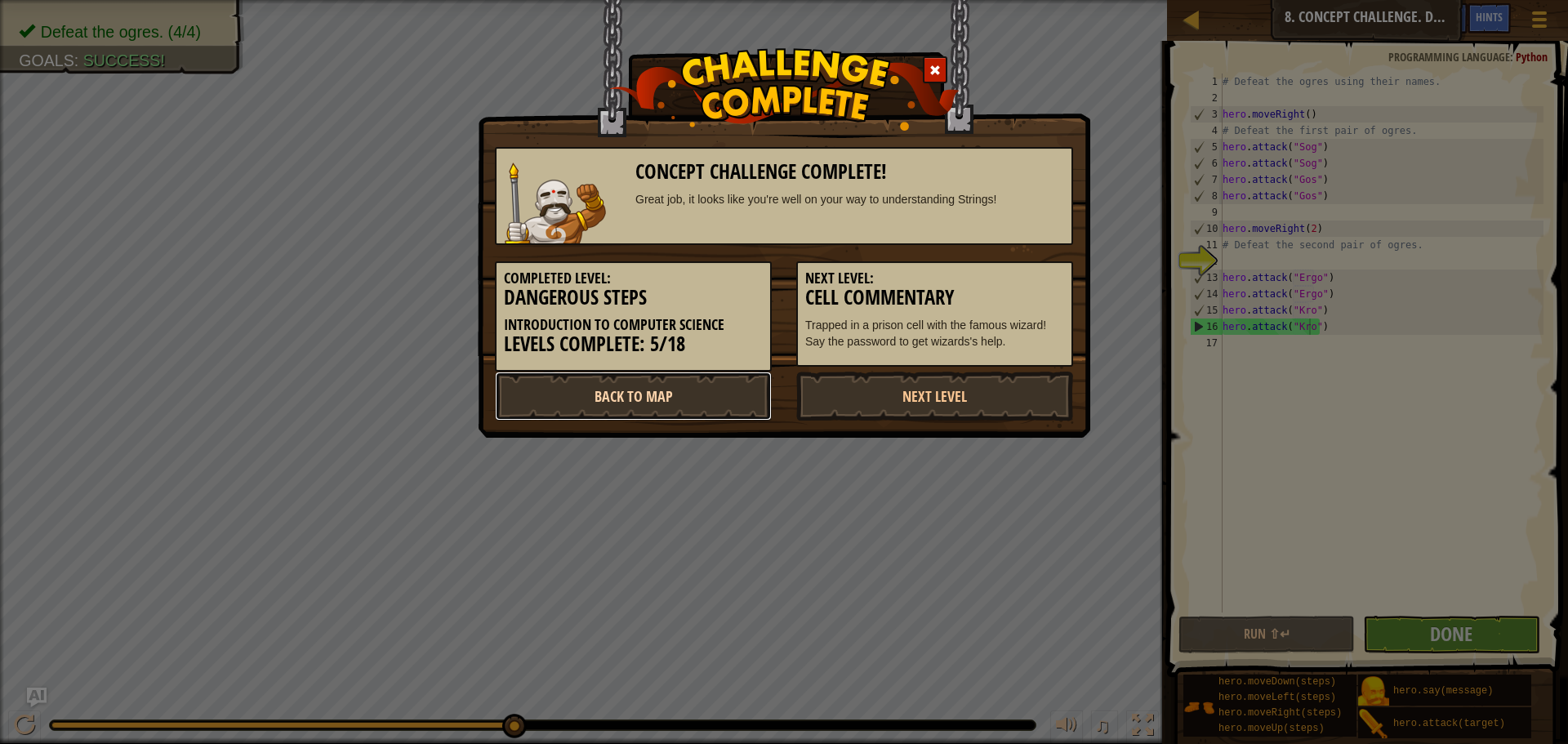
click at [706, 393] on link "Back to Map" at bounding box center [633, 396] width 277 height 49
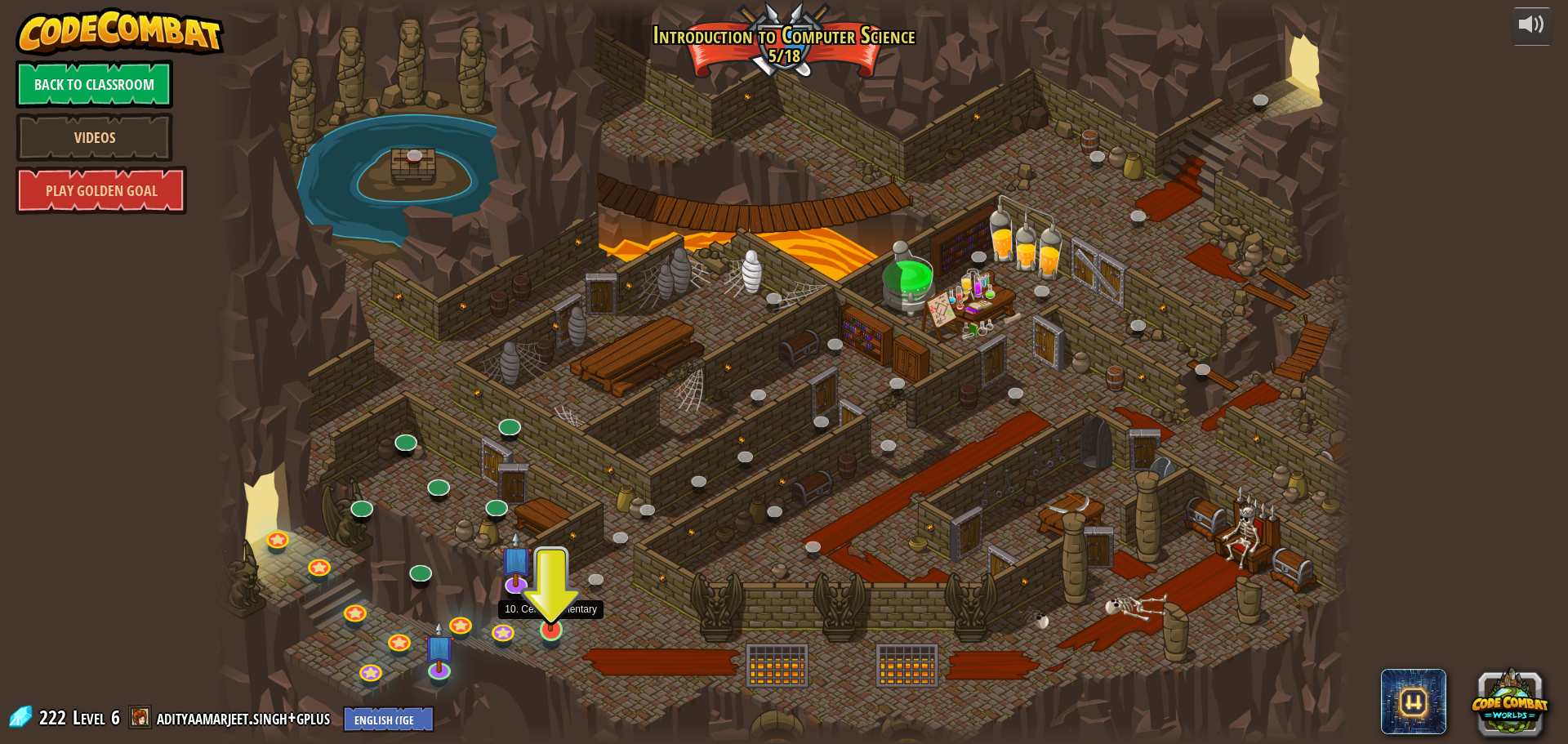
drag, startPoint x: 567, startPoint y: 629, endPoint x: 545, endPoint y: 632, distance: 22.2
click at [545, 632] on div "25. Kithgard Gates (Locked) Escape the Kithgard dungeons, and don't let the gua…" at bounding box center [784, 372] width 1139 height 744
click at [544, 632] on div at bounding box center [551, 630] width 23 height 23
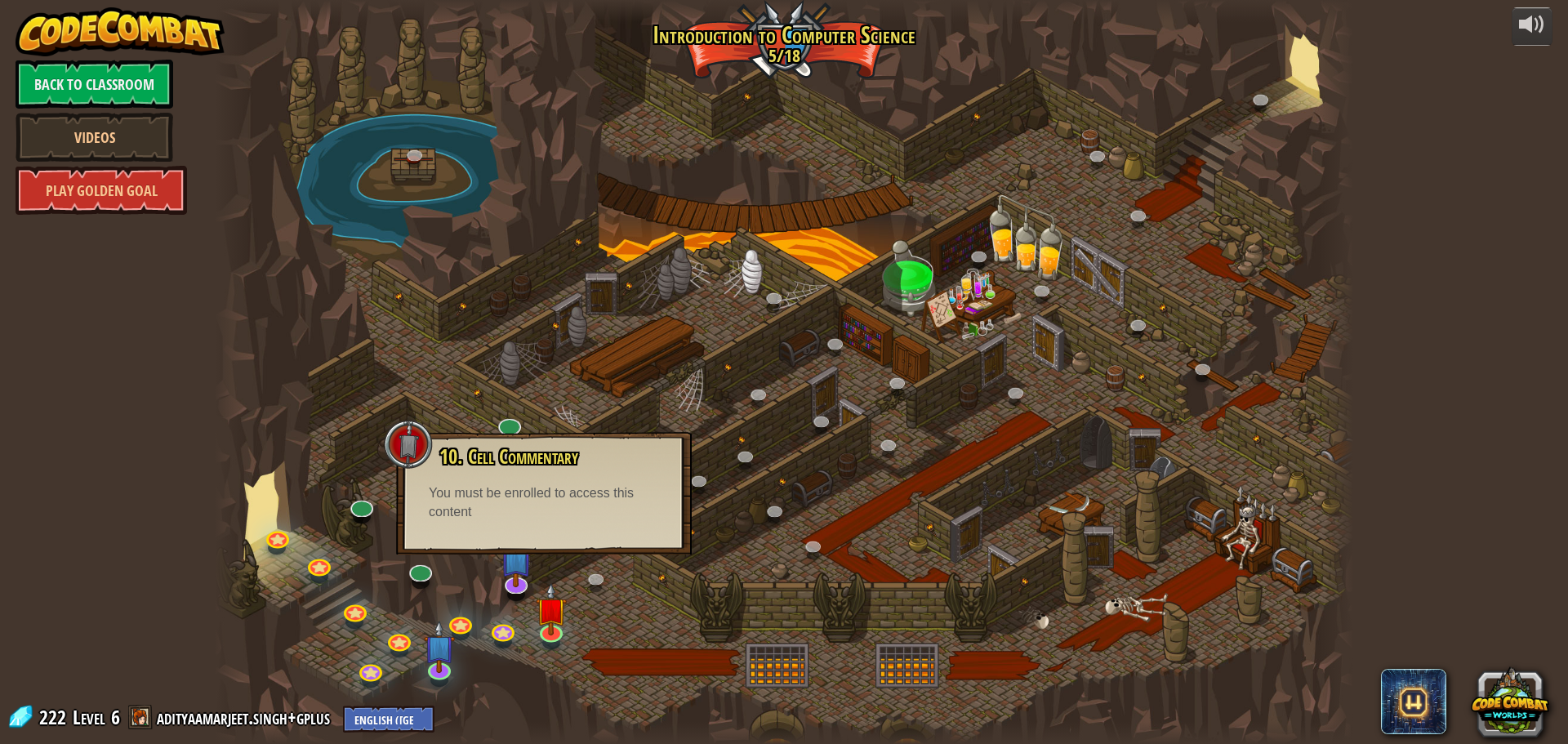
click at [581, 536] on div "10. Cell Commentary Trapped in a prison cell with the famous wizard! Say the pa…" at bounding box center [544, 494] width 295 height 122
click at [419, 437] on div at bounding box center [409, 444] width 49 height 49
click at [610, 377] on div at bounding box center [784, 372] width 1139 height 744
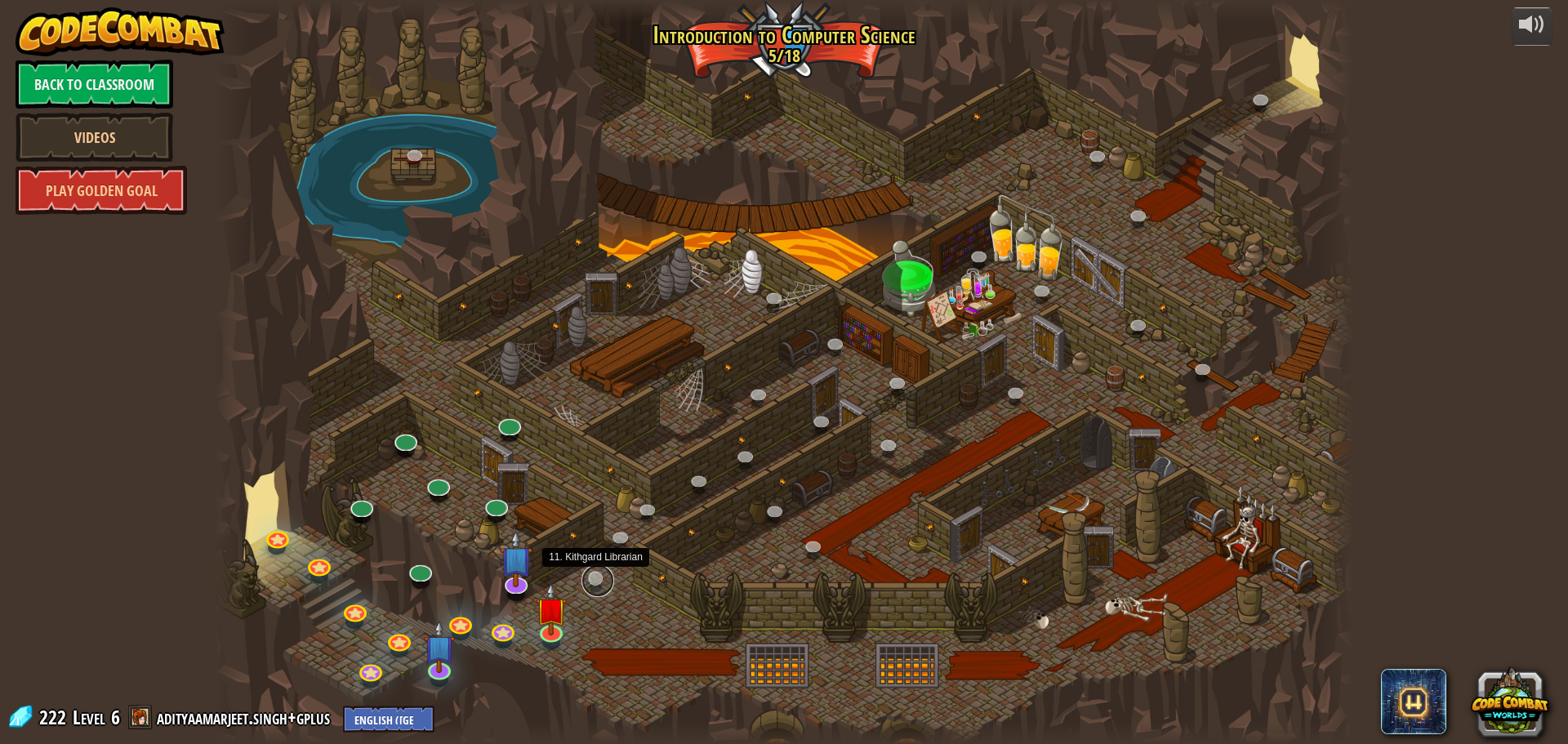
click at [591, 584] on link at bounding box center [597, 580] width 33 height 33
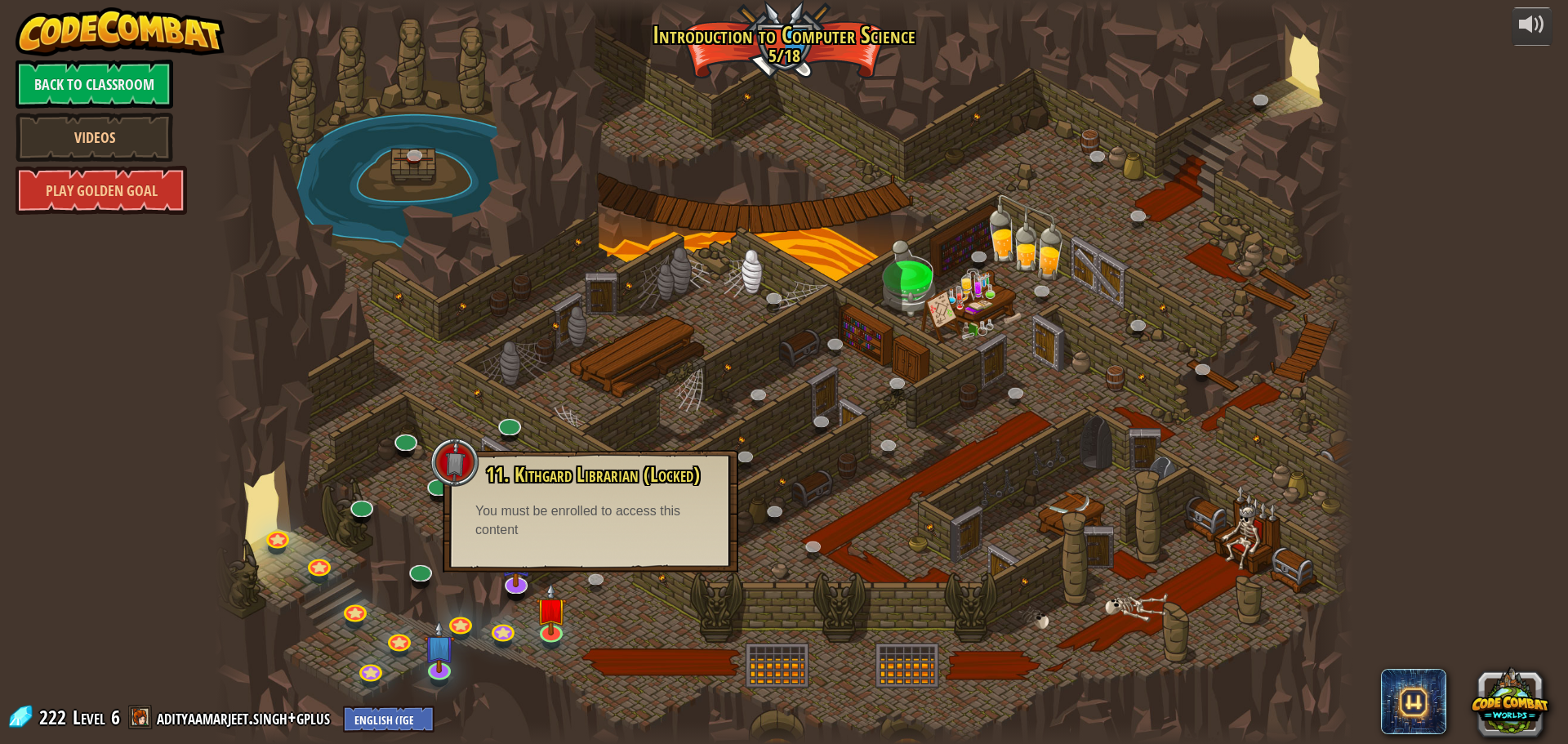
click at [773, 534] on div at bounding box center [784, 372] width 1139 height 744
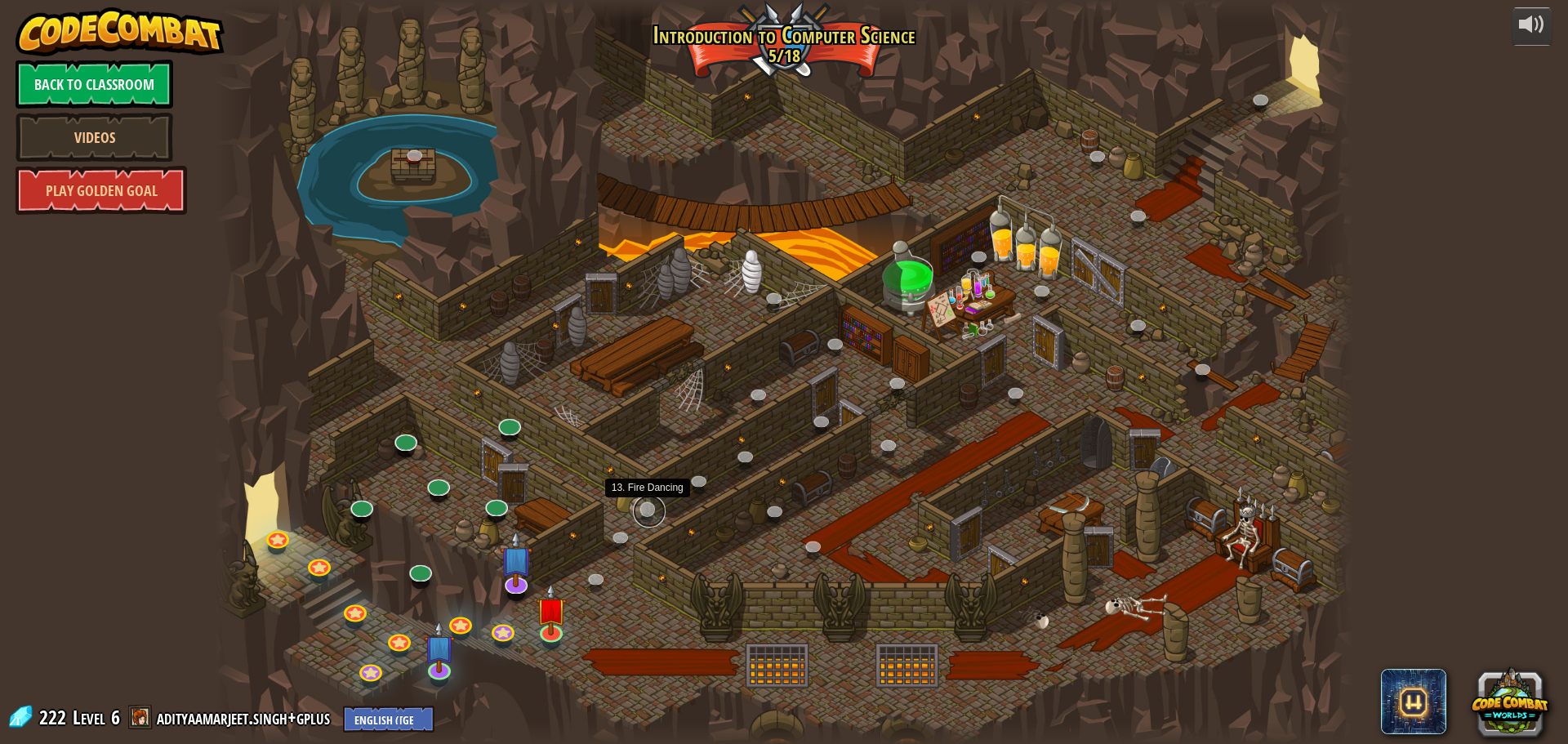
click at [643, 508] on link at bounding box center [649, 511] width 33 height 33
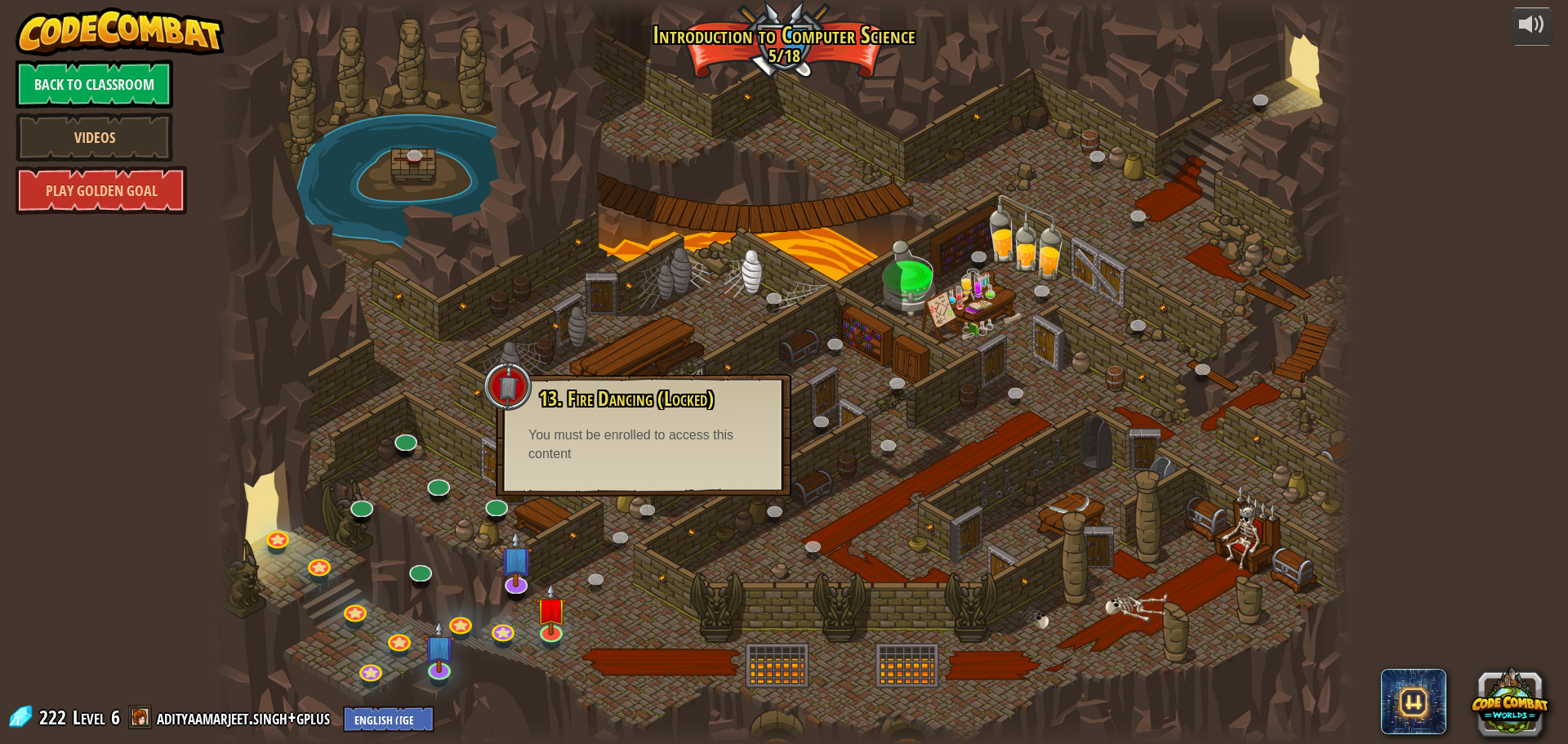
click at [607, 526] on div at bounding box center [784, 372] width 1139 height 744
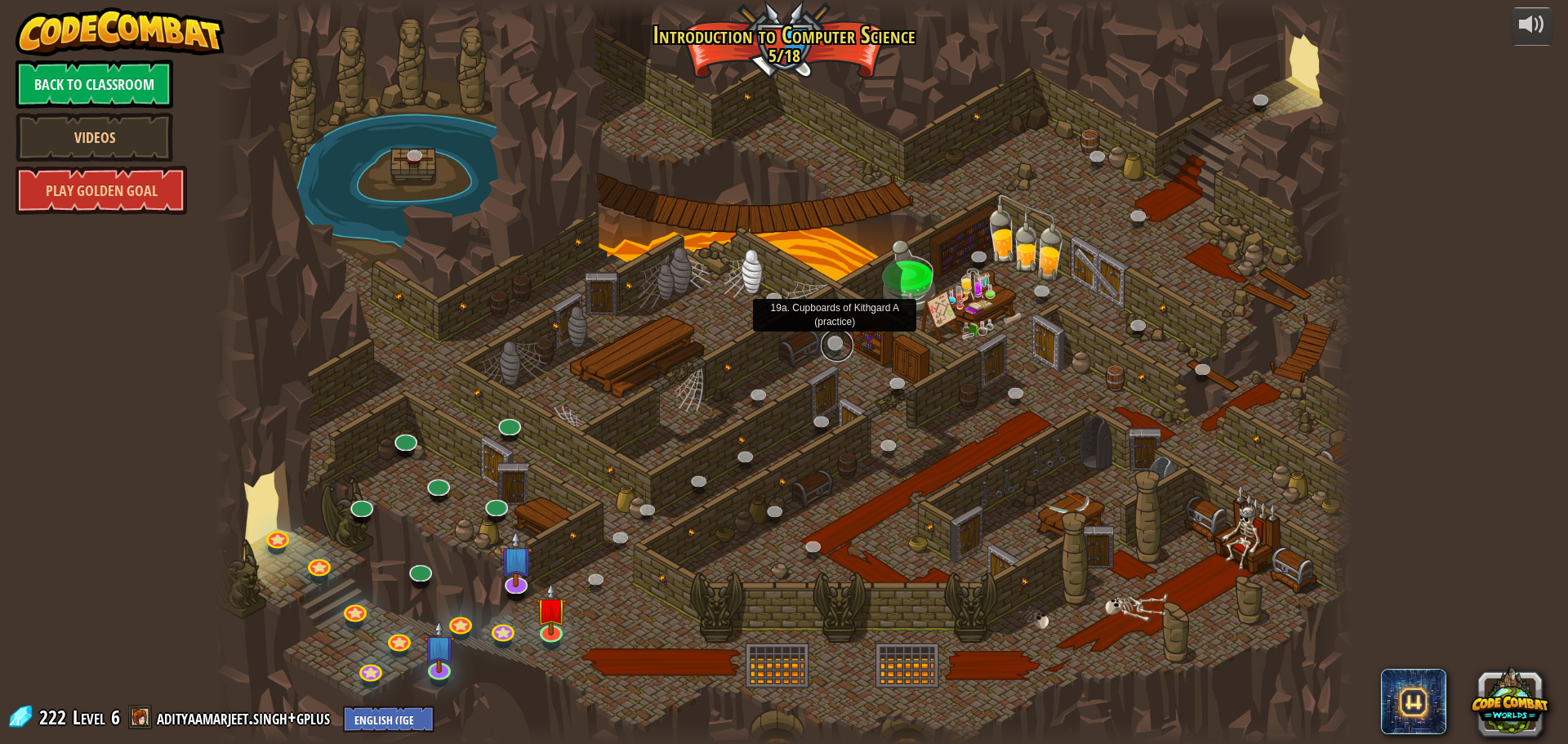
click at [840, 341] on link at bounding box center [836, 345] width 33 height 33
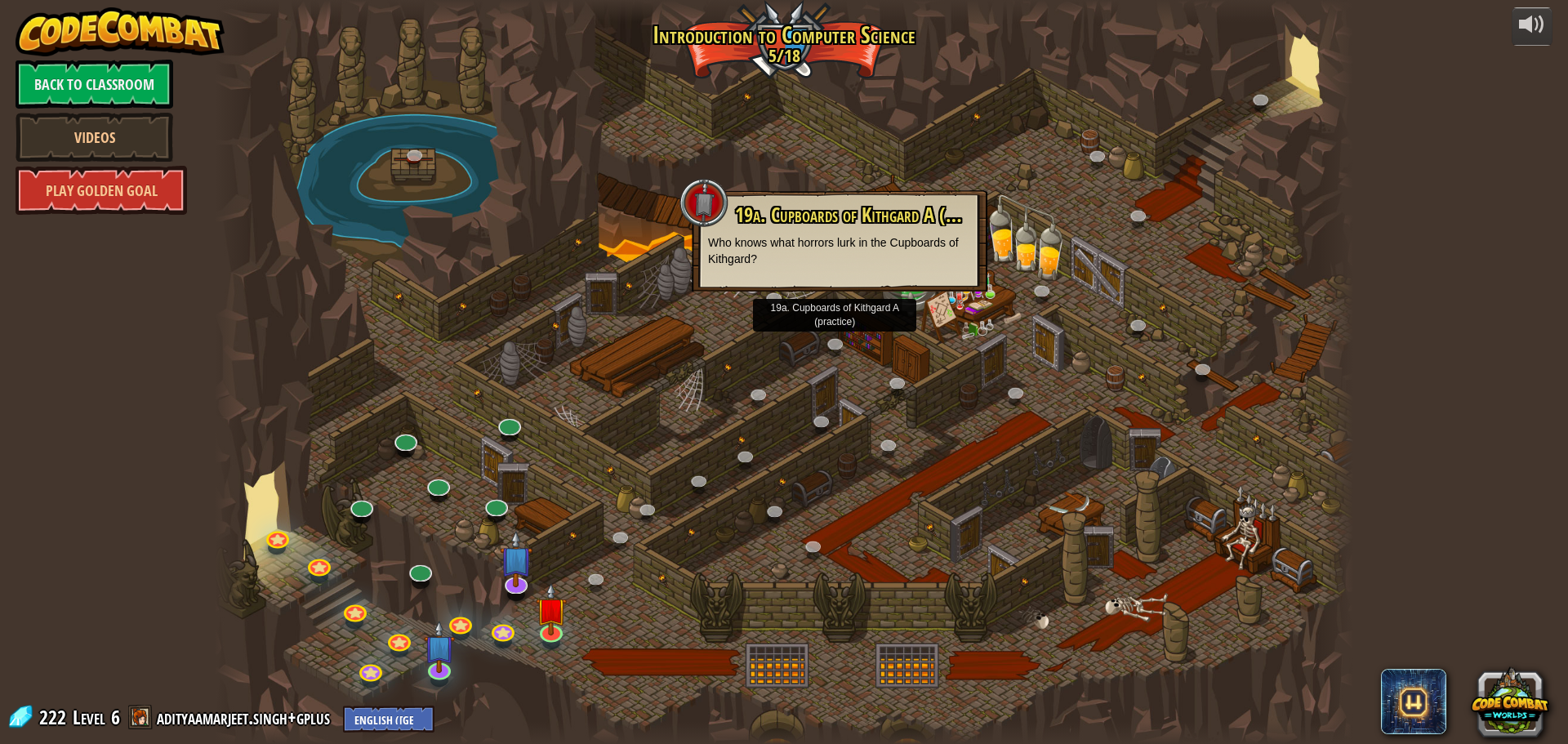
click at [748, 381] on div at bounding box center [784, 372] width 1139 height 744
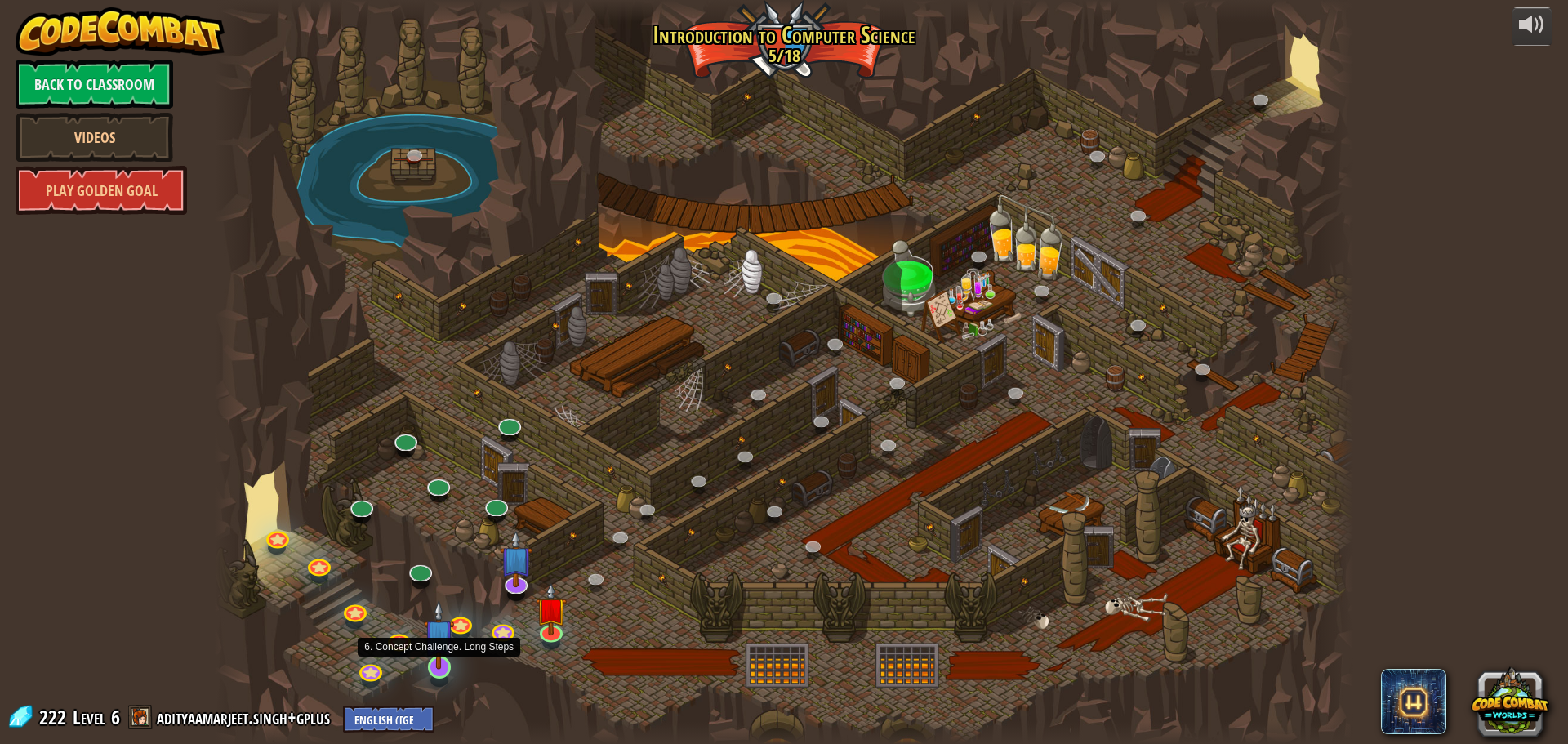
click at [444, 666] on img at bounding box center [438, 635] width 31 height 69
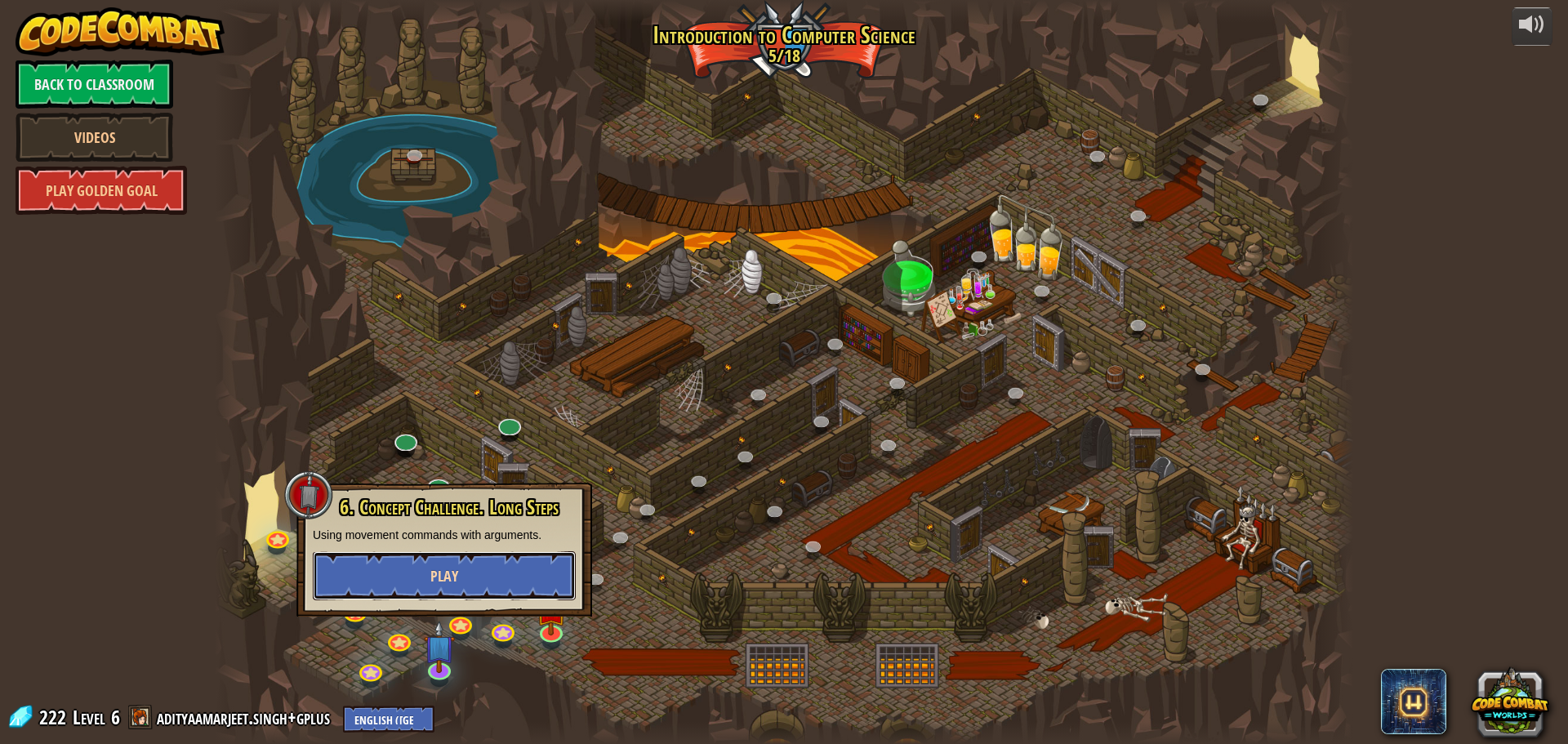
click at [452, 566] on button "Play" at bounding box center [444, 576] width 263 height 49
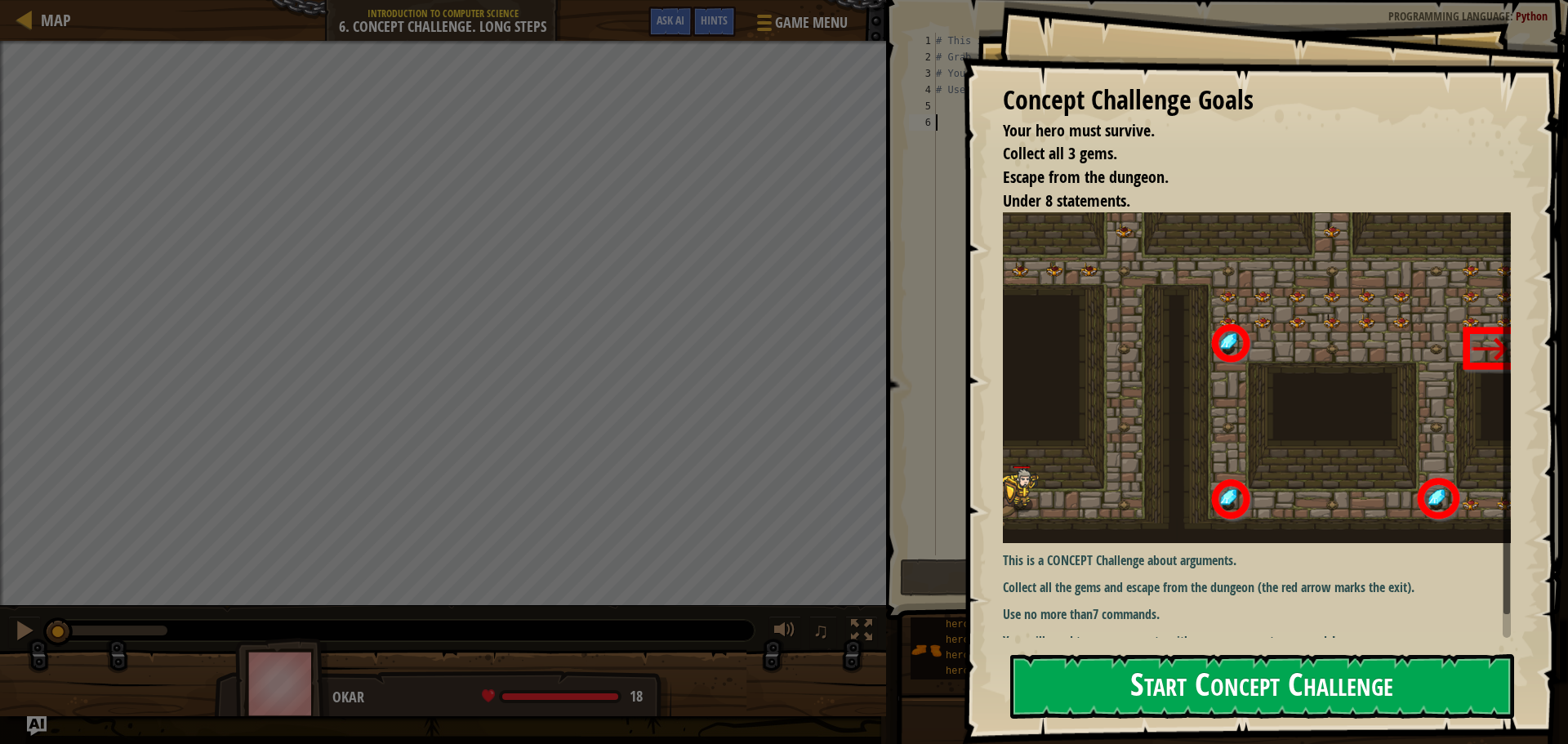
click at [1250, 353] on div "Concept Challenge Goals Your hero must survive. Collect all 3 gems. Escape from…" at bounding box center [1265, 372] width 606 height 744
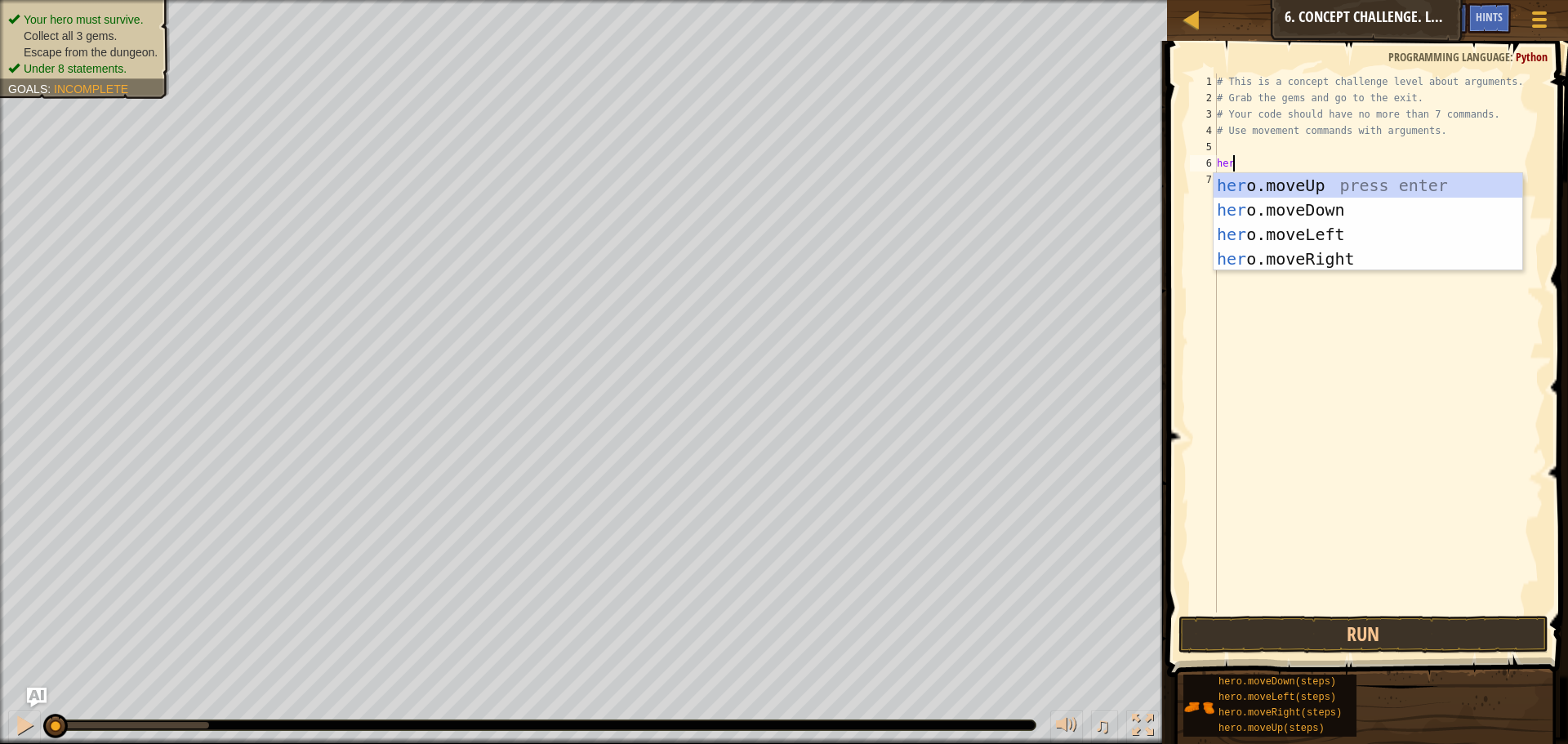
scroll to position [7, 1]
type textarea "hero.mover"
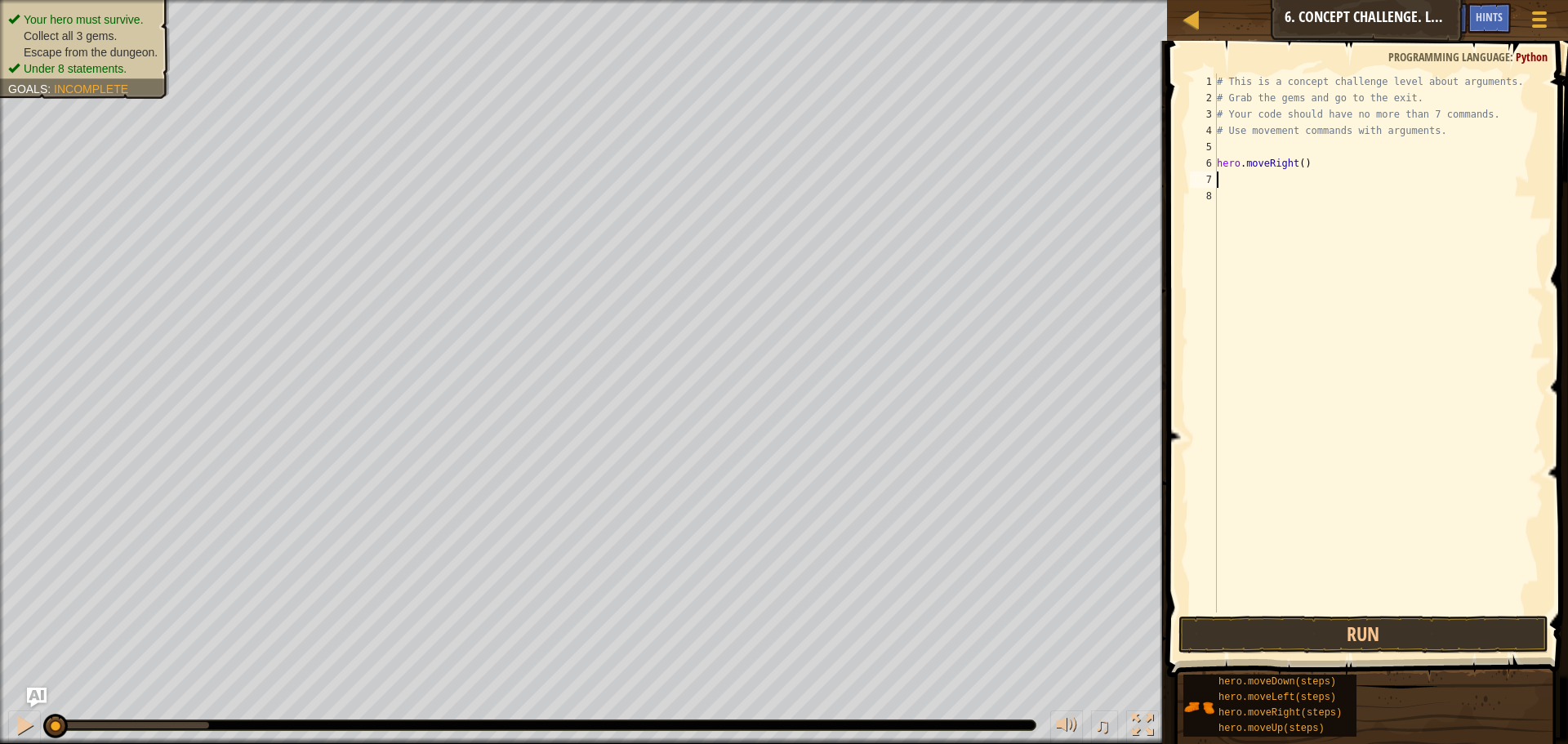
scroll to position [7, 0]
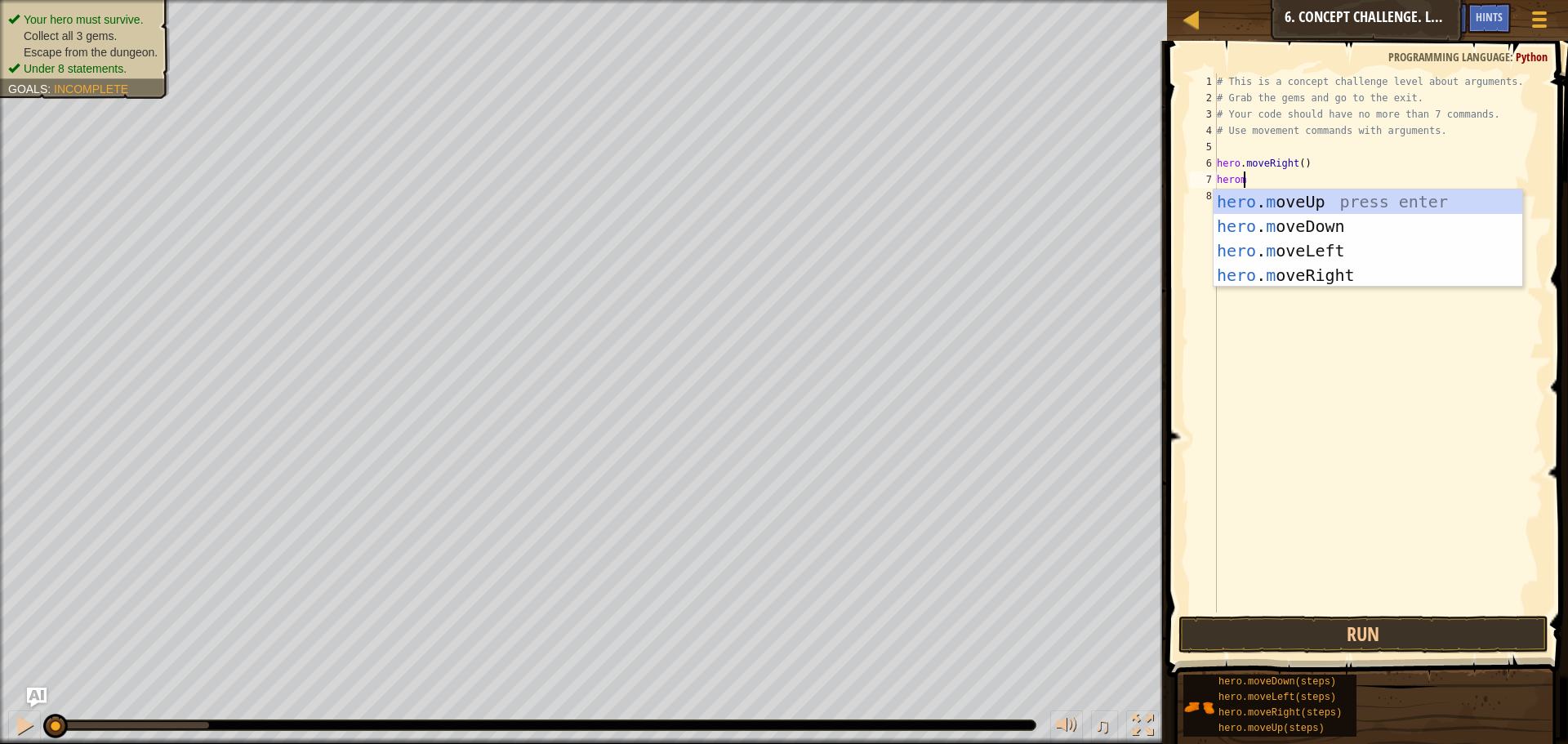
type textarea "hero"
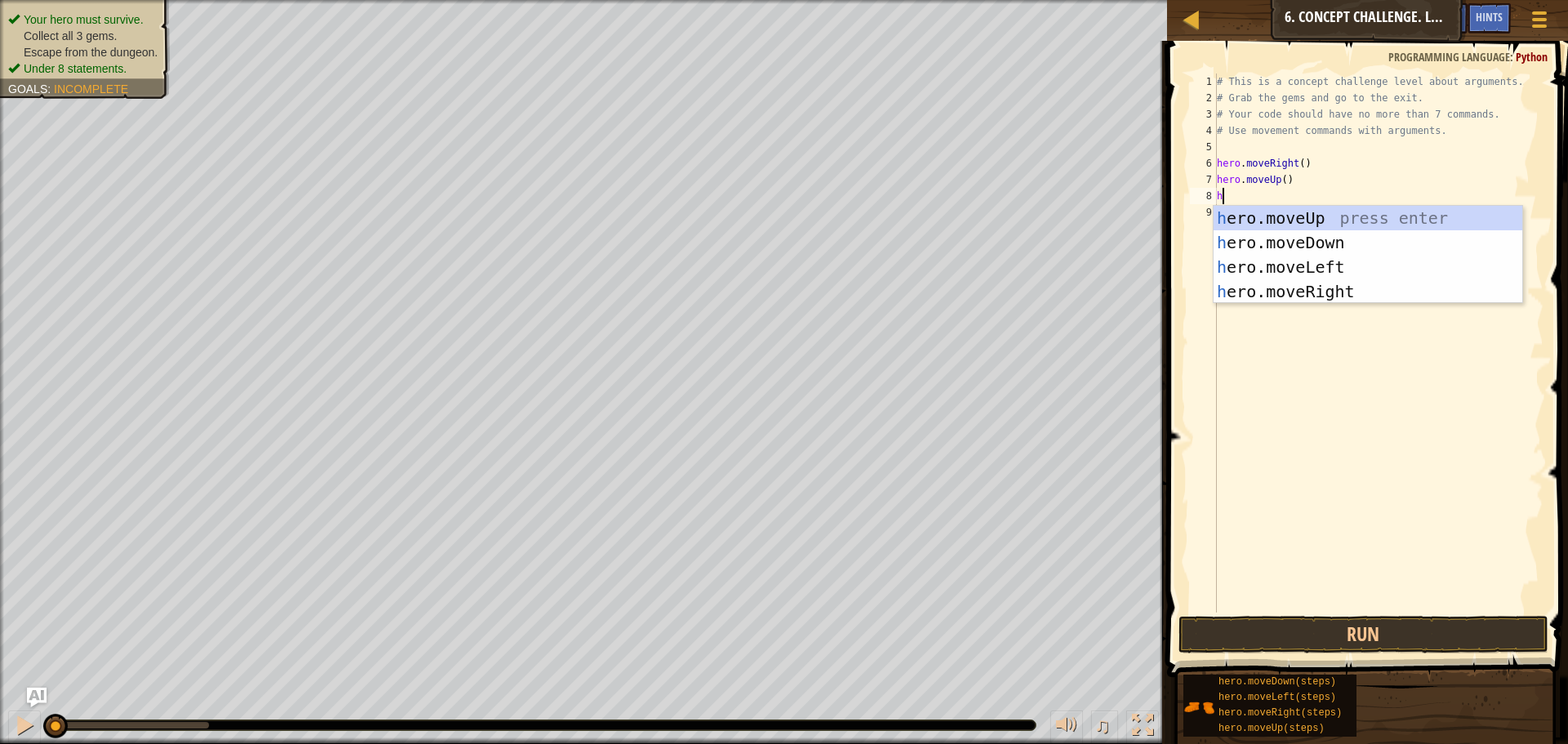
scroll to position [7, 1]
type textarea "hero"
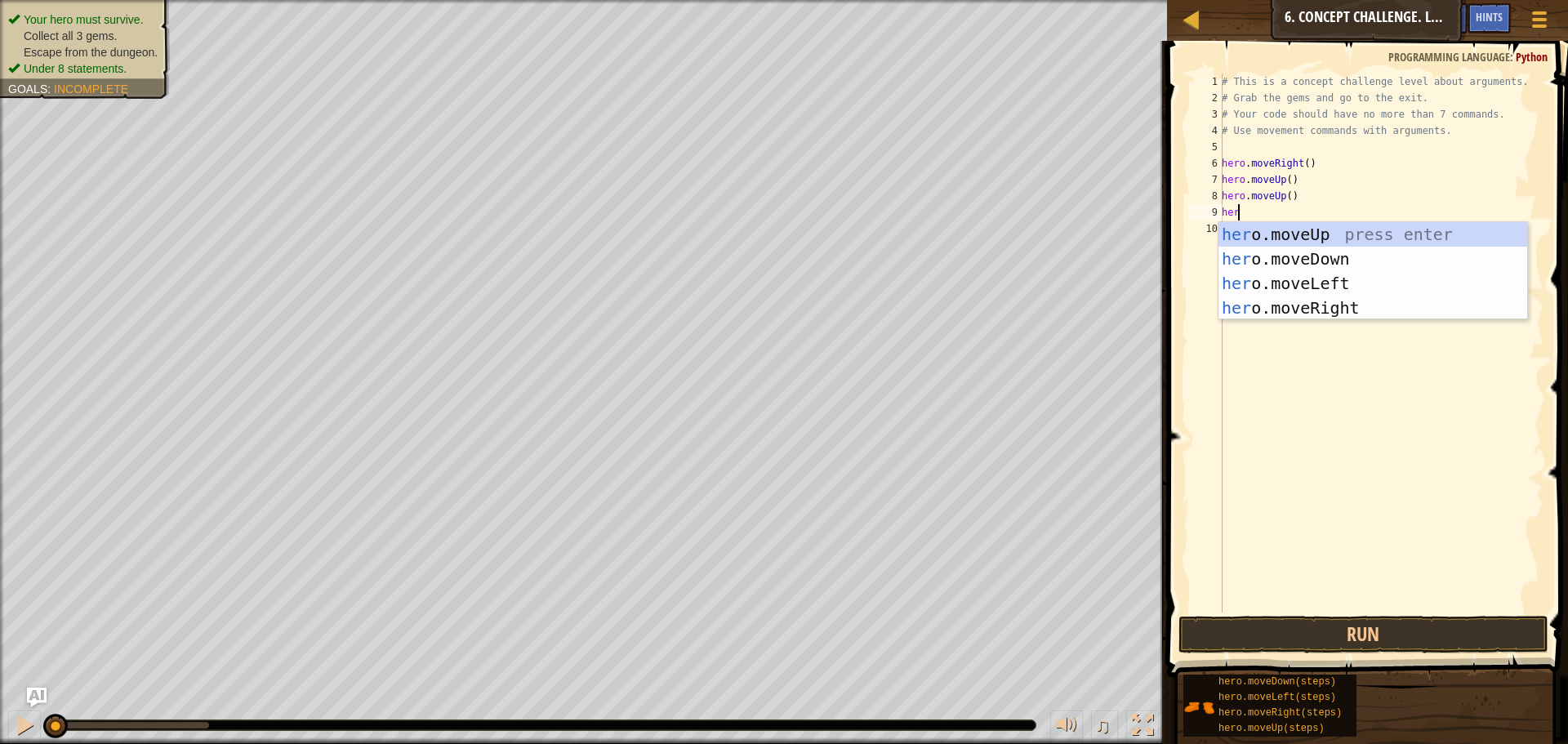
type textarea "hero"
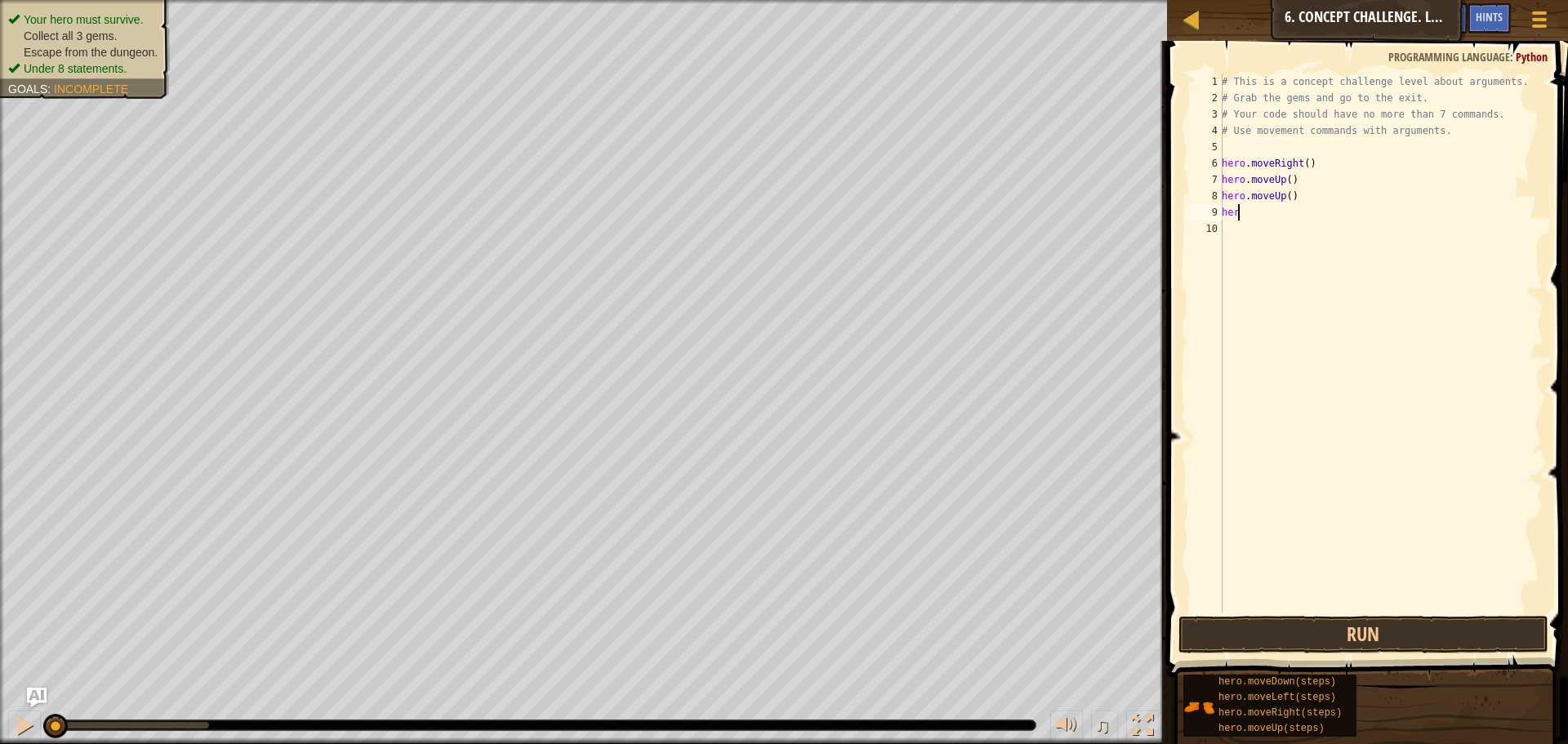
type textarea "h"
type textarea "hero.moveUp(4)"
click at [1325, 625] on button "Run" at bounding box center [1364, 635] width 370 height 37
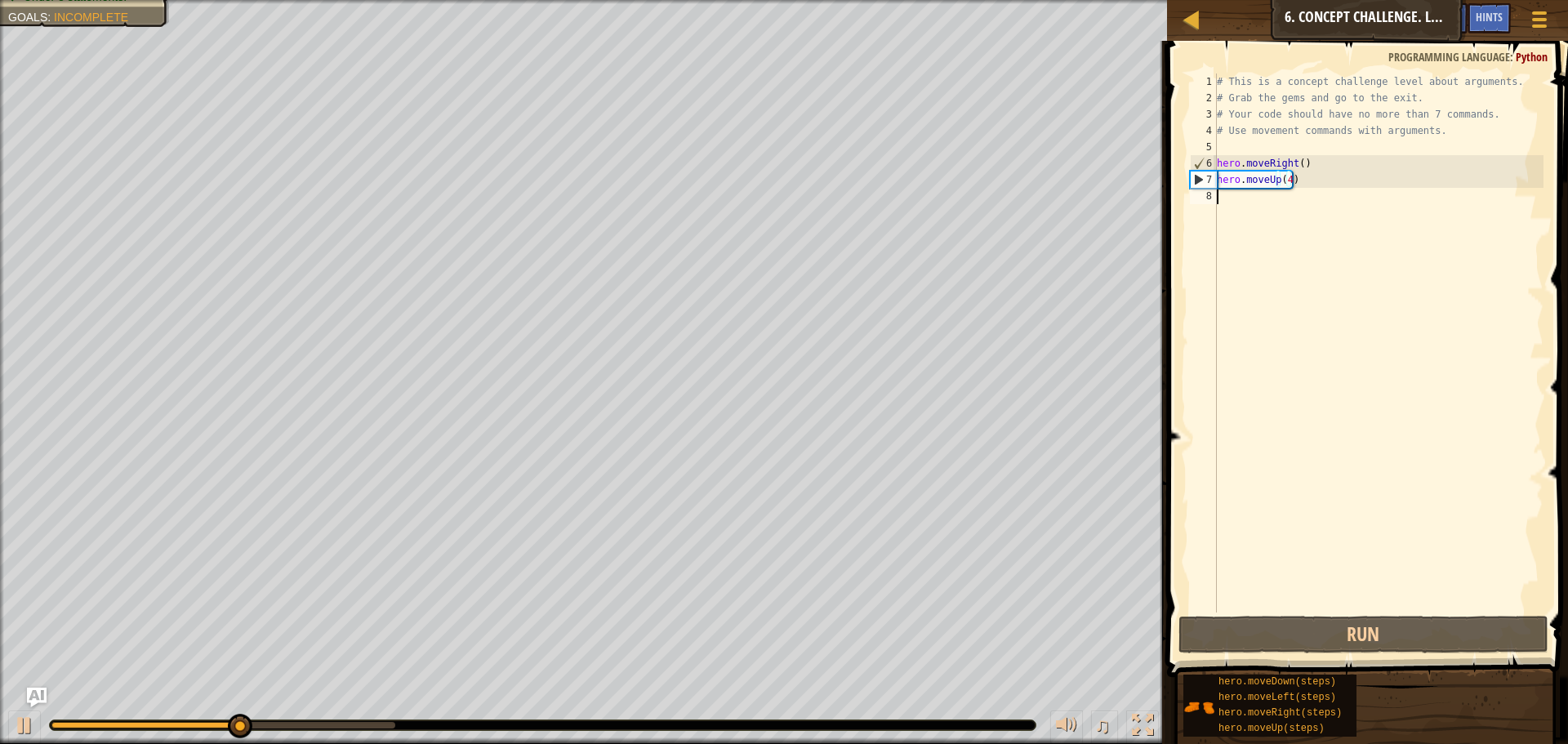
click at [1352, 202] on div "# This is a concept challenge level about arguments. # Grab the gems and go to …" at bounding box center [1378, 360] width 330 height 573
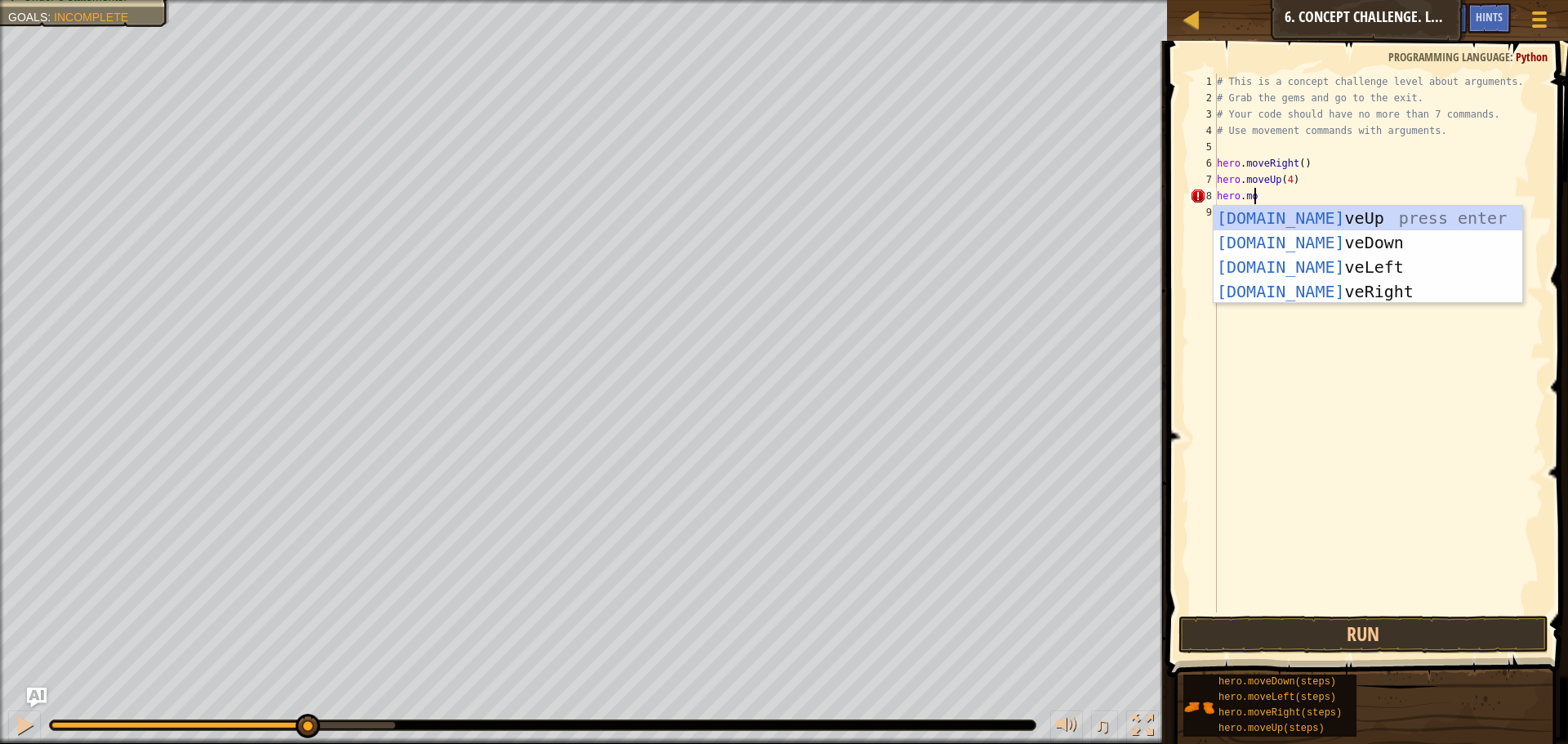
scroll to position [7, 2]
click at [1284, 175] on div "# This is a concept challenge level about arguments. # Grab the gems and go to …" at bounding box center [1378, 360] width 330 height 573
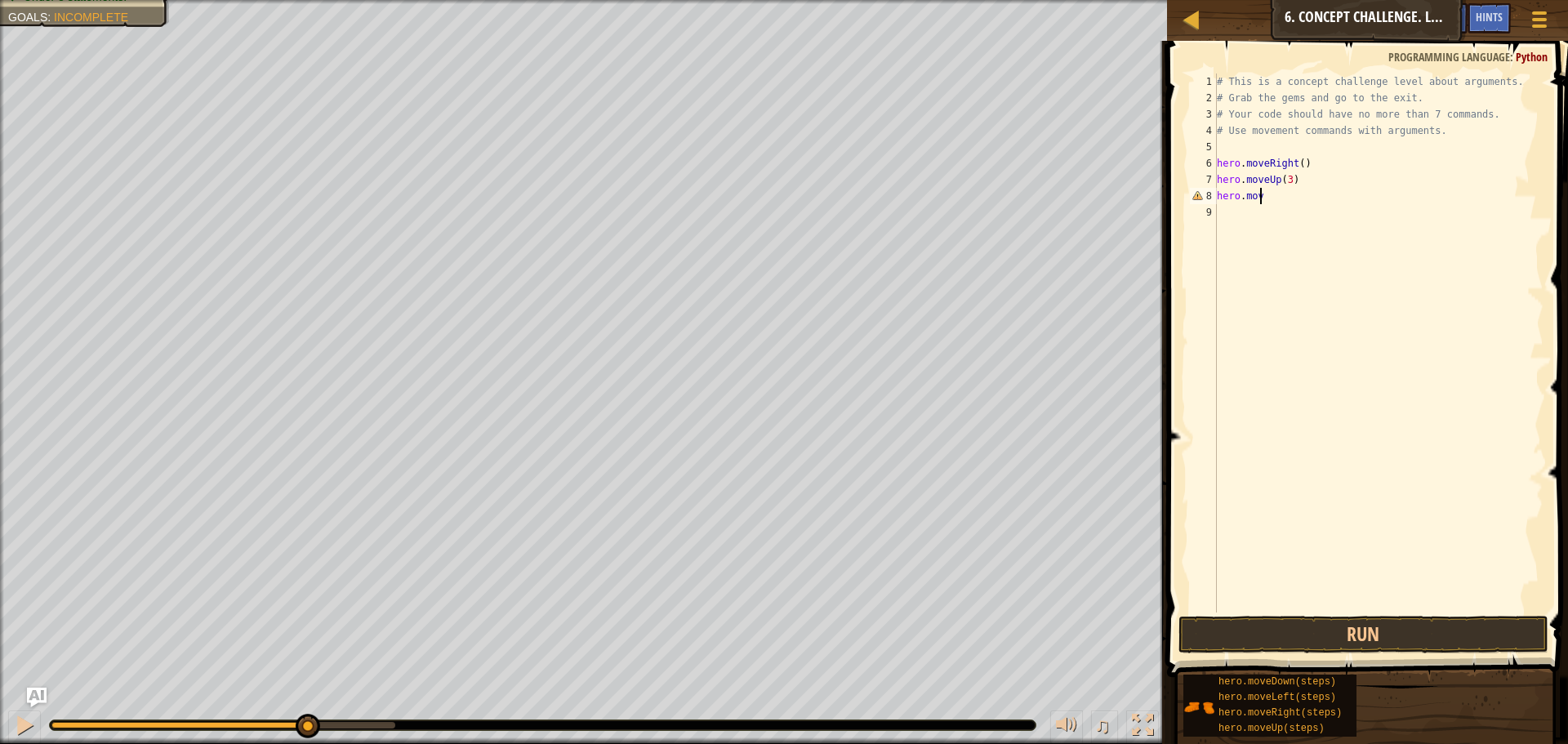
click at [1298, 202] on div "# This is a concept challenge level about arguments. # Grab the gems and go to …" at bounding box center [1378, 360] width 330 height 573
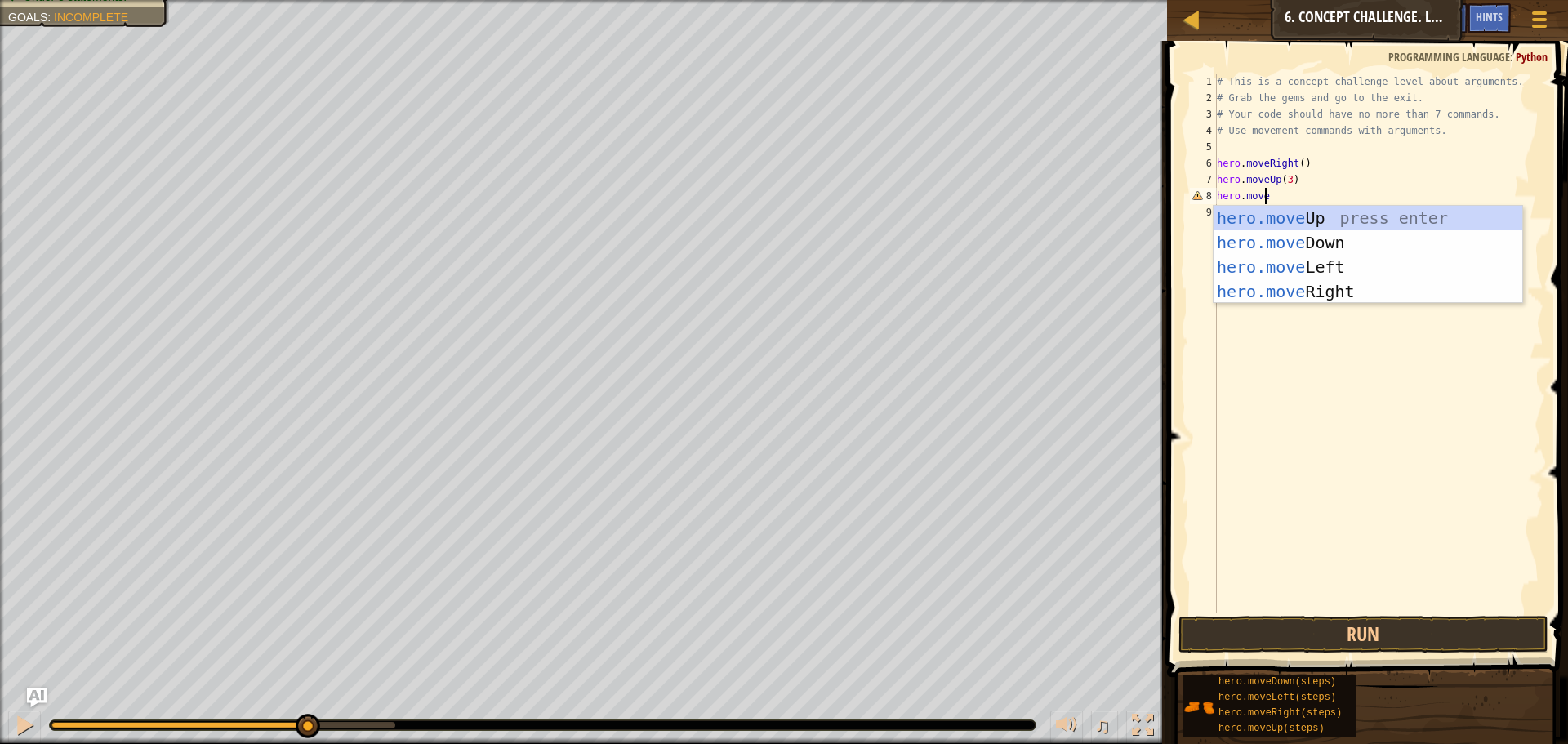
type textarea "hero.mover"
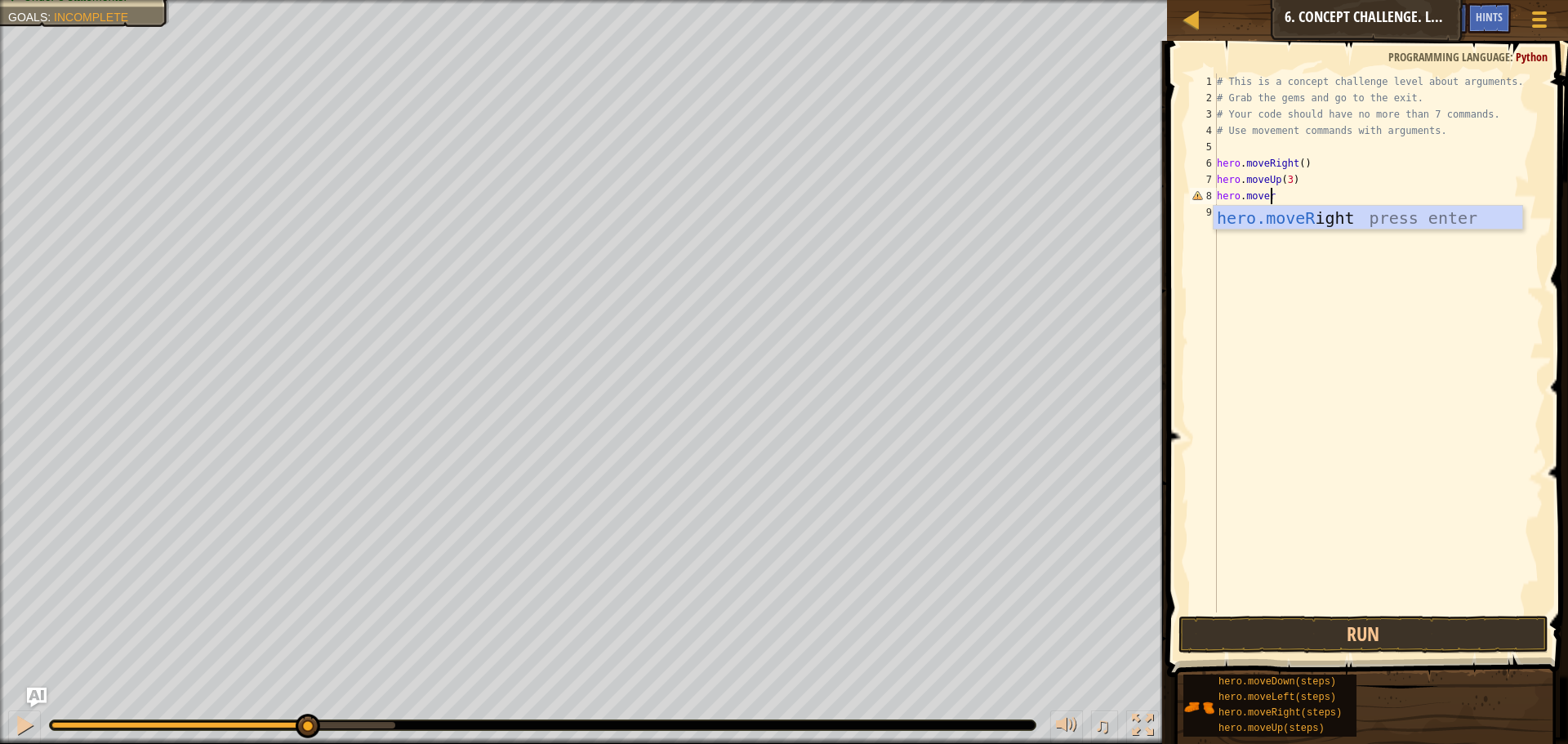
scroll to position [7, 0]
type textarea "e"
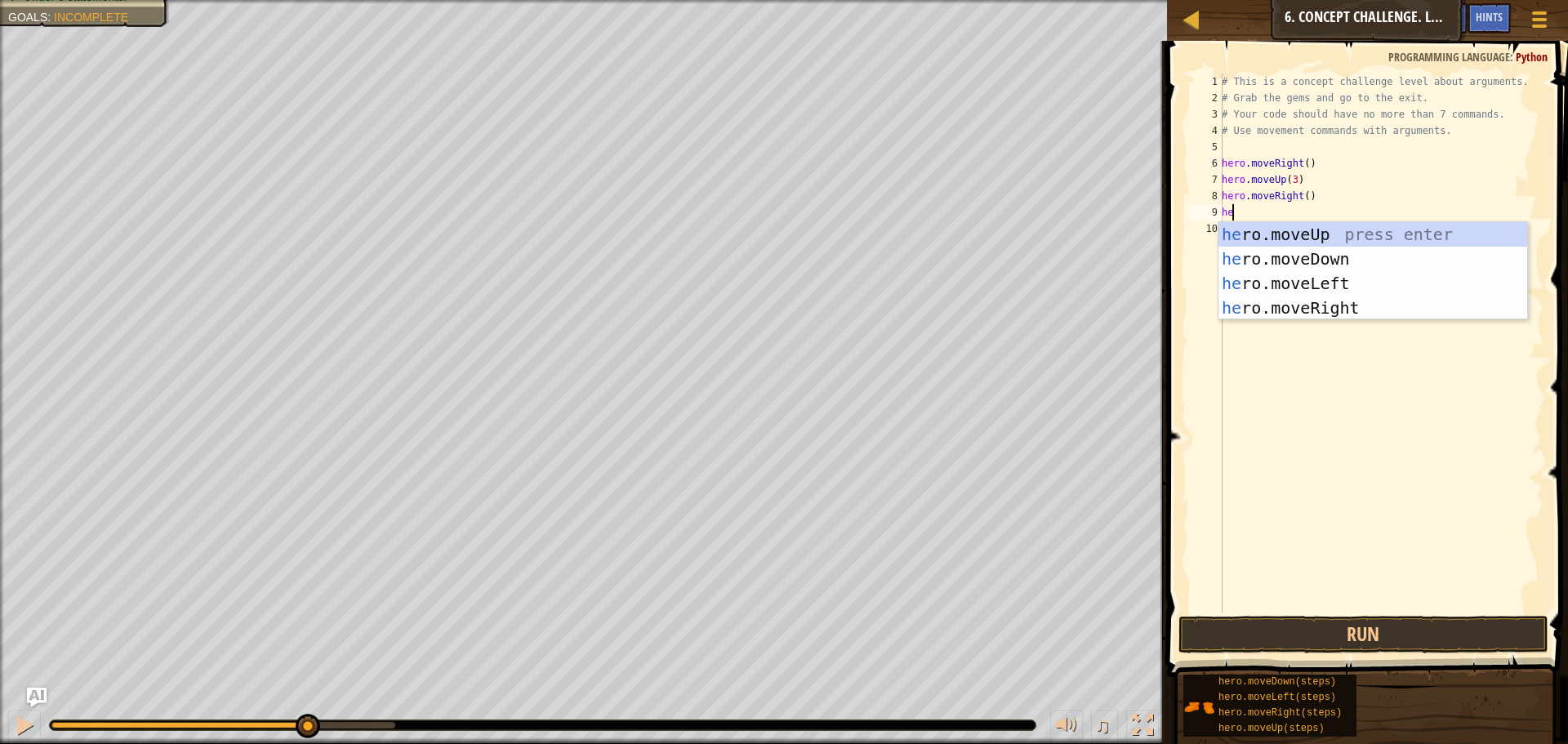
scroll to position [7, 1]
type textarea "hero.mover"
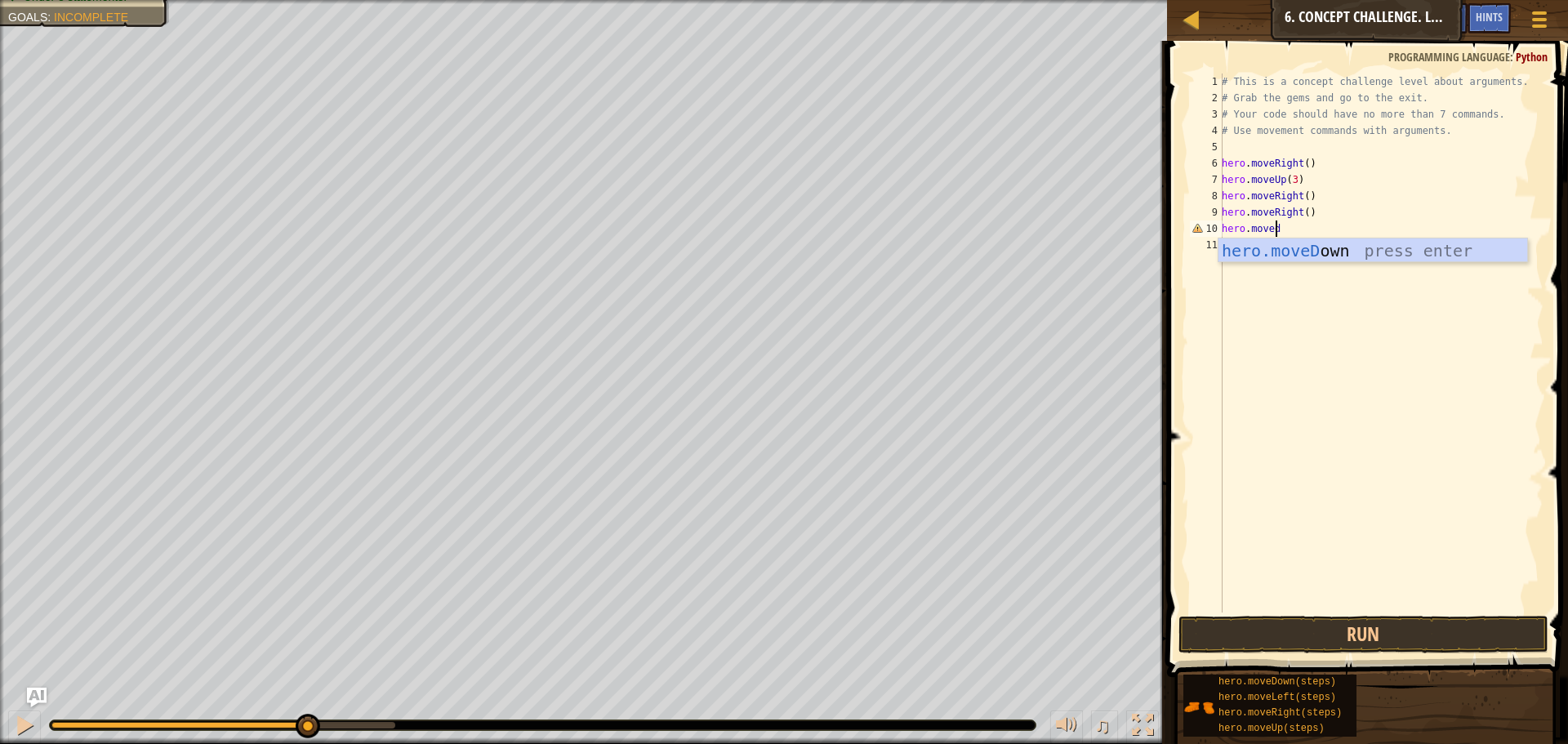
scroll to position [7, 4]
type textarea "hero.movedo\"
type textarea "hero.movedow"
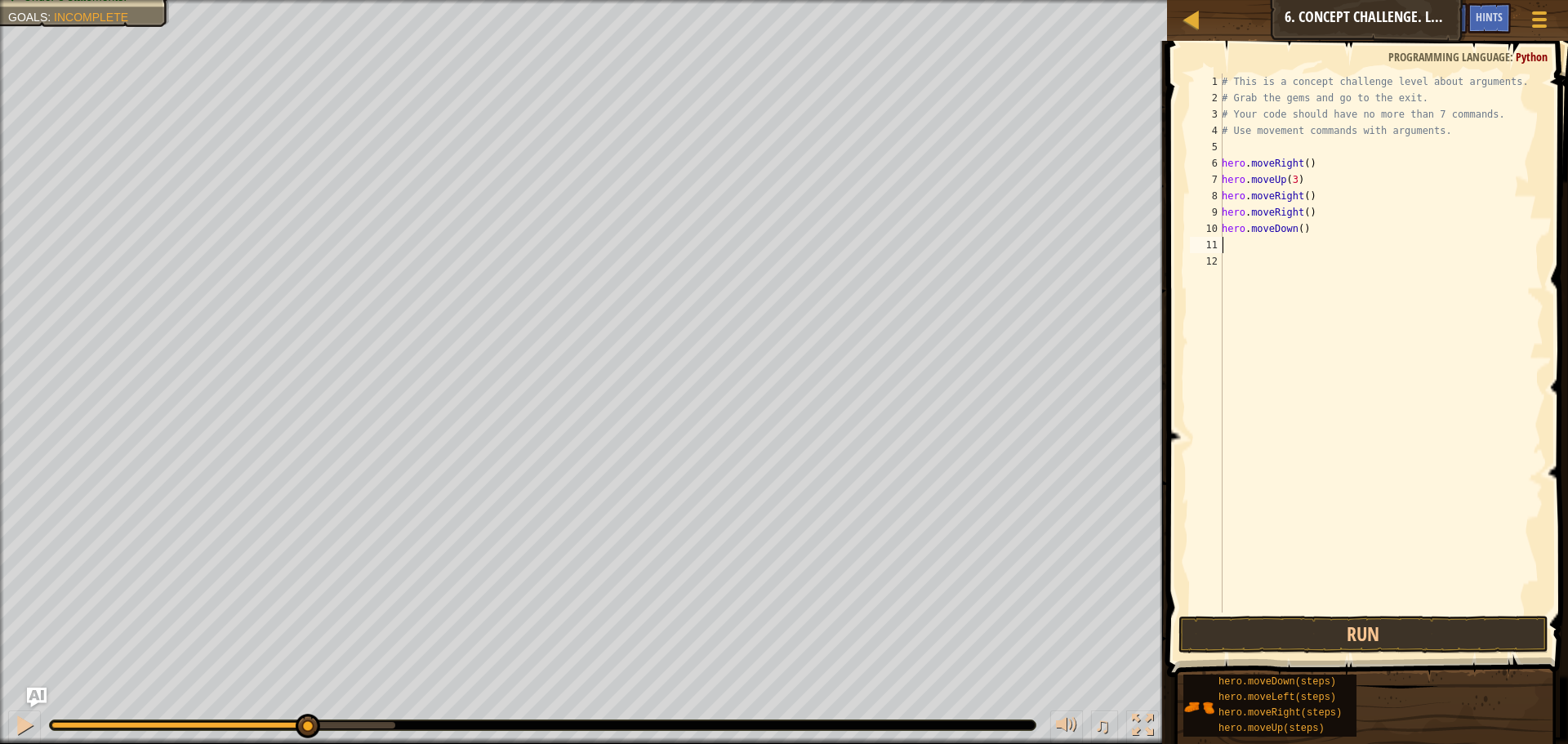
type textarea "k"
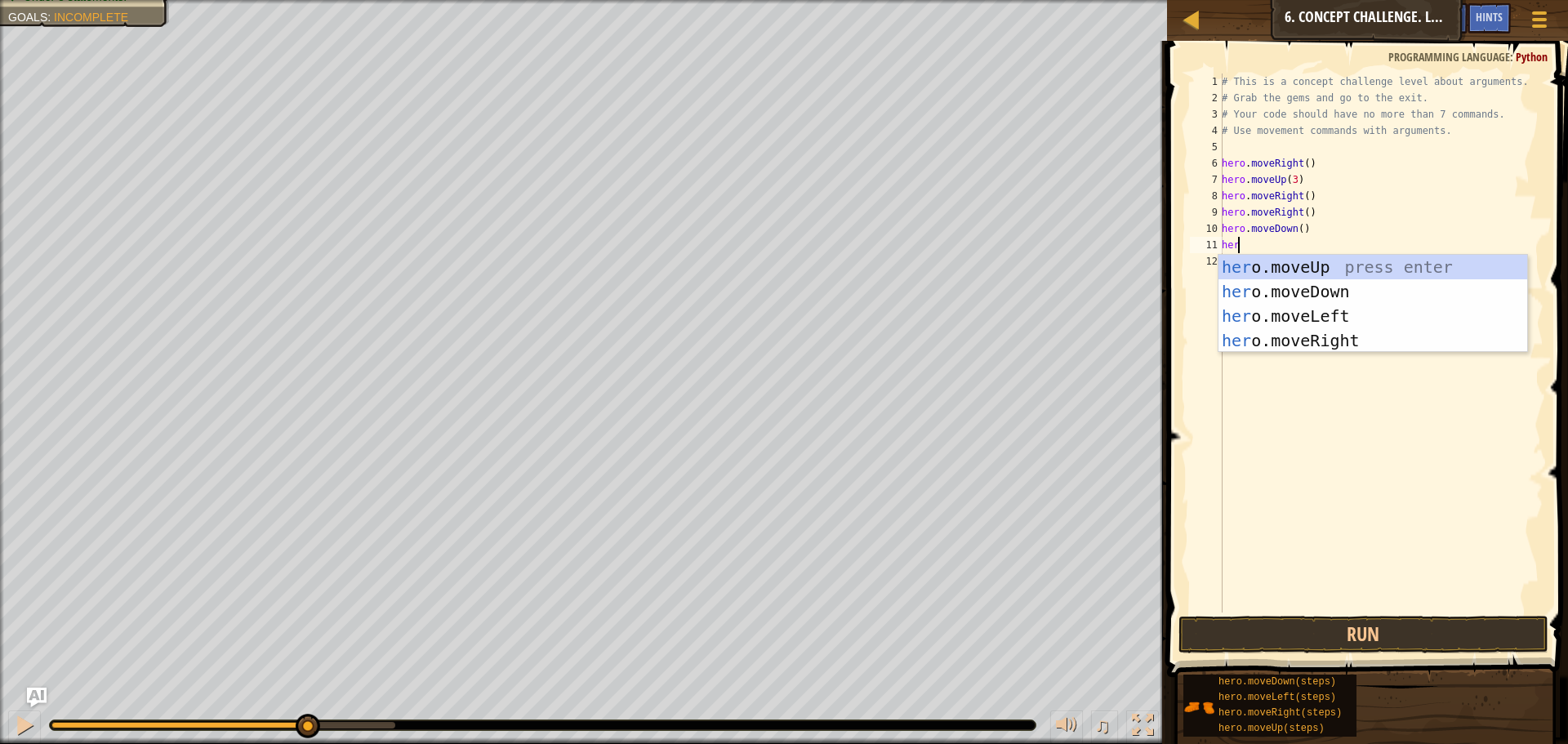
scroll to position [7, 1]
type textarea "hero.moved"
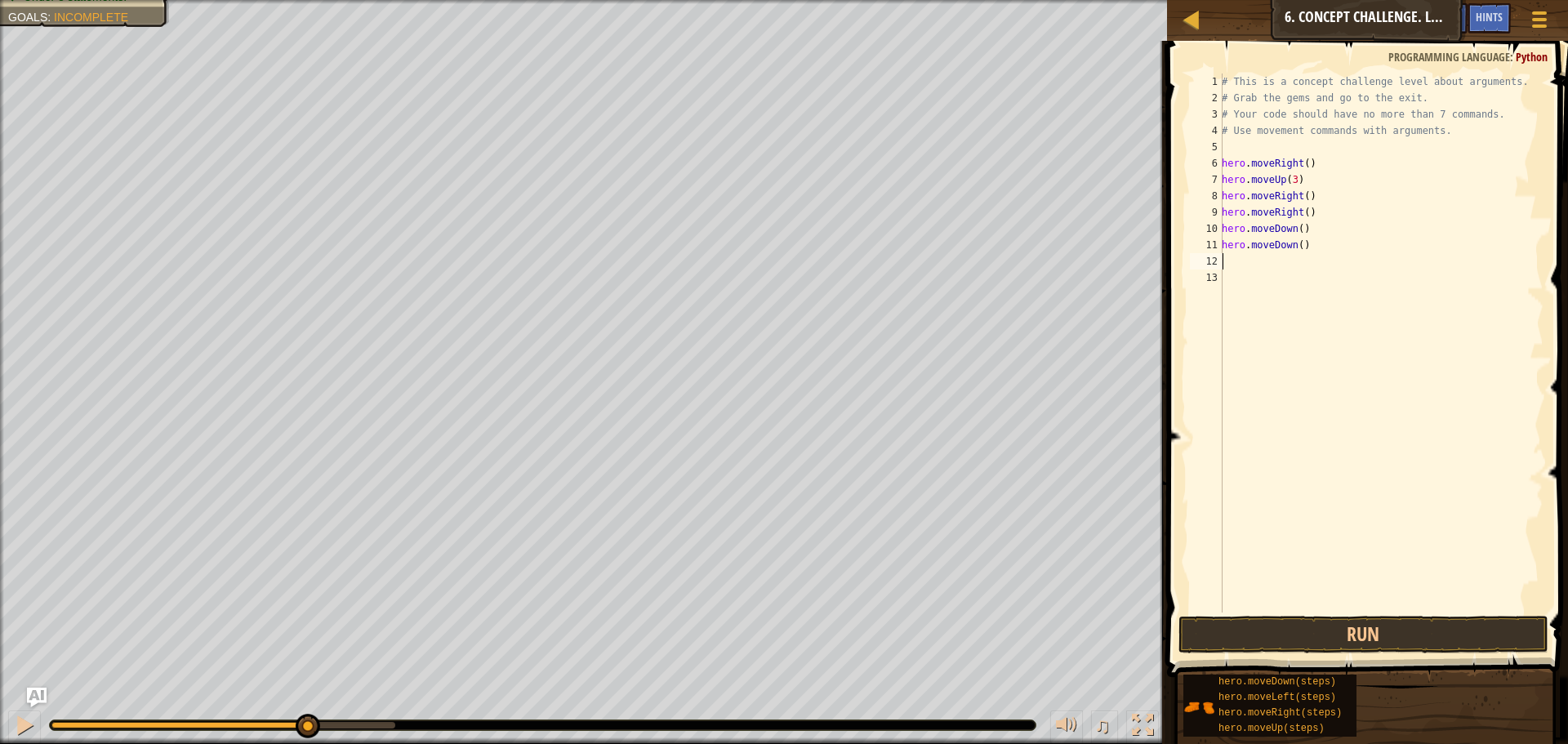
scroll to position [7, 0]
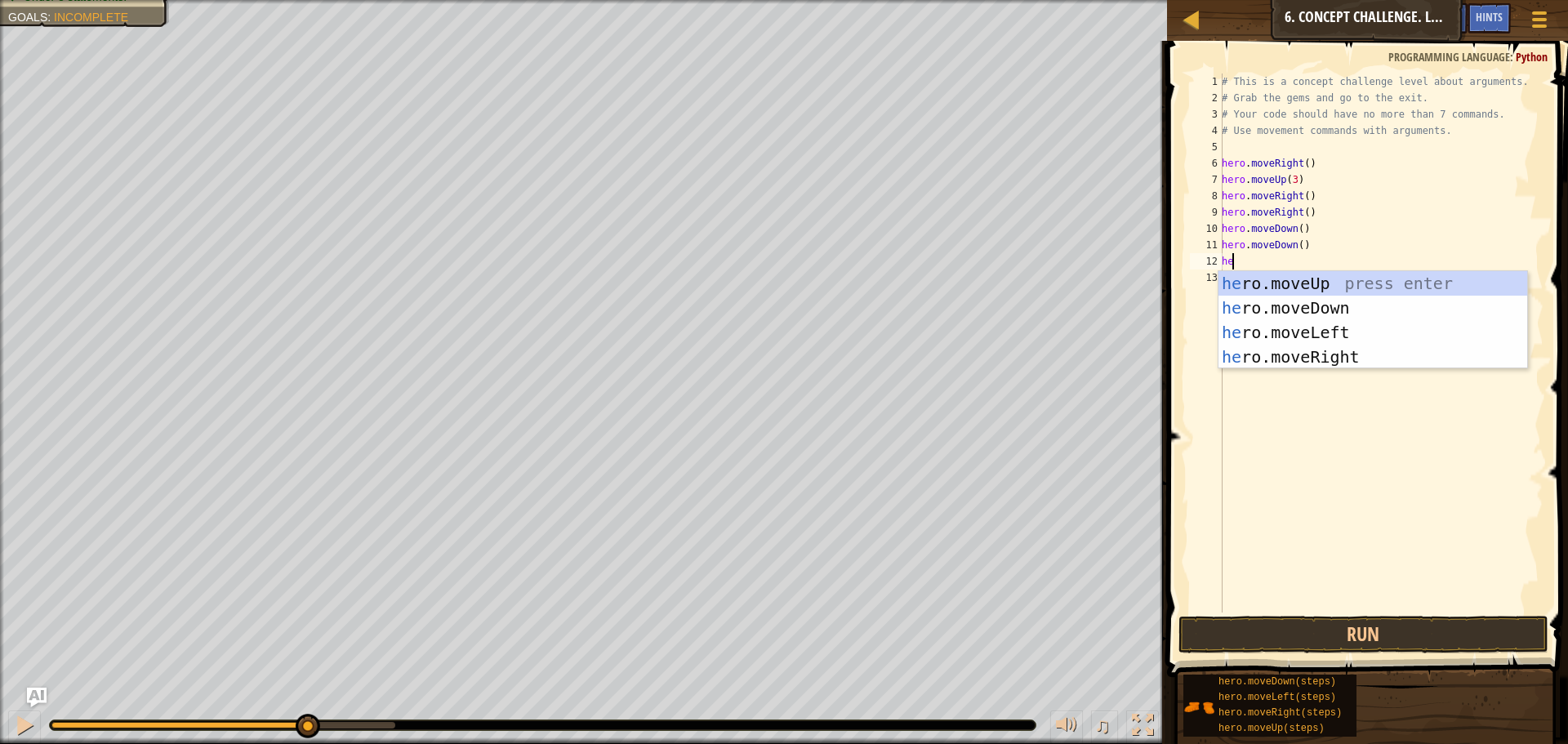
type textarea "h"
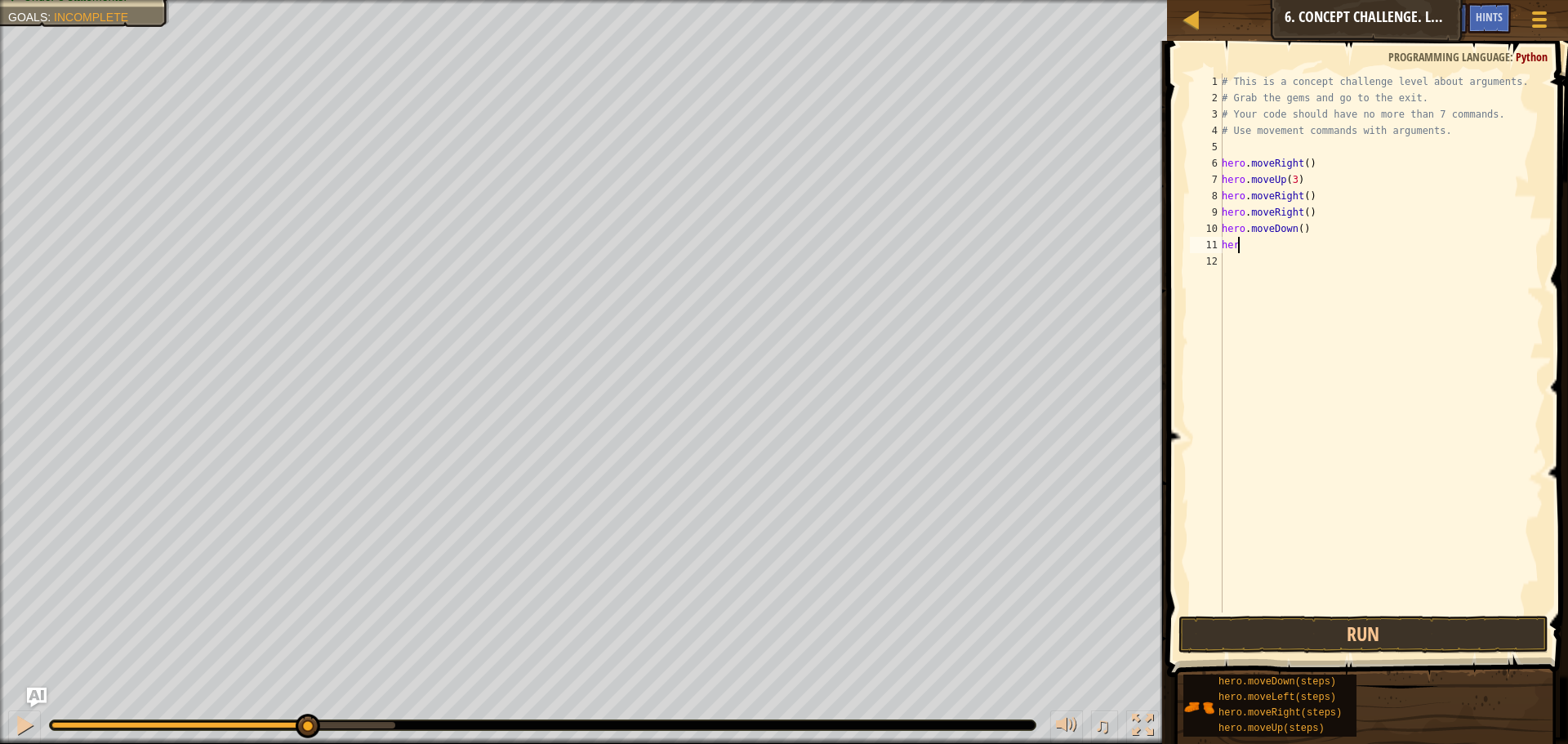
type textarea "h"
type textarea "hero.moveDown(2)"
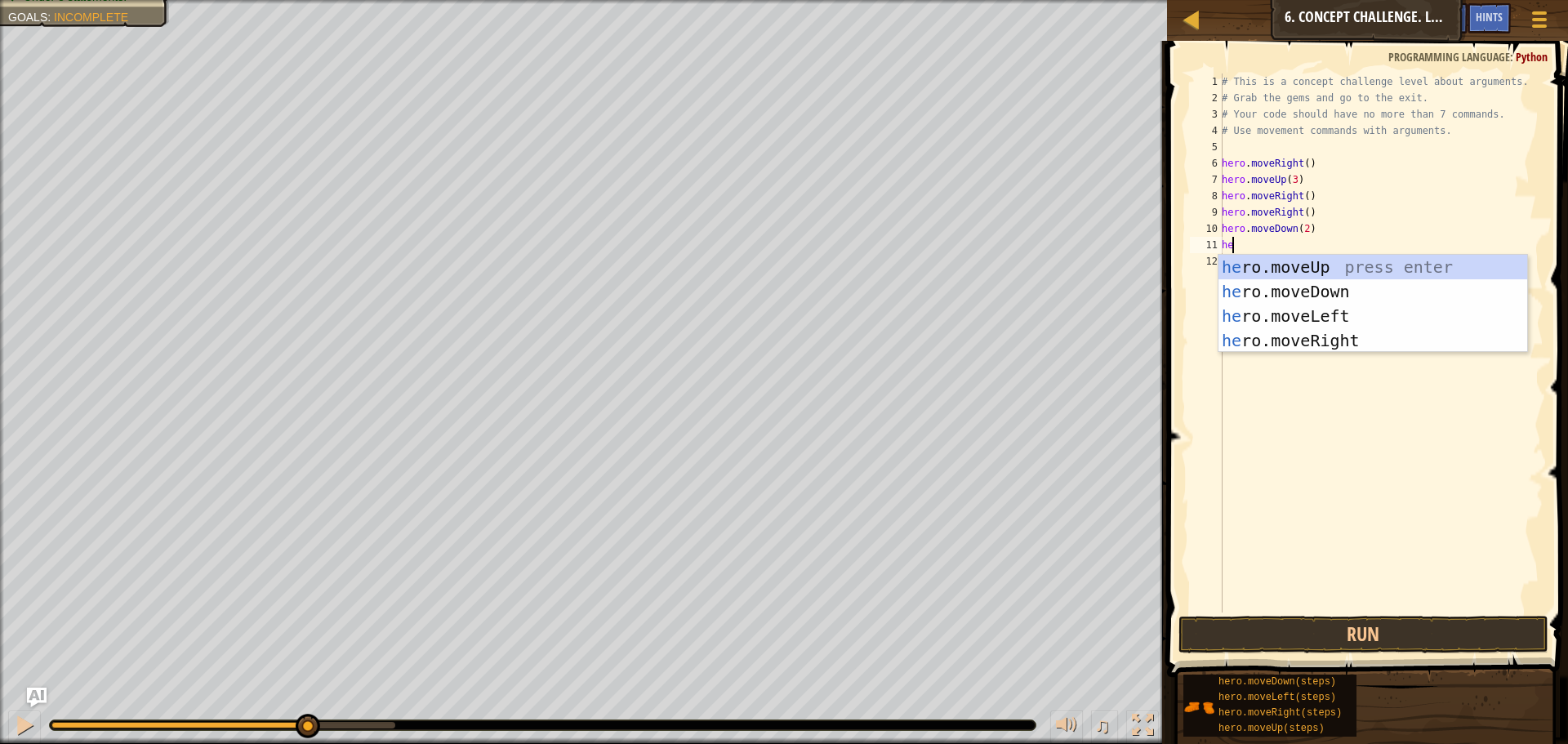
scroll to position [7, 1]
type textarea "hero.movel"
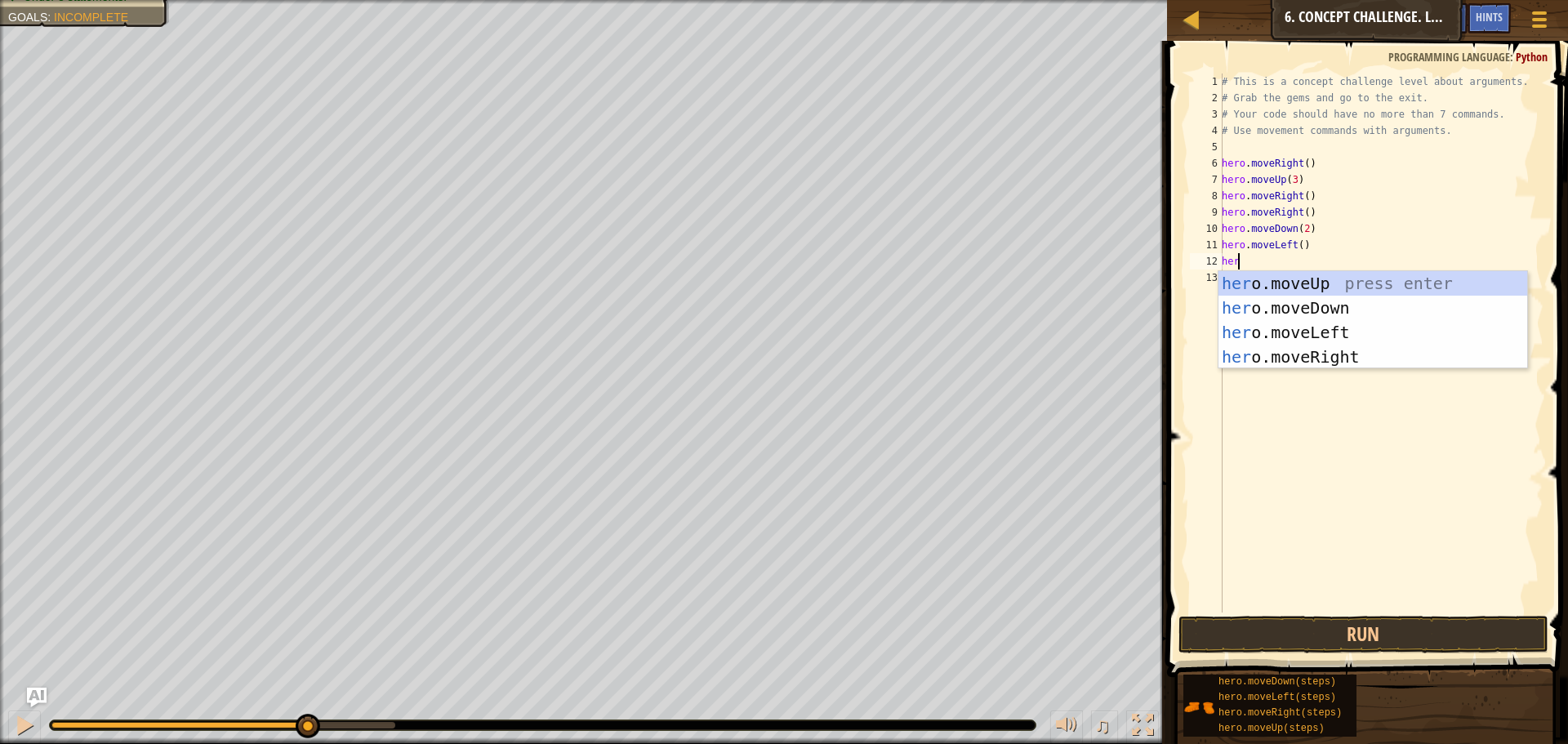
type textarea "hero"
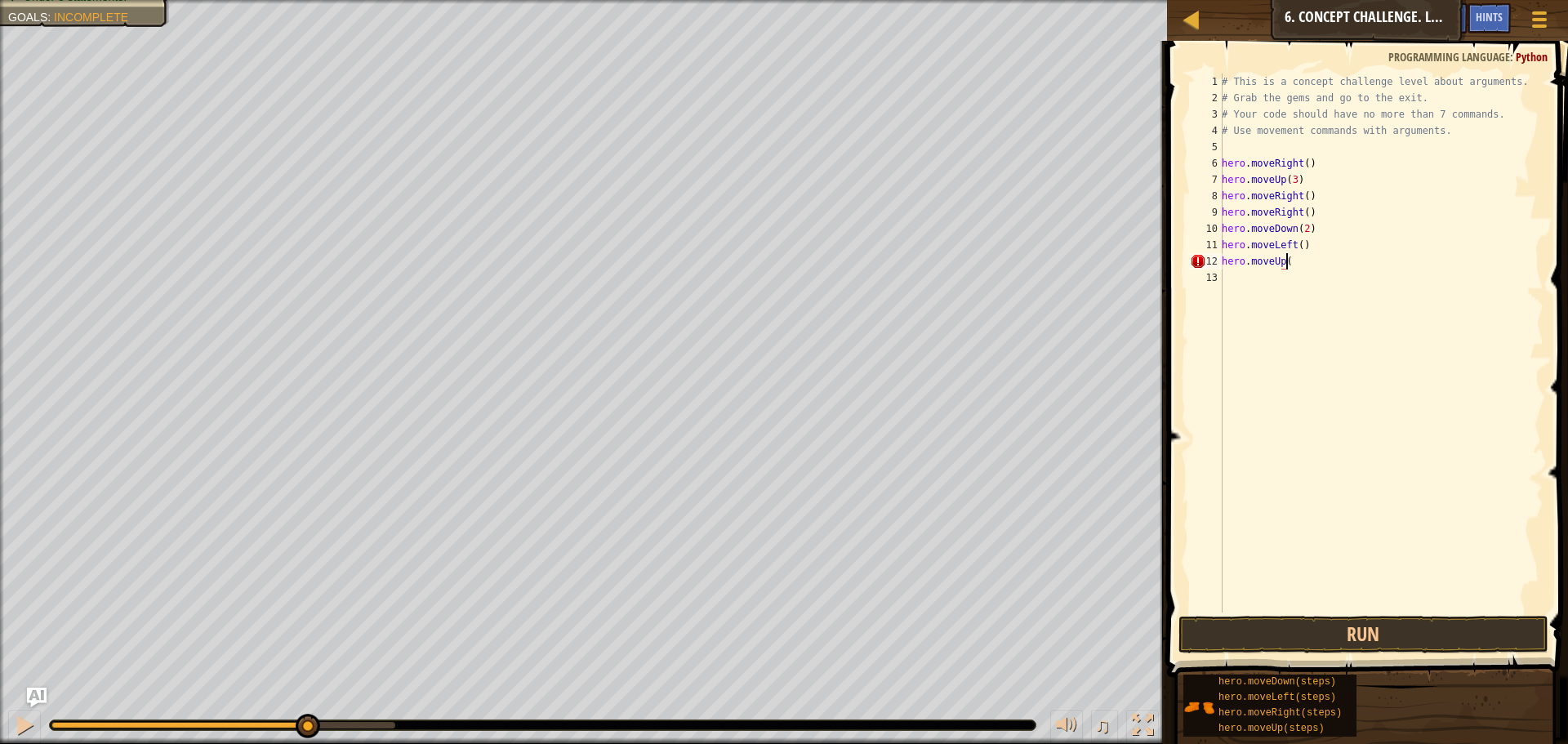
scroll to position [7, 5]
type textarea "hero.moveUp(2)"
type textarea "hero.movele"
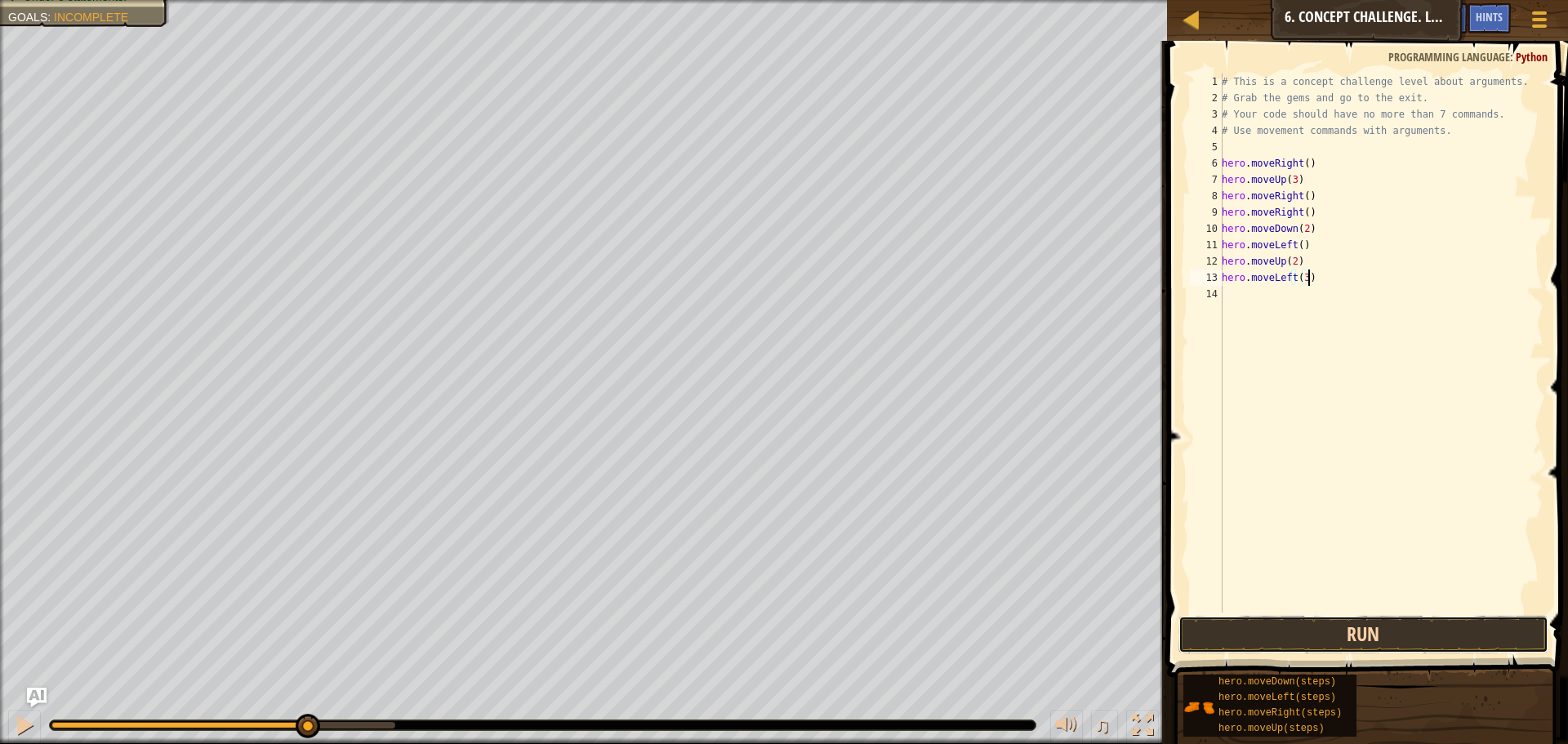
click at [1361, 620] on button "Run" at bounding box center [1364, 635] width 370 height 37
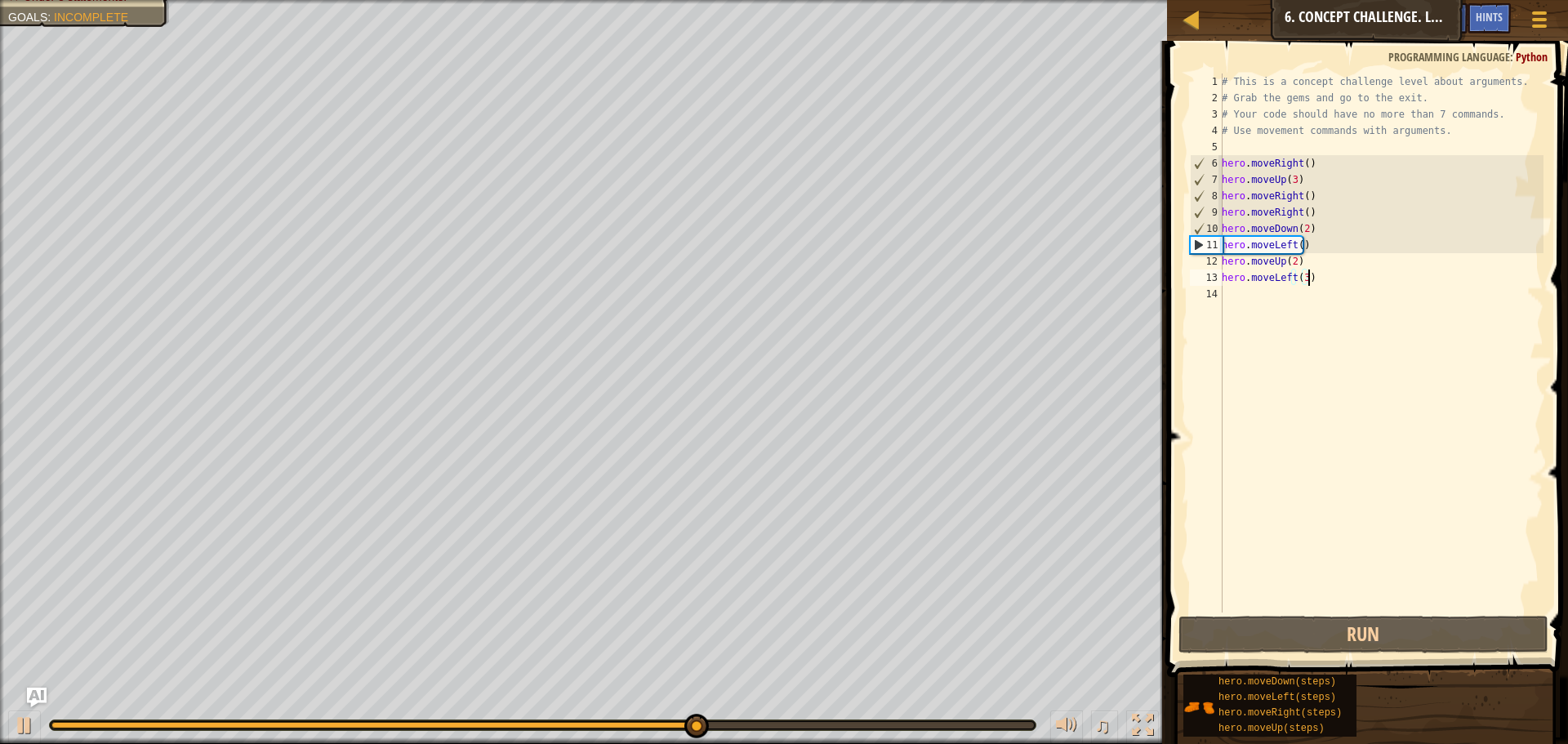
click at [1299, 224] on div "# This is a concept challenge level about arguments. # Grab the gems and go to …" at bounding box center [1381, 360] width 325 height 573
click at [1302, 225] on div "# This is a concept challenge level about arguments. # Grab the gems and go to …" at bounding box center [1381, 360] width 325 height 573
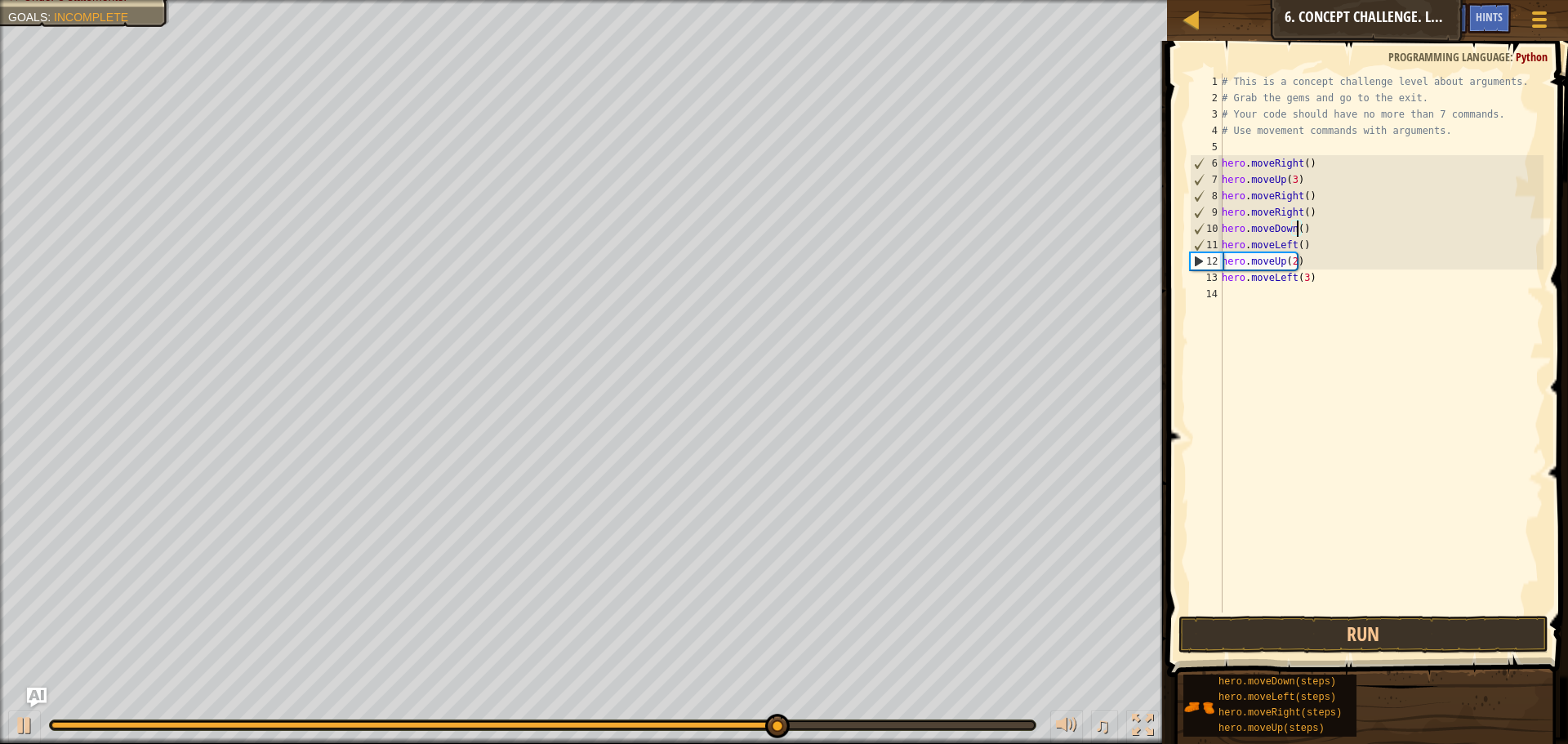
type textarea "hero.moveDown(3)"
click at [1269, 362] on div "# This is a concept challenge level about arguments. # Grab the gems and go to …" at bounding box center [1381, 360] width 325 height 573
click at [1323, 641] on button "Run" at bounding box center [1364, 635] width 370 height 37
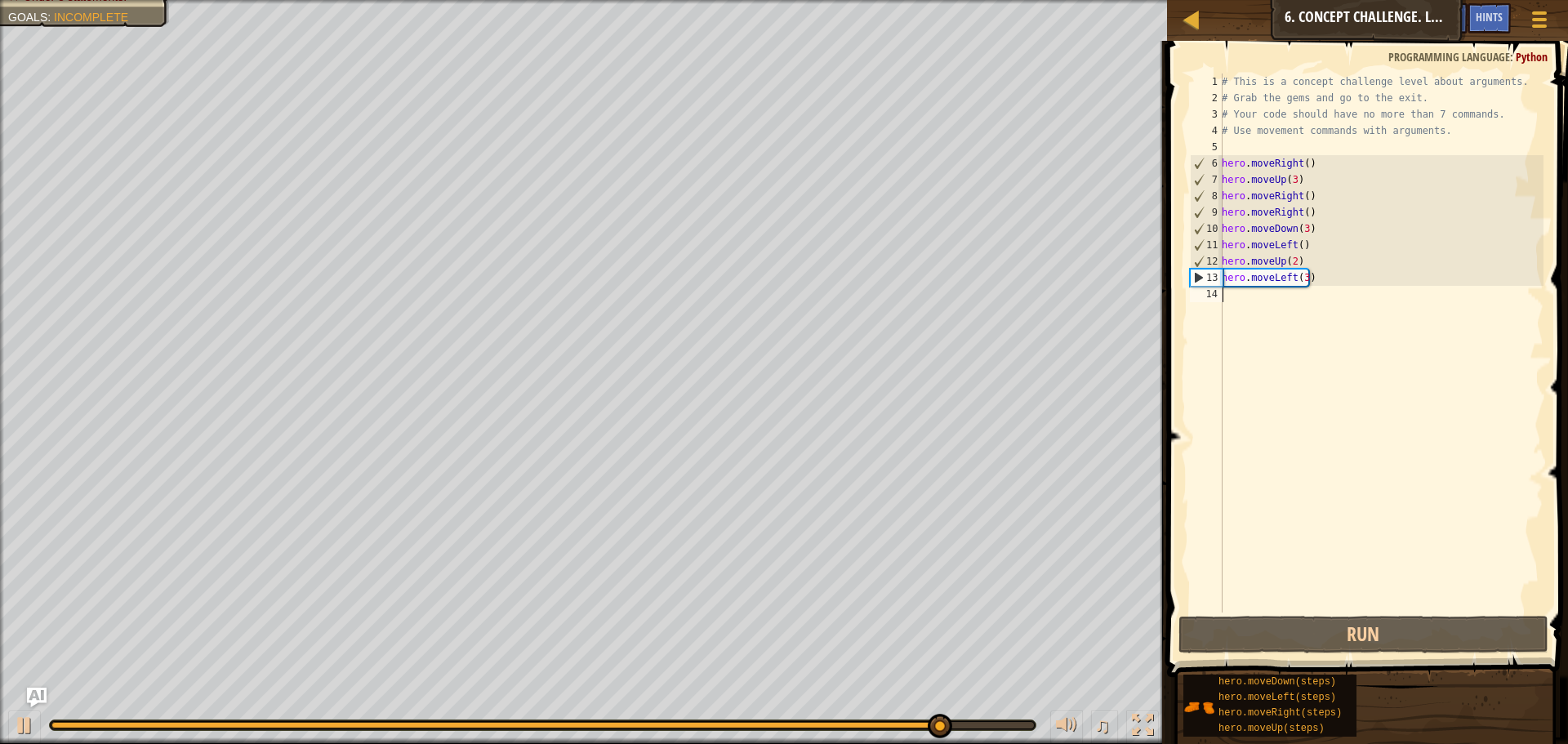
click at [1290, 279] on div "# This is a concept challenge level about arguments. # Grab the gems and go to …" at bounding box center [1381, 360] width 325 height 573
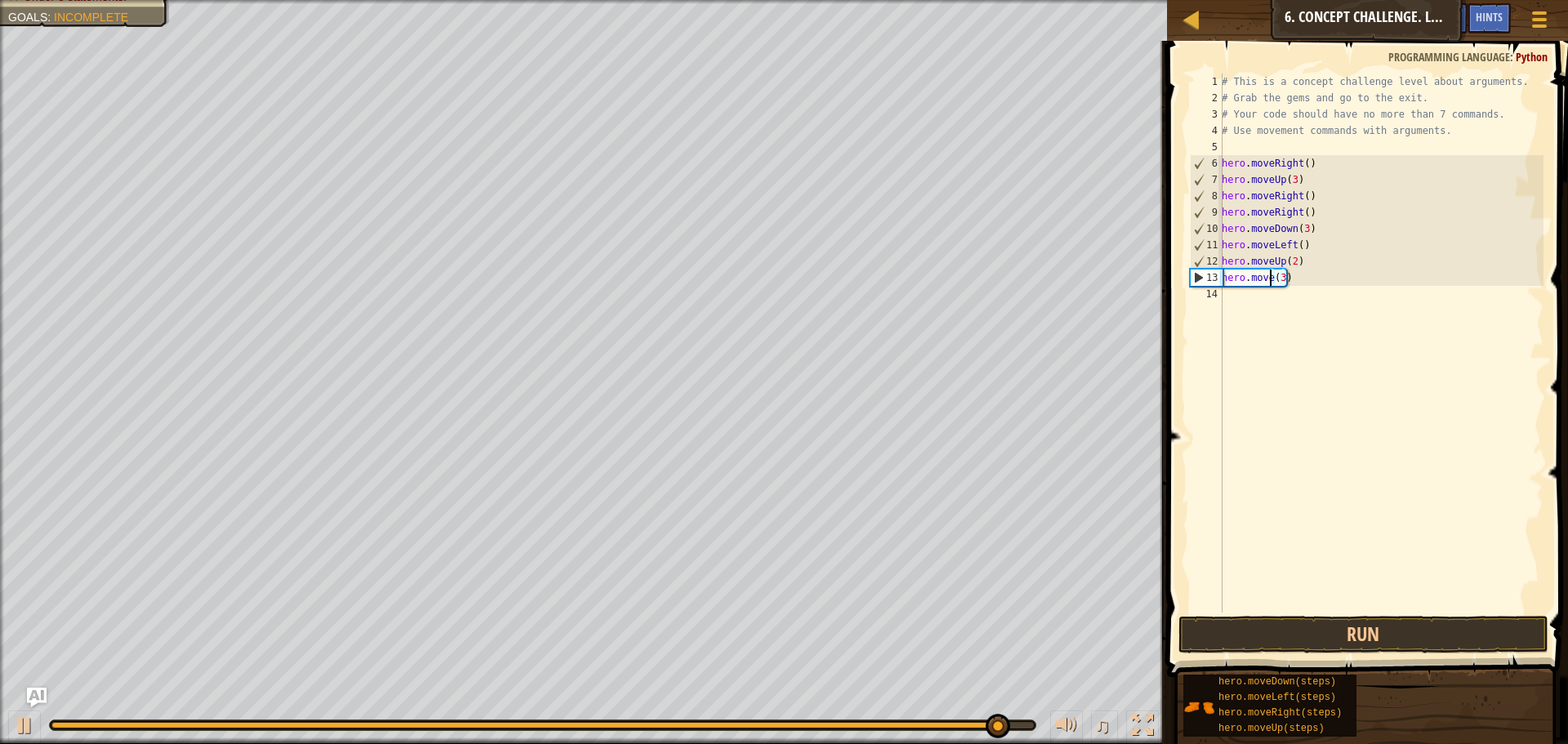
scroll to position [7, 5]
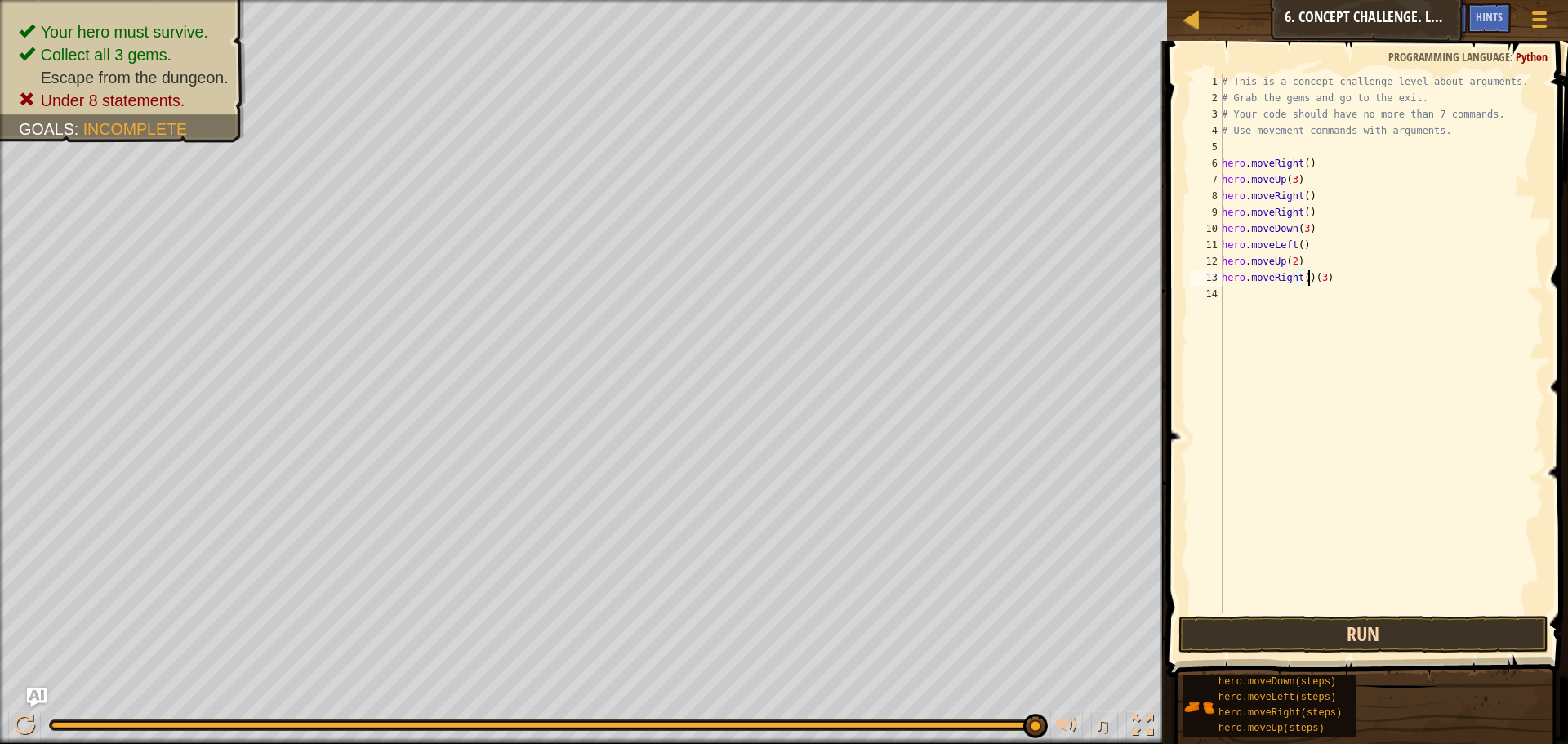
type textarea "hero.moveRight()(3)"
click at [1308, 627] on button "Run" at bounding box center [1364, 635] width 370 height 37
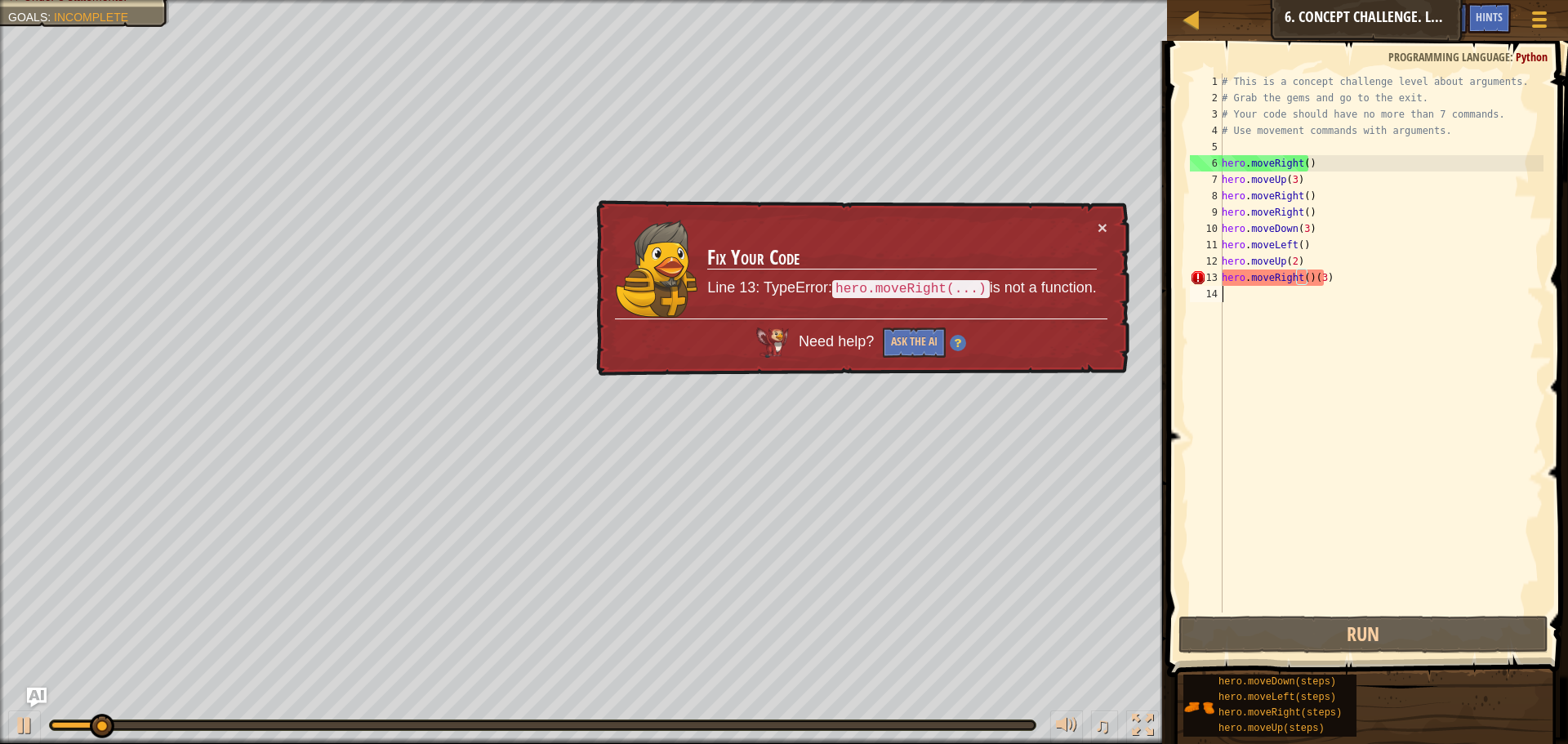
click at [1329, 528] on div "# This is a concept challenge level about arguments. # Grab the gems and go to …" at bounding box center [1381, 360] width 325 height 573
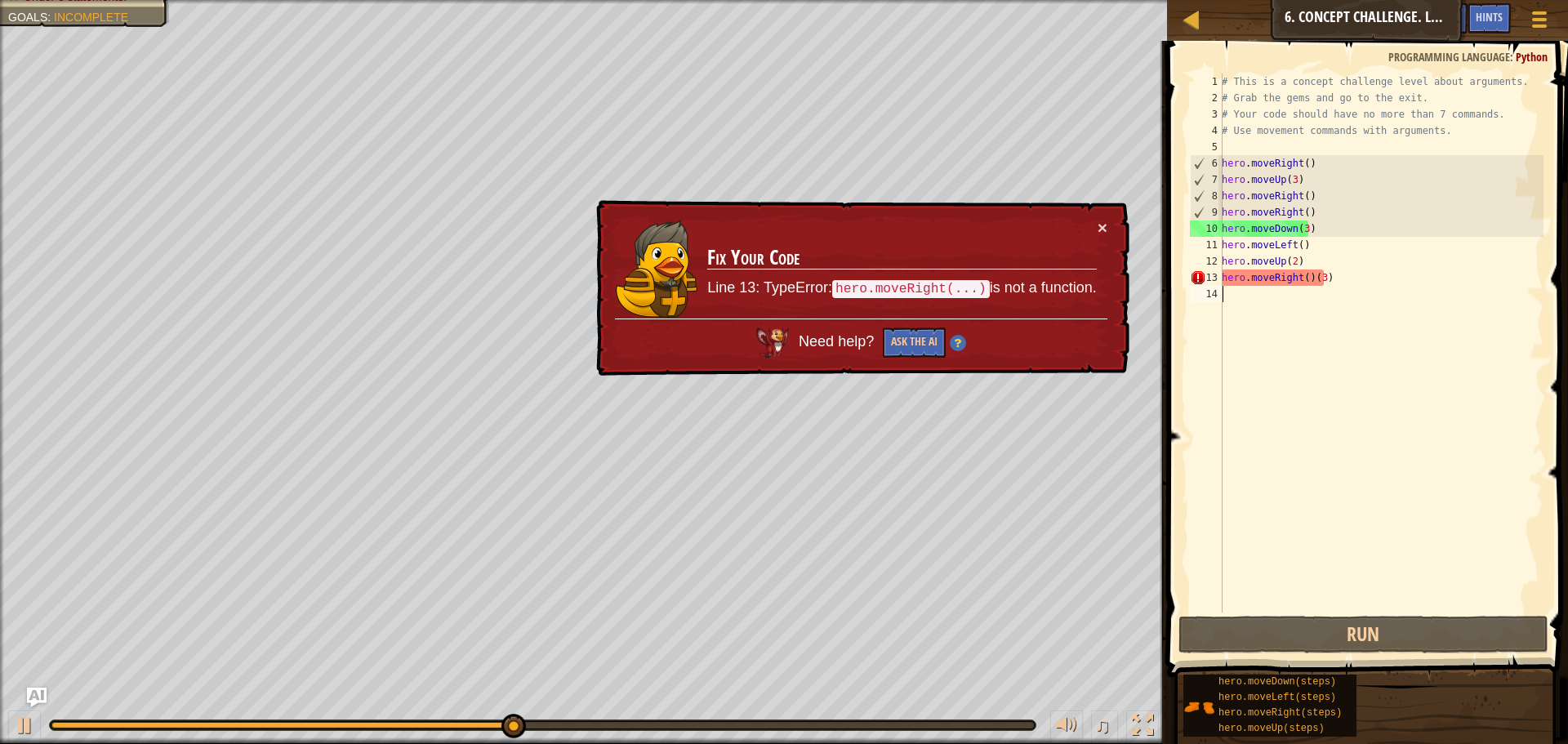
click at [1307, 273] on div "# This is a concept challenge level about arguments. # Grab the gems and go to …" at bounding box center [1381, 360] width 325 height 573
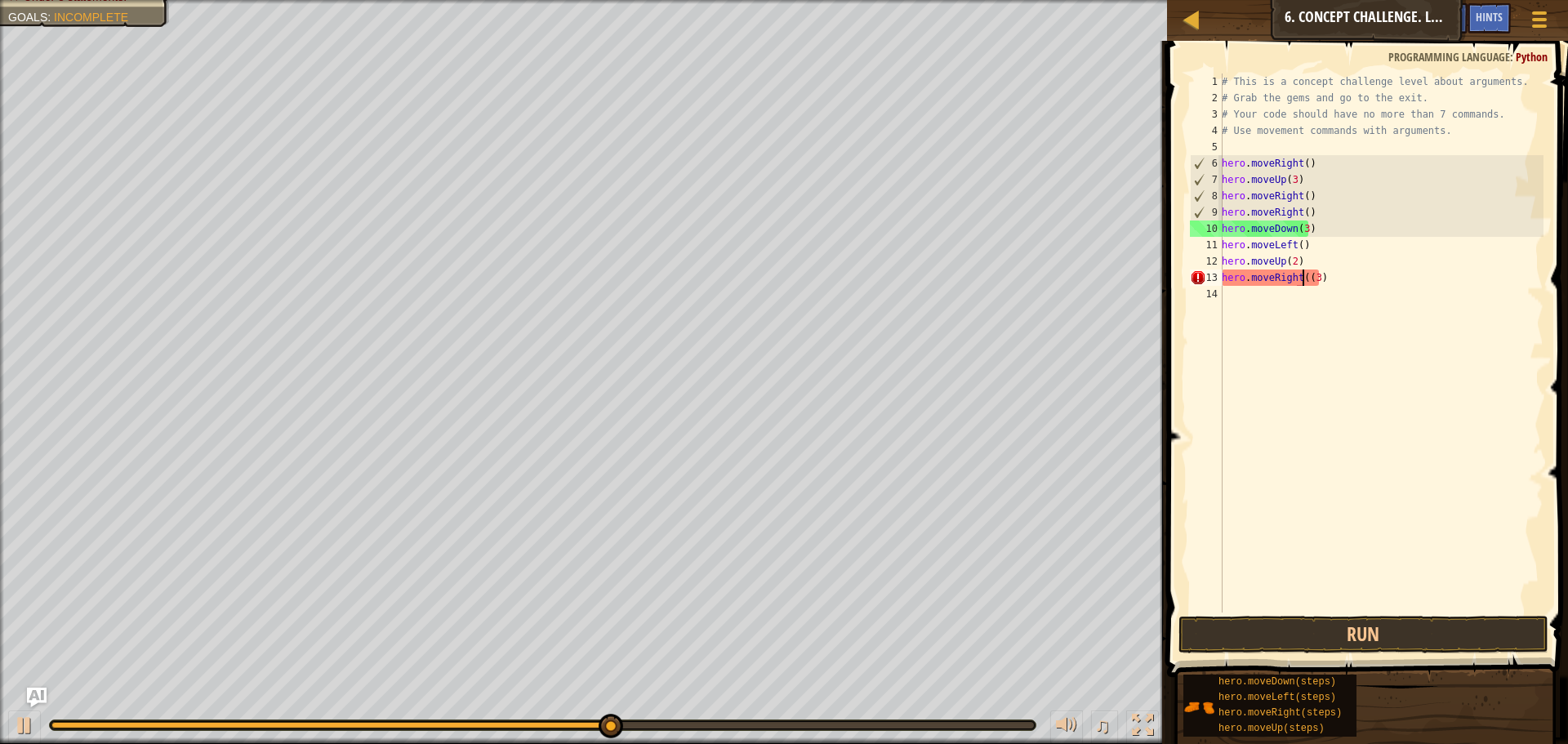
type textarea "hero.moveRight(3)"
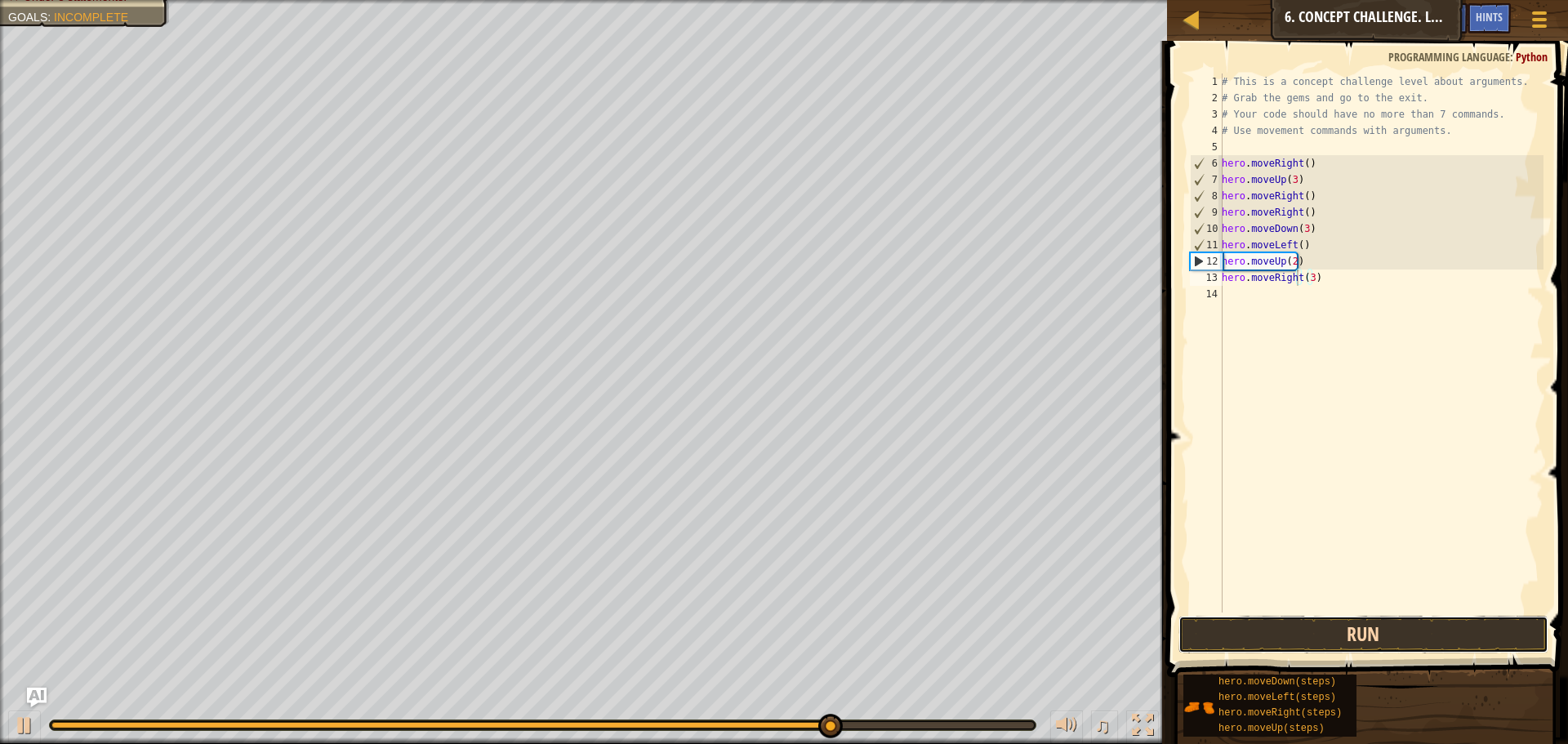
click at [1302, 639] on button "Run" at bounding box center [1364, 635] width 370 height 37
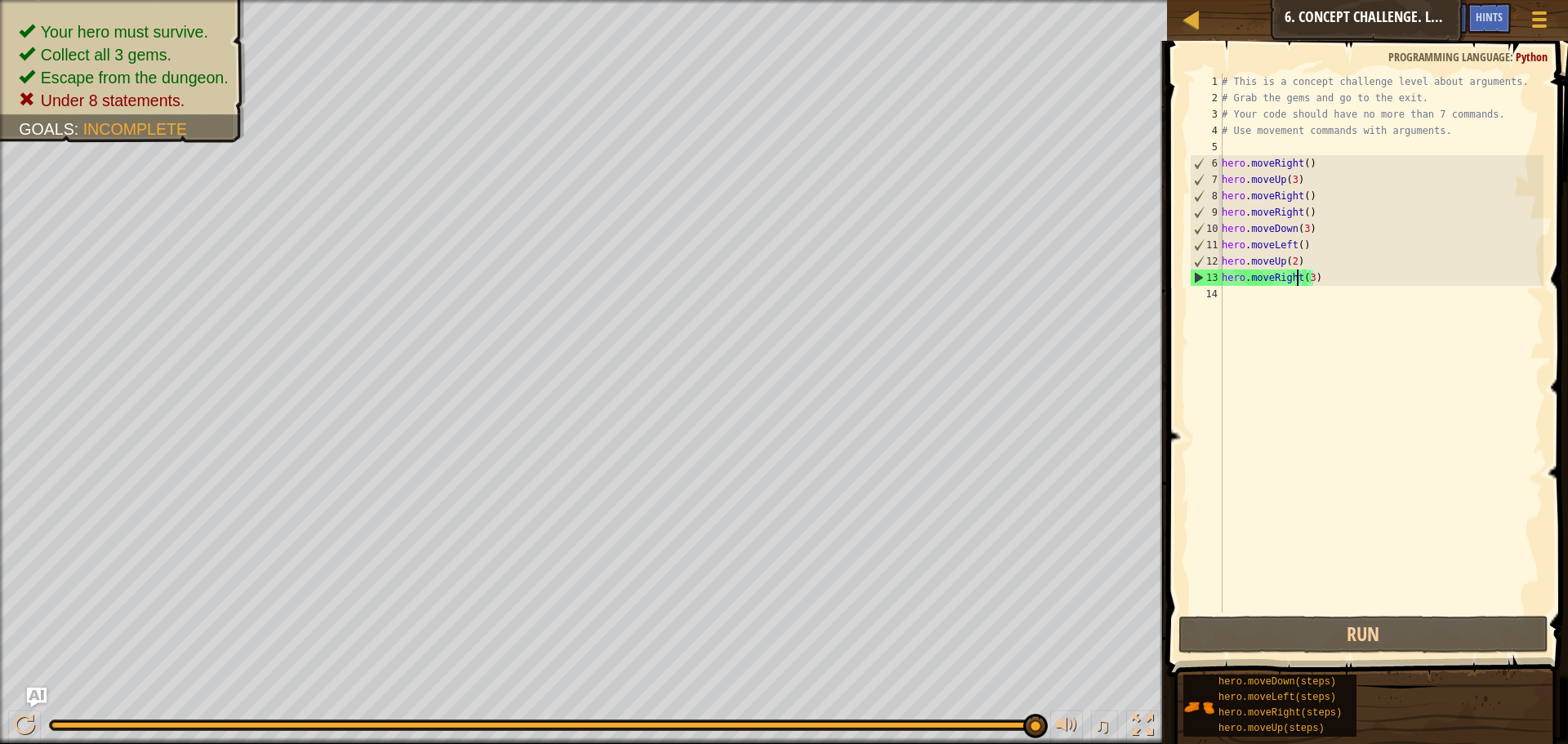
click at [1261, 146] on div "# This is a concept challenge level about arguments. # Grab the gems and go to …" at bounding box center [1381, 360] width 325 height 573
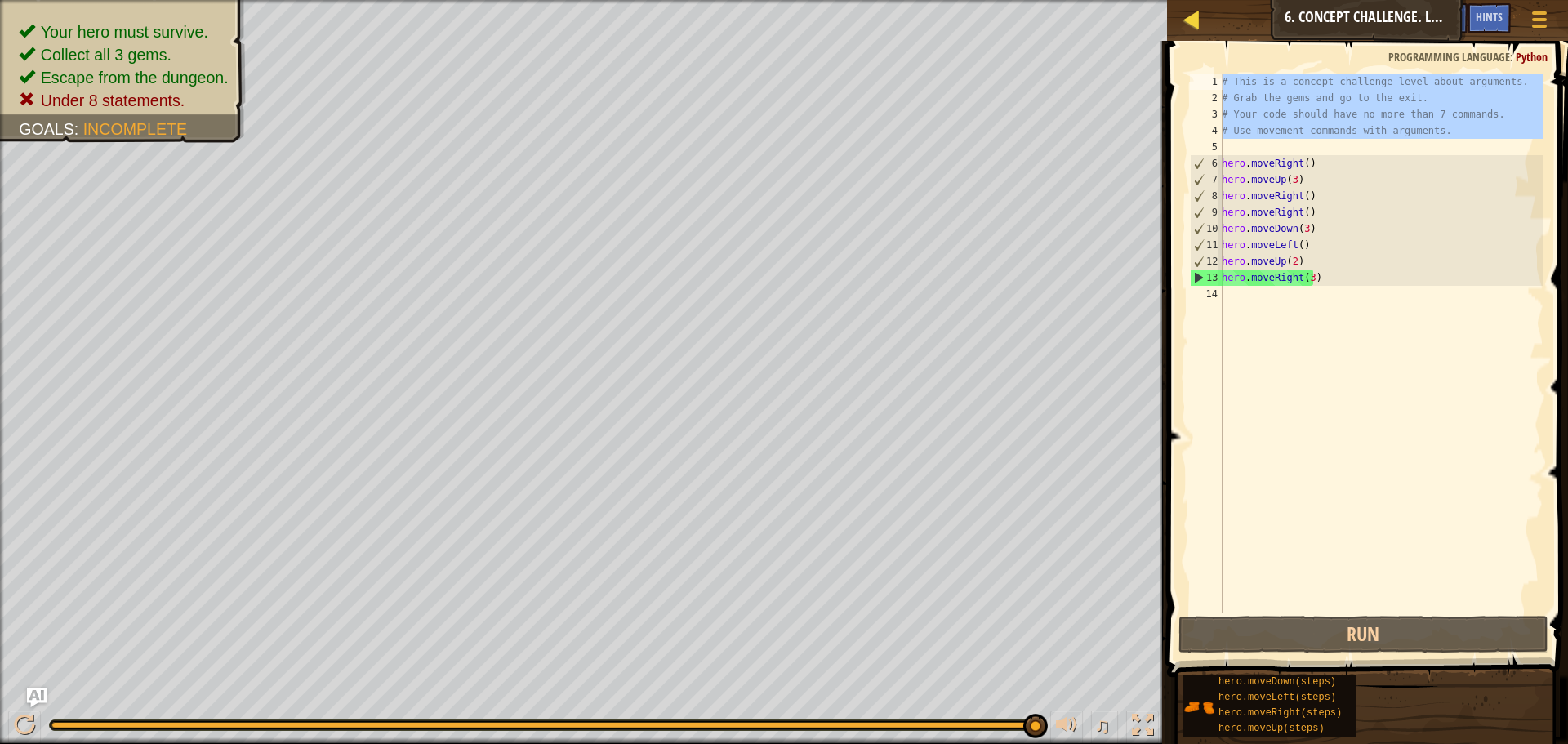
drag, startPoint x: 1261, startPoint y: 146, endPoint x: 1201, endPoint y: 32, distance: 128.8
click at [1201, 32] on div "Map Introduction to Computer Science 6. Concept Challenge. Long Steps Game Menu…" at bounding box center [784, 372] width 1568 height 744
type textarea "# This is a concept challenge level about arguments. # Grab the gems and go to …"
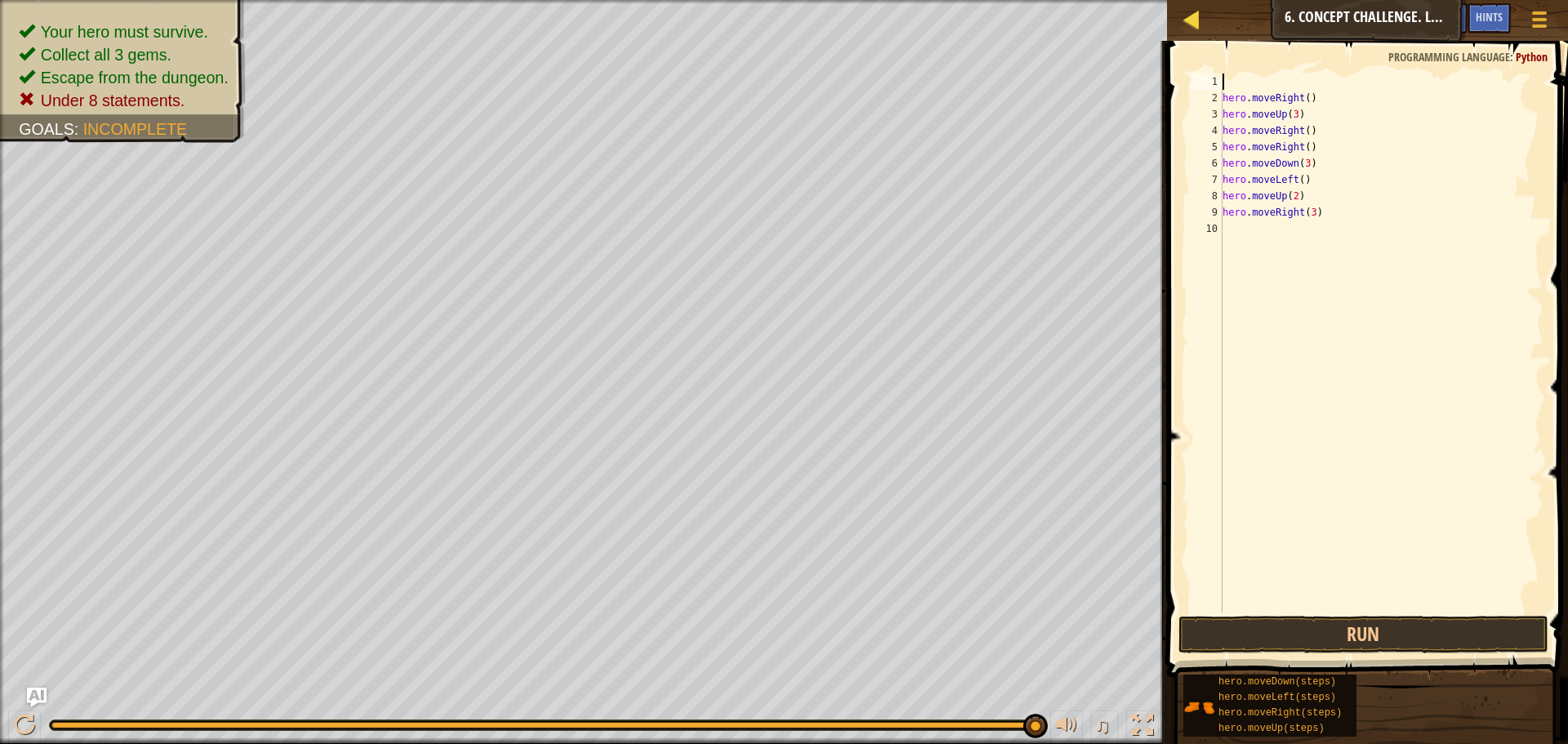
type textarea "hero.moveRight()"
click at [1261, 648] on button "Run" at bounding box center [1364, 635] width 370 height 37
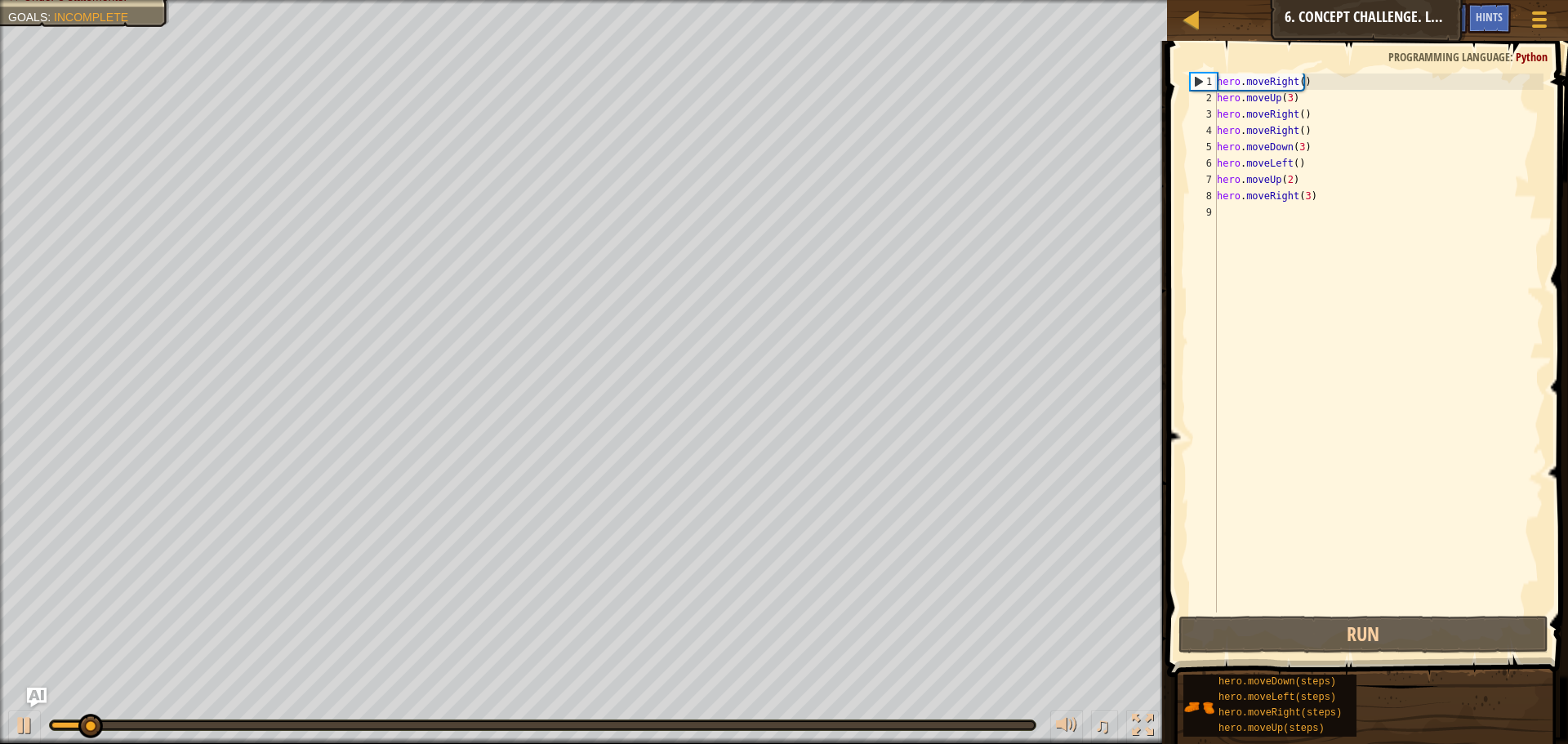
click at [1283, 445] on div "hero . moveRight ( ) hero . moveUp ( 3 ) hero . moveRight ( ) hero . moveRight …" at bounding box center [1378, 360] width 330 height 573
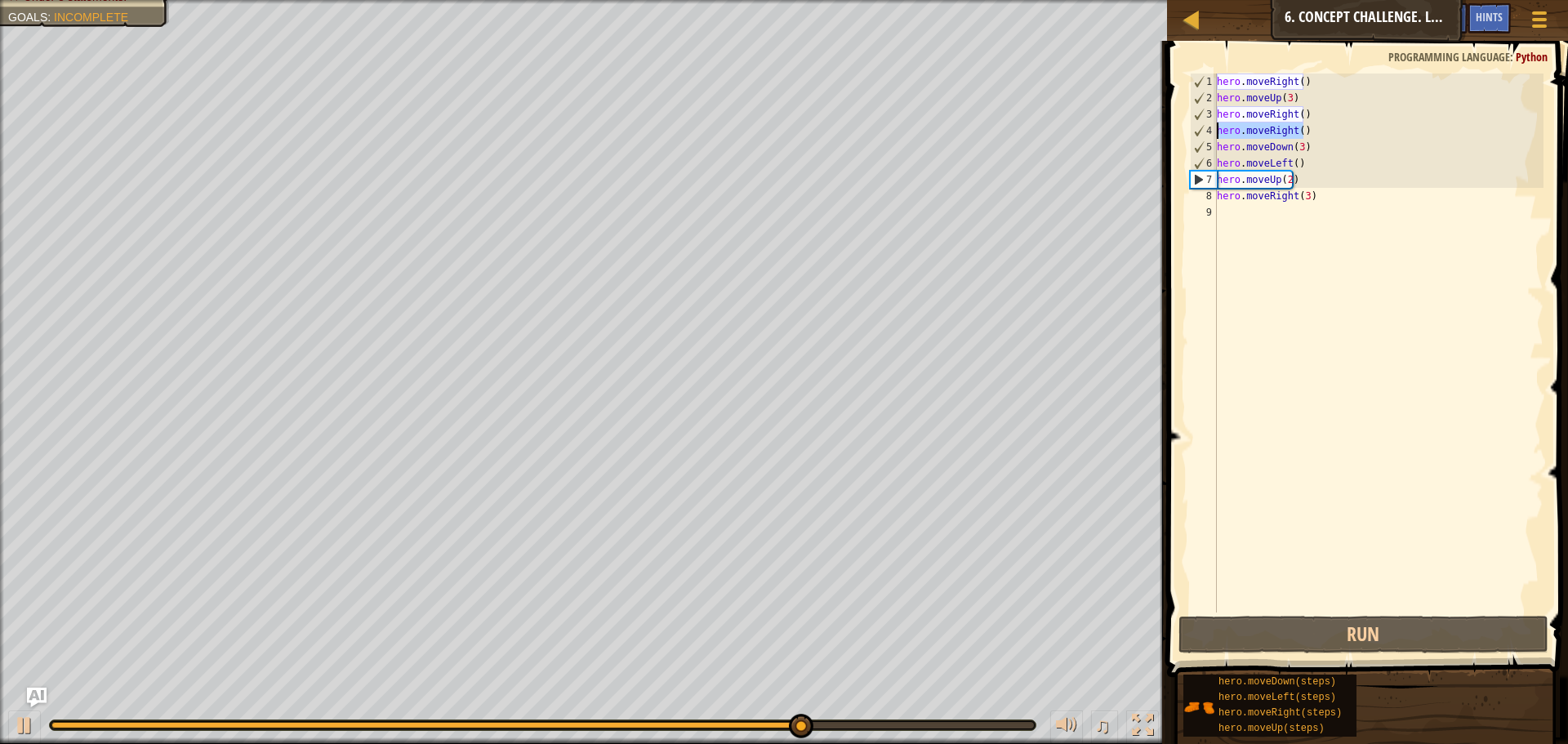
drag, startPoint x: 1316, startPoint y: 136, endPoint x: 1222, endPoint y: 131, distance: 94.1
click at [1212, 128] on div "1 2 3 4 5 6 7 8 9 hero . moveRight ( ) hero . moveUp ( 3 ) hero . moveRight ( )…" at bounding box center [1365, 343] width 357 height 539
type textarea "hero.moveRight()"
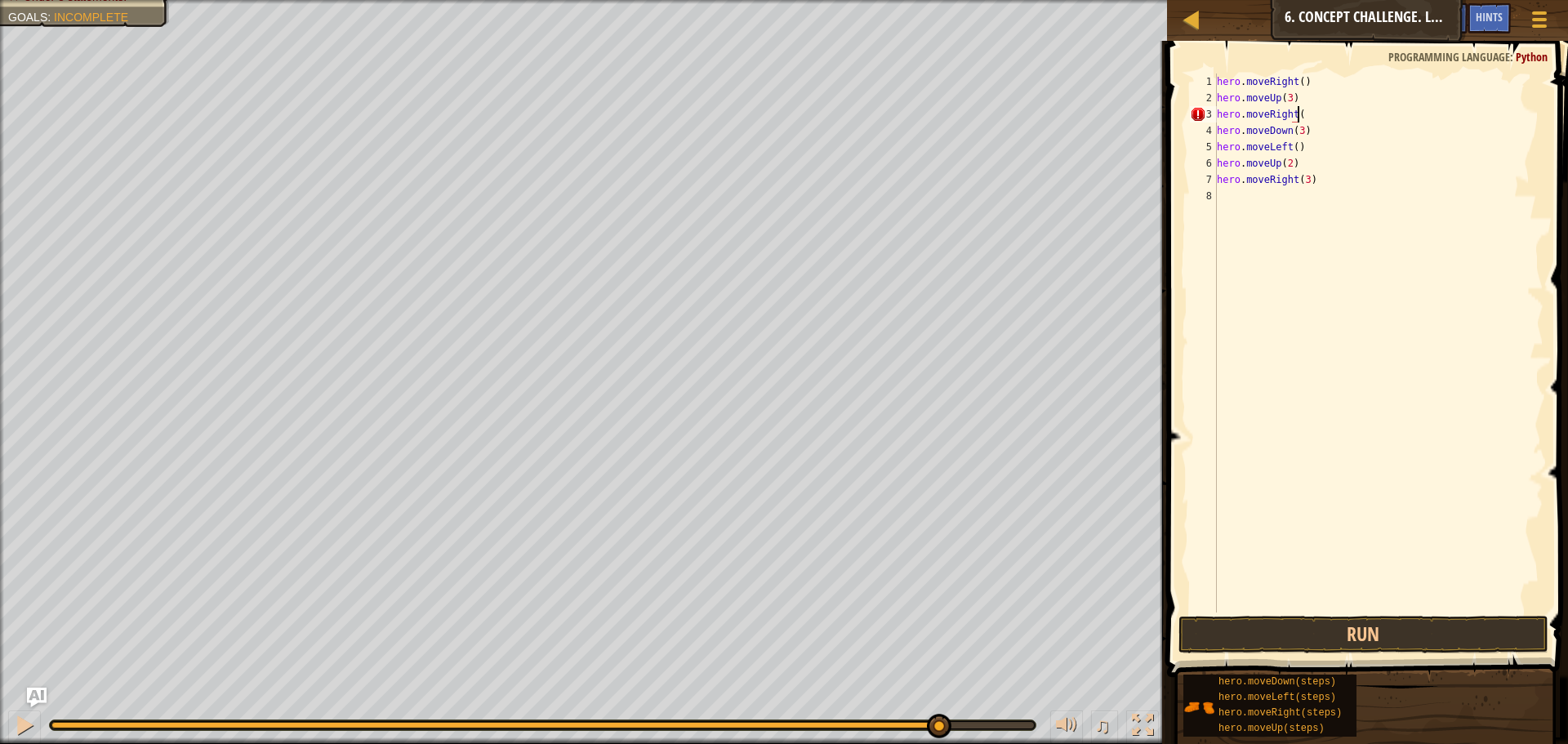
scroll to position [7, 7]
type textarea "hero.moveRight(2)"
click at [1275, 332] on div "hero . moveRight ( ) hero . moveUp ( 3 ) hero . moveRight ( 2 ) hero . moveDown…" at bounding box center [1378, 360] width 330 height 573
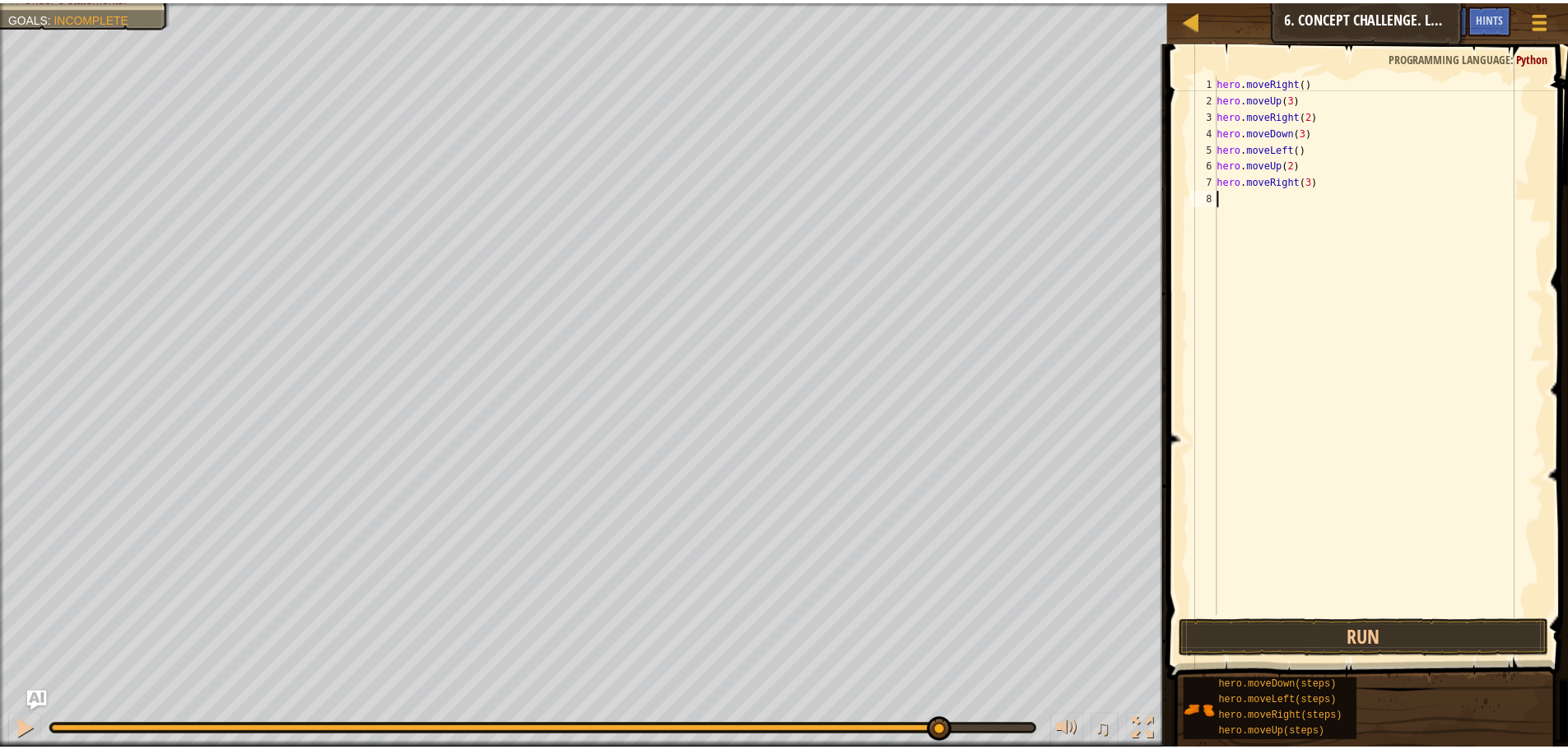
scroll to position [7, 0]
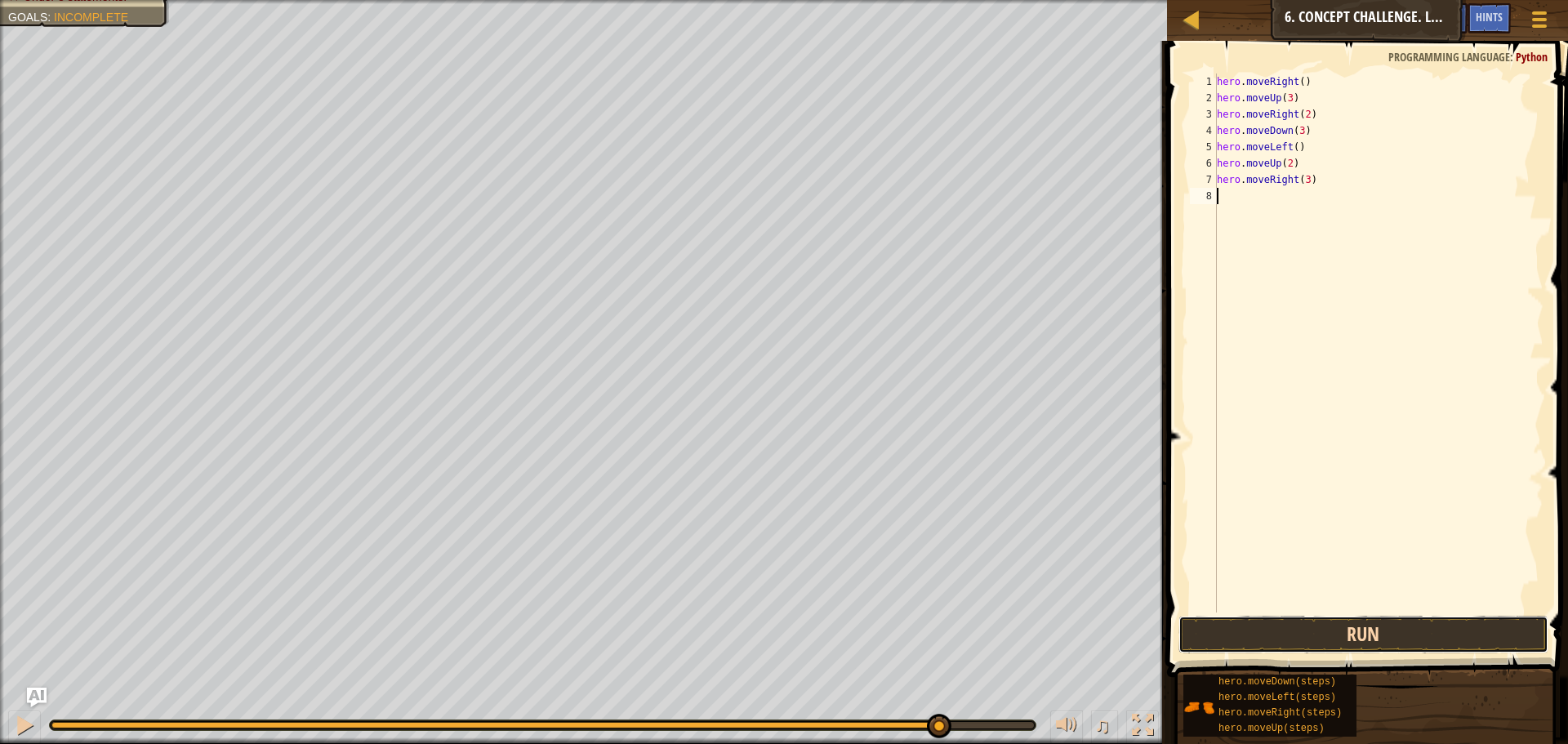
click at [1287, 647] on button "Run" at bounding box center [1364, 635] width 370 height 37
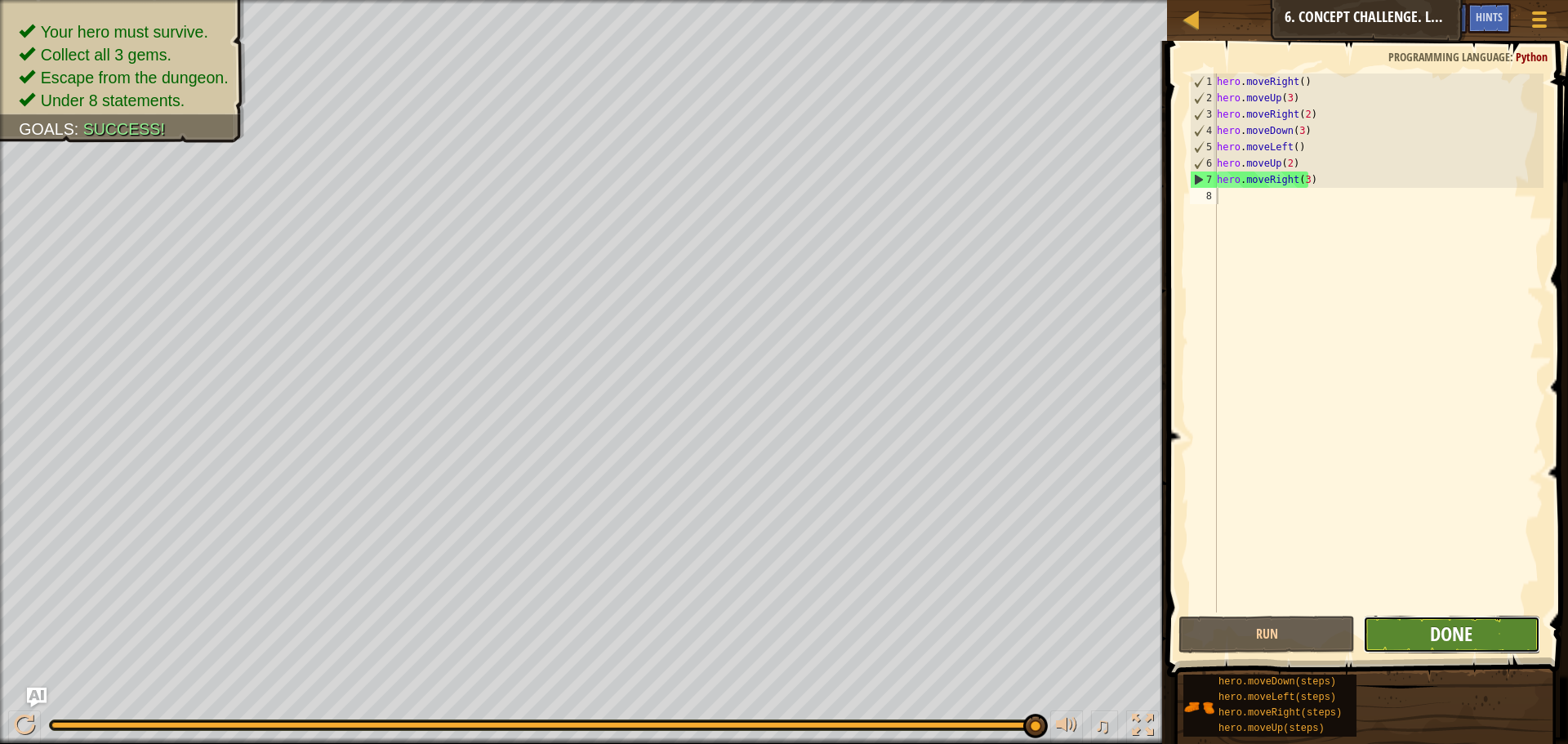
click at [1457, 633] on span "Done" at bounding box center [1451, 634] width 42 height 27
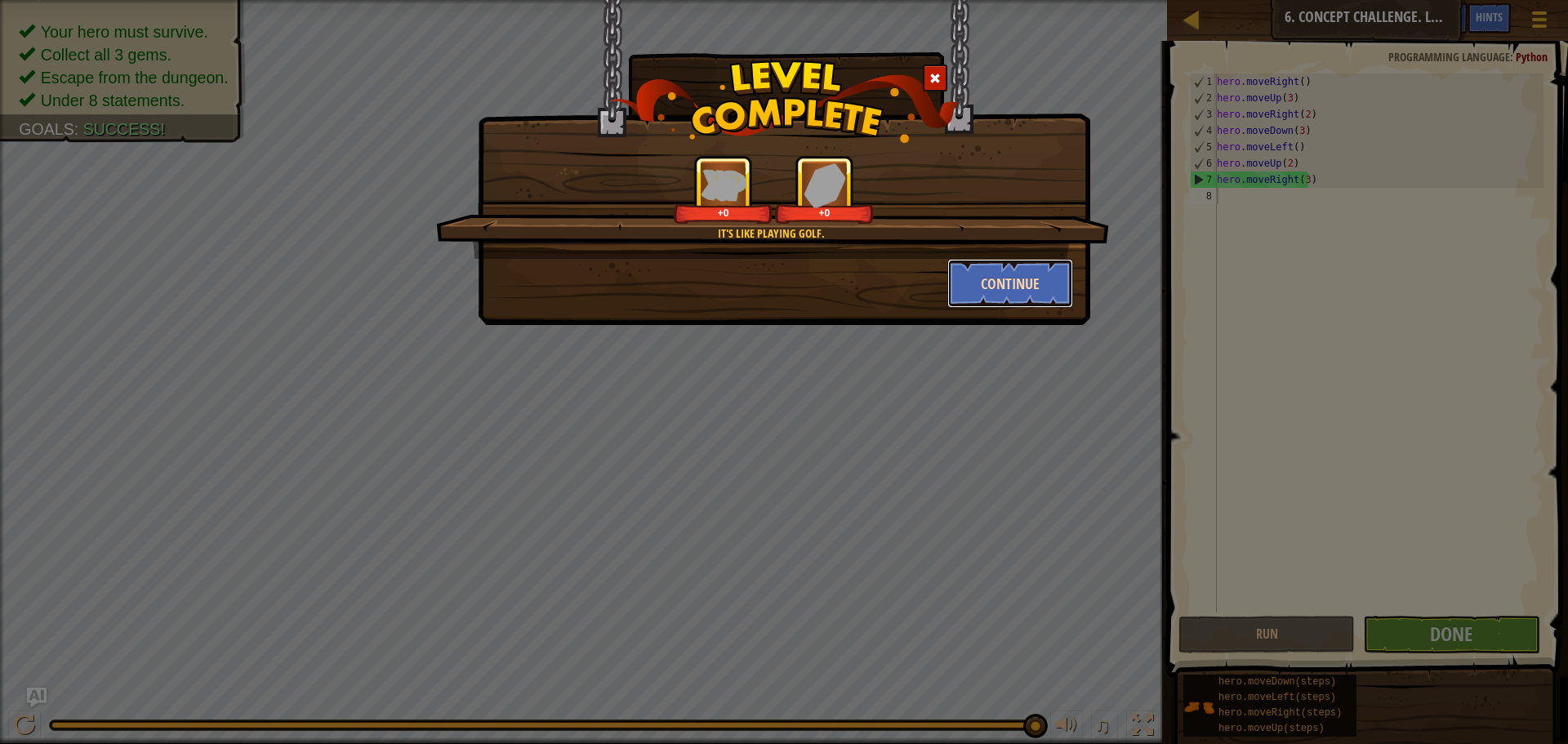
click at [1021, 280] on button "Continue" at bounding box center [1011, 284] width 127 height 49
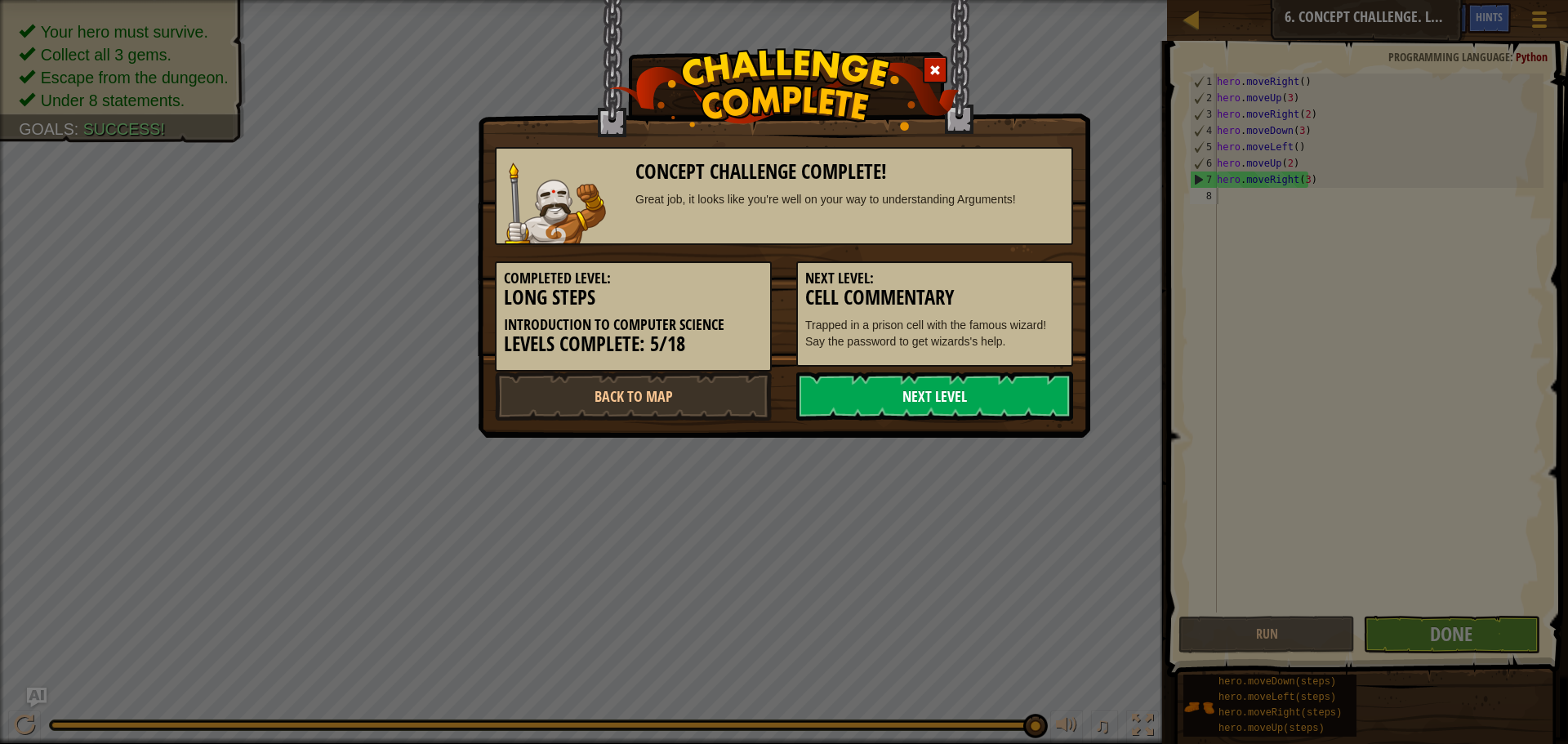
click at [924, 389] on link "Next Level" at bounding box center [935, 396] width 277 height 49
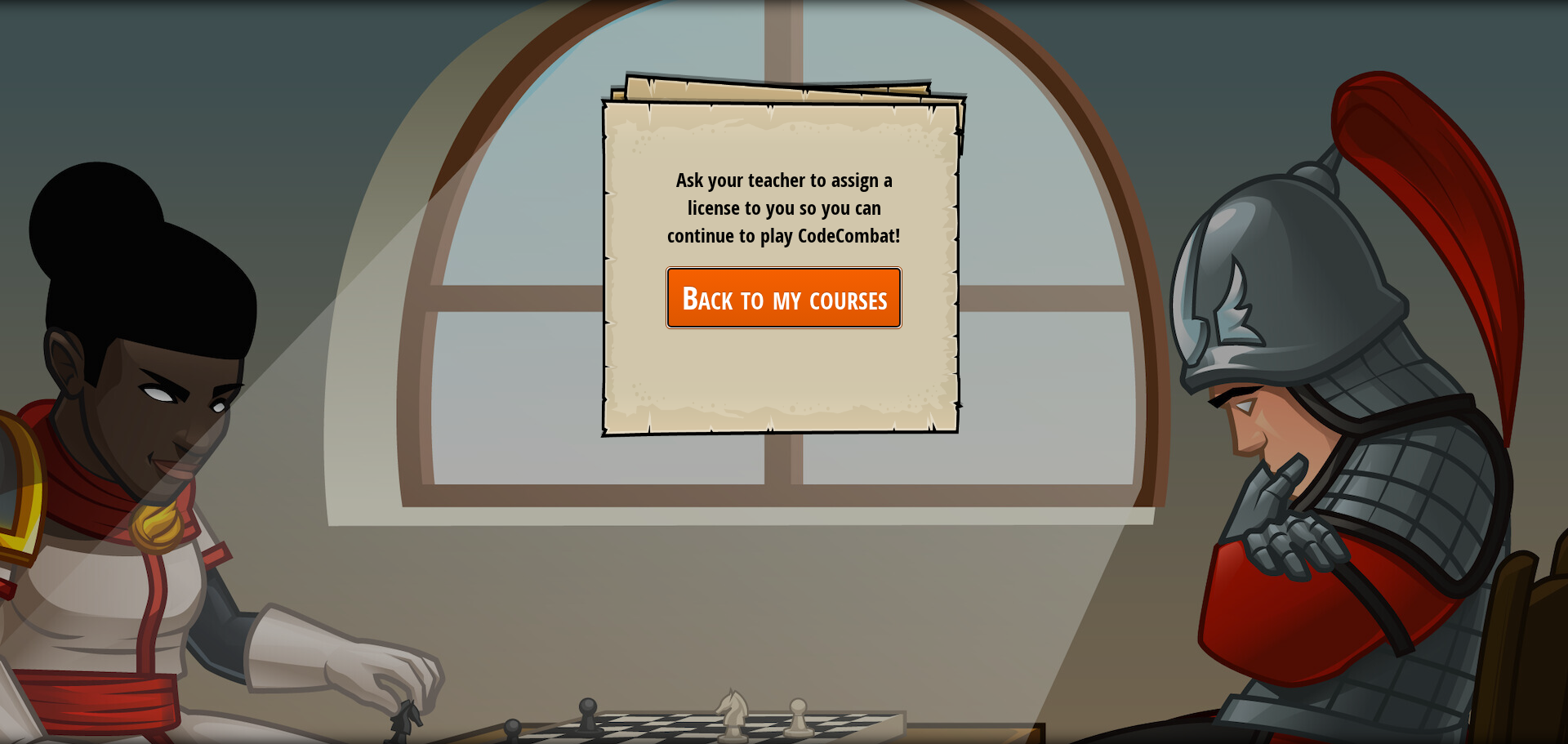
click at [865, 300] on link "Back to my courses" at bounding box center [784, 298] width 236 height 63
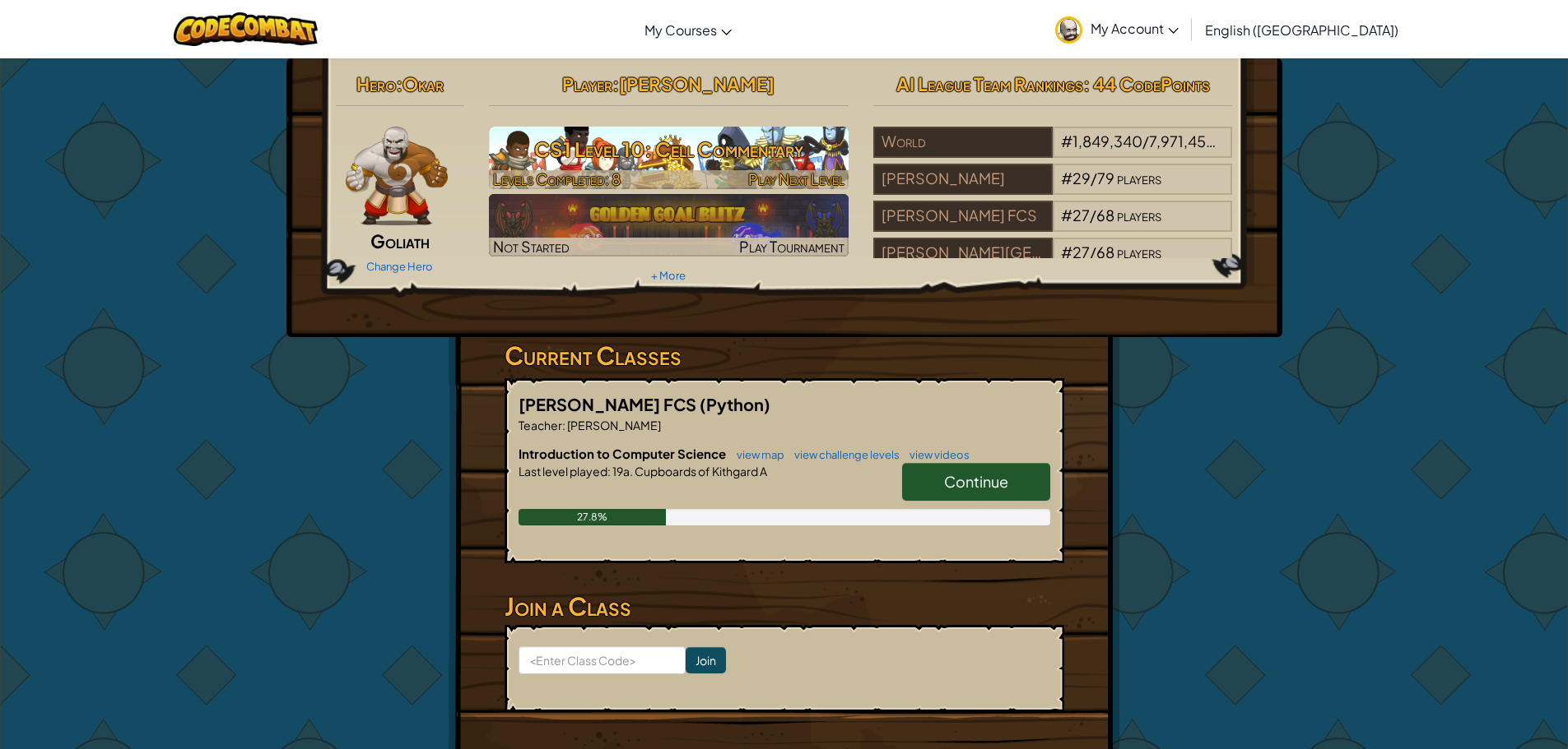
click at [815, 177] on span "Play Next Level" at bounding box center [796, 179] width 96 height 19
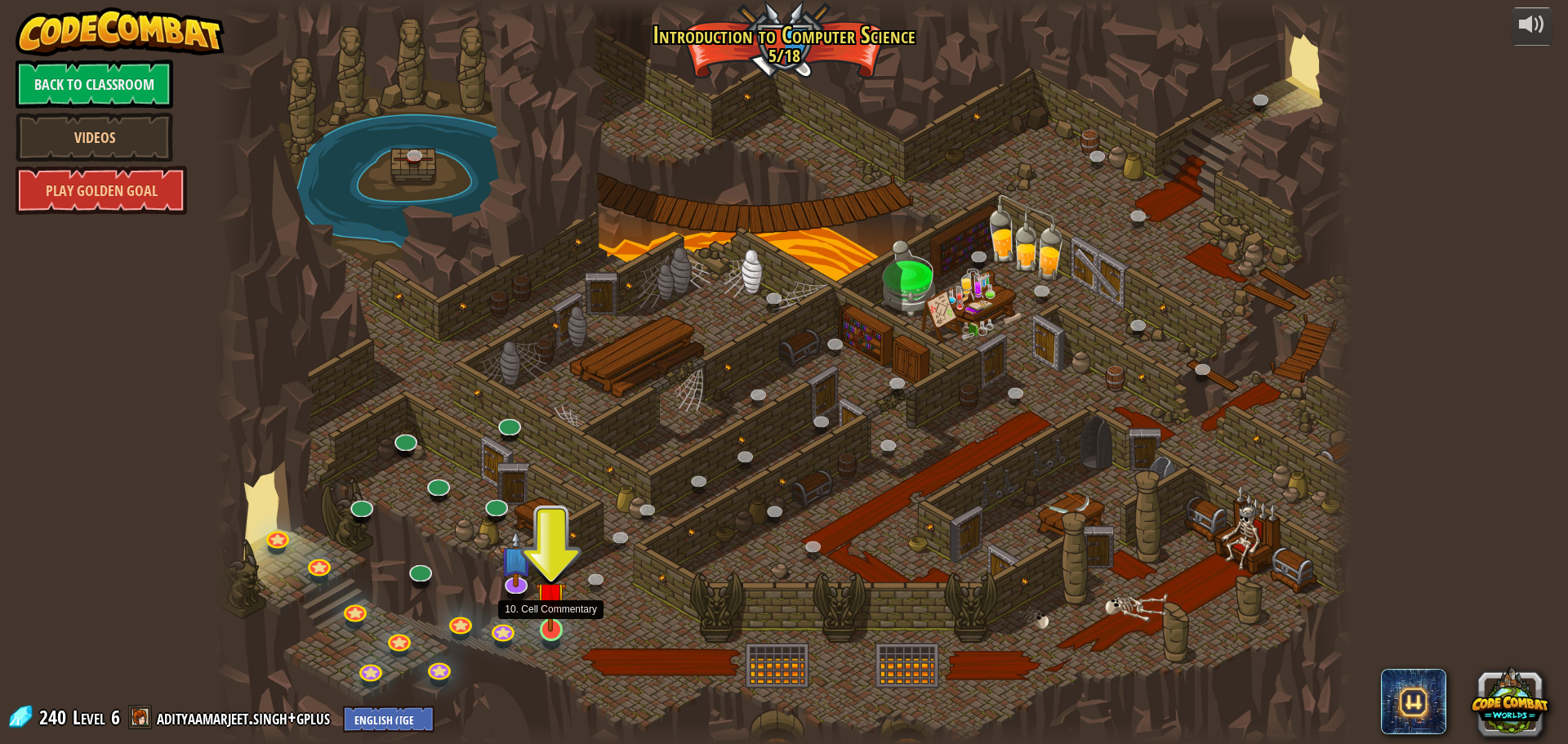
click at [557, 627] on img at bounding box center [551, 597] width 31 height 69
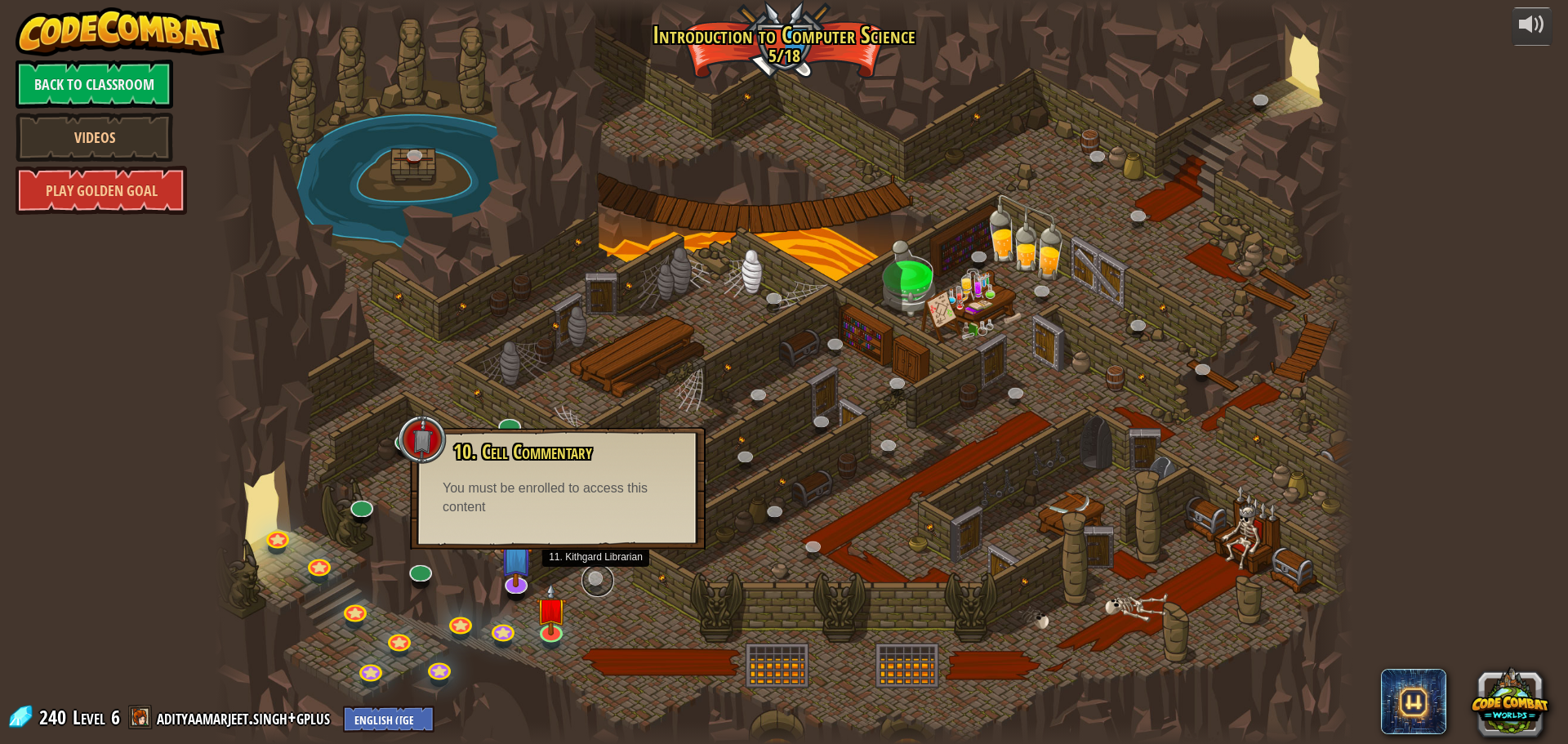
click at [586, 581] on link at bounding box center [597, 580] width 33 height 33
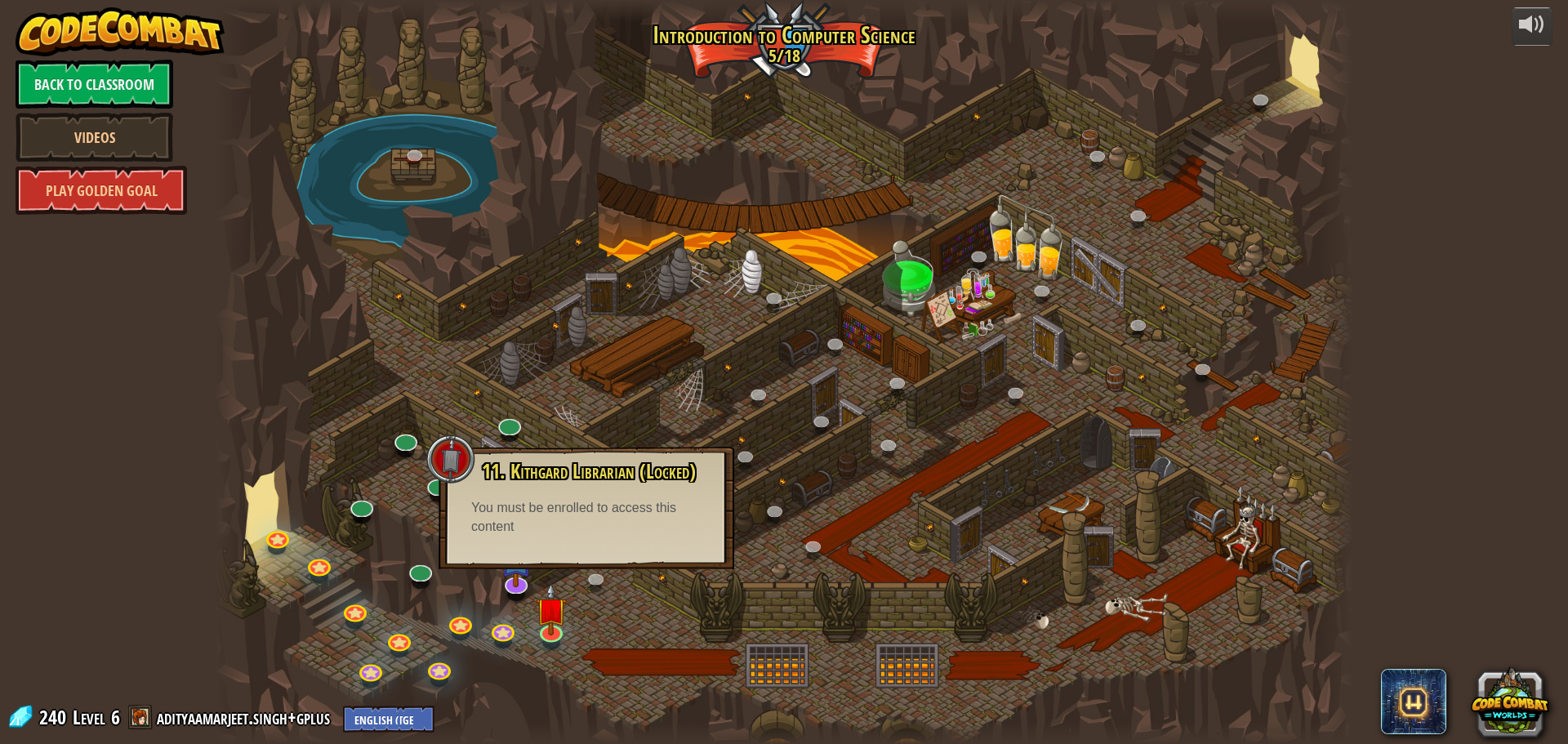
click at [607, 552] on div "11. Kithgard Librarian (Locked) Seek help from a friendly Librarian! You must b…" at bounding box center [586, 508] width 295 height 122
click at [623, 581] on div at bounding box center [784, 372] width 1139 height 744
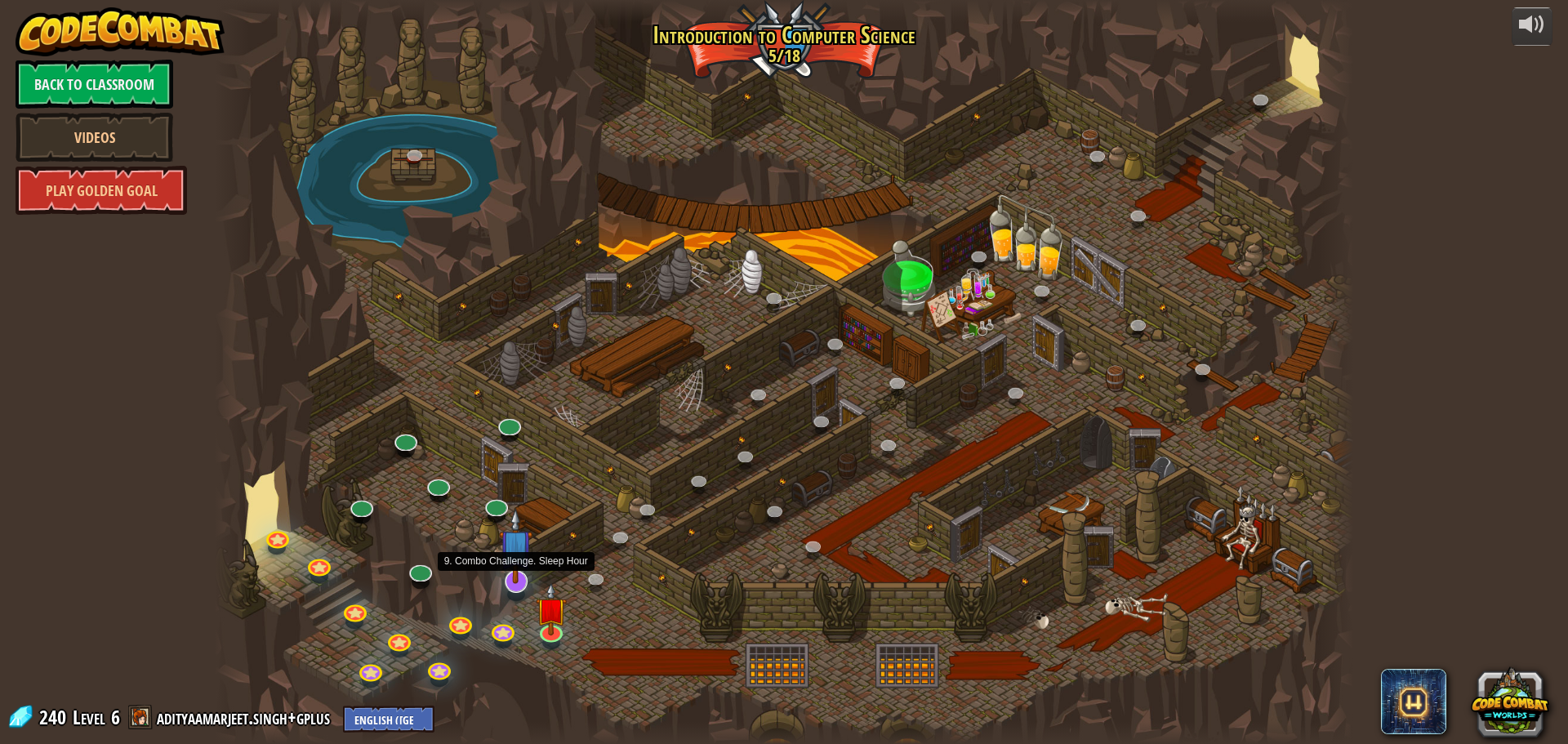
click at [520, 572] on img at bounding box center [516, 546] width 33 height 76
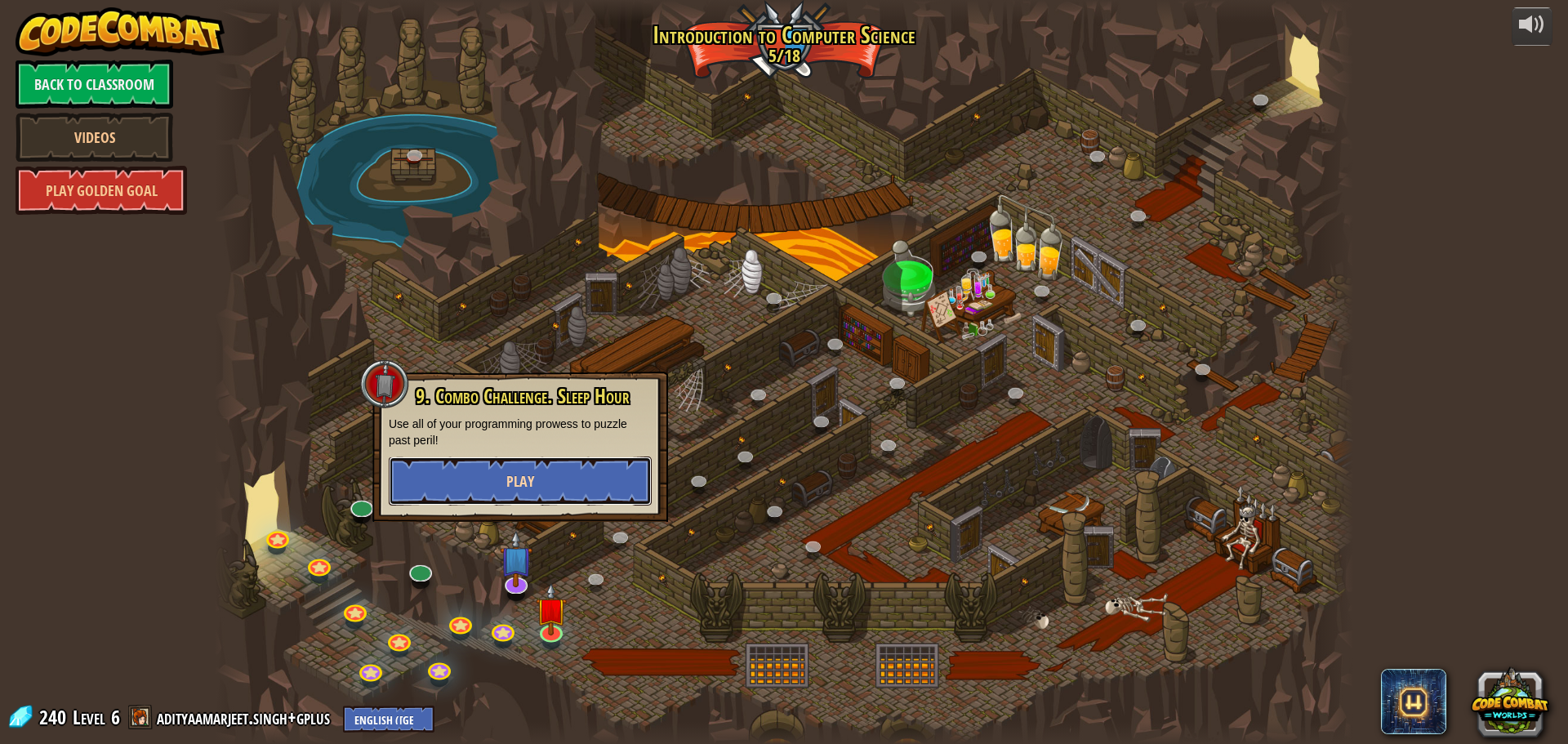
click at [562, 481] on button "Play" at bounding box center [520, 482] width 263 height 49
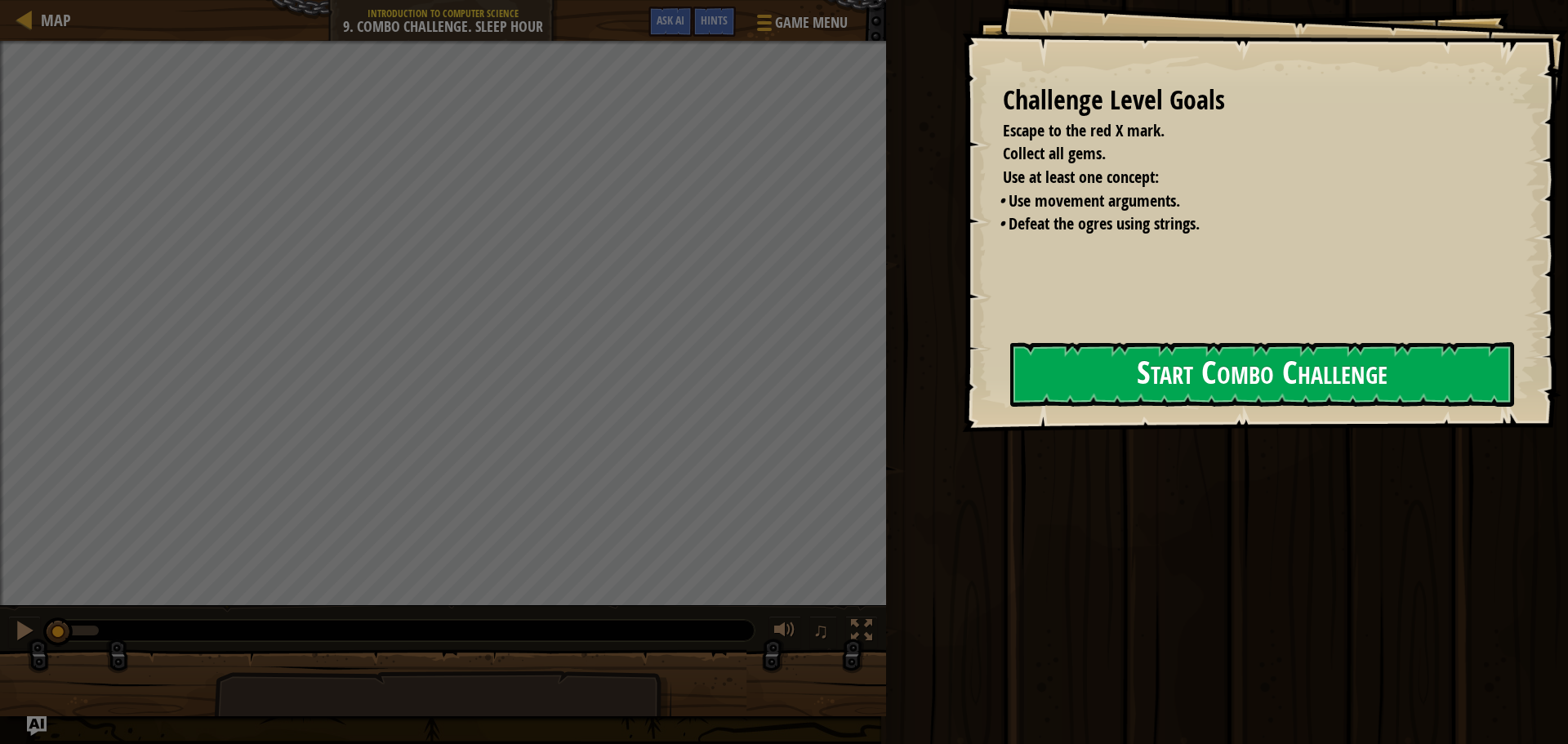
click at [1114, 384] on button "Start Combo Challenge" at bounding box center [1263, 374] width 504 height 65
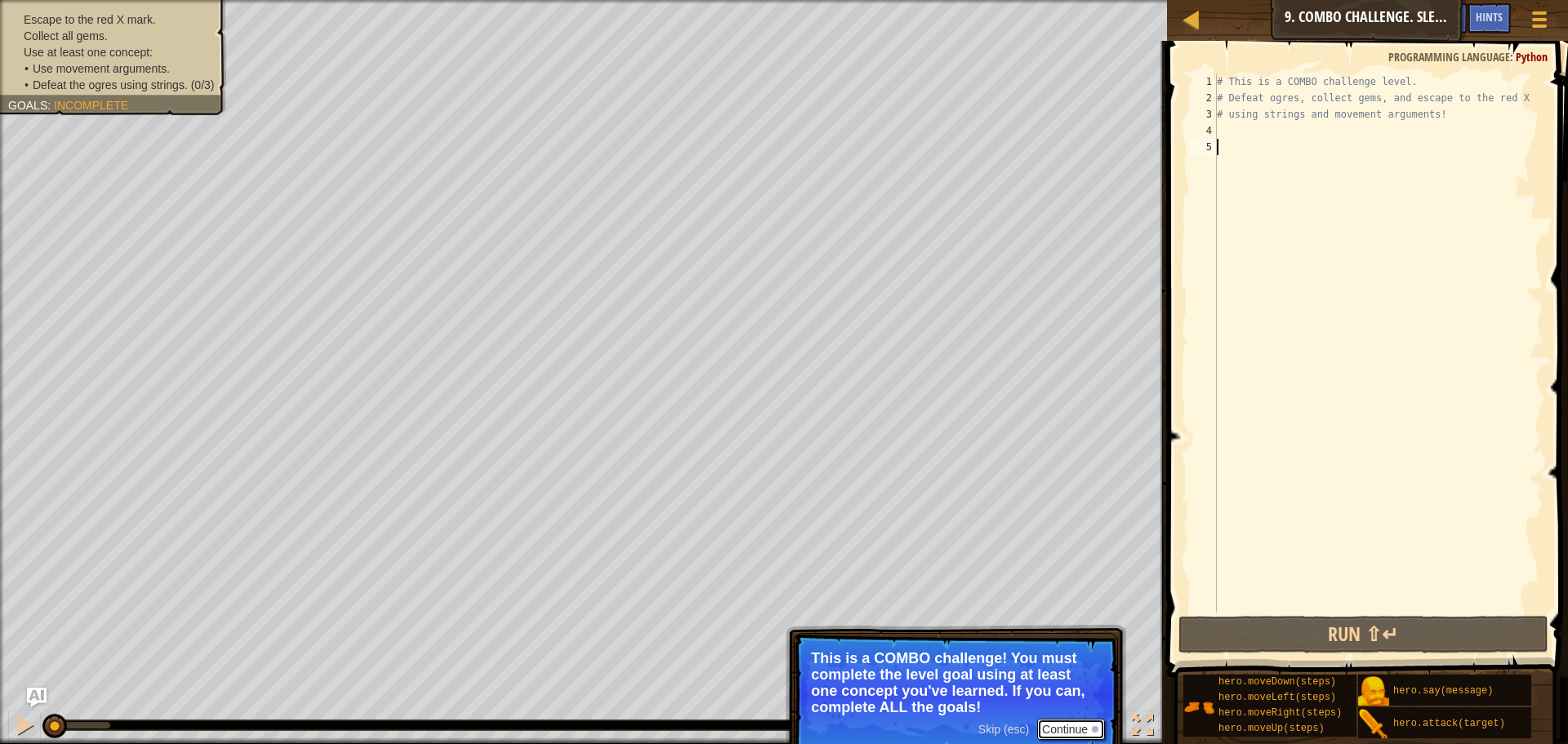
click at [1082, 725] on button "Continue" at bounding box center [1071, 730] width 68 height 22
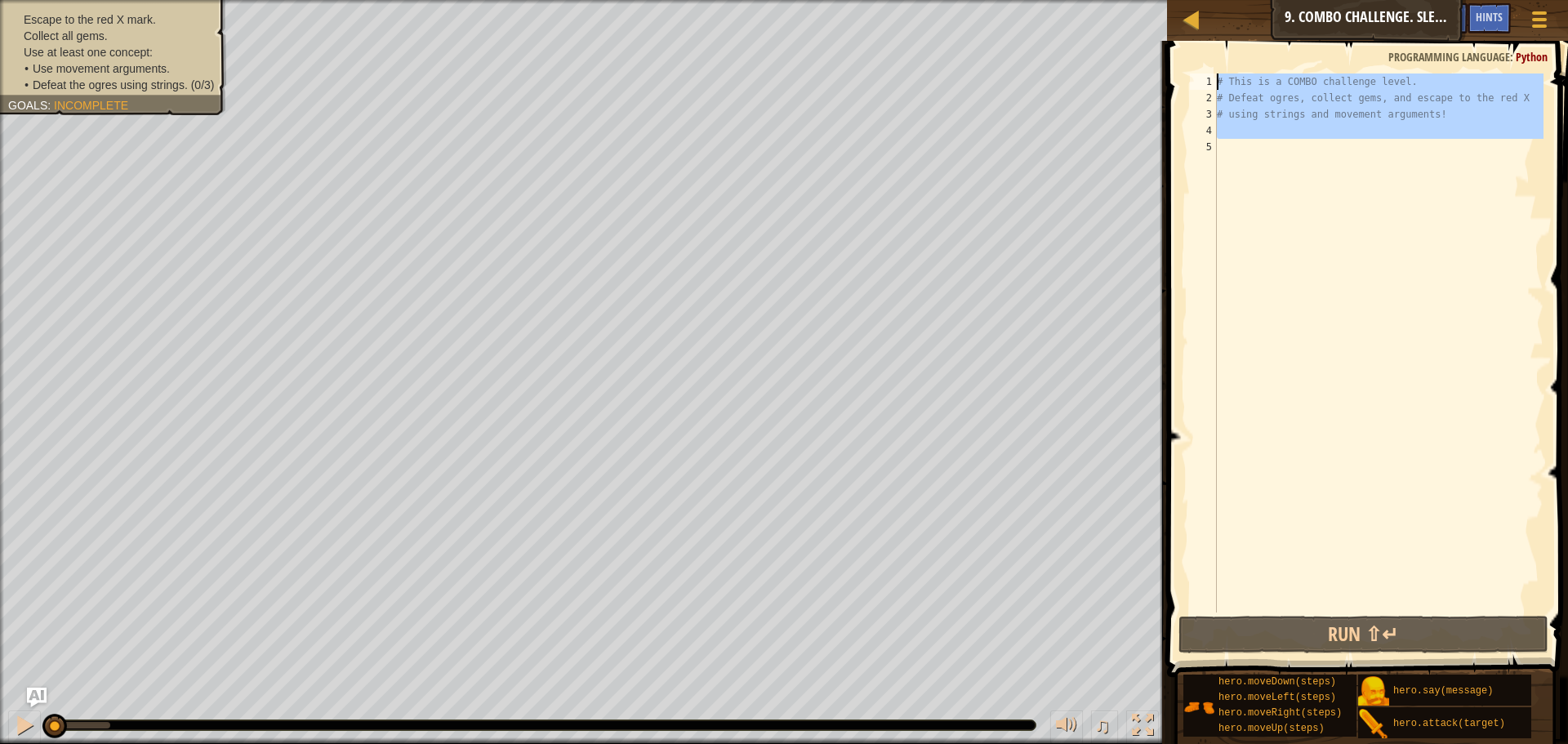
drag, startPoint x: 1379, startPoint y: 161, endPoint x: 1200, endPoint y: 73, distance: 199.5
click at [1200, 73] on div "1 2 3 4 5 # This is a COMBO challenge level. # Defeat [PERSON_NAME], collect ge…" at bounding box center [1365, 391] width 406 height 685
type textarea "# This is a COMBO challenge level. # Defeat ogres, collect gems, and escape to …"
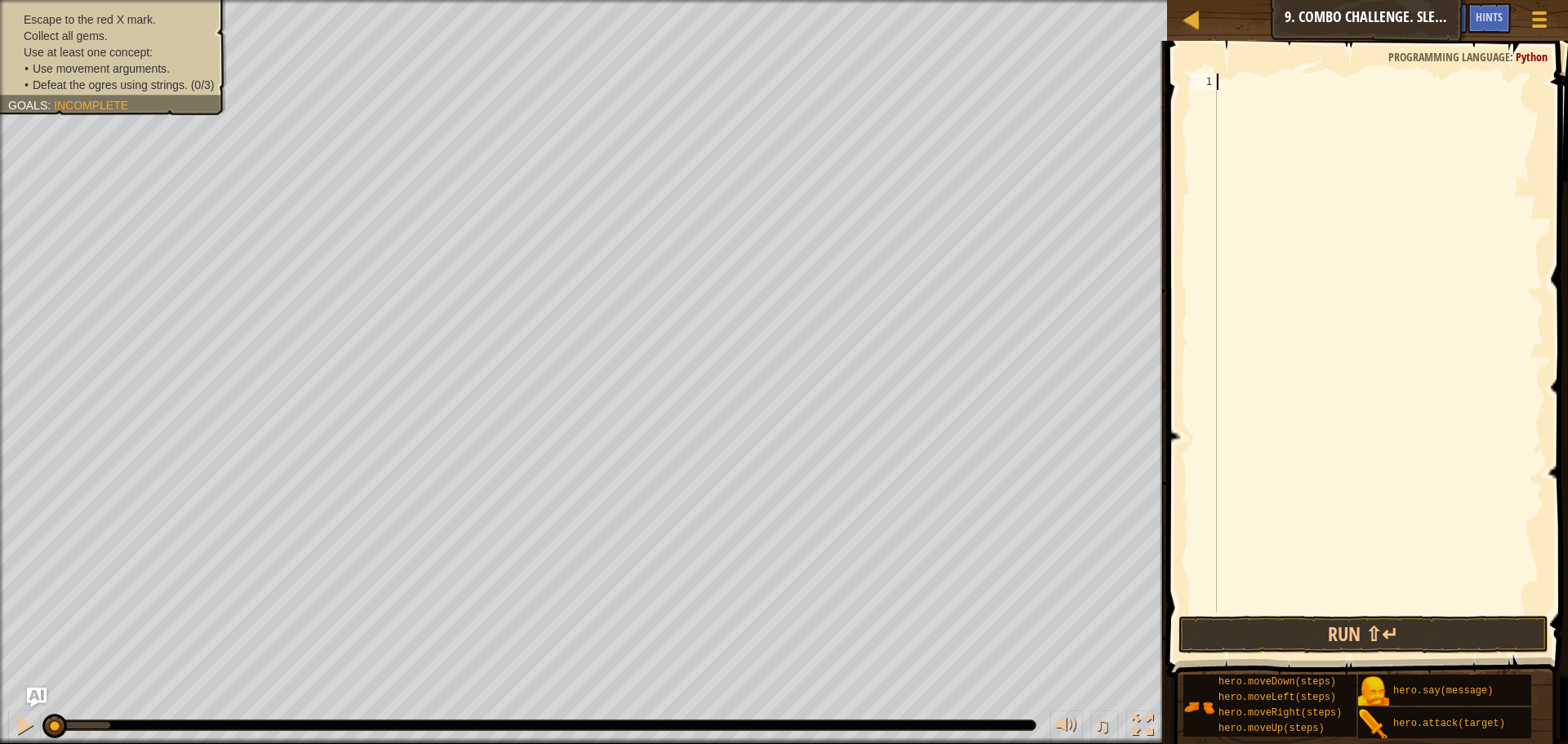
type textarea "e"
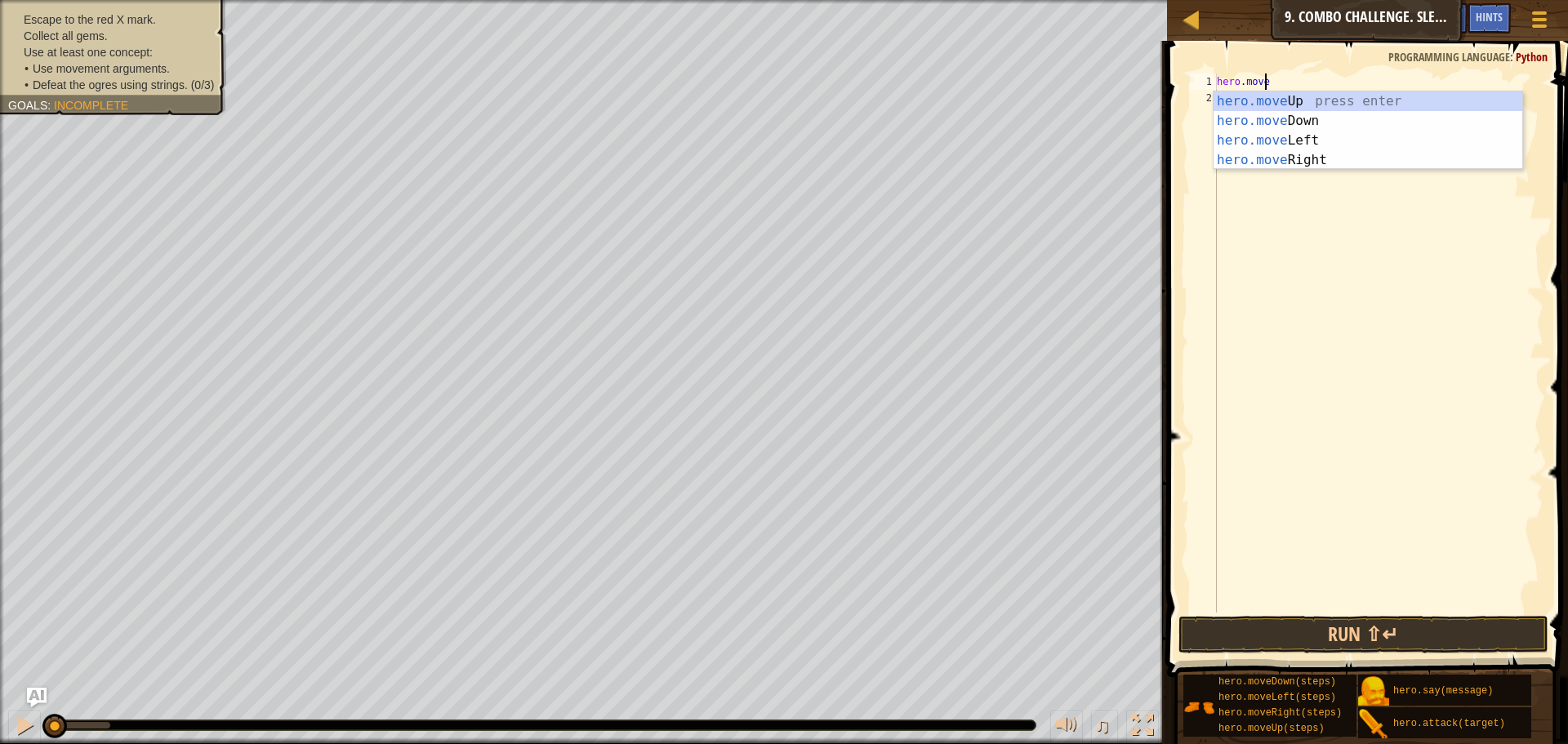
type textarea "hero.moved"
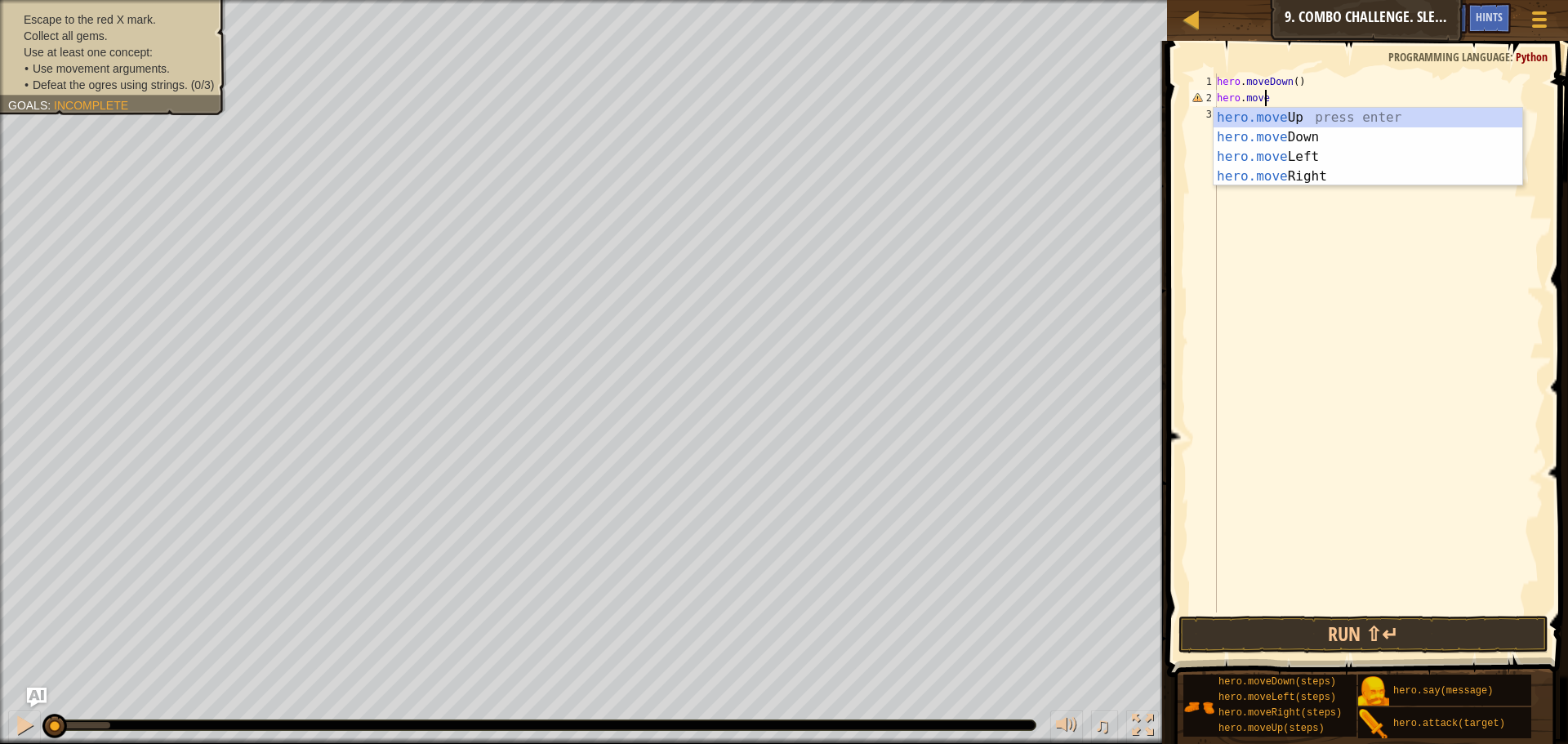
scroll to position [7, 4]
type textarea "hero.moveri"
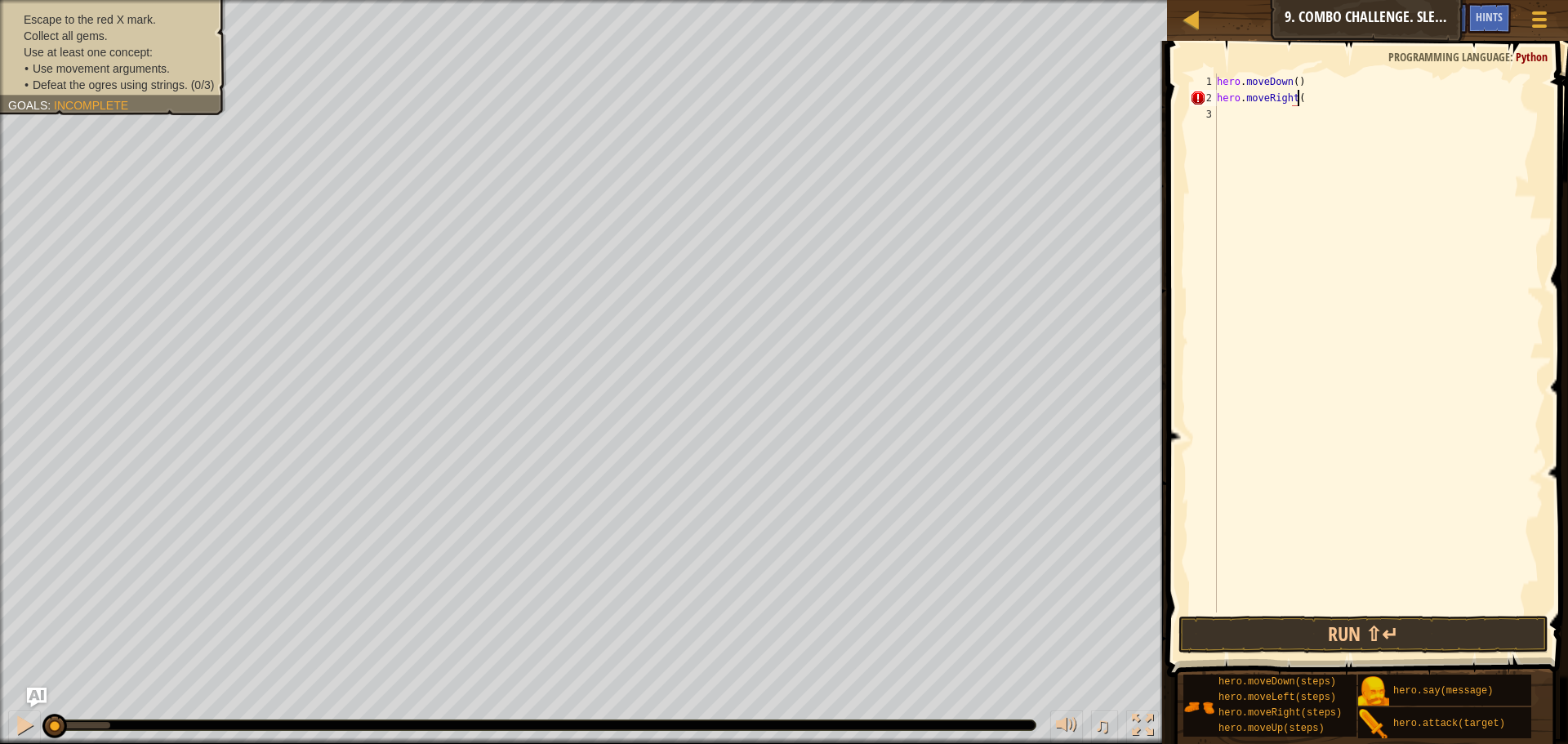
scroll to position [7, 7]
type textarea "hero.moveRight(2)"
type textarea "hero.attack("Dudle")"
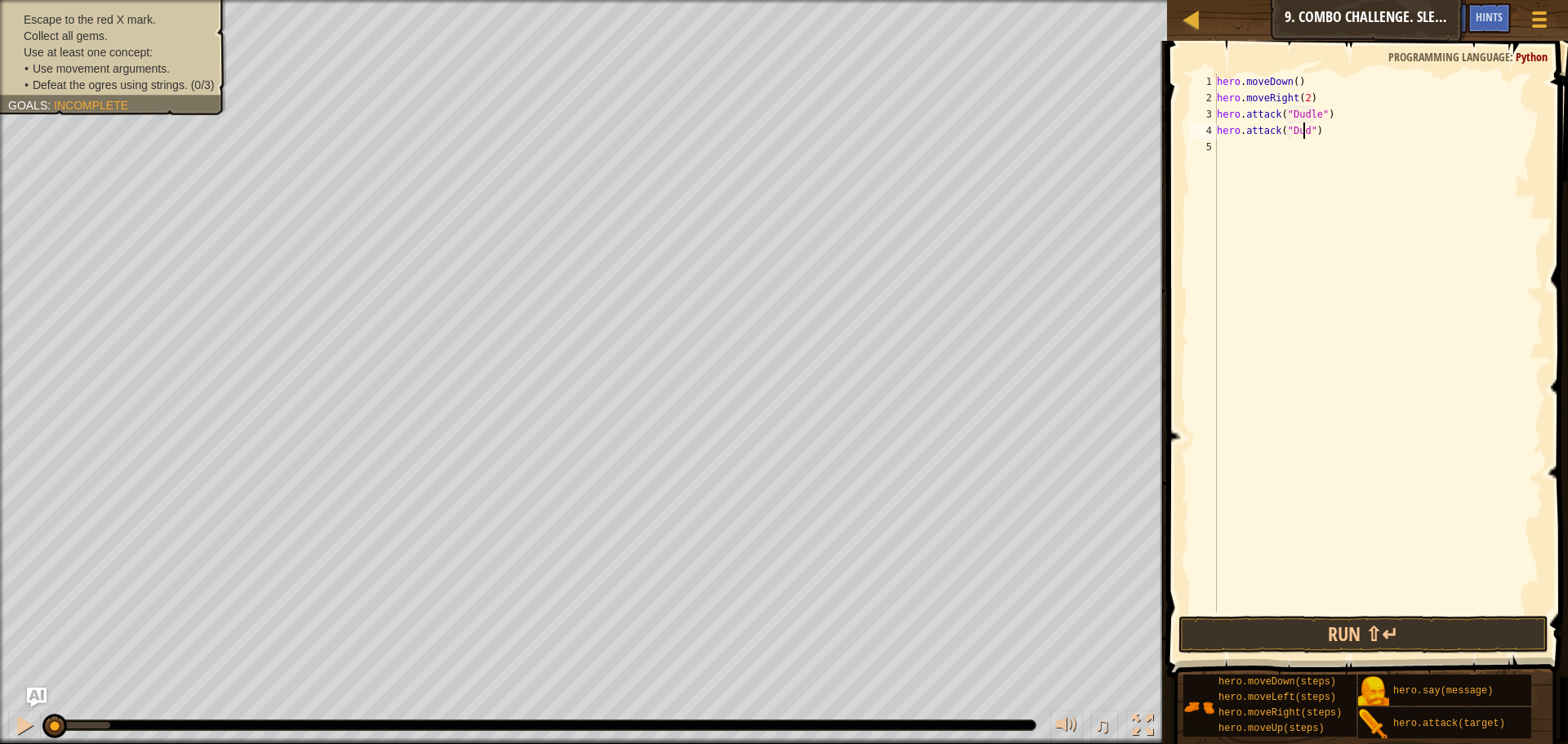
type textarea "hero.attack("Dudle")"
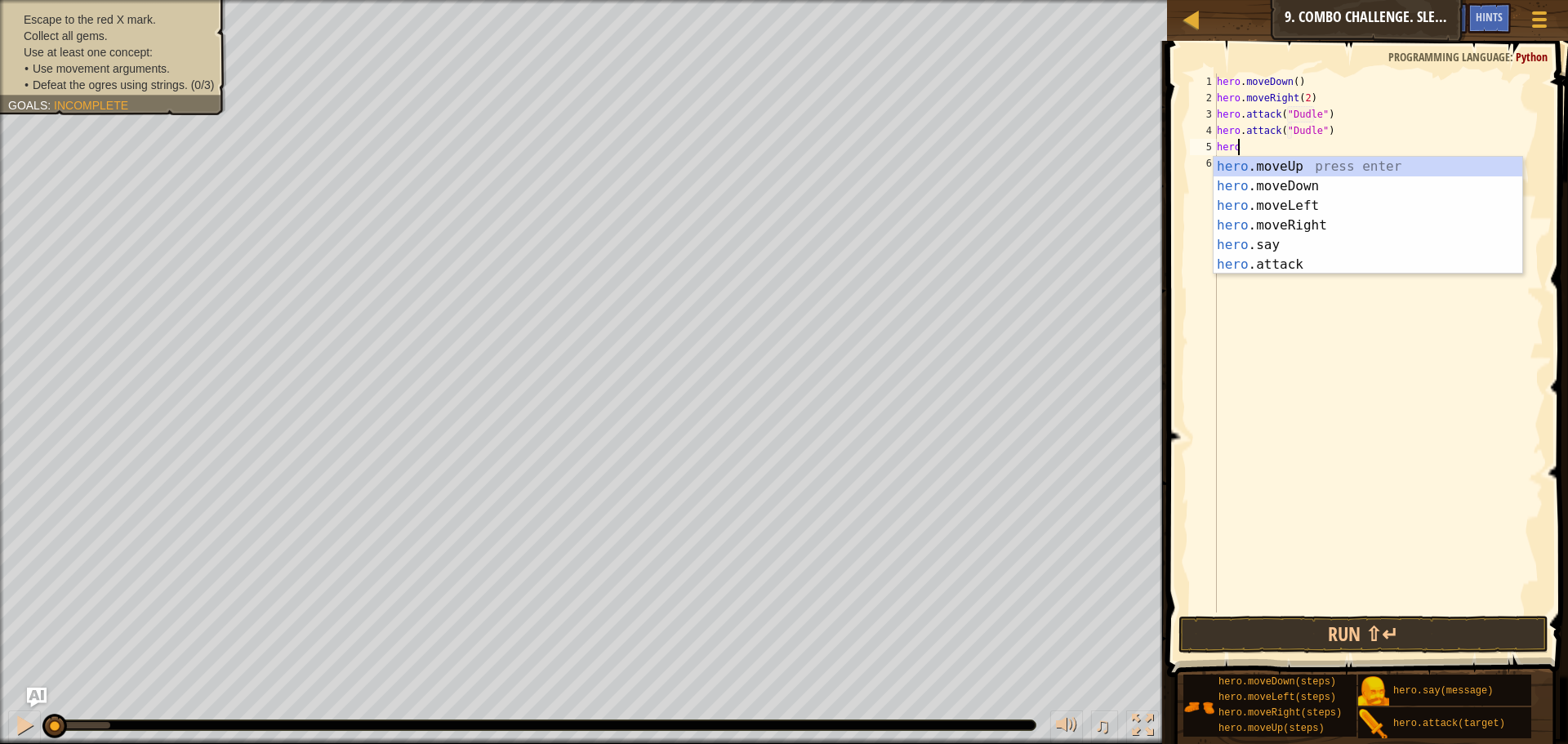
type textarea "hero."
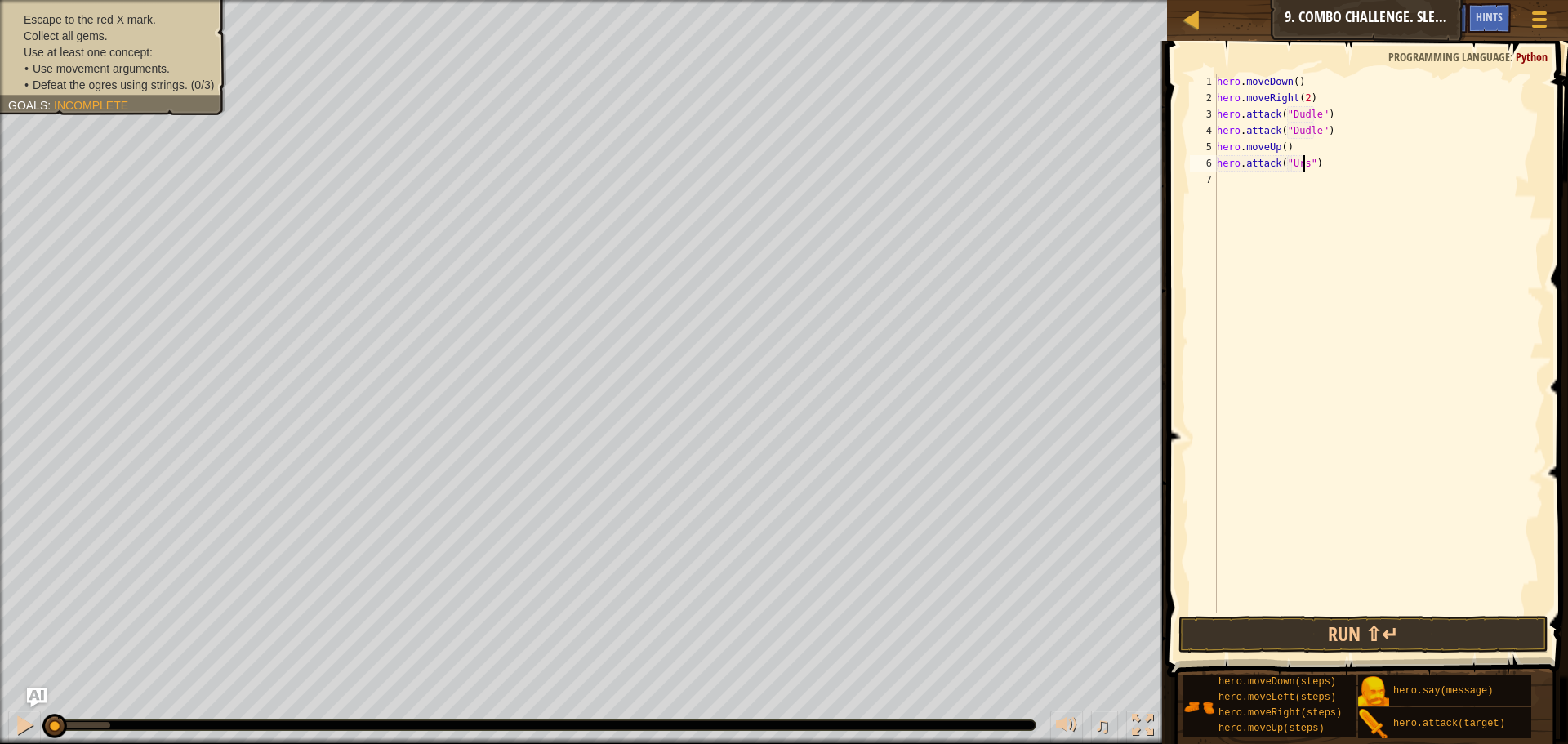
scroll to position [7, 7]
type textarea "hero.attack("Ursa")"
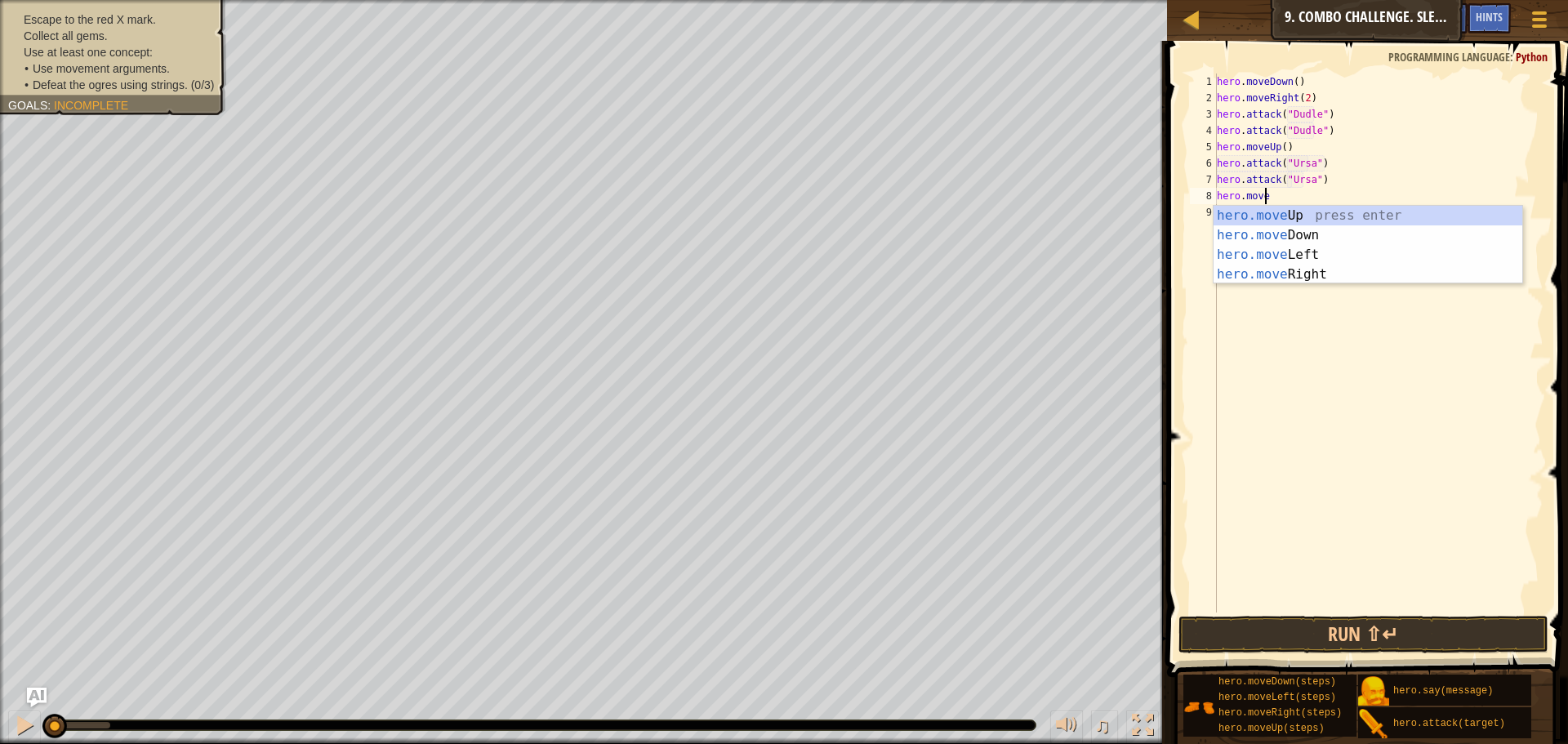
type textarea "hero.movel"
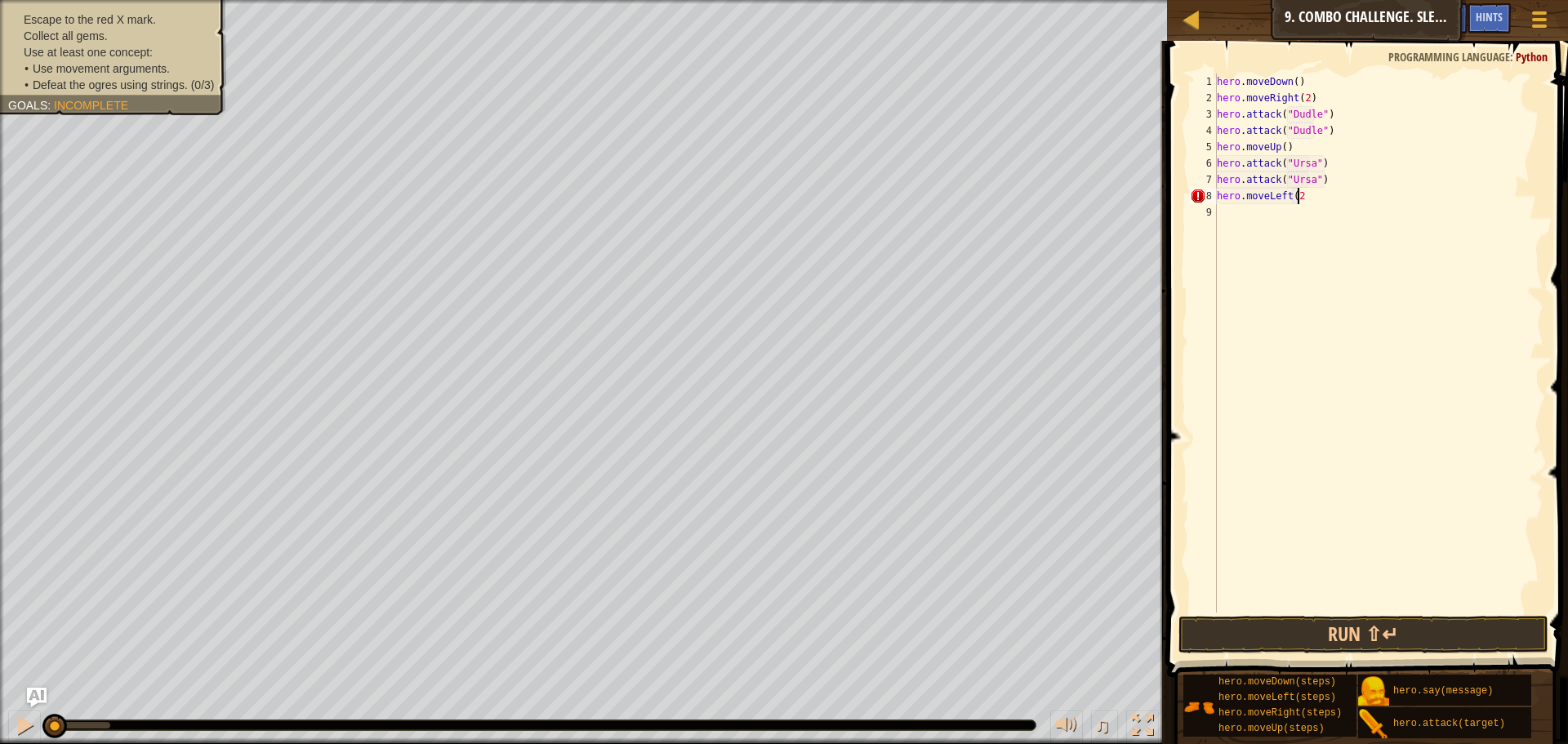
scroll to position [7, 6]
type textarea "hero.moveLeft(2)"
type textarea "hero"
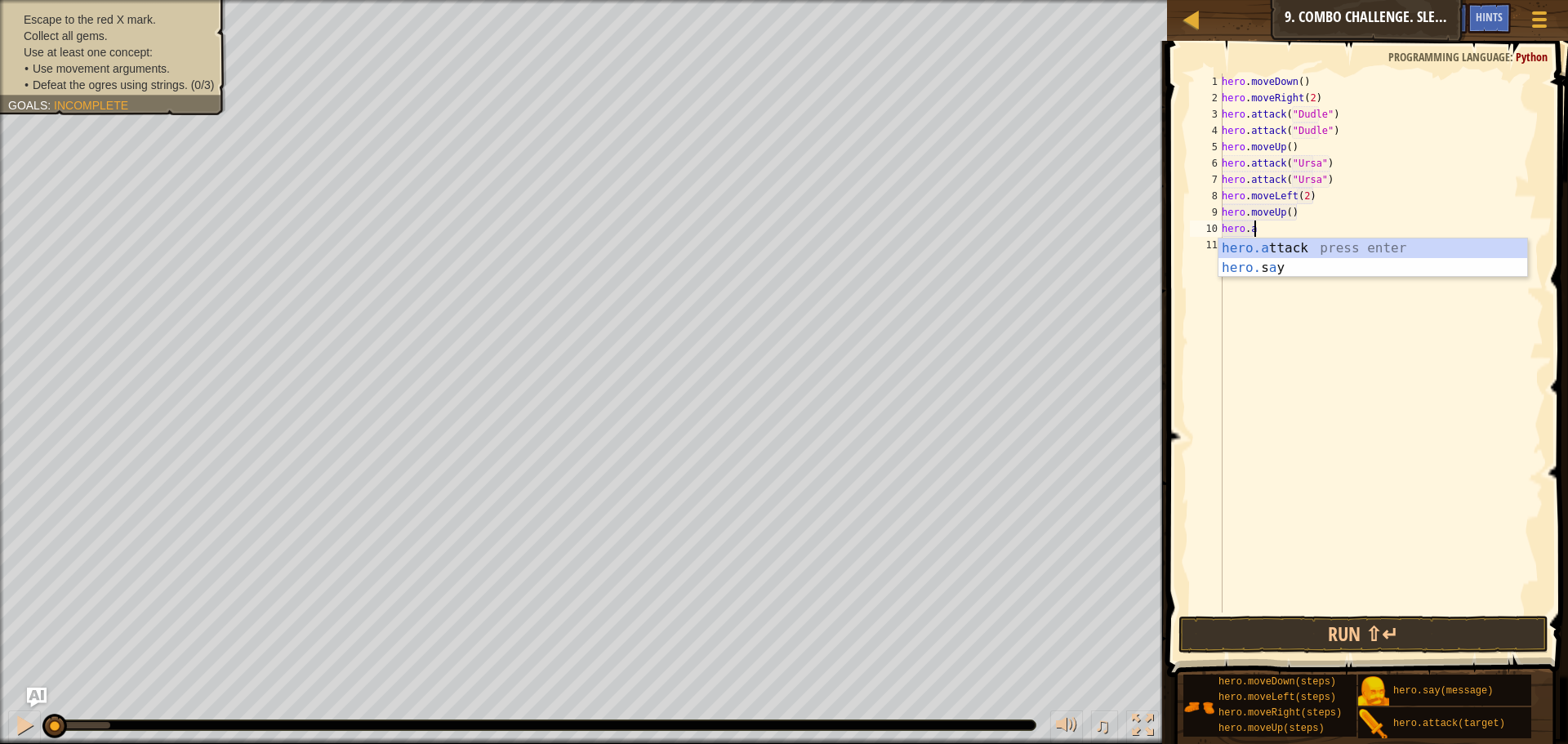
scroll to position [7, 2]
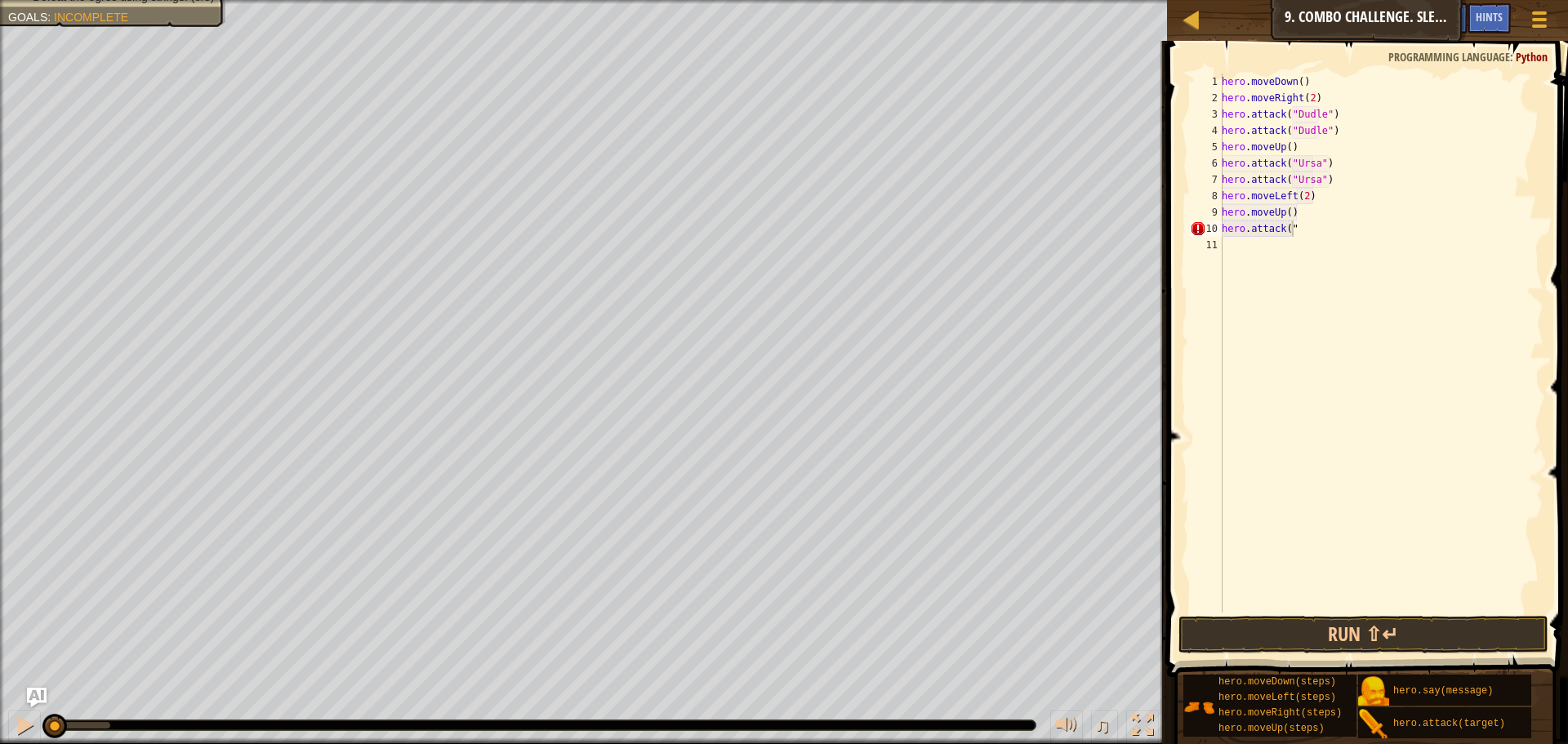
click at [180, 124] on div "Escape to the red X mark. Collect all gems. Use at least one concept: • Use mov…" at bounding box center [583, 372] width 1167 height 744
click at [1346, 226] on div "hero . moveDown ( ) hero . moveRight ( 2 ) hero . attack ( "Dudle" ) hero . att…" at bounding box center [1381, 360] width 325 height 573
type textarea "hero.attack("Rexxar")"
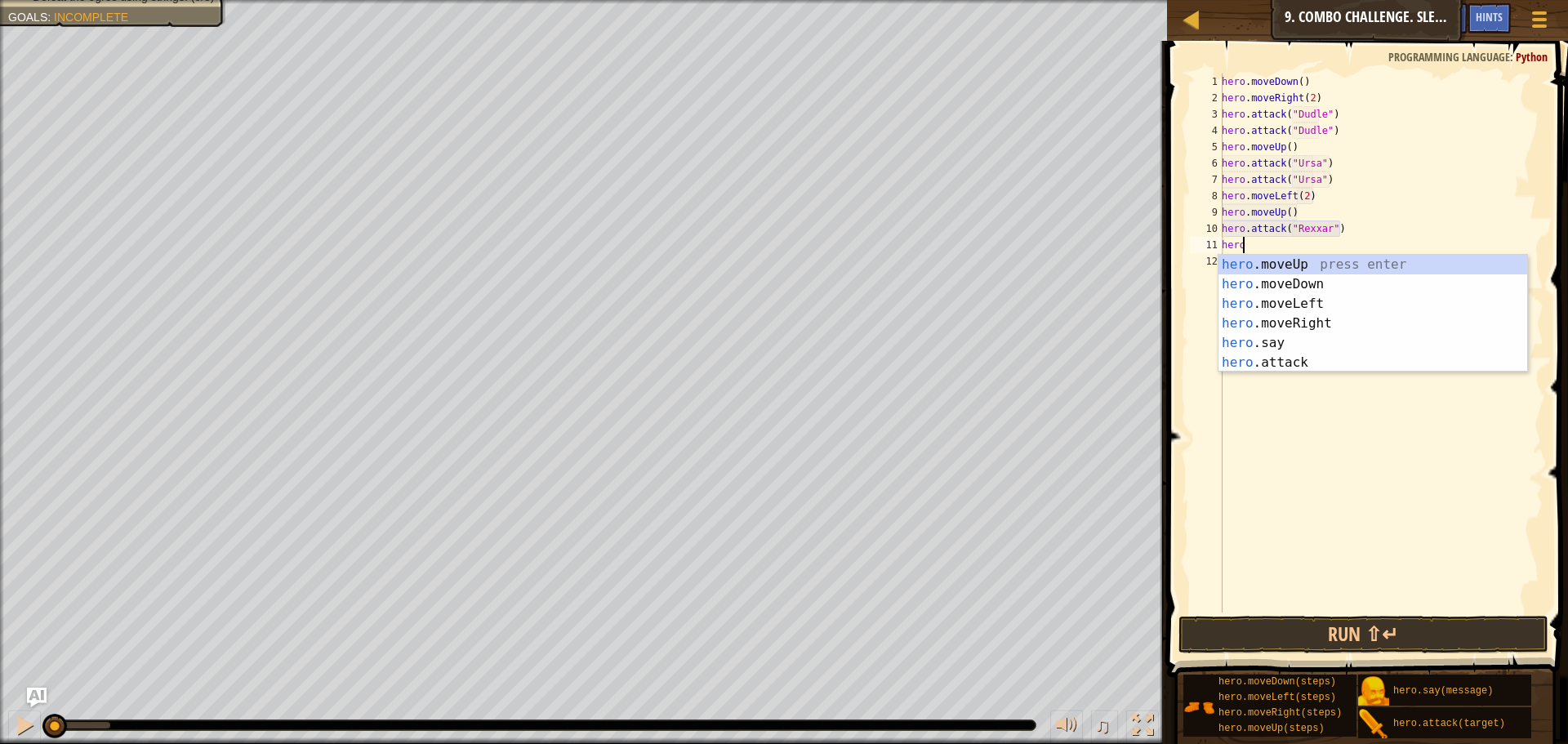
scroll to position [7, 2]
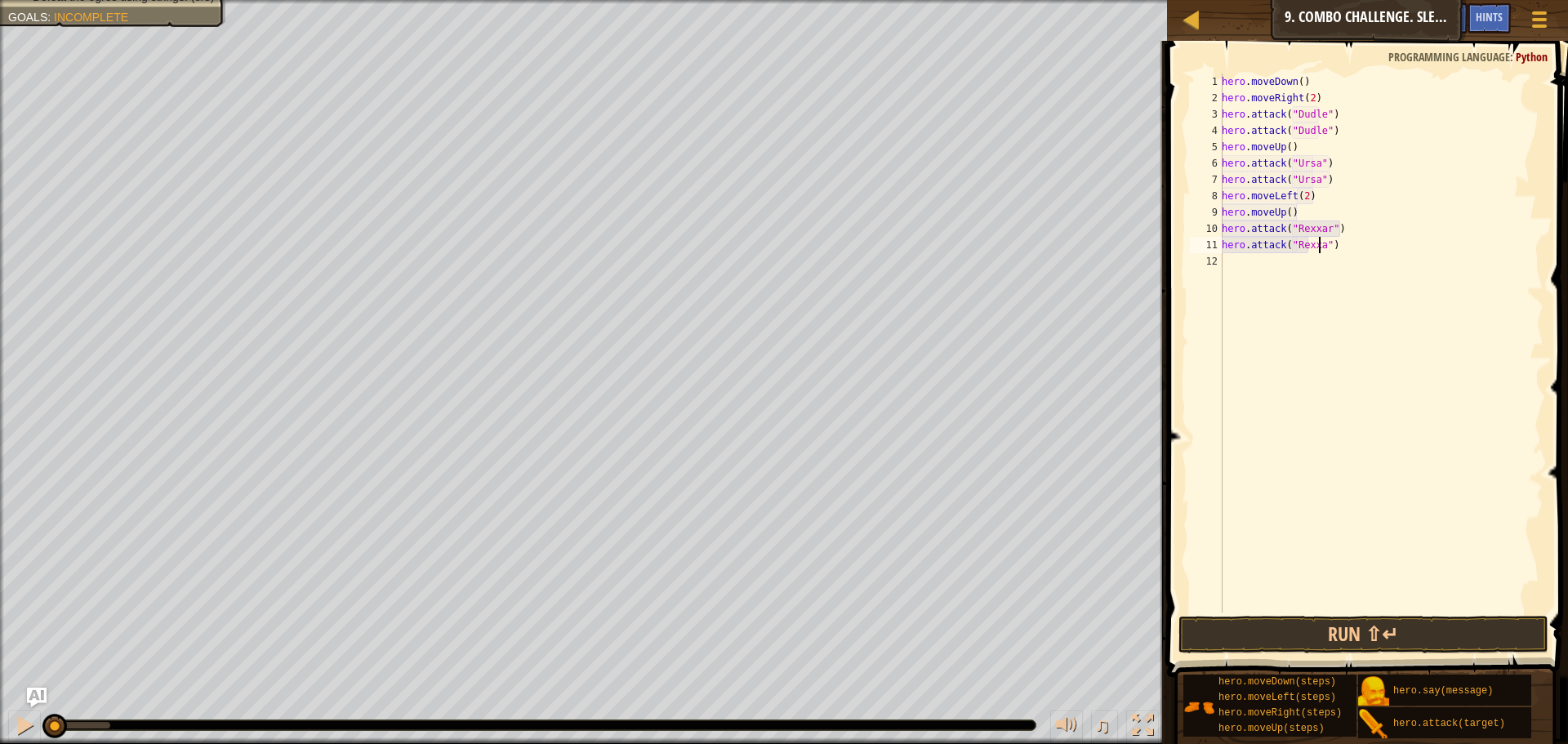
type textarea "hero.attack("Rexxar")"
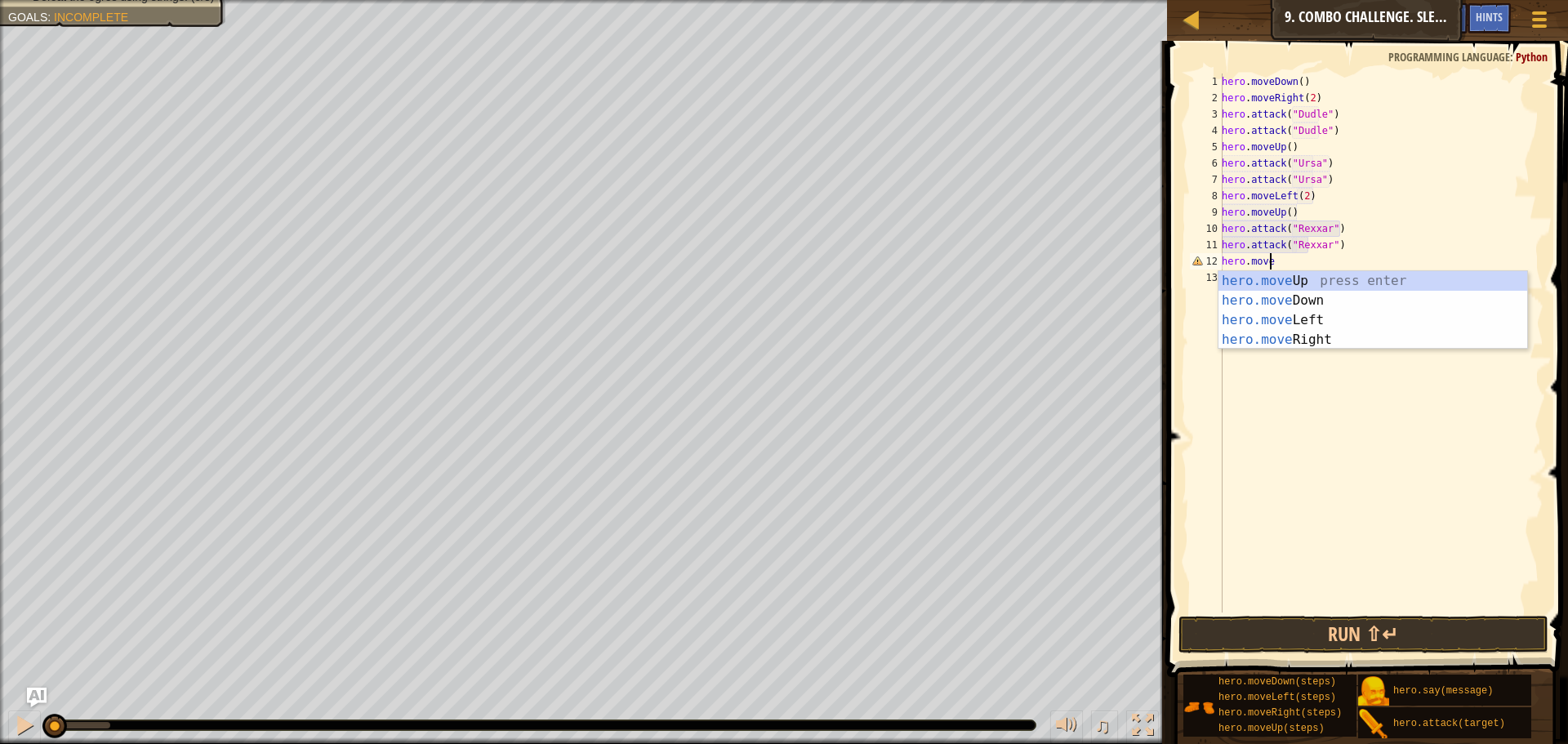
scroll to position [7, 4]
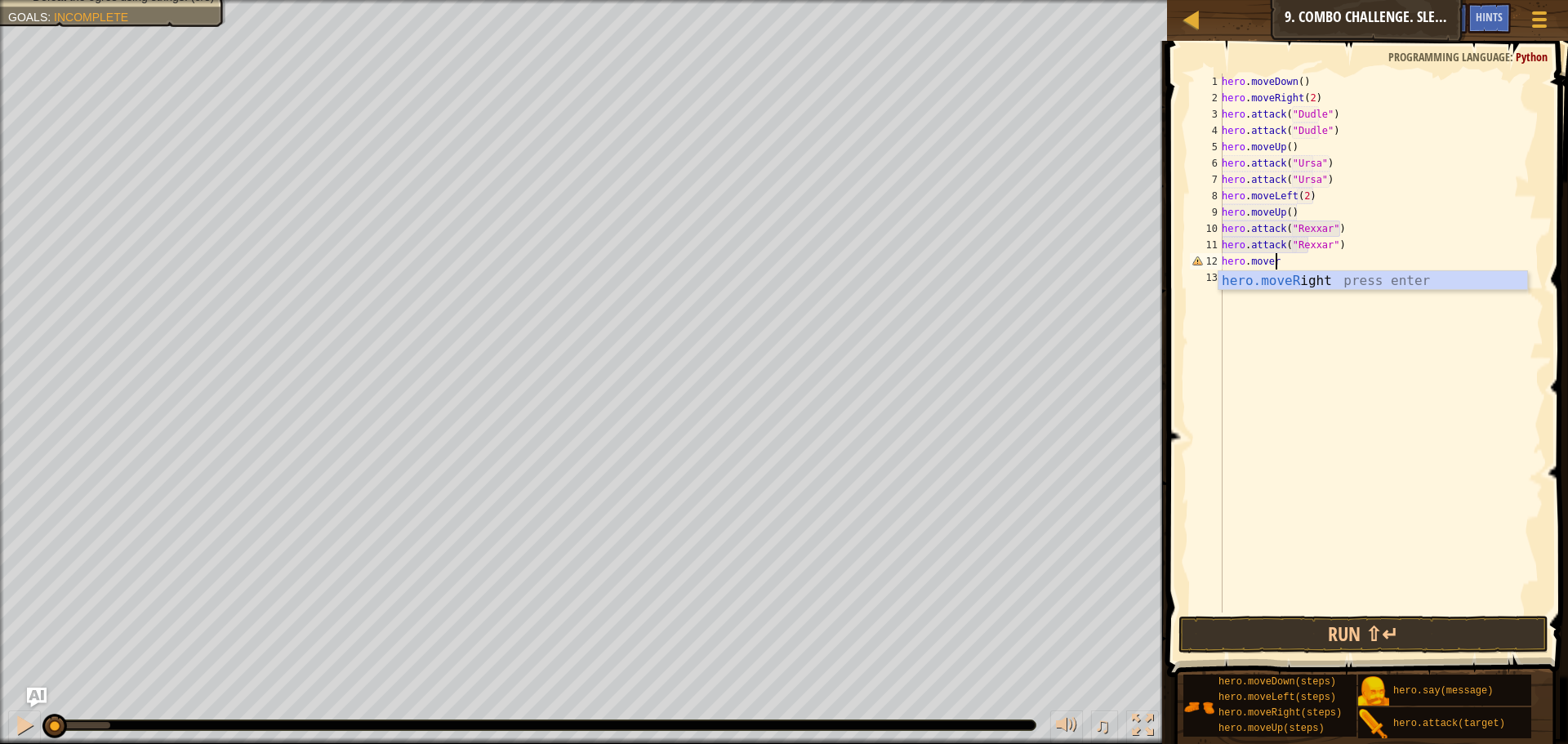
type textarea "hero.moveri"
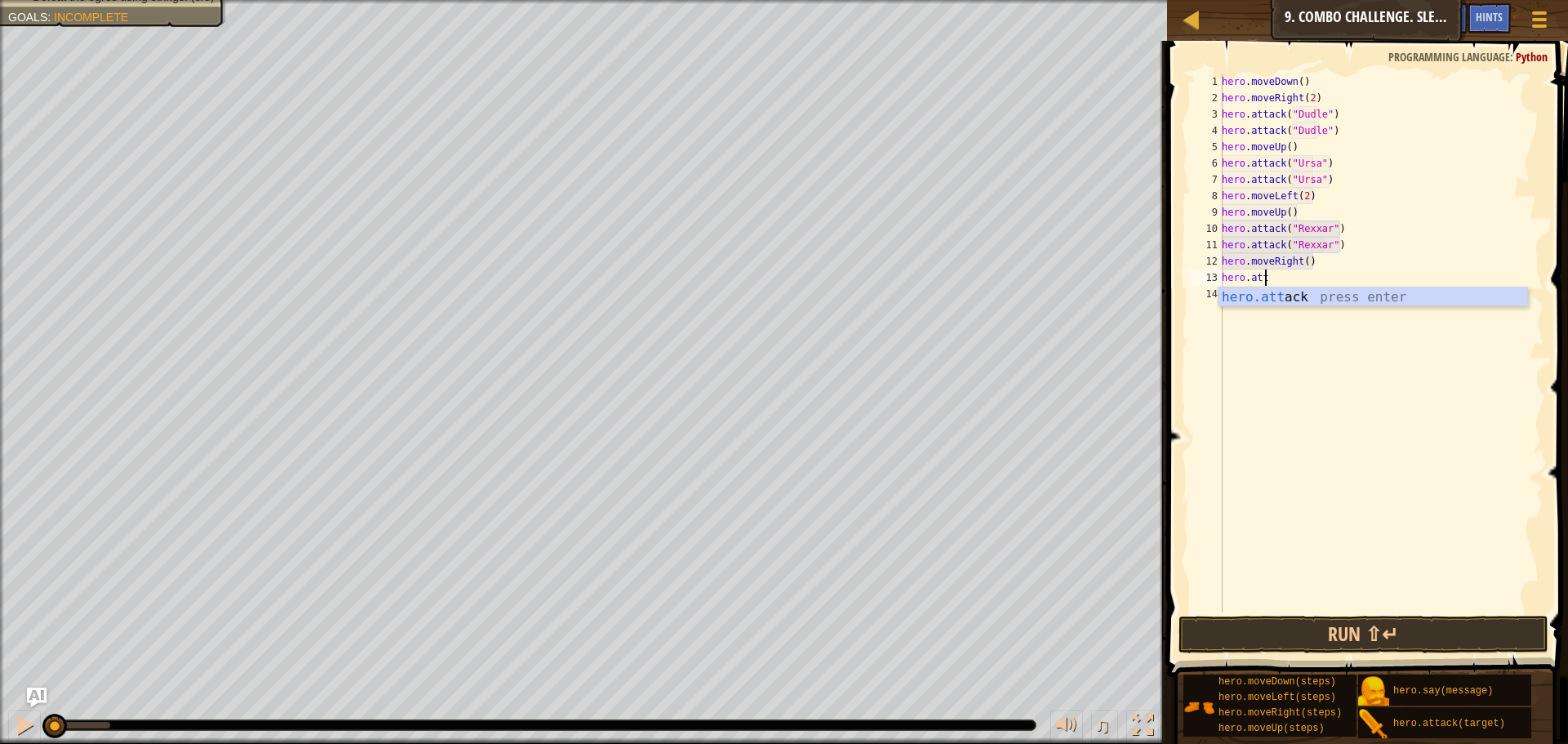
scroll to position [7, 3]
type textarea "hero.attack("Brack")"
type textarea "H"
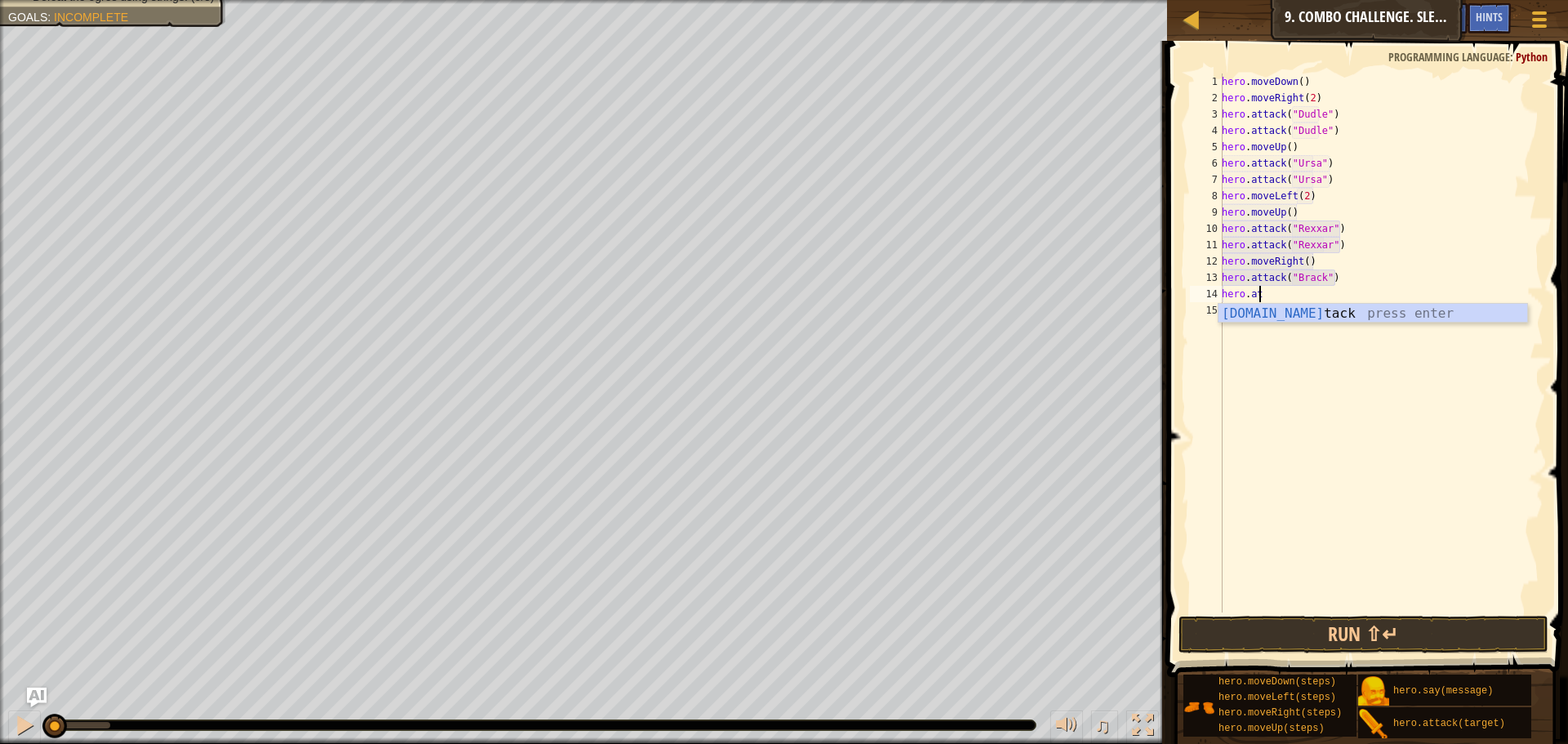
scroll to position [7, 2]
type textarea "hero.attack("Brack")"
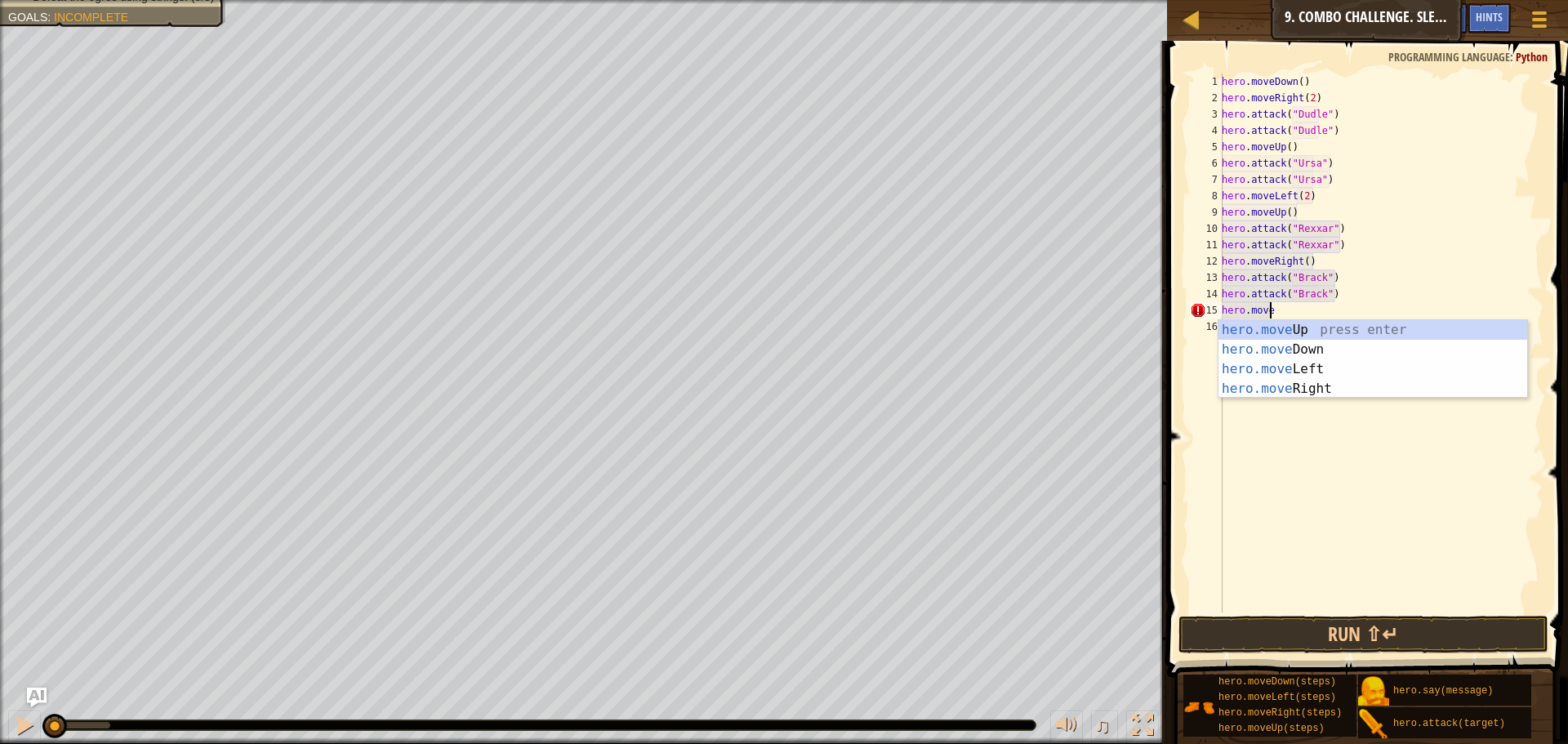
scroll to position [7, 4]
type textarea "hero.mover"
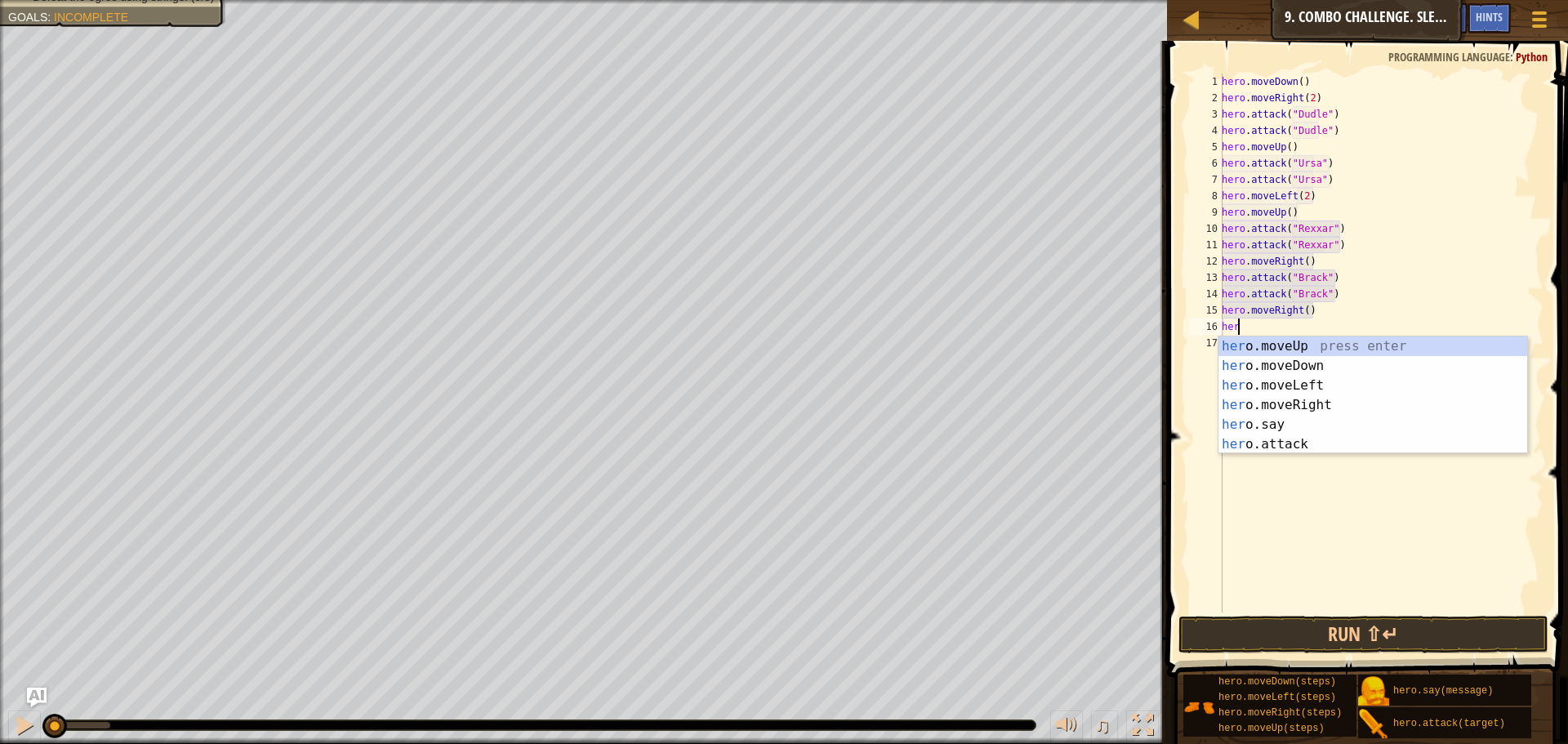
scroll to position [7, 0]
type textarea "h"
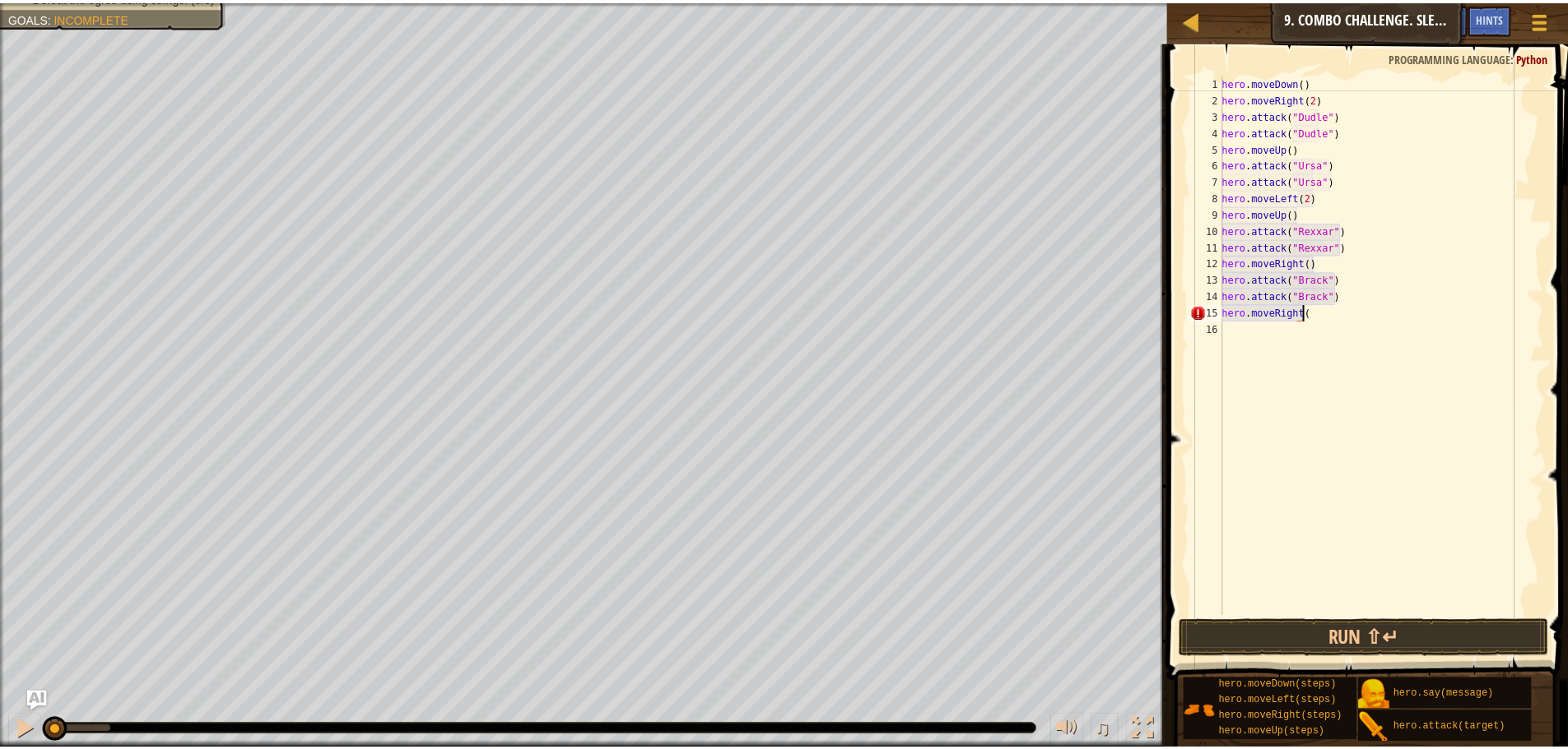
scroll to position [7, 7]
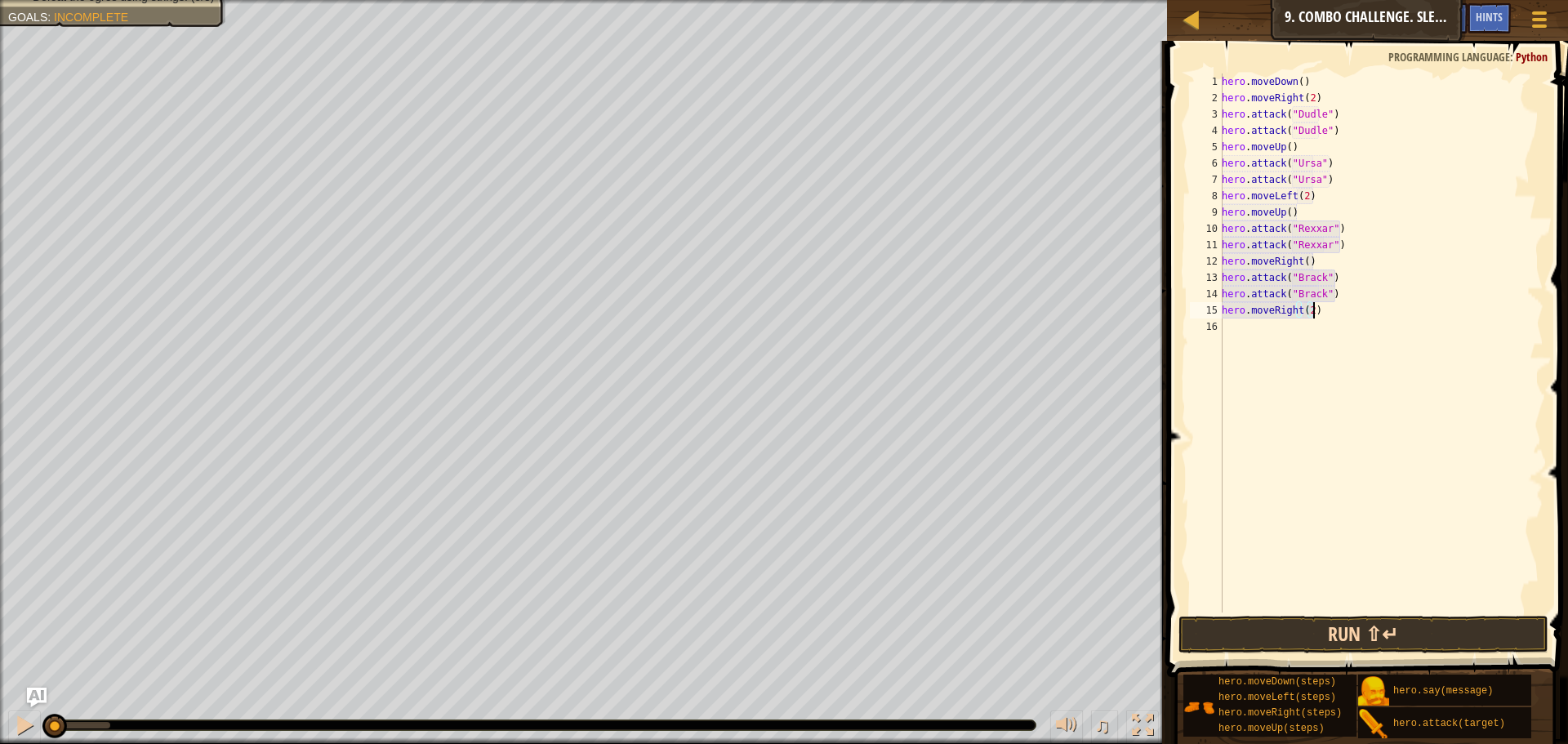
type textarea "hero.moveRight(2)"
click at [1292, 629] on button "Run ⇧↵" at bounding box center [1364, 635] width 370 height 37
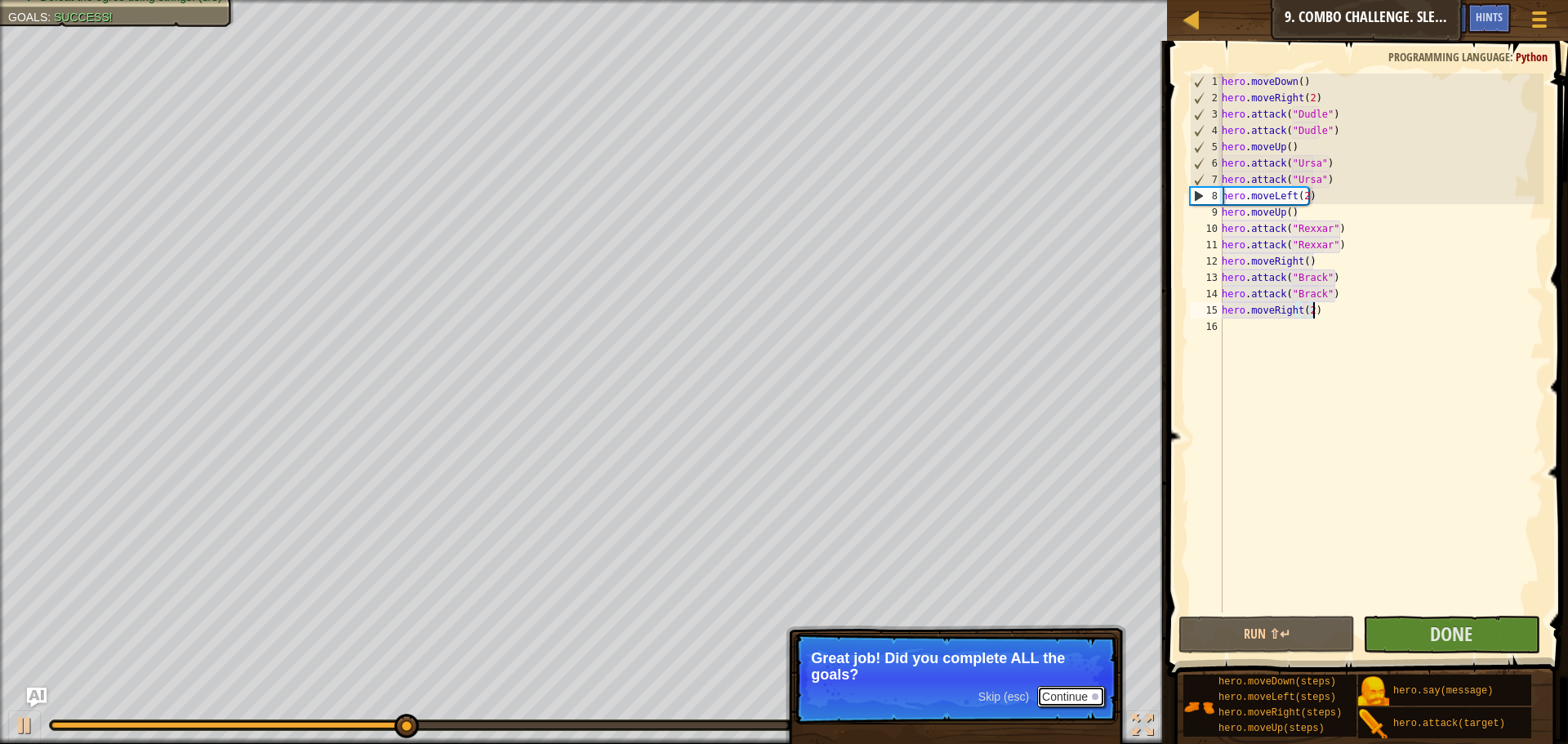
click at [1080, 688] on button "Continue" at bounding box center [1071, 698] width 68 height 22
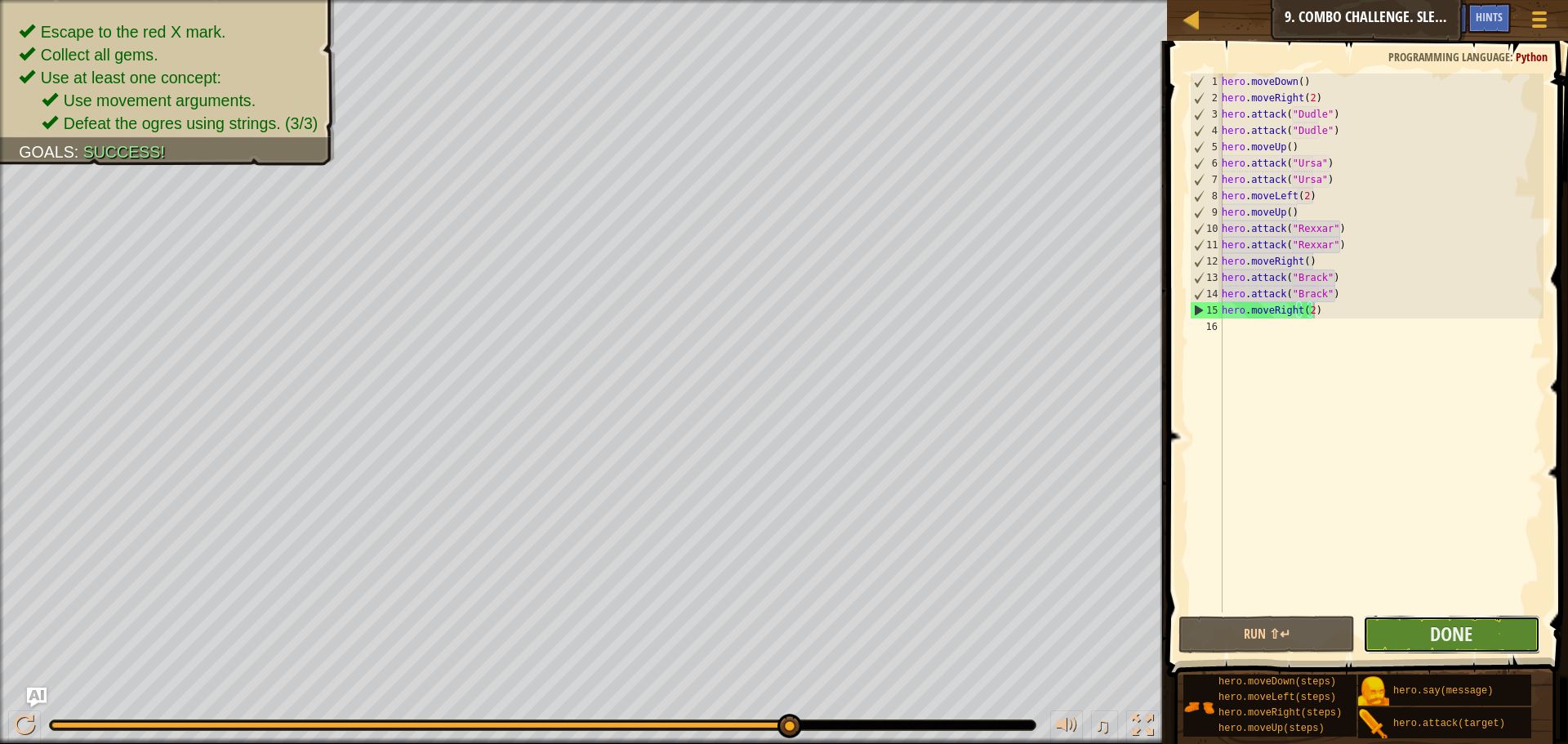
click at [1403, 645] on button "Done" at bounding box center [1451, 635] width 176 height 37
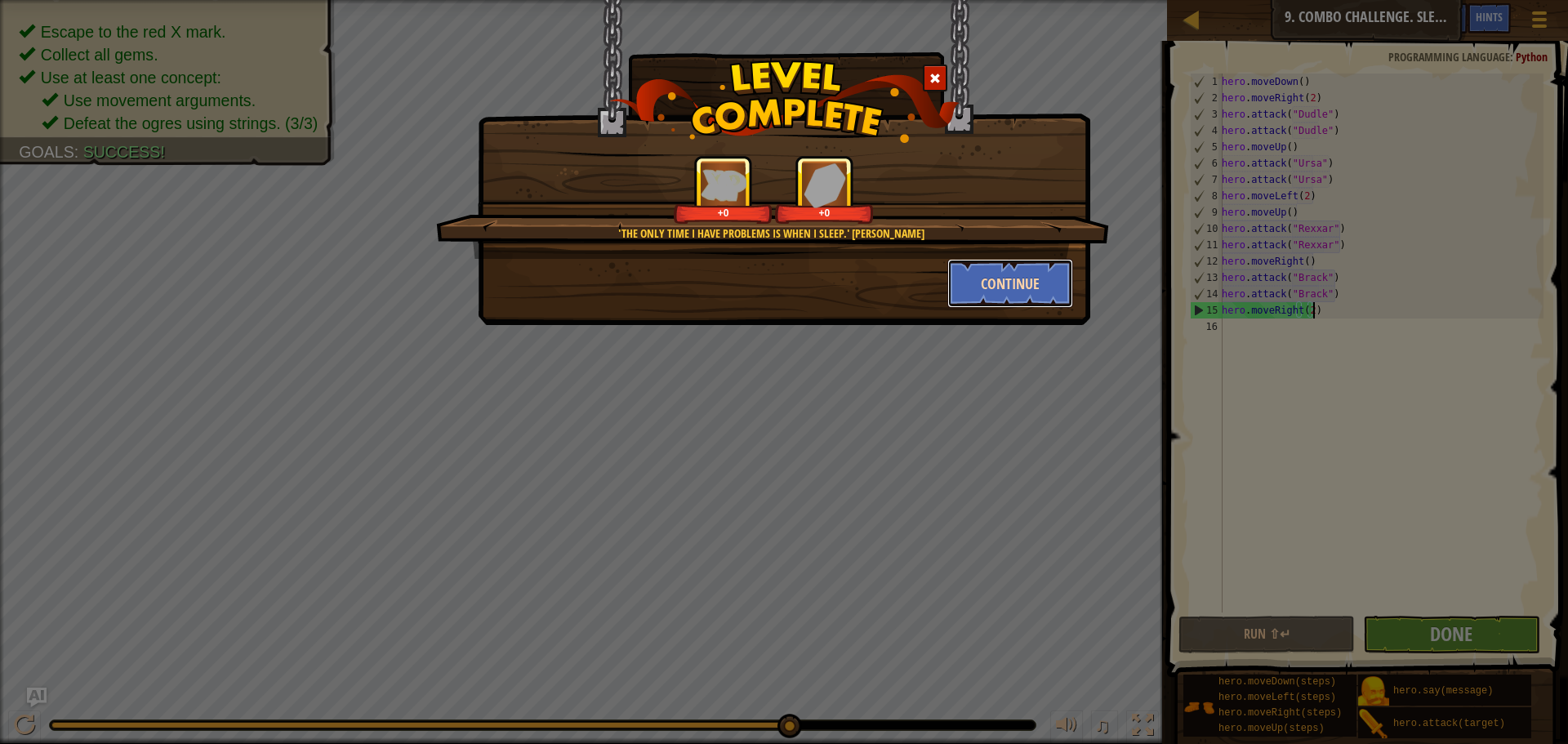
click at [1034, 295] on button "Continue" at bounding box center [1011, 284] width 127 height 49
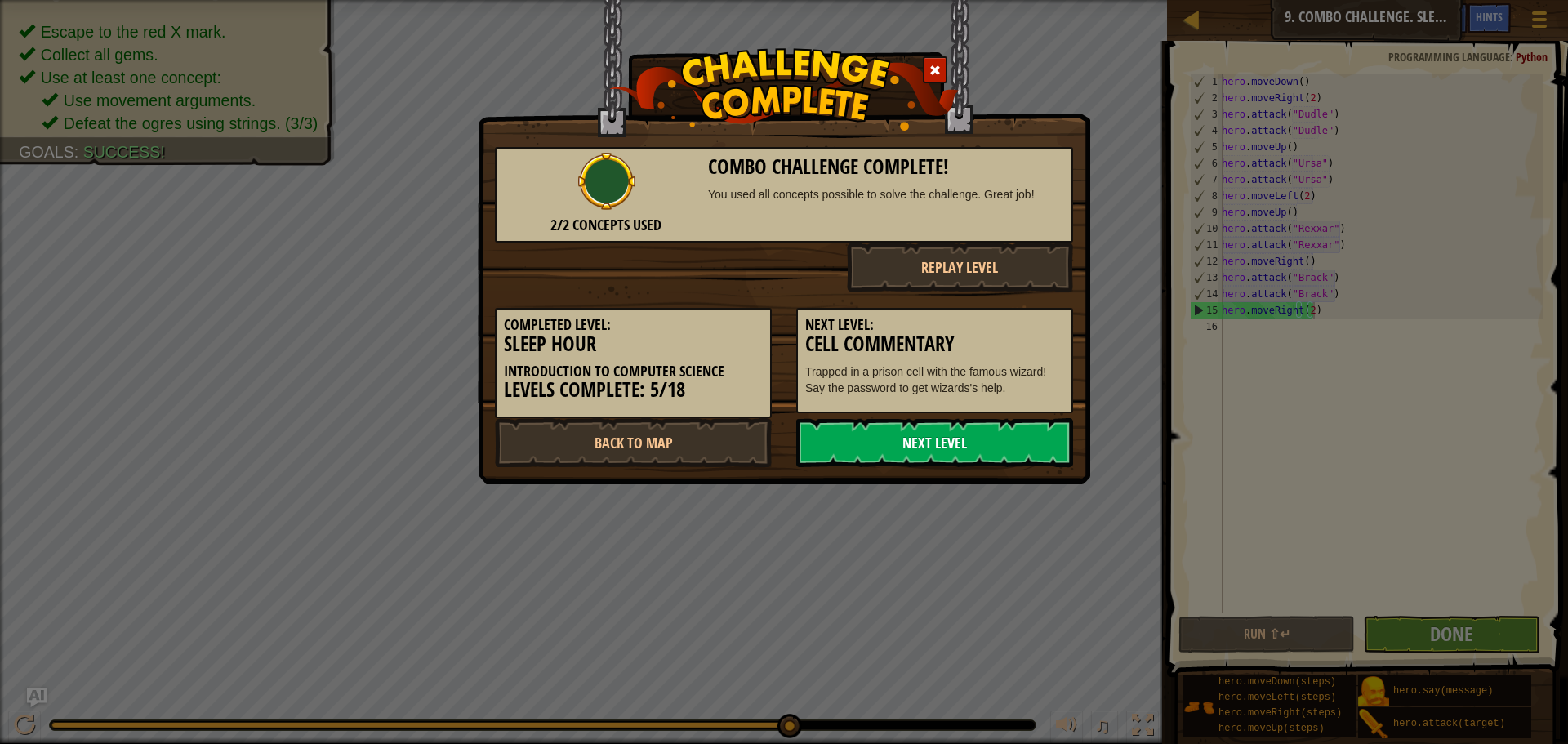
click at [935, 443] on link "Next Level" at bounding box center [935, 443] width 277 height 49
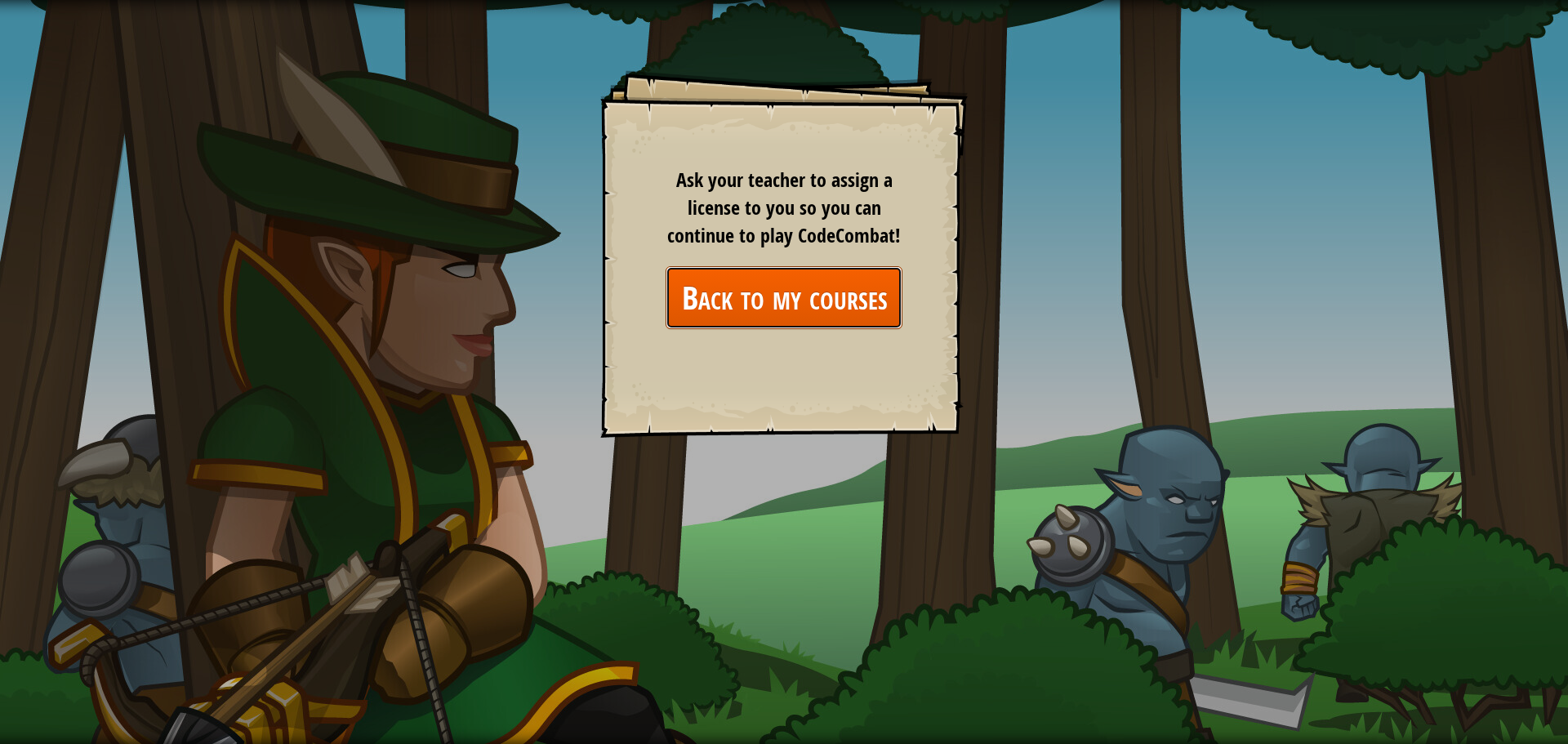
click at [865, 290] on link "Back to my courses" at bounding box center [784, 298] width 236 height 63
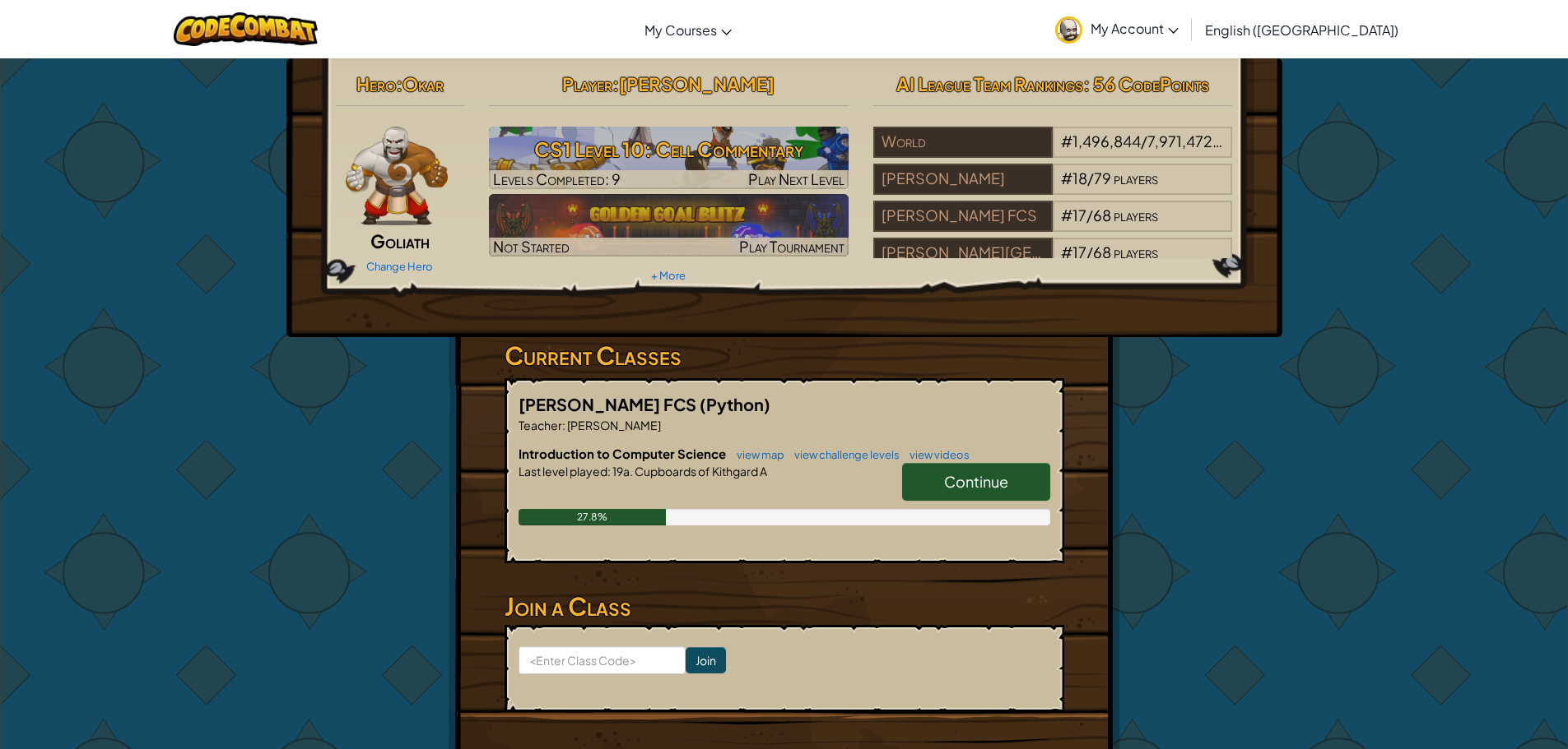
click at [136, 292] on div "Hero : [PERSON_NAME] Change Hero Player : [PERSON_NAME] CS1 Level 10: Cell Comm…" at bounding box center [784, 431] width 1568 height 746
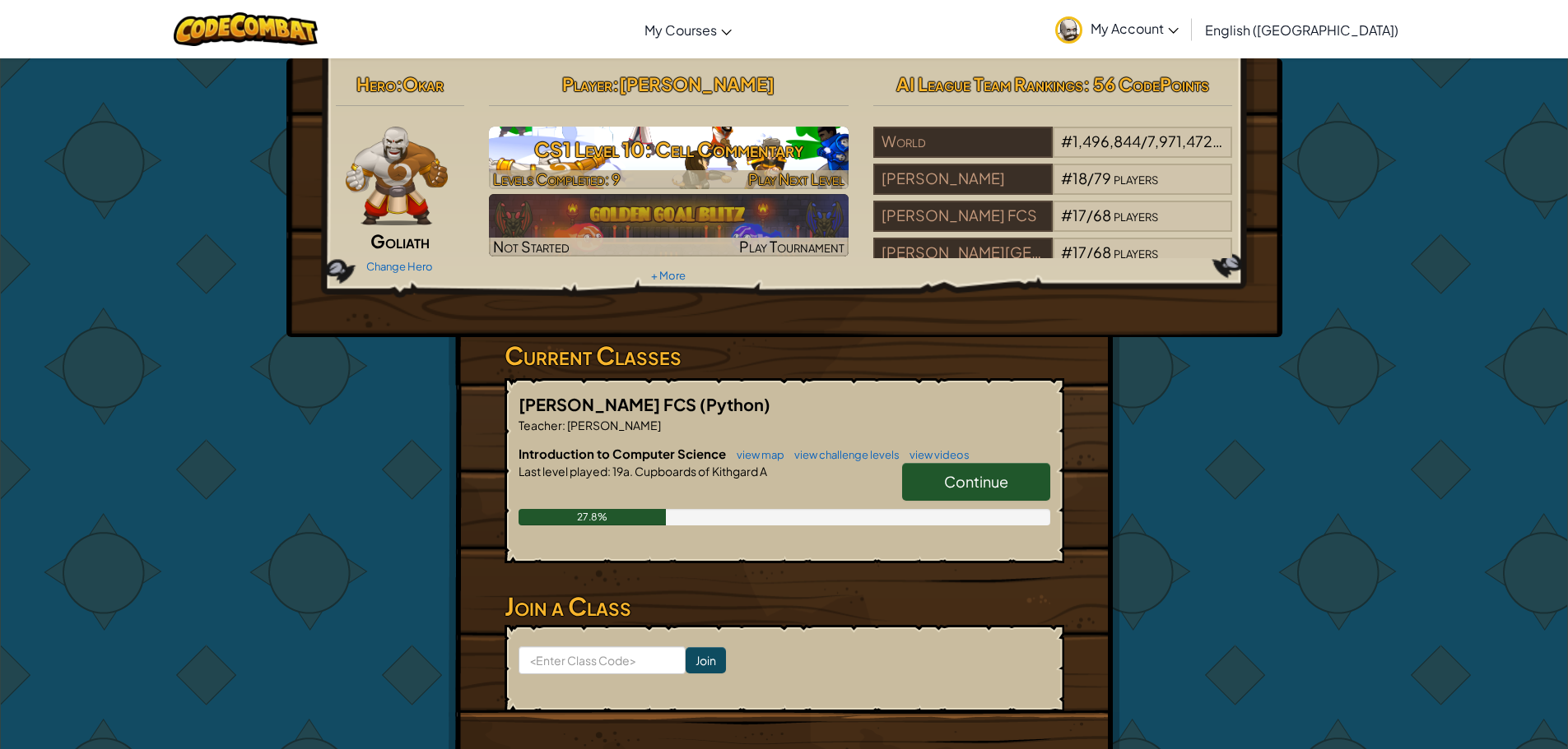
click at [744, 162] on h3 "CS1 Level 10: Cell Commentary" at bounding box center [669, 149] width 359 height 37
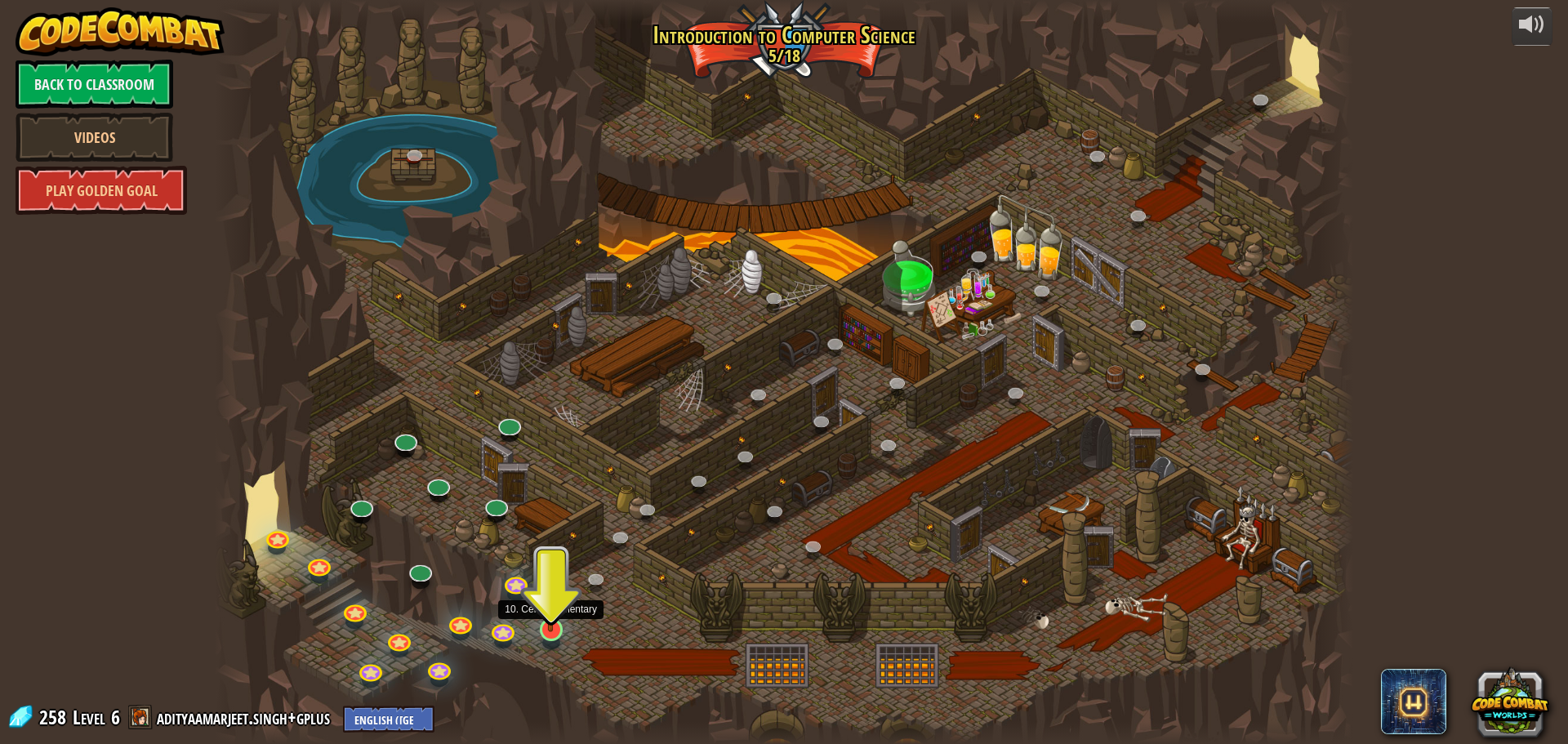
click at [561, 623] on img at bounding box center [551, 597] width 31 height 69
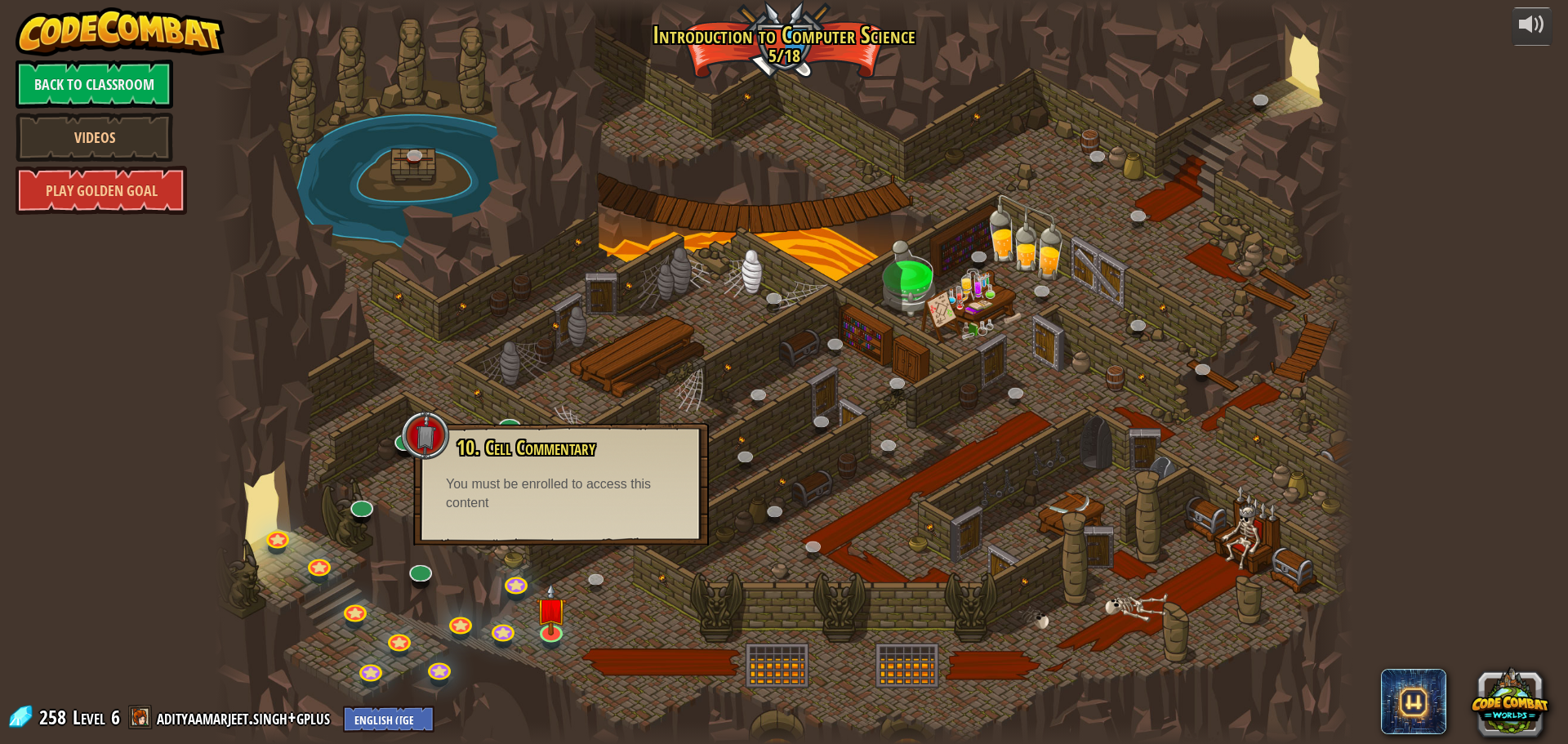
click at [435, 429] on div at bounding box center [425, 436] width 49 height 49
click at [426, 434] on div at bounding box center [425, 436] width 49 height 49
click at [425, 435] on div at bounding box center [425, 436] width 49 height 49
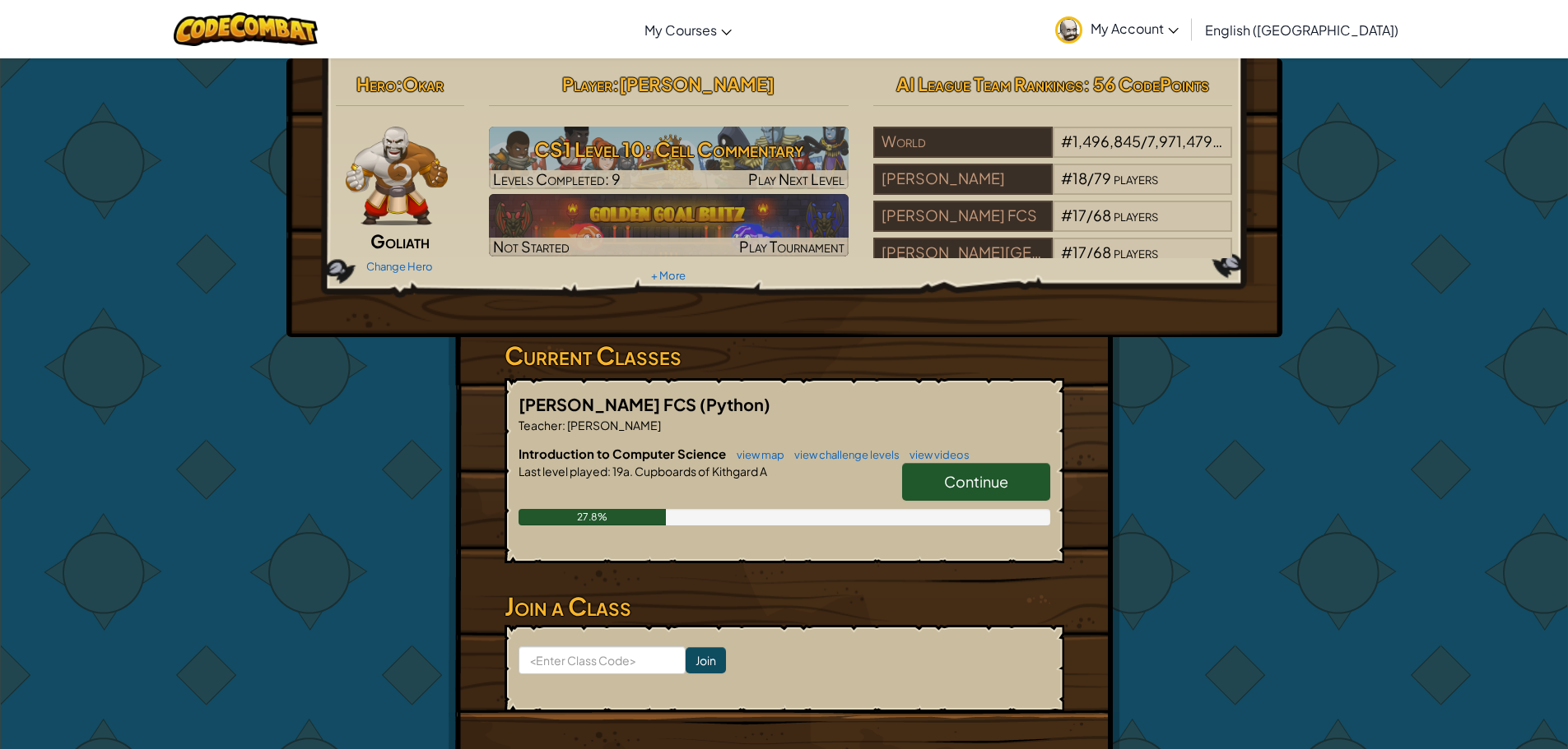
click at [1384, 528] on div "Hero : [PERSON_NAME] Change Hero Player : [PERSON_NAME] CS1 Level 10: Cell Comm…" at bounding box center [784, 431] width 1568 height 746
click at [1284, 479] on div "Hero : [PERSON_NAME] Change Hero Player : [PERSON_NAME] CS1 Level 10: Cell Comm…" at bounding box center [784, 431] width 1568 height 746
